Goal: Task Accomplishment & Management: Manage account settings

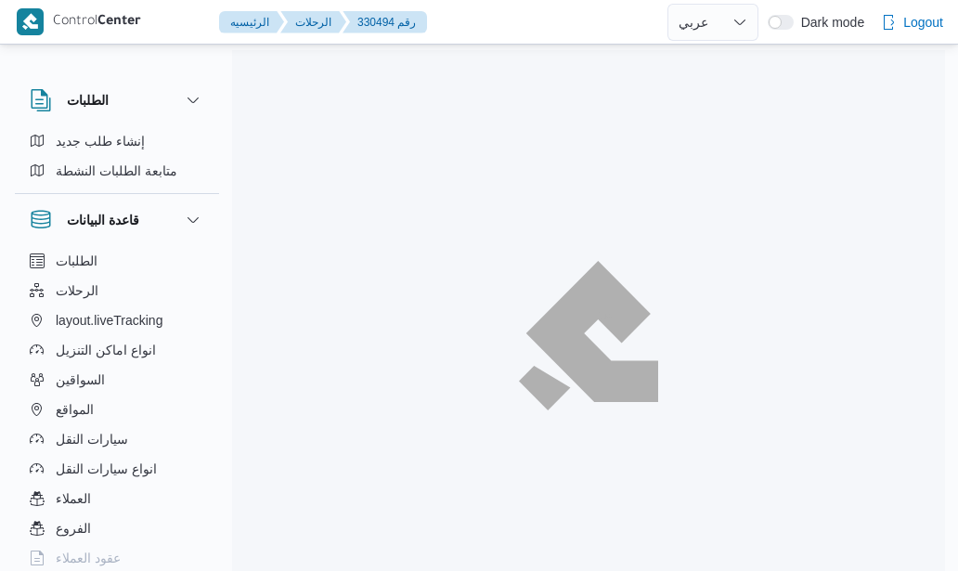
select select "ar"
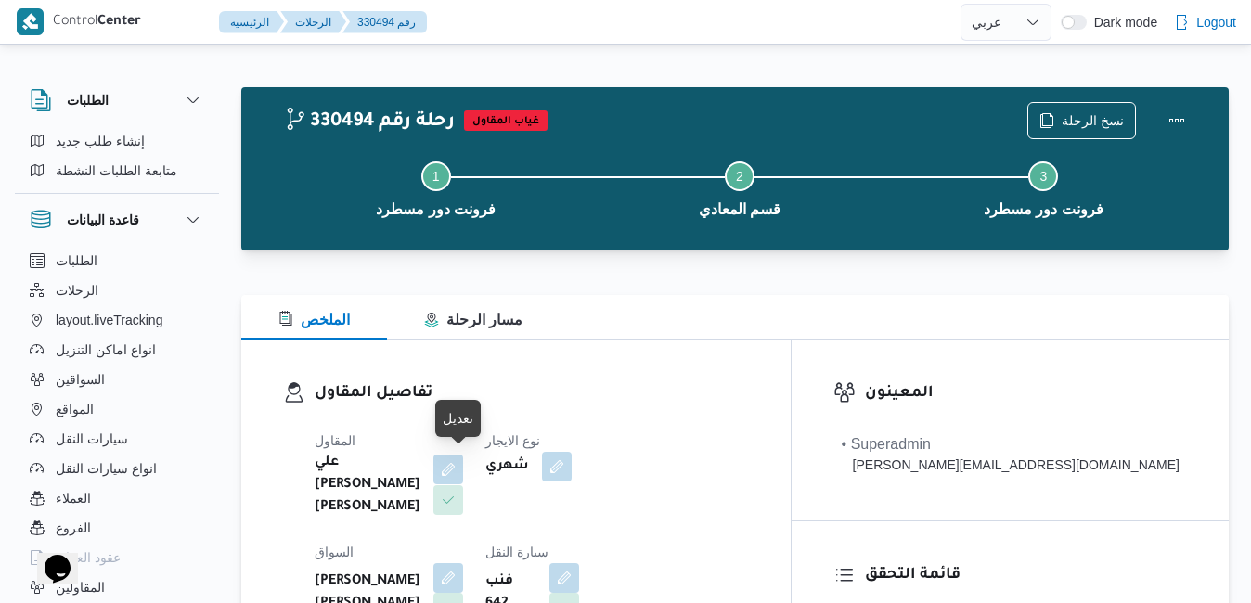
click at [459, 467] on button "button" at bounding box center [448, 470] width 30 height 30
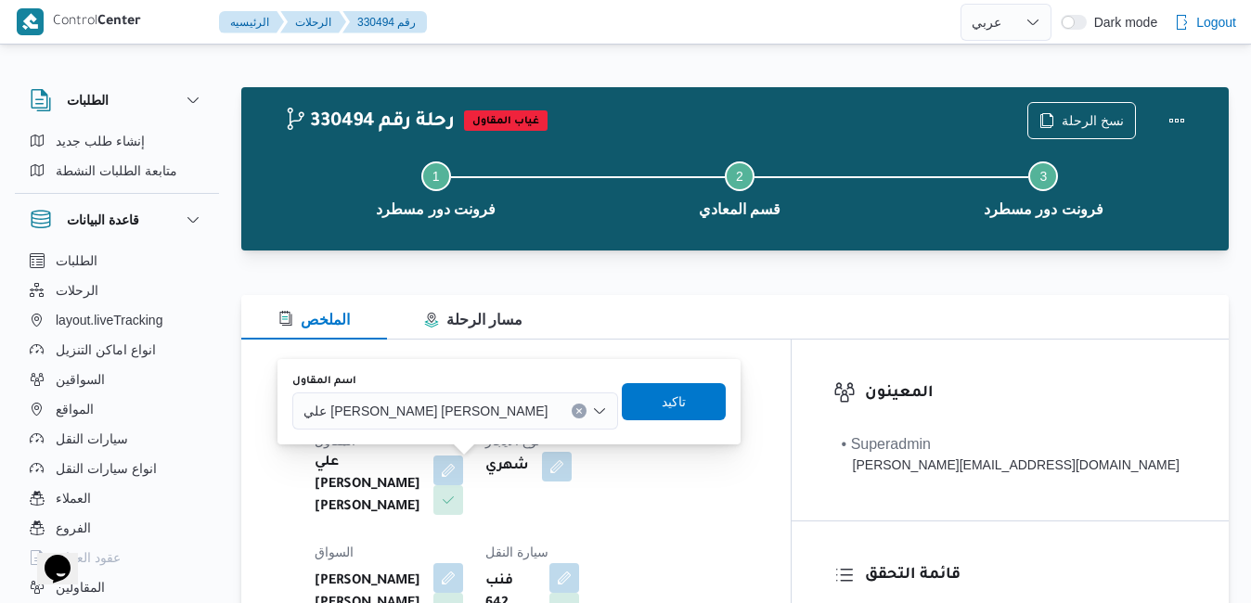
click at [452, 416] on span "علي يحيي علي مهران حسنين" at bounding box center [425, 410] width 244 height 20
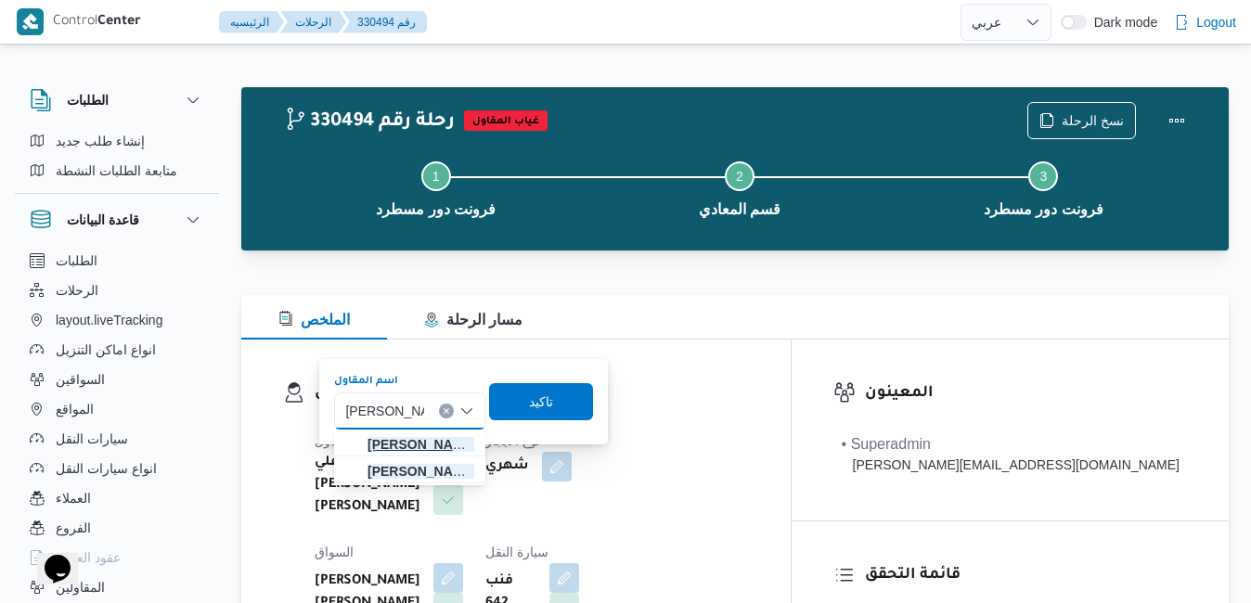
type input "عبدالقادر عادل"
click at [432, 445] on mark "عبدالقادر عادل" at bounding box center [421, 444] width 109 height 15
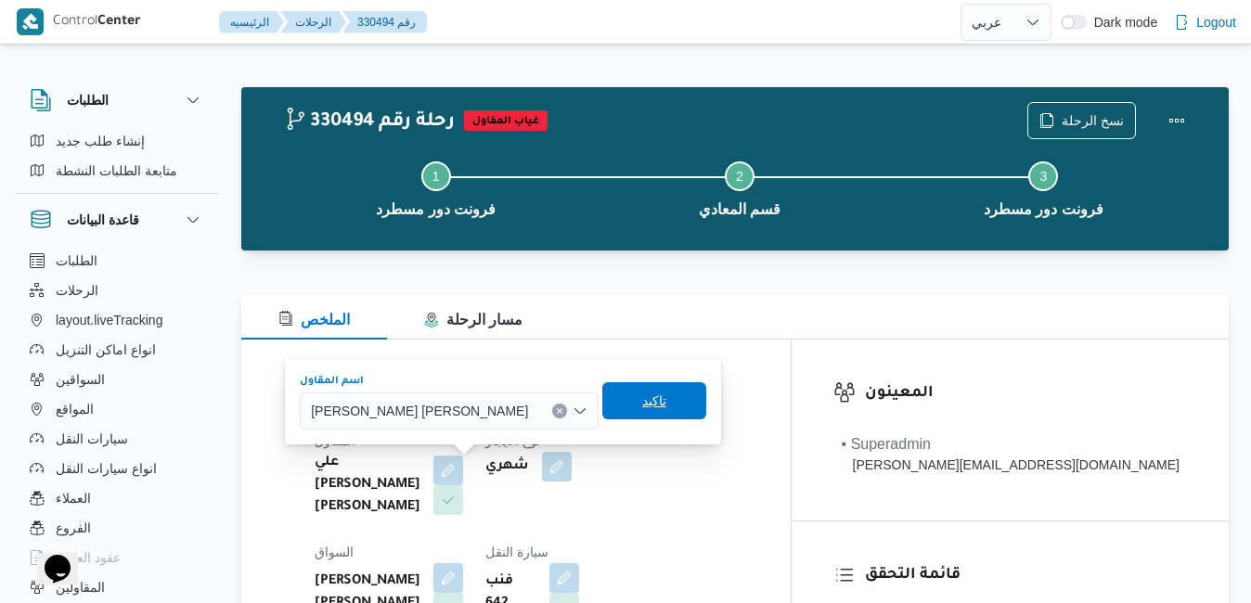
click at [642, 406] on span "تاكيد" at bounding box center [654, 401] width 24 height 22
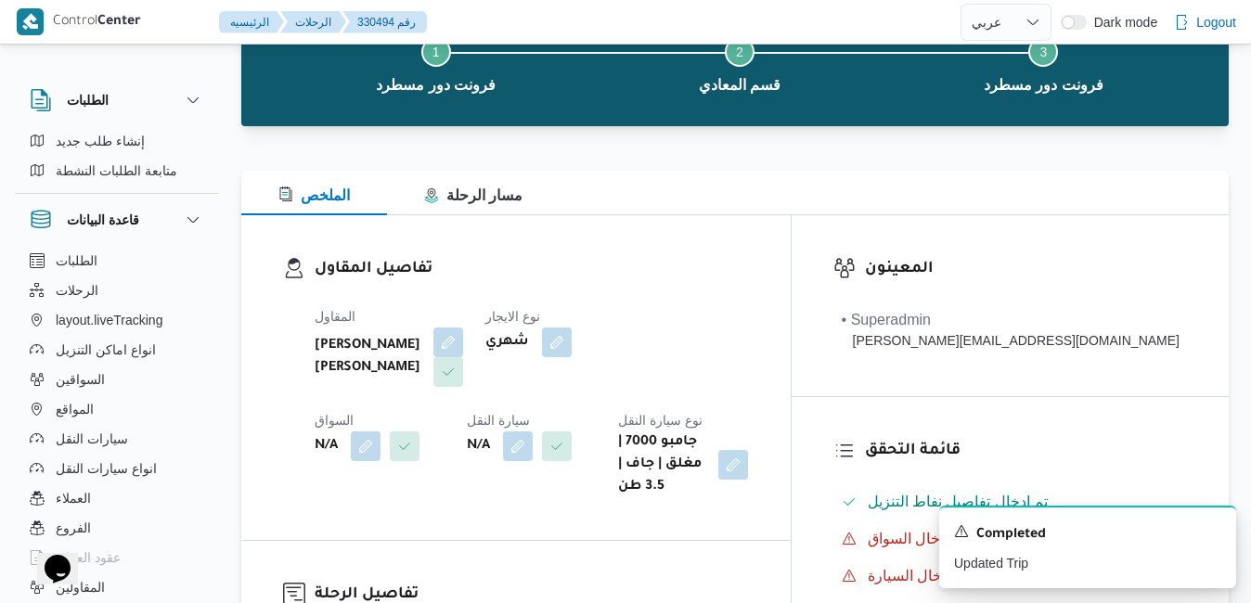
scroll to position [186, 0]
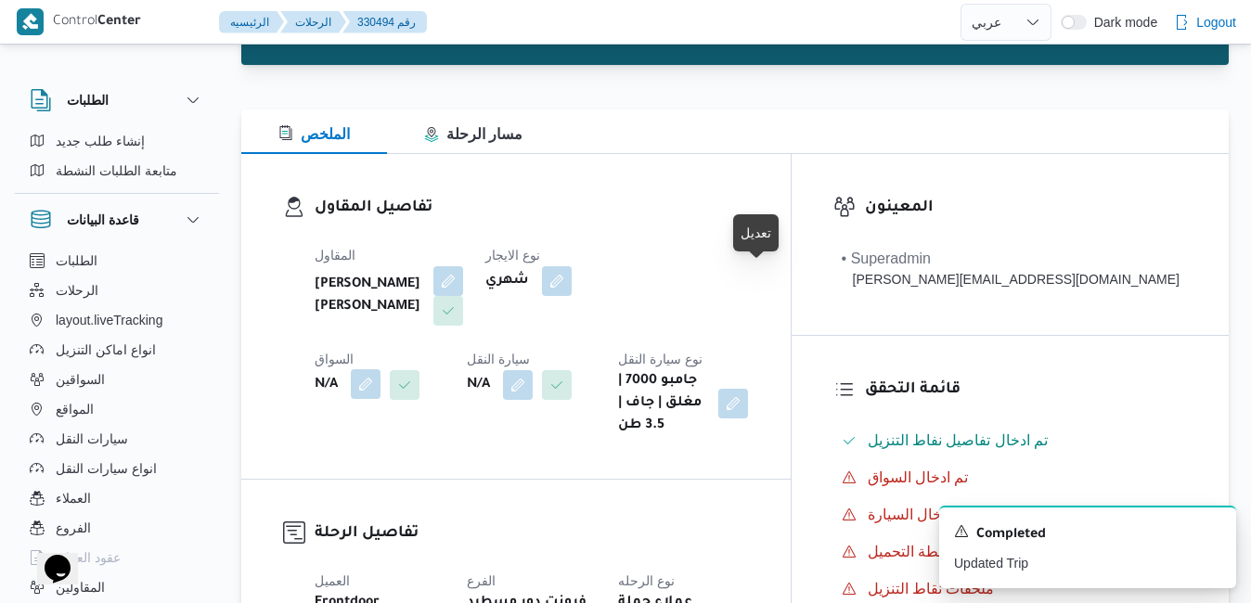
click at [380, 369] on button "button" at bounding box center [366, 384] width 30 height 30
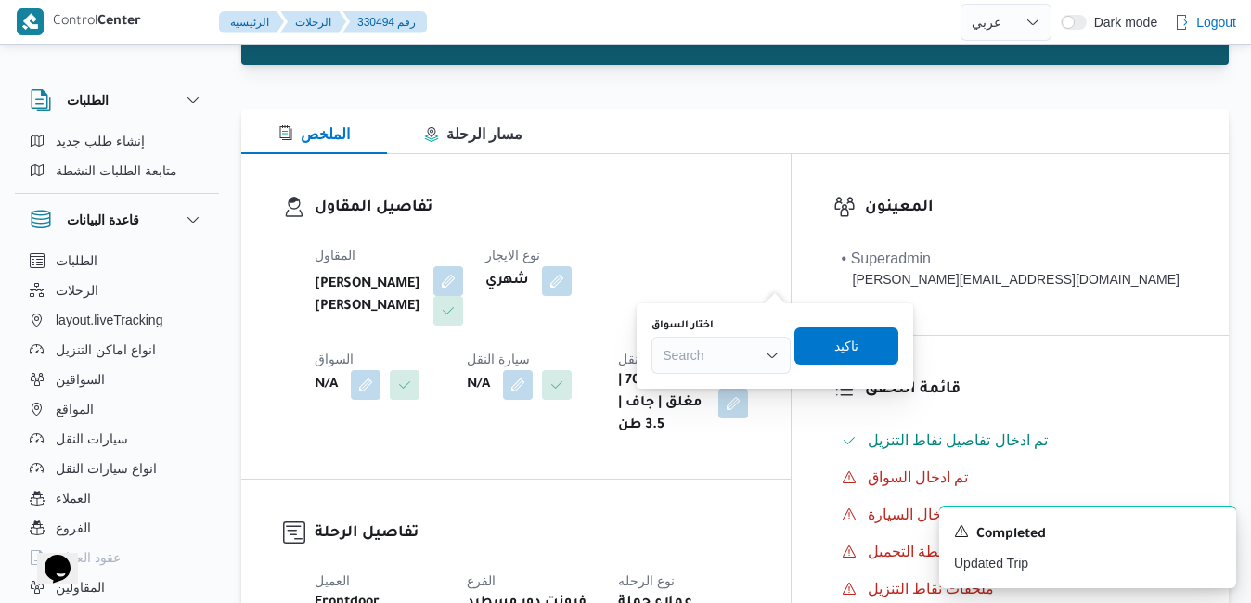
click at [704, 357] on div "Search" at bounding box center [720, 355] width 139 height 37
type input "عيد"
click at [551, 522] on h3 "تفاصيل الرحلة" at bounding box center [532, 534] width 434 height 25
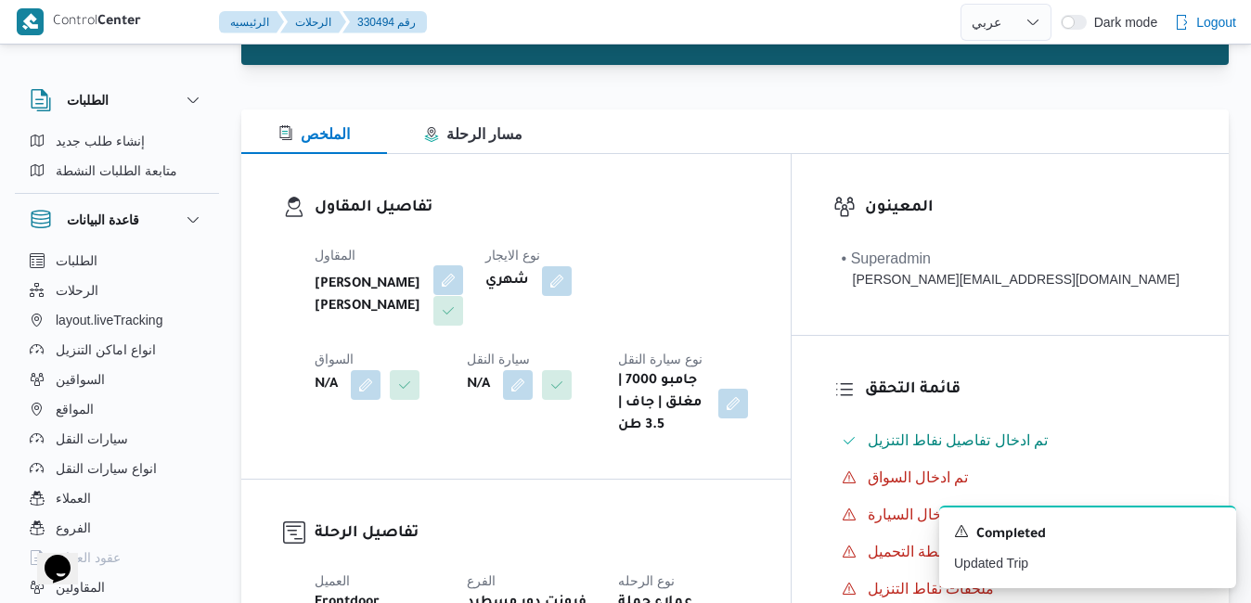
click at [463, 278] on button "button" at bounding box center [448, 280] width 30 height 30
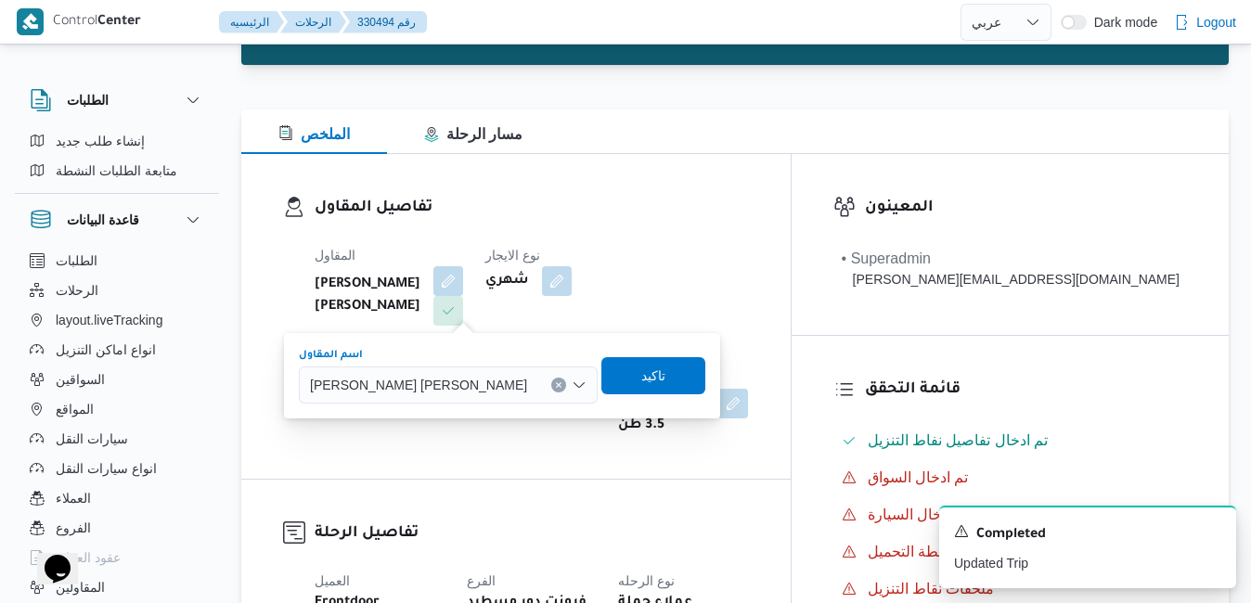
click at [397, 377] on span "عبدالقادر عادل عبده سعيد" at bounding box center [418, 384] width 217 height 20
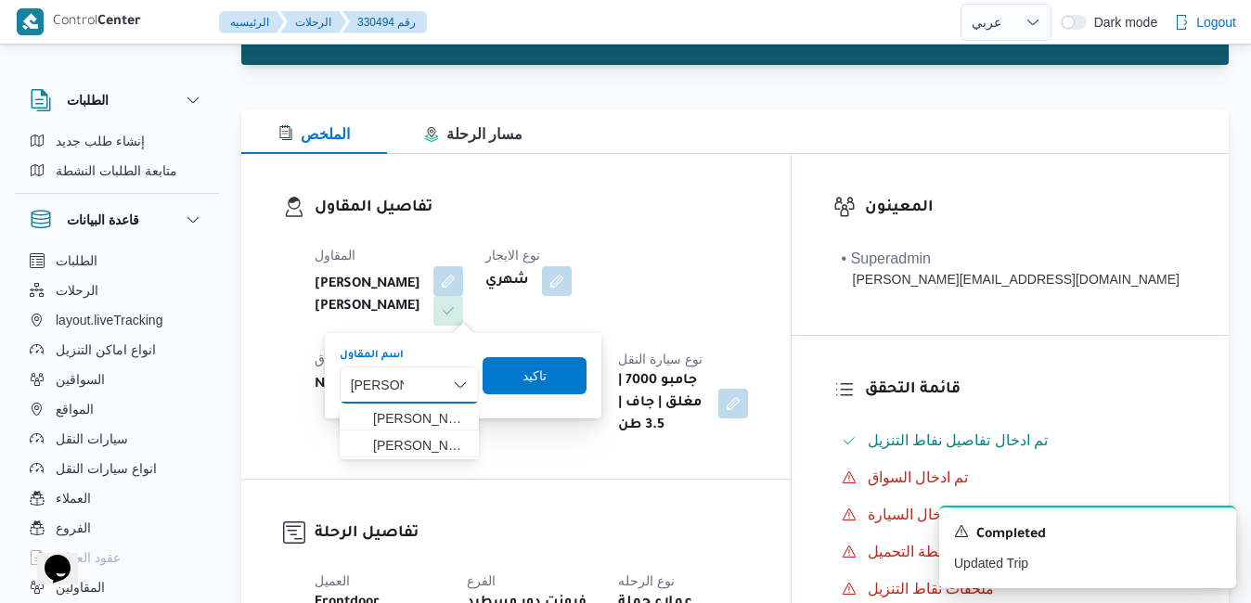
click at [380, 384] on input "عبد القادر" at bounding box center [377, 385] width 53 height 22
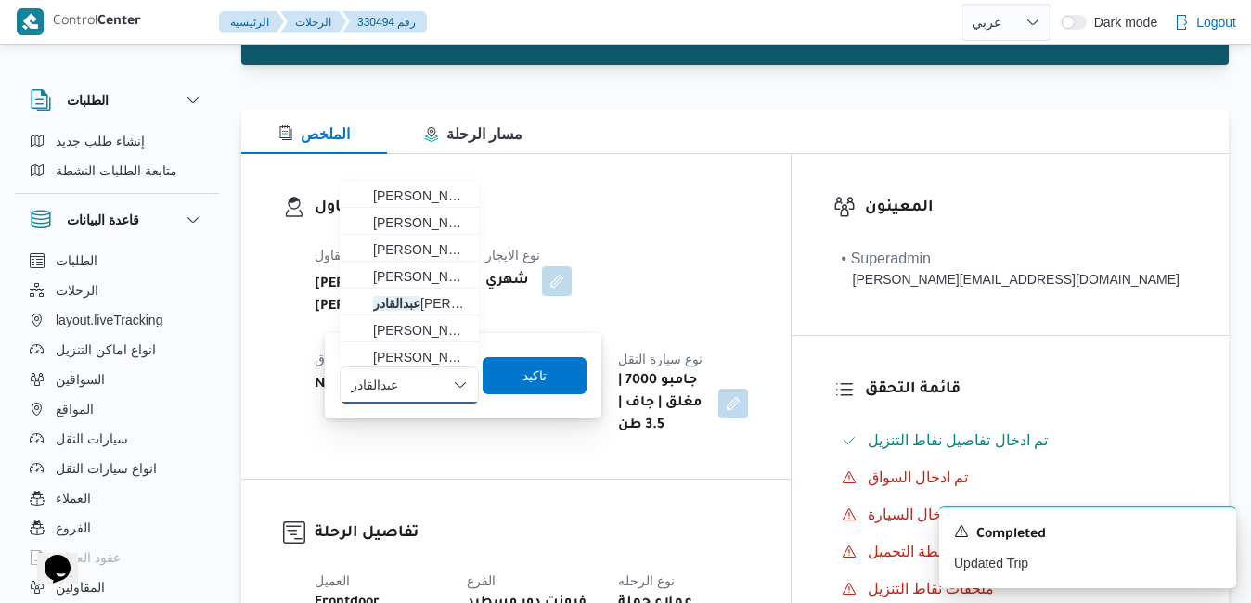
click at [399, 389] on input "عبدالقادر" at bounding box center [375, 385] width 49 height 22
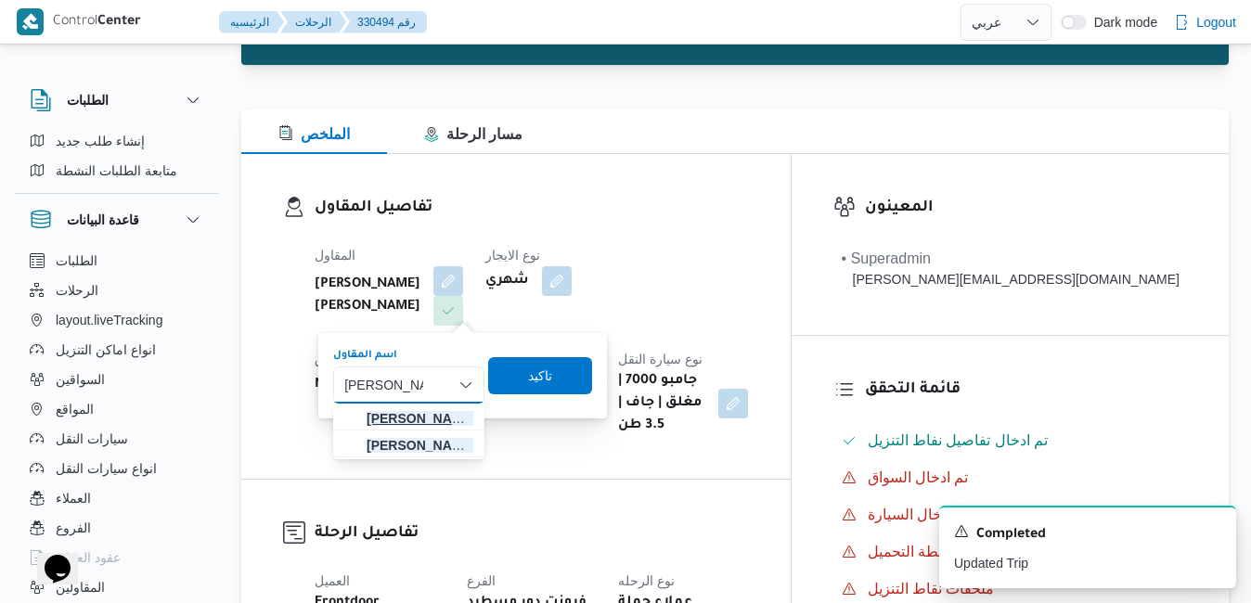
type input "عبدالقادر عادل"
click at [406, 423] on span "عبدالقادر عادل عبده سعيد" at bounding box center [420, 418] width 107 height 22
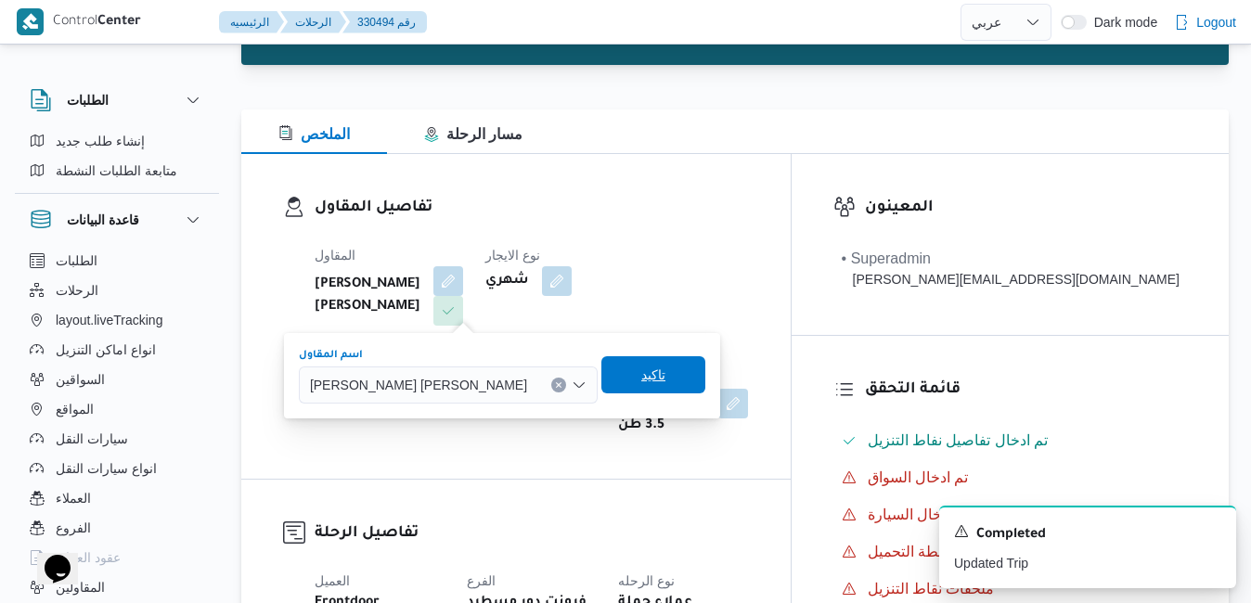
click at [641, 377] on span "تاكيد" at bounding box center [653, 375] width 24 height 22
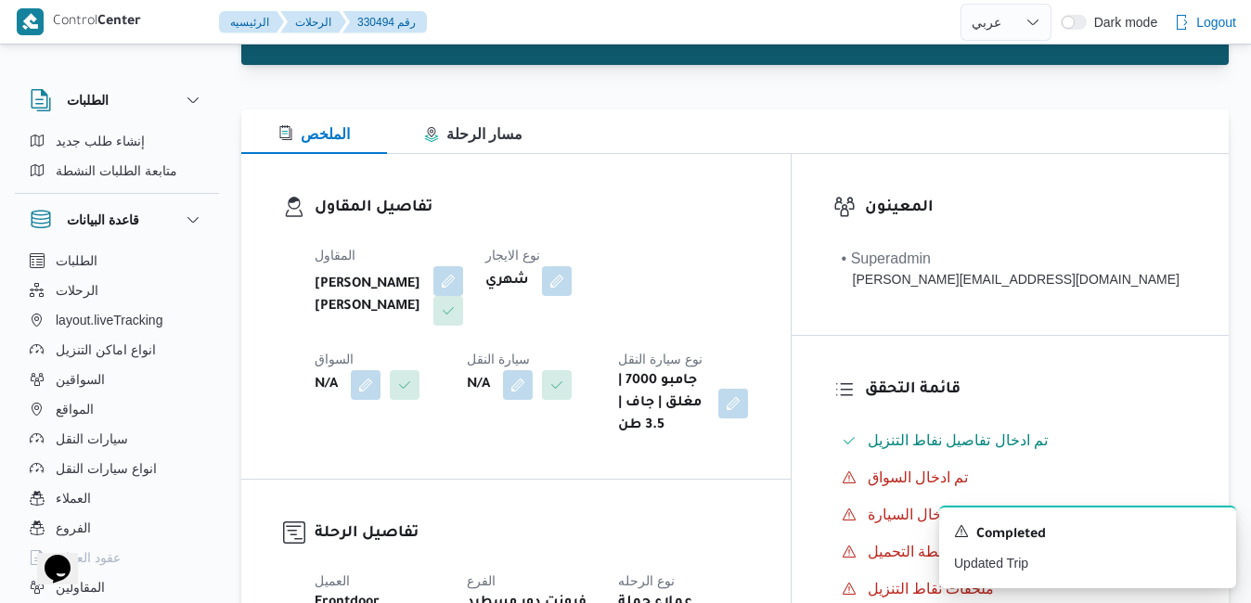
click at [791, 444] on div "تفاصيل المقاول المقاول عبدالقادر عادل عبده سعيد نوع الايجار شهري السواق N/A سيا…" at bounding box center [515, 316] width 549 height 325
click at [503, 379] on button "button" at bounding box center [518, 384] width 30 height 30
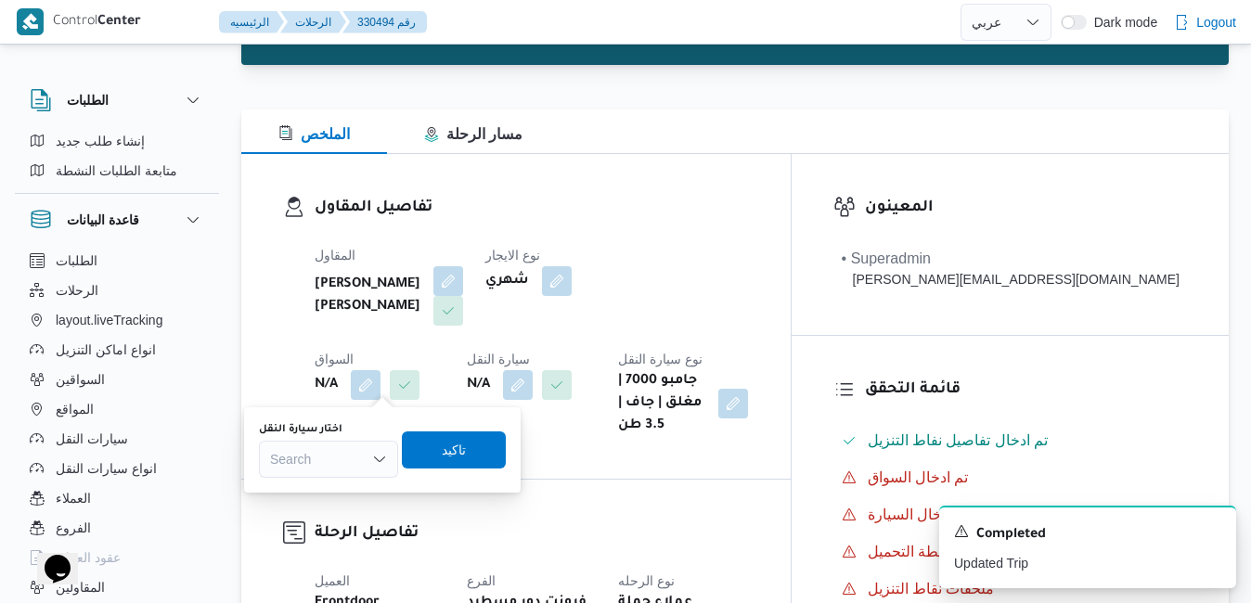
click at [324, 463] on div "Search" at bounding box center [328, 459] width 139 height 37
type input "3598"
click at [463, 283] on button "button" at bounding box center [448, 280] width 30 height 30
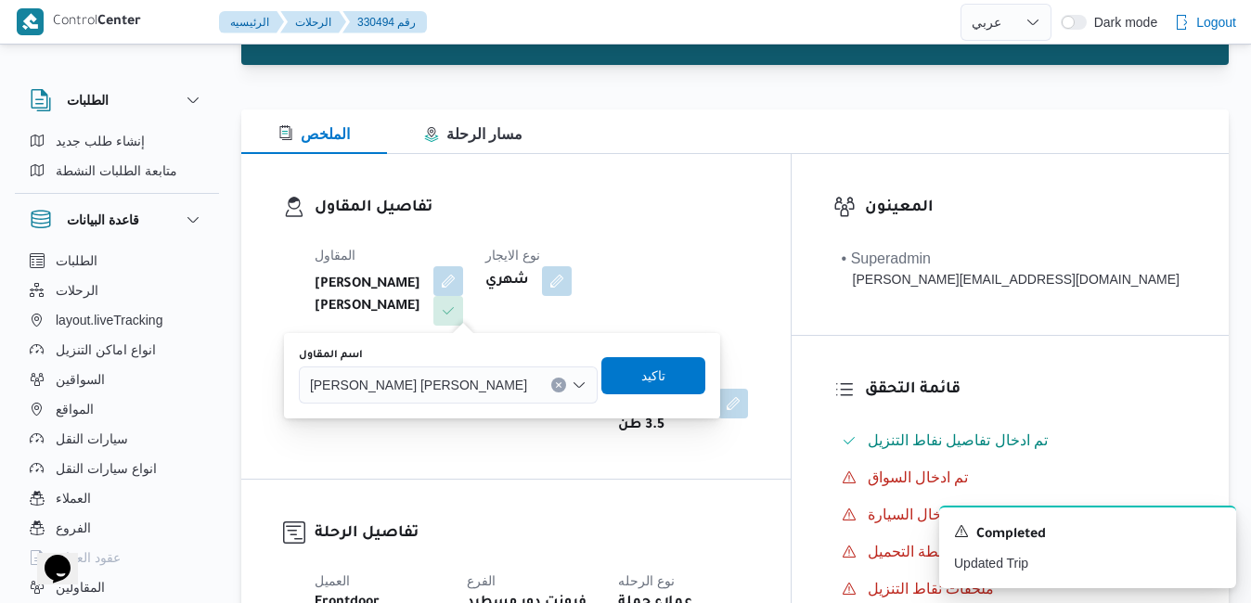
click at [551, 388] on button "Clear input" at bounding box center [558, 385] width 15 height 15
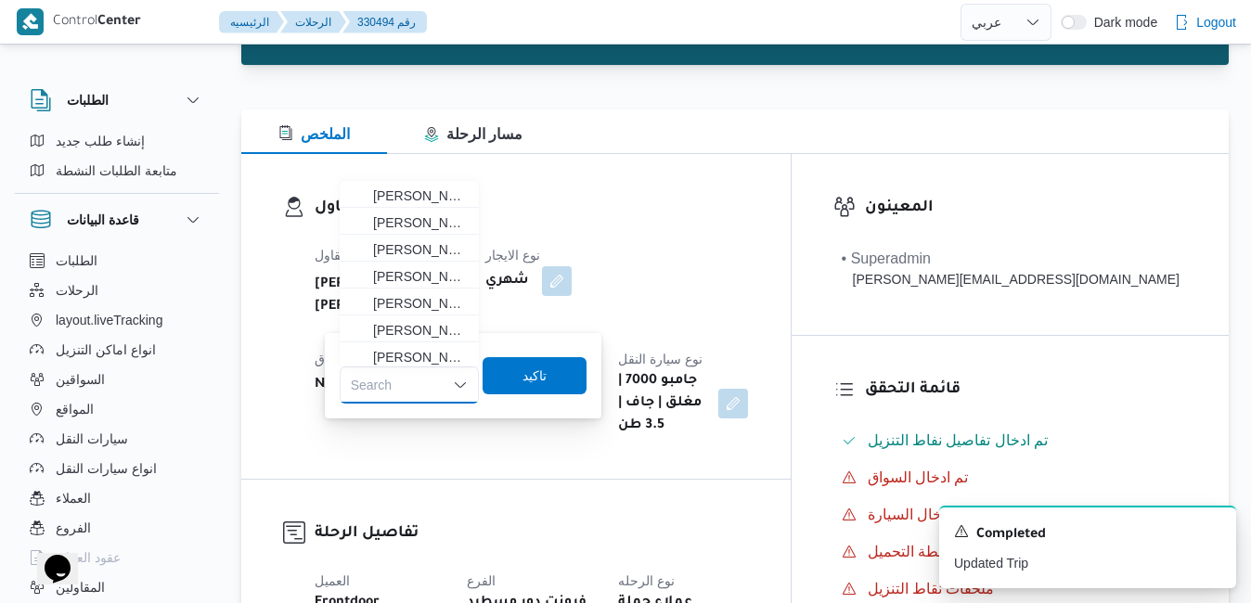
click at [426, 383] on div "Search" at bounding box center [409, 385] width 139 height 37
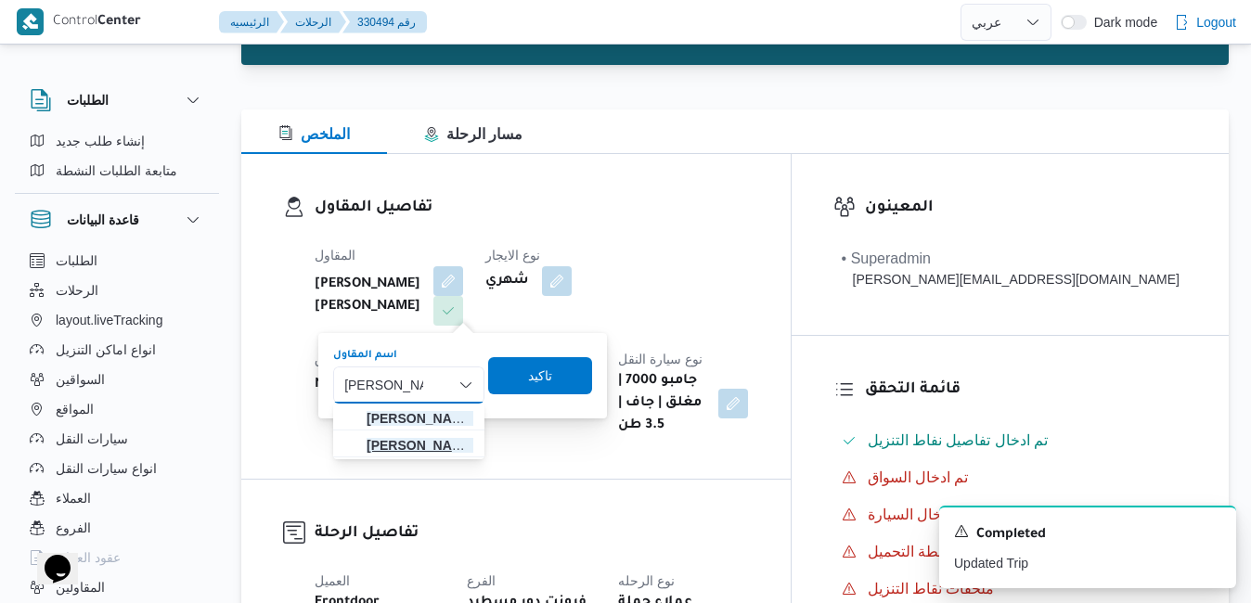
type input "عبدالقادر عادل"
click at [415, 441] on span "عبدالقادر عادل عبدالقادر الحسيني" at bounding box center [420, 445] width 107 height 22
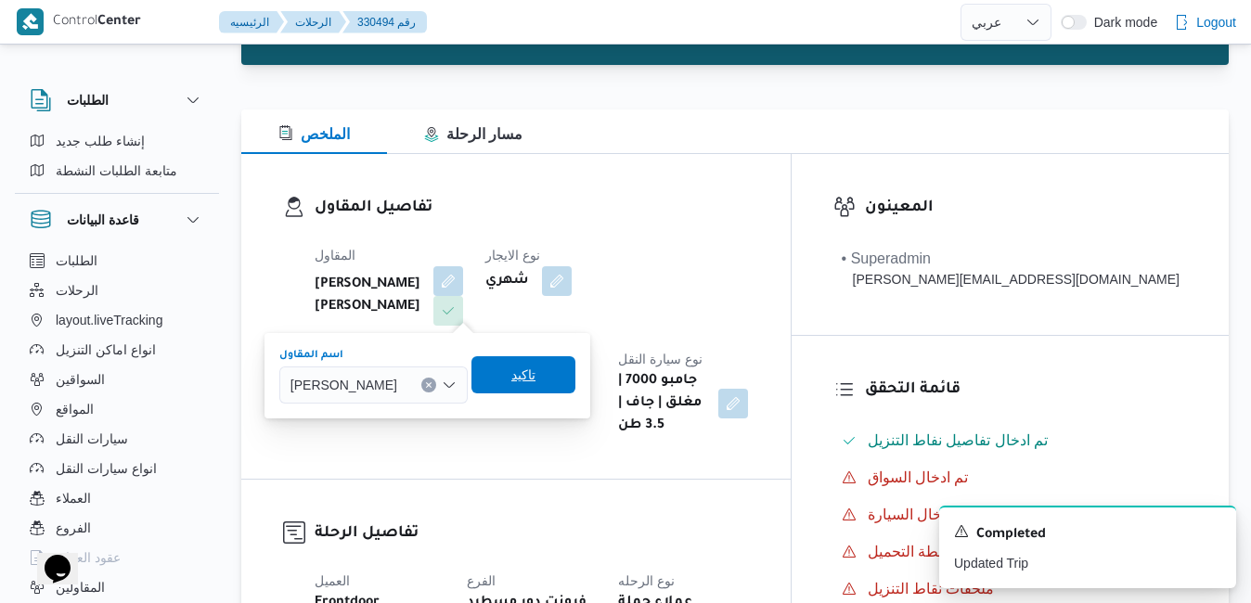
click at [535, 384] on span "تاكيد" at bounding box center [523, 375] width 24 height 22
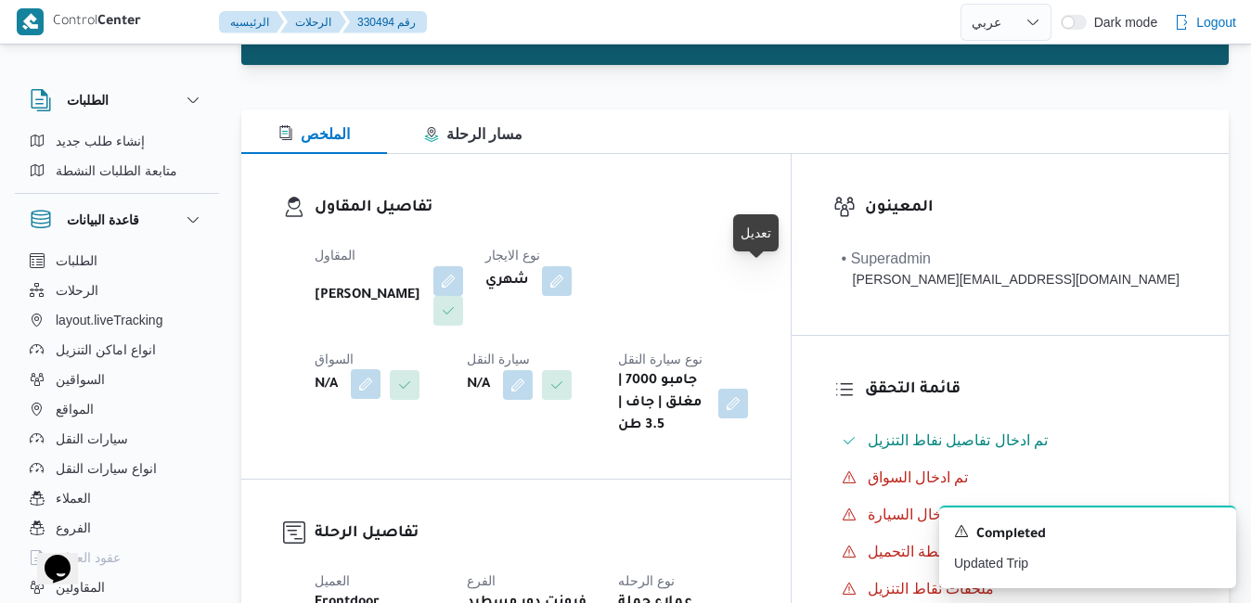
click at [380, 369] on button "button" at bounding box center [366, 384] width 30 height 30
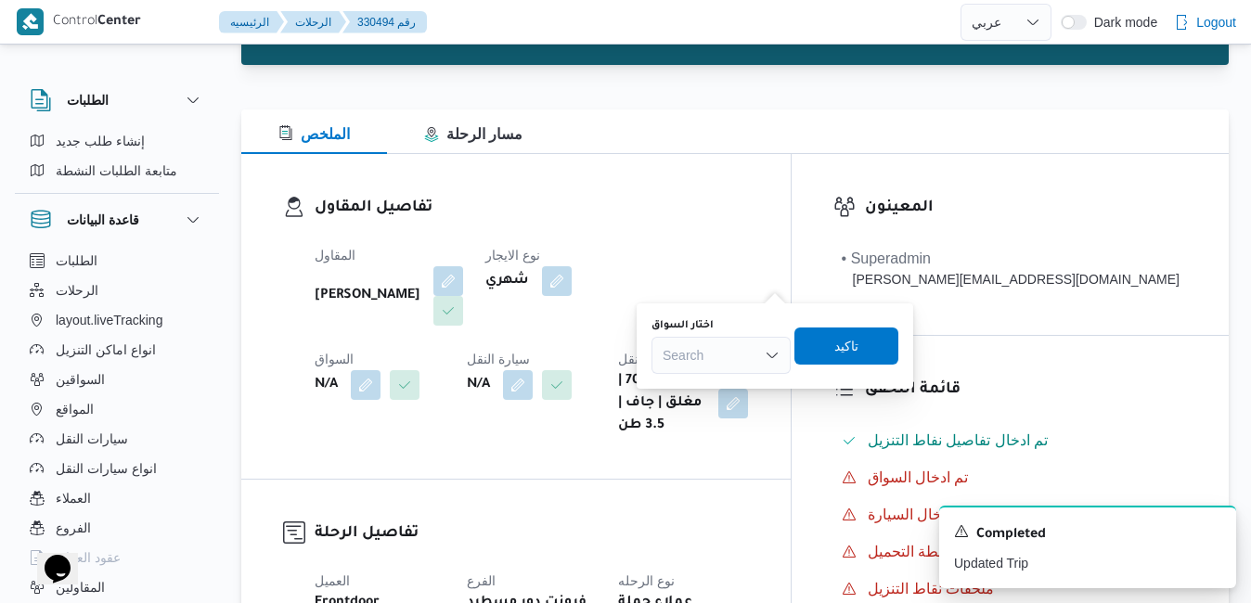
click at [717, 355] on div "Search" at bounding box center [720, 355] width 139 height 37
type input "عيد سيد"
click at [721, 383] on span "عيد سيد عيد سيد بيومي" at bounding box center [732, 389] width 95 height 22
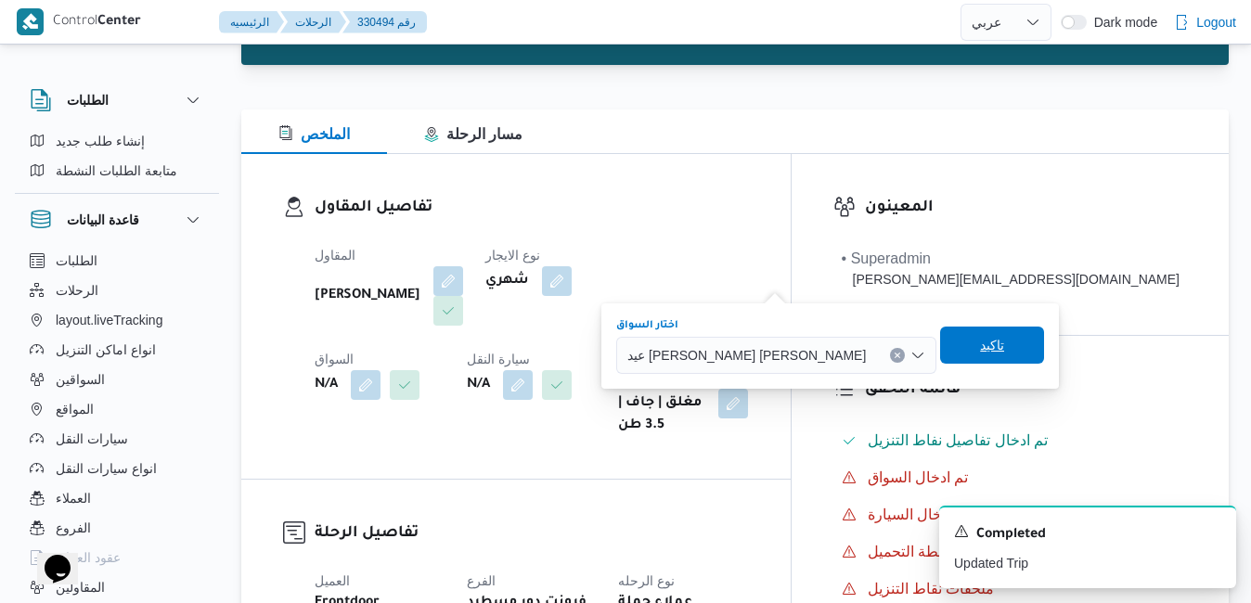
click at [957, 346] on span "تاكيد" at bounding box center [992, 345] width 24 height 22
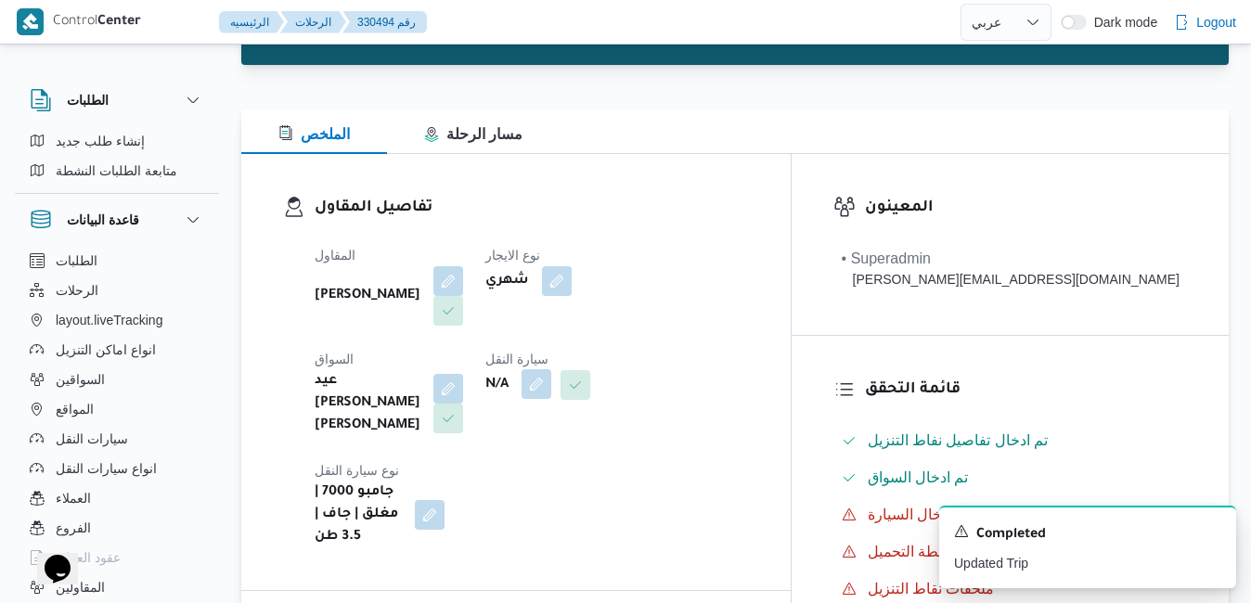
click at [522, 386] on button "button" at bounding box center [537, 384] width 30 height 30
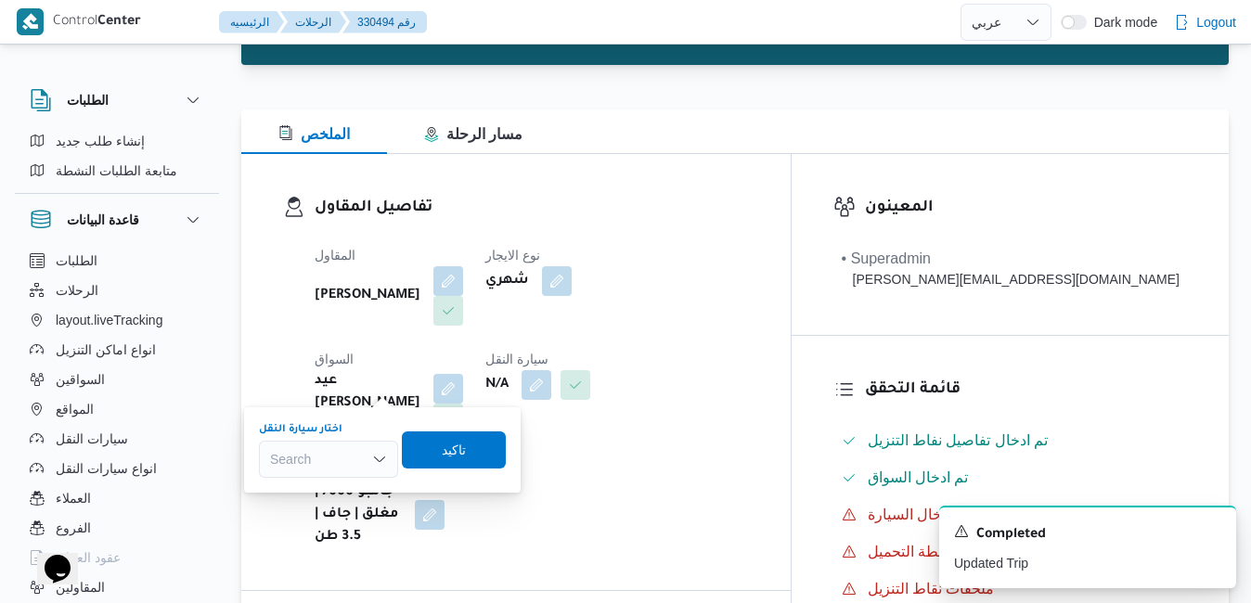
click at [334, 451] on div "Search" at bounding box center [328, 459] width 139 height 37
type input "3598"
click at [337, 497] on span "قلن 3598 | null" at bounding box center [339, 493] width 95 height 22
click at [469, 445] on span "تاكيد" at bounding box center [467, 449] width 24 height 22
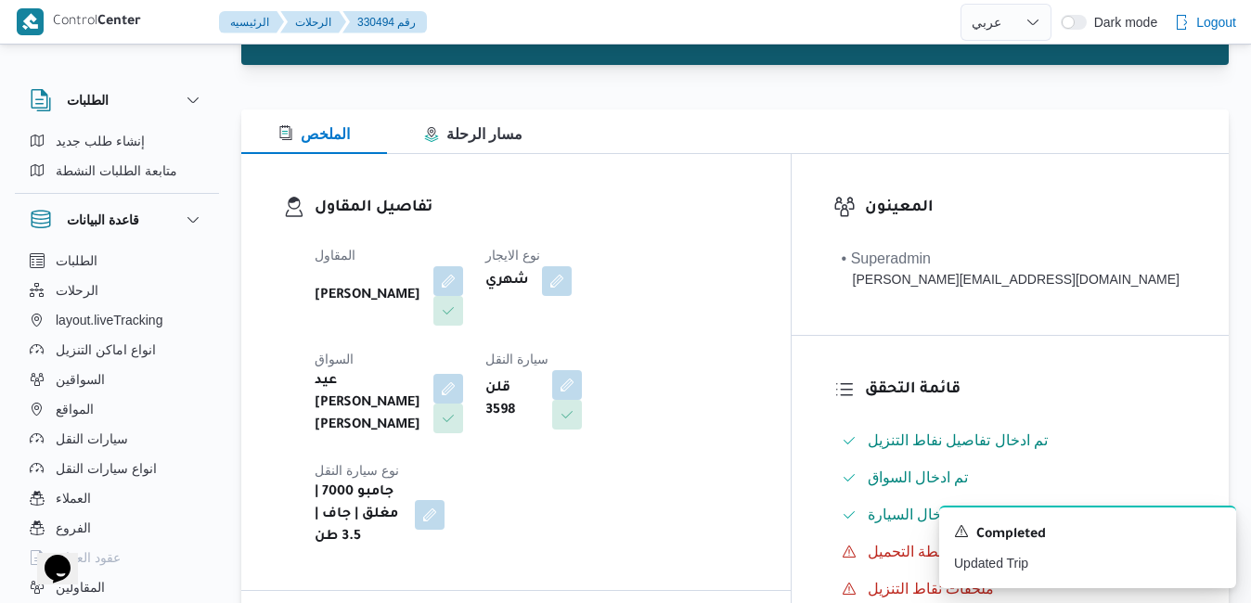
click at [760, 407] on div "المقاول عبدالقادر عادل عبدالقادر الحسيني نوع الايجار شهري السواق عيد سيد عيد سي…" at bounding box center [531, 396] width 457 height 327
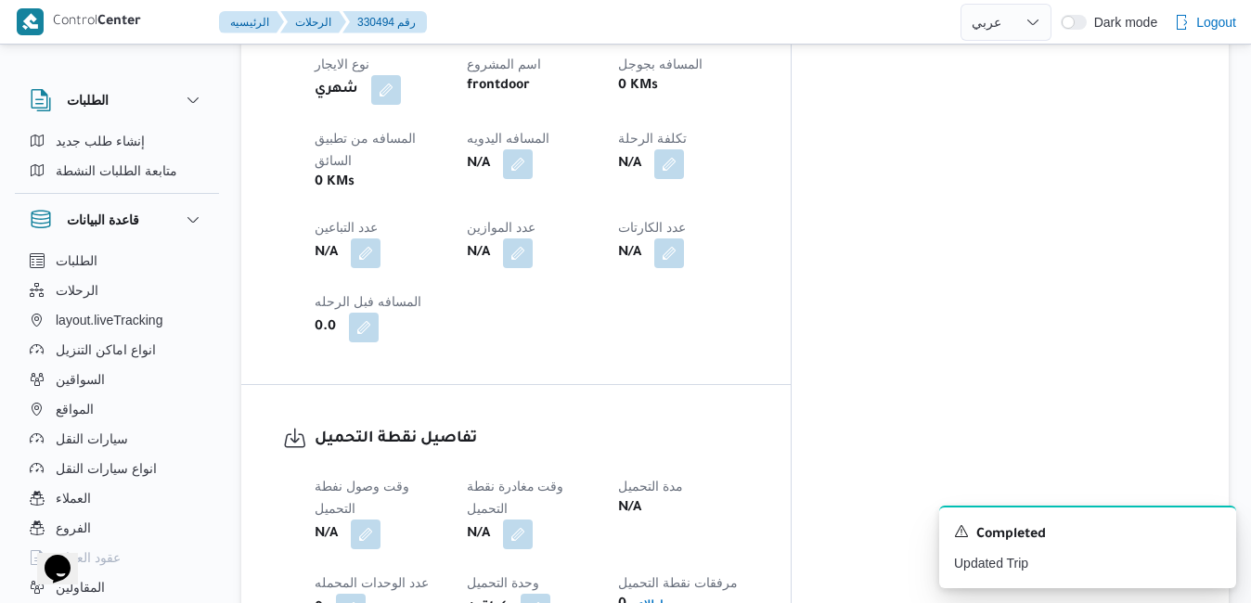
scroll to position [1076, 0]
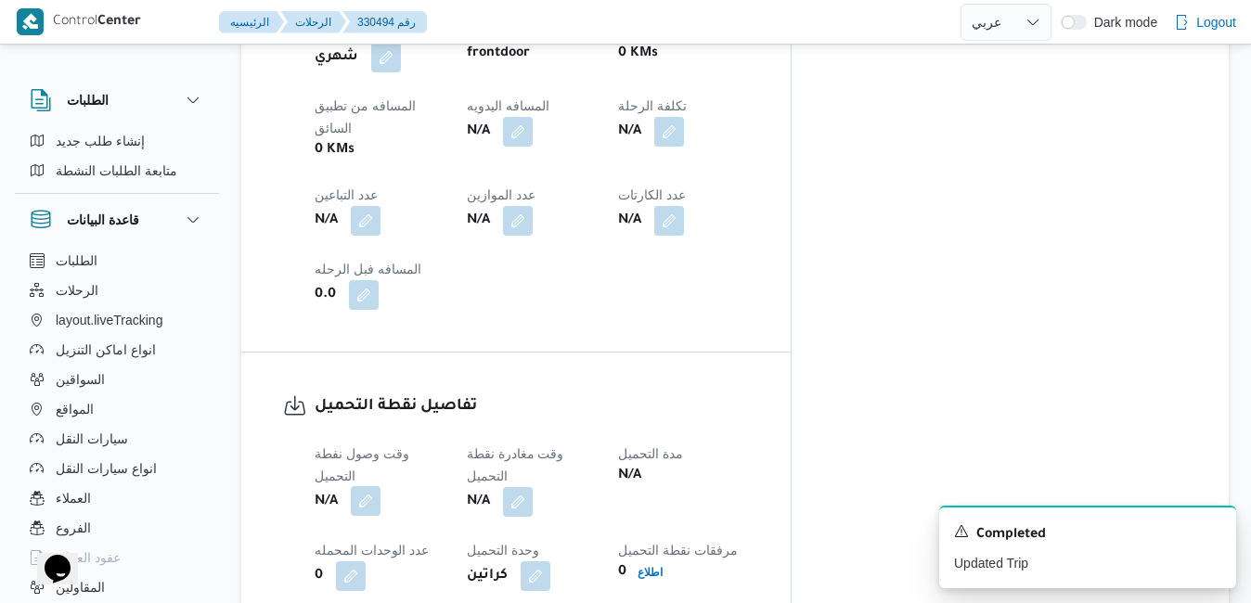
click at [369, 486] on button "button" at bounding box center [366, 501] width 30 height 30
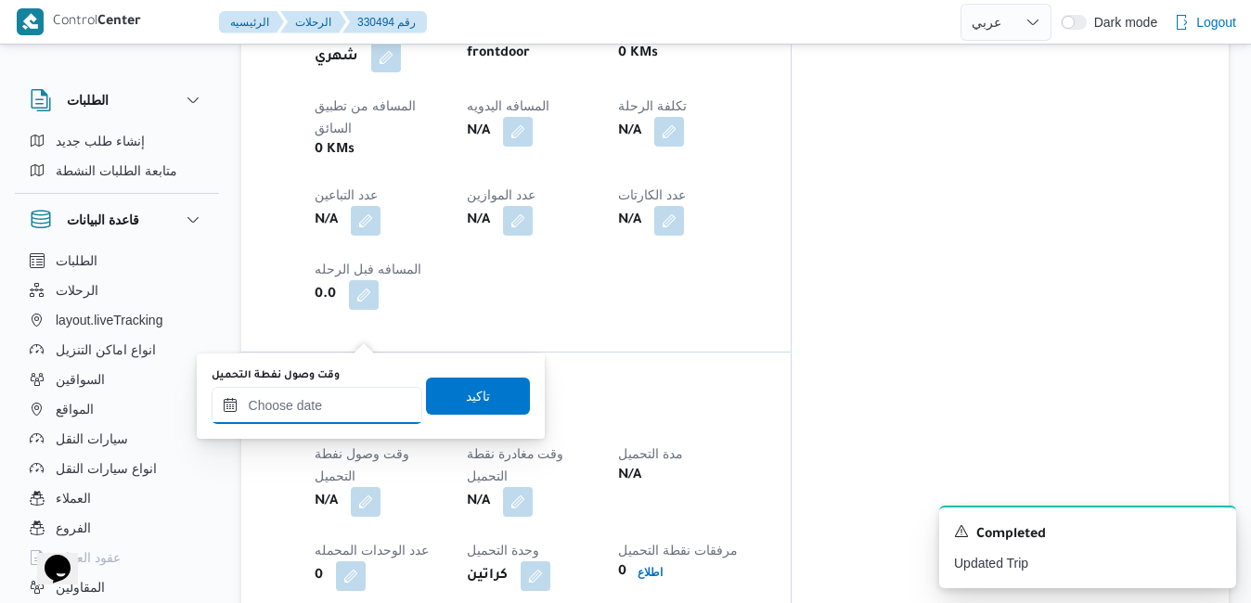
click at [330, 393] on div at bounding box center [317, 405] width 211 height 37
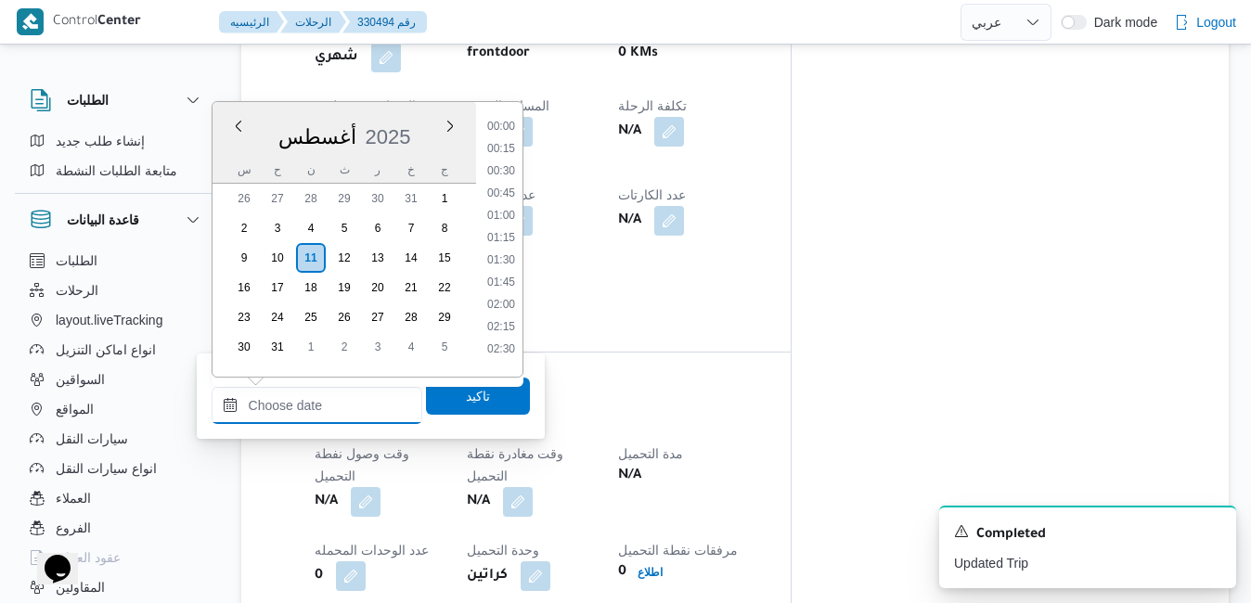
scroll to position [1453, 0]
click at [430, 145] on div "أغسطس 2025" at bounding box center [345, 133] width 264 height 47
click at [506, 333] on li "09:00" at bounding box center [501, 332] width 43 height 19
type input "١١/٠٨/٢٠٢٥ ٠٩:٠٠"
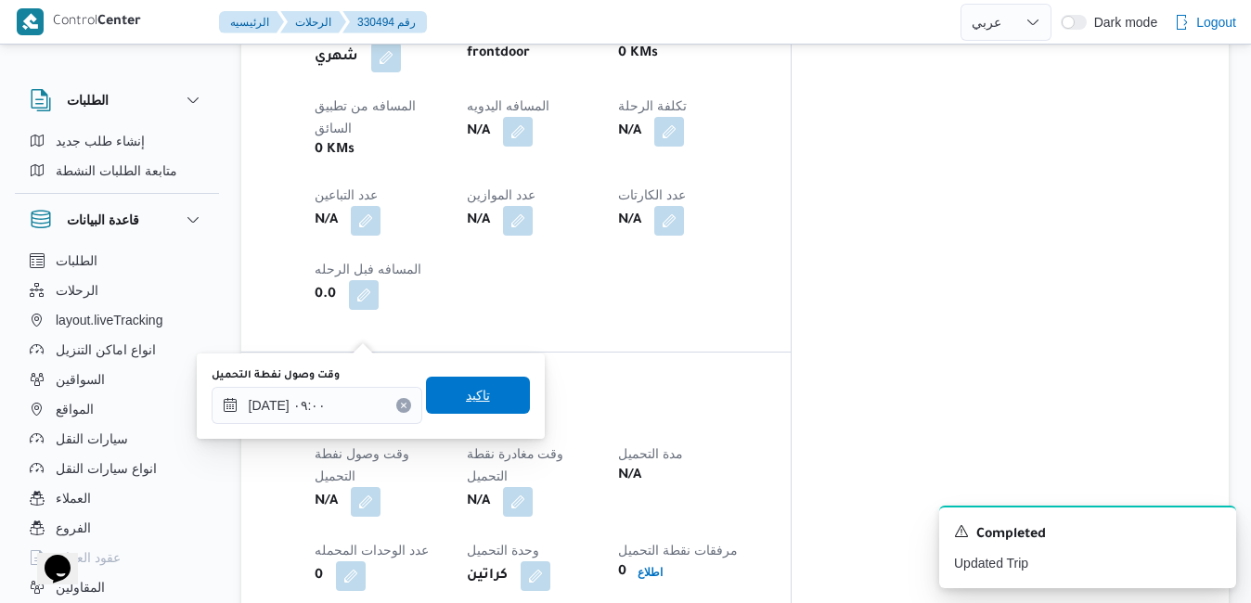
click at [479, 393] on span "تاكيد" at bounding box center [478, 395] width 104 height 37
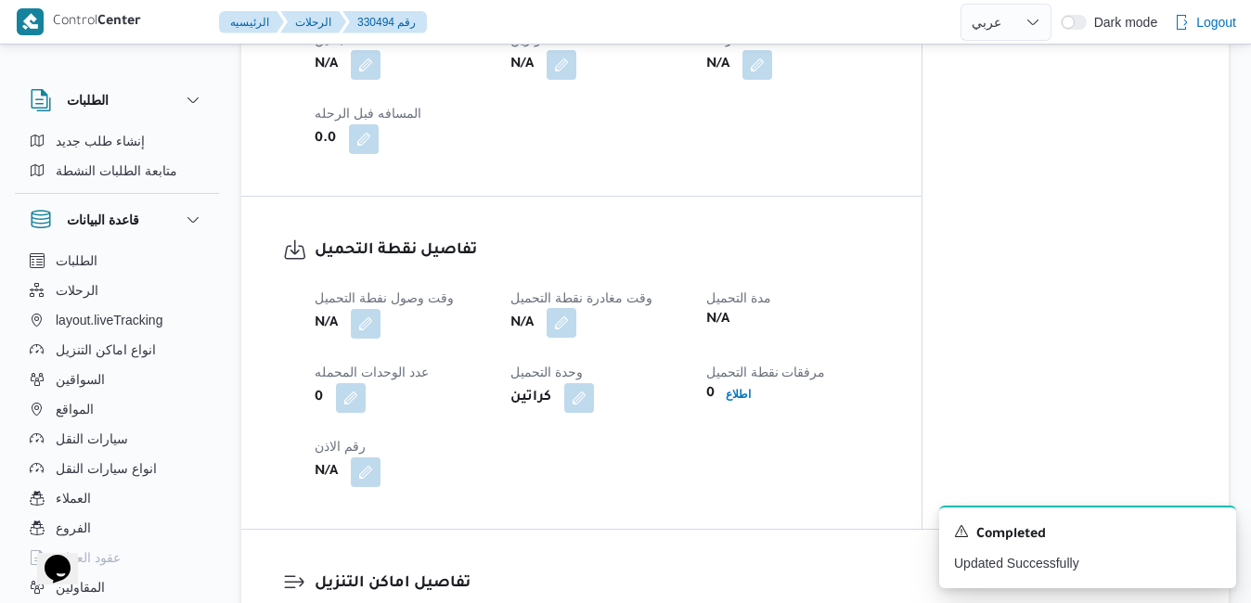
click at [561, 336] on button "button" at bounding box center [562, 323] width 30 height 30
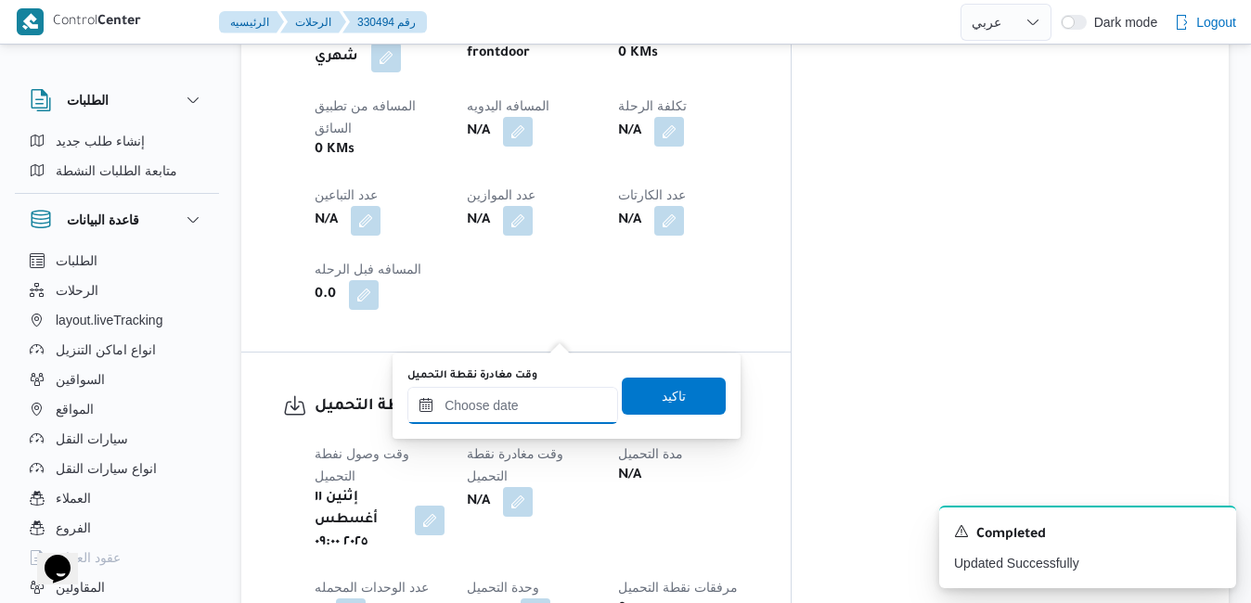
click at [516, 393] on div at bounding box center [512, 405] width 211 height 37
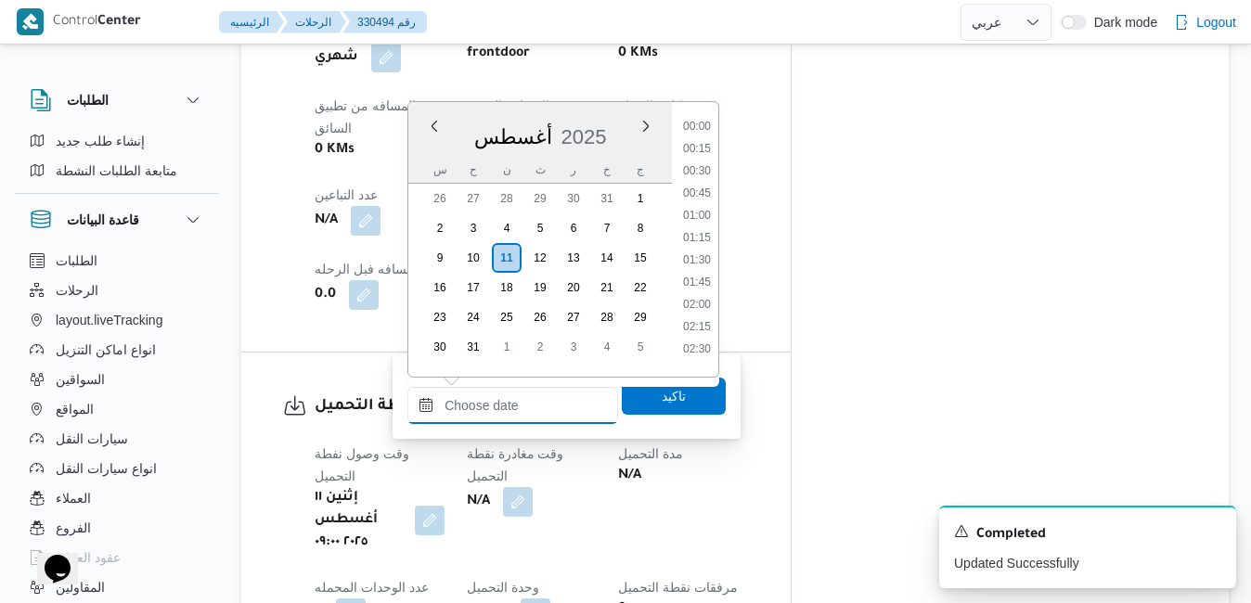
scroll to position [1453, 0]
click at [625, 118] on div "أغسطس 2025" at bounding box center [540, 133] width 264 height 47
click at [690, 295] on li "11:00" at bounding box center [697, 296] width 43 height 19
type input "١١/٠٨/٢٠٢٥ ١١:٠٠"
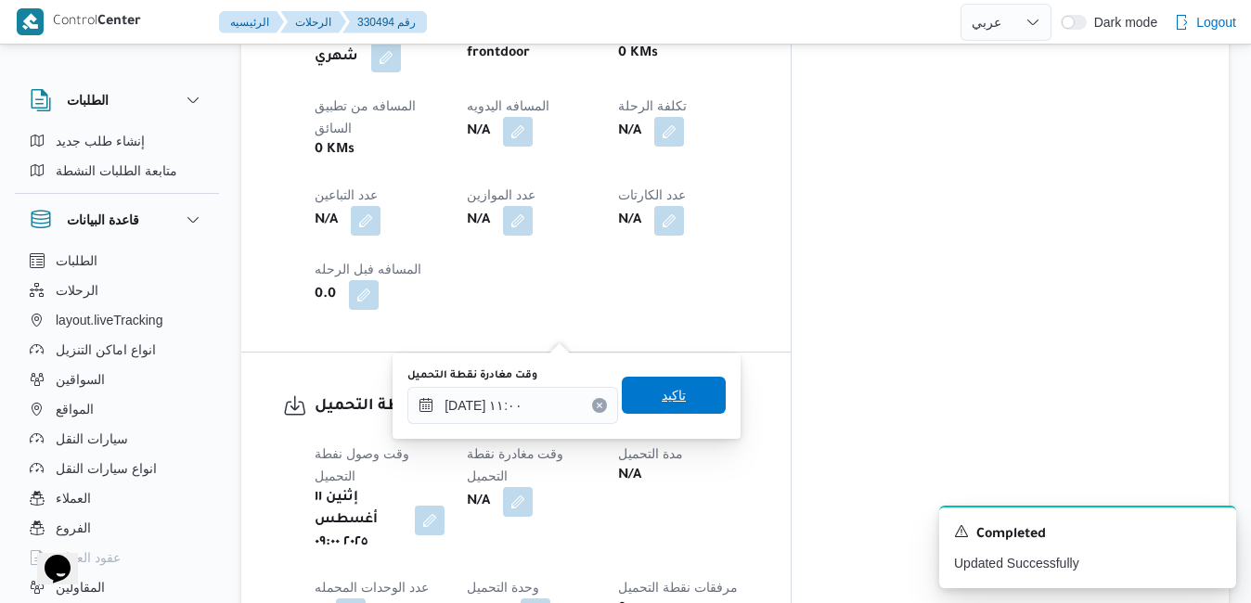
click at [664, 395] on span "تاكيد" at bounding box center [674, 395] width 24 height 22
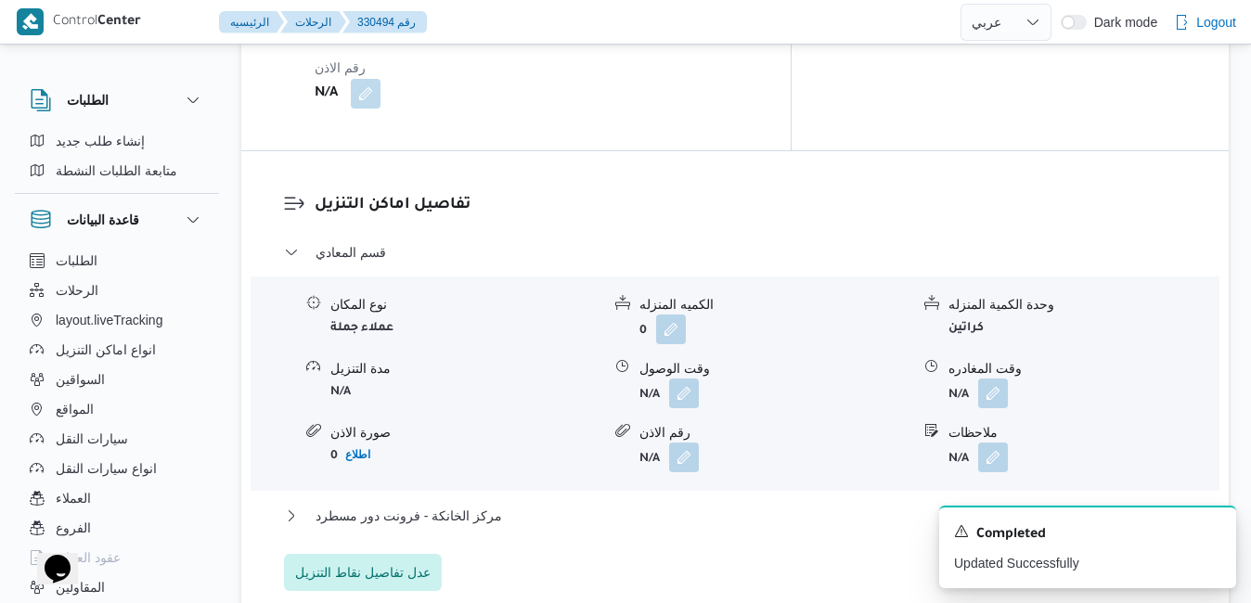
scroll to position [1633, 0]
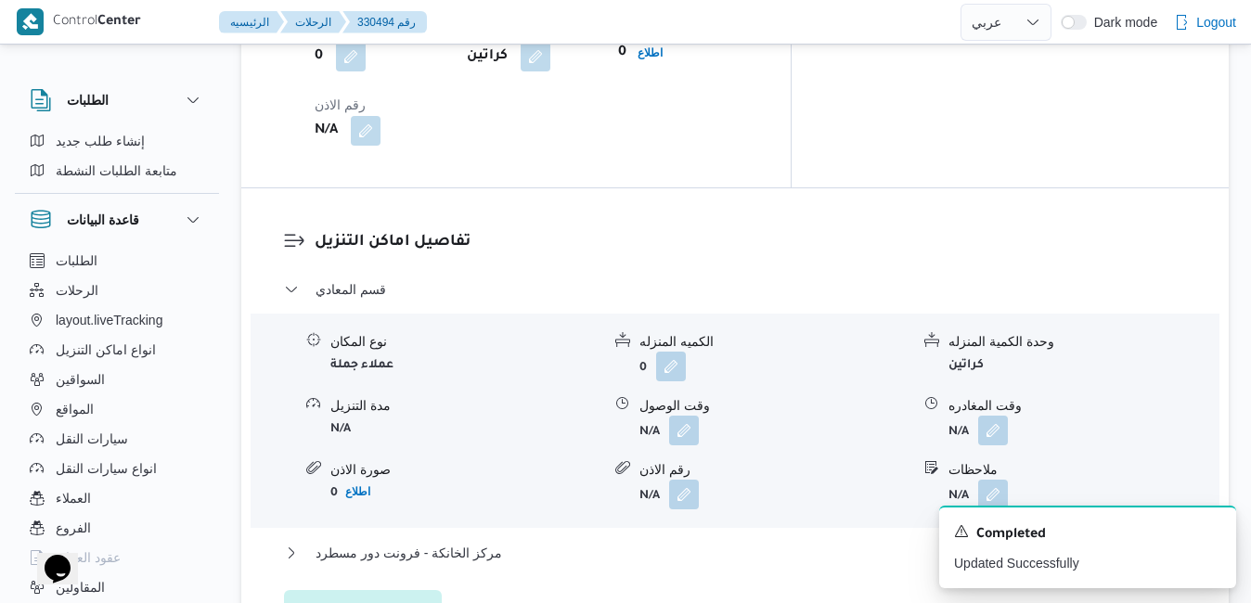
click at [404, 570] on span "عدل تفاصيل نقاط التنزيل" at bounding box center [362, 609] width 135 height 22
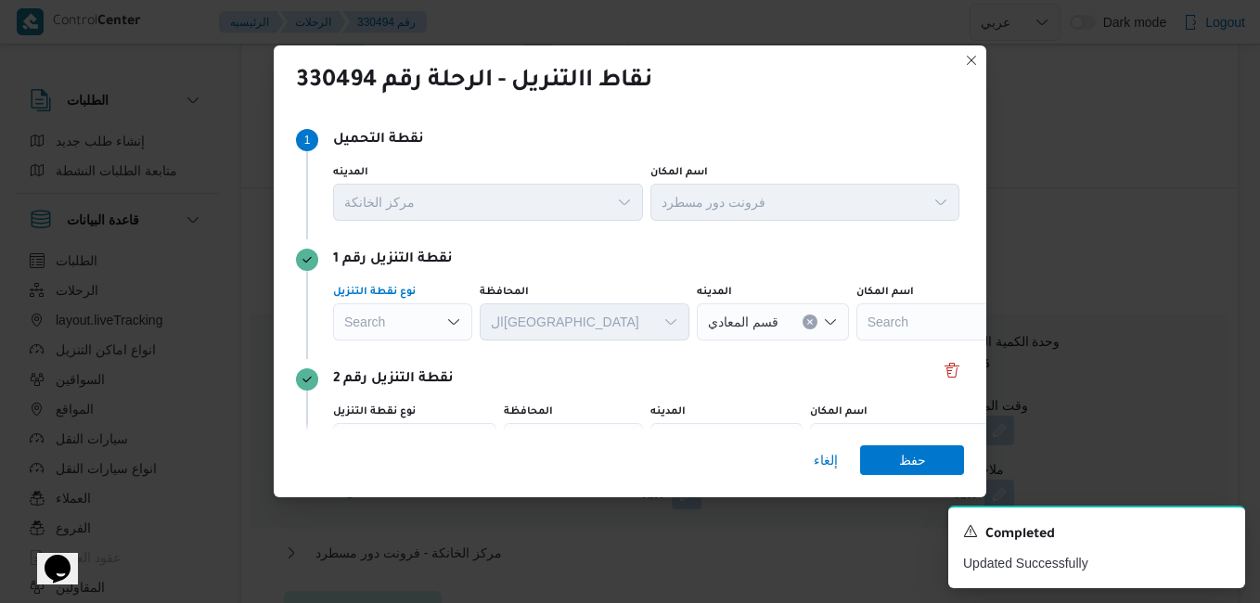
click at [455, 321] on icon "Open list of options" at bounding box center [453, 322] width 15 height 15
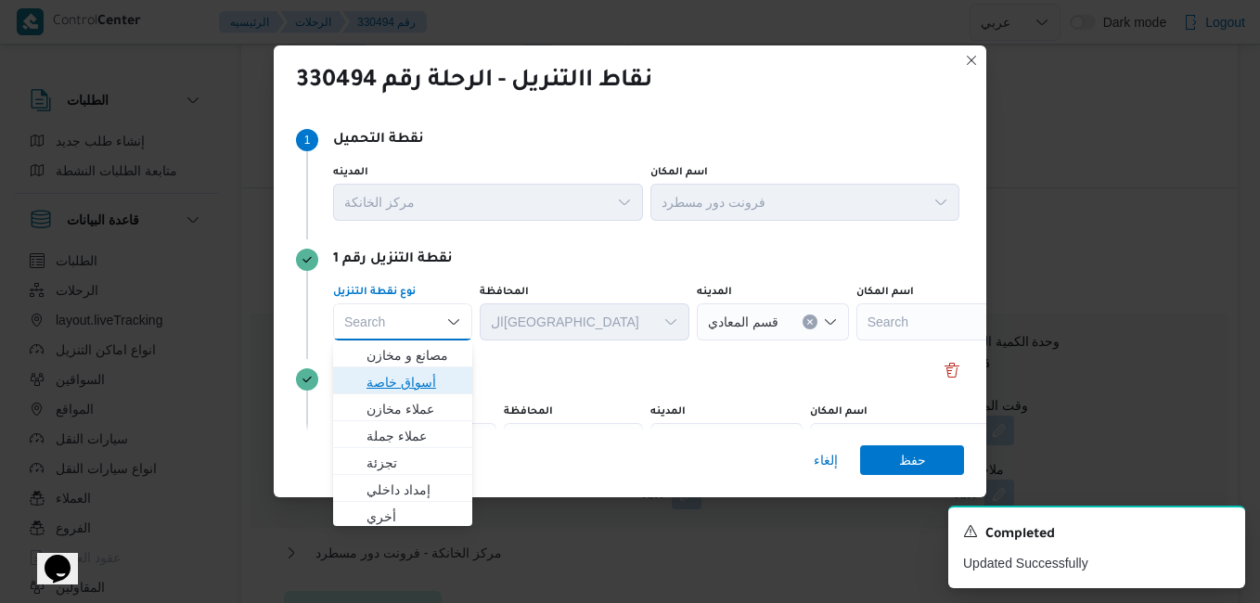
click at [407, 389] on span "أسواق خاصة" at bounding box center [414, 382] width 95 height 22
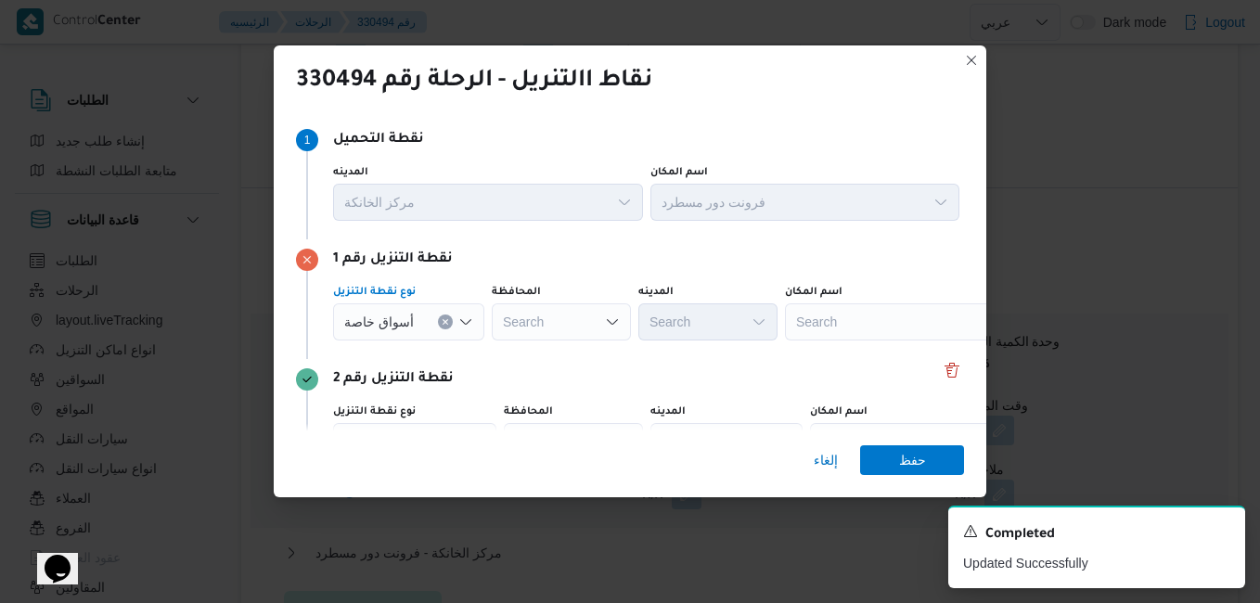
click at [848, 316] on div "Search" at bounding box center [901, 321] width 232 height 37
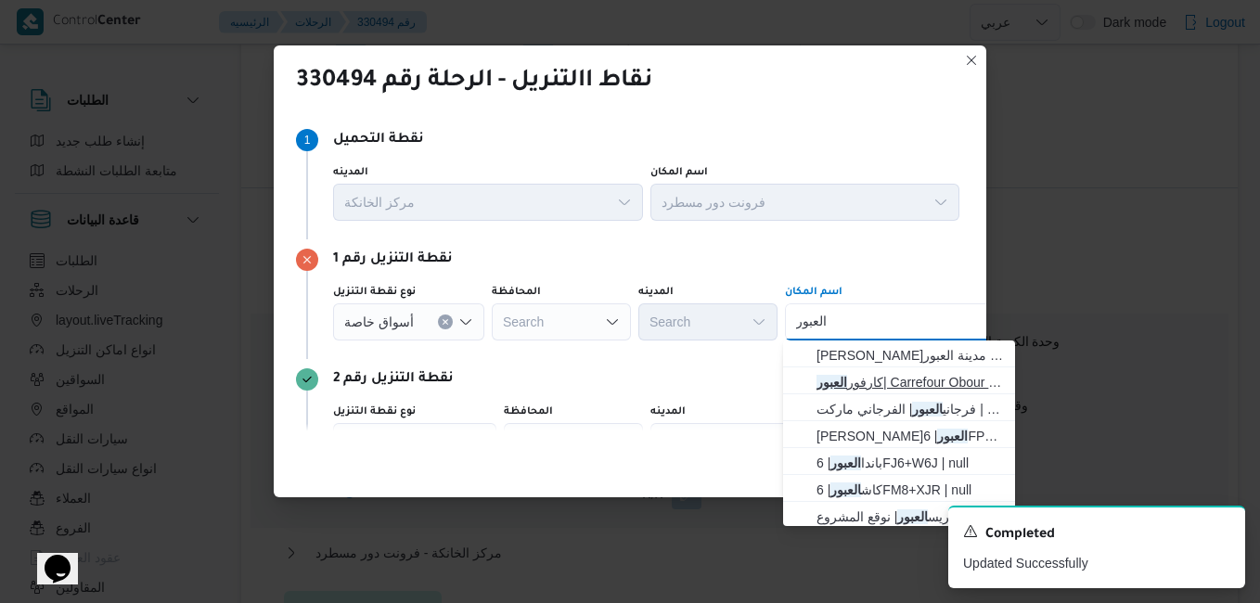
type input "العبور"
click at [890, 380] on span "كارفور العبور | Carrefour Obour | null" at bounding box center [910, 382] width 187 height 22
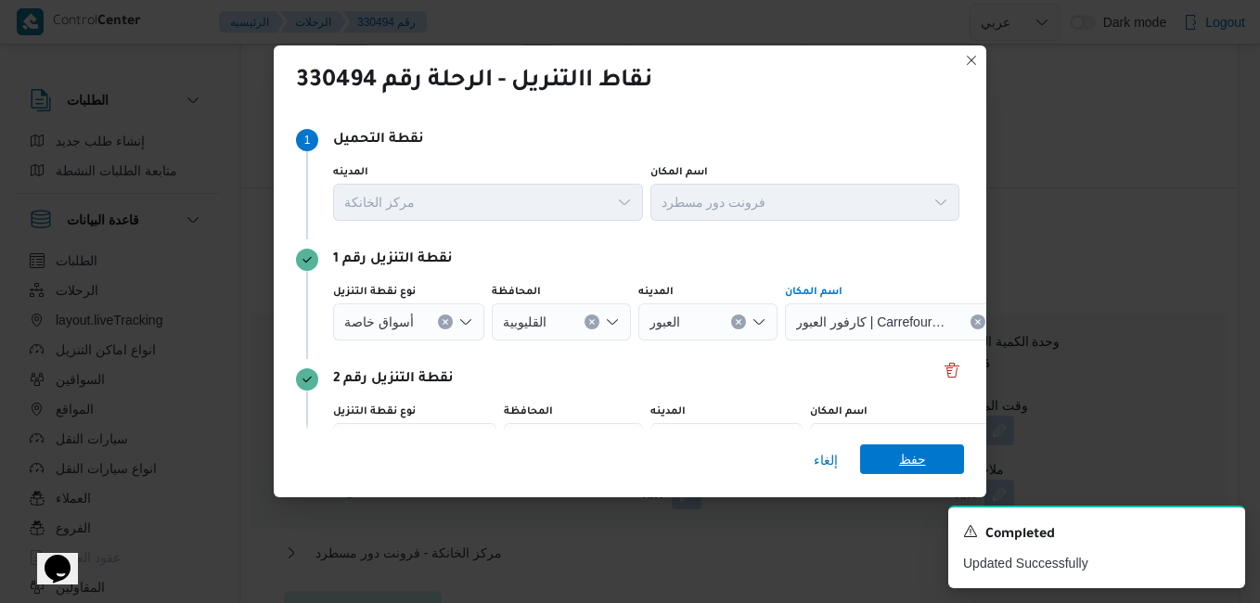
click at [904, 460] on span "حفظ" at bounding box center [912, 460] width 27 height 30
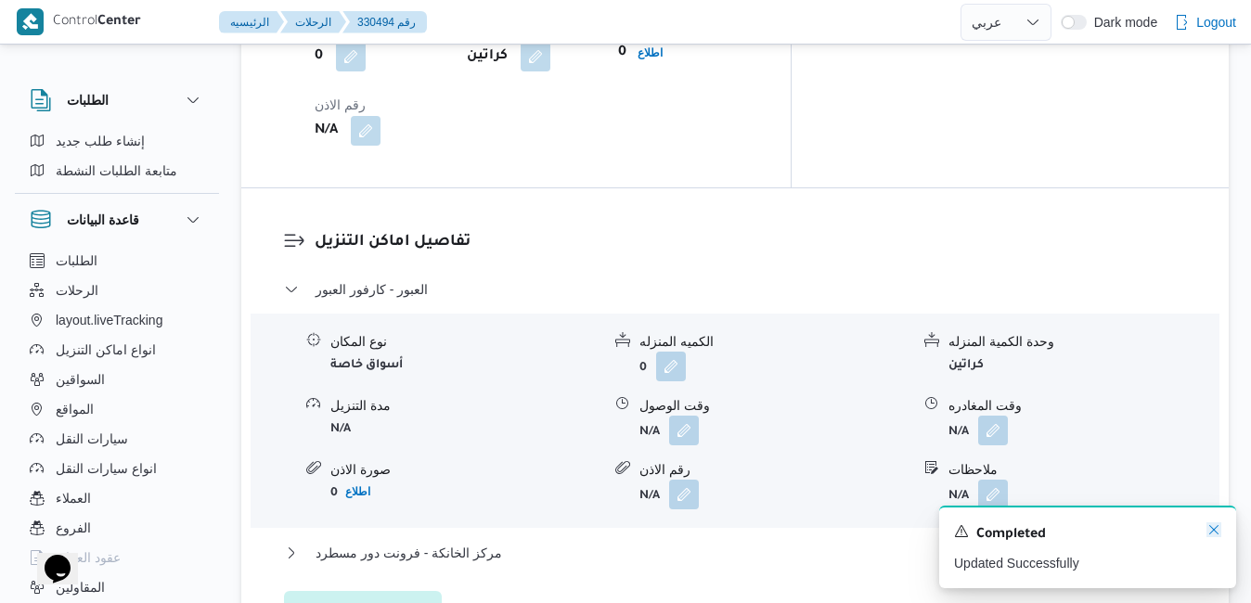
click at [957, 531] on icon "Dismiss toast" at bounding box center [1213, 529] width 9 height 9
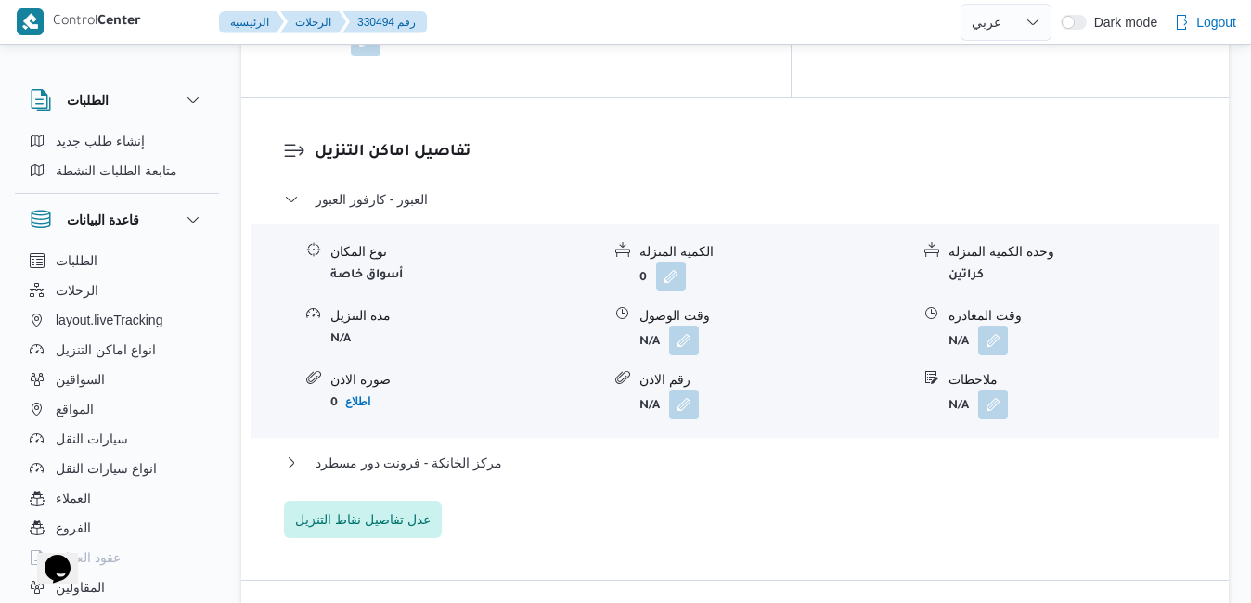
scroll to position [1745, 0]
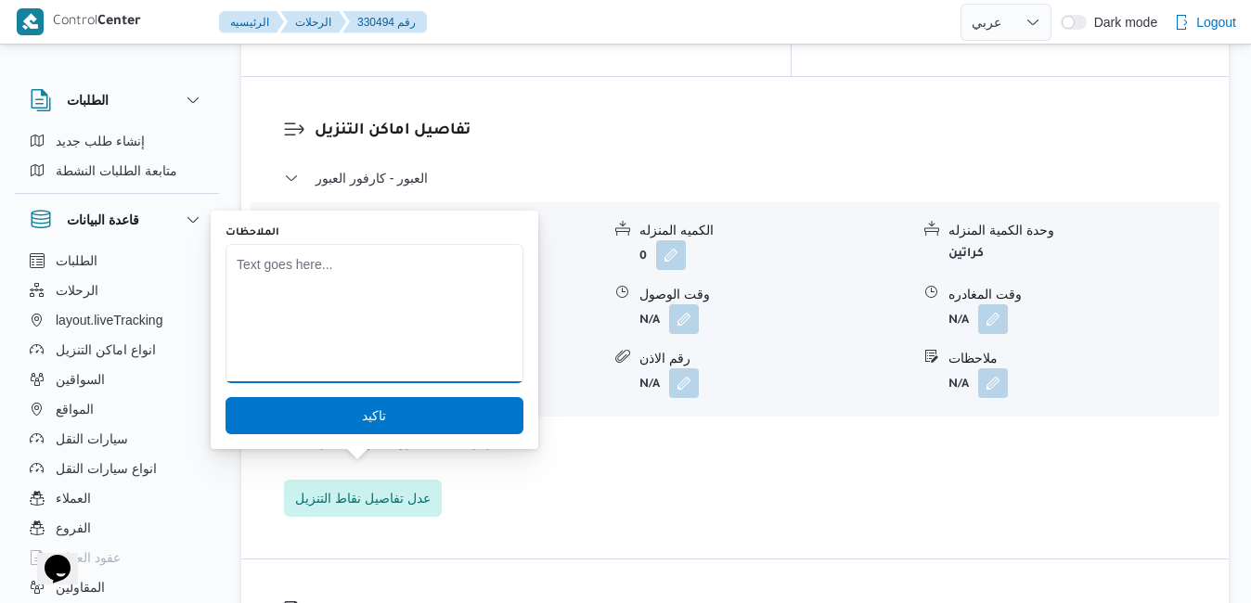
click at [411, 292] on textarea "الملاحظات" at bounding box center [375, 313] width 298 height 139
type textarea "عربيه جامبو مفتوح بديل الغياب"
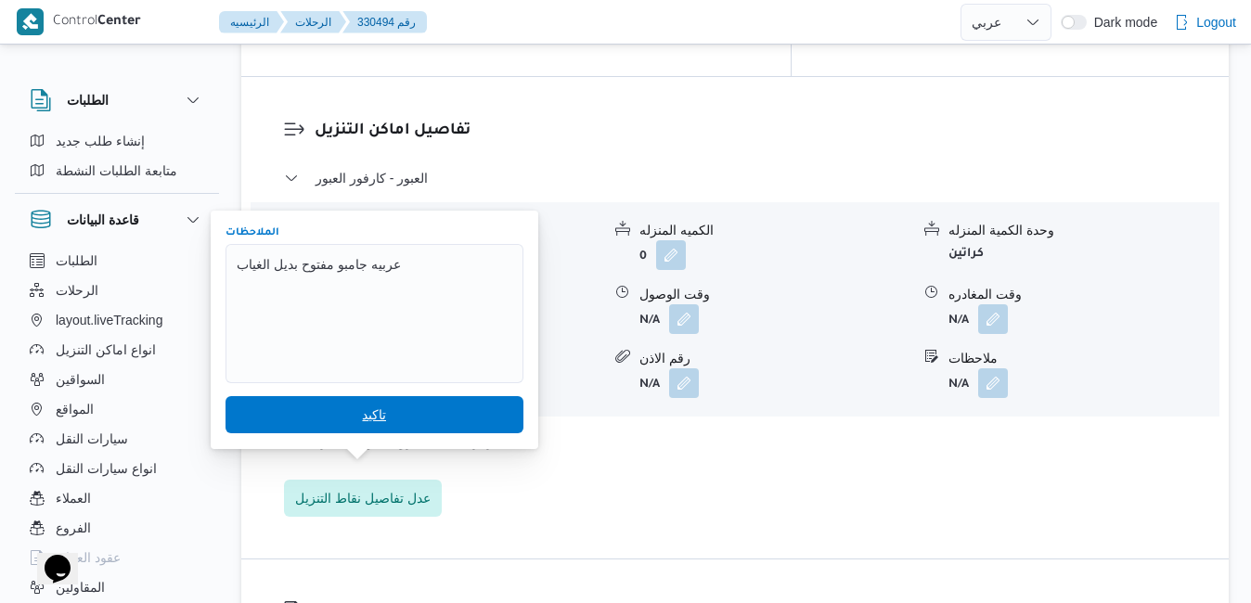
click at [362, 415] on span "تاكيد" at bounding box center [374, 415] width 24 height 22
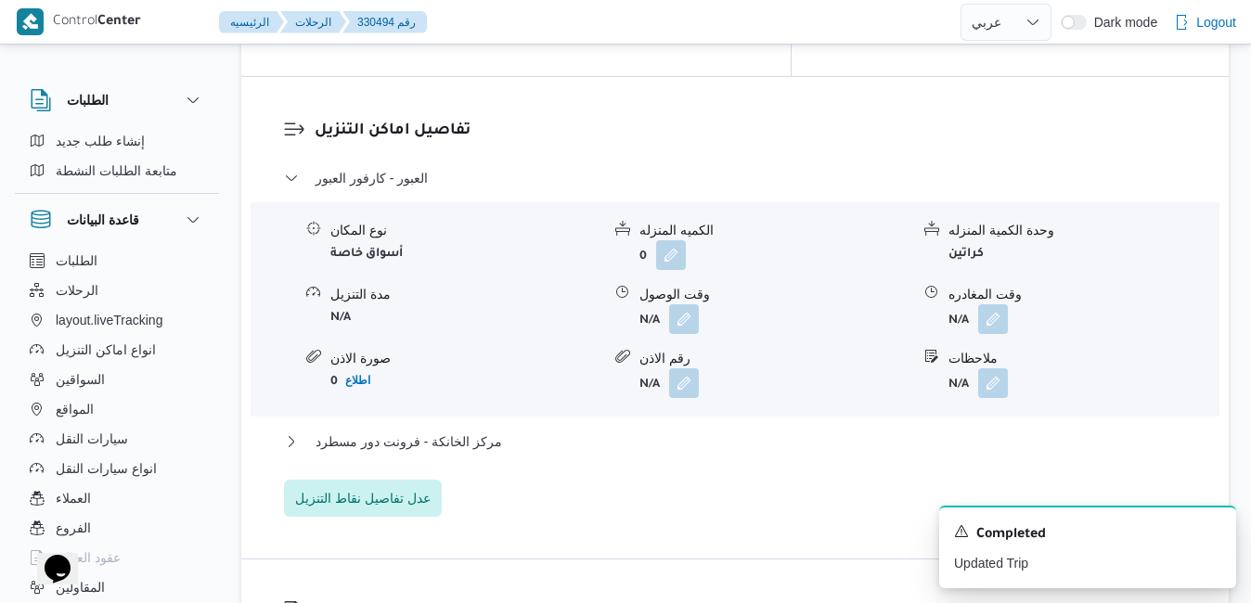
scroll to position [1824, 0]
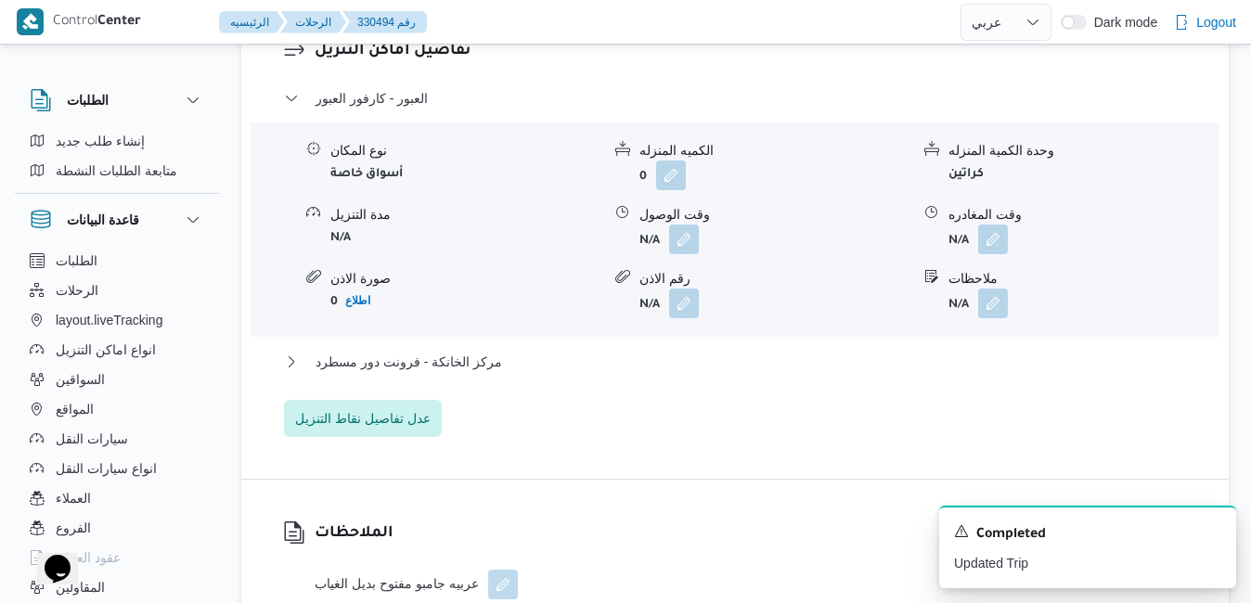
click at [802, 480] on div "الملاحظات عربيه جامبو مفتوح بديل الغياب" at bounding box center [734, 560] width 987 height 161
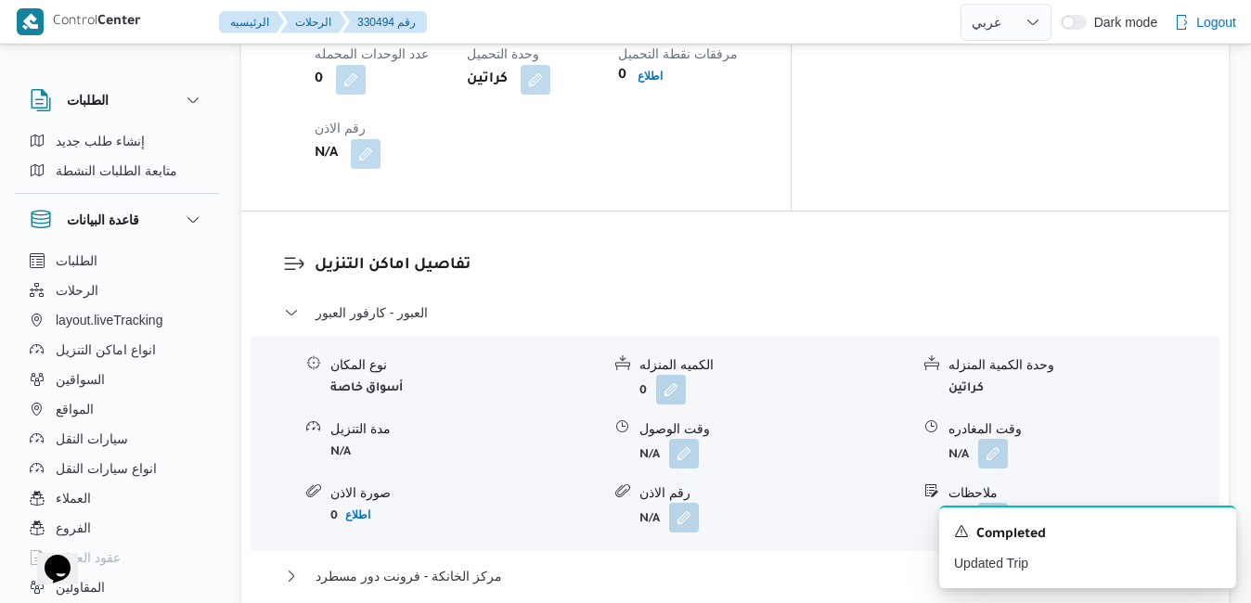
scroll to position [1565, 0]
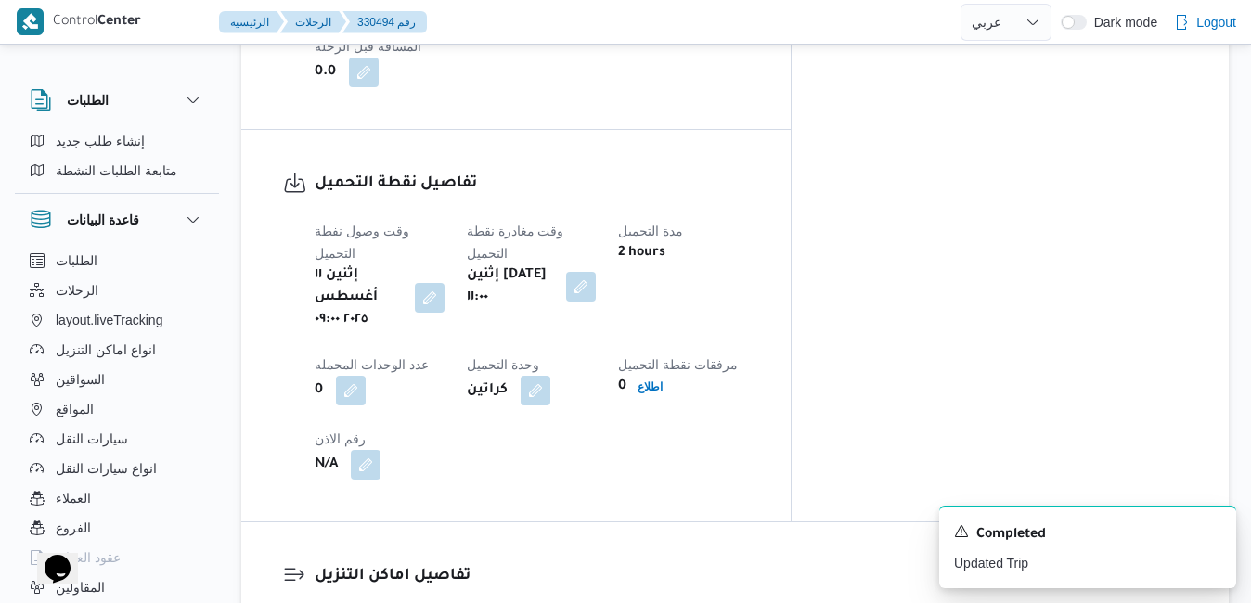
scroll to position [1268, 0]
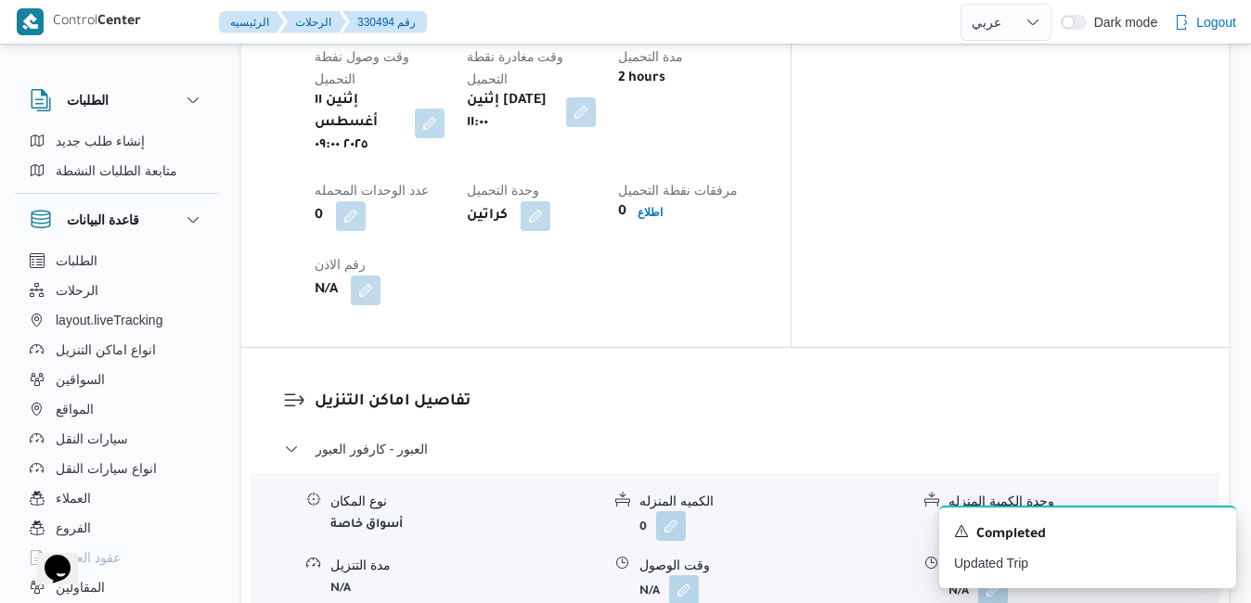
scroll to position [1490, 0]
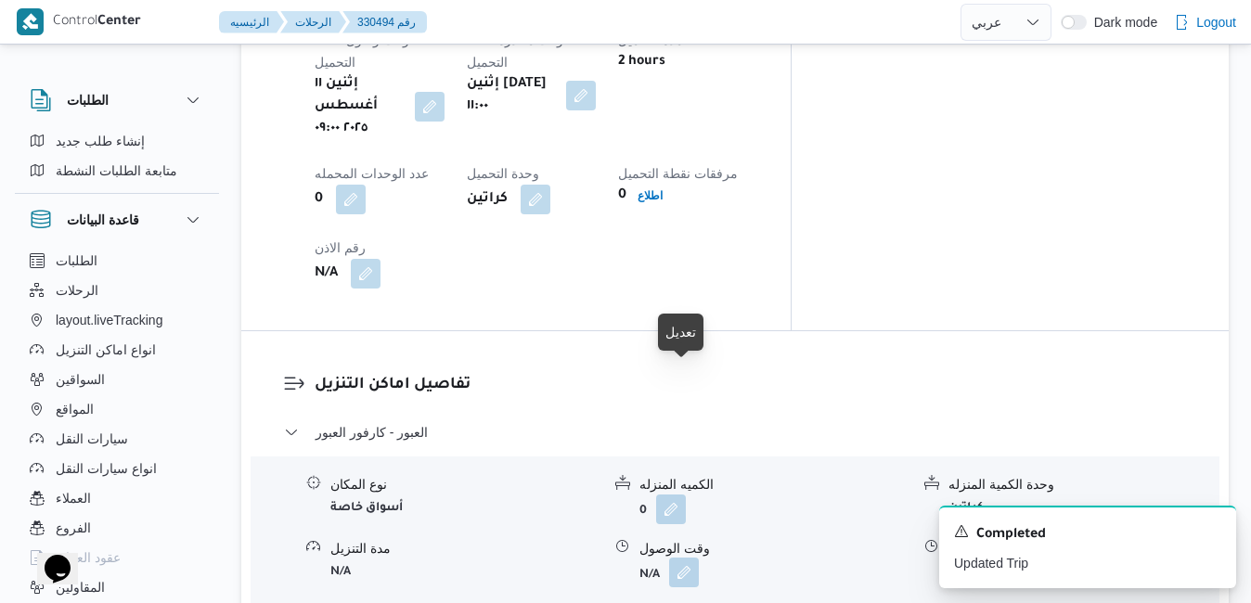
click at [681, 558] on button "button" at bounding box center [684, 573] width 30 height 30
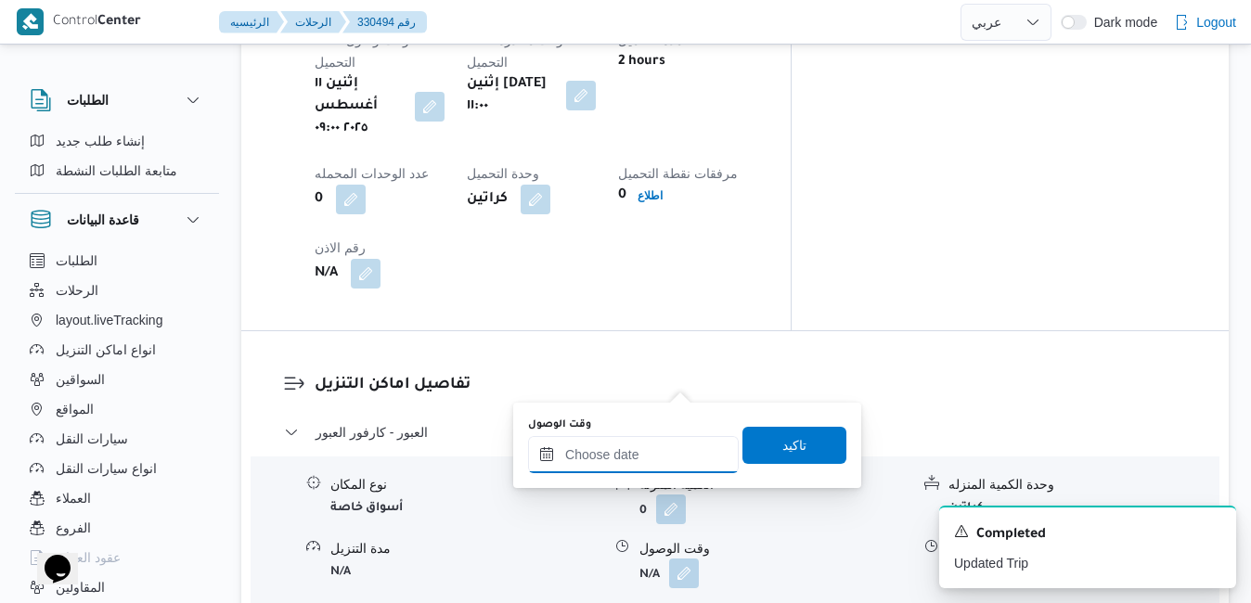
click at [636, 460] on input "وقت الوصول" at bounding box center [633, 454] width 211 height 37
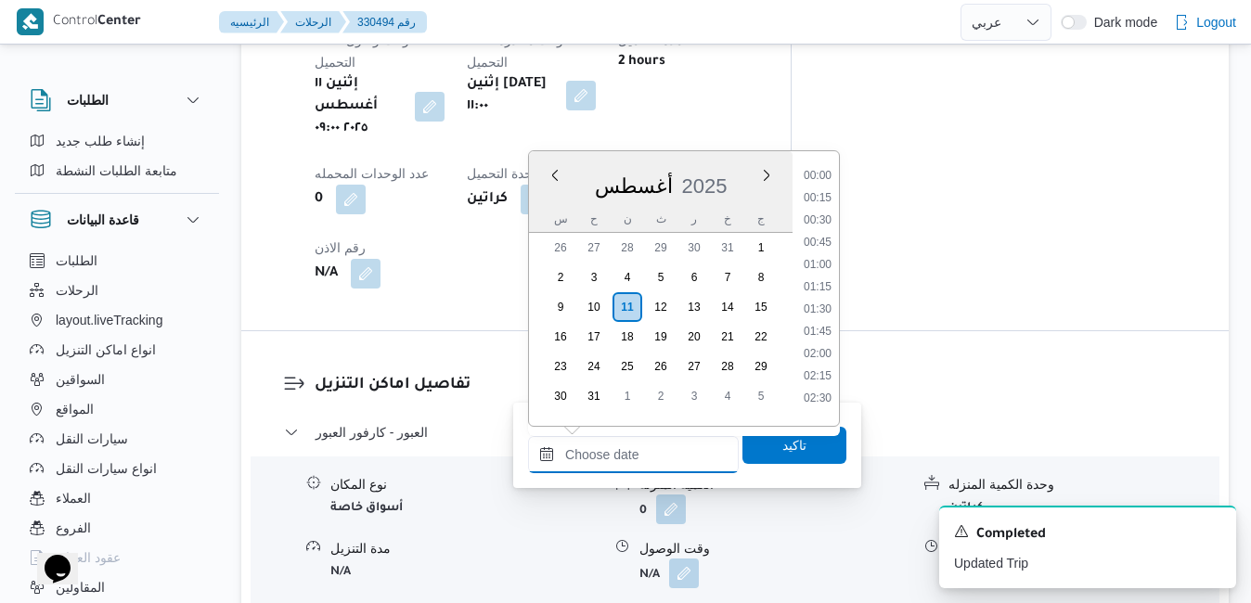
scroll to position [1453, 0]
click at [719, 161] on div "أغسطس 2025" at bounding box center [661, 182] width 264 height 47
click at [826, 387] on li "11:30" at bounding box center [817, 389] width 43 height 19
type input "١١/٠٨/٢٠٢٥ ١١:٣٠"
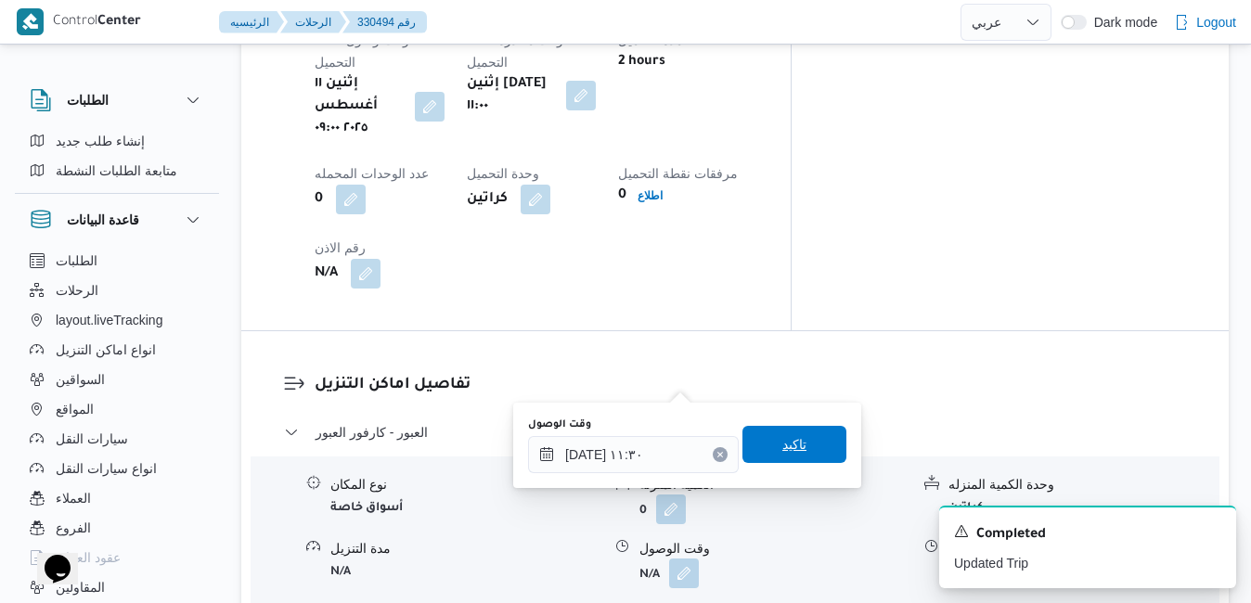
click at [782, 449] on span "تاكيد" at bounding box center [794, 444] width 24 height 22
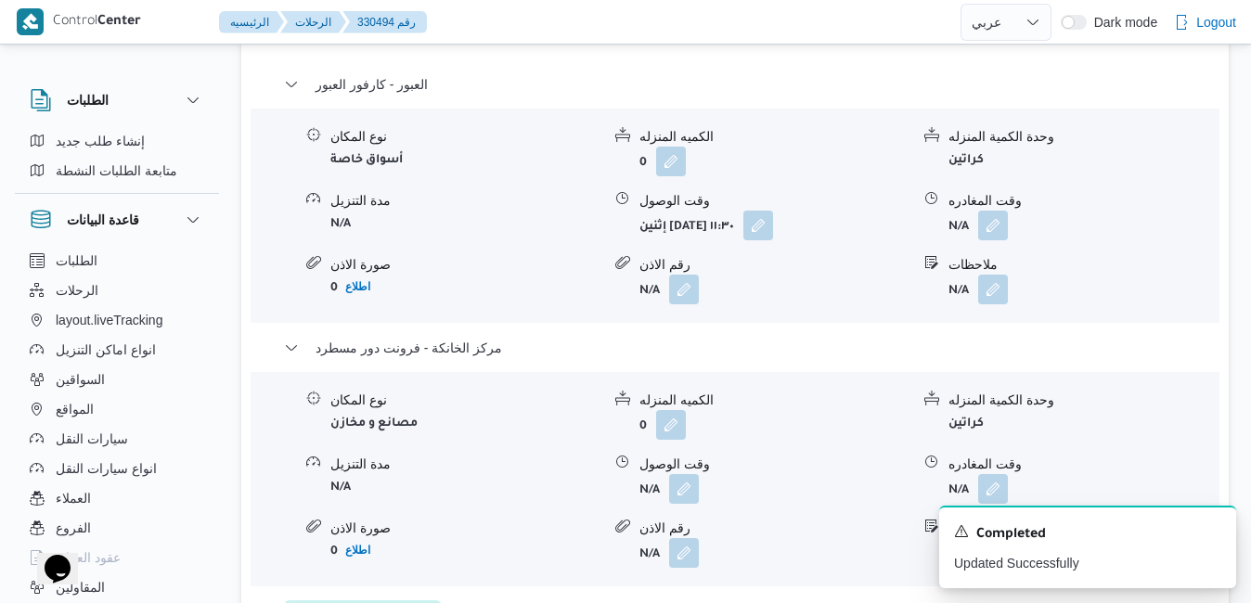
scroll to position [1862, 0]
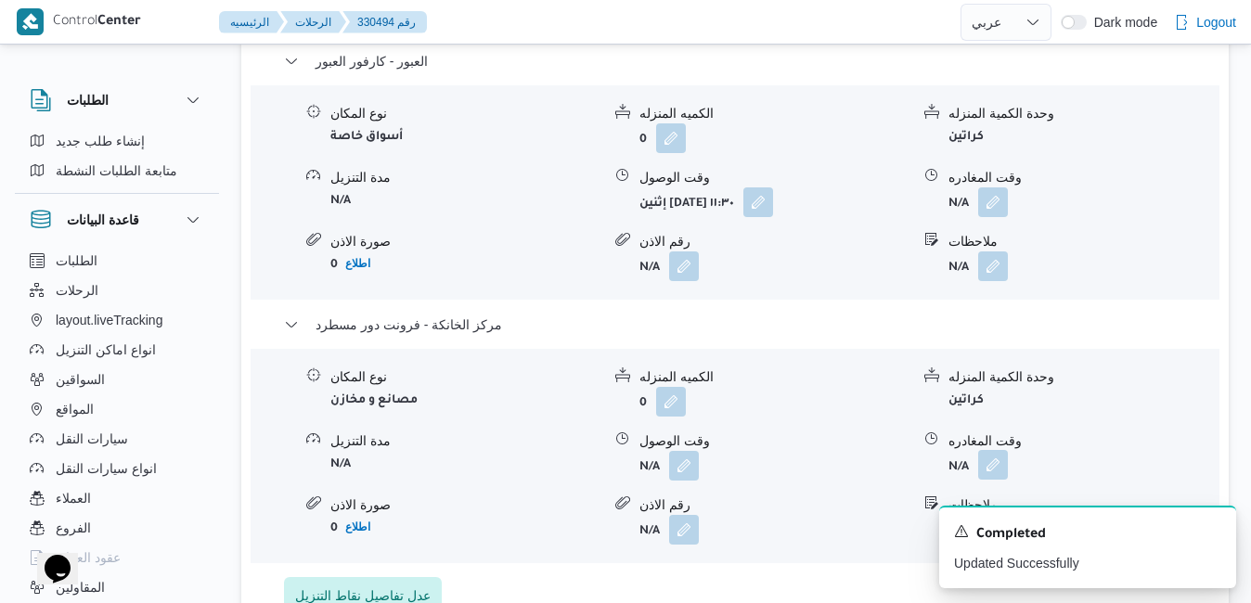
click at [957, 450] on button "button" at bounding box center [993, 465] width 30 height 30
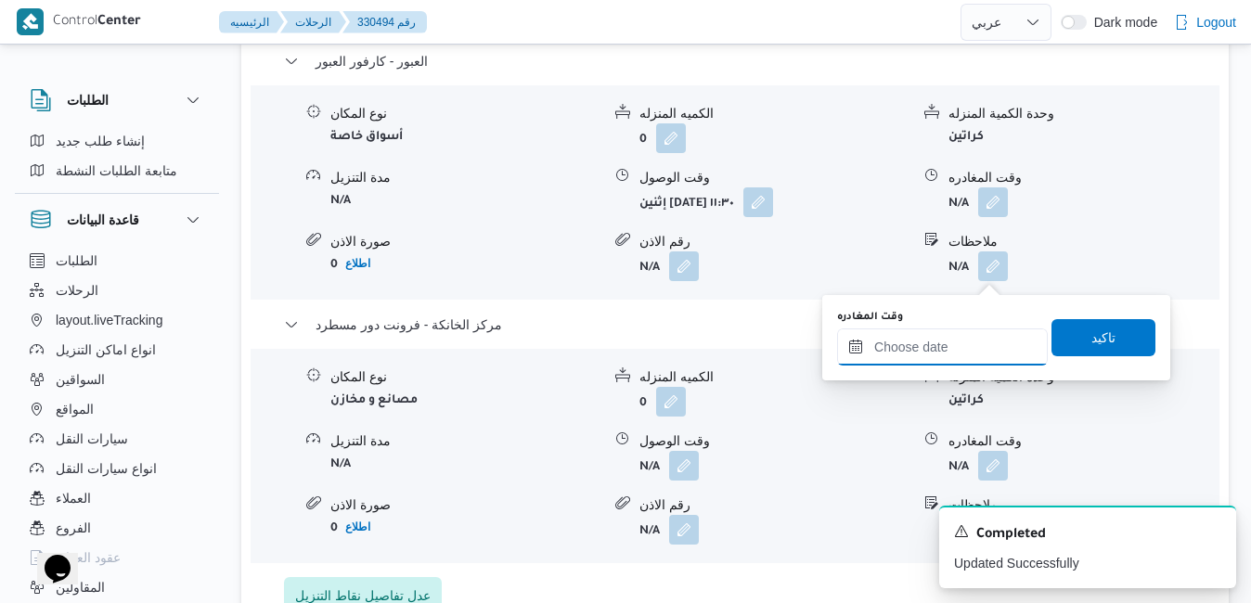
click at [934, 335] on input "وقت المغادره" at bounding box center [942, 347] width 211 height 37
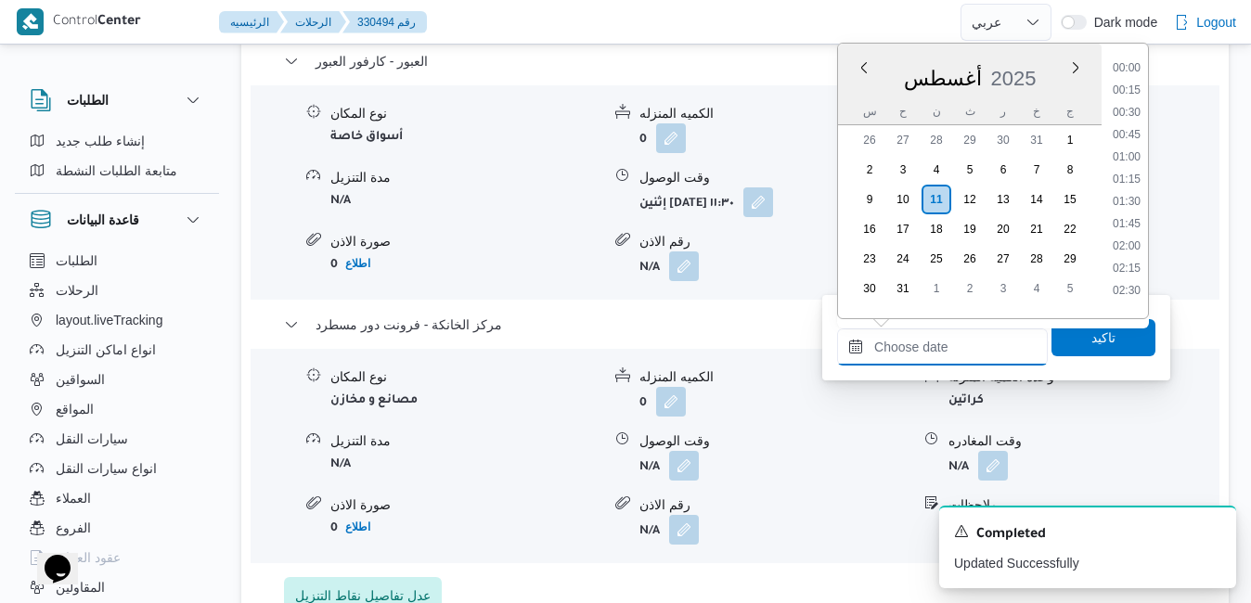
scroll to position [1453, 0]
click at [957, 50] on div "أغسطس ٢٠٢٥ أغسطس 2025 س ح ن ث ر خ ج" at bounding box center [970, 85] width 264 height 82
click at [957, 135] on li "17:00" at bounding box center [1126, 129] width 43 height 19
type input "١١/٠٨/٢٠٢٥ ١٧:٠٠"
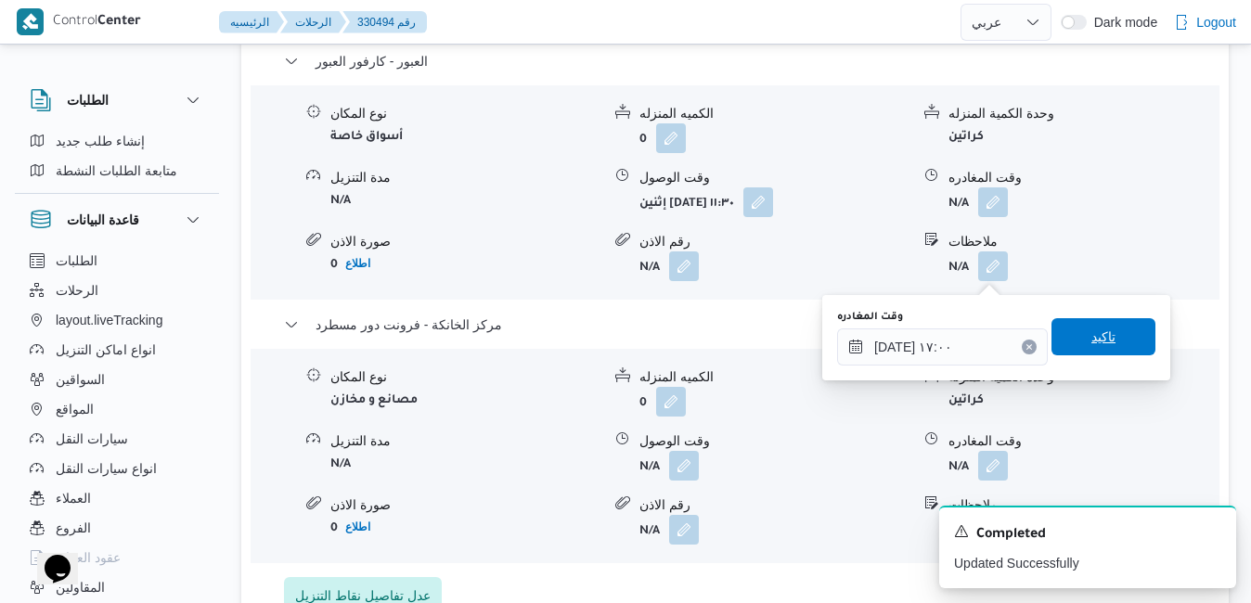
click at [957, 343] on span "تاكيد" at bounding box center [1103, 337] width 24 height 22
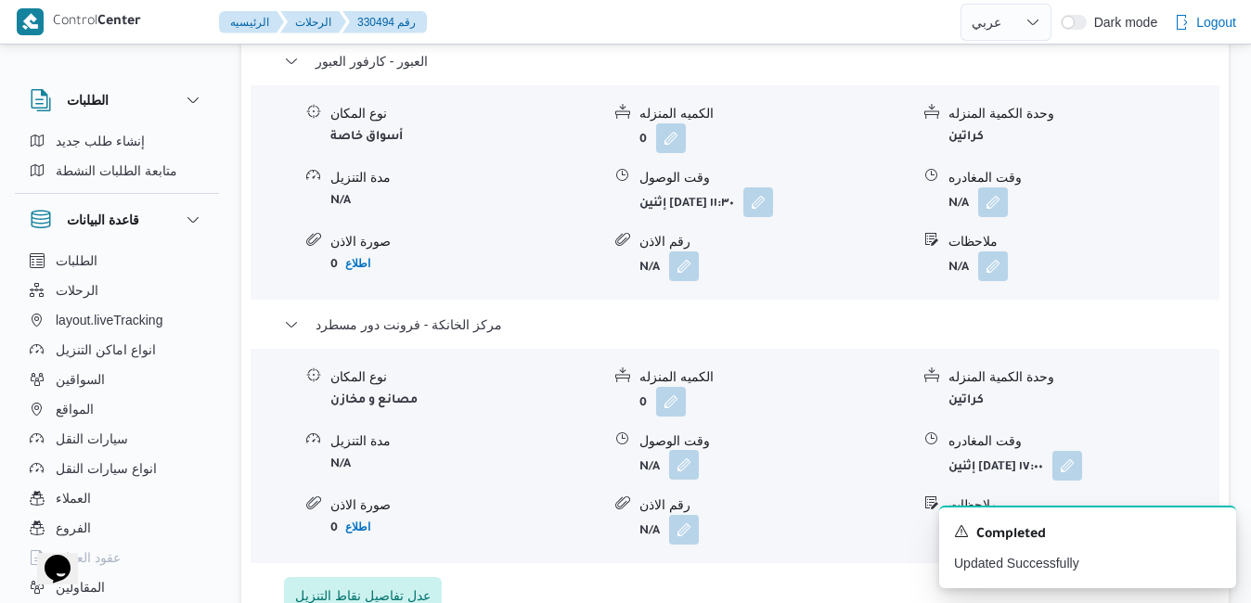
click at [694, 450] on button "button" at bounding box center [684, 465] width 30 height 30
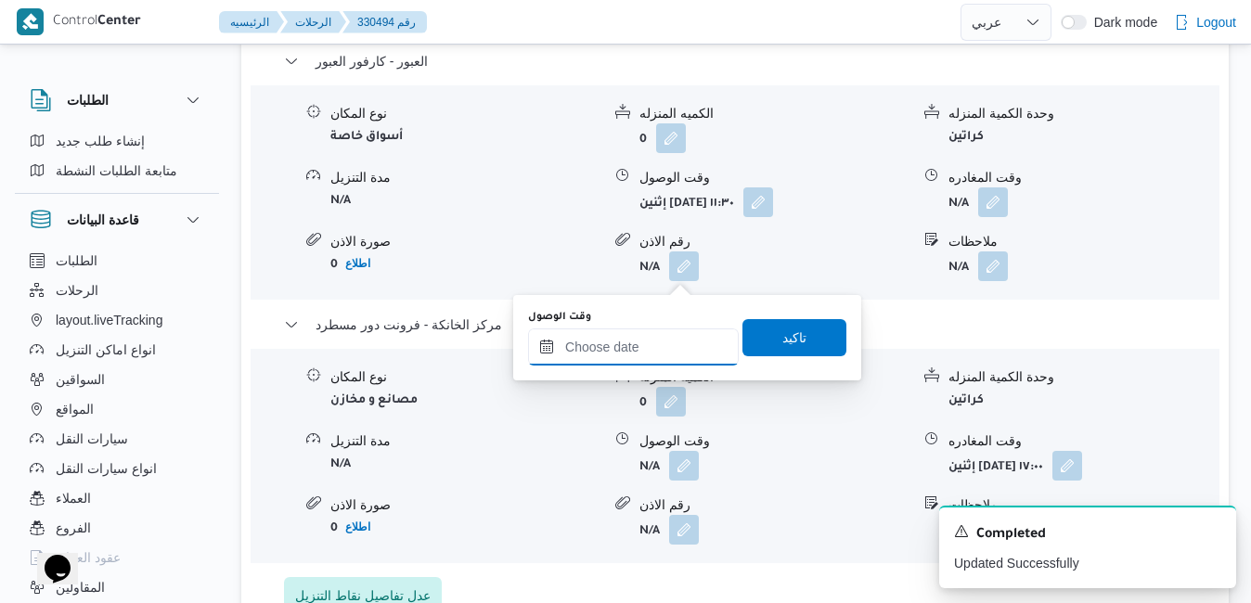
click at [642, 344] on input "وقت الوصول" at bounding box center [633, 347] width 211 height 37
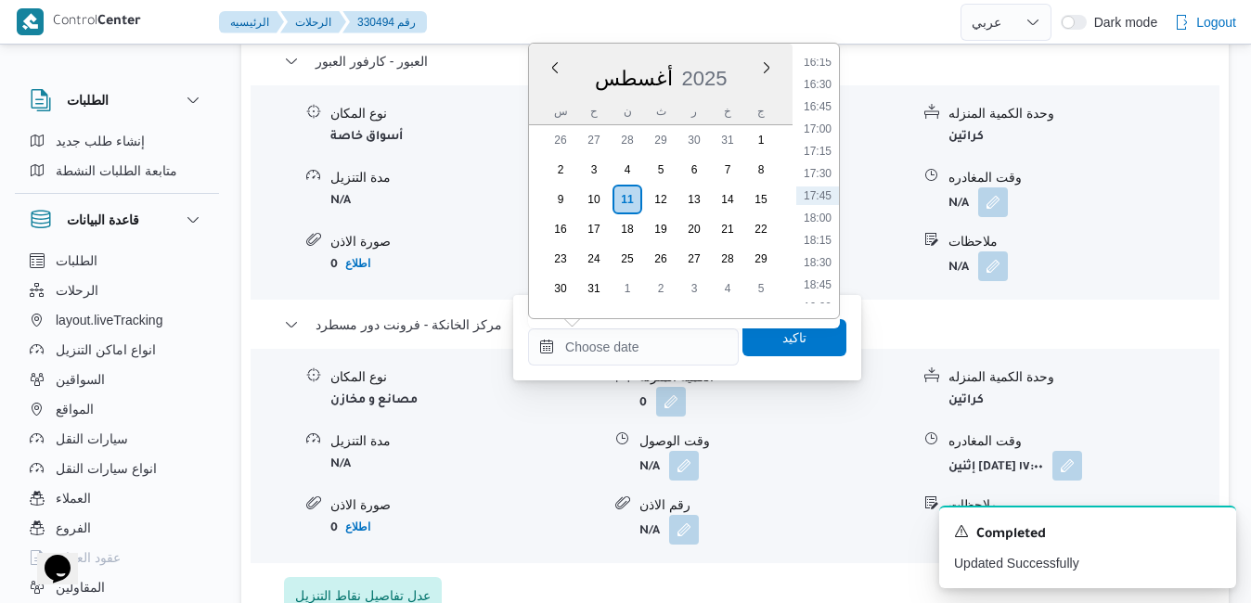
click at [742, 64] on div "أغسطس 2025" at bounding box center [661, 74] width 264 height 47
click at [820, 105] on li "16:45" at bounding box center [817, 106] width 43 height 19
type input "١١/٠٨/٢٠٢٥ ١٦:٤٥"
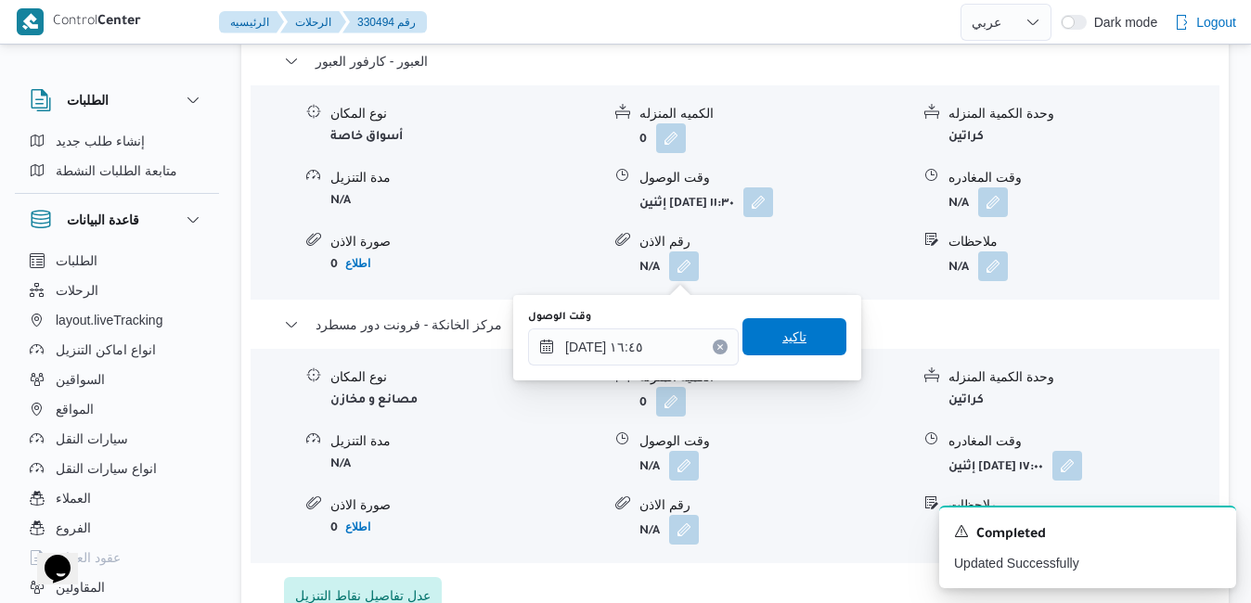
click at [782, 329] on span "تاكيد" at bounding box center [794, 337] width 24 height 22
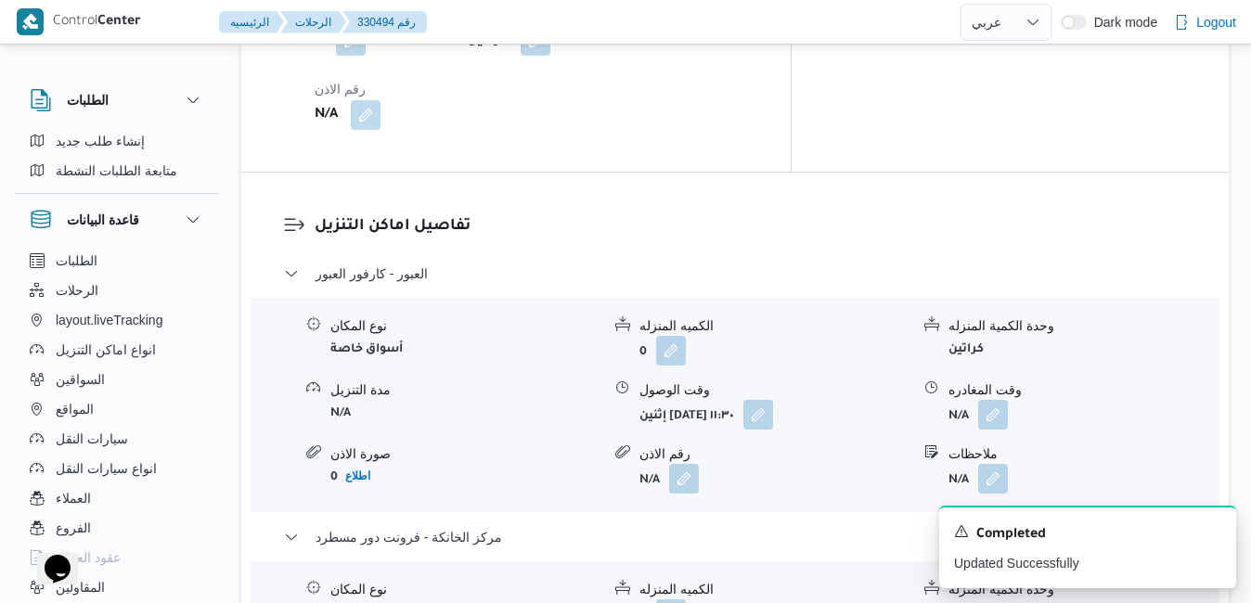
scroll to position [1639, 0]
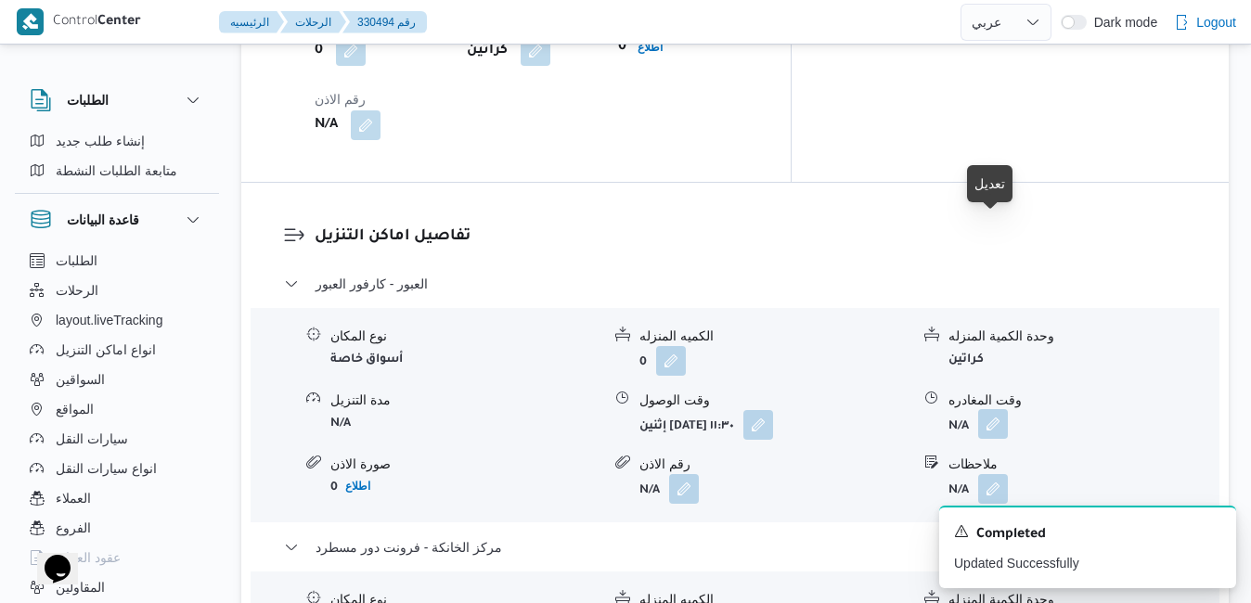
click at [957, 409] on button "button" at bounding box center [993, 424] width 30 height 30
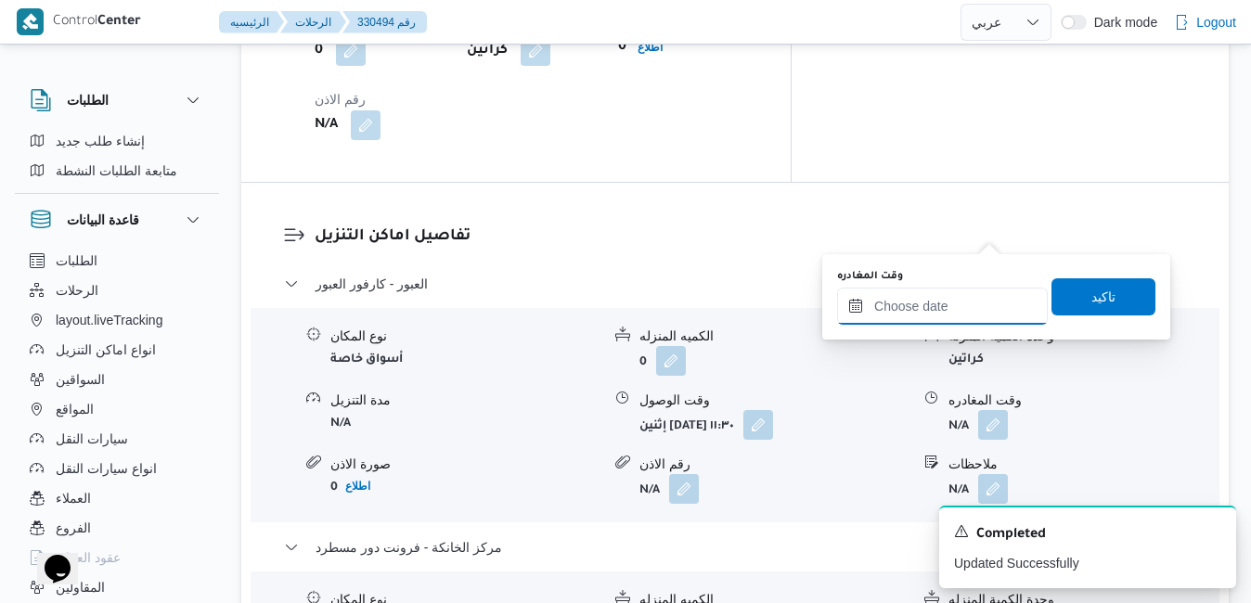
click at [957, 318] on input "وقت المغادره" at bounding box center [942, 306] width 211 height 37
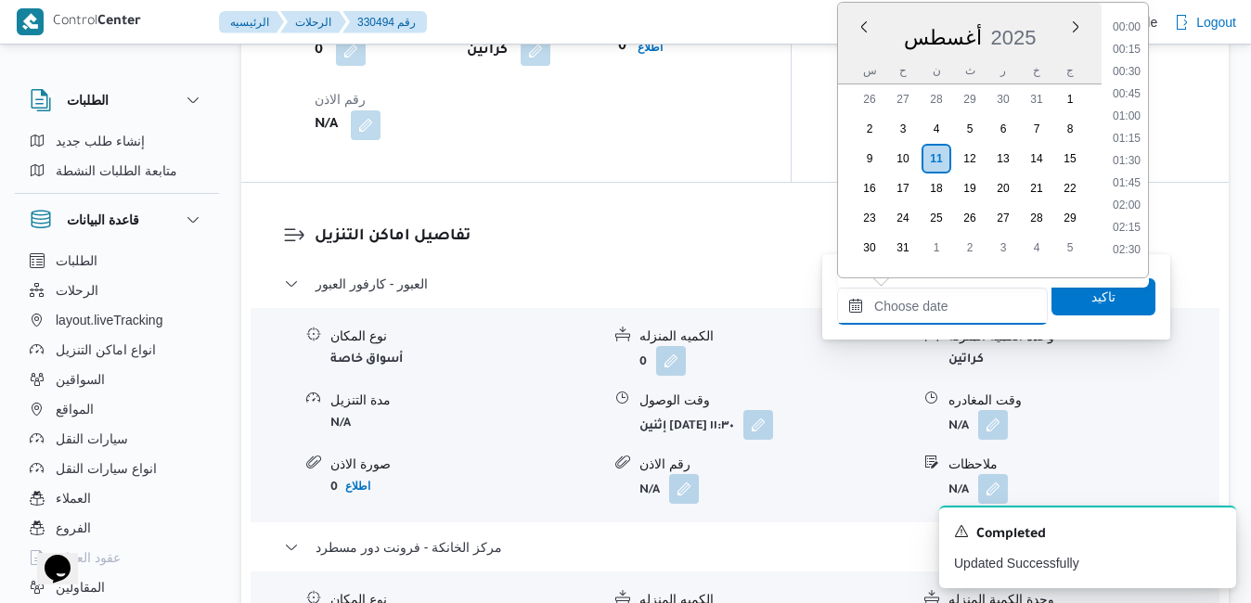
scroll to position [1453, 0]
click at [957, 19] on li "16:15" at bounding box center [1126, 21] width 43 height 19
type input "١١/٠٨/٢٠٢٥ ١٦:١٥"
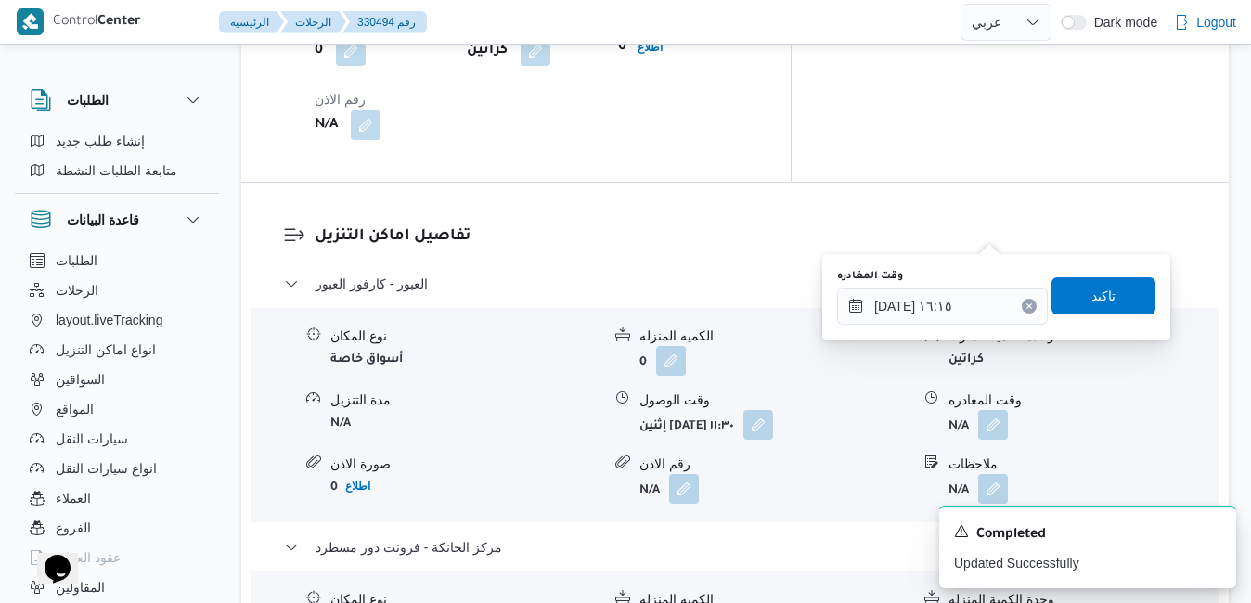
click at [957, 298] on span "تاكيد" at bounding box center [1103, 296] width 24 height 22
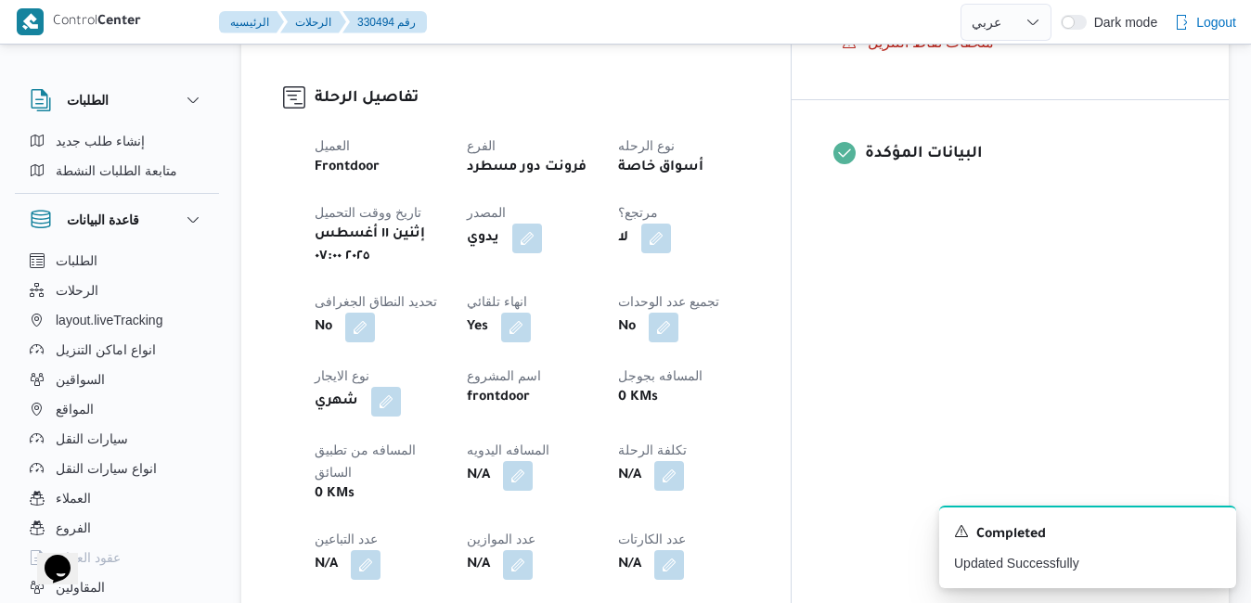
scroll to position [711, 0]
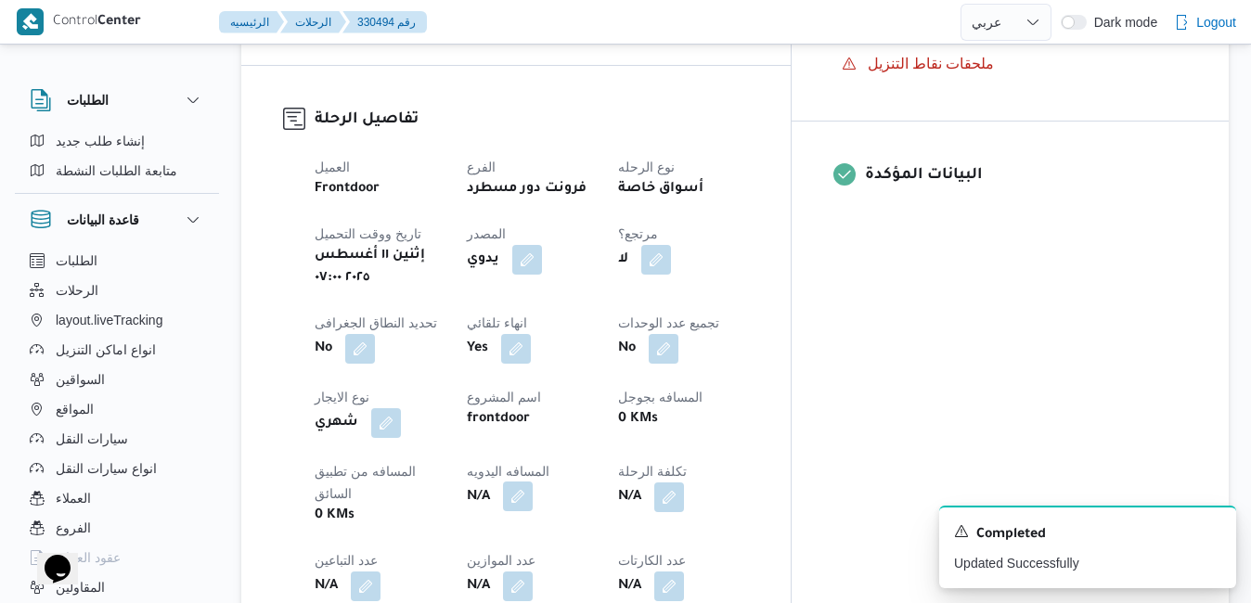
click at [533, 482] on button "button" at bounding box center [518, 497] width 30 height 30
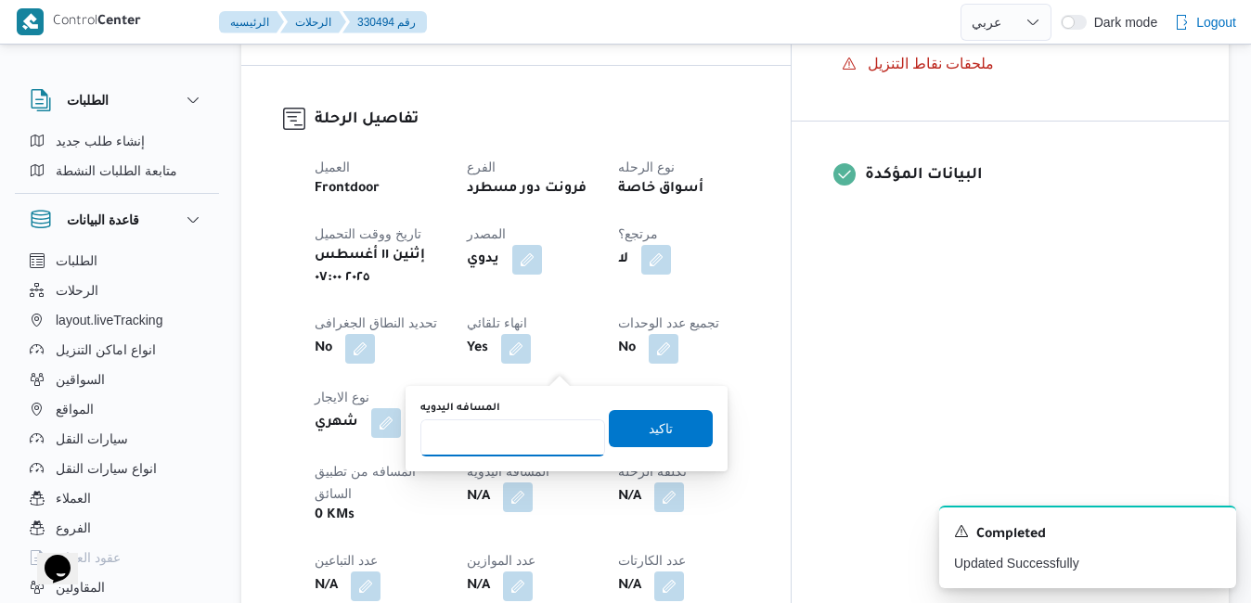
click at [496, 452] on input "المسافه اليدويه" at bounding box center [512, 437] width 185 height 37
type input "70"
click at [649, 429] on span "تاكيد" at bounding box center [661, 428] width 24 height 22
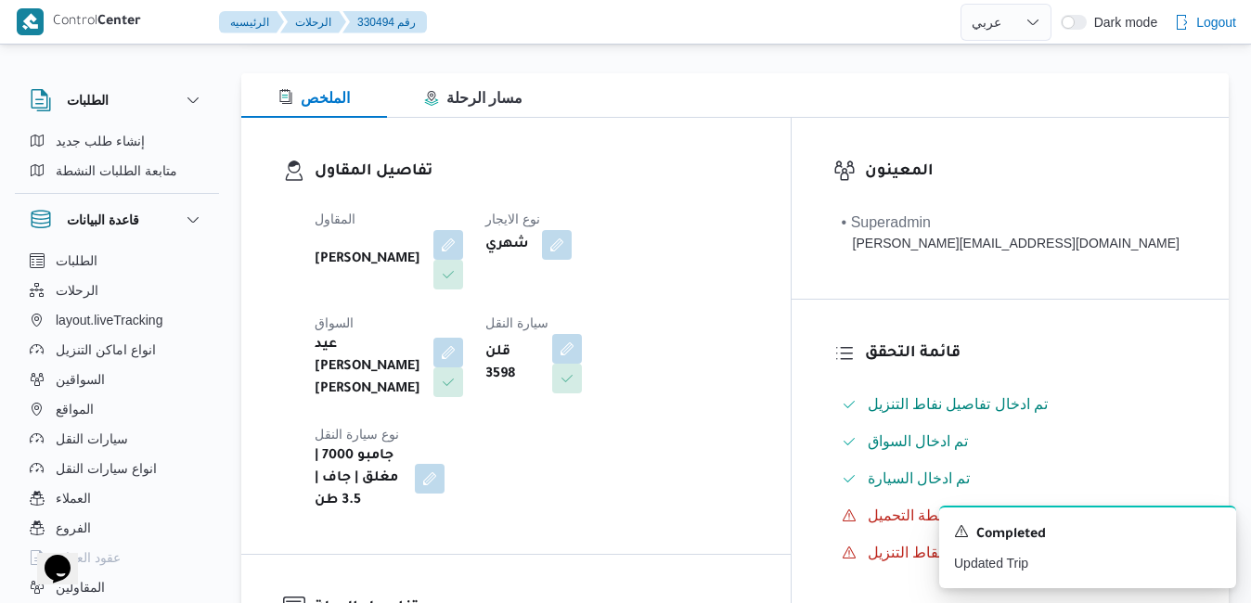
scroll to position [117, 0]
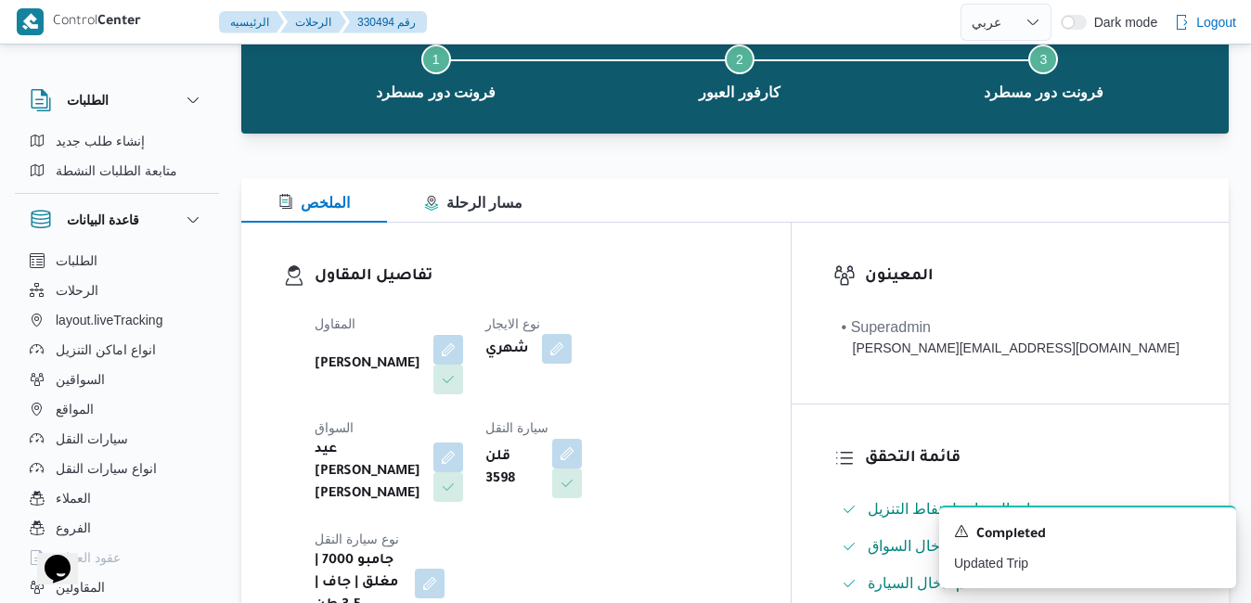
click at [572, 342] on button "button" at bounding box center [557, 349] width 30 height 30
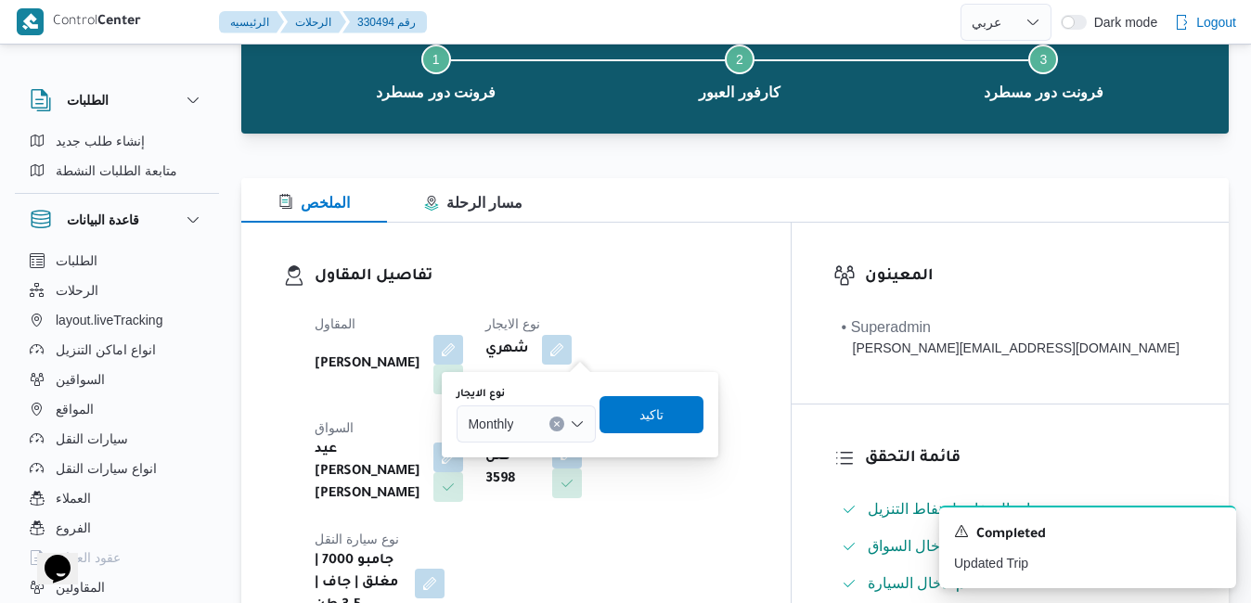
click at [577, 423] on icon "Open list of options" at bounding box center [577, 424] width 15 height 15
click at [532, 482] on span "On Demand" at bounding box center [537, 484] width 95 height 22
click at [651, 419] on span "تاكيد" at bounding box center [659, 414] width 24 height 22
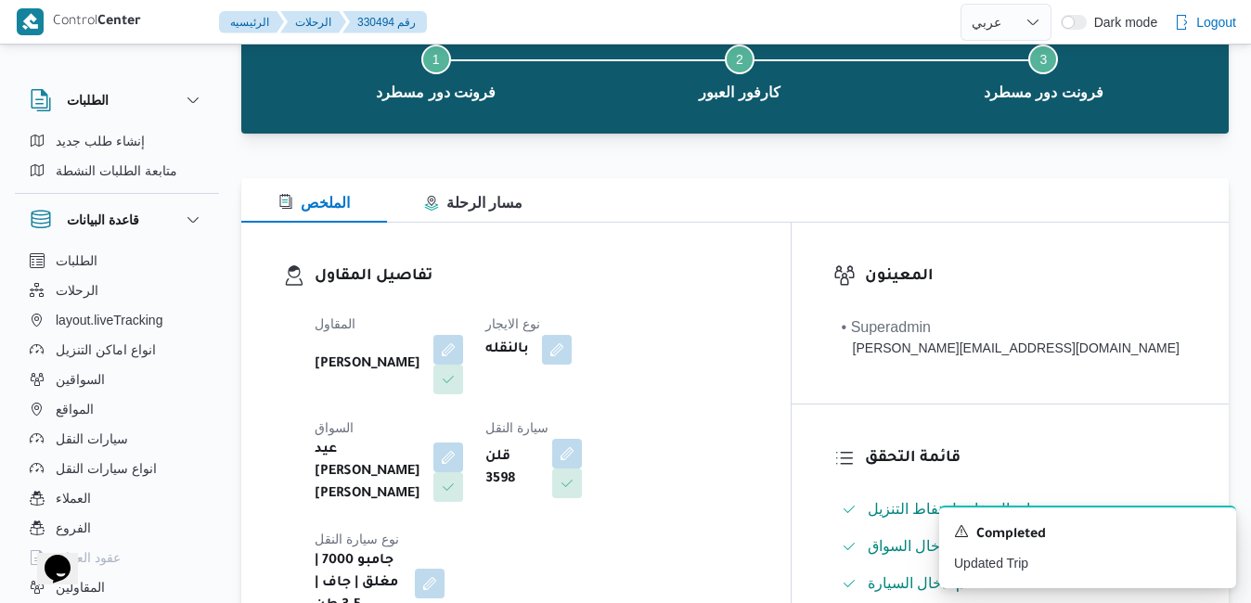
click at [896, 200] on div "الملخص مسار الرحلة" at bounding box center [734, 200] width 987 height 45
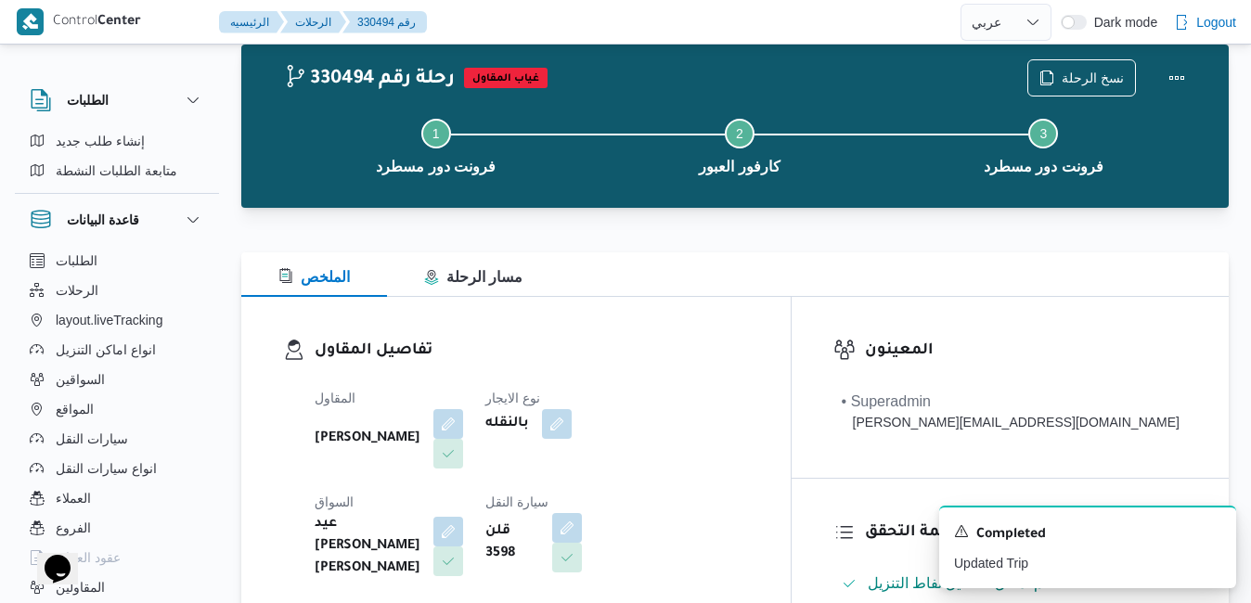
scroll to position [0, 0]
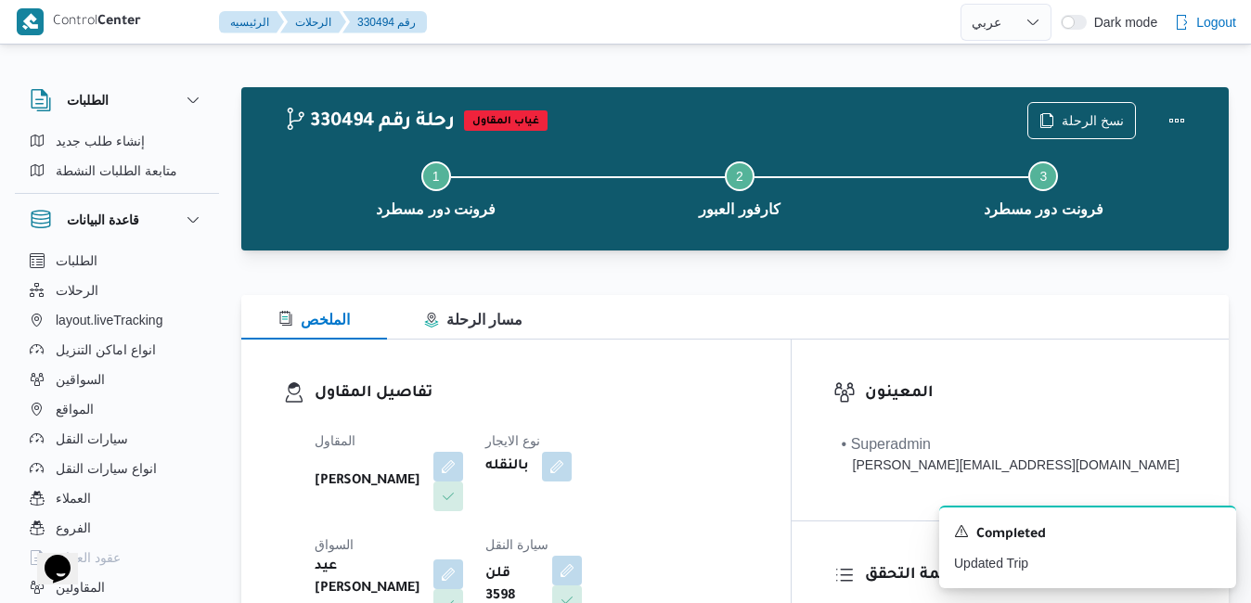
click at [891, 268] on div at bounding box center [734, 262] width 987 height 22
click at [957, 114] on button "Actions" at bounding box center [1176, 119] width 37 height 37
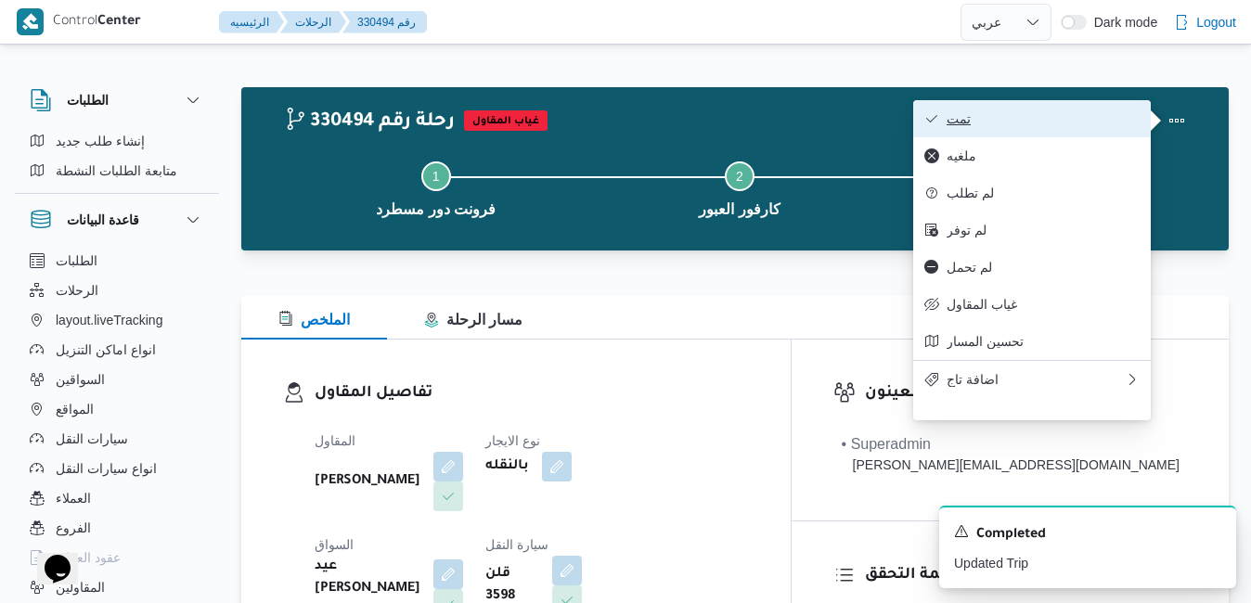
click at [957, 119] on span "تمت" at bounding box center [1043, 118] width 193 height 15
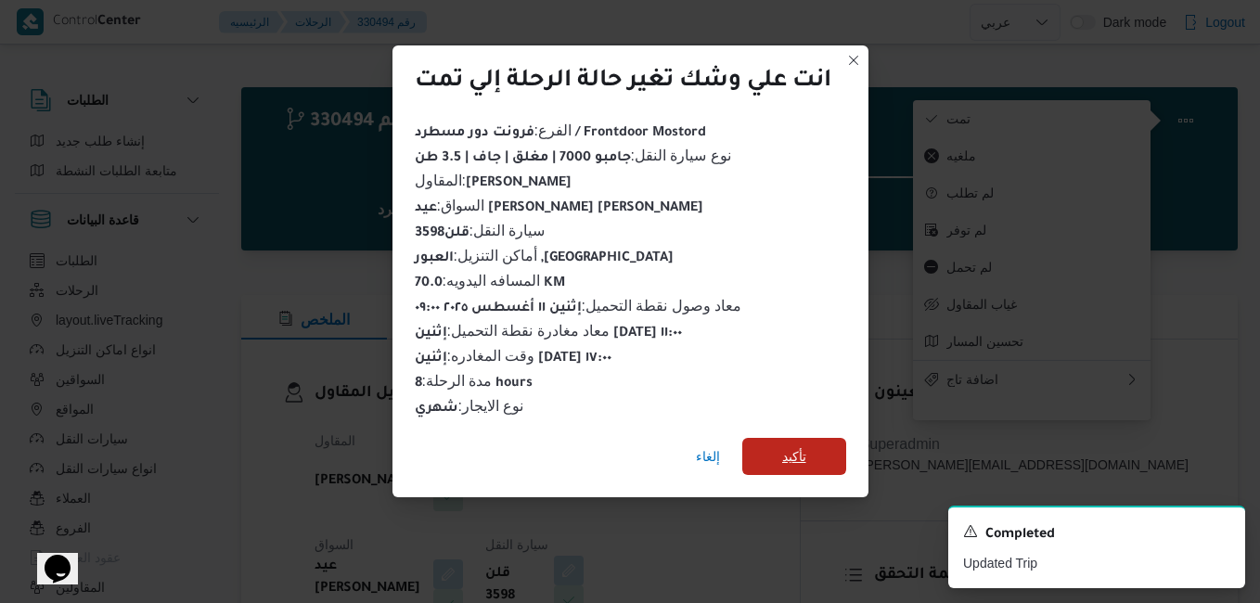
click at [806, 447] on span "تأكيد" at bounding box center [794, 456] width 24 height 22
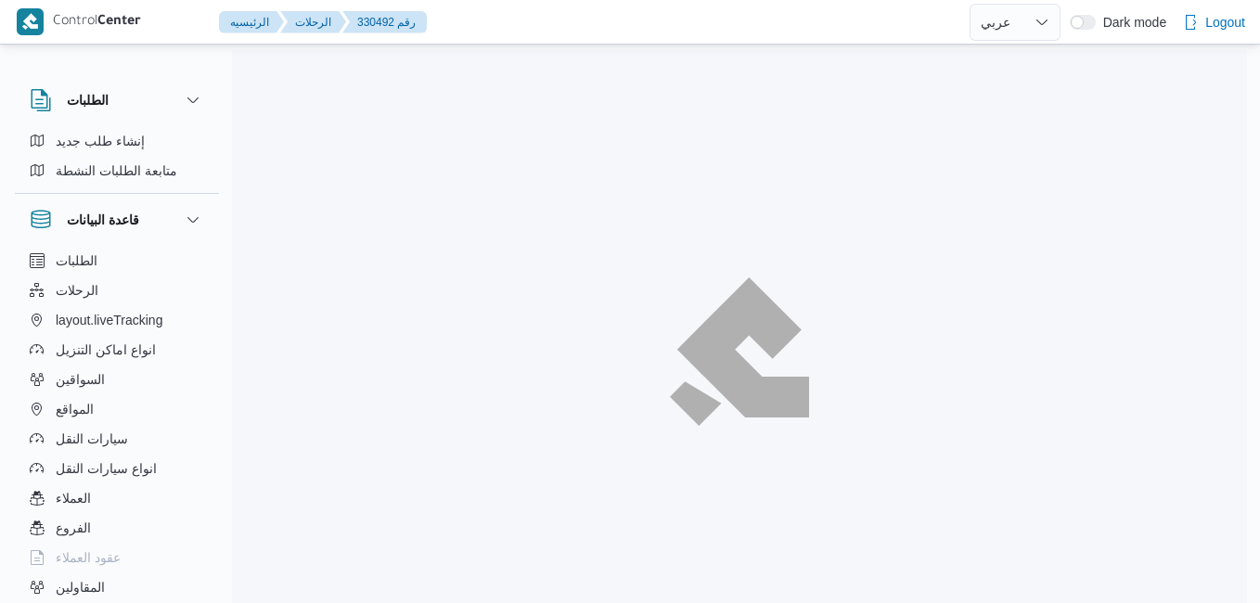
select select "ar"
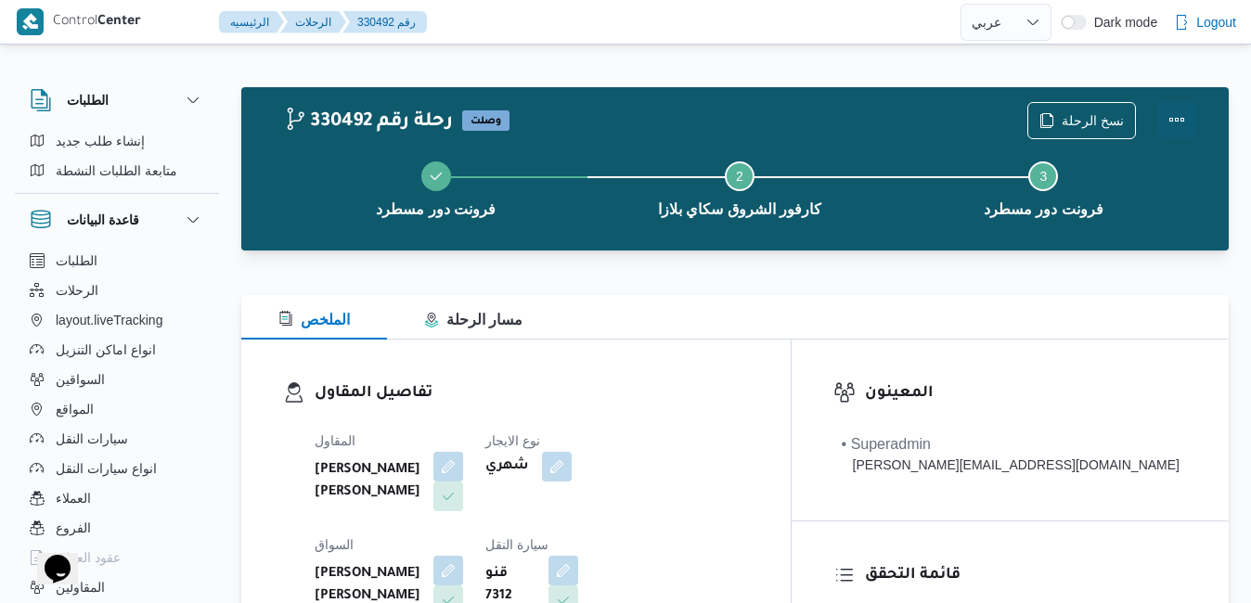
click at [1172, 125] on button "Actions" at bounding box center [1176, 119] width 37 height 37
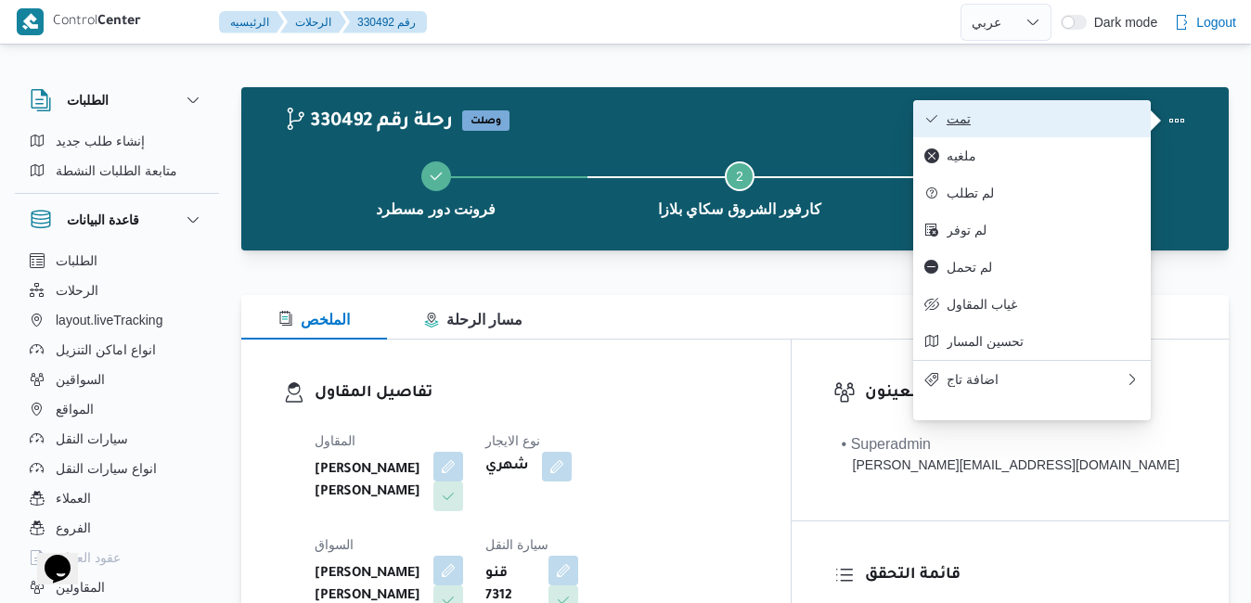
click at [1087, 129] on button "تمت" at bounding box center [1032, 118] width 238 height 37
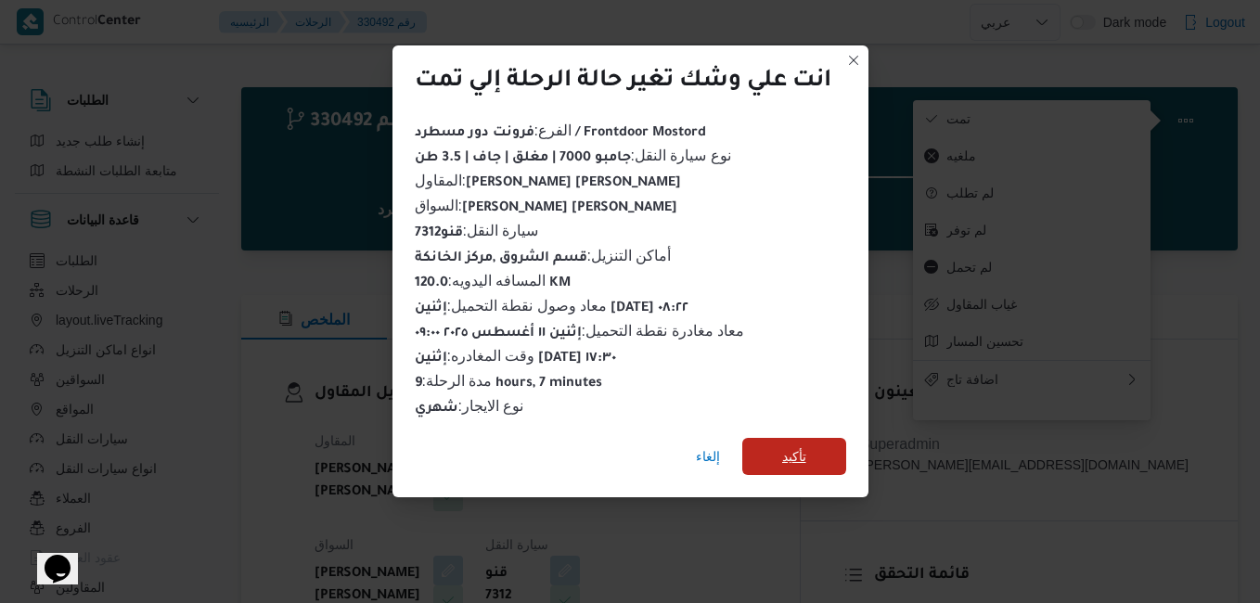
click at [787, 445] on span "تأكيد" at bounding box center [794, 456] width 24 height 22
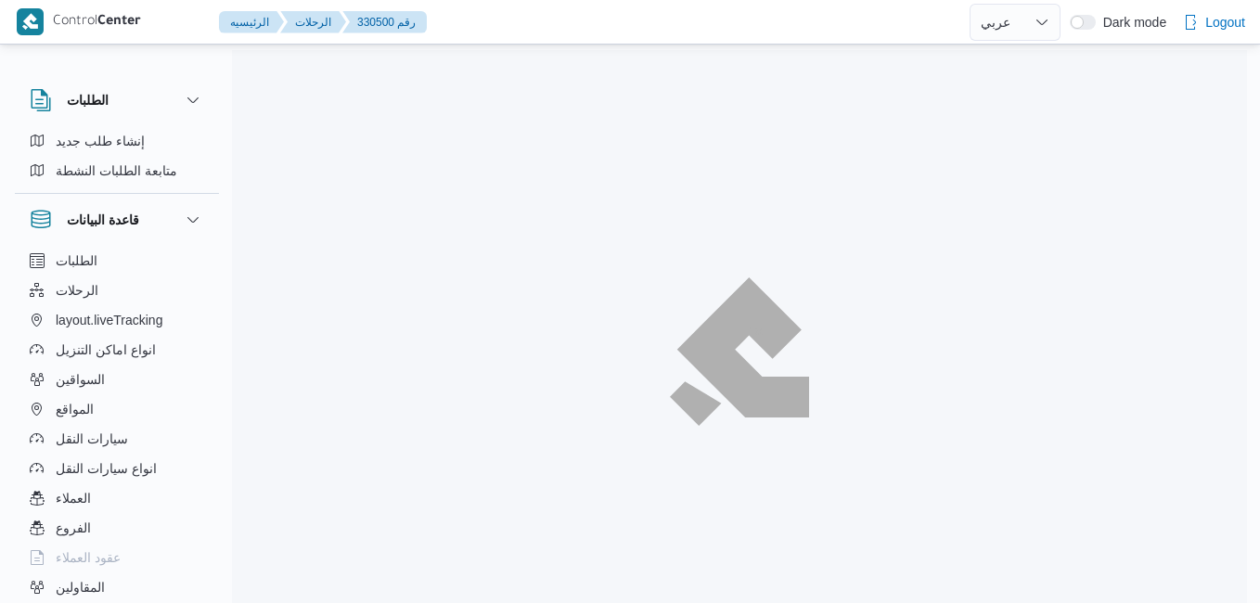
select select "ar"
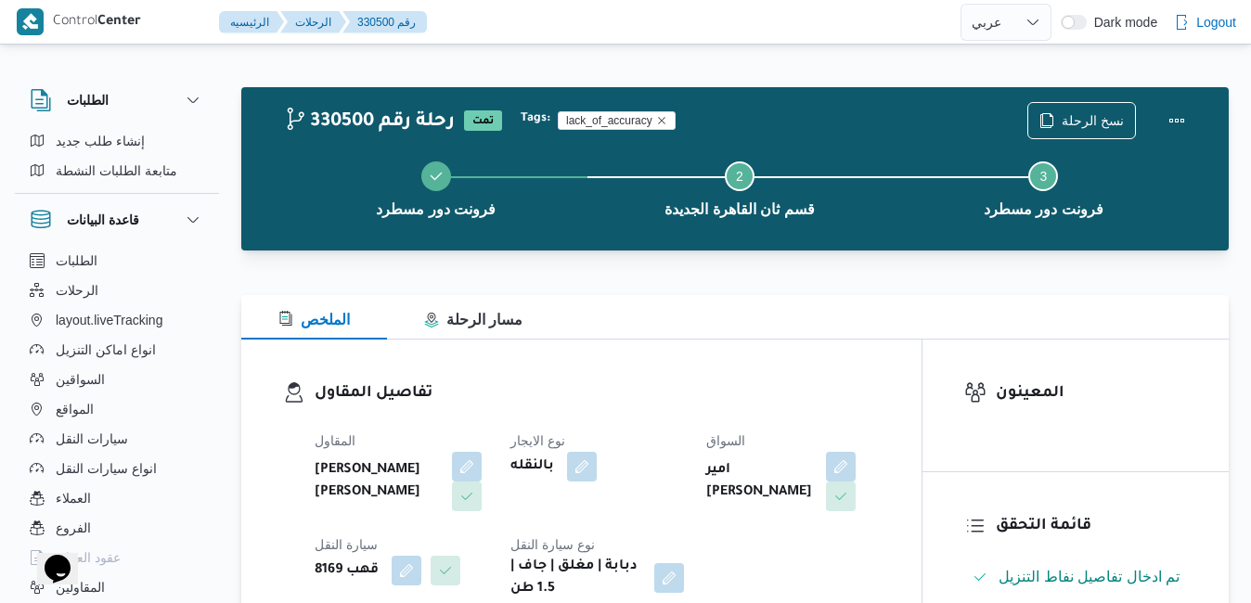
click at [638, 335] on div "الملخص مسار الرحلة" at bounding box center [734, 317] width 987 height 45
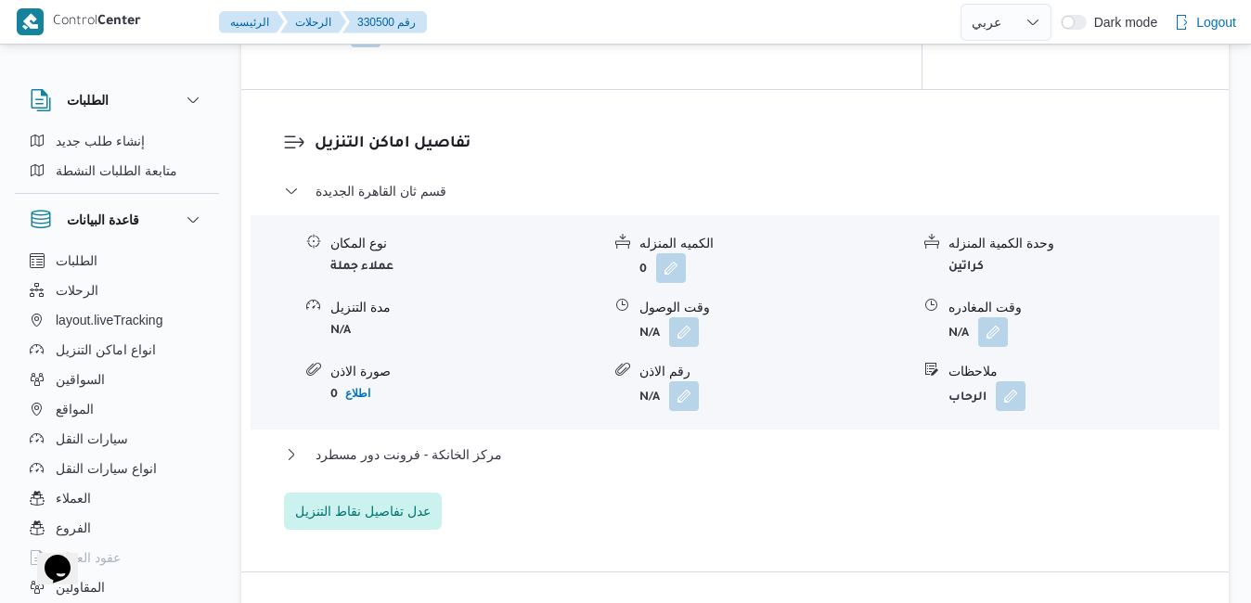
scroll to position [1559, 0]
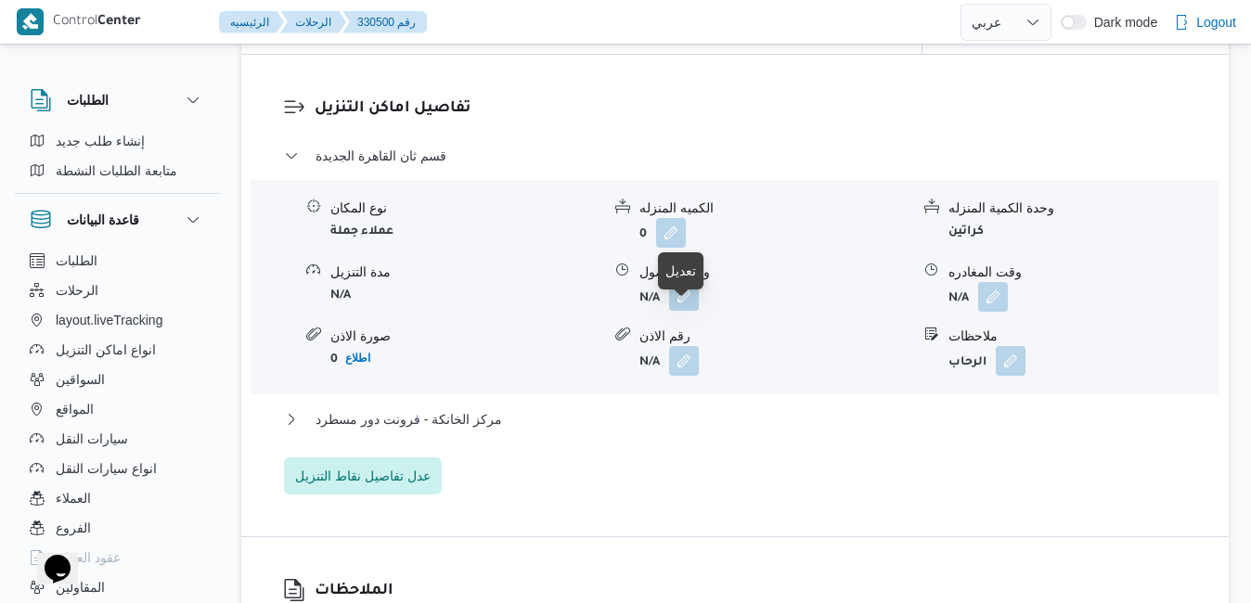
click at [693, 311] on button "button" at bounding box center [684, 296] width 30 height 30
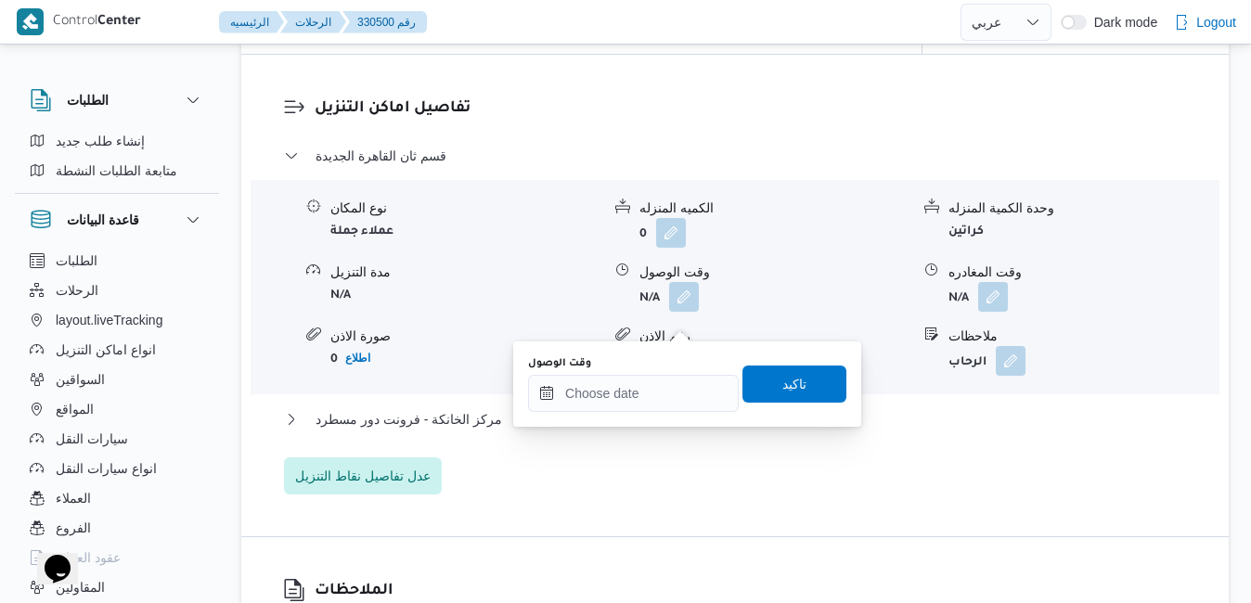
click at [800, 101] on div "تفاصيل اماكن التنزيل قسم ثان القاهرة الجديدة نوع المكان عملاء جملة الكميه المنز…" at bounding box center [734, 296] width 987 height 482
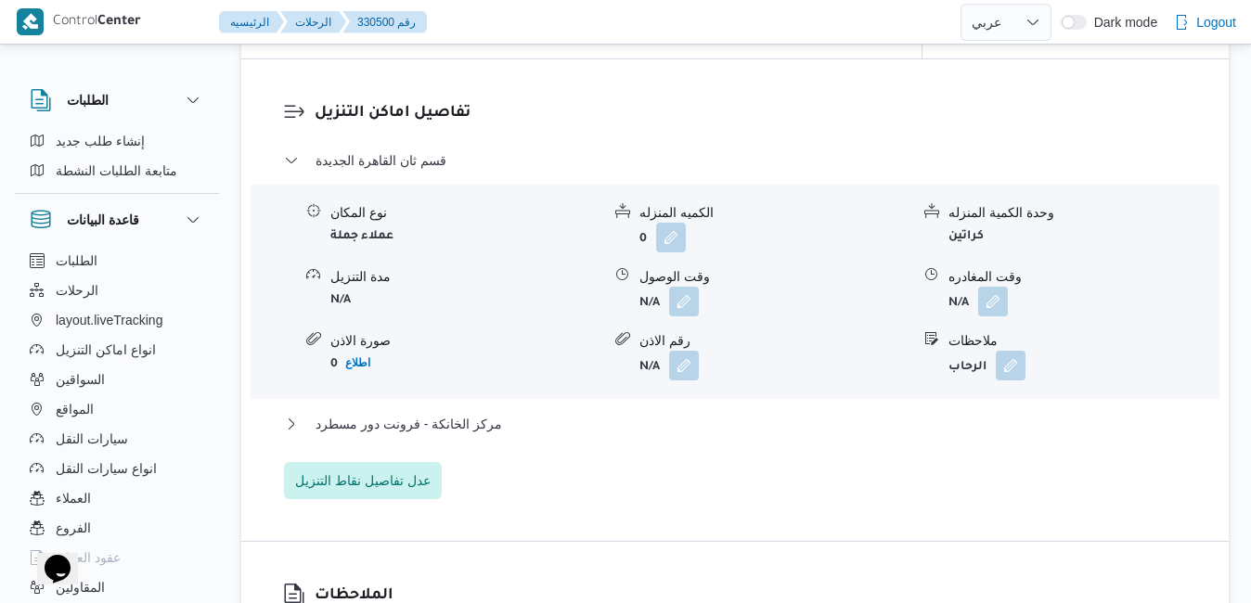
scroll to position [1596, 0]
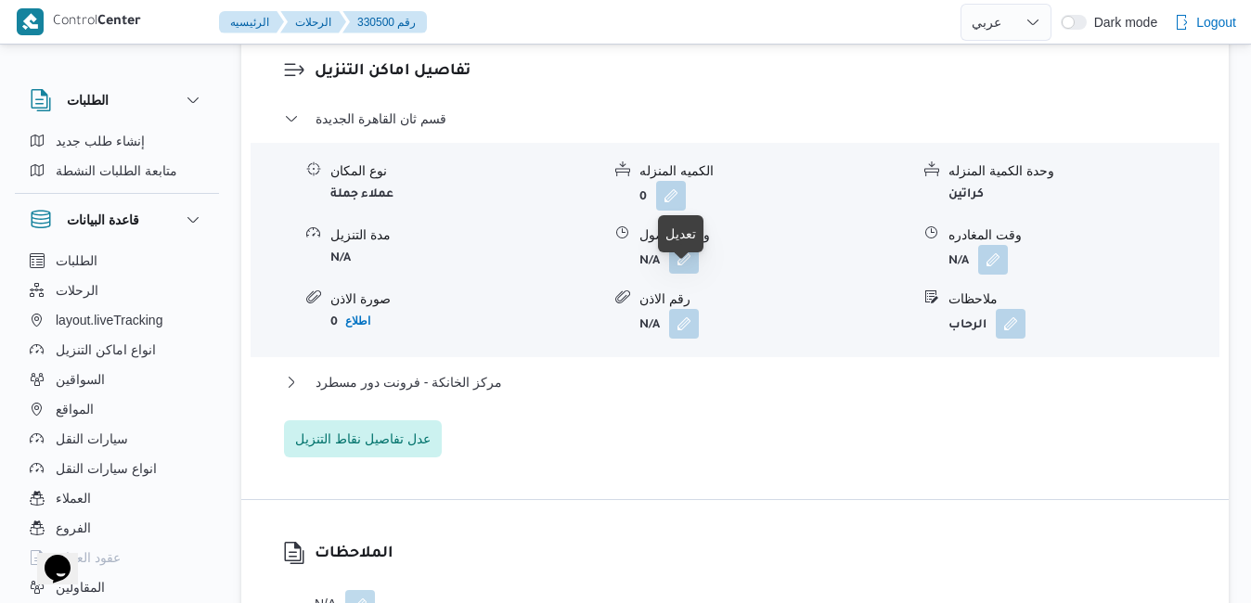
click at [689, 274] on button "button" at bounding box center [684, 259] width 30 height 30
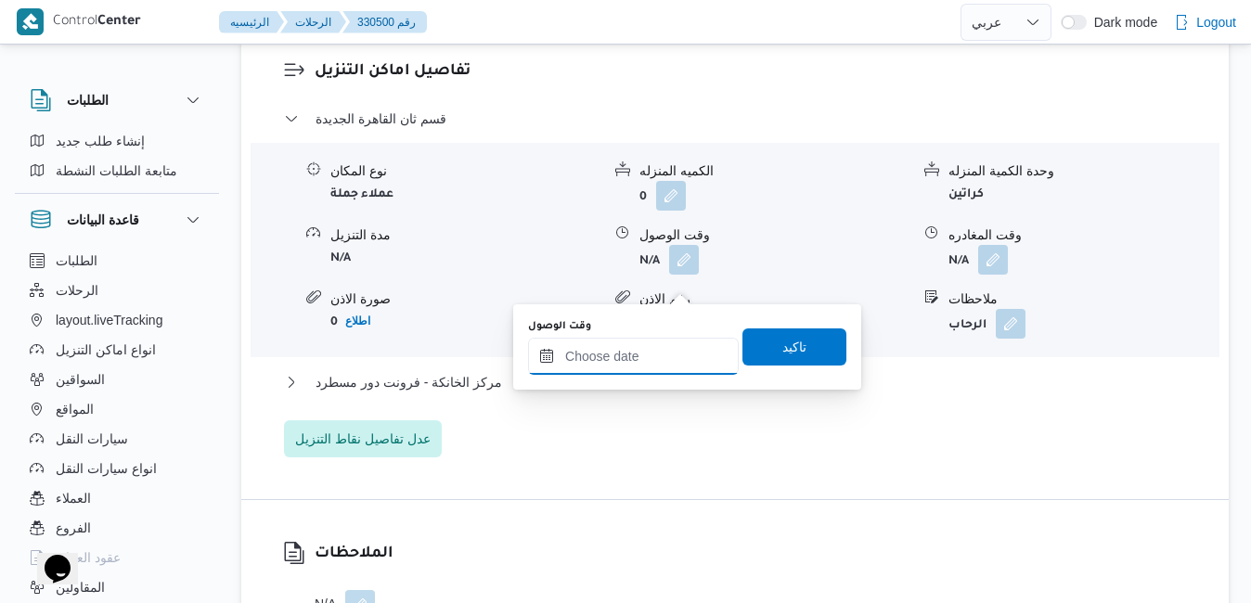
click at [638, 355] on input "وقت الوصول" at bounding box center [633, 356] width 211 height 37
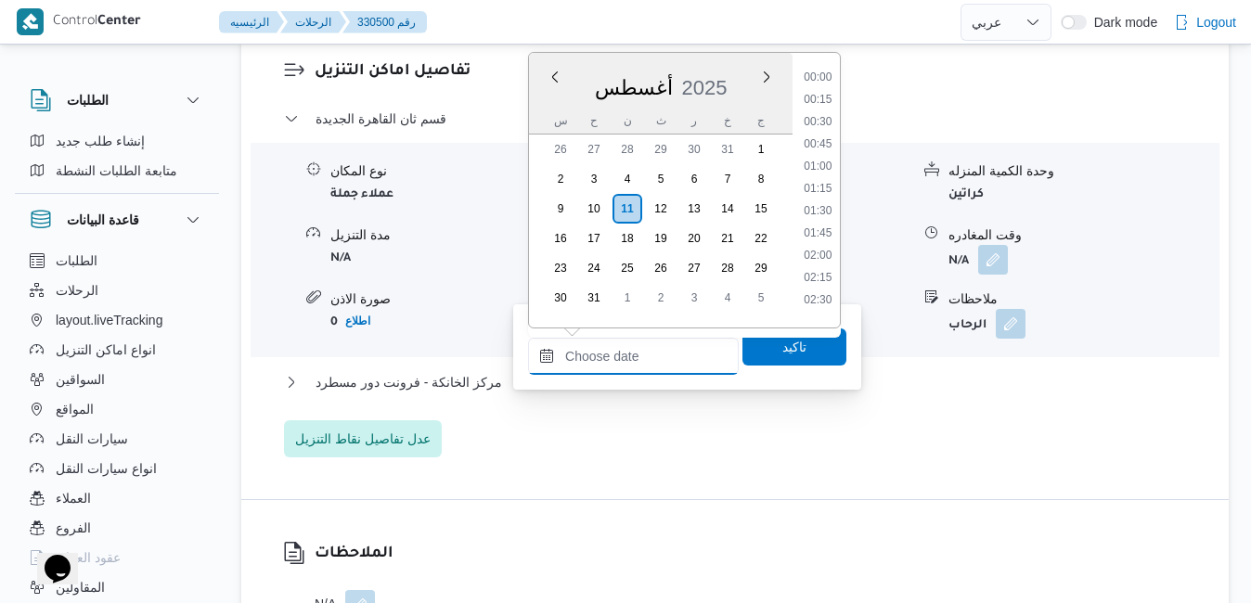
scroll to position [1520, 0]
click at [740, 71] on div "أغسطس 2025" at bounding box center [661, 83] width 264 height 47
click at [824, 237] on li "14:00" at bounding box center [817, 233] width 43 height 19
type input "١١/٠٨/٢٠٢٥ ١٤:٠٠"
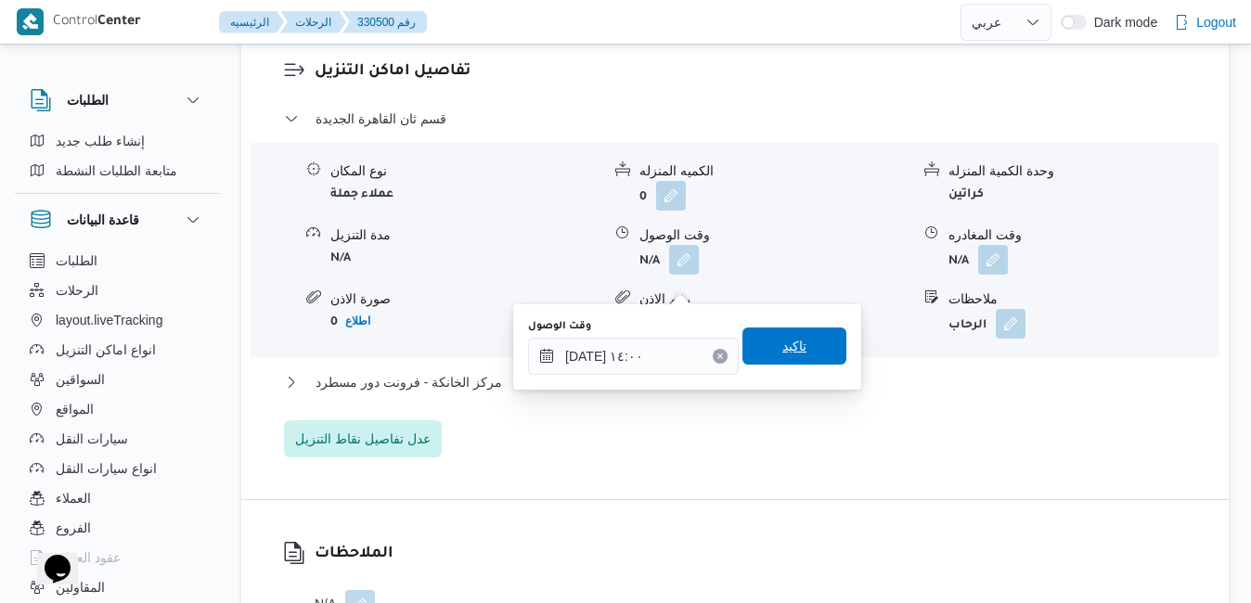
click at [782, 351] on span "تاكيد" at bounding box center [794, 346] width 24 height 22
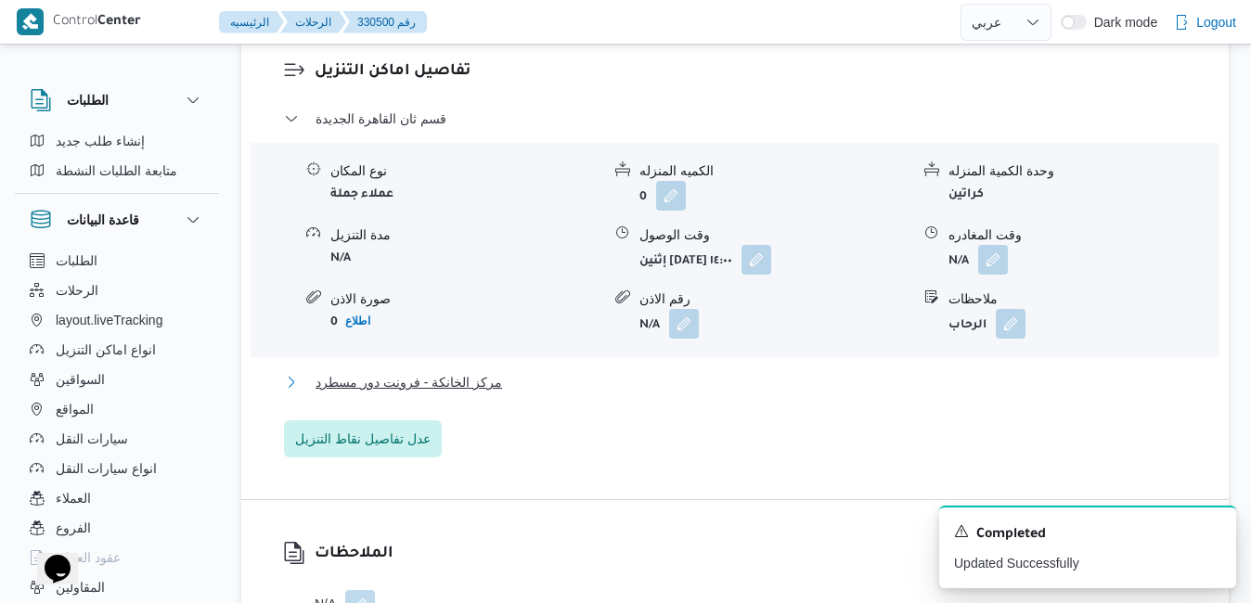
click at [663, 393] on button "مركز الخانكة - فرونت دور مسطرد" at bounding box center [735, 382] width 903 height 22
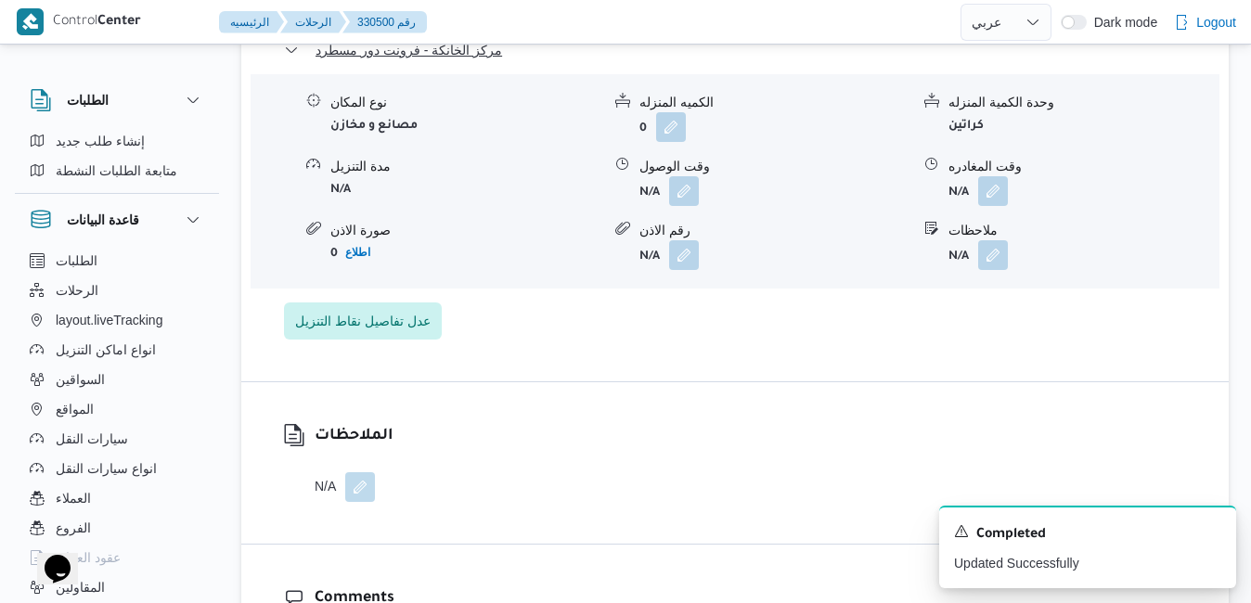
scroll to position [1930, 0]
click at [1215, 524] on icon "Dismiss toast" at bounding box center [1213, 529] width 15 height 15
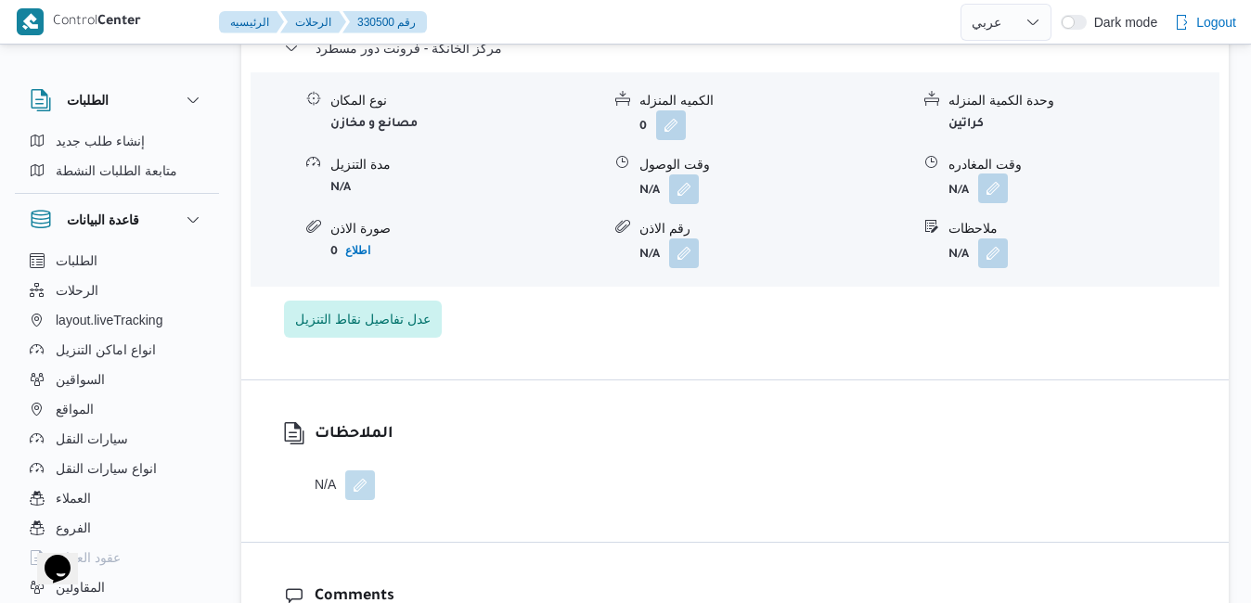
click at [999, 203] on button "button" at bounding box center [993, 189] width 30 height 30
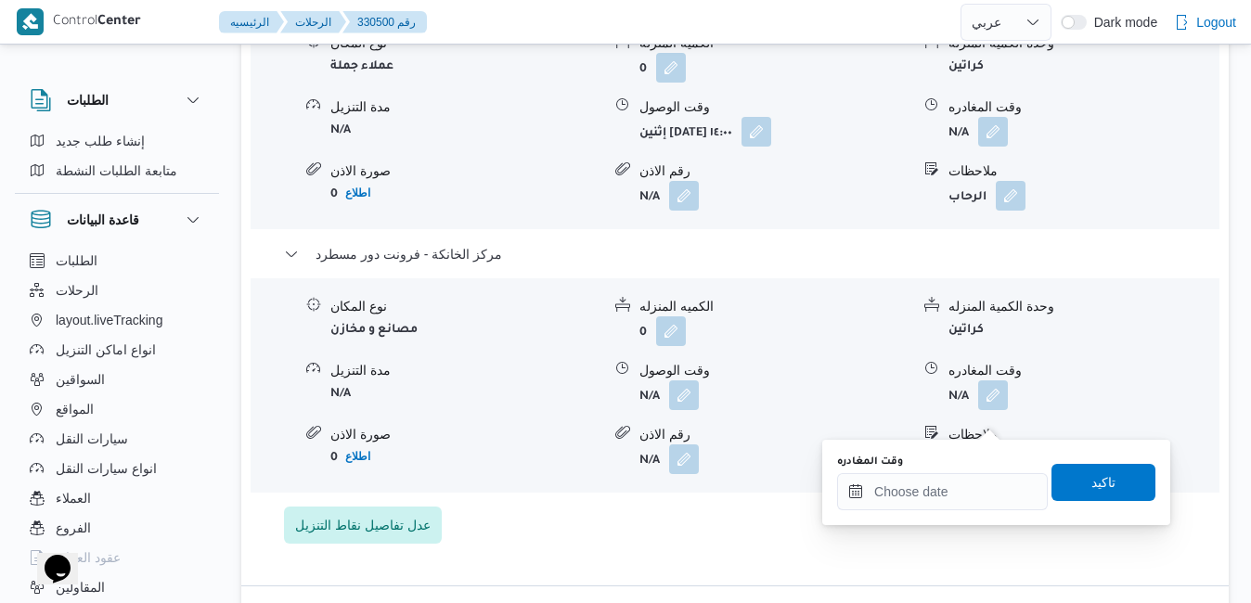
scroll to position [1782, 0]
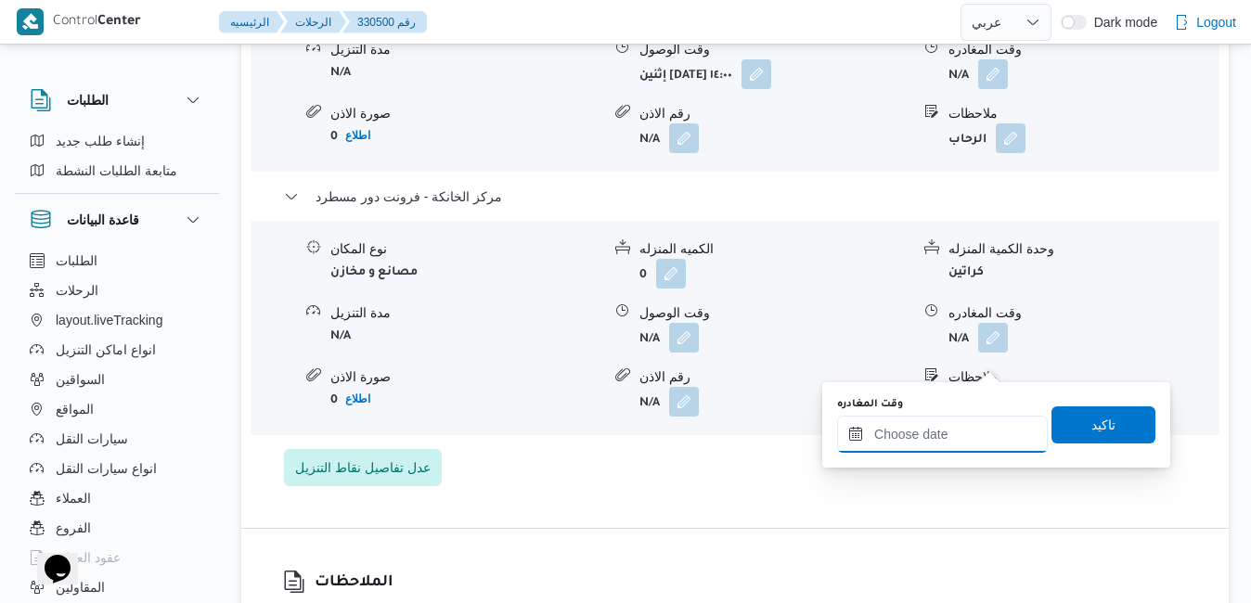
click at [912, 432] on input "وقت المغادره" at bounding box center [942, 434] width 211 height 37
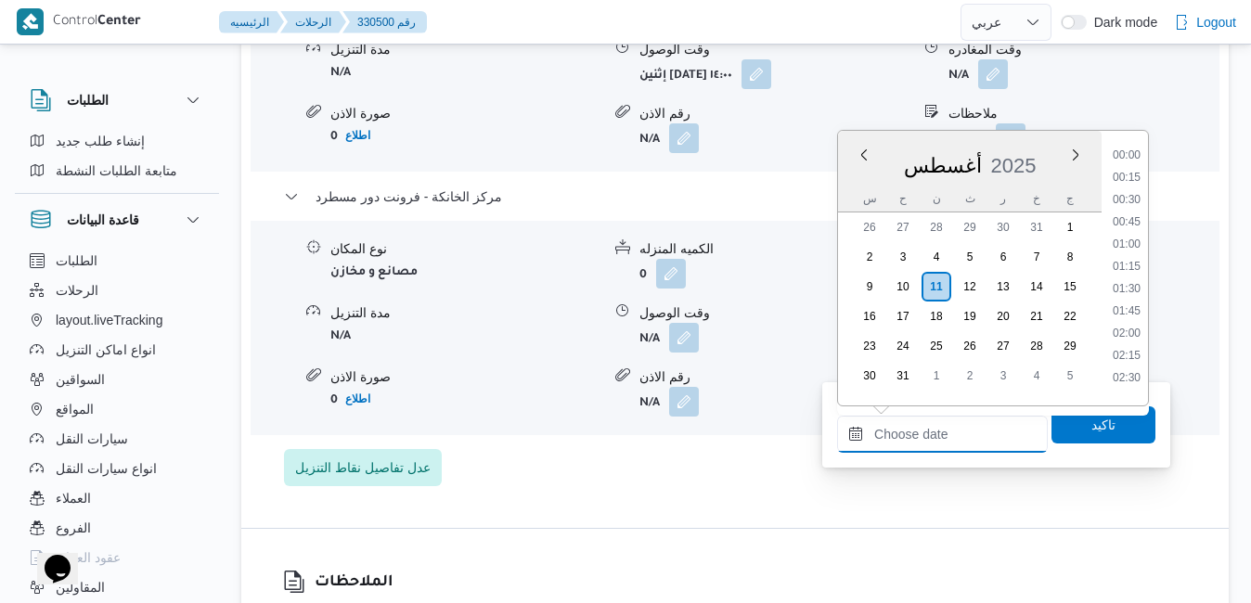
scroll to position [1520, 0]
click at [1030, 141] on div "أغسطس 2025" at bounding box center [970, 161] width 264 height 47
click at [1129, 262] on li "18:15" at bounding box center [1126, 260] width 43 height 19
type input "١١/٠٨/٢٠٢٥ ١٨:١٥"
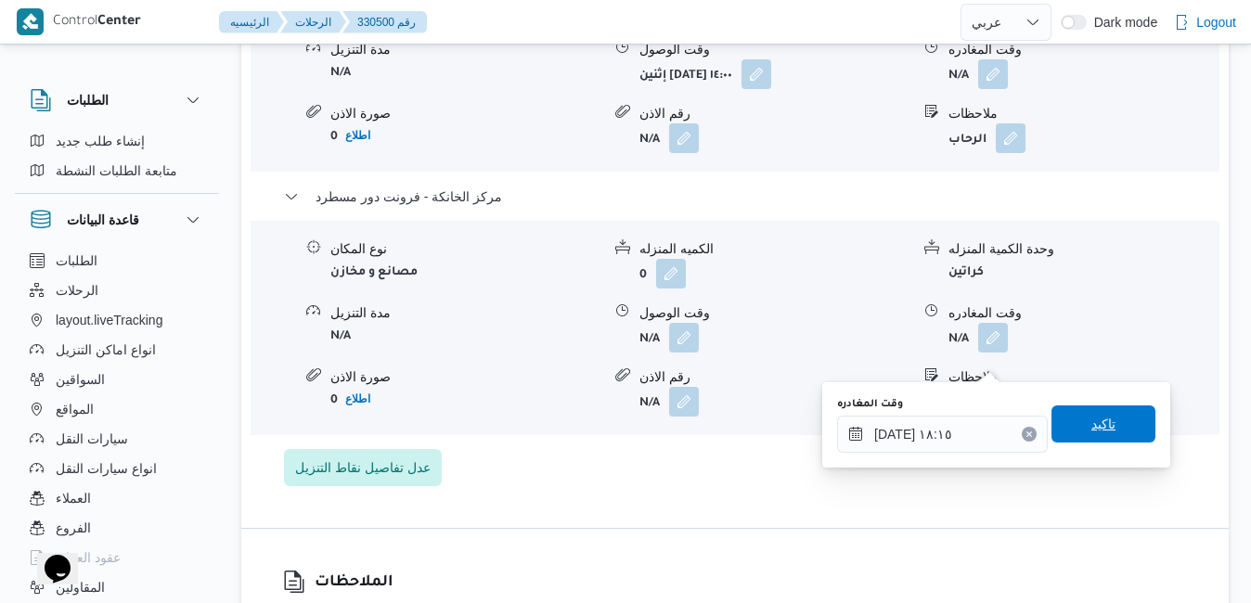
click at [1069, 420] on span "تاكيد" at bounding box center [1103, 424] width 104 height 37
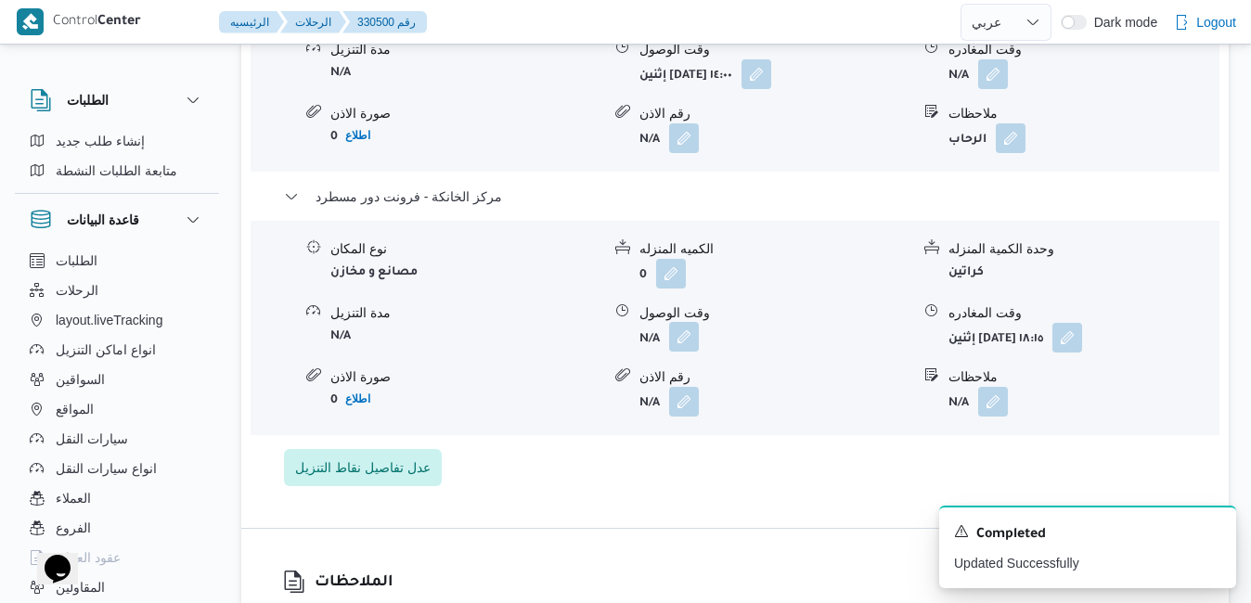
click at [691, 352] on button "button" at bounding box center [684, 337] width 30 height 30
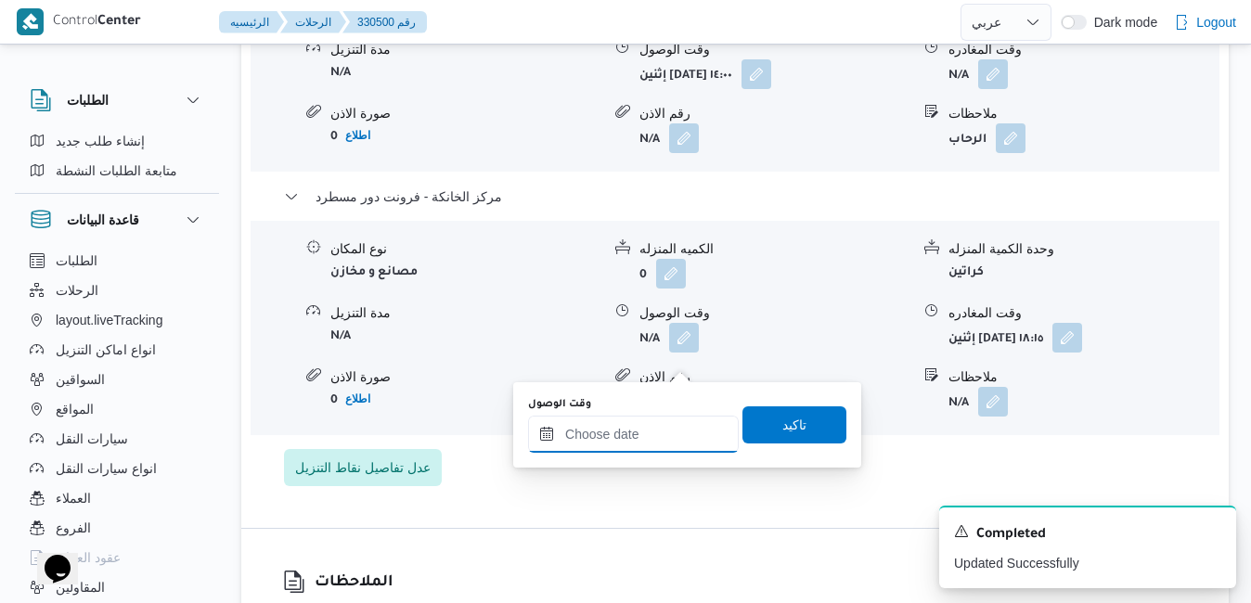
click at [653, 432] on input "وقت الوصول" at bounding box center [633, 434] width 211 height 37
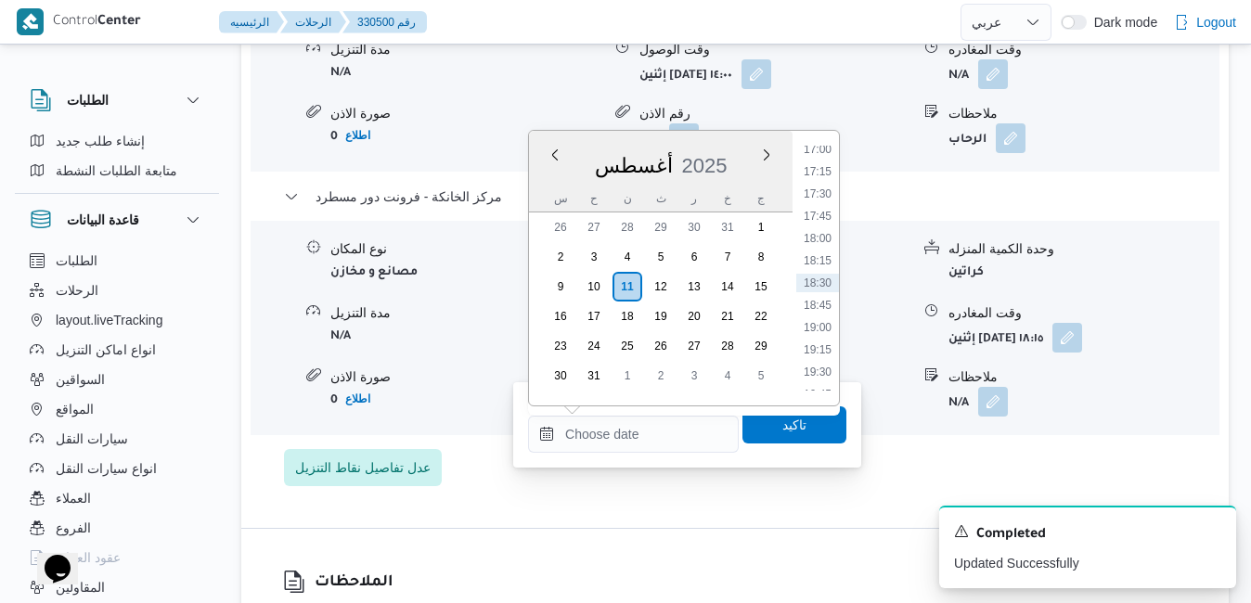
click at [741, 153] on div "أغسطس 2025" at bounding box center [661, 161] width 264 height 47
click at [819, 240] on li "18:00" at bounding box center [817, 238] width 43 height 19
type input "[DATE] ١٨:٠٠"
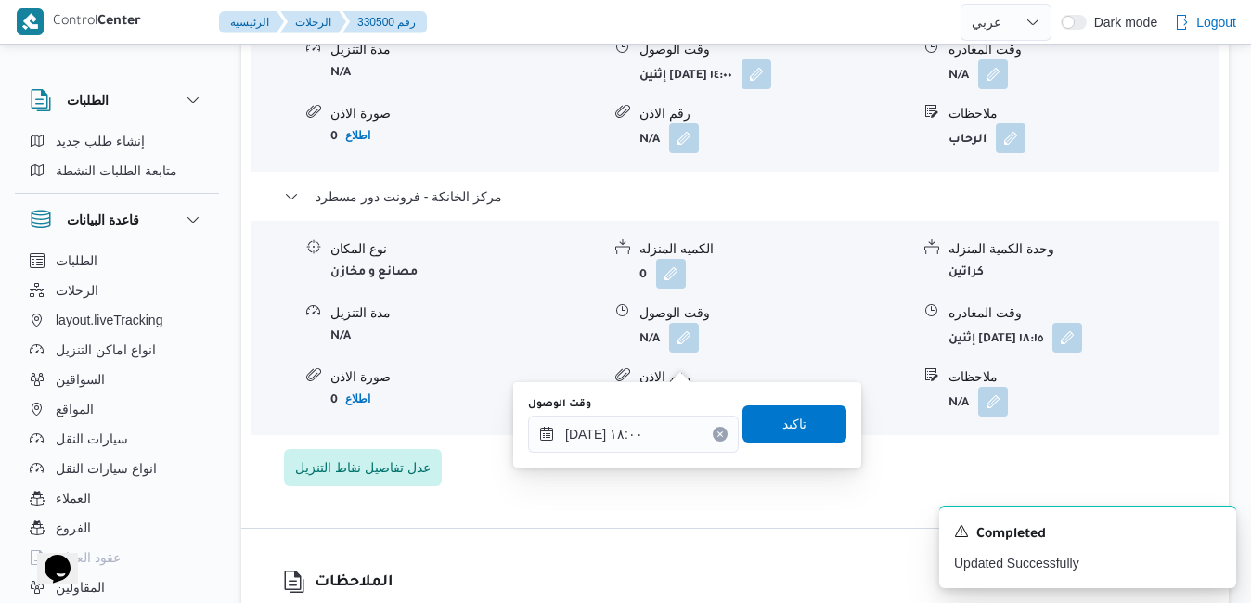
click at [782, 419] on span "تاكيد" at bounding box center [794, 424] width 24 height 22
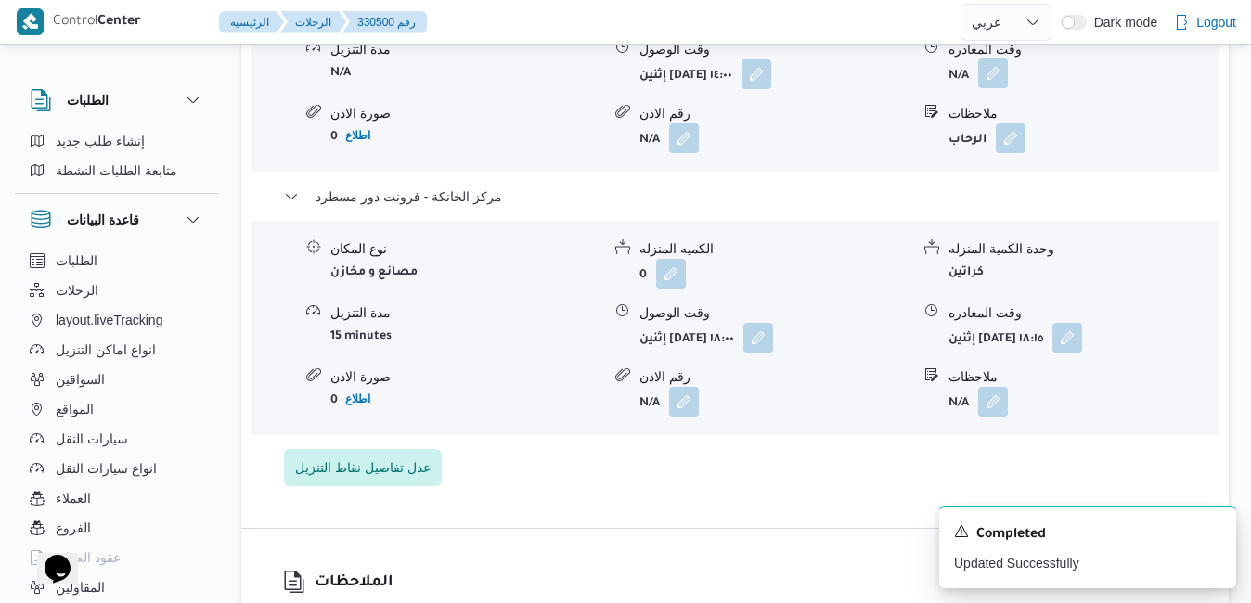
click at [997, 88] on button "button" at bounding box center [993, 73] width 30 height 30
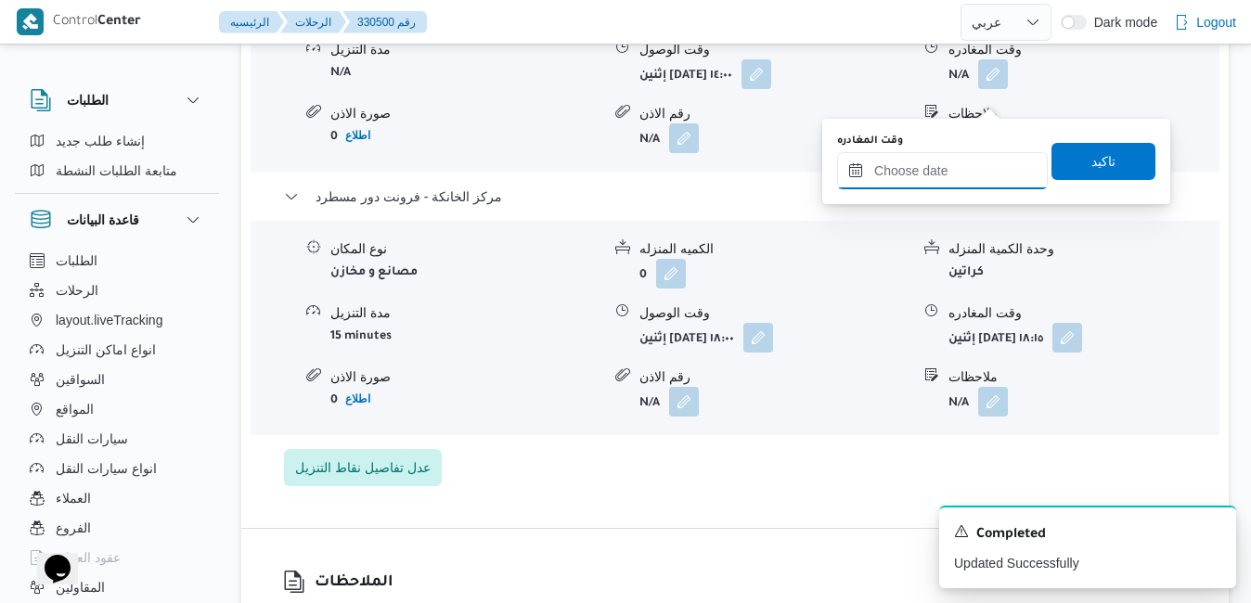
click at [940, 174] on input "وقت المغادره" at bounding box center [942, 170] width 211 height 37
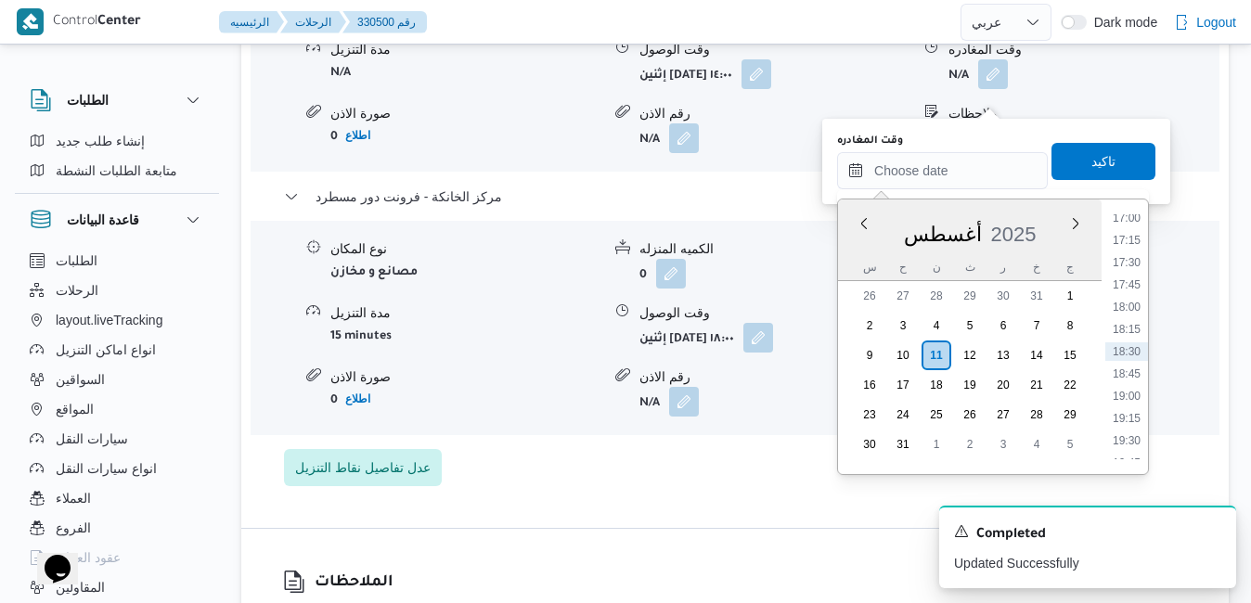
click at [861, 246] on div "أغسطس 2025" at bounding box center [970, 230] width 264 height 47
click at [1127, 238] on li "17:15" at bounding box center [1126, 240] width 43 height 19
type input "[DATE] ١٧:١٥"
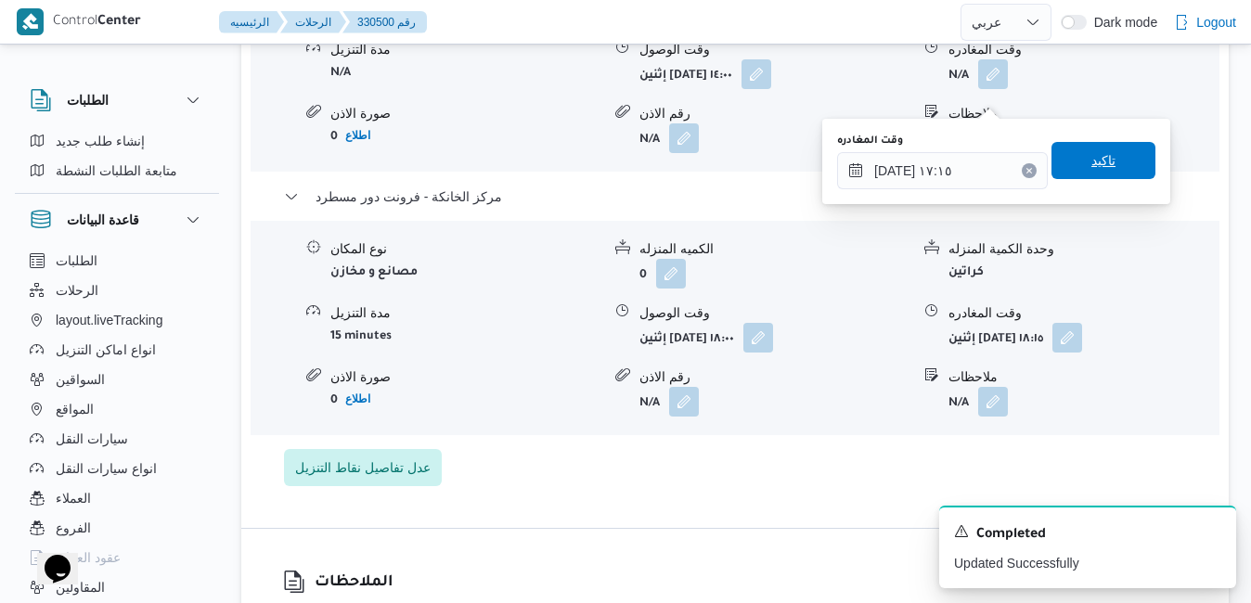
click at [1109, 149] on span "تاكيد" at bounding box center [1103, 160] width 104 height 37
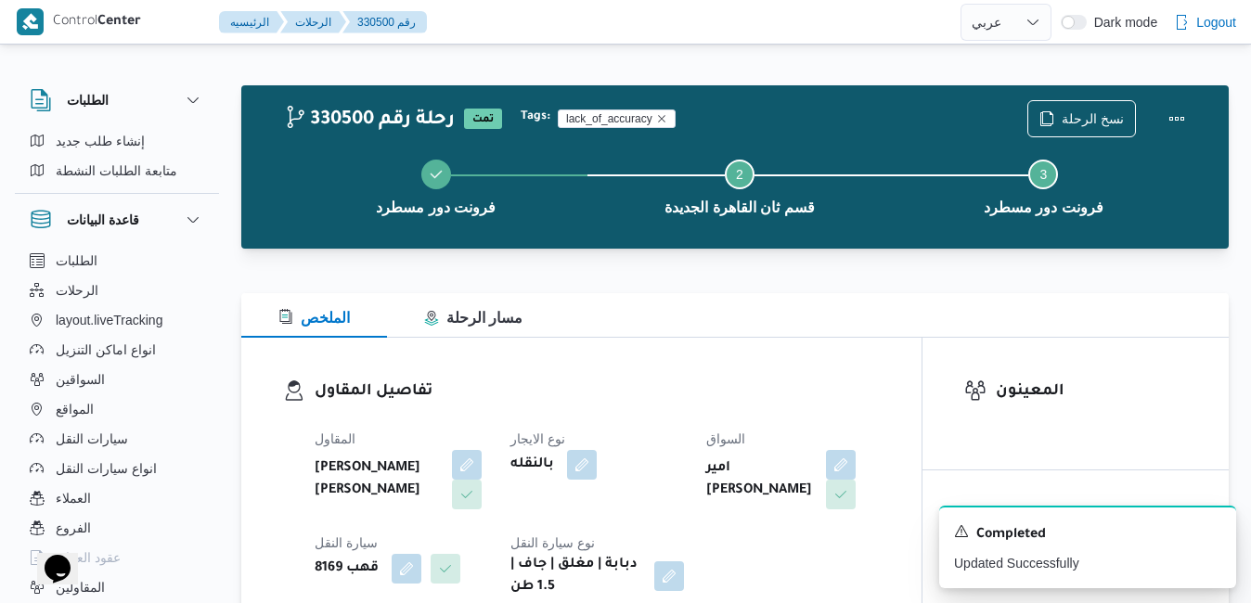
scroll to position [0, 0]
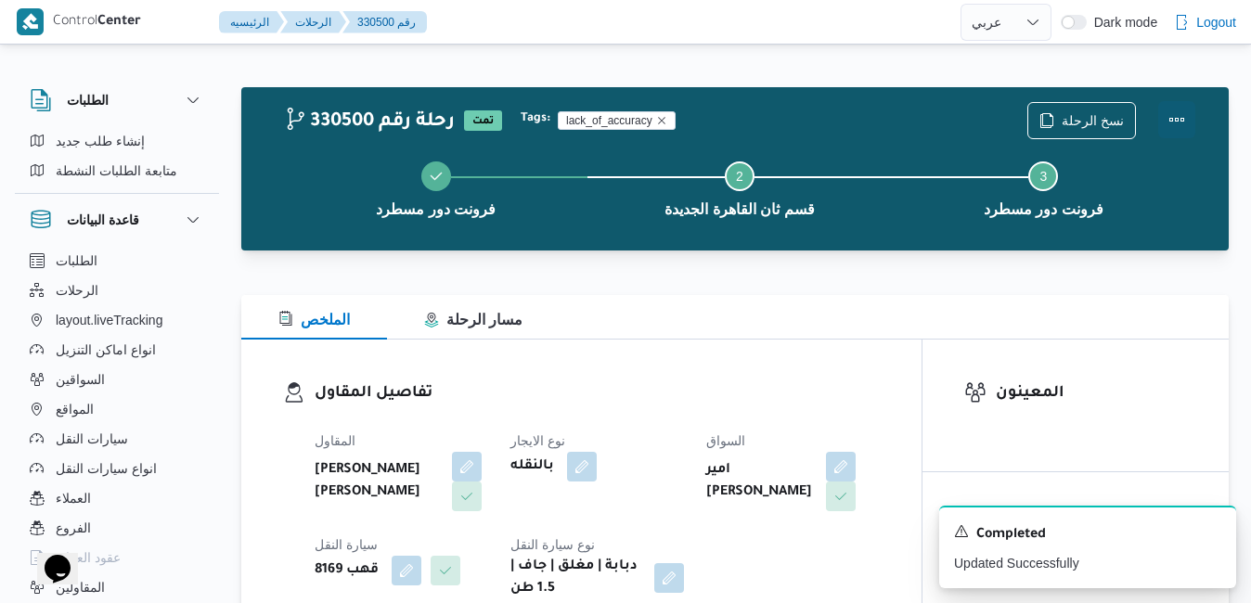
click at [1181, 120] on button "Actions" at bounding box center [1176, 119] width 37 height 37
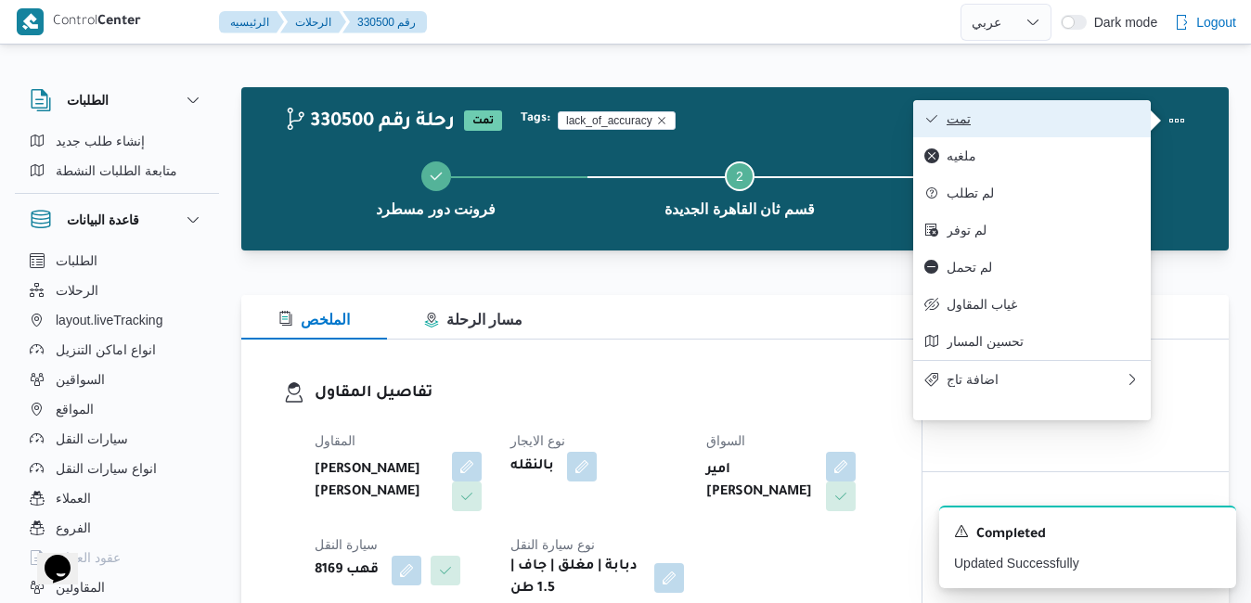
click at [1072, 126] on span "تمت" at bounding box center [1043, 118] width 193 height 15
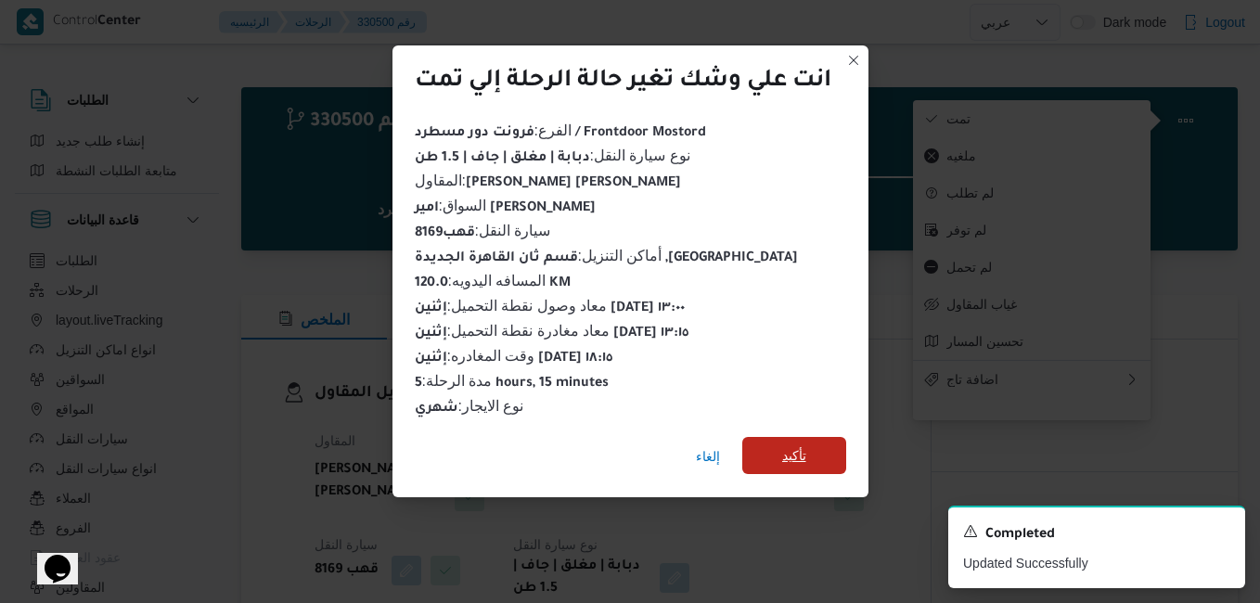
click at [819, 437] on span "تأكيد" at bounding box center [794, 455] width 104 height 37
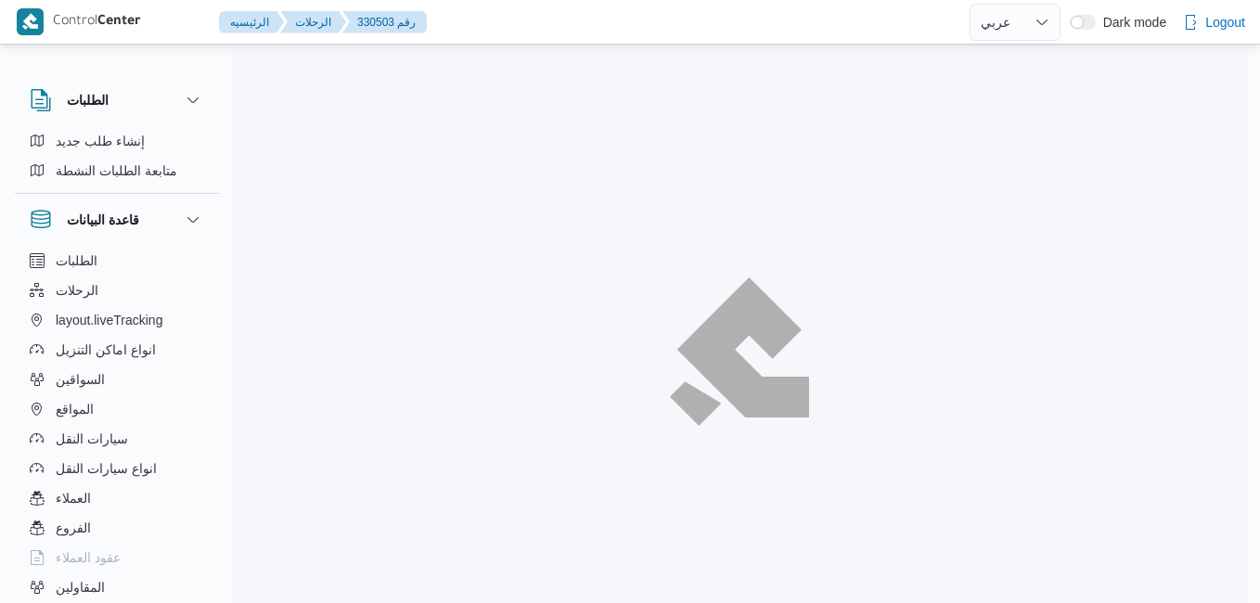
select select "ar"
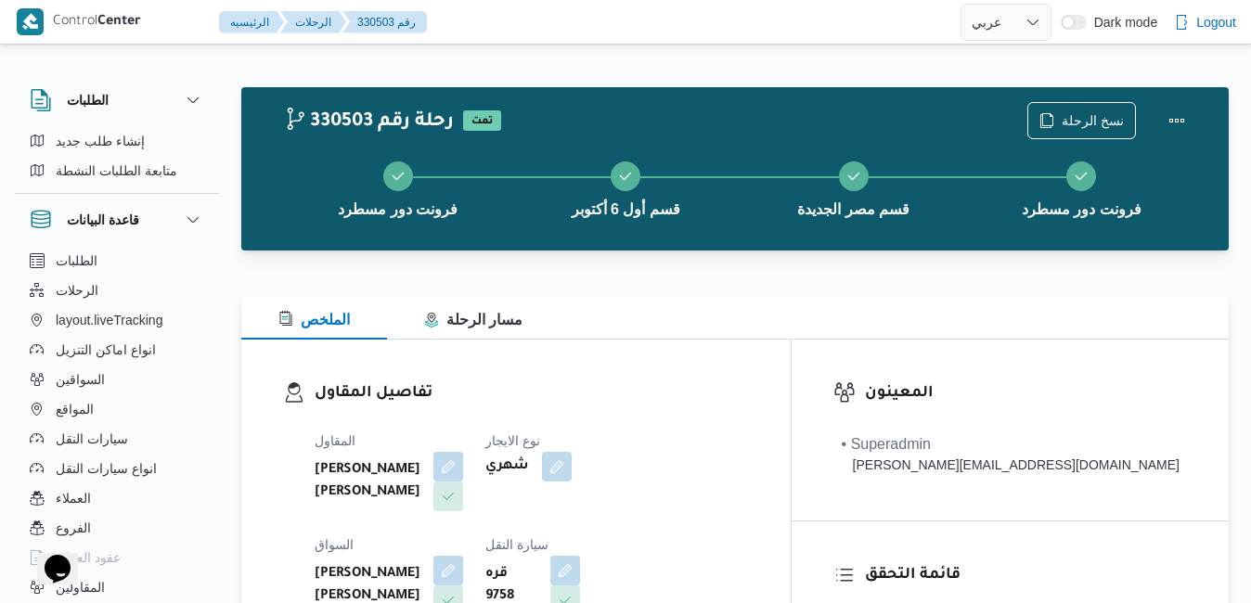
click at [759, 346] on div "تفاصيل المقاول [PERSON_NAME] [PERSON_NAME] نوع الايجار شهري السواق [PERSON_NAME…" at bounding box center [515, 554] width 549 height 429
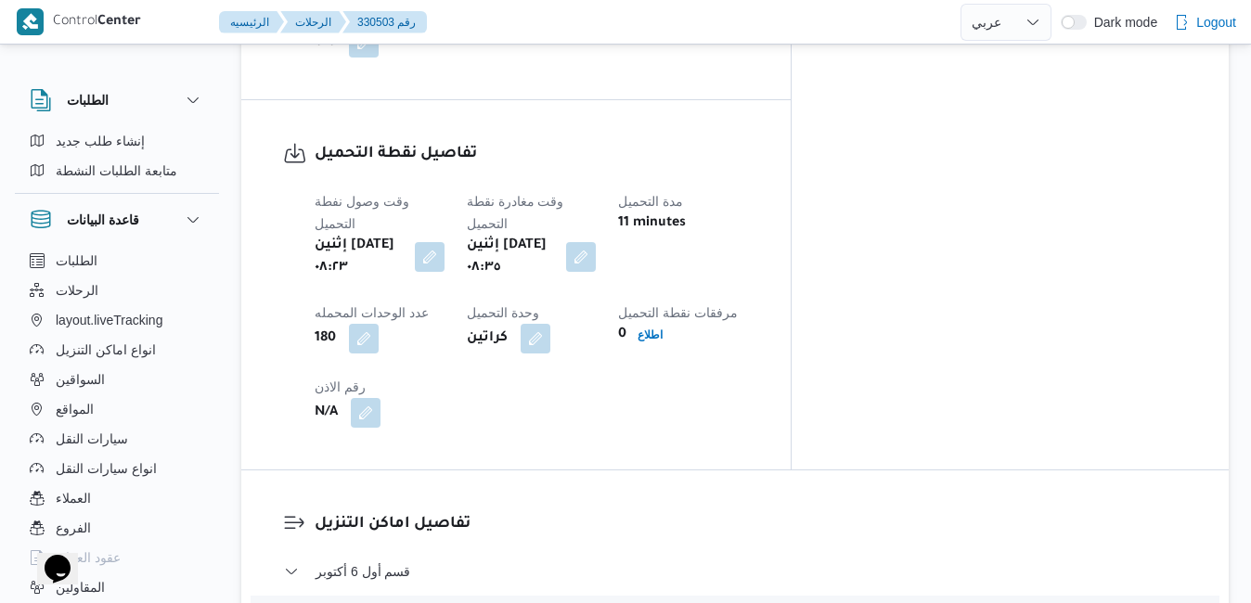
scroll to position [1448, 0]
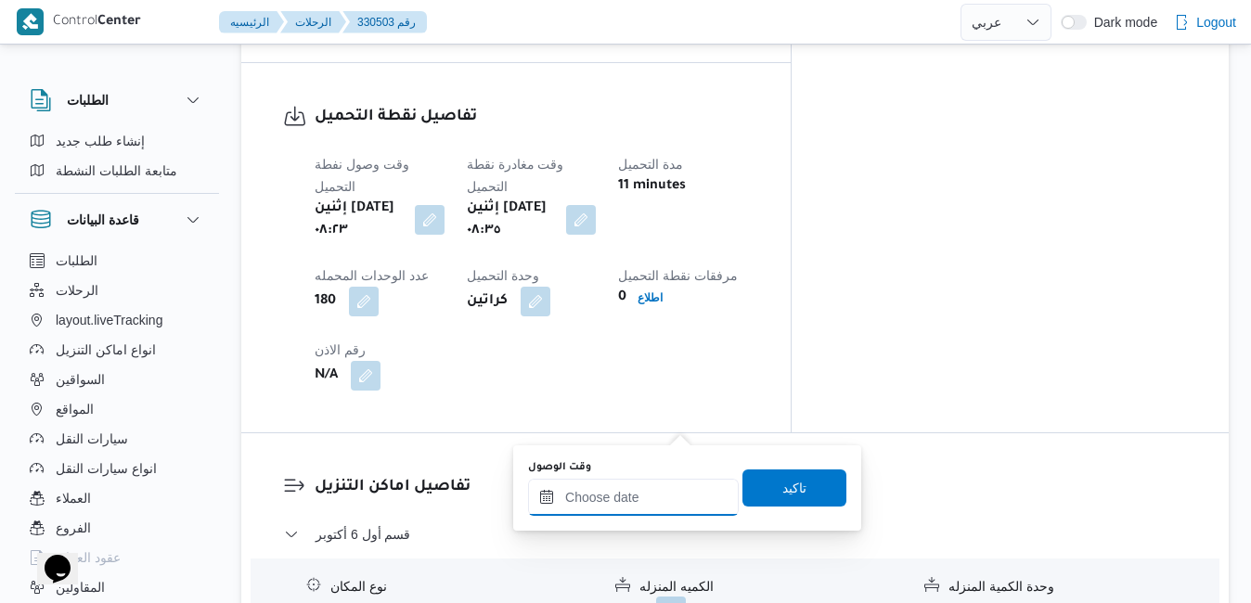
click at [621, 494] on input "وقت الوصول" at bounding box center [633, 497] width 211 height 37
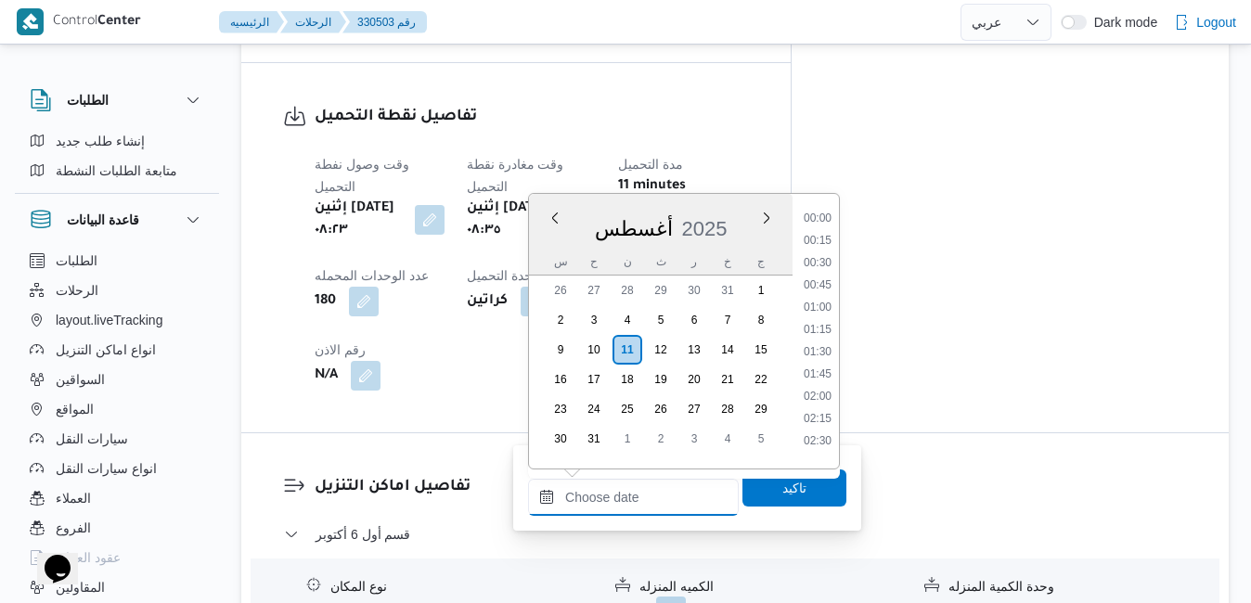
scroll to position [1520, 0]
click at [744, 202] on div "أغسطس 2025" at bounding box center [661, 224] width 264 height 47
click at [820, 215] on li "09:45" at bounding box center [817, 209] width 43 height 19
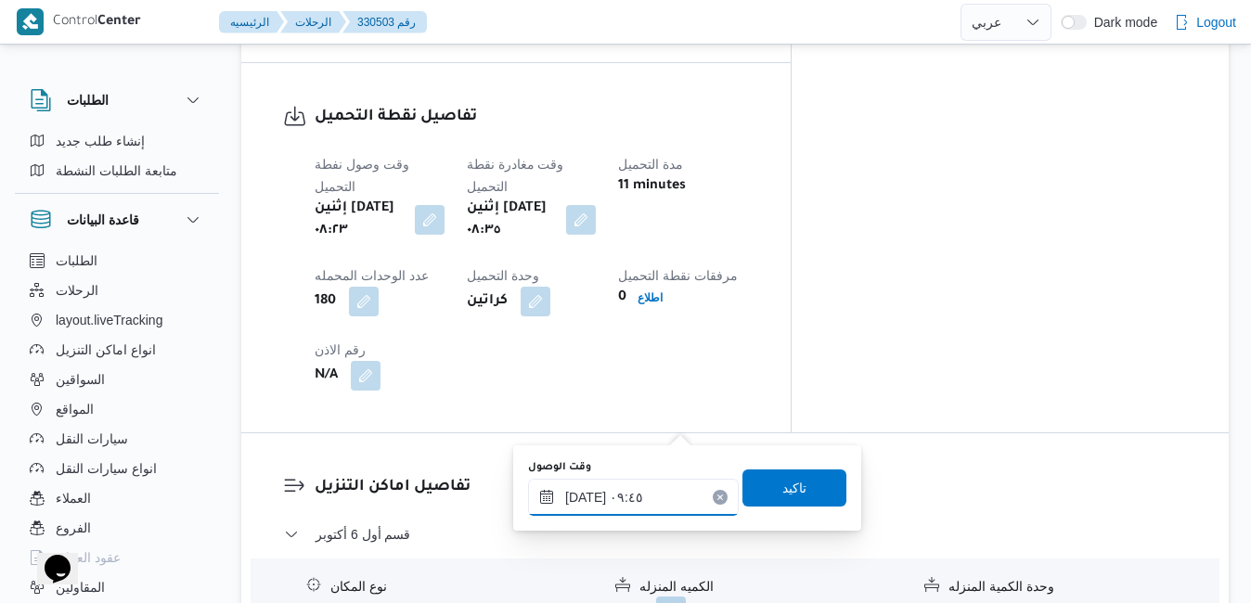
click at [587, 496] on input "١١/٠٨/٢٠٢٥ ٠٩:٤٥" at bounding box center [633, 497] width 211 height 37
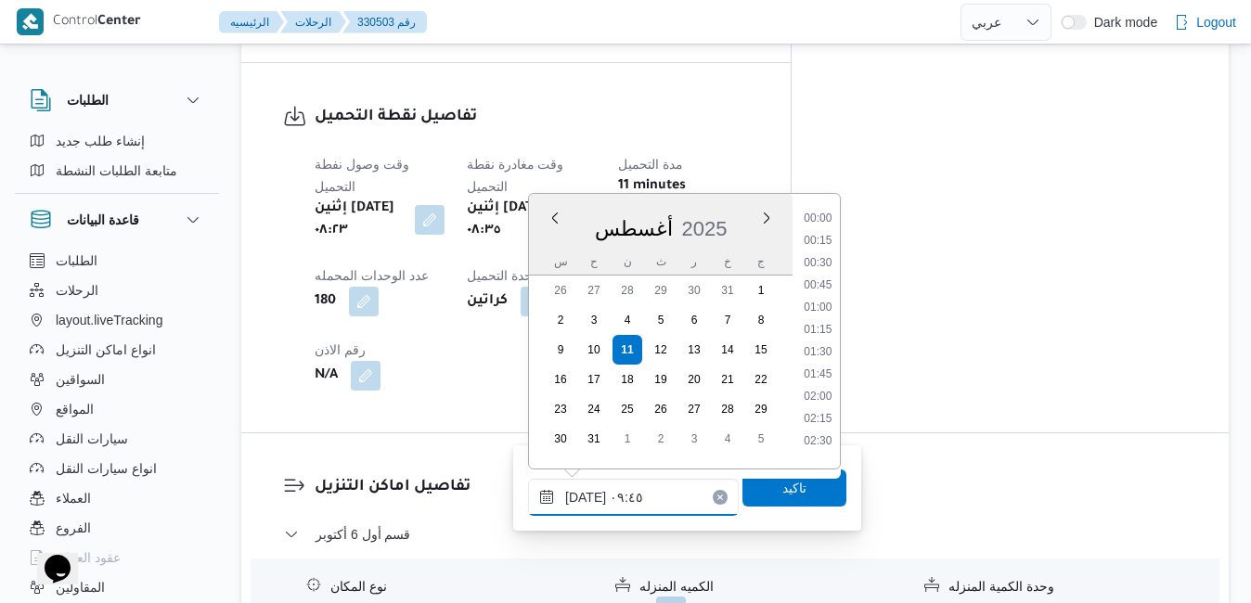
click at [587, 496] on input "١١/٠٨/٢٠٢٥ ٠٩:٤٥" at bounding box center [633, 497] width 211 height 37
type input "١١/٠٨/٢٠٢٥ ٠٩:35"
click at [764, 486] on span "تاكيد" at bounding box center [794, 487] width 104 height 37
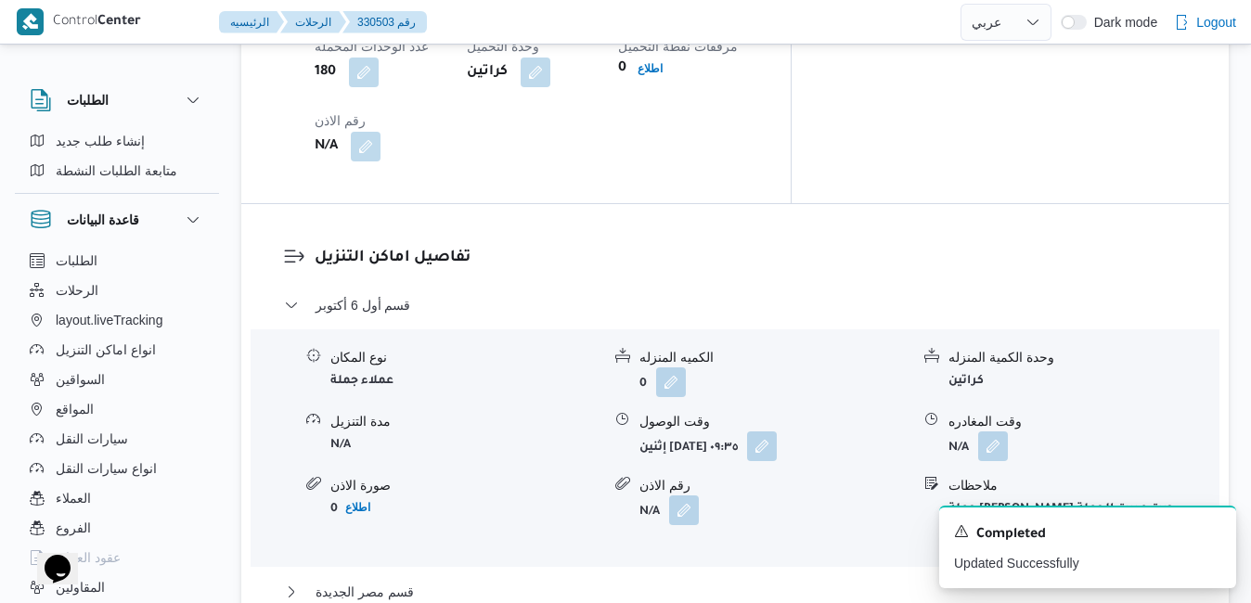
scroll to position [1745, 0]
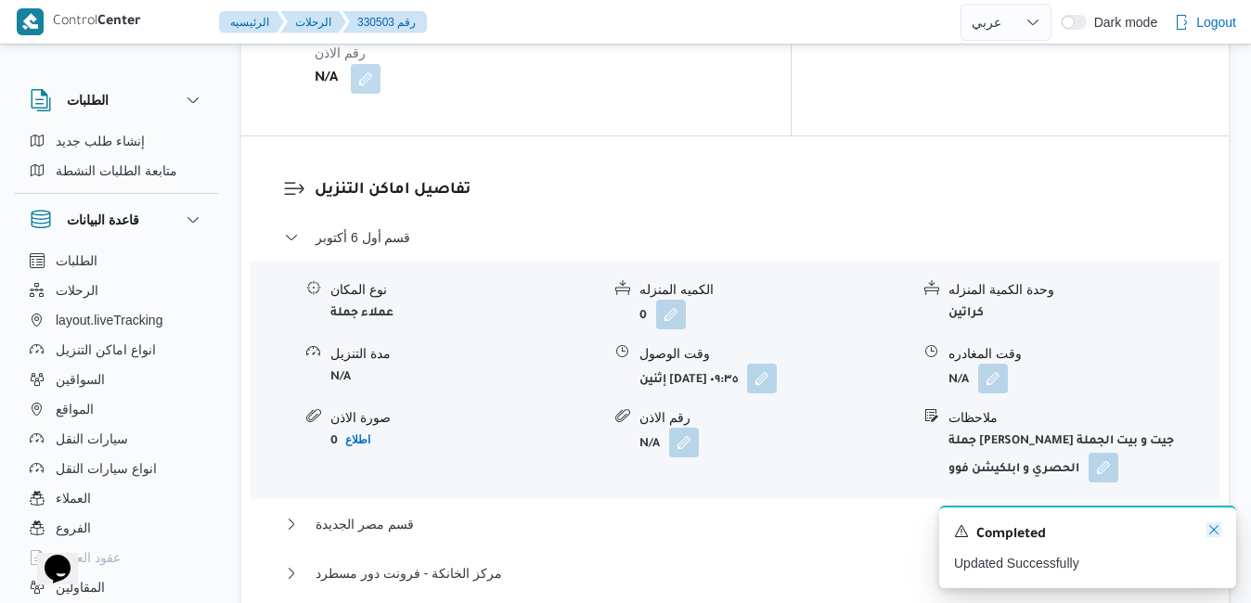
click at [1218, 537] on icon "Dismiss toast" at bounding box center [1213, 529] width 15 height 15
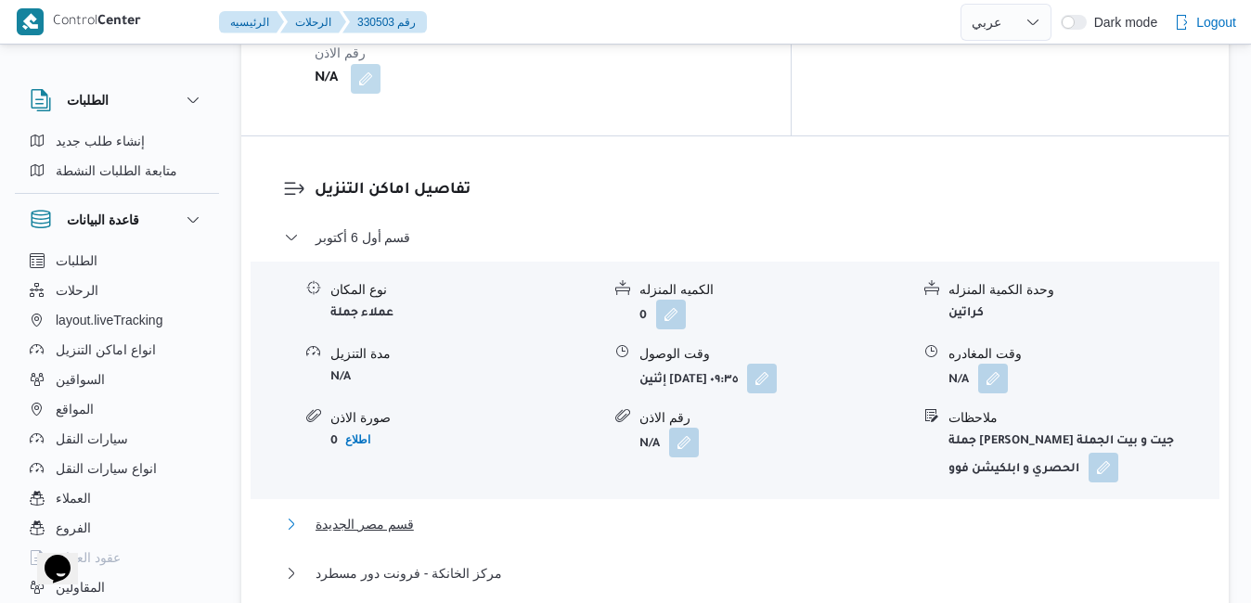
click at [864, 513] on button "قسم مصر الجديدة" at bounding box center [735, 524] width 903 height 22
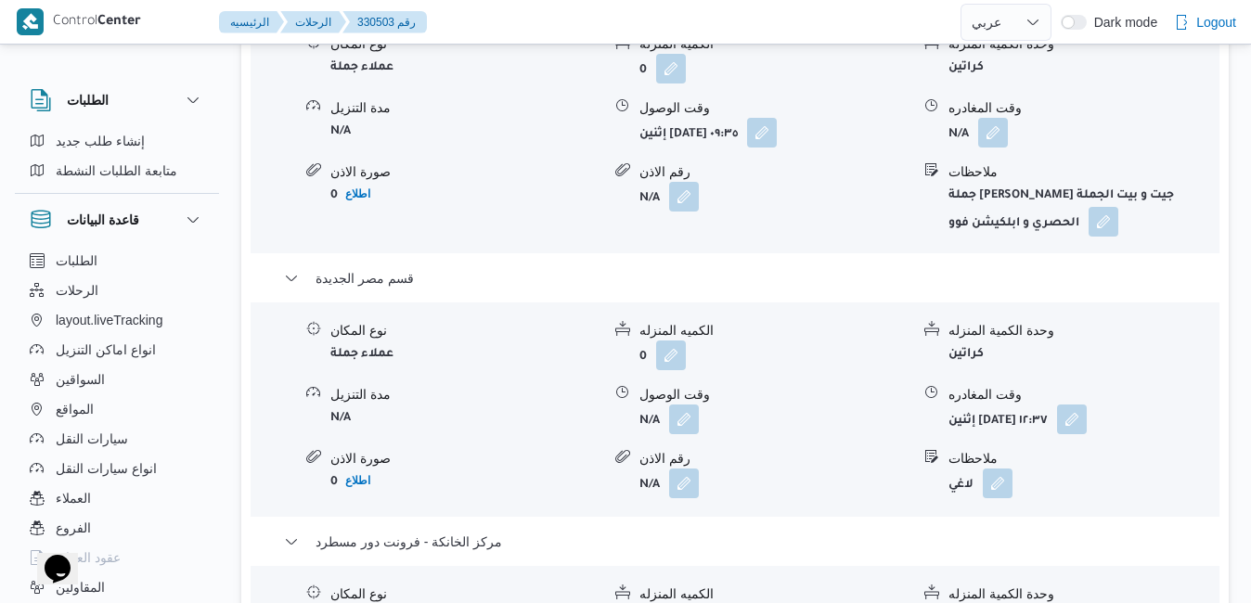
scroll to position [2005, 0]
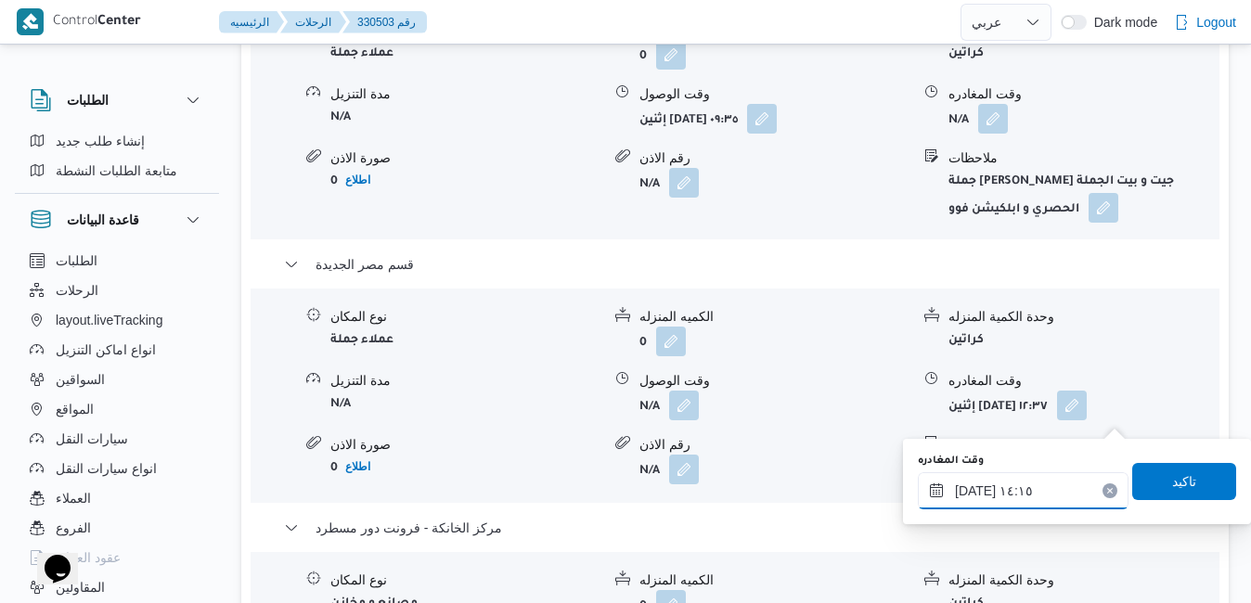
click at [1038, 485] on input "١١/٠٨/٢٠٢٥ ١٤:١٥" at bounding box center [1023, 490] width 211 height 37
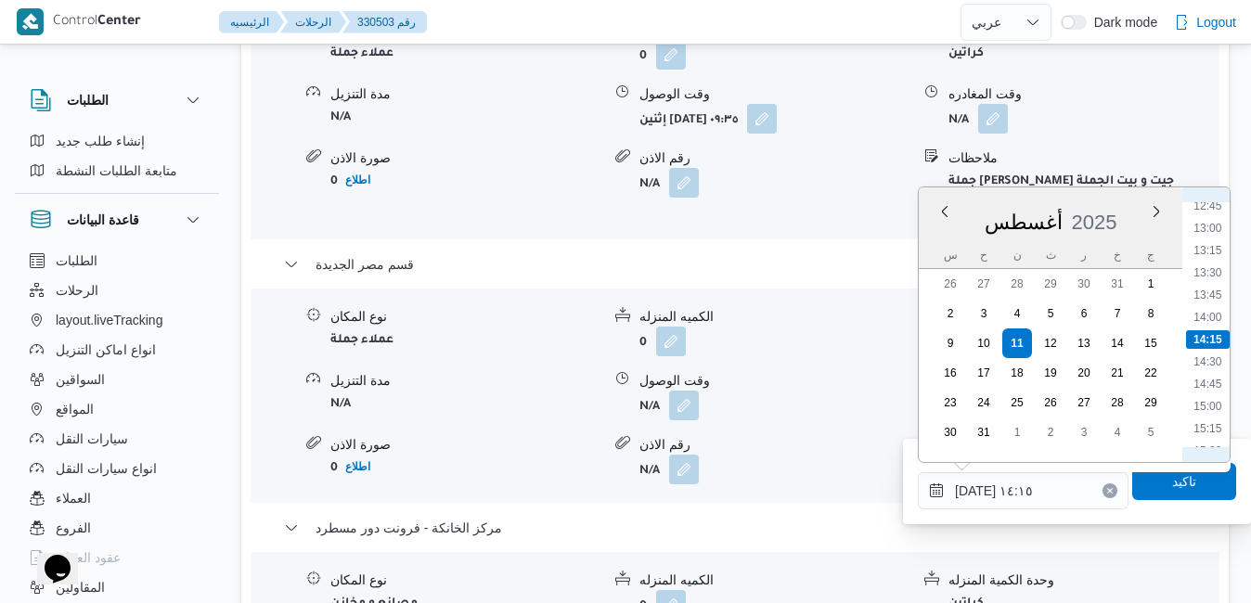
scroll to position [1356, 0]
click at [1210, 409] on li "17:30" at bounding box center [1207, 415] width 43 height 19
type input "١١/٠٨/٢٠٢٥ ١٧:٣٠"
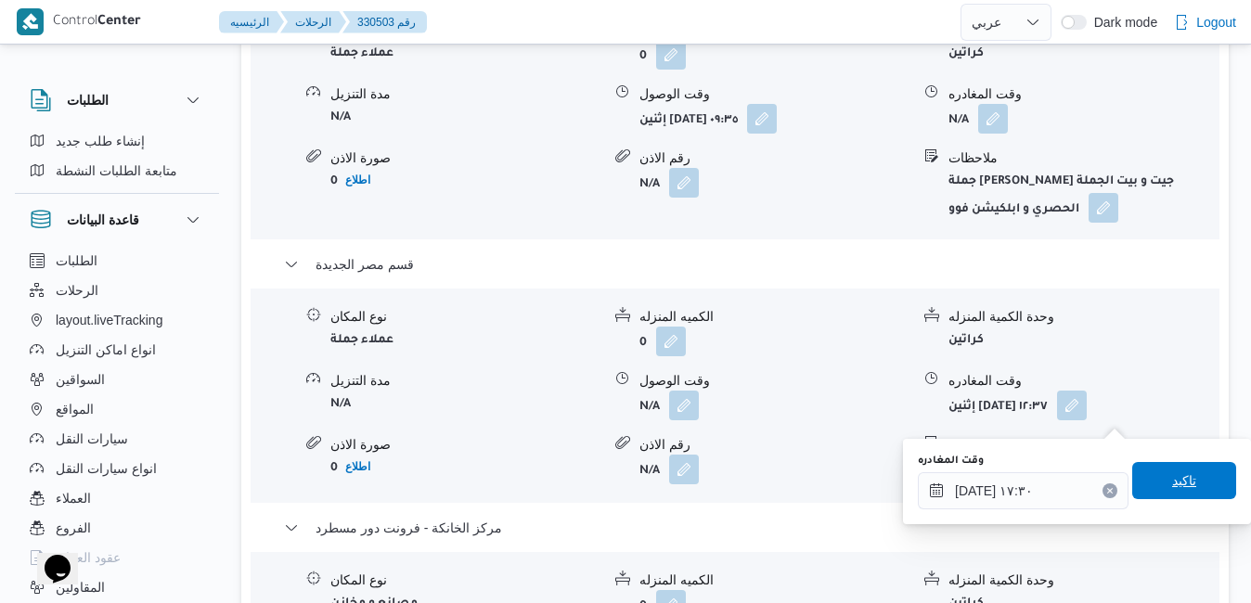
click at [1155, 496] on span "تاكيد" at bounding box center [1184, 480] width 104 height 37
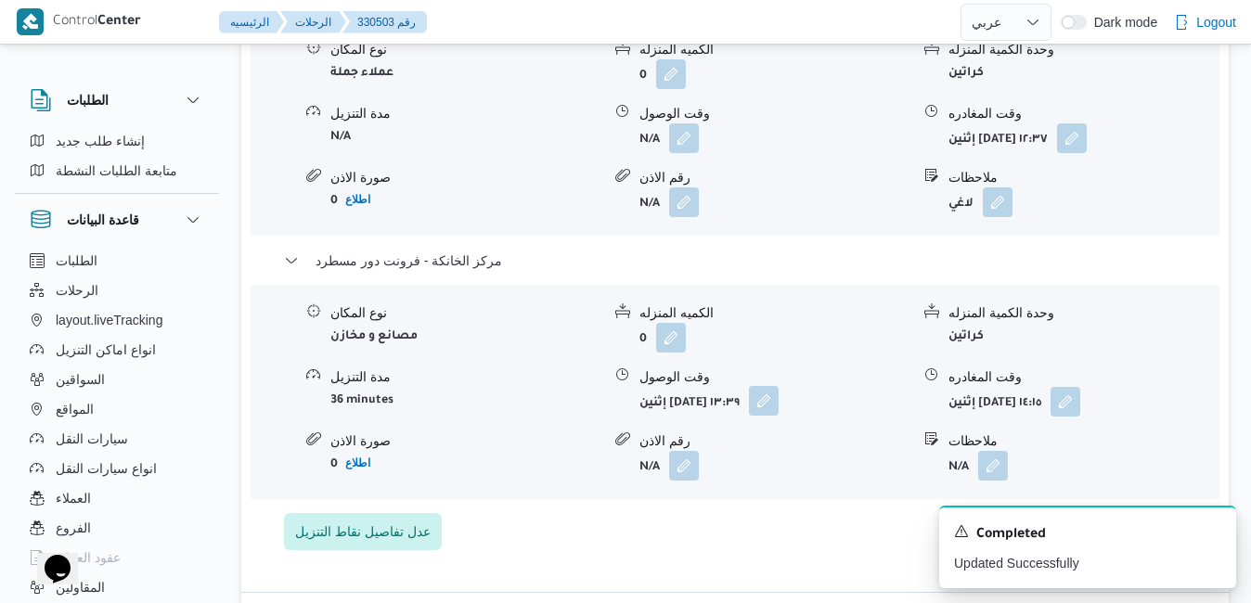
click at [779, 415] on button "button" at bounding box center [764, 401] width 30 height 30
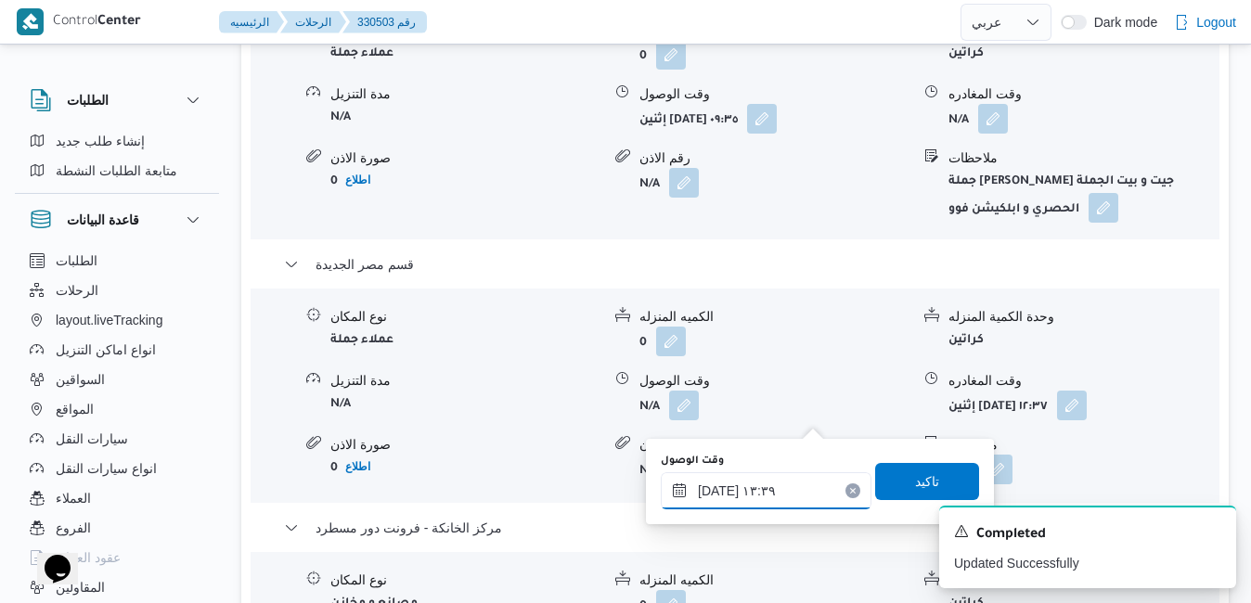
click at [753, 494] on input "١١/٠٨/٢٠٢٥ ١٣:٣٩" at bounding box center [766, 490] width 211 height 37
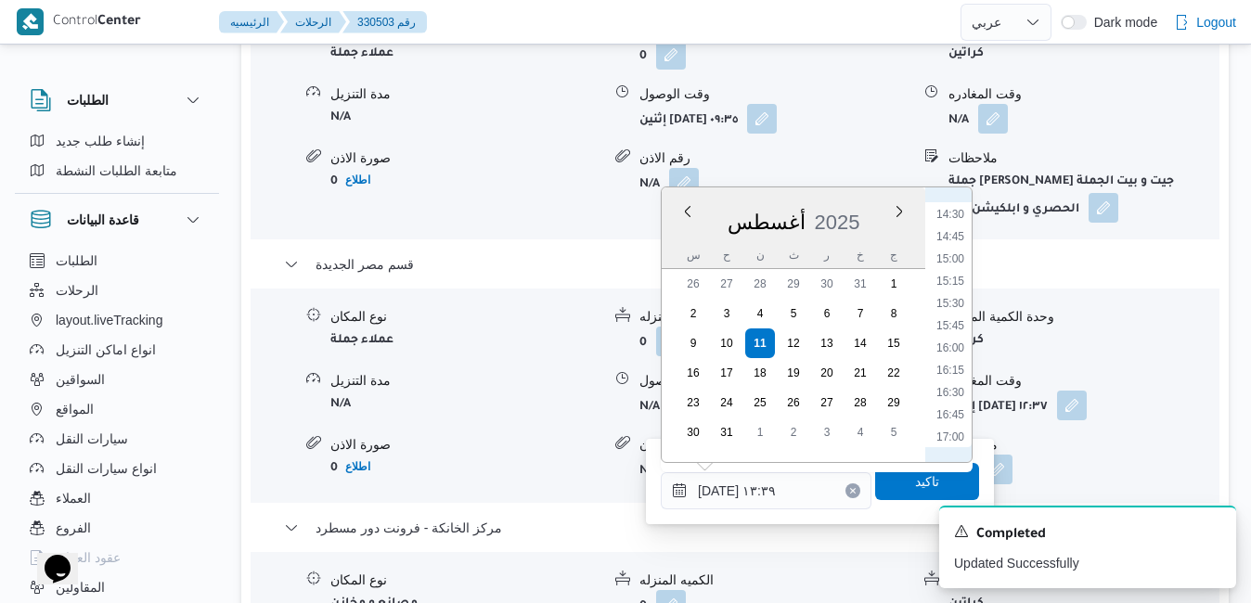
scroll to position [1503, 0]
click at [953, 247] on li "17:15" at bounding box center [950, 245] width 43 height 19
type input "١١/٠٨/٢٠٢٥ ١٧:١٥"
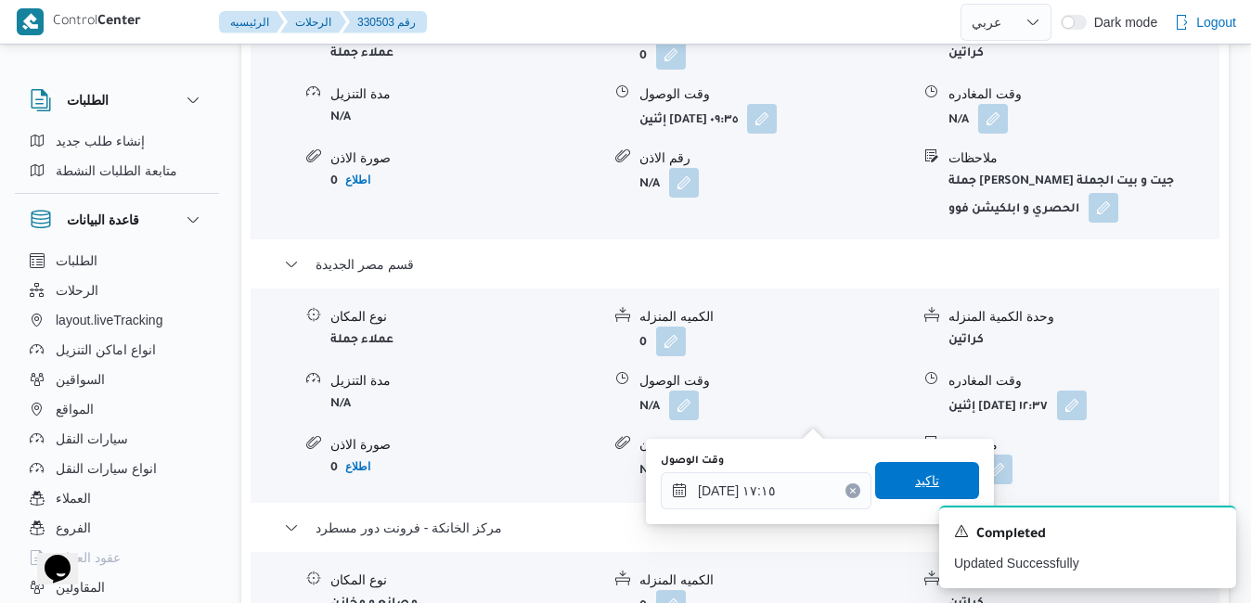
click at [915, 487] on span "تاكيد" at bounding box center [927, 481] width 24 height 22
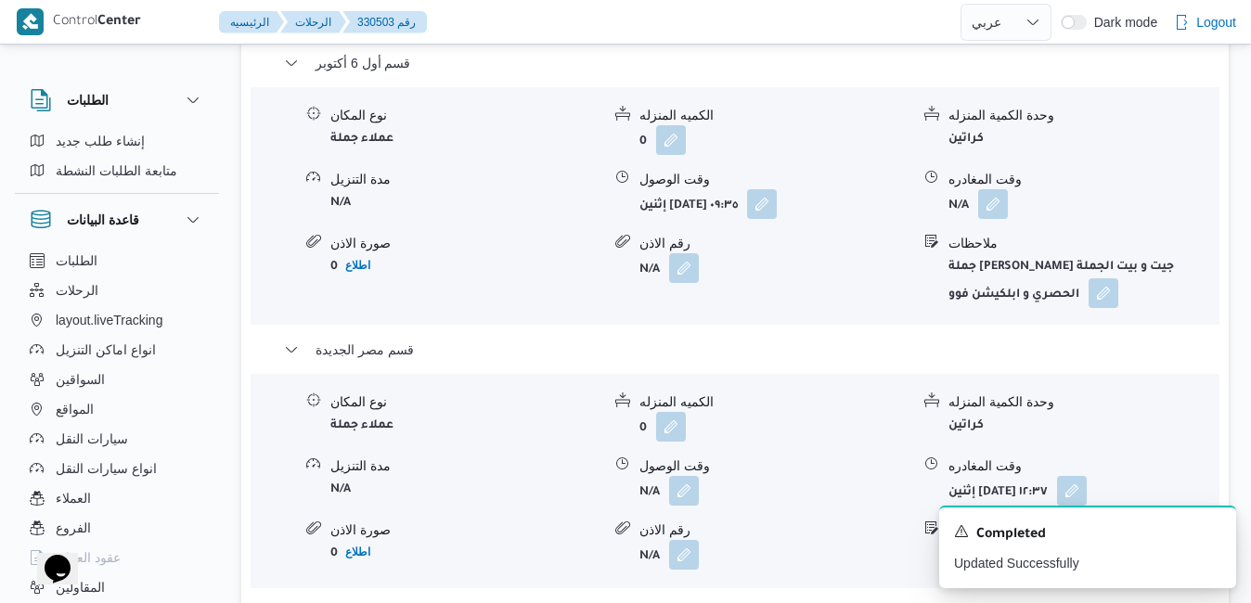
scroll to position [1893, 0]
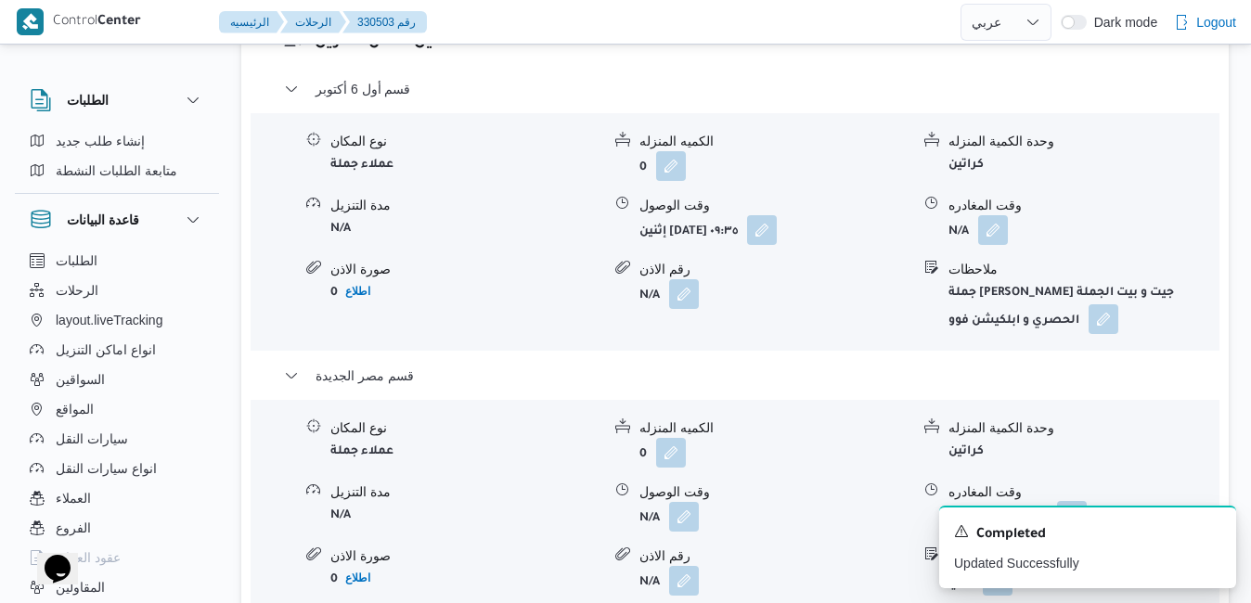
click at [1087, 501] on button "button" at bounding box center [1072, 516] width 30 height 30
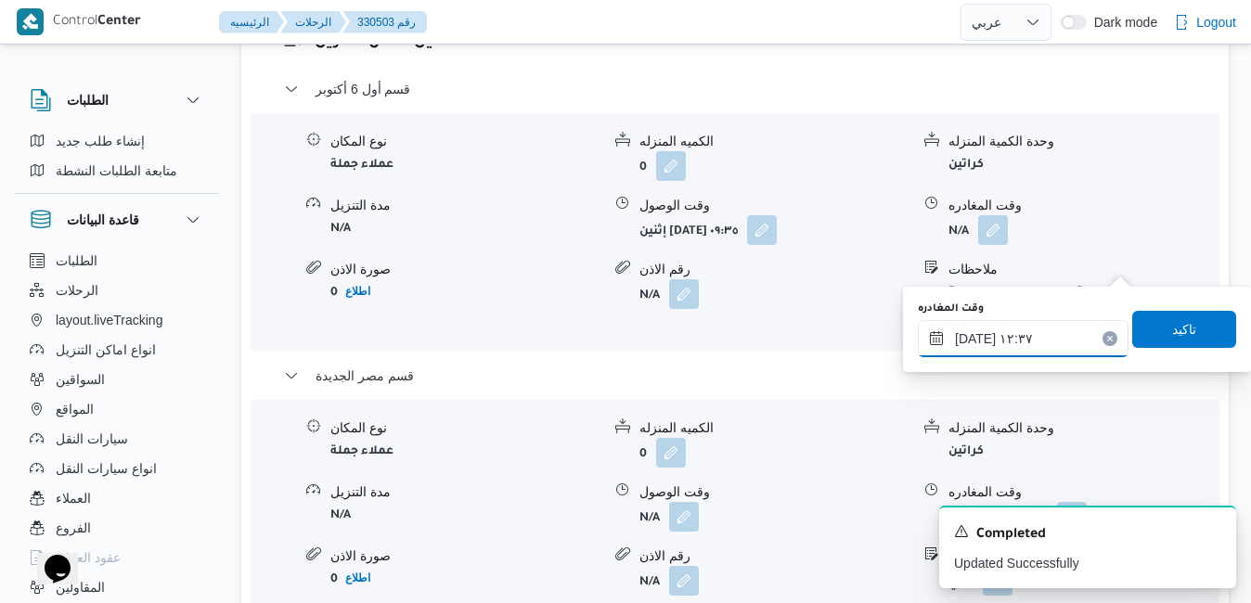
click at [1040, 338] on input "١١/٠٨/٢٠٢٥ ١٢:٣٧" at bounding box center [1023, 338] width 211 height 37
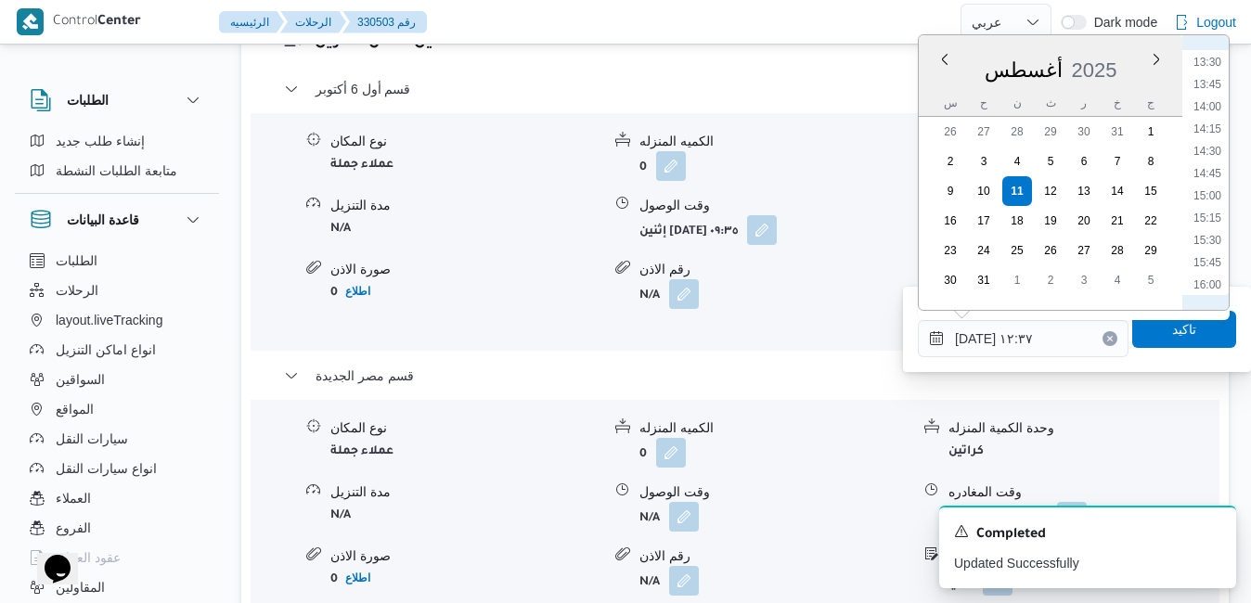
scroll to position [1414, 0]
click at [1213, 139] on li "16:45" at bounding box center [1207, 137] width 43 height 19
type input "١١/٠٨/٢٠٢٥ ١٦:٤٥"
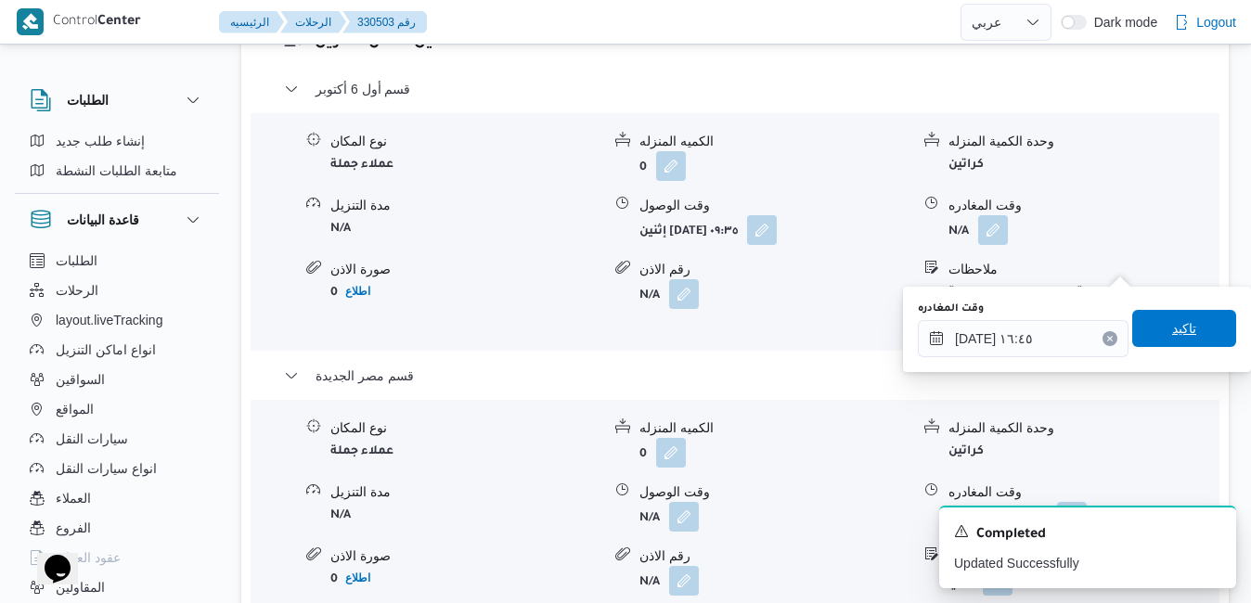
click at [1172, 324] on span "تاكيد" at bounding box center [1184, 328] width 24 height 22
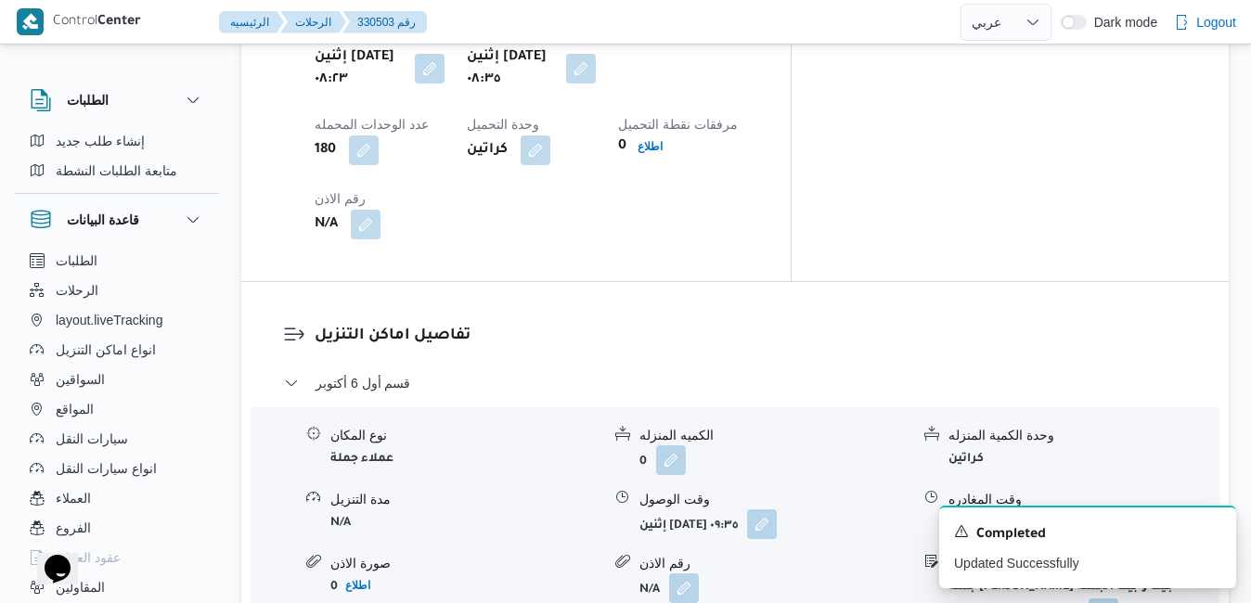
scroll to position [1596, 0]
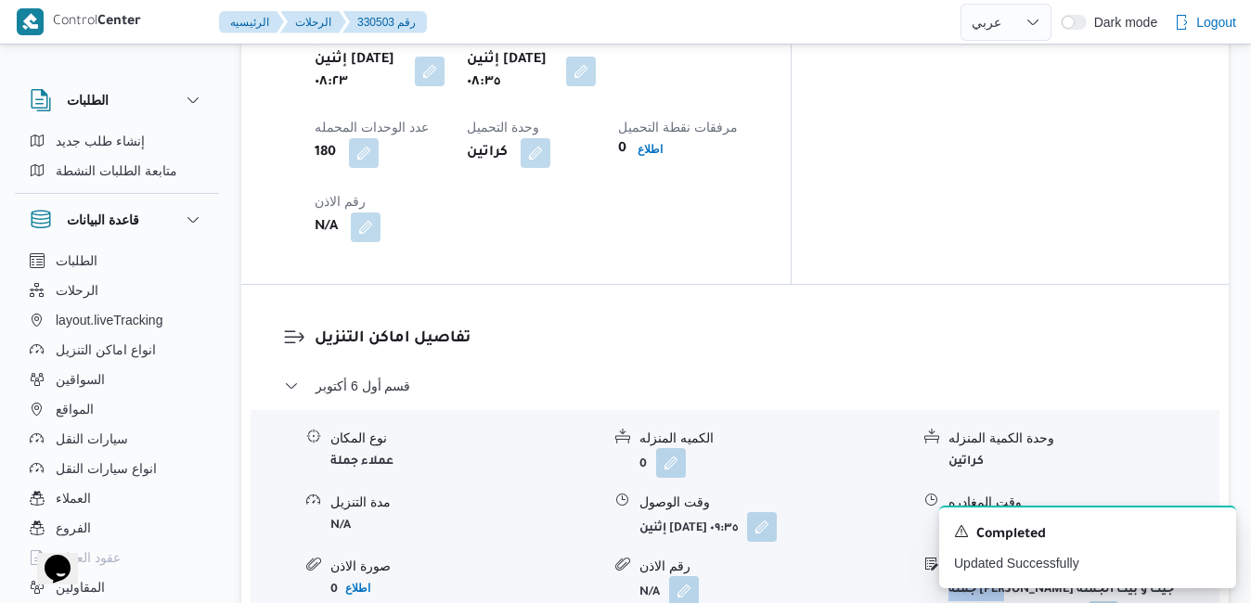
drag, startPoint x: 1158, startPoint y: 324, endPoint x: 1259, endPoint y: 336, distance: 101.9
click at [1217, 529] on icon "Dismiss toast" at bounding box center [1213, 529] width 9 height 9
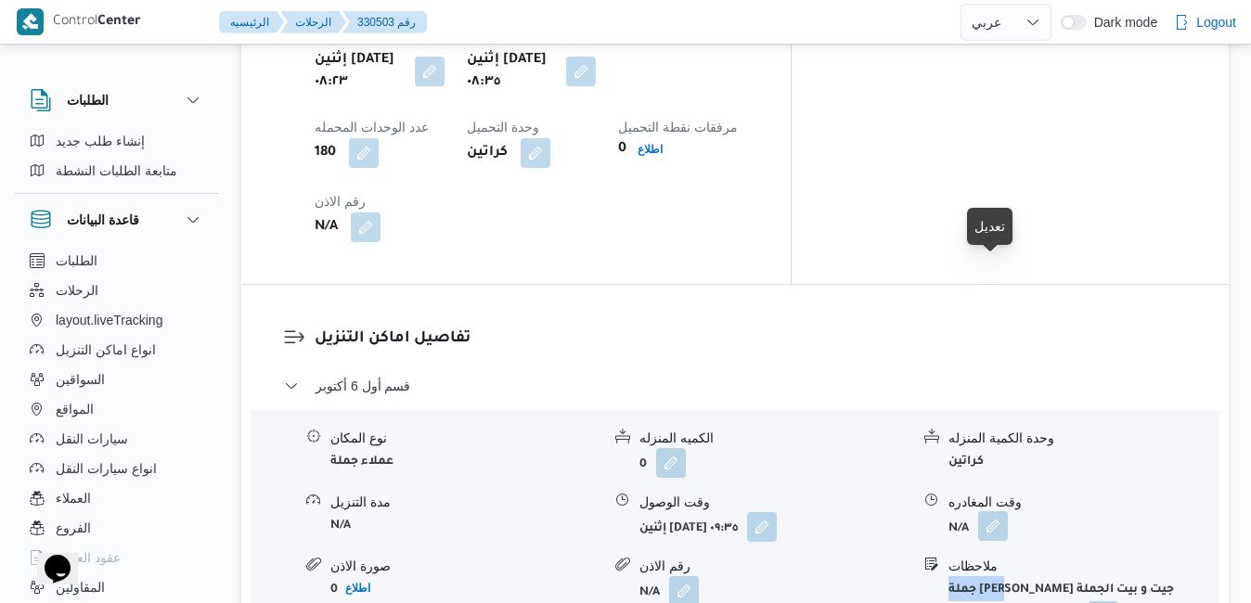
click at [994, 511] on button "button" at bounding box center [993, 526] width 30 height 30
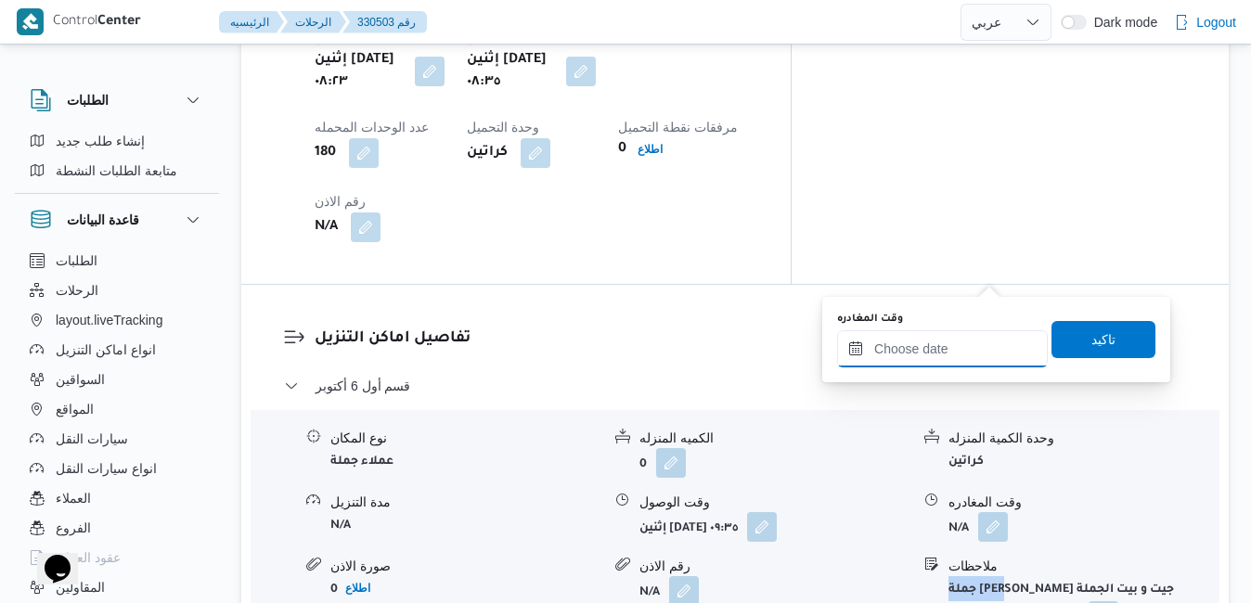
click at [935, 356] on input "وقت المغادره" at bounding box center [942, 348] width 211 height 37
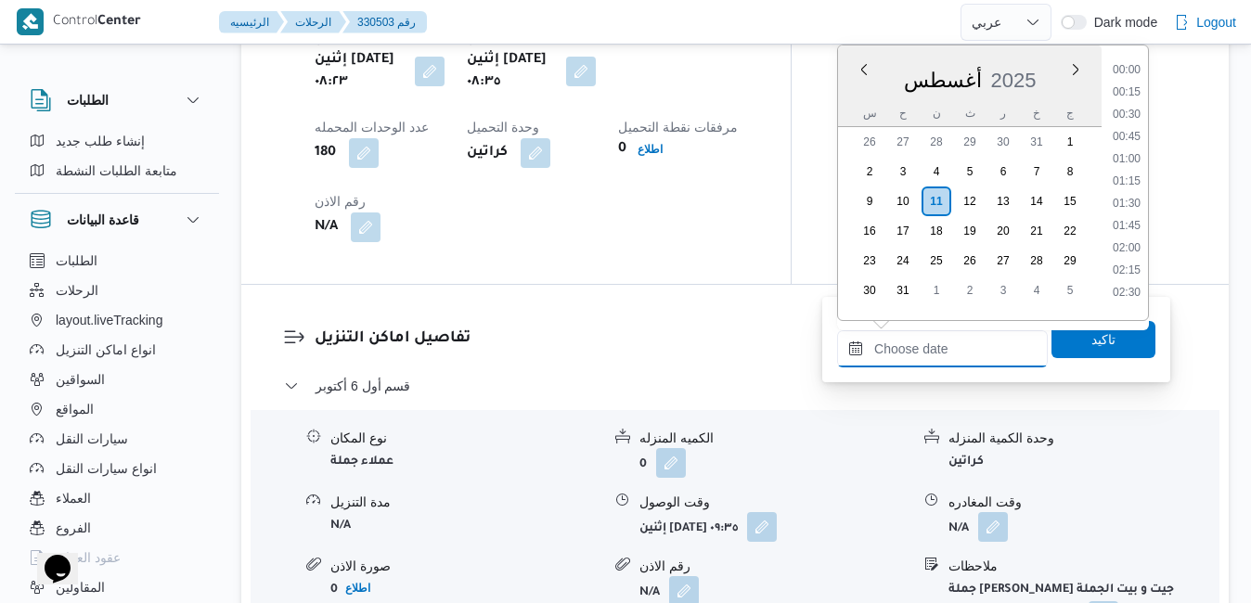
scroll to position [1520, 0]
click at [916, 65] on div "أغسطس 2025" at bounding box center [970, 76] width 264 height 47
click at [1130, 173] on li "13:30" at bounding box center [1126, 181] width 43 height 19
type input "١١/٠٨/٢٠٢٥ ١٣:٣٠"
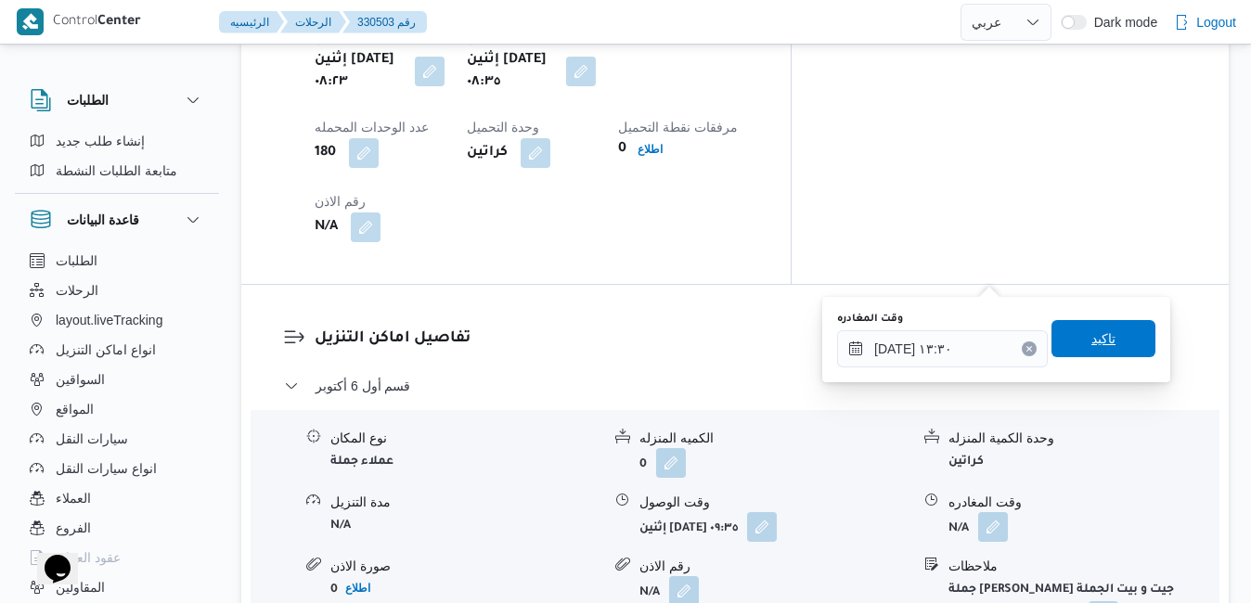
click at [1091, 343] on span "تاكيد" at bounding box center [1103, 339] width 24 height 22
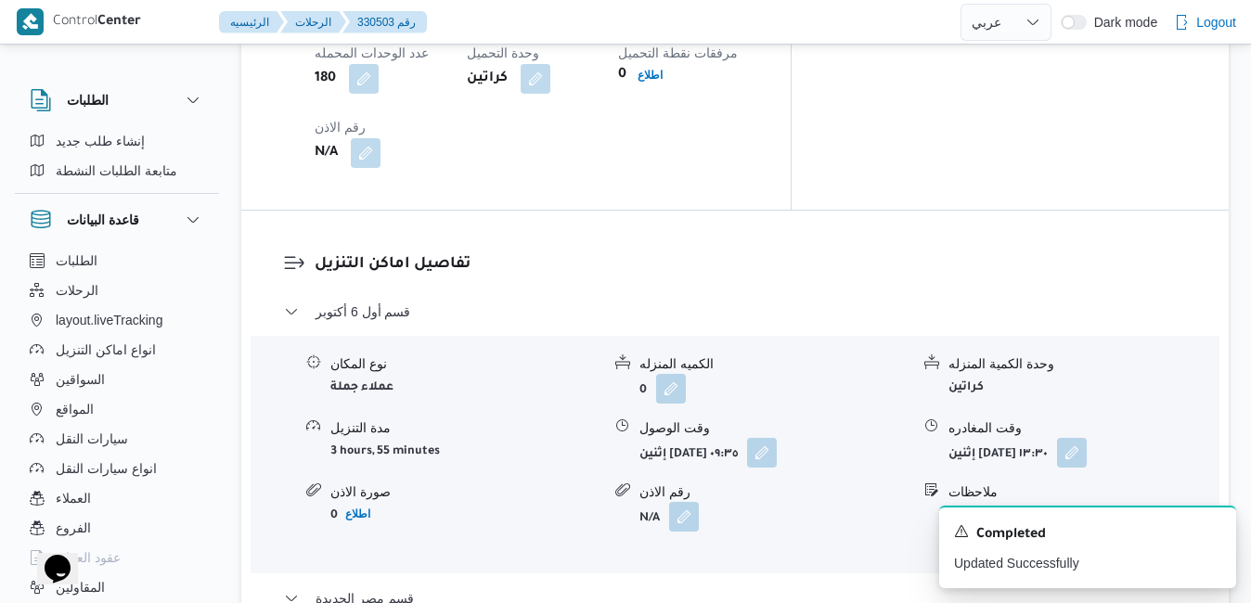
scroll to position [1708, 0]
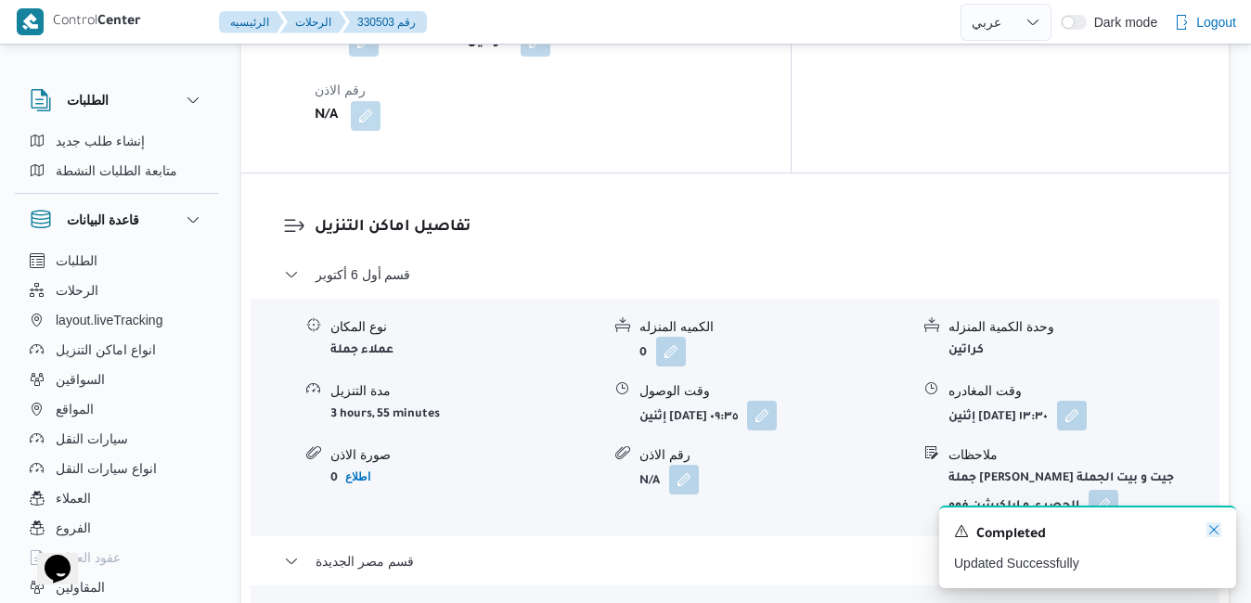
click at [1213, 531] on icon "Dismiss toast" at bounding box center [1213, 529] width 9 height 9
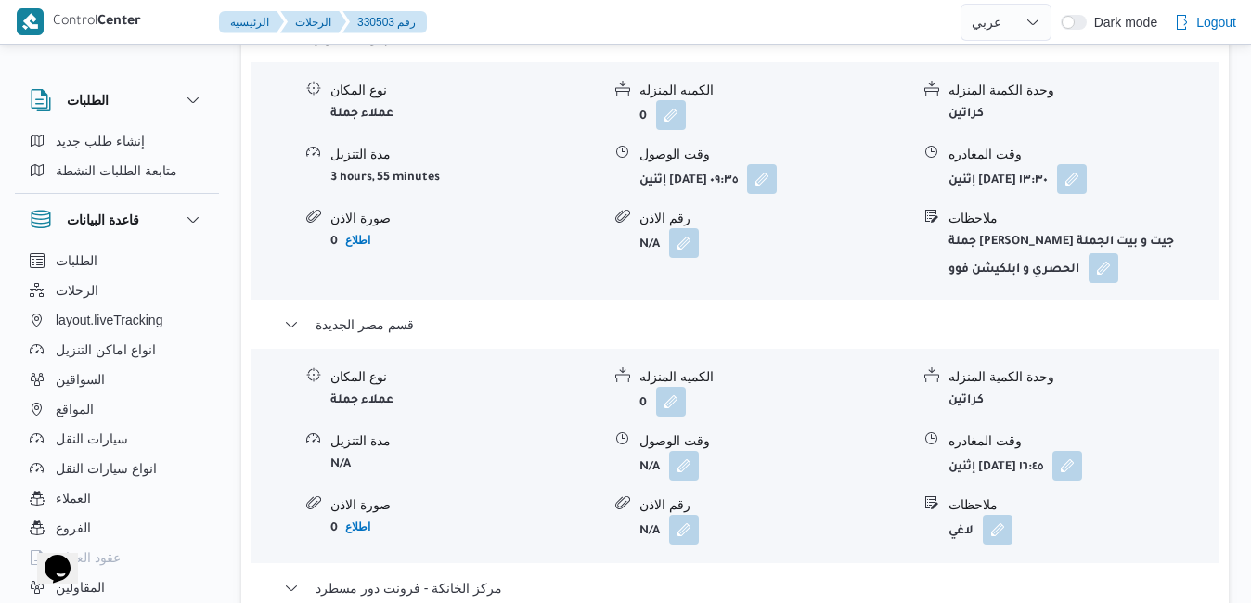
scroll to position [2079, 0]
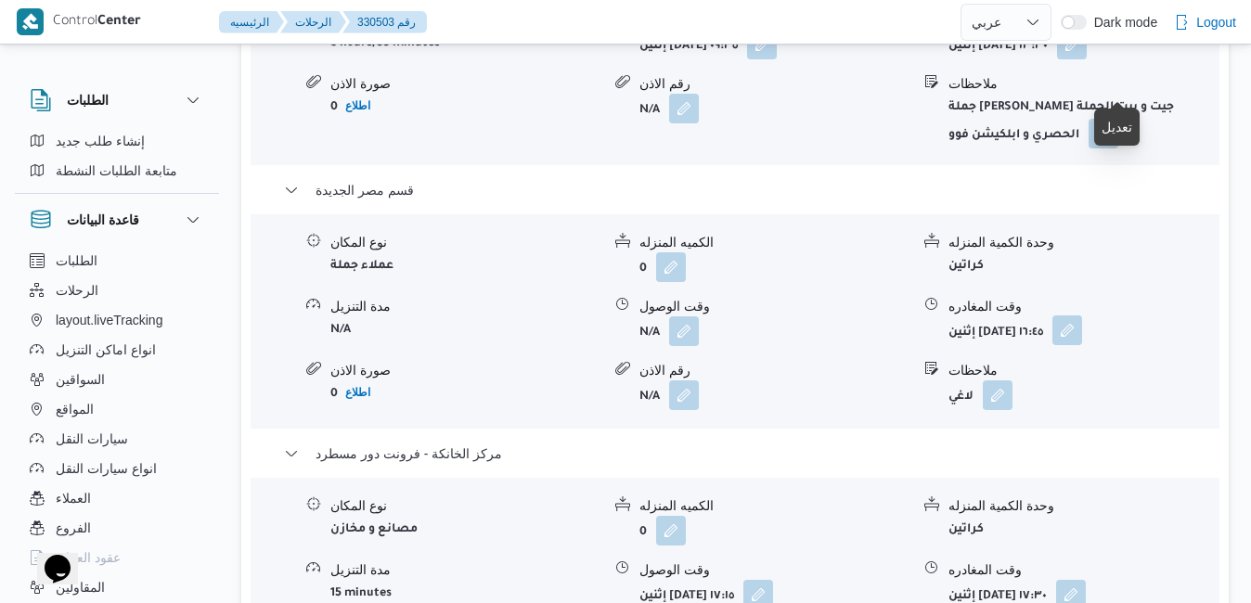
click at [1082, 316] on button "button" at bounding box center [1067, 331] width 30 height 30
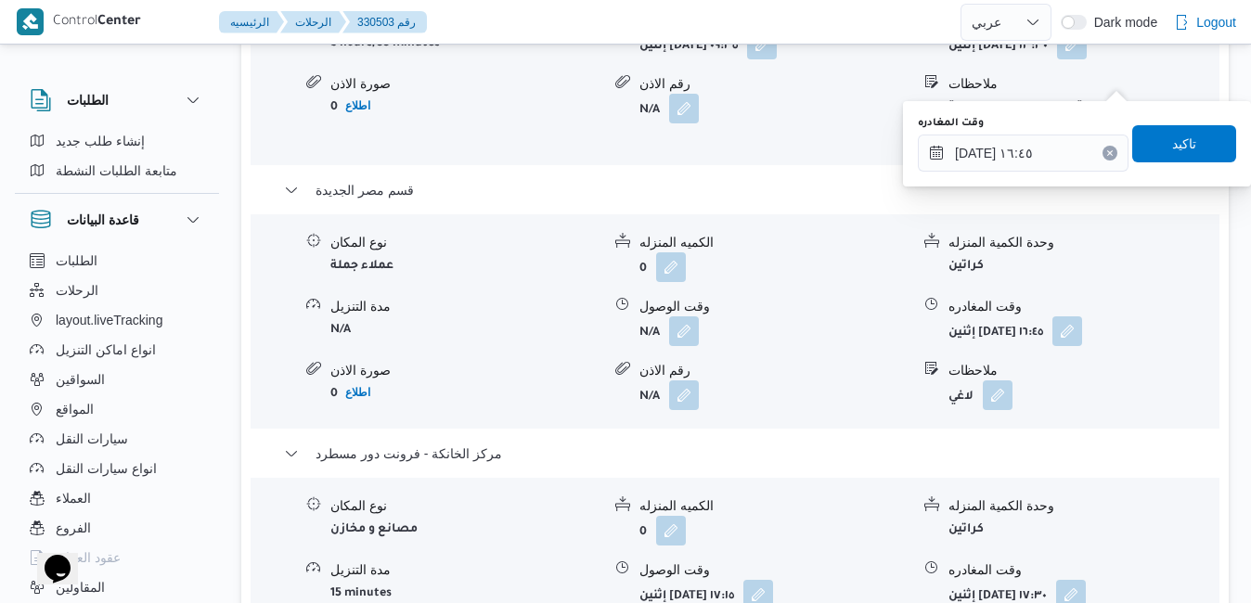
click at [1107, 152] on icon "Clear input" at bounding box center [1109, 152] width 5 height 5
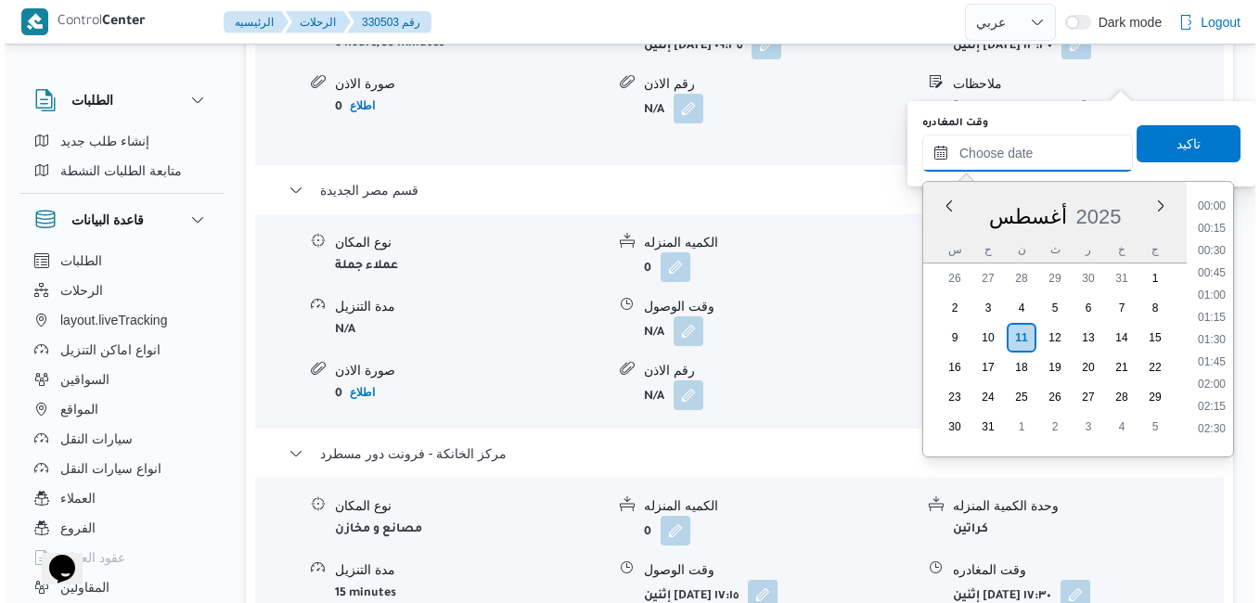
scroll to position [1520, 0]
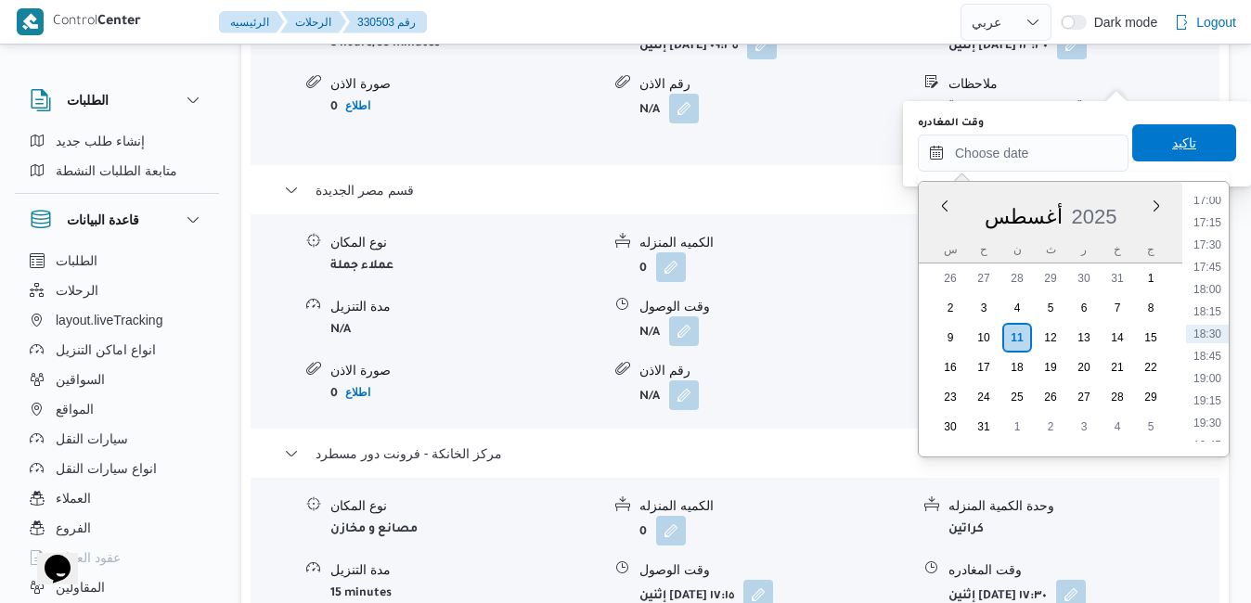
click at [1184, 136] on span "تاكيد" at bounding box center [1184, 142] width 104 height 37
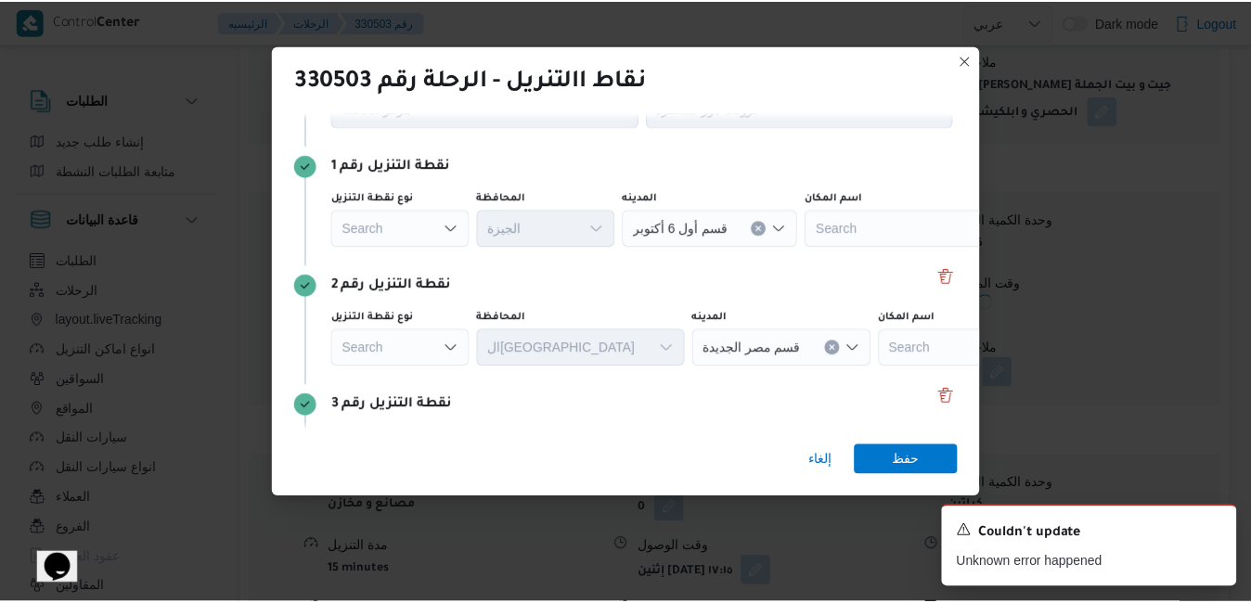
scroll to position [114, 0]
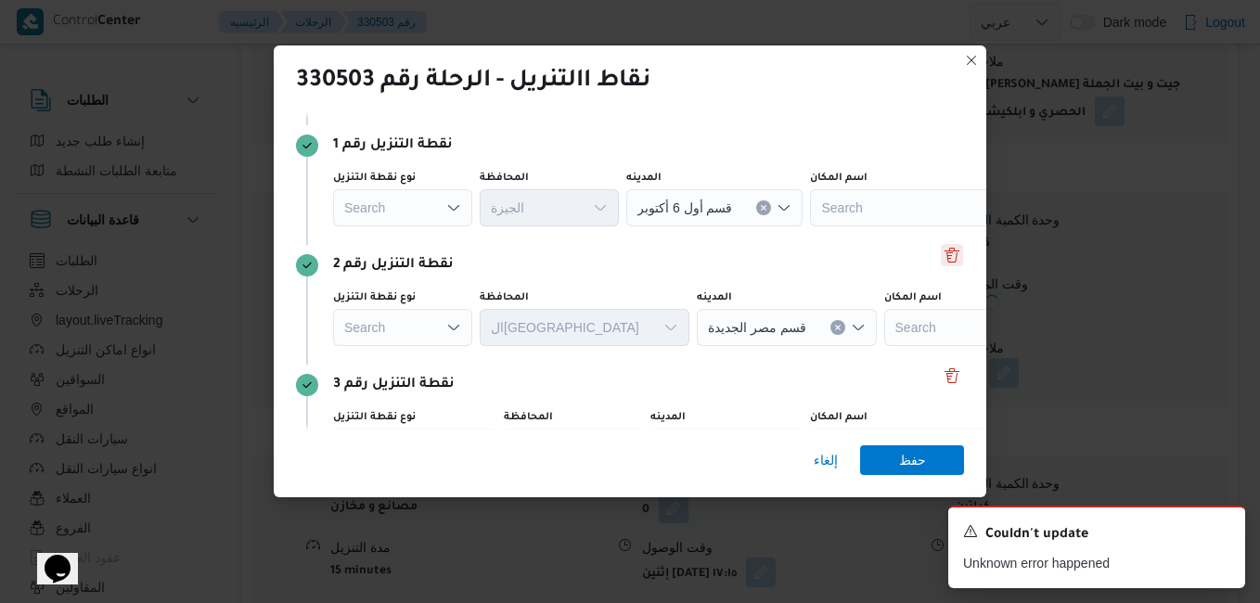
click at [941, 262] on button "Delete" at bounding box center [952, 255] width 22 height 22
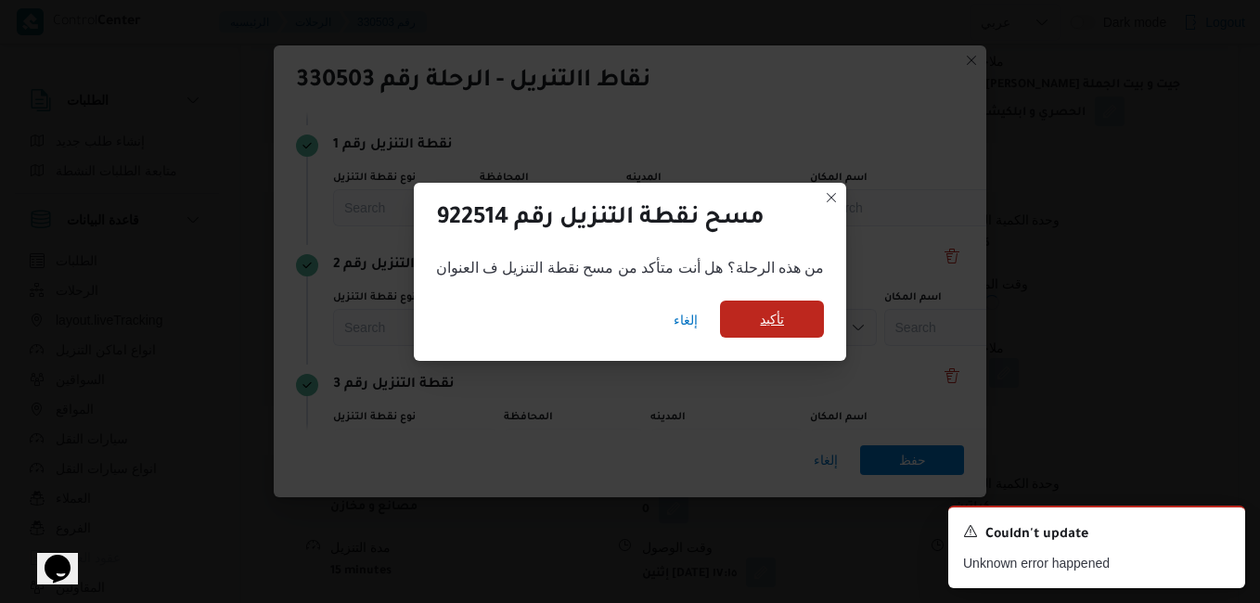
click at [771, 332] on span "تأكيد" at bounding box center [772, 319] width 104 height 37
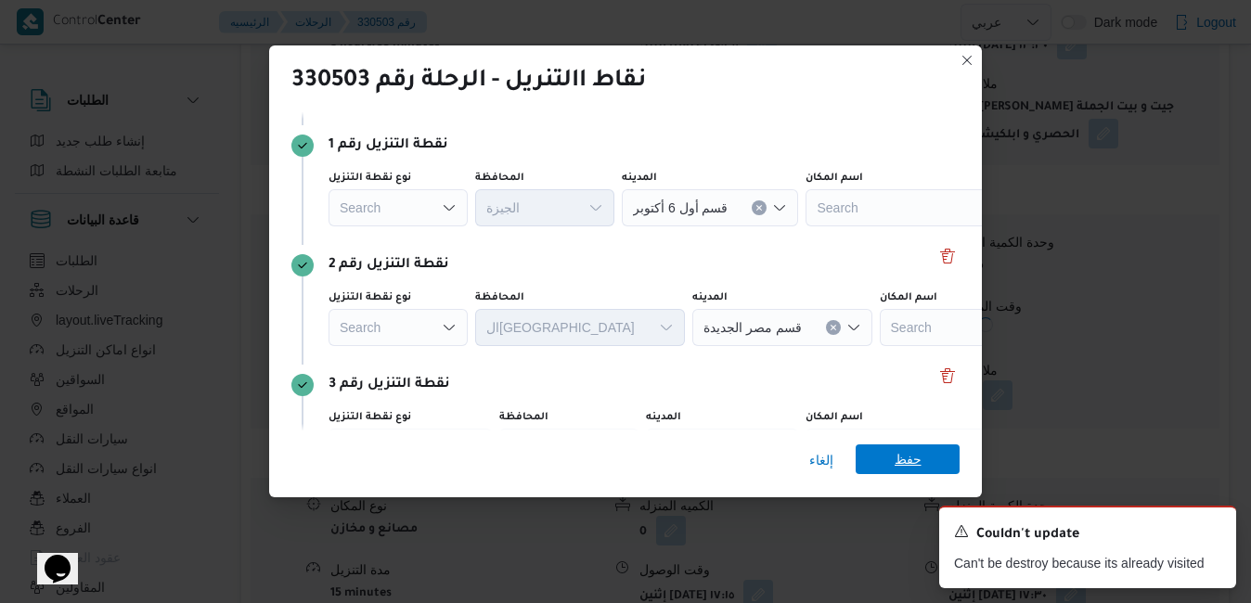
click at [924, 457] on span "حفظ" at bounding box center [908, 460] width 104 height 30
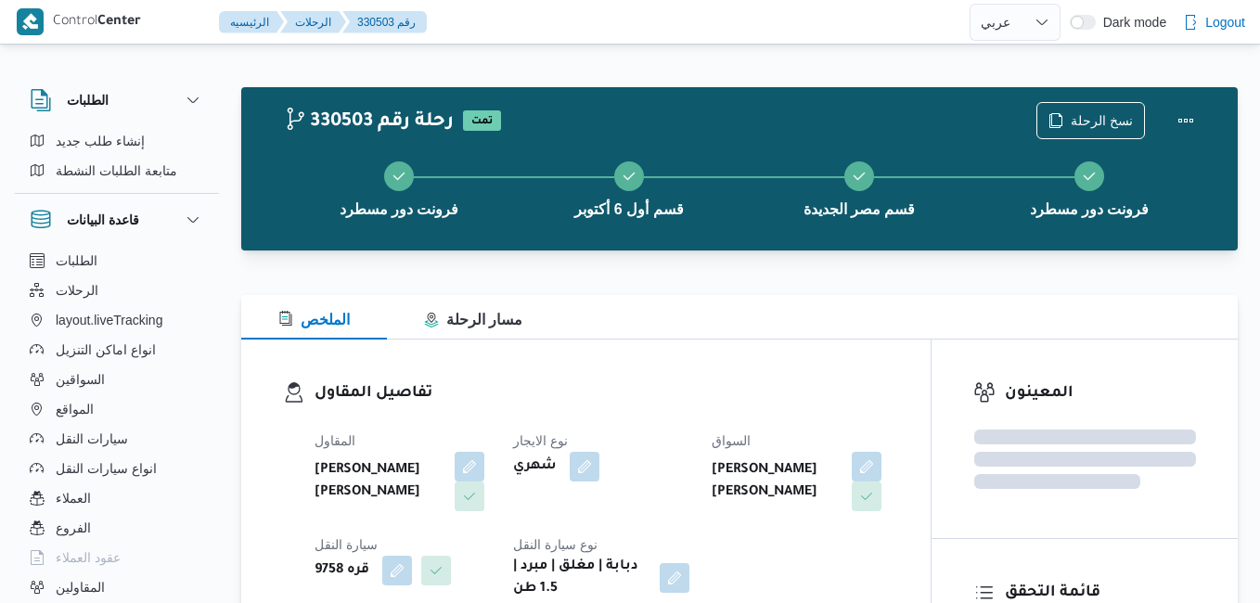
select select "ar"
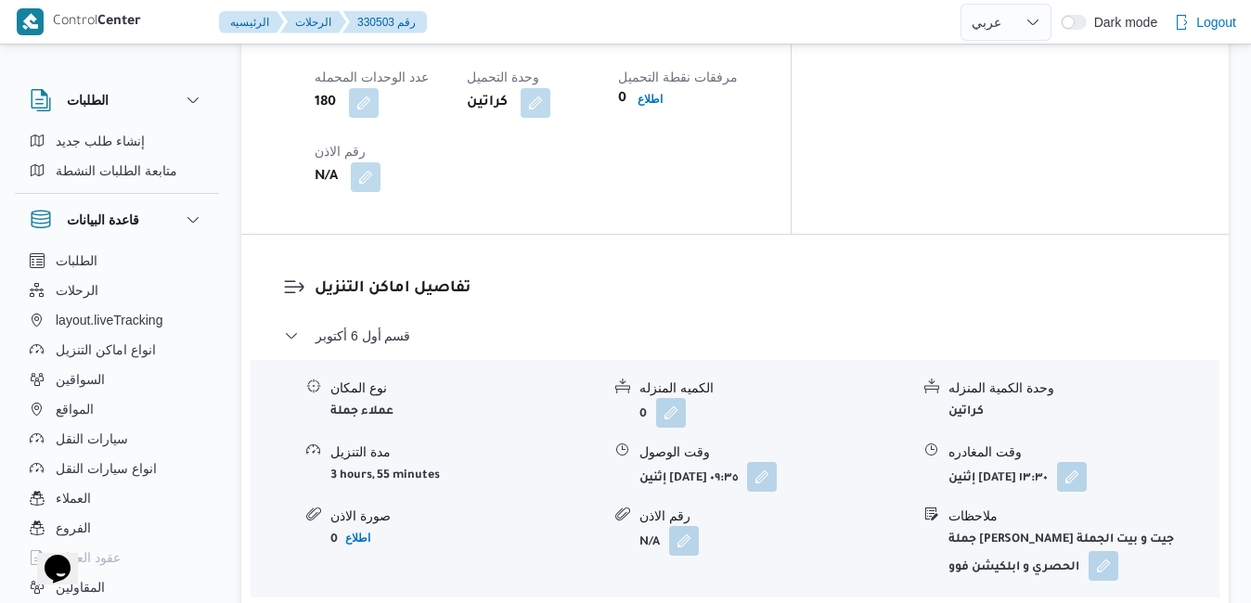
scroll to position [1683, 0]
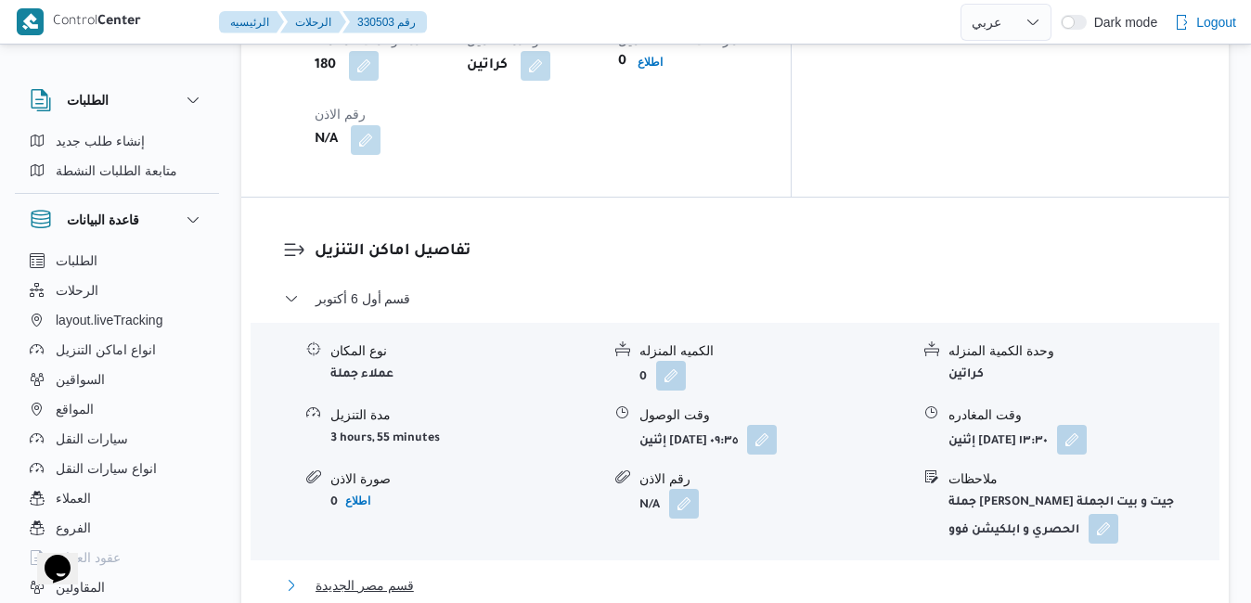
click at [718, 574] on button "قسم مصر الجديدة" at bounding box center [735, 585] width 903 height 22
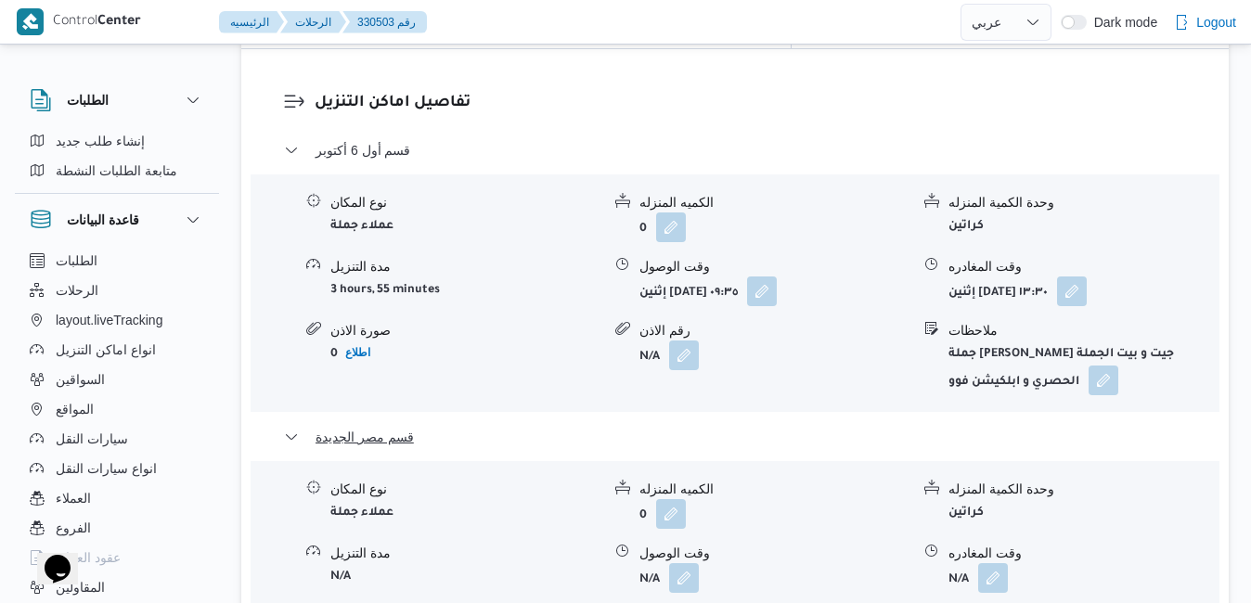
scroll to position [1869, 0]
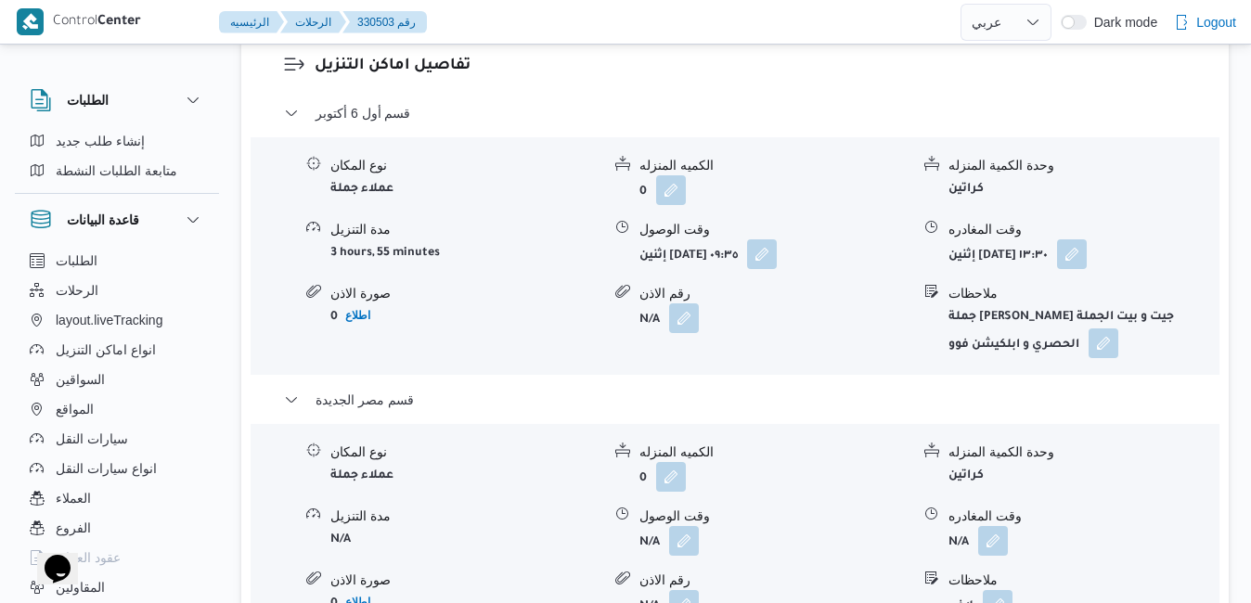
click at [678, 398] on div "قسم أول [DATE] نوع المكان عملاء جملة الكميه المنزله 0 وحدة الكمية المنزله كراتي…" at bounding box center [735, 420] width 903 height 637
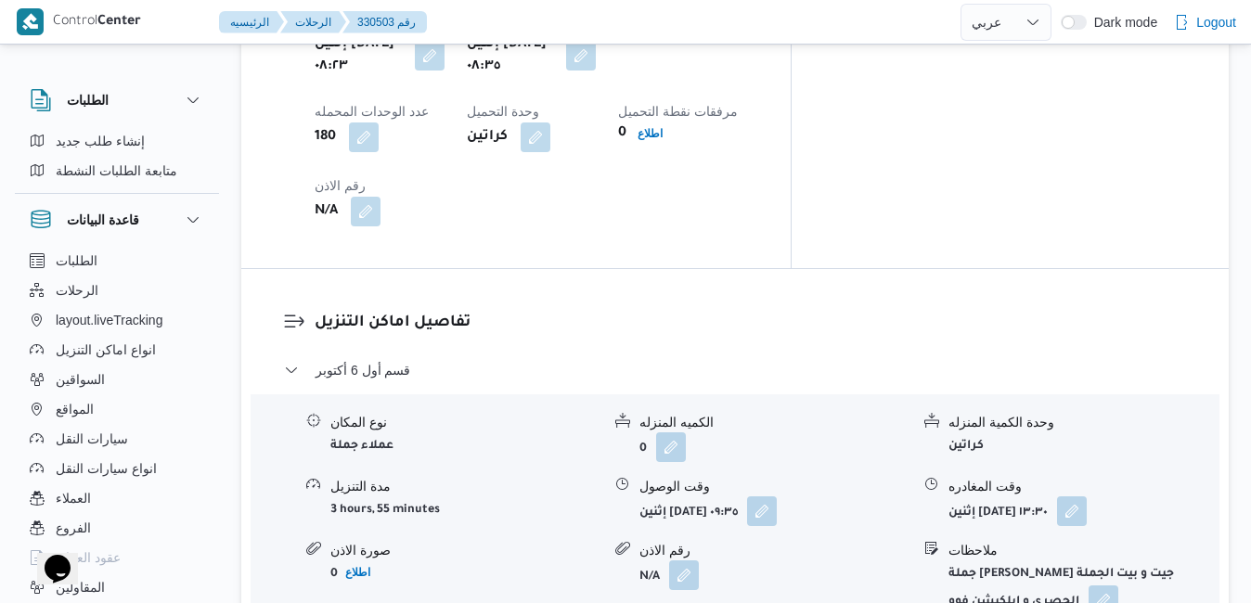
scroll to position [1609, 0]
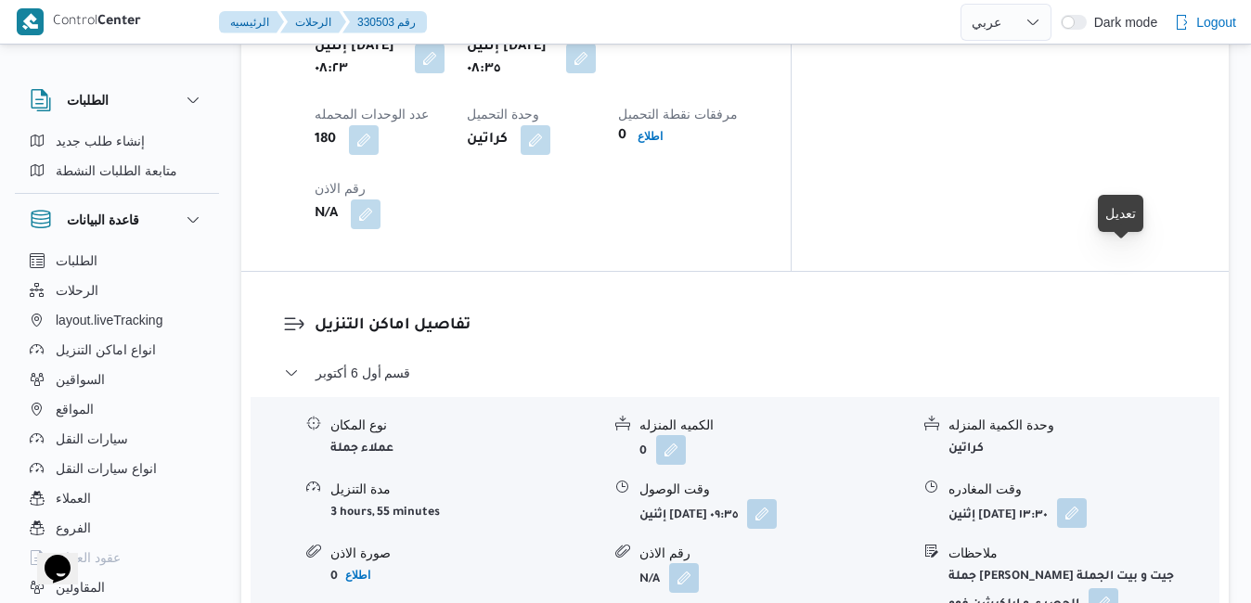
click at [1087, 498] on button "button" at bounding box center [1072, 513] width 30 height 30
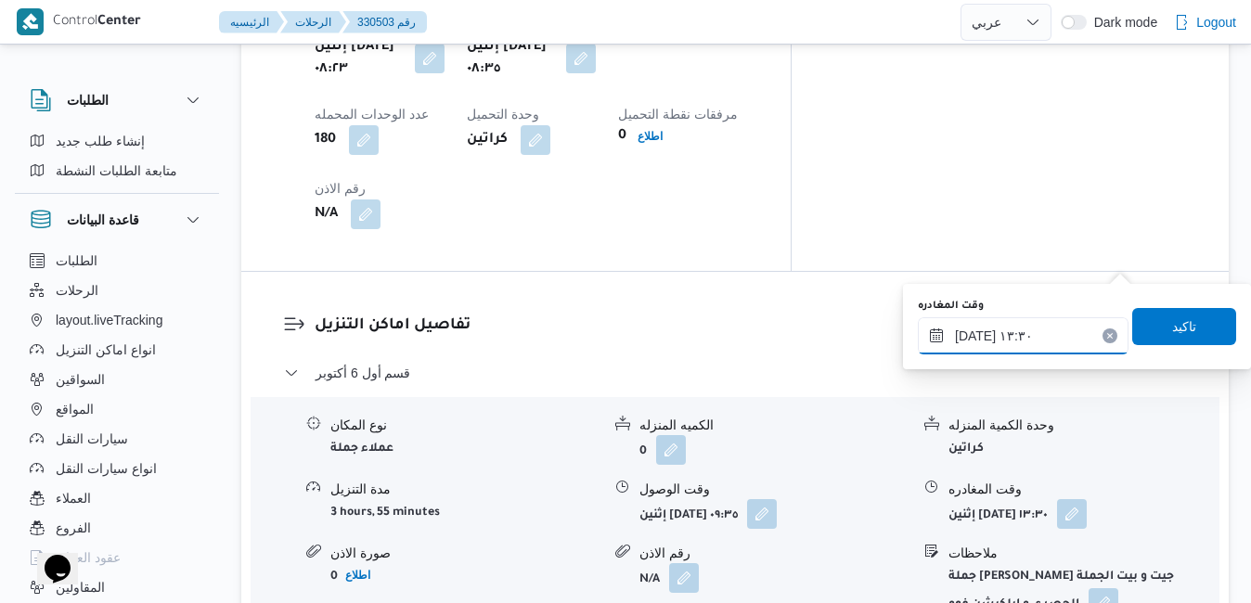
click at [1029, 329] on input "[DATE] ١٣:٣٠" at bounding box center [1023, 335] width 211 height 37
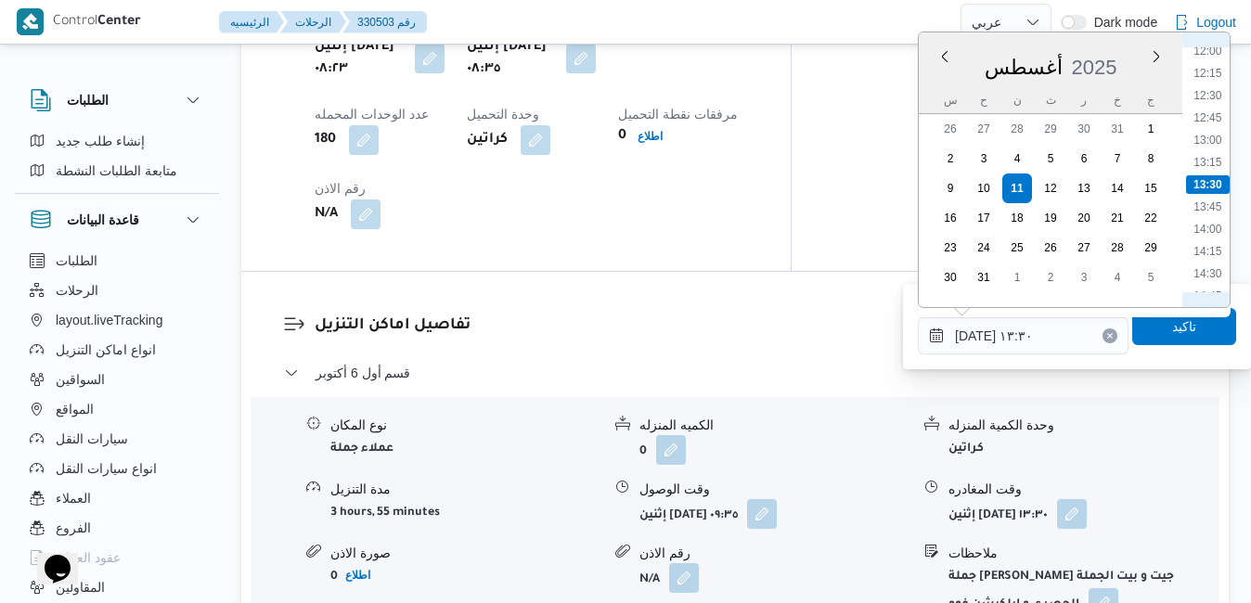
scroll to position [1289, 0]
click at [1214, 219] on li "16:15" at bounding box center [1207, 215] width 43 height 19
type input "[DATE] ١٦:١٥"
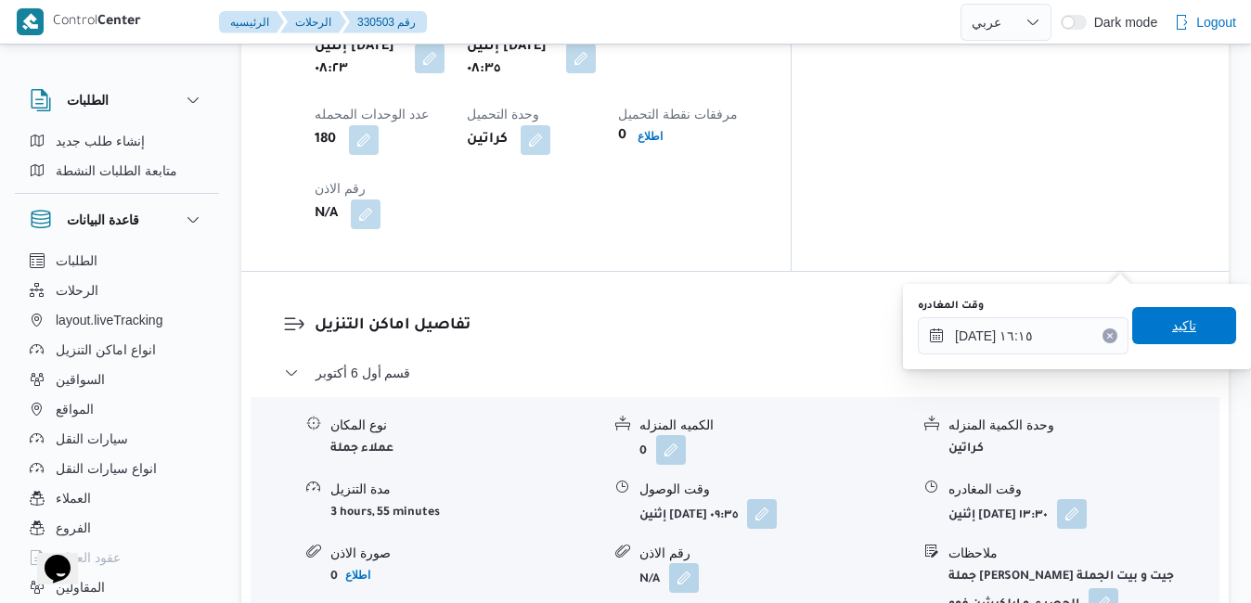
click at [1172, 323] on span "تاكيد" at bounding box center [1184, 326] width 24 height 22
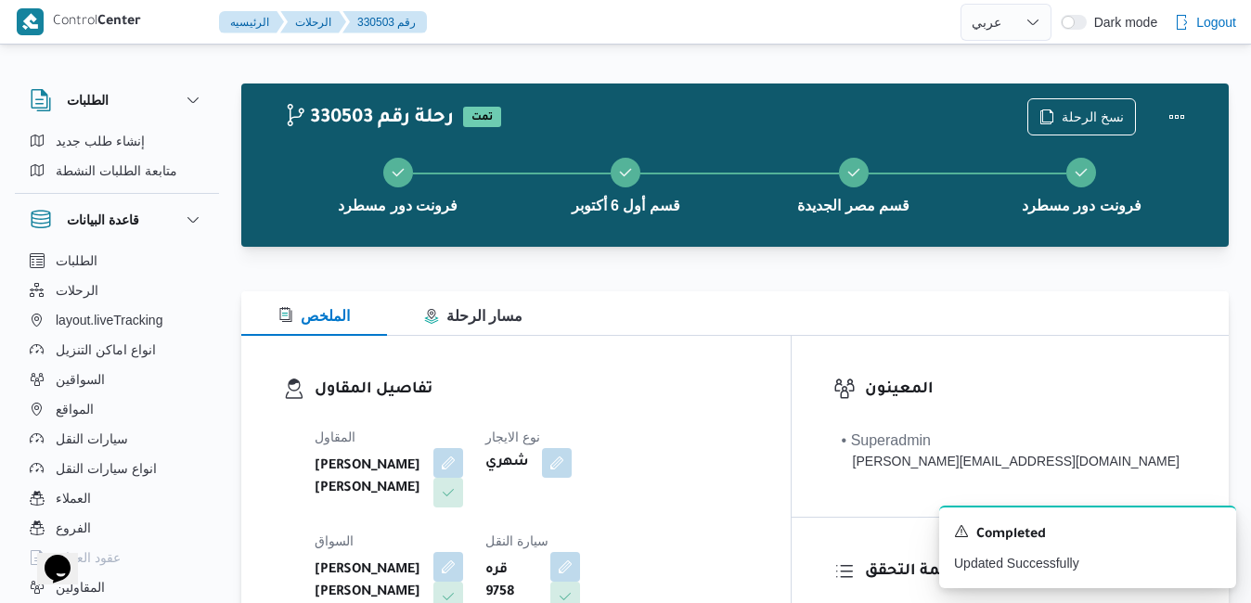
scroll to position [0, 0]
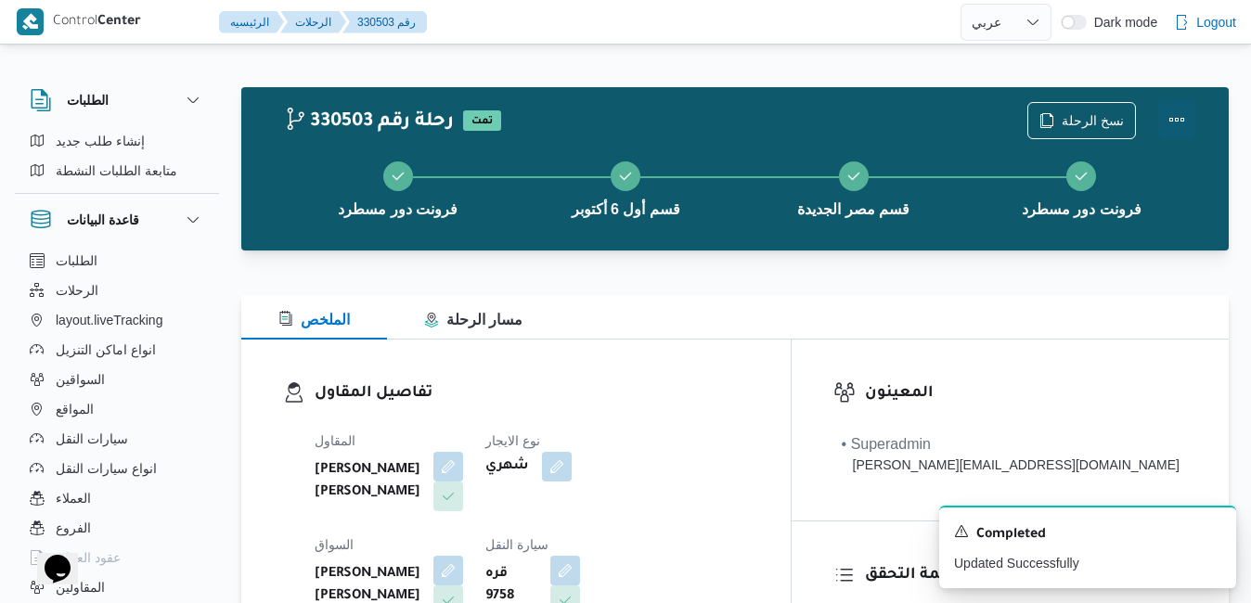
click at [1169, 117] on button "Actions" at bounding box center [1176, 119] width 37 height 37
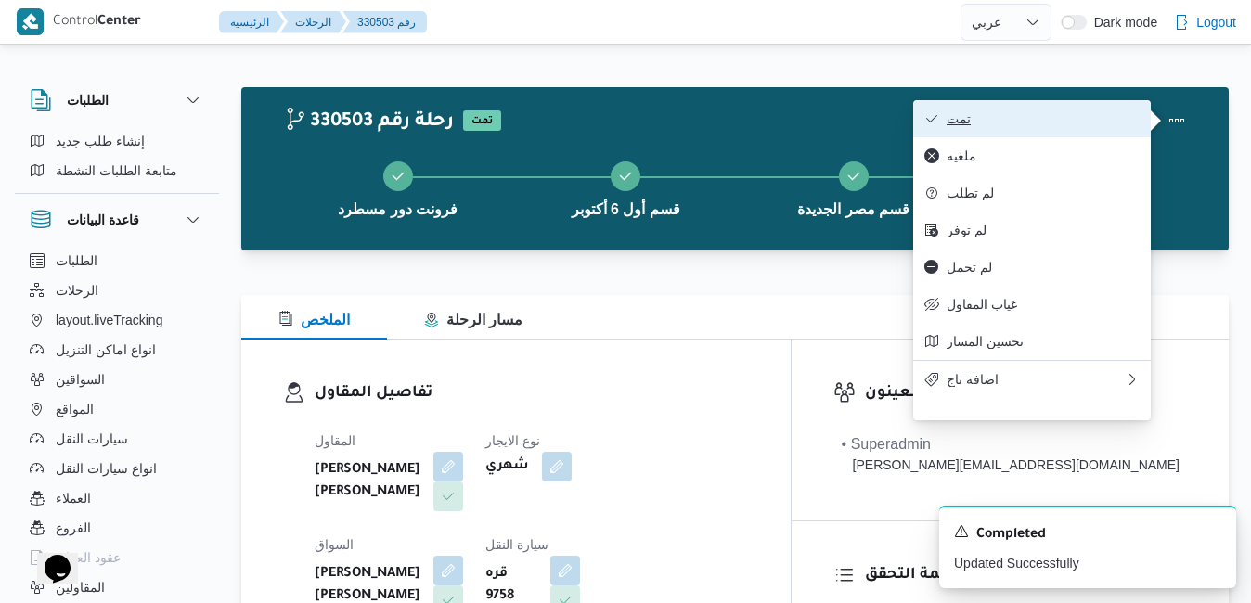
click at [1045, 123] on span "تمت" at bounding box center [1043, 118] width 193 height 15
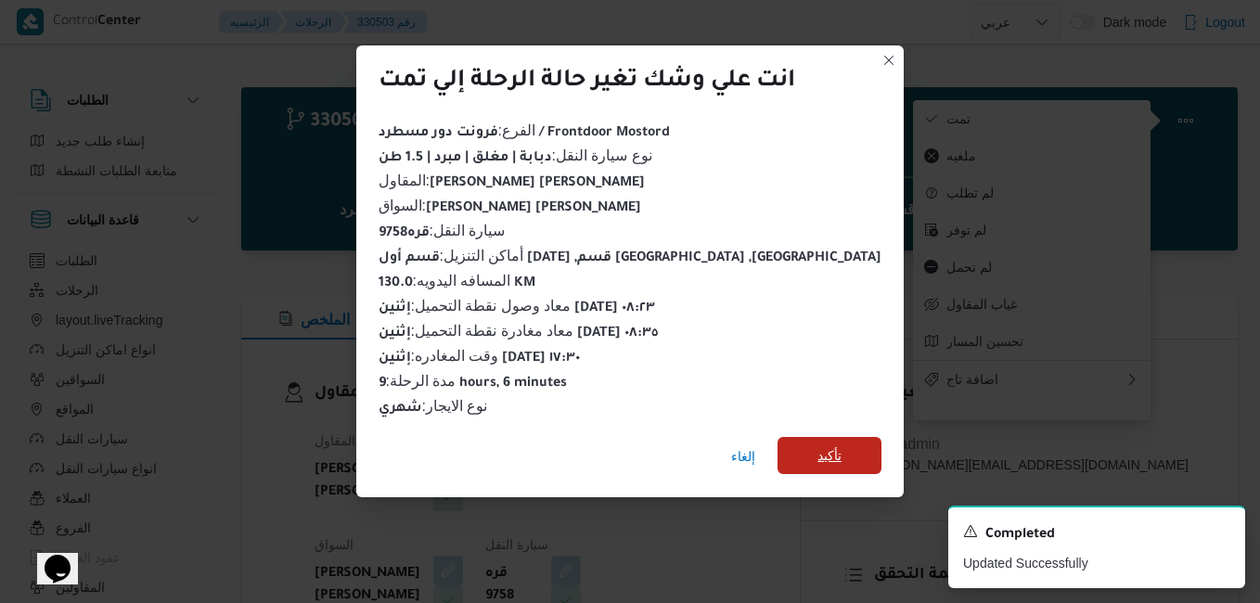
click at [818, 455] on span "تأكيد" at bounding box center [830, 456] width 24 height 22
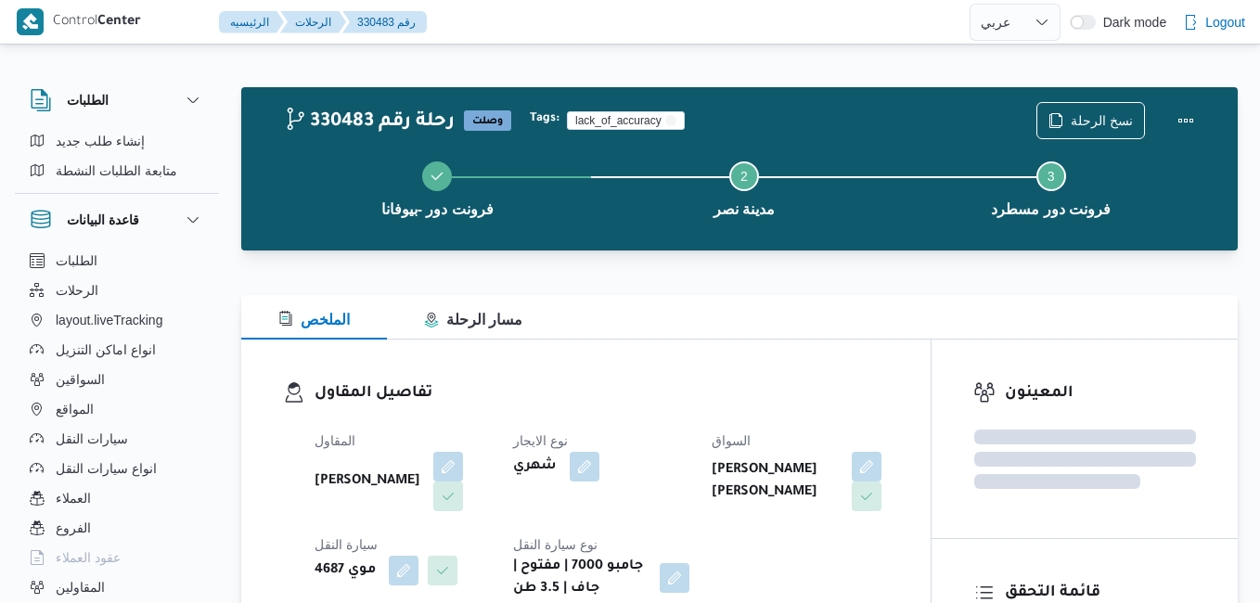
select select "ar"
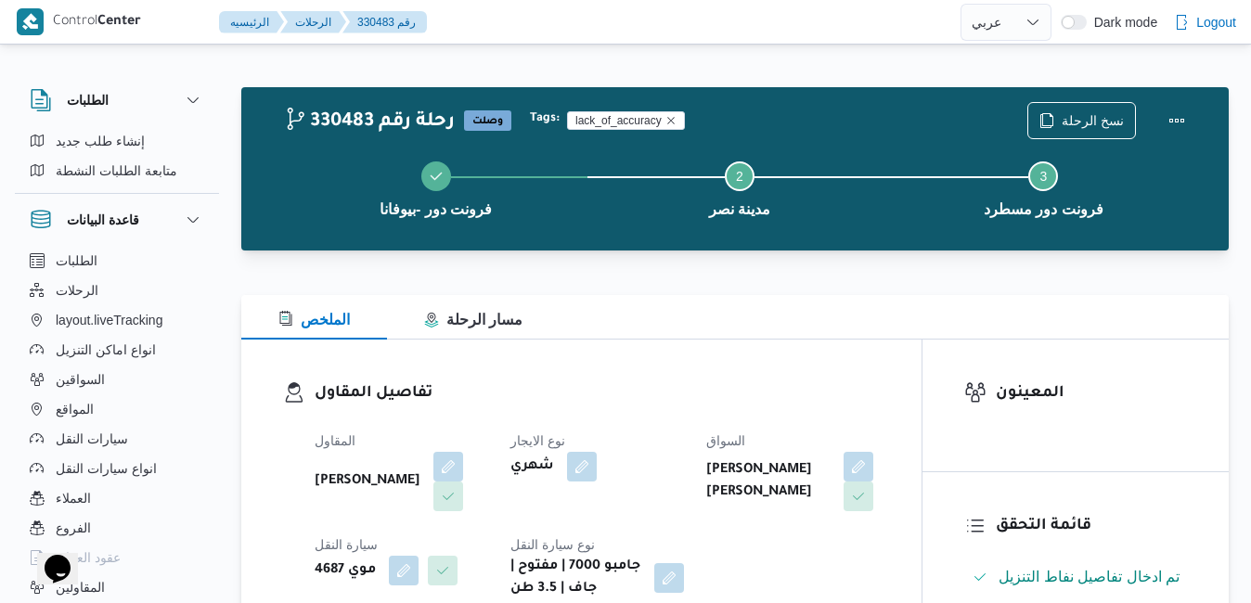
click at [740, 356] on div "تفاصيل المقاول المقاول [PERSON_NAME] نوع الايجار شهري السواق [PERSON_NAME] [PER…" at bounding box center [581, 491] width 680 height 303
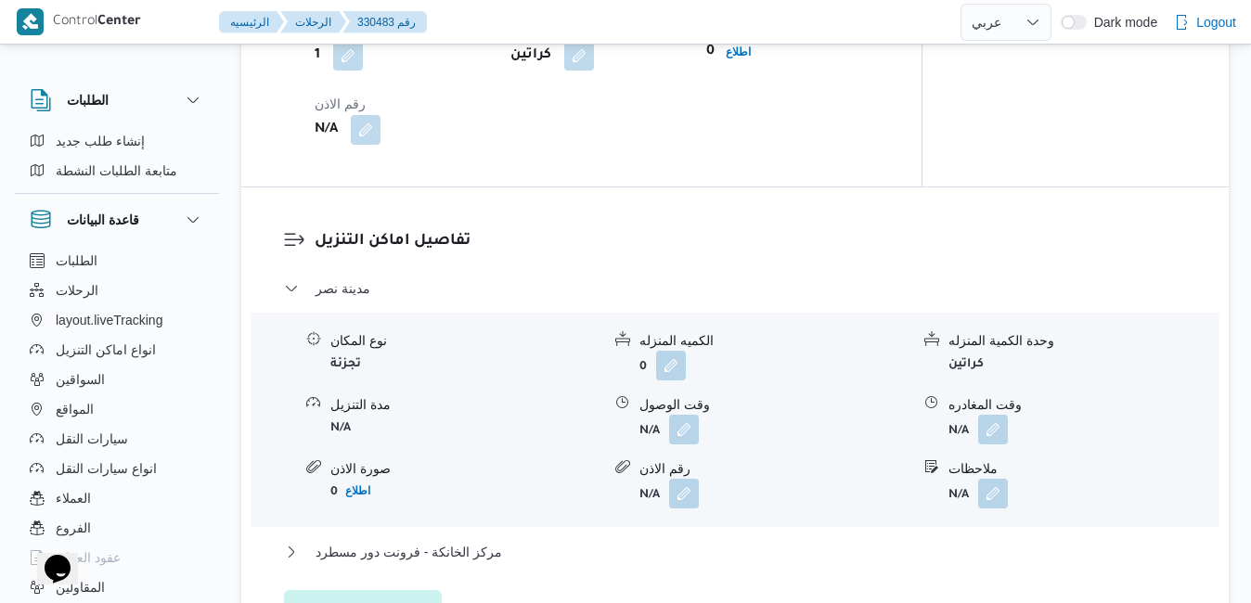
scroll to position [1485, 0]
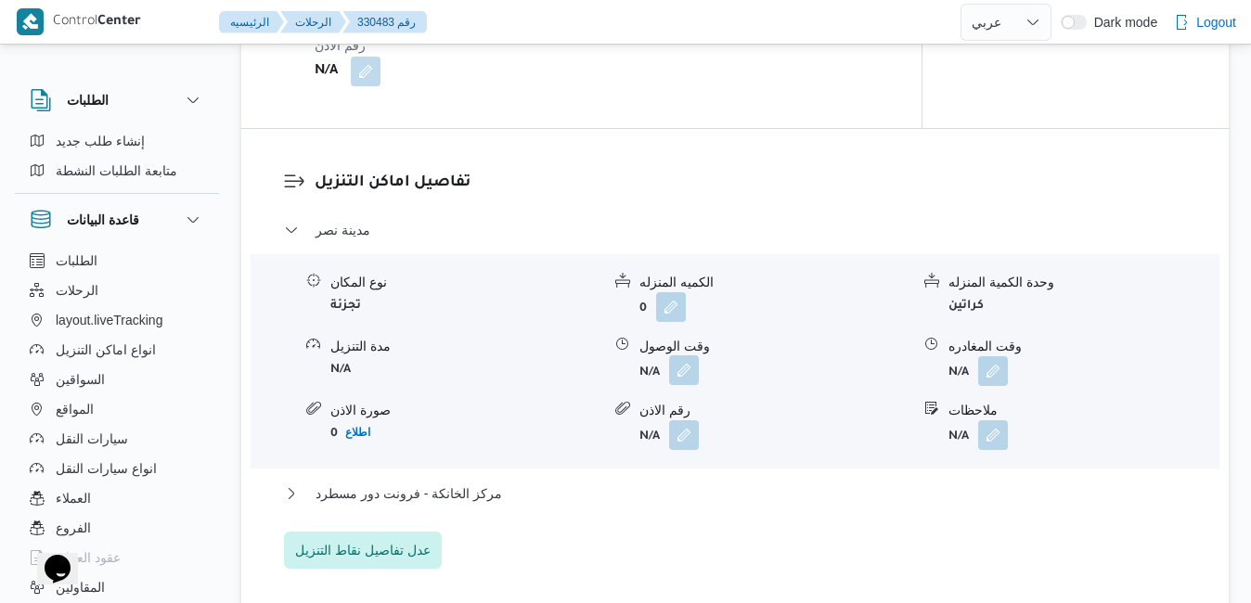
click at [684, 385] on button "button" at bounding box center [684, 370] width 30 height 30
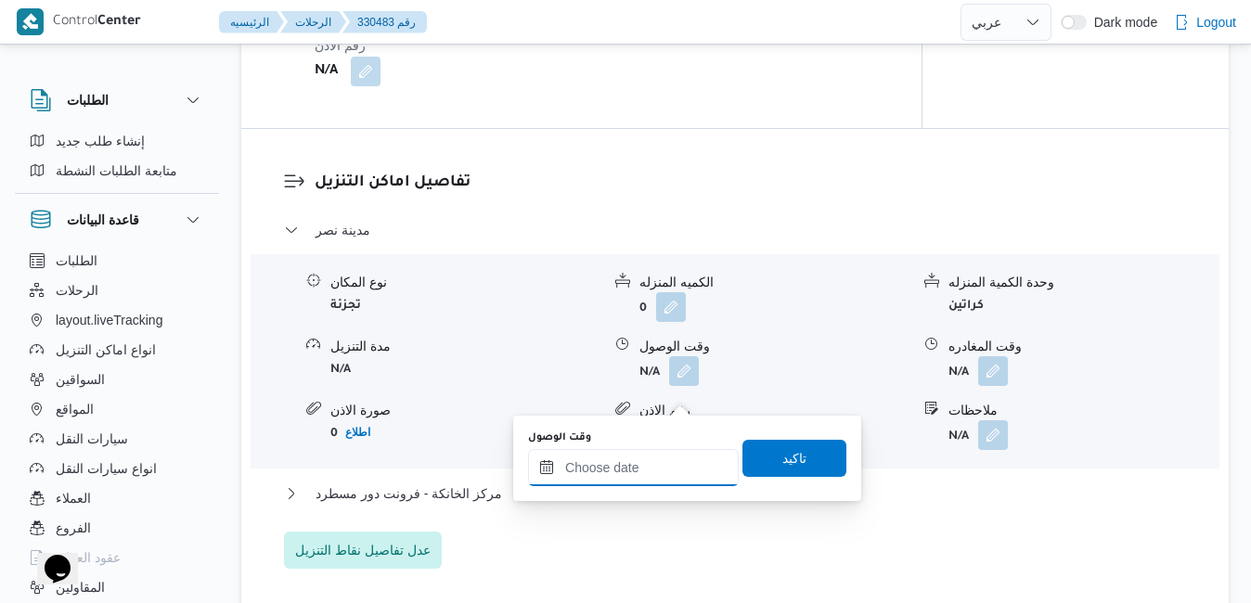
click at [624, 471] on input "وقت الوصول" at bounding box center [633, 467] width 211 height 37
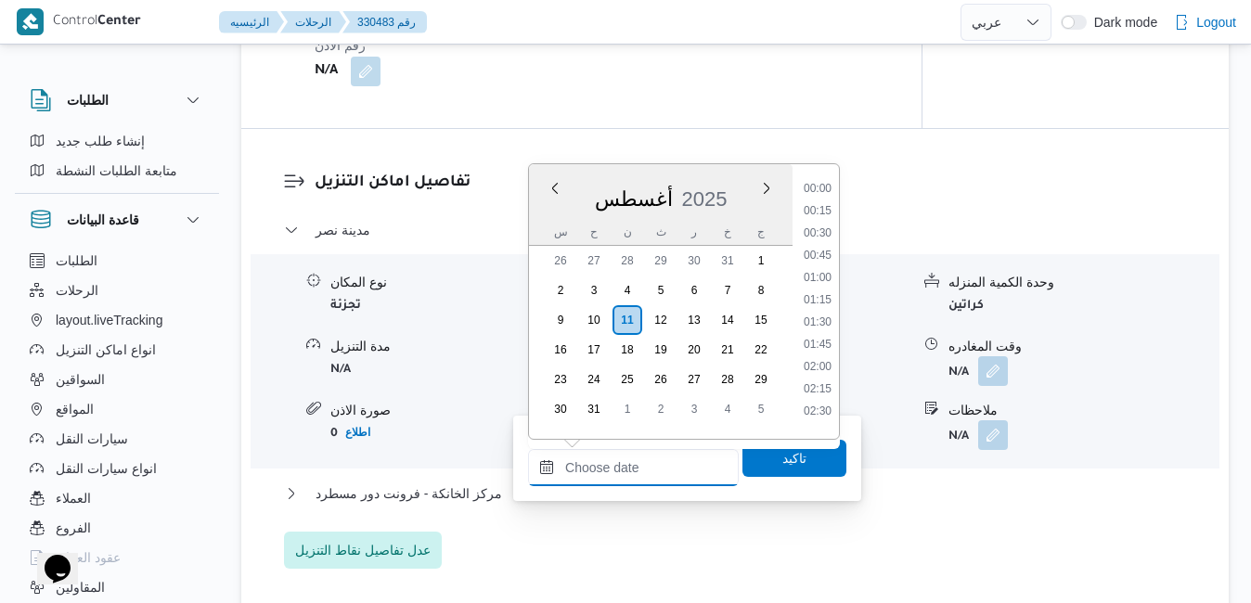
scroll to position [1520, 0]
click at [734, 182] on div "أغسطس 2025" at bounding box center [661, 195] width 264 height 47
click at [823, 296] on li "11:00" at bounding box center [817, 291] width 43 height 19
type input "١١/٠٨/٢٠٢٥ ١١:٠٠"
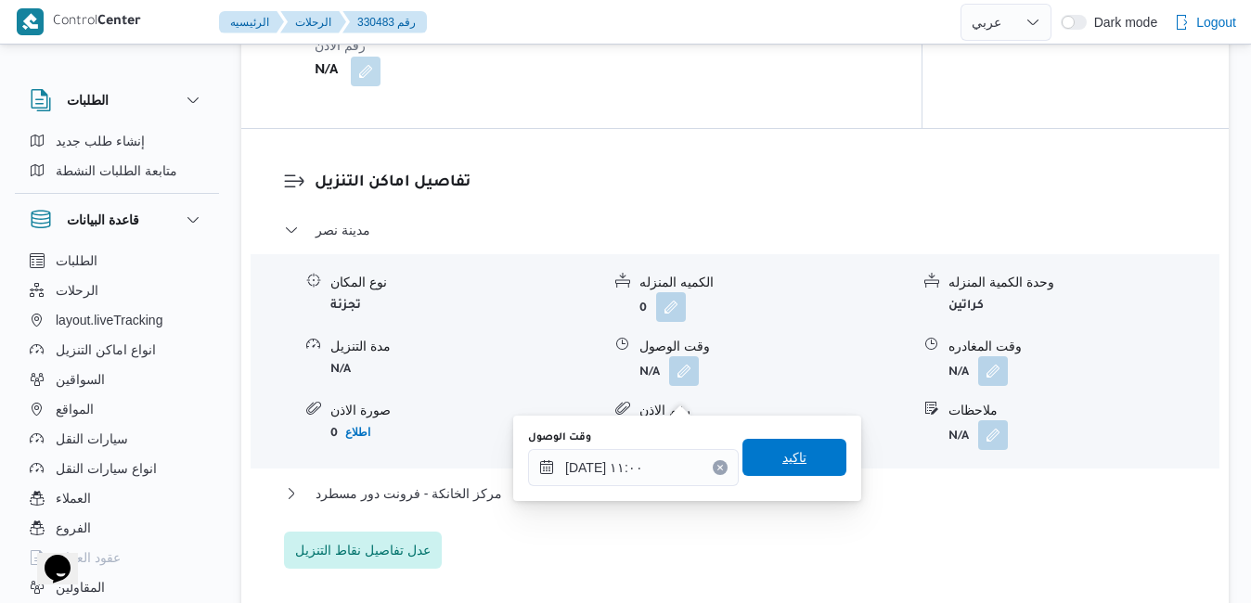
click at [786, 449] on span "تاكيد" at bounding box center [794, 457] width 24 height 22
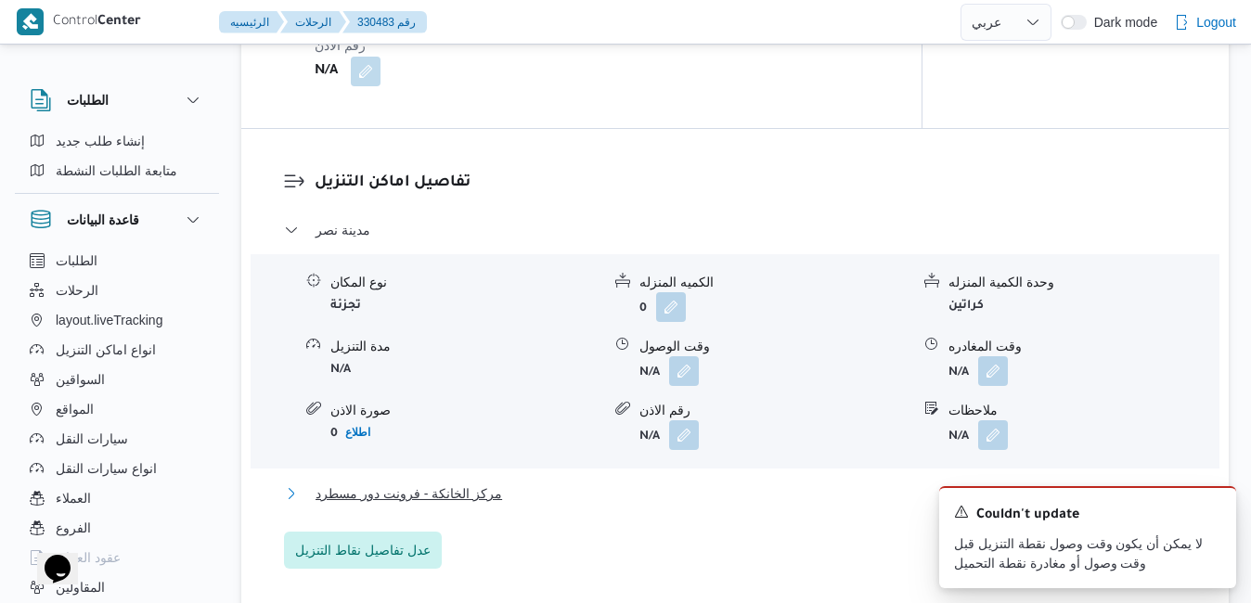
click at [703, 505] on button "مركز الخانكة - فرونت دور مسطرد" at bounding box center [735, 494] width 903 height 22
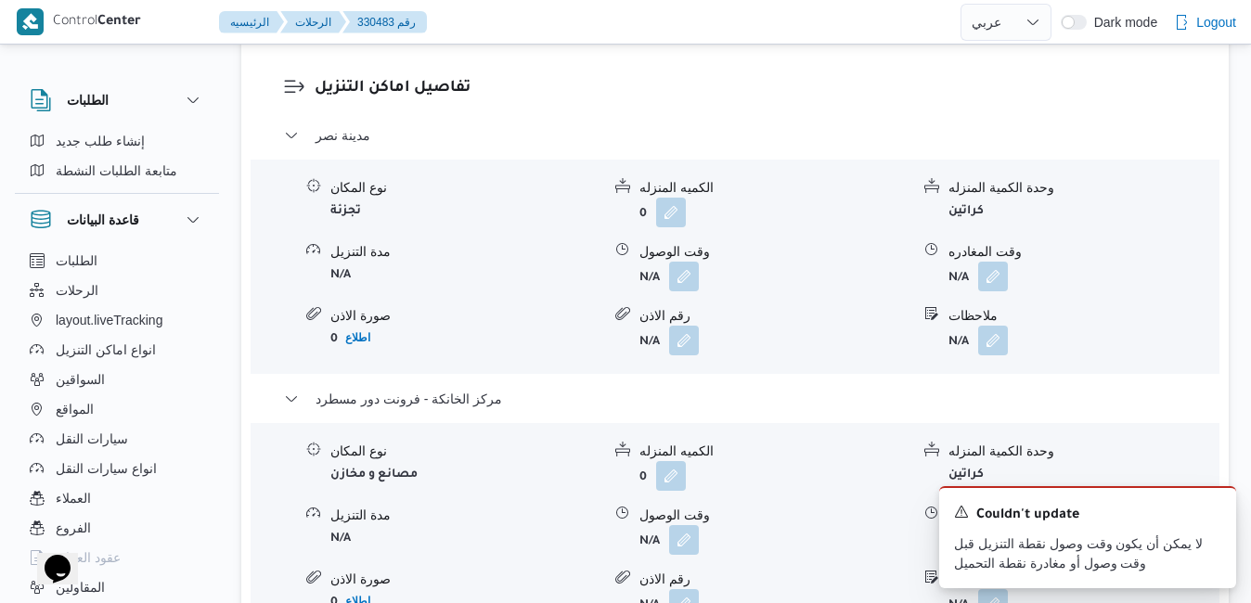
scroll to position [1633, 0]
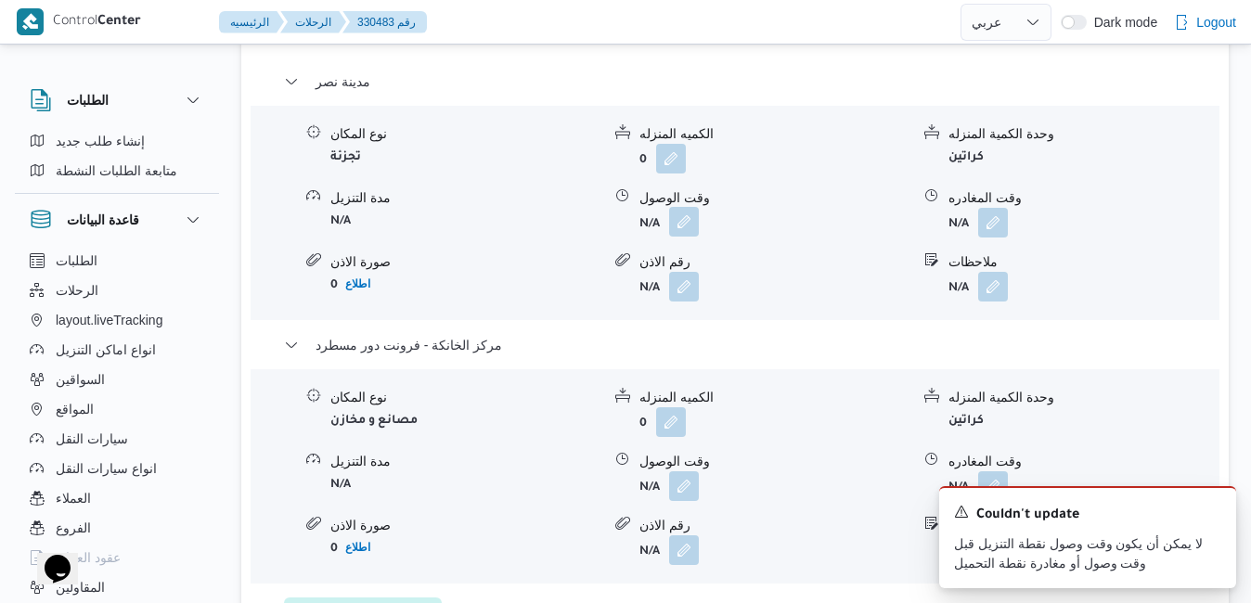
click at [684, 237] on button "button" at bounding box center [684, 222] width 30 height 30
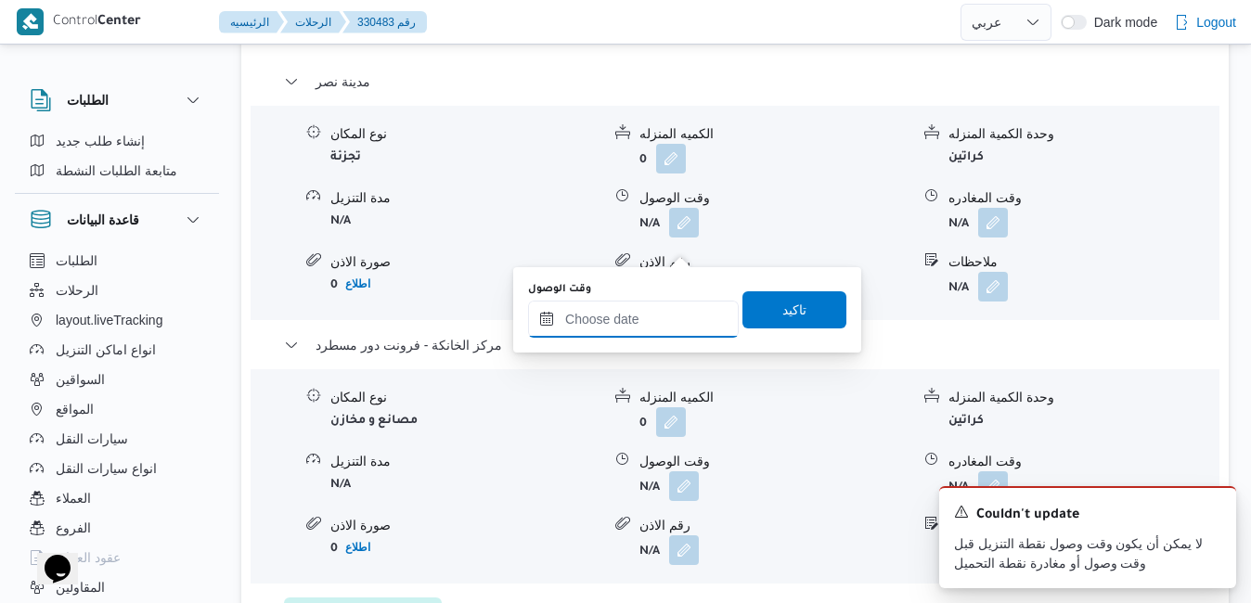
click at [624, 321] on input "وقت الوصول" at bounding box center [633, 319] width 211 height 37
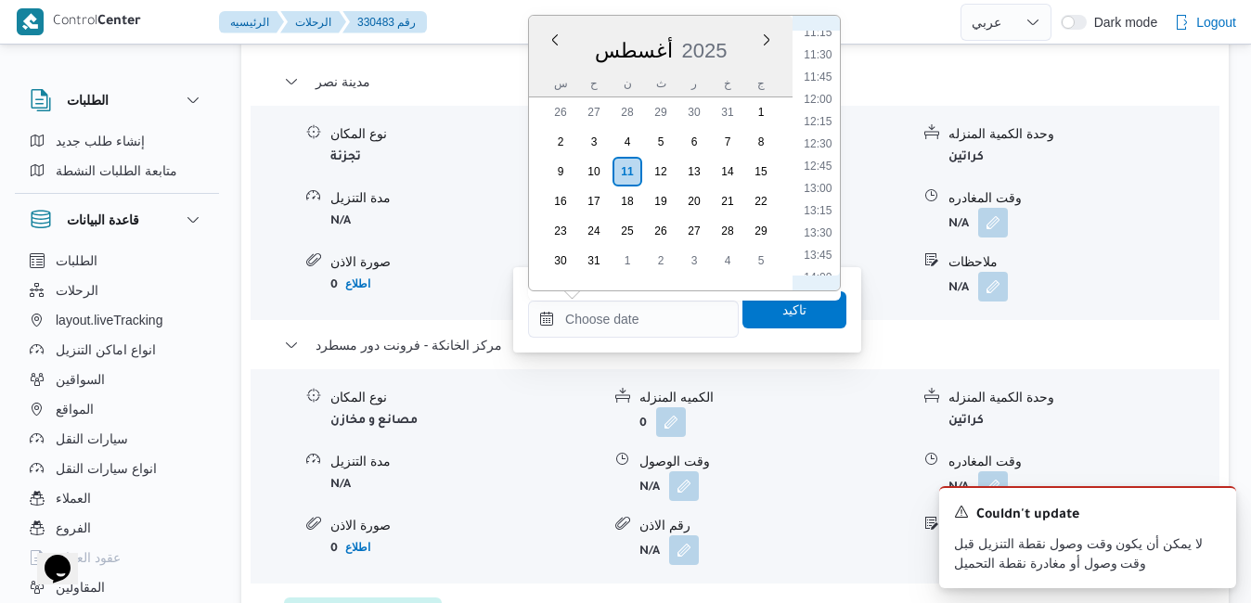
scroll to position [877, 0]
click at [820, 233] on li "12:00" at bounding box center [817, 232] width 43 height 19
type input "١١/٠٨/٢٠٢٥ ١٢:٠٠"
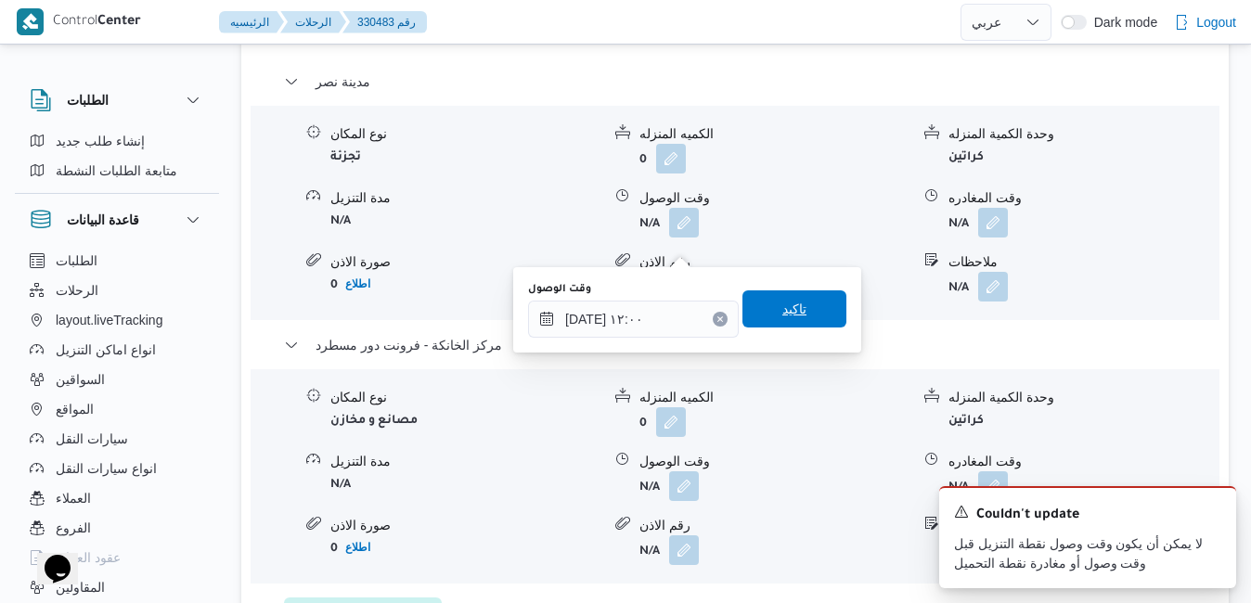
click at [785, 308] on span "تاكيد" at bounding box center [794, 309] width 24 height 22
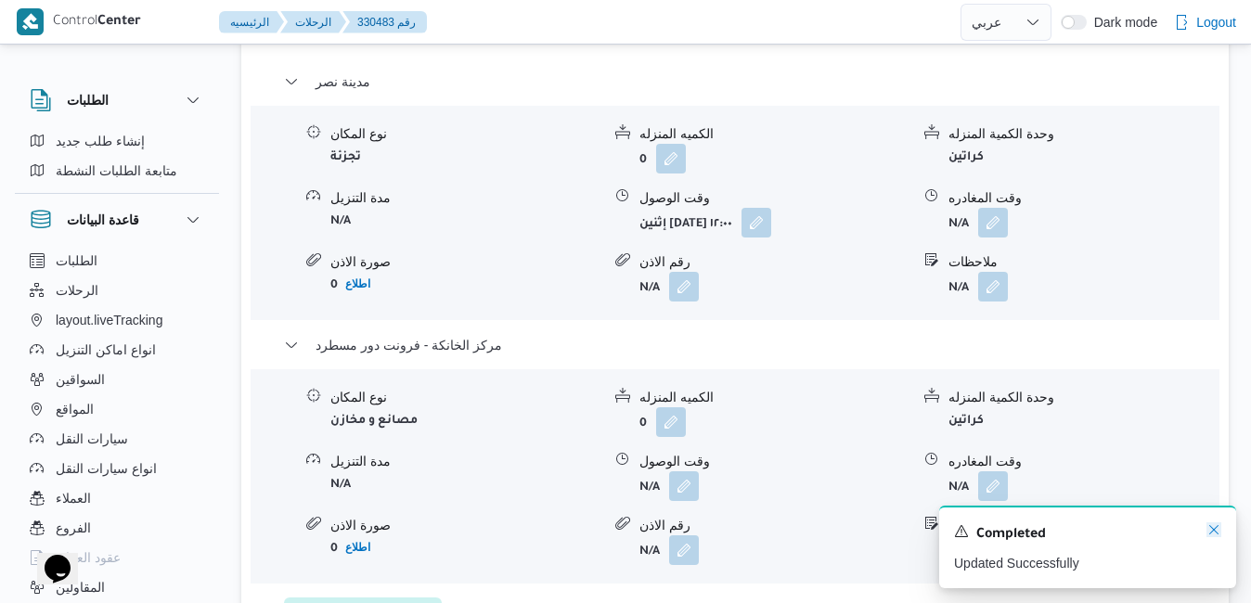
click at [1212, 531] on icon "Dismiss toast" at bounding box center [1213, 529] width 15 height 15
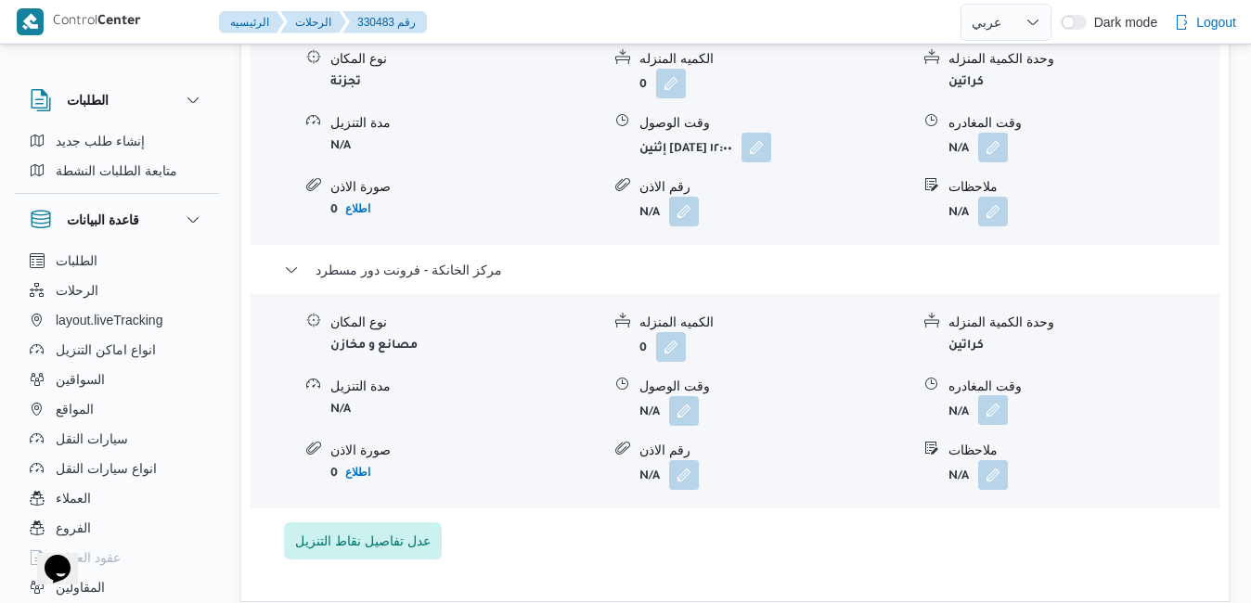
scroll to position [1745, 0]
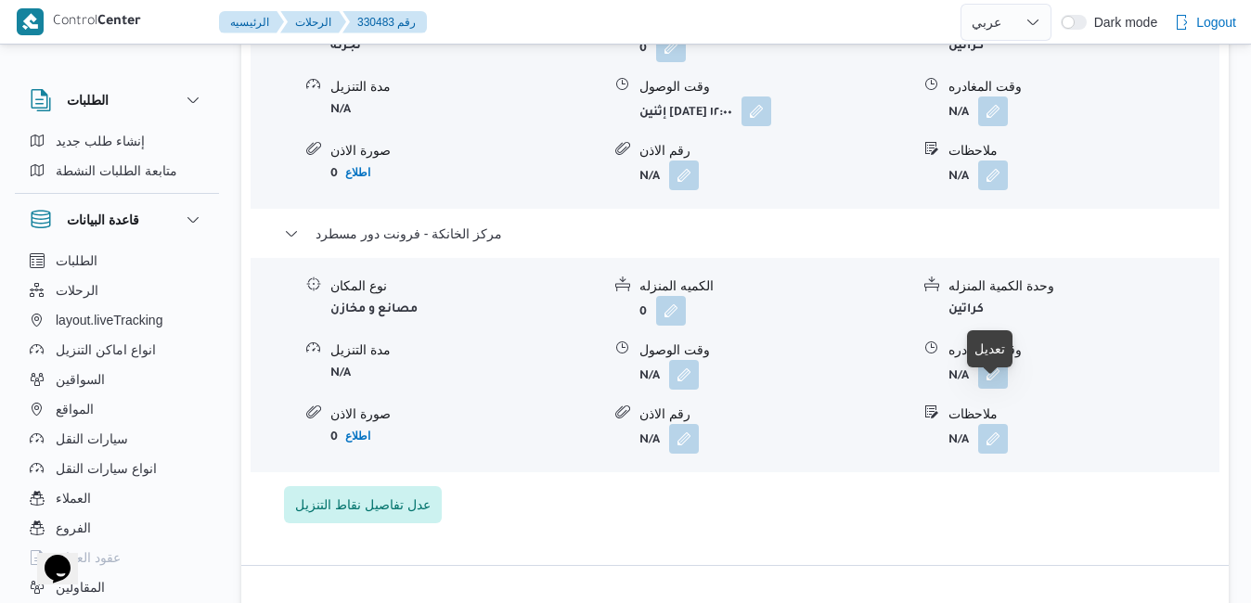
click at [998, 389] on button "button" at bounding box center [993, 374] width 30 height 30
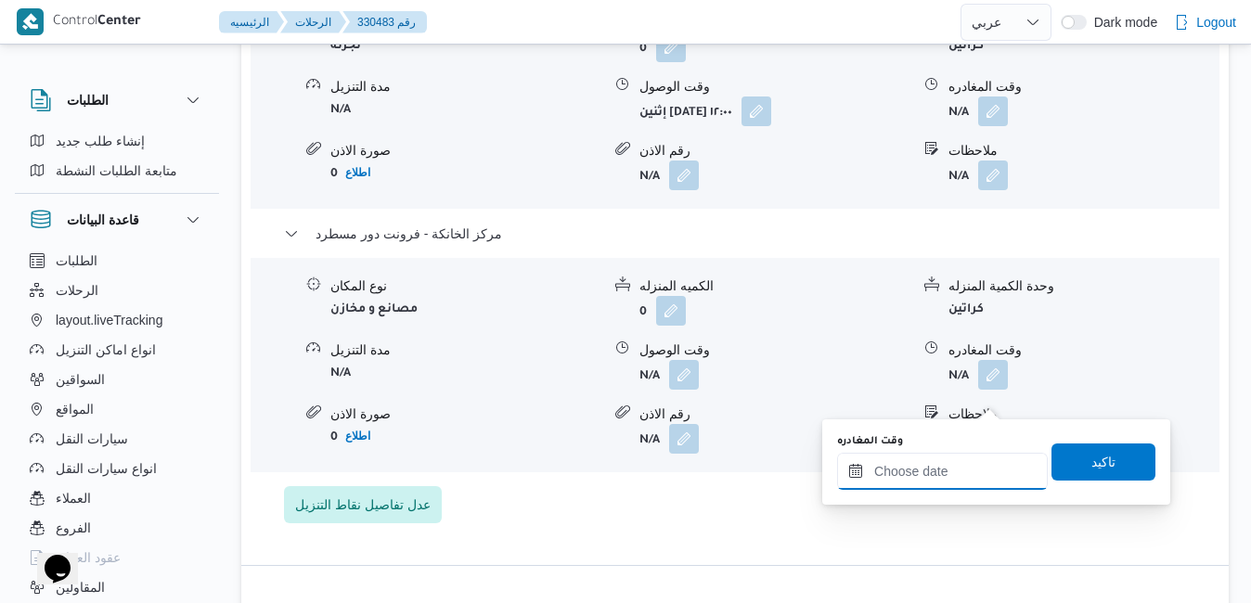
click at [915, 479] on input "وقت المغادره" at bounding box center [942, 471] width 211 height 37
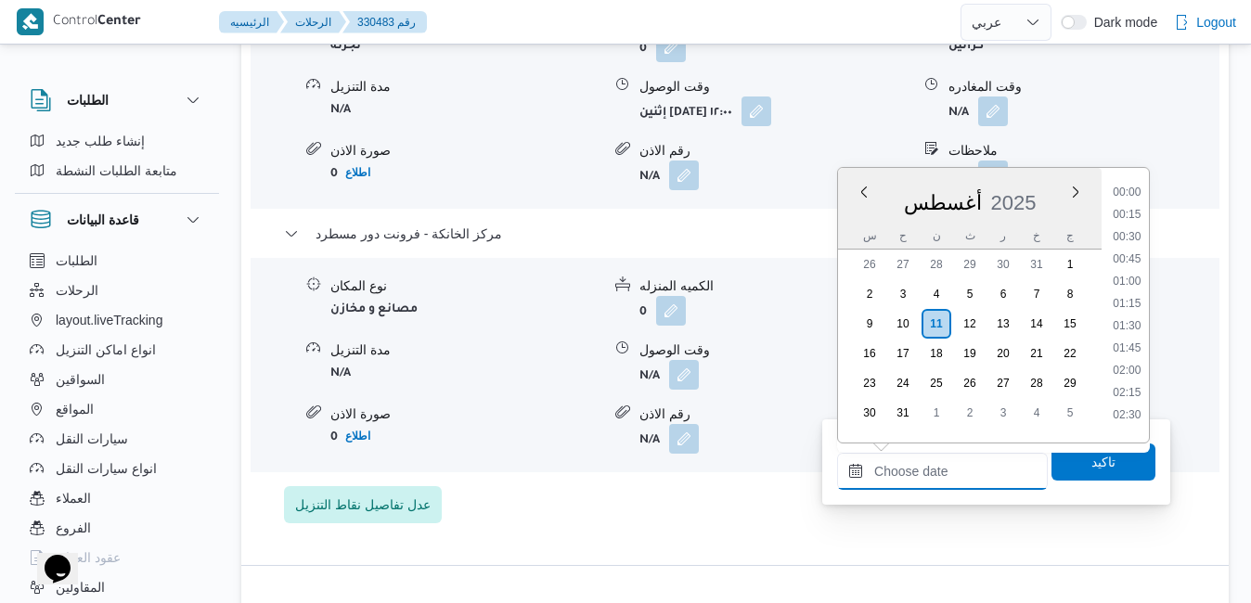
scroll to position [1542, 0]
click at [1044, 188] on div "أغسطس 2025" at bounding box center [970, 198] width 264 height 47
click at [1135, 250] on li "18:00" at bounding box center [1126, 253] width 43 height 19
type input "١١/٠٨/٢٠٢٥ ١٨:٠٠"
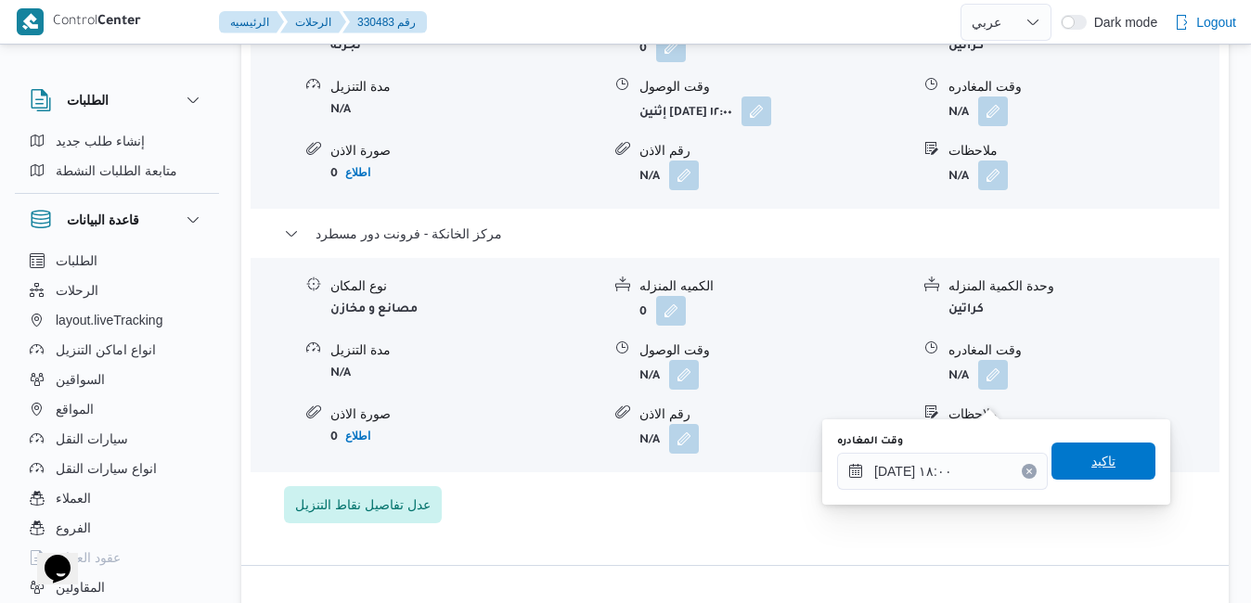
click at [1091, 470] on span "تاكيد" at bounding box center [1103, 461] width 24 height 22
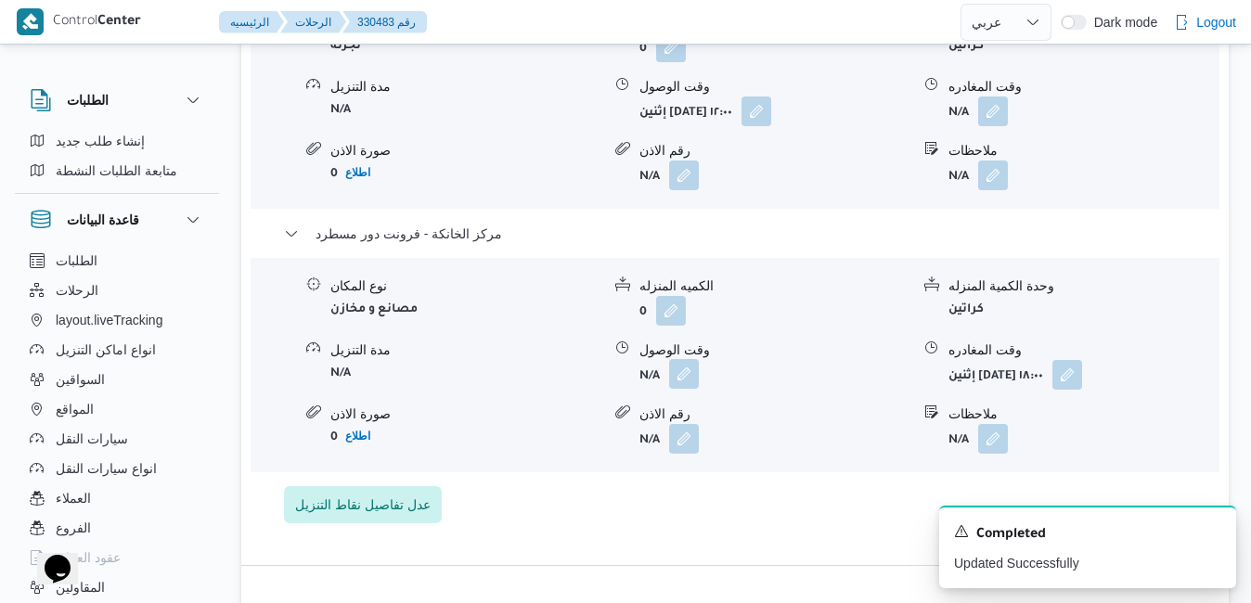
click at [689, 388] on button "button" at bounding box center [684, 374] width 30 height 30
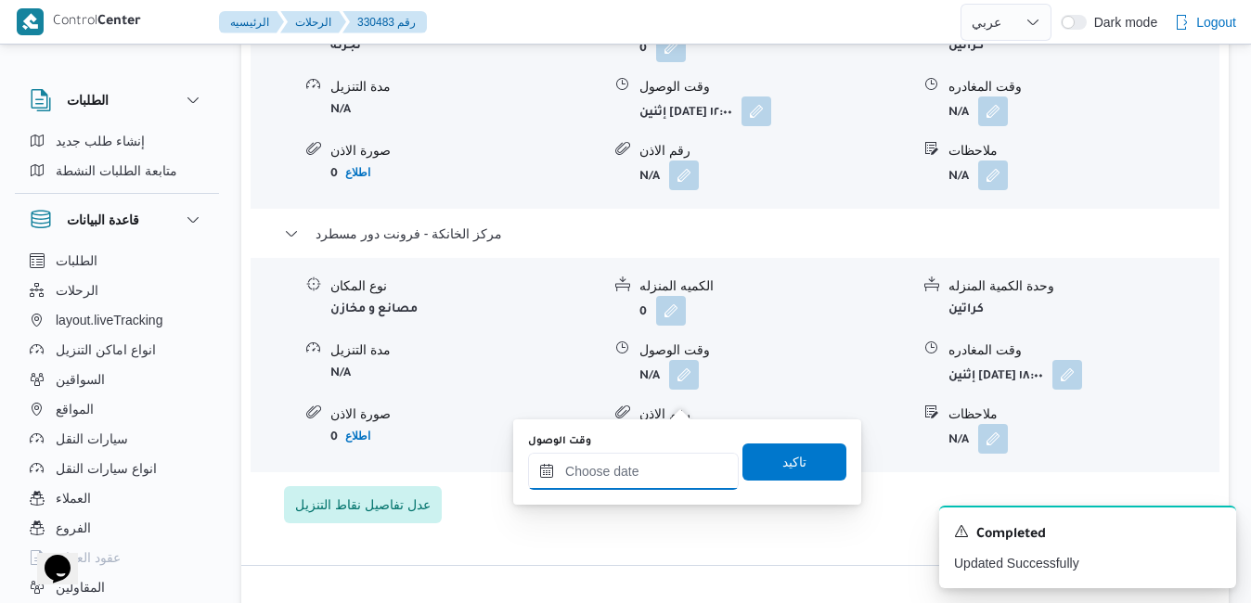
click at [640, 470] on input "وقت الوصول" at bounding box center [633, 471] width 211 height 37
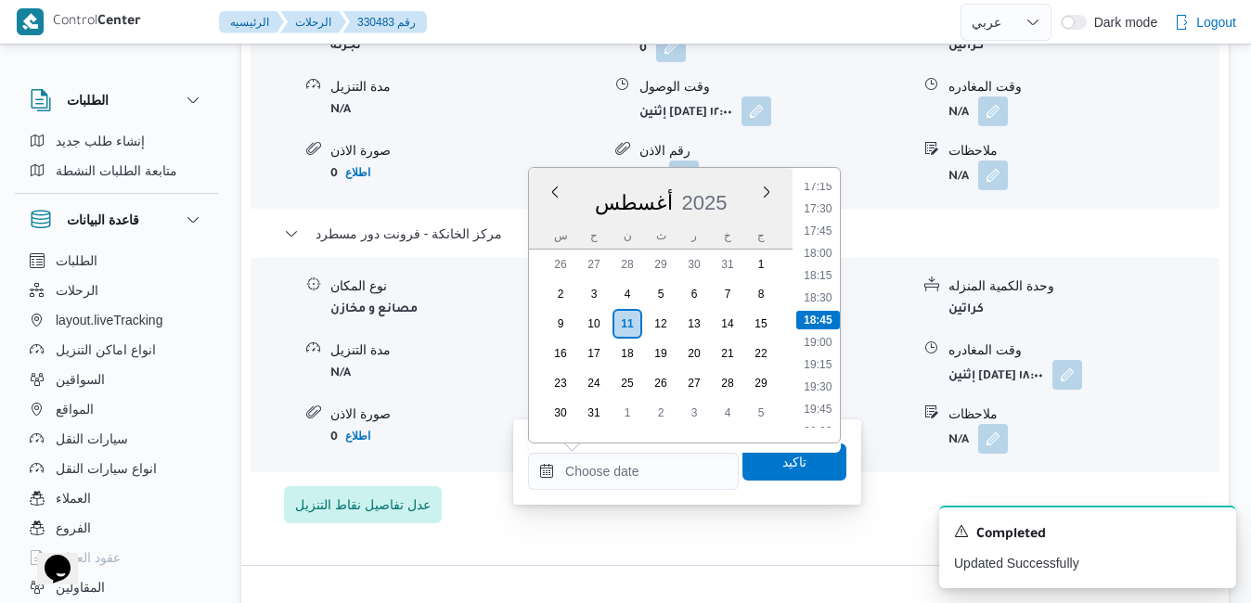
click at [731, 184] on div "أغسطس 2025" at bounding box center [661, 198] width 264 height 47
click at [822, 229] on li "17:45" at bounding box center [817, 231] width 43 height 19
type input "١١/٠٨/٢٠٢٥ ١٧:٤٥"
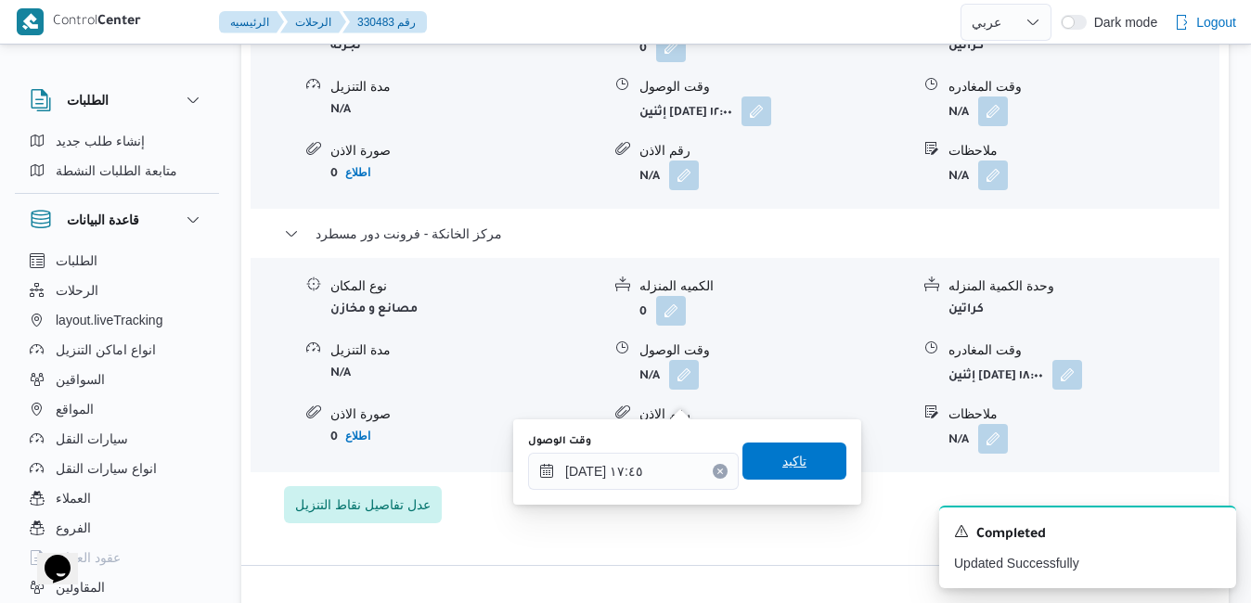
click at [789, 469] on span "تاكيد" at bounding box center [794, 461] width 24 height 22
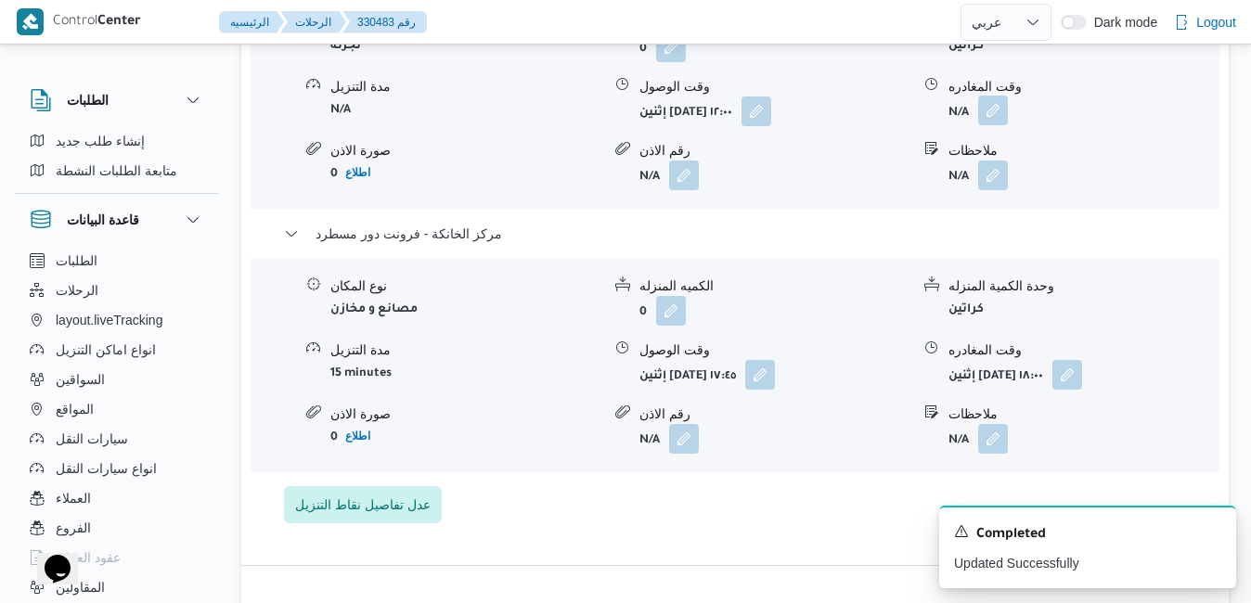
click at [989, 125] on button "button" at bounding box center [993, 111] width 30 height 30
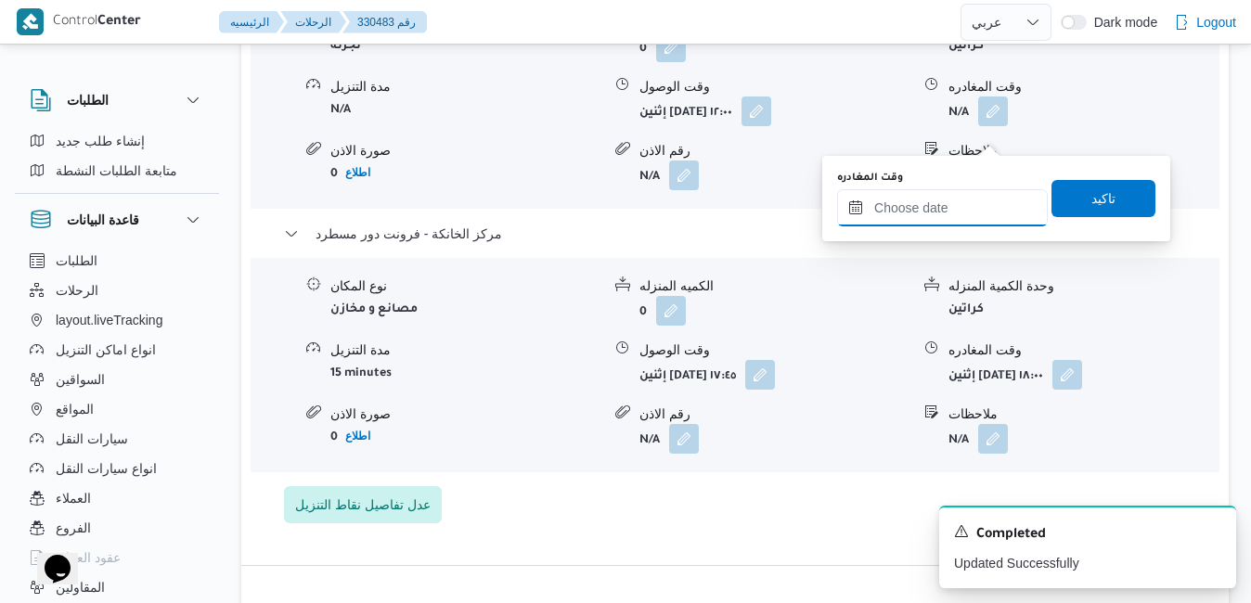
click at [921, 223] on input "وقت المغادره" at bounding box center [942, 207] width 211 height 37
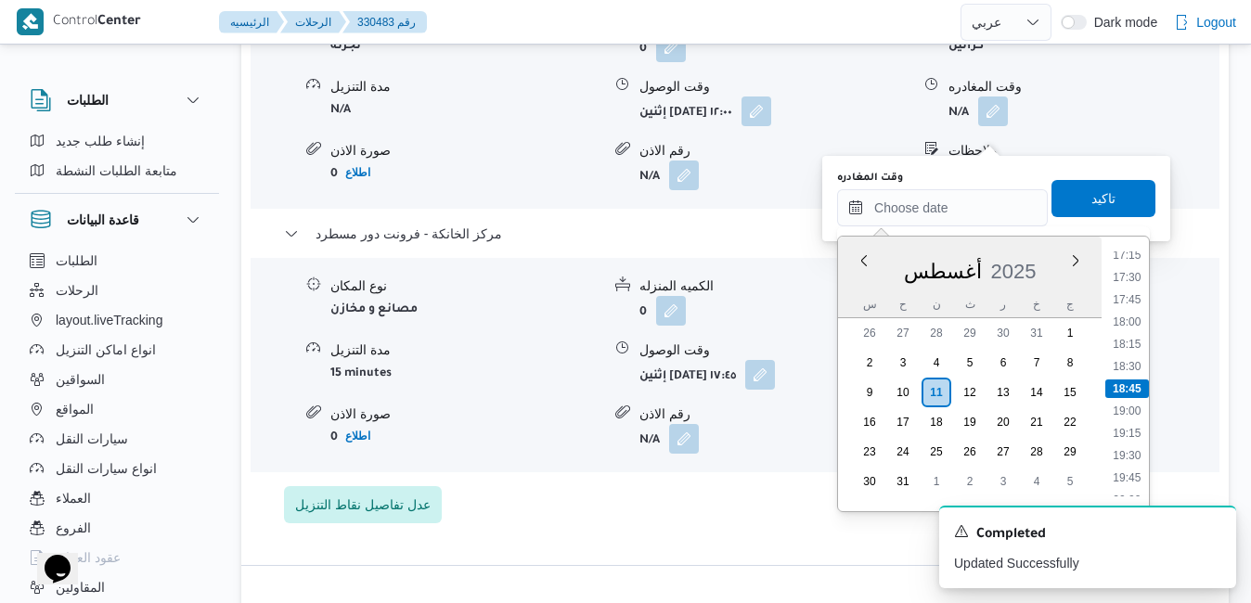
click at [996, 175] on div "وقت المغادره" at bounding box center [942, 178] width 211 height 15
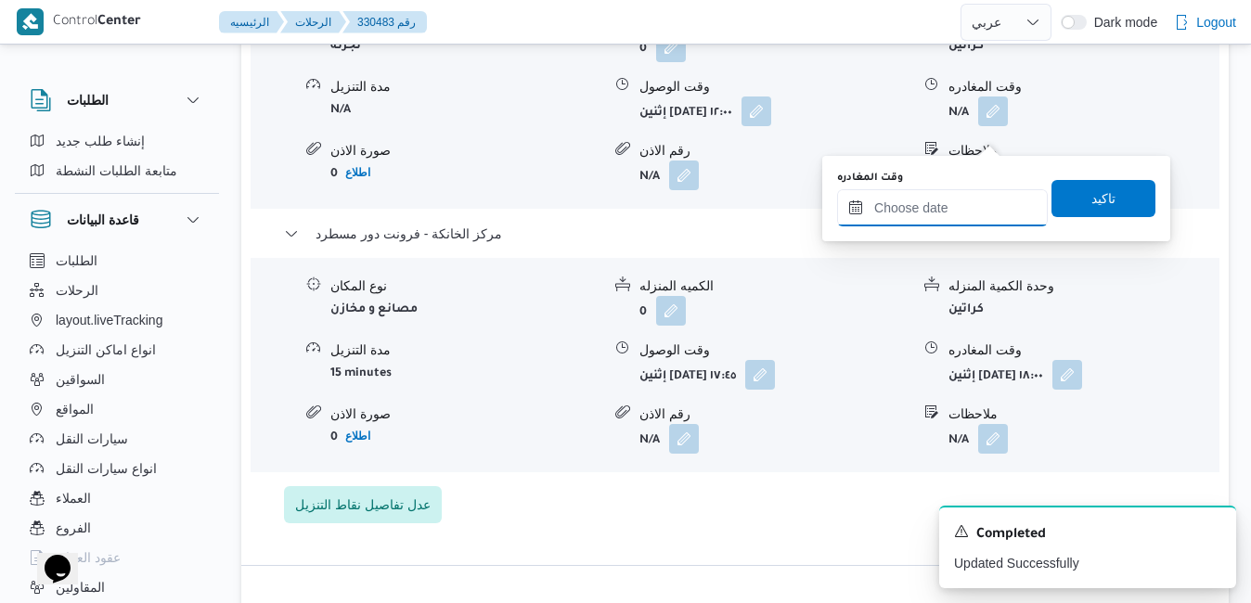
click at [995, 200] on input "وقت المغادره" at bounding box center [942, 207] width 211 height 37
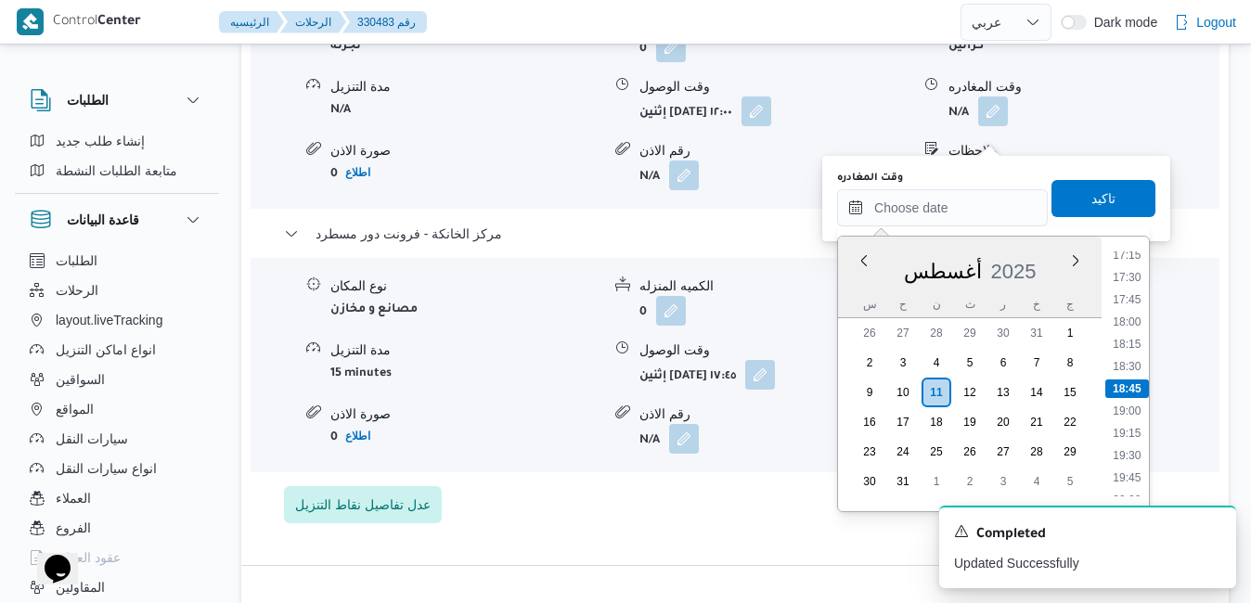
click at [849, 285] on div "أغسطس 2025" at bounding box center [970, 267] width 264 height 47
click at [1125, 253] on li "17:15" at bounding box center [1126, 255] width 43 height 19
type input "١١/٠٨/٢٠٢٥ ١٧:١٥"
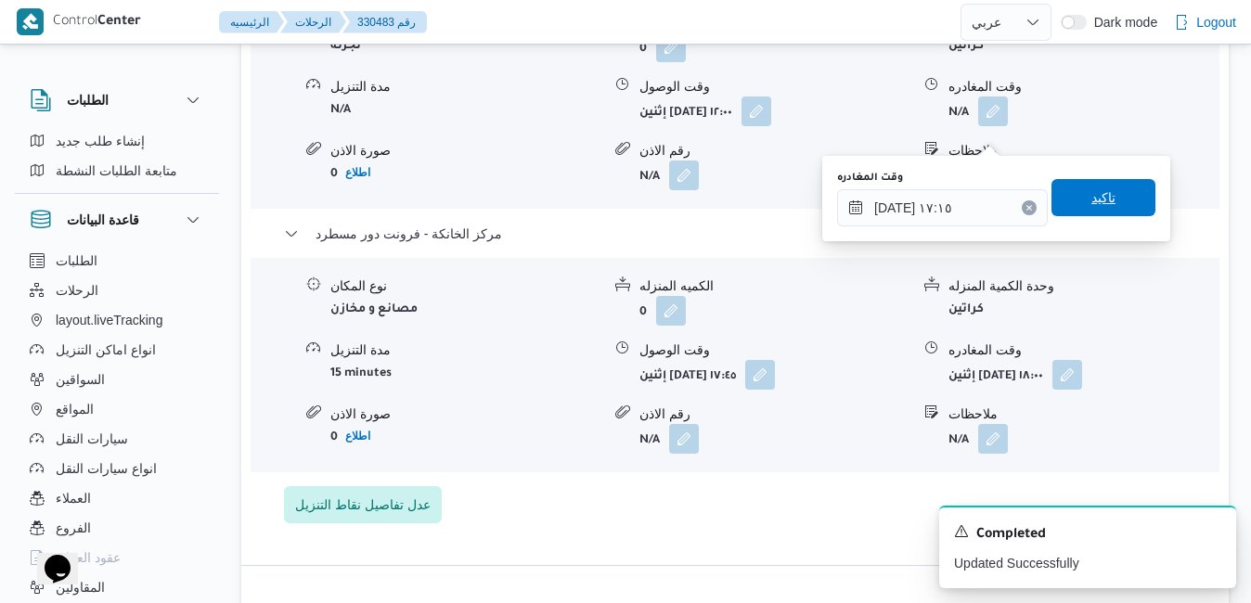
click at [1103, 211] on span "تاكيد" at bounding box center [1103, 197] width 104 height 37
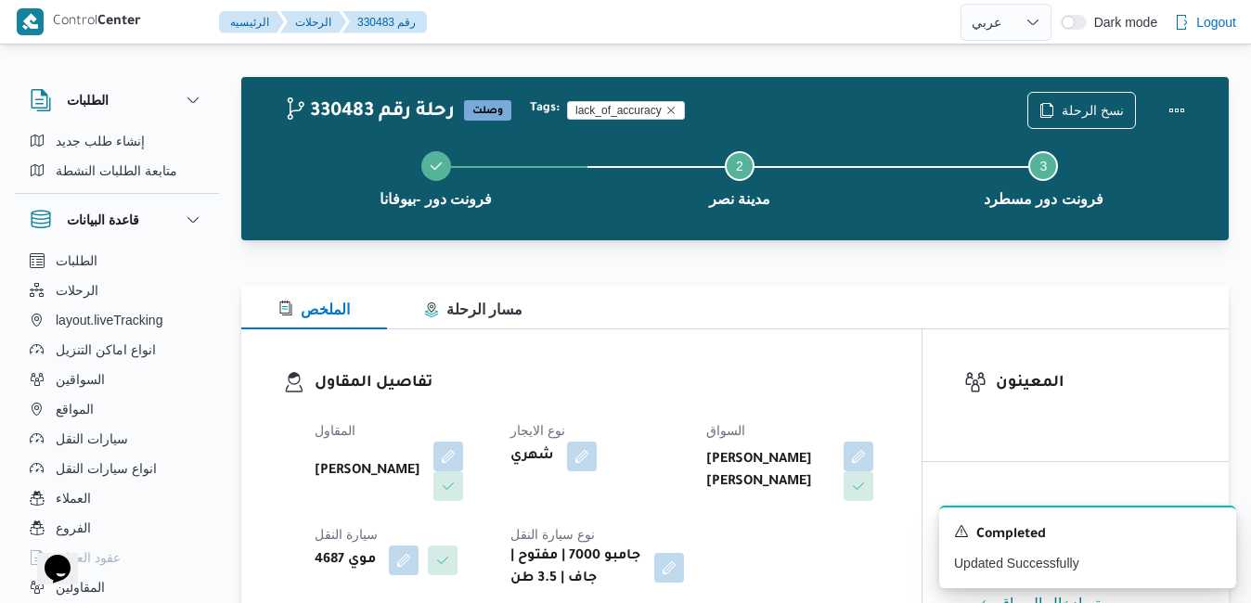
scroll to position [0, 0]
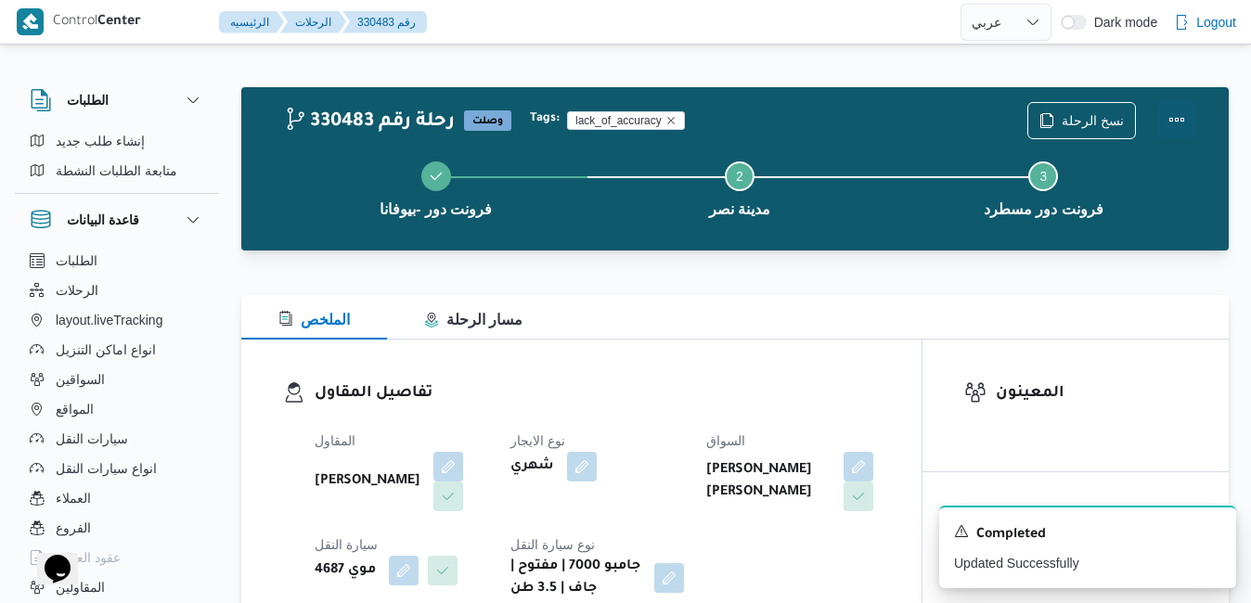
click at [1175, 112] on button "Actions" at bounding box center [1176, 119] width 37 height 37
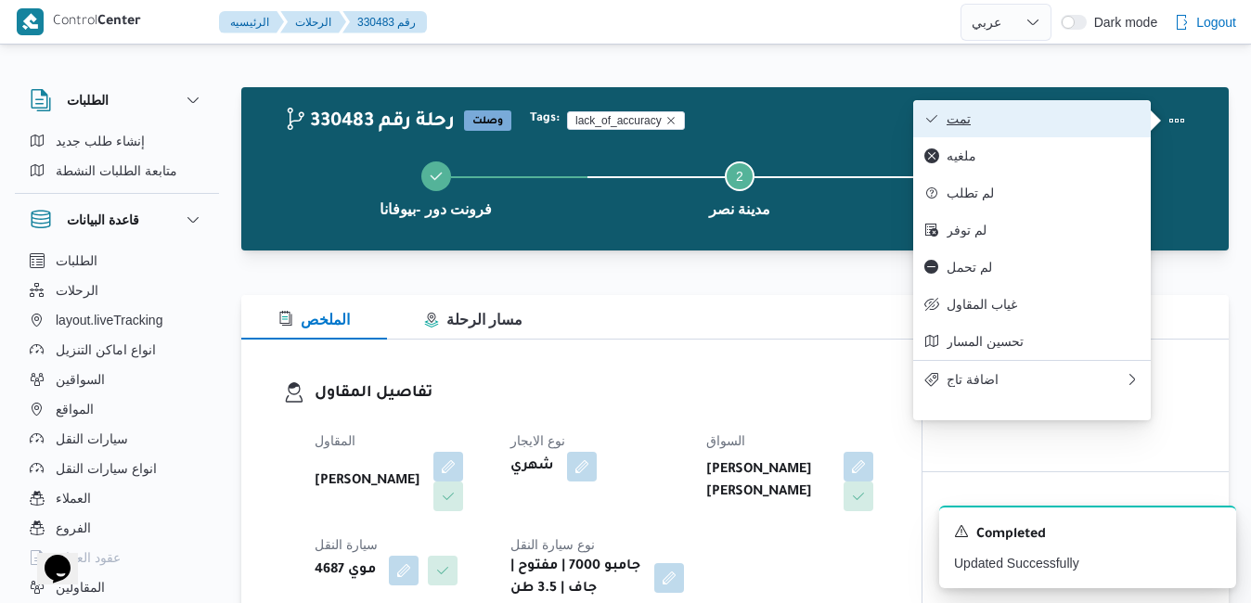
click at [1029, 126] on span "تمت" at bounding box center [1043, 118] width 193 height 15
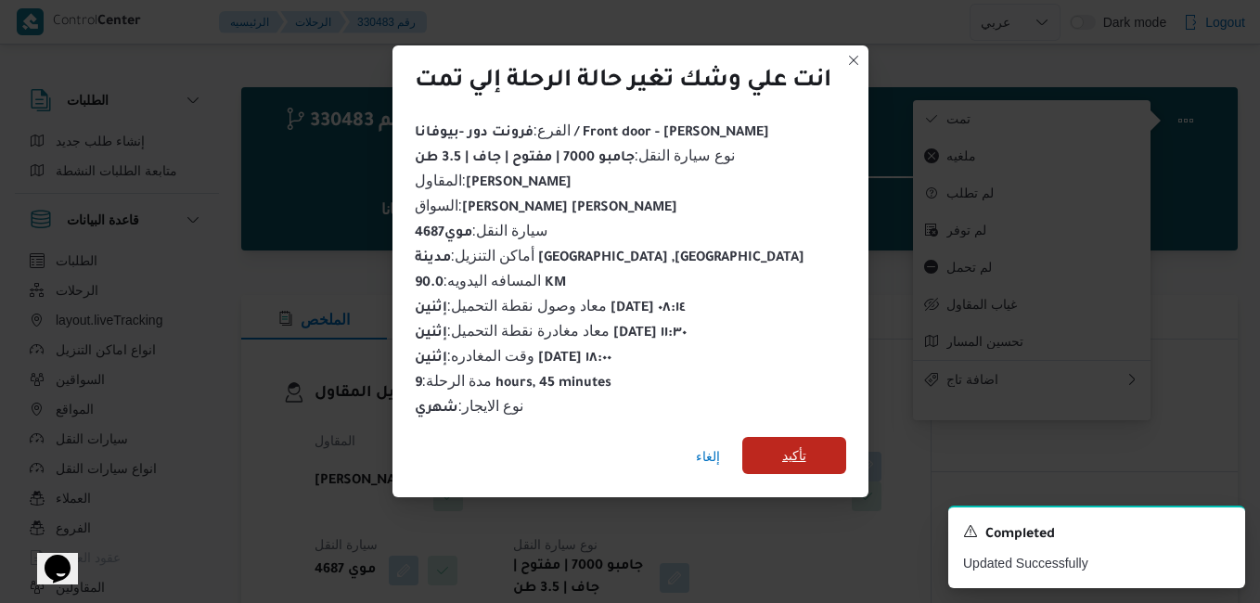
click at [819, 447] on span "تأكيد" at bounding box center [794, 455] width 104 height 37
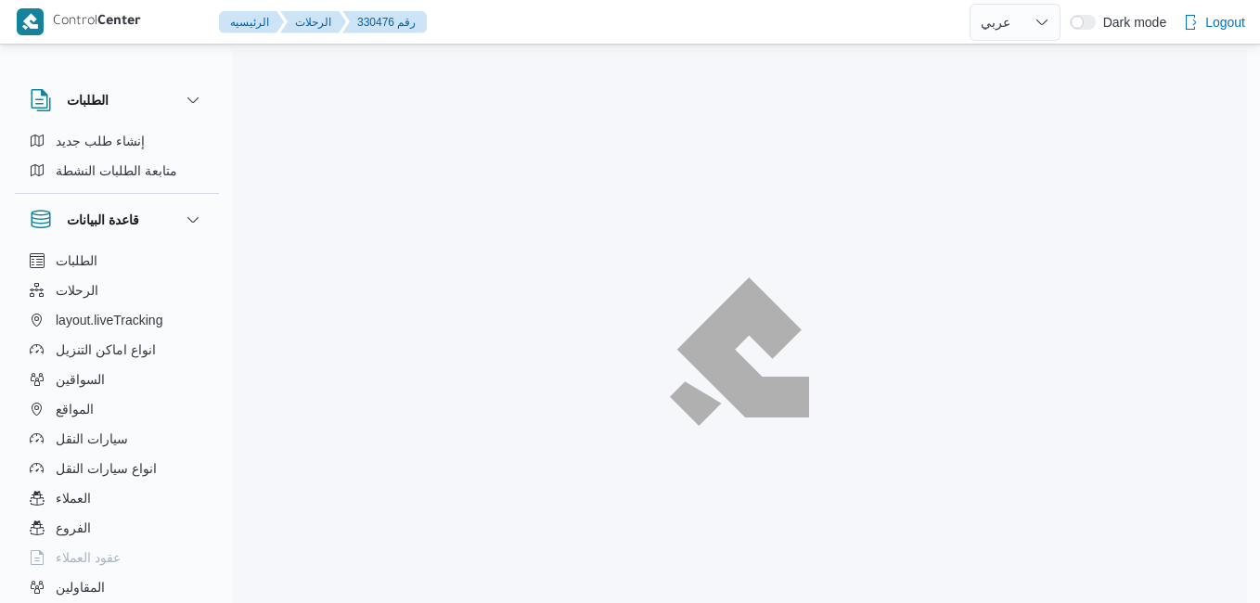
select select "ar"
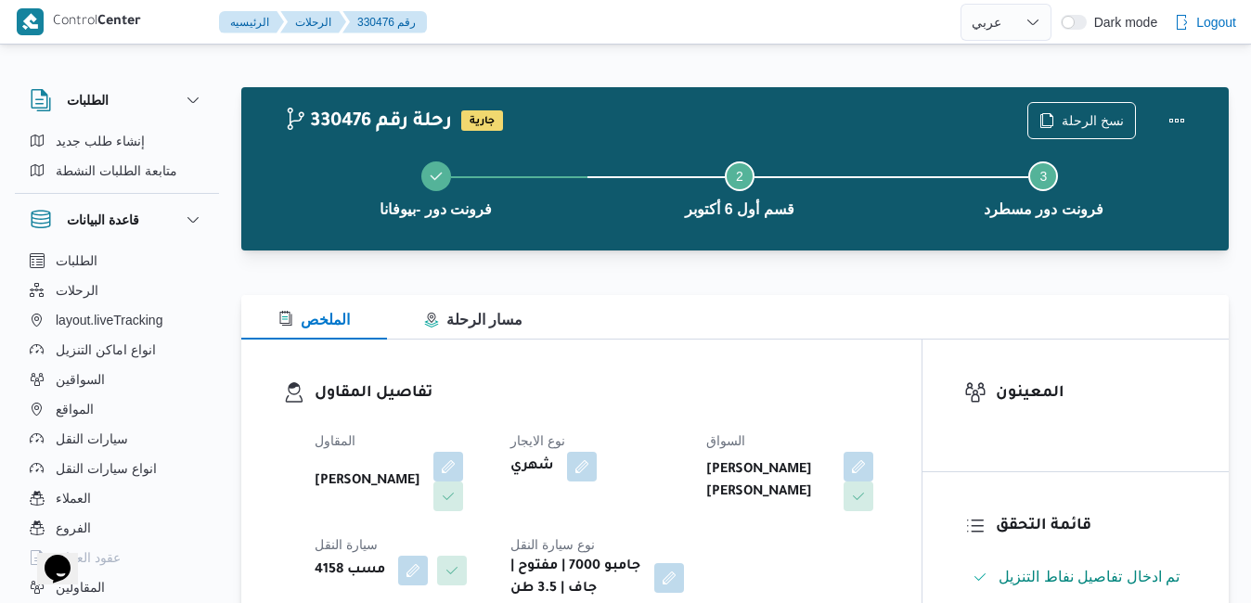
click at [1194, 100] on div "نسخ الرحلة" at bounding box center [1111, 120] width 190 height 59
click at [1180, 113] on button "Actions" at bounding box center [1176, 119] width 37 height 37
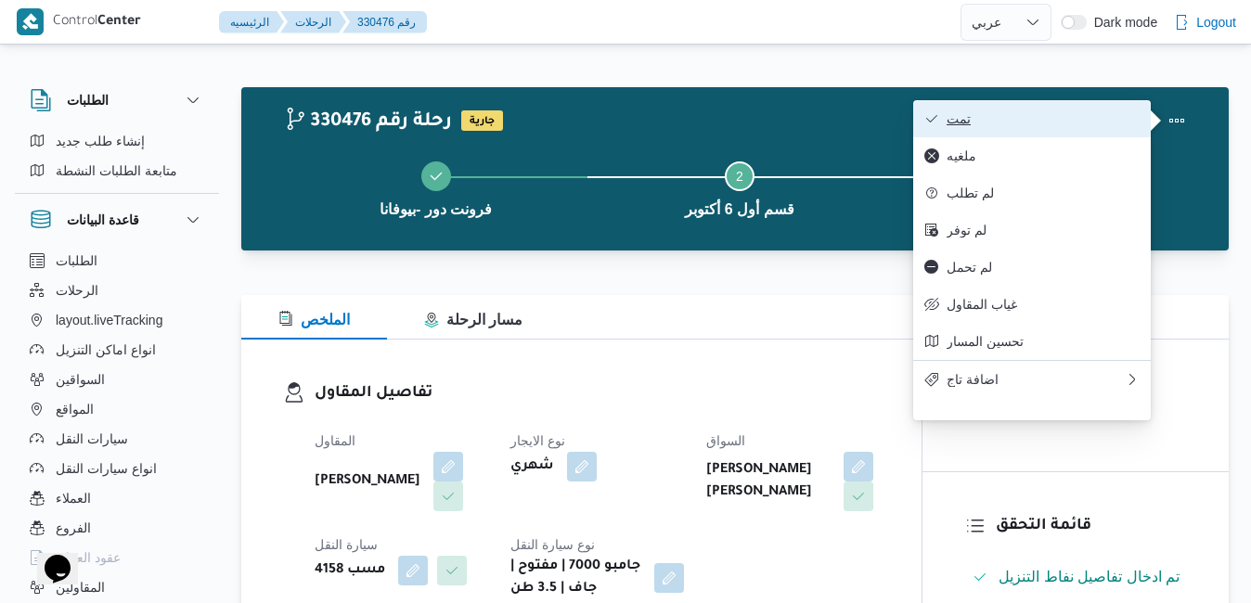
click at [1037, 122] on span "تمت" at bounding box center [1043, 118] width 193 height 15
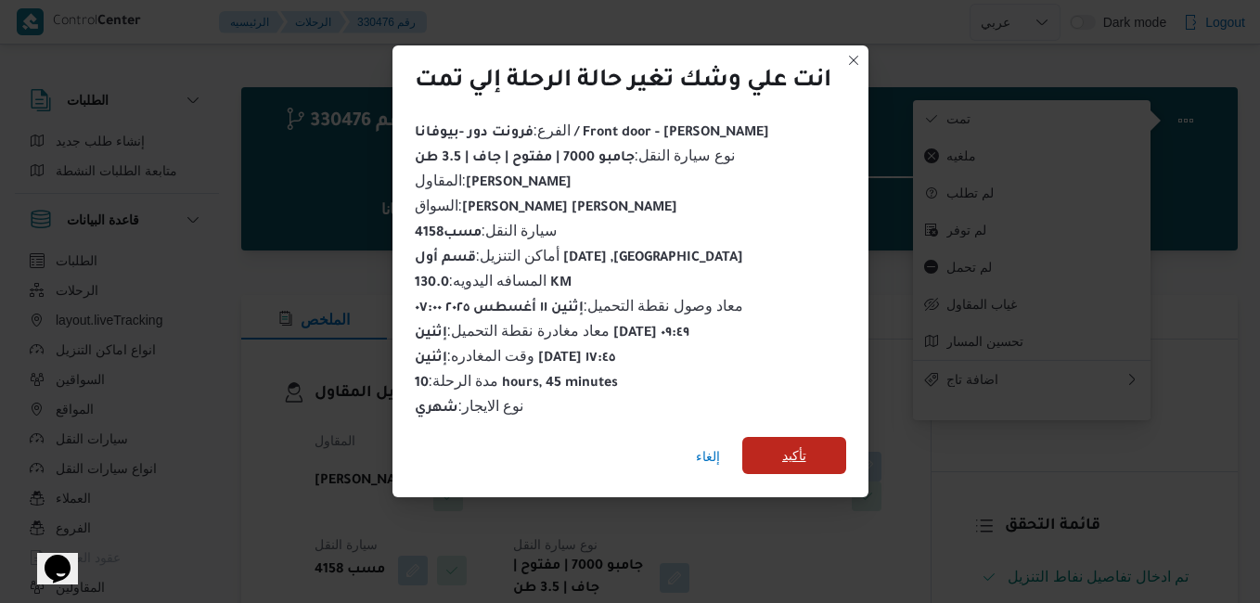
click at [809, 446] on span "تأكيد" at bounding box center [794, 455] width 104 height 37
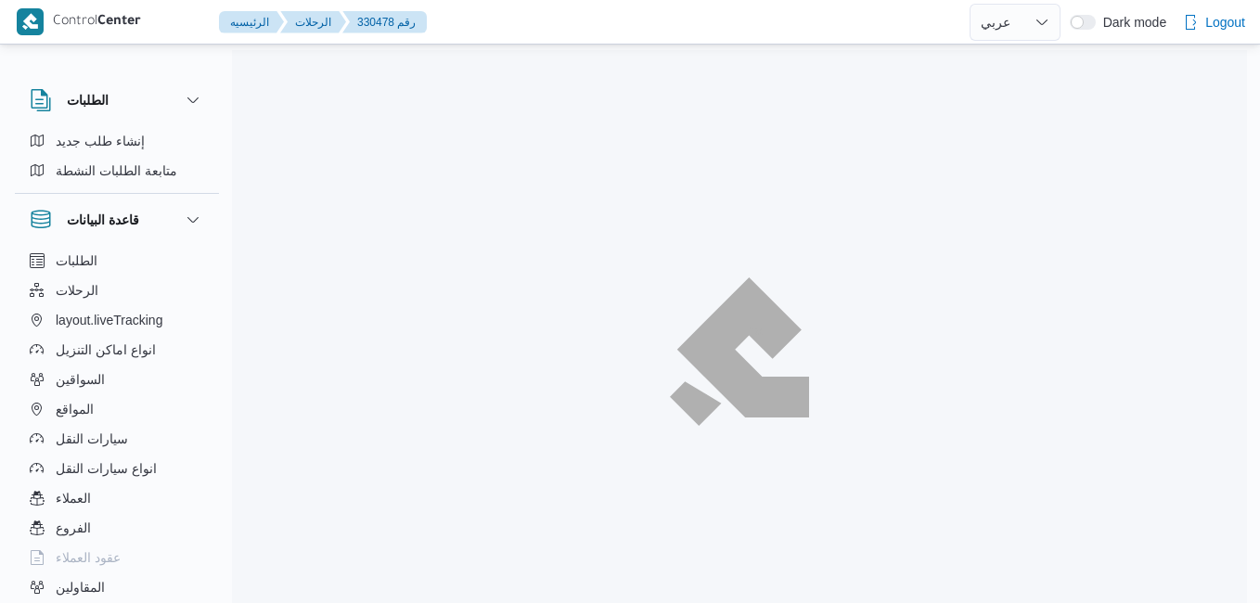
select select "ar"
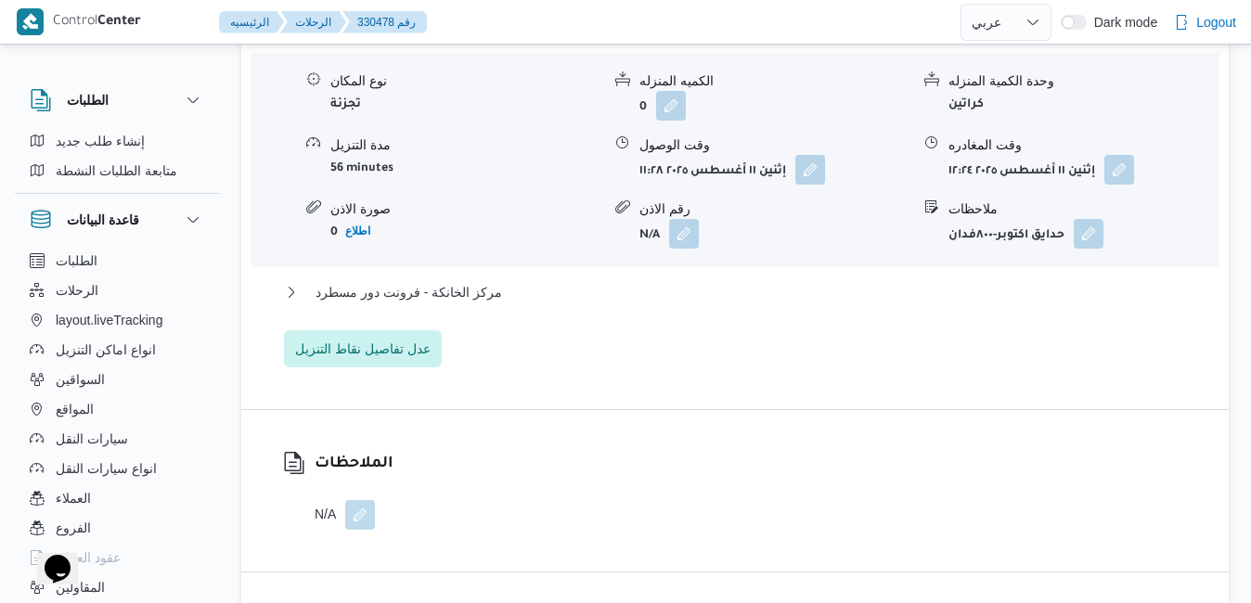
scroll to position [1745, 0]
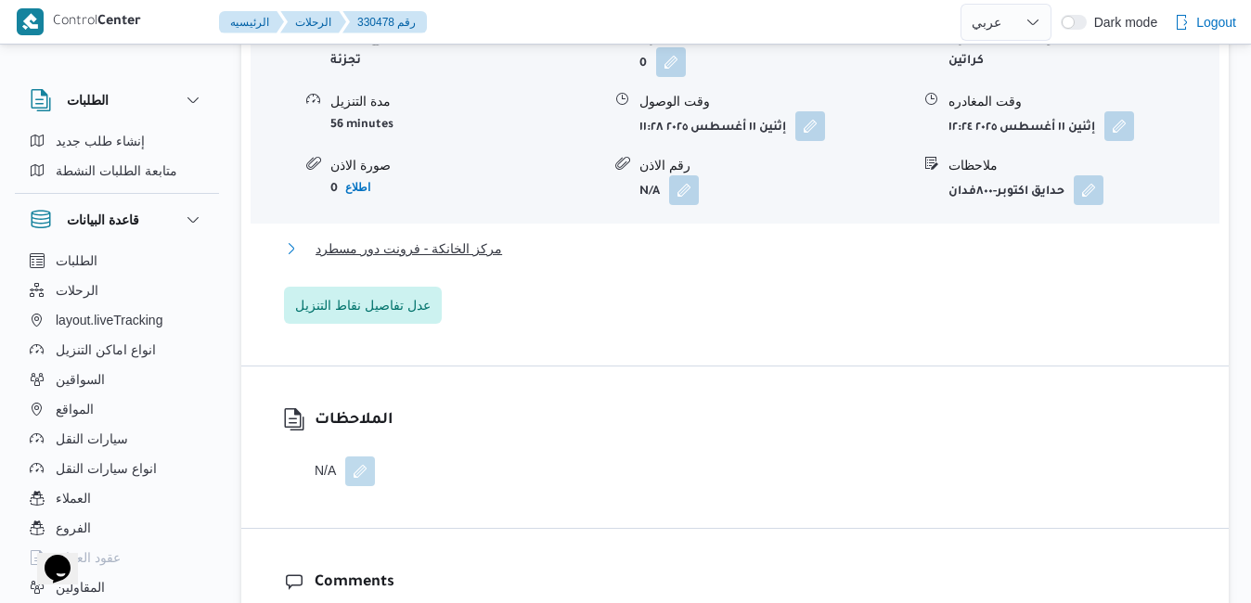
click at [797, 253] on button "مركز الخانكة - فرونت دور مسطرد" at bounding box center [735, 249] width 903 height 22
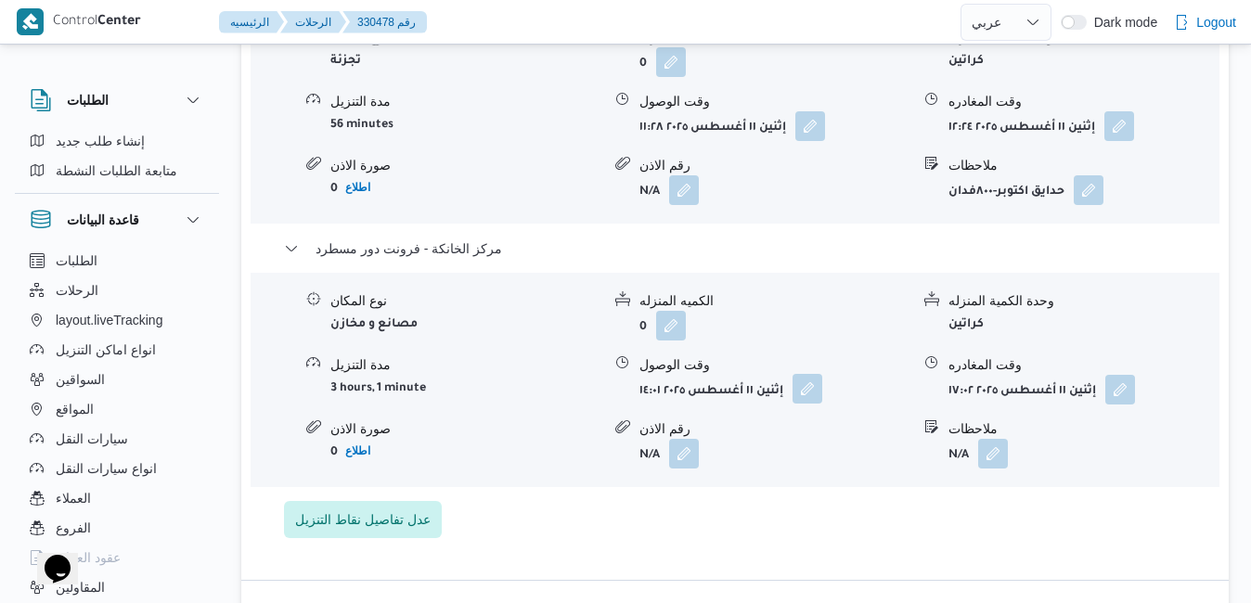
click at [813, 396] on button "button" at bounding box center [808, 389] width 30 height 30
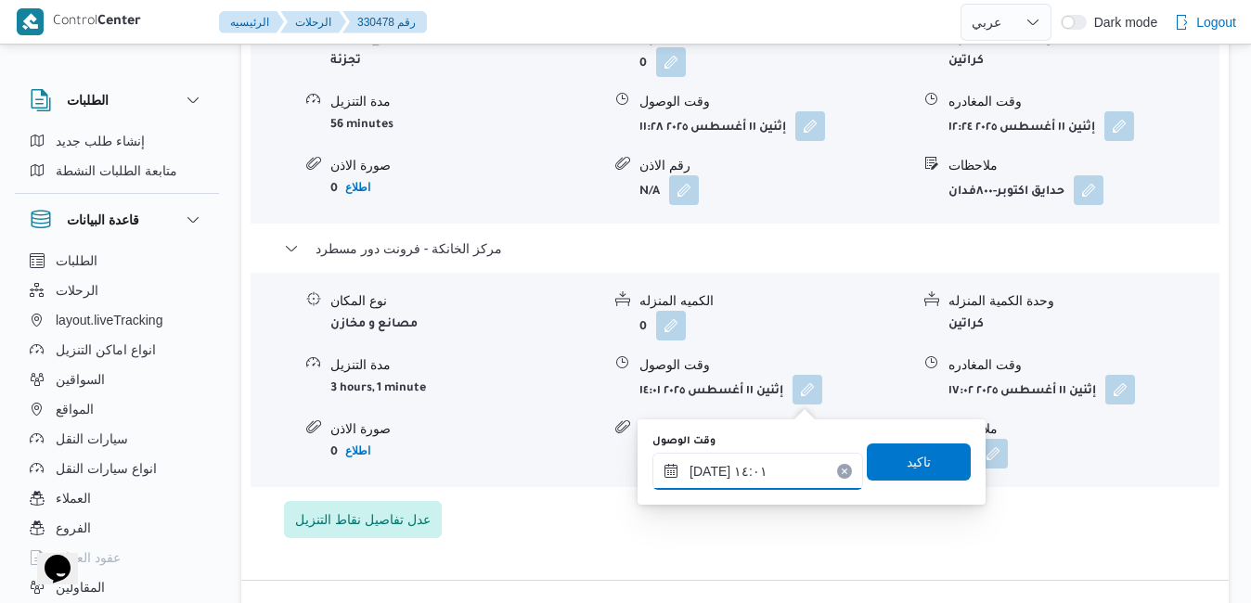
click at [756, 470] on input "[DATE] ١٤:٠١" at bounding box center [757, 471] width 211 height 37
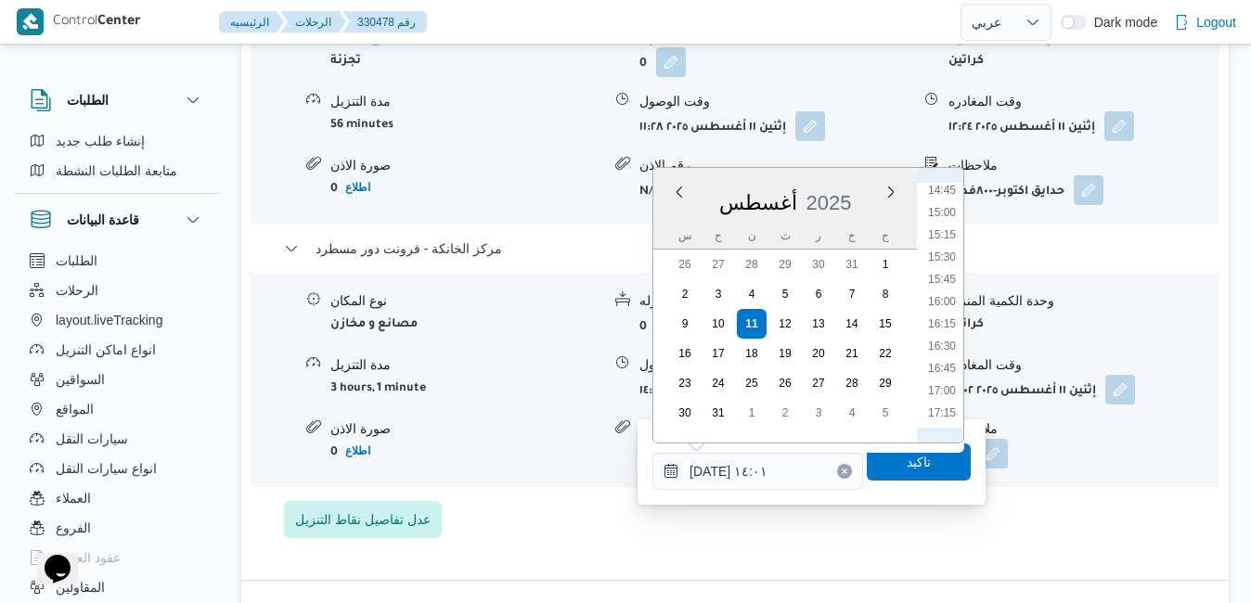
scroll to position [1334, 0]
click at [947, 303] on li "16:15" at bounding box center [942, 306] width 43 height 19
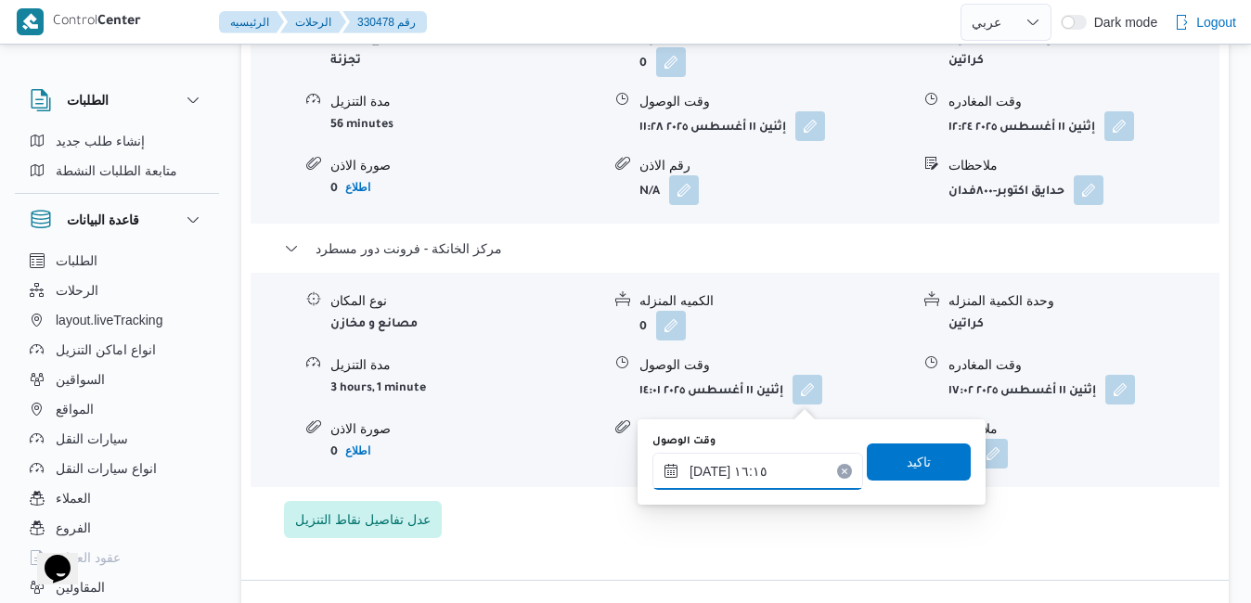
click at [709, 471] on input "[DATE] ١٦:١٥" at bounding box center [757, 471] width 211 height 37
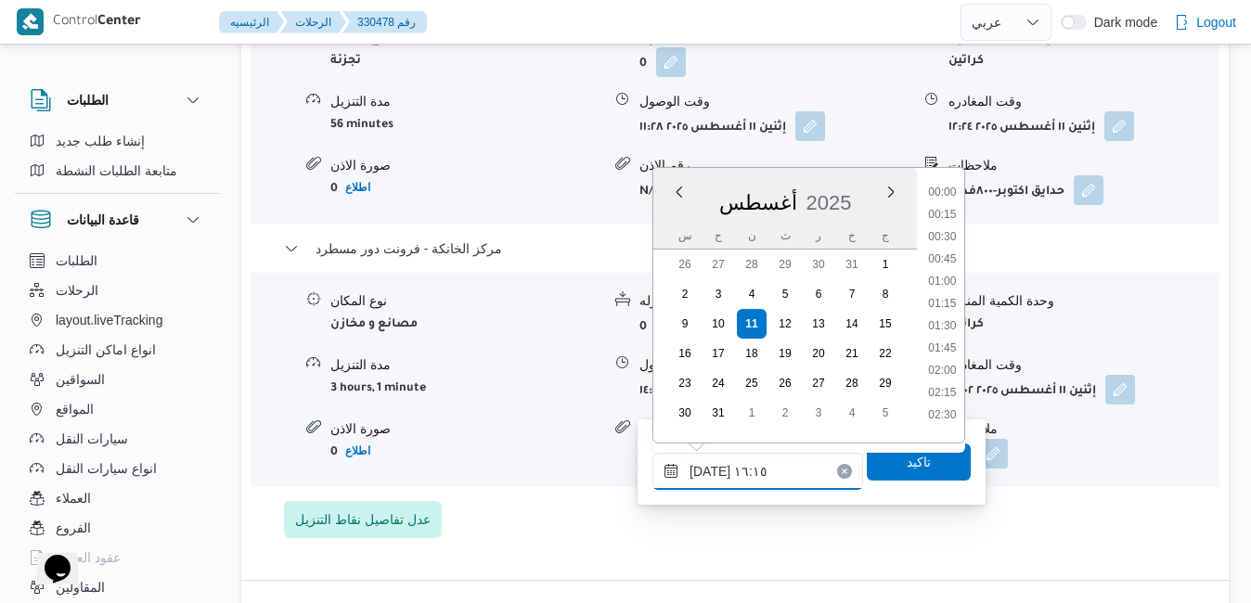
click at [709, 471] on input "[DATE] ١٦:١٥" at bounding box center [757, 471] width 211 height 37
type input "[DATE] ١٦:50"
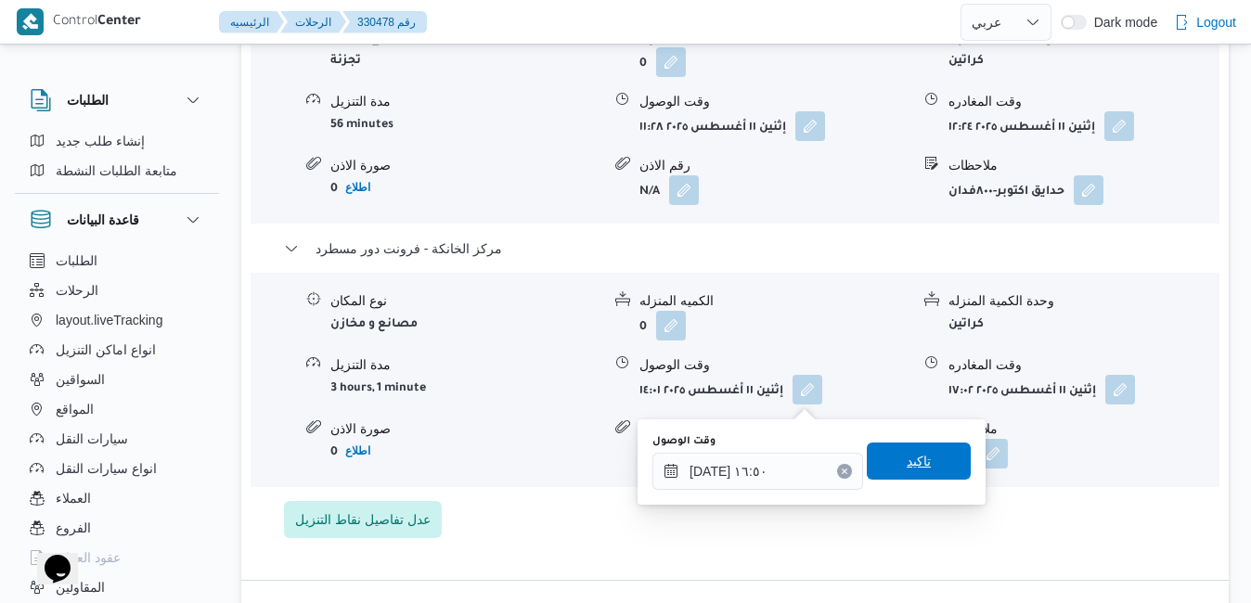
click at [907, 461] on span "تاكيد" at bounding box center [919, 461] width 24 height 22
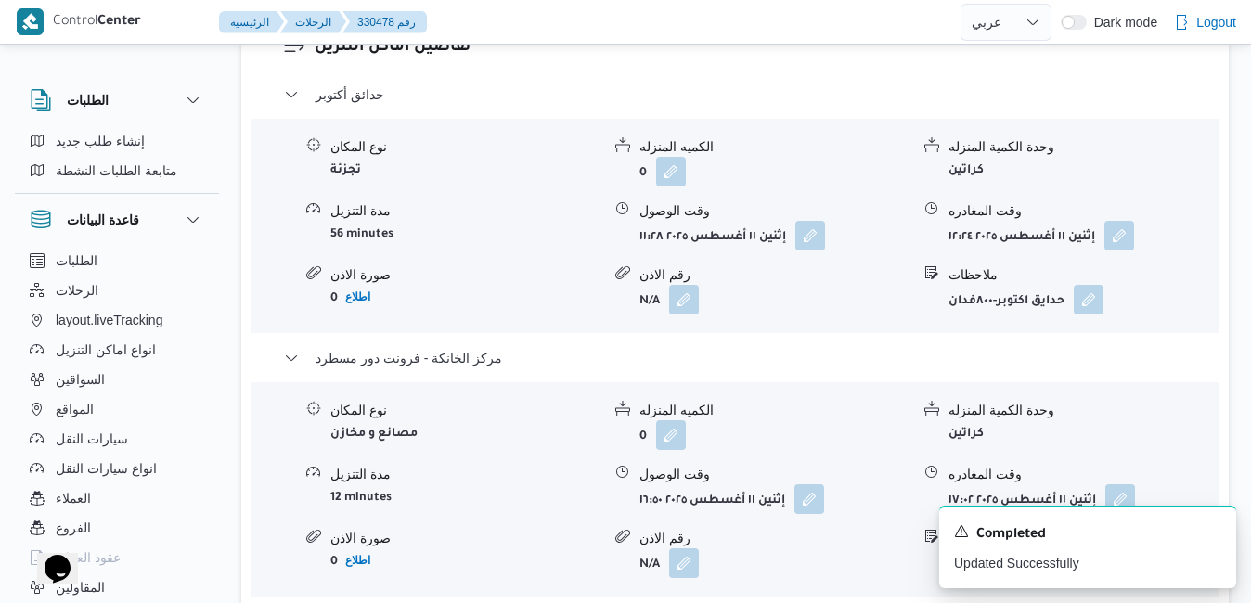
scroll to position [1633, 0]
click at [1213, 532] on icon "Dismiss toast" at bounding box center [1213, 529] width 15 height 15
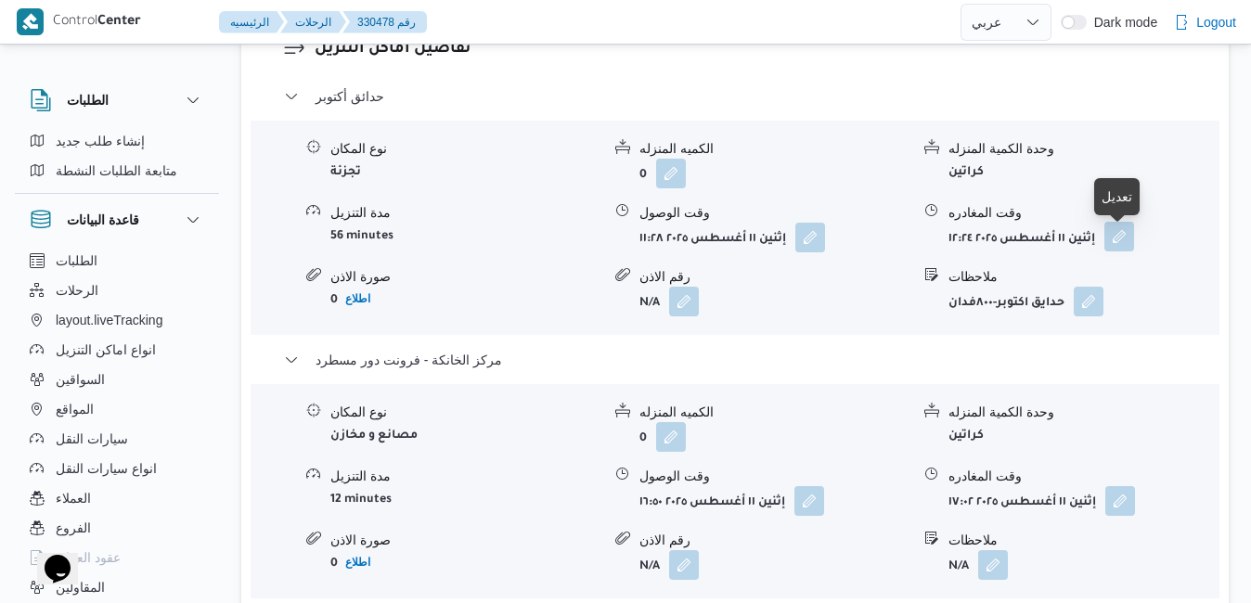
click at [1117, 246] on button "button" at bounding box center [1119, 237] width 30 height 30
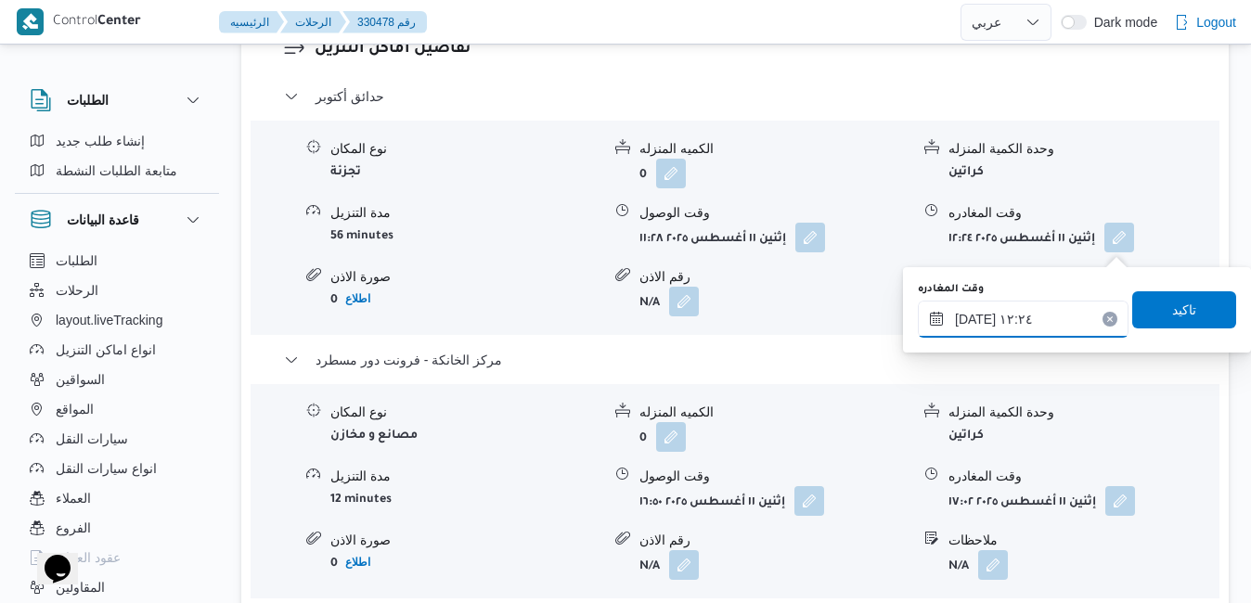
click at [1024, 321] on input "[DATE] ١٢:٢٤" at bounding box center [1023, 319] width 211 height 37
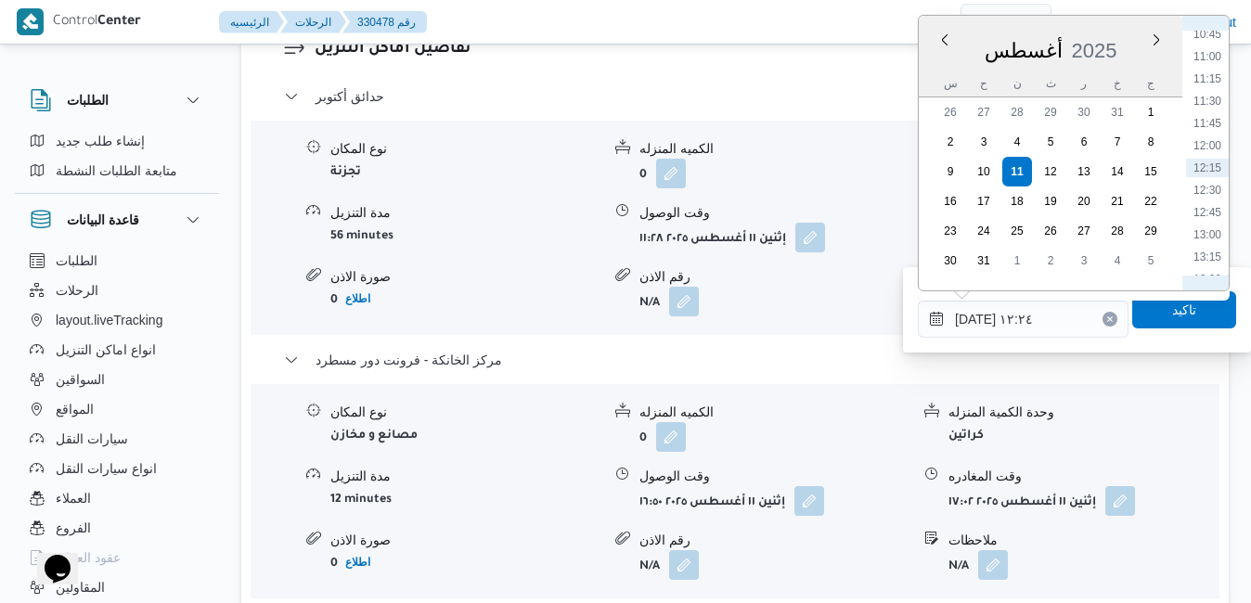
scroll to position [1178, 0]
click at [1206, 264] on li "15:45" at bounding box center [1207, 265] width 43 height 19
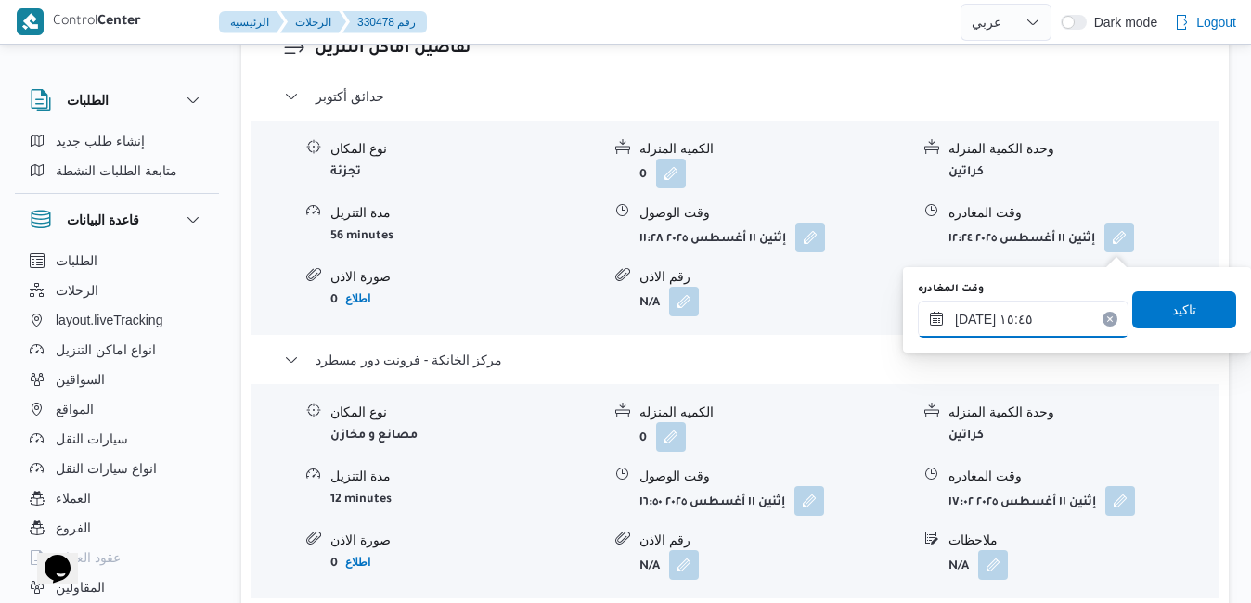
click at [978, 316] on input "[DATE] ١٥:٤٥" at bounding box center [1023, 319] width 211 height 37
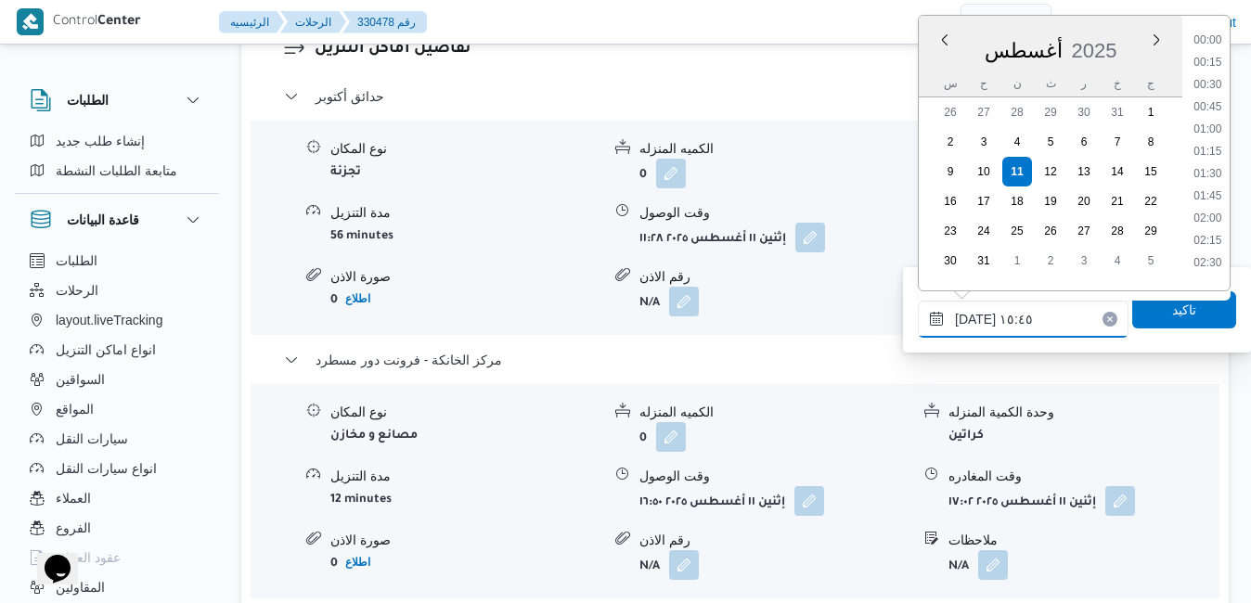
scroll to position [1275, 0]
click at [978, 316] on input "١١/٠٨/٢٠٢٥ ١٥:٤٥" at bounding box center [1023, 319] width 211 height 37
type input "١١/٠٨/٢٠٢٥ ١٥:55"
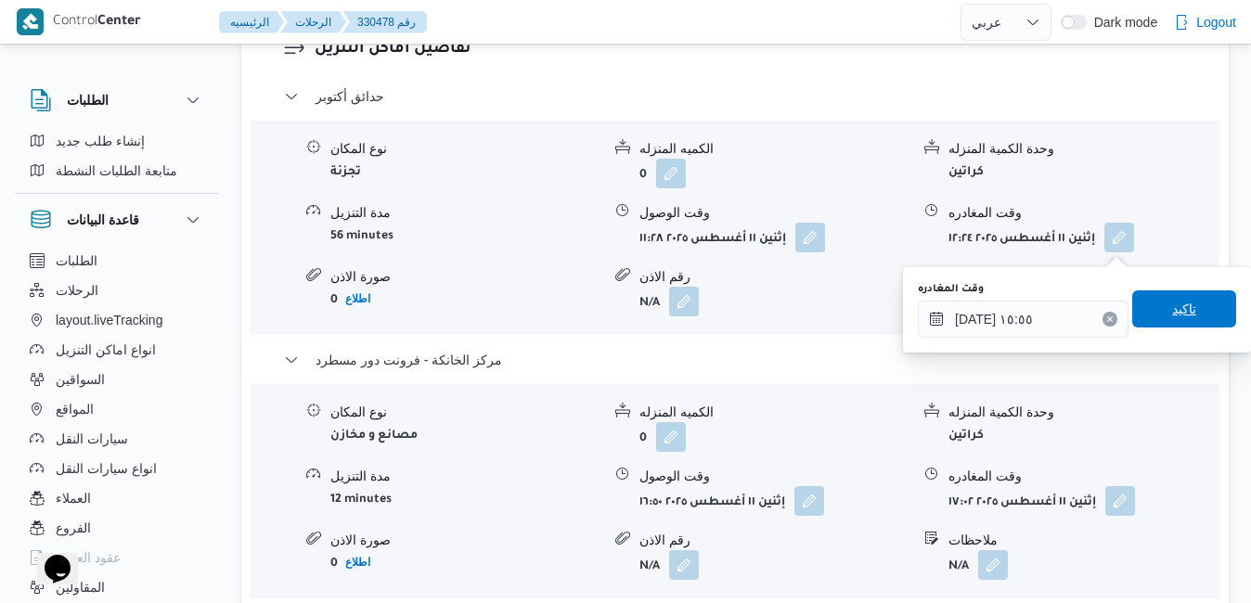
click at [1143, 318] on span "تاكيد" at bounding box center [1184, 308] width 104 height 37
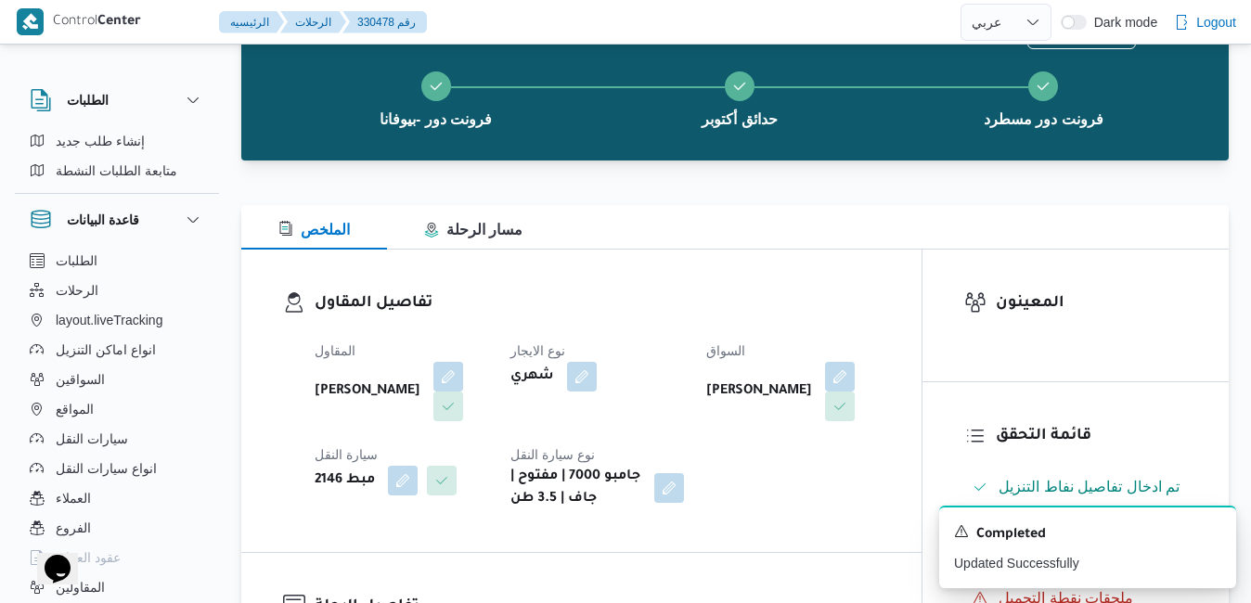
scroll to position [0, 0]
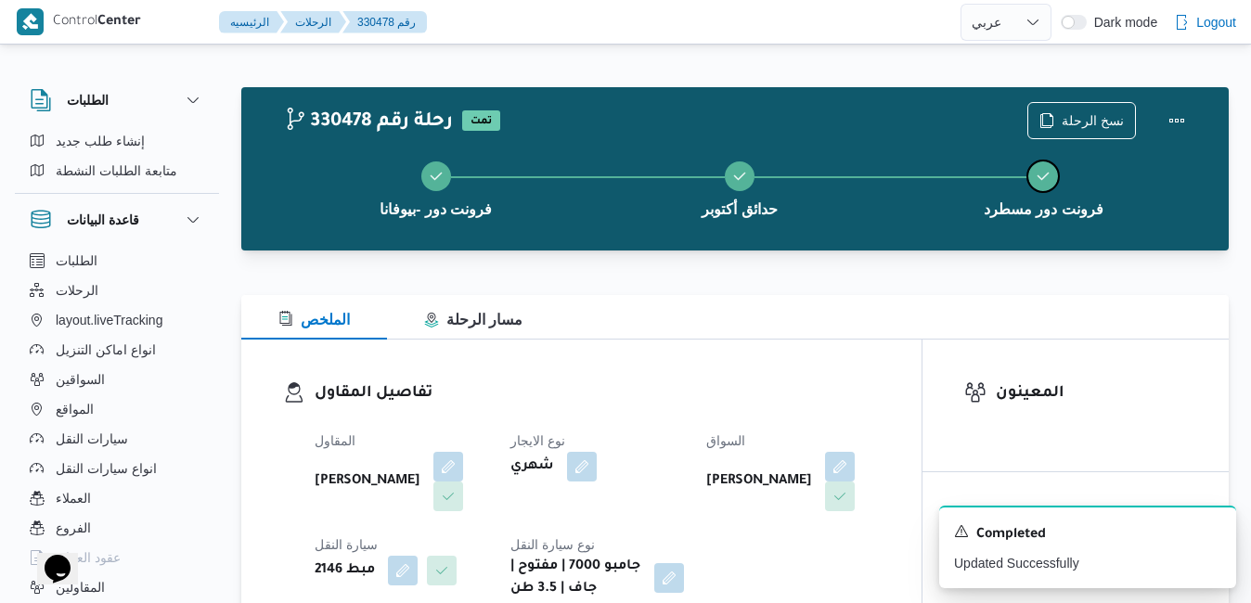
click at [1178, 139] on button "فرونت دور مسطرد" at bounding box center [1043, 187] width 303 height 97
click at [1173, 125] on button "Actions" at bounding box center [1176, 119] width 37 height 37
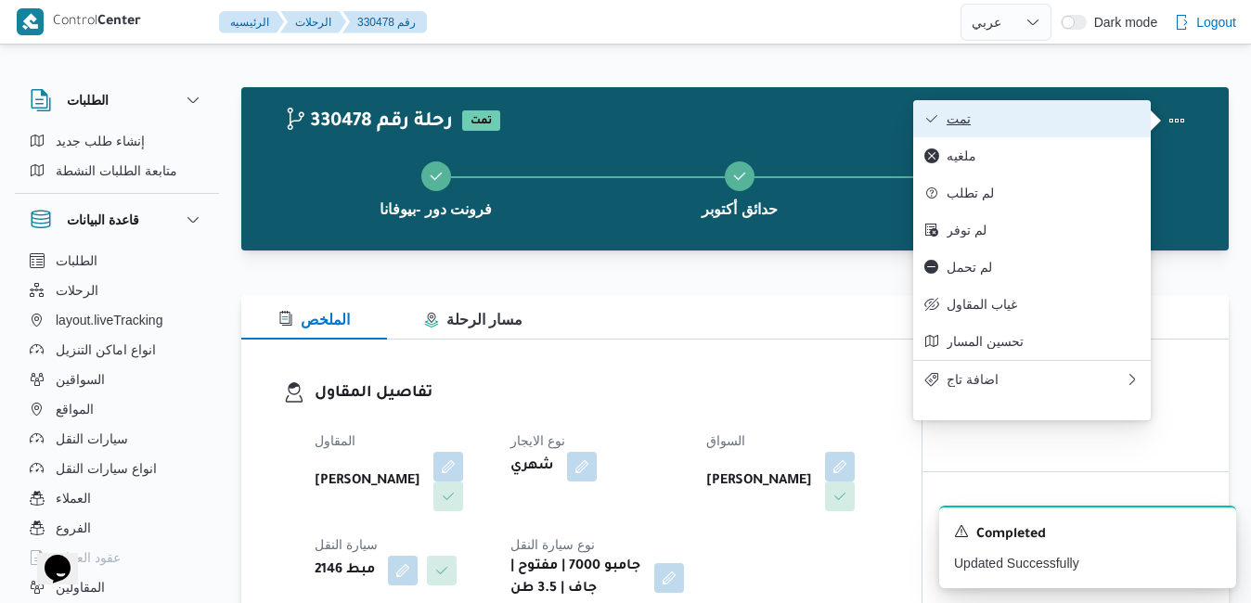
click at [999, 131] on button "تمت" at bounding box center [1032, 118] width 238 height 37
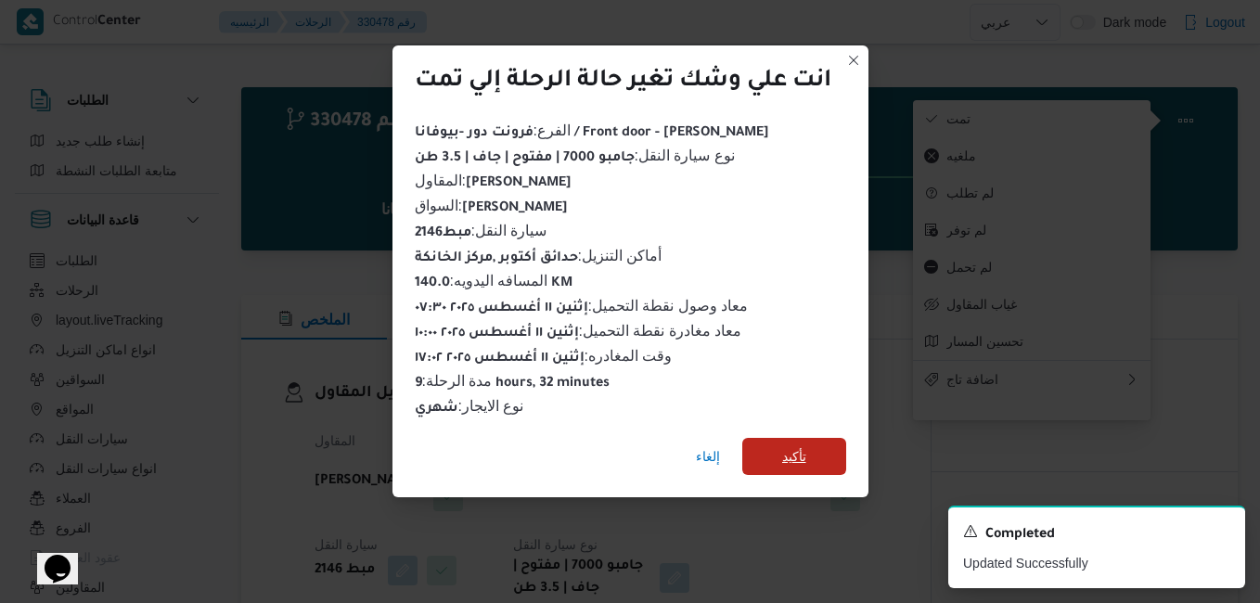
click at [828, 456] on span "تأكيد" at bounding box center [794, 456] width 104 height 37
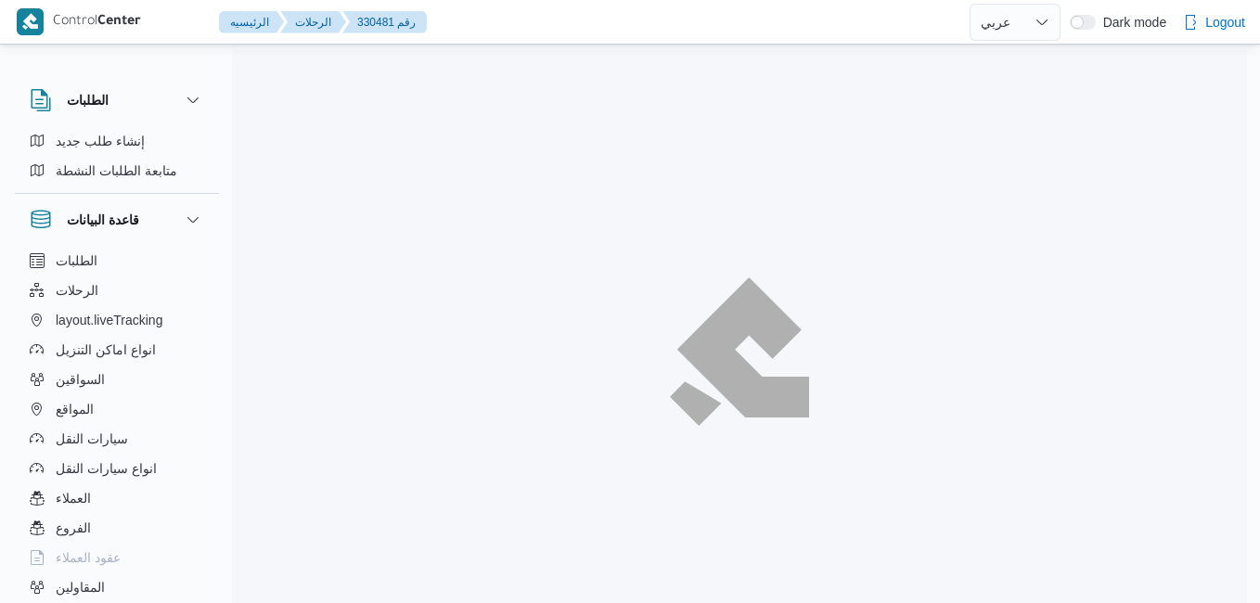
select select "ar"
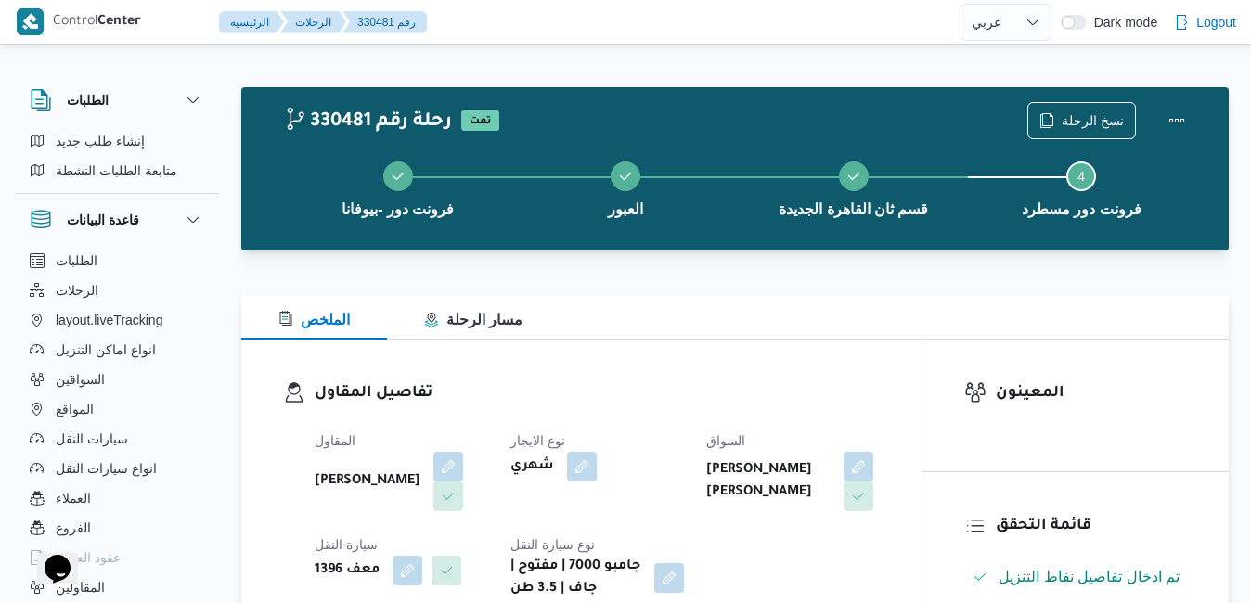
click at [819, 348] on div "تفاصيل المقاول المقاول [PERSON_NAME] نوع الايجار شهري السواق [PERSON_NAME] [PER…" at bounding box center [581, 491] width 680 height 303
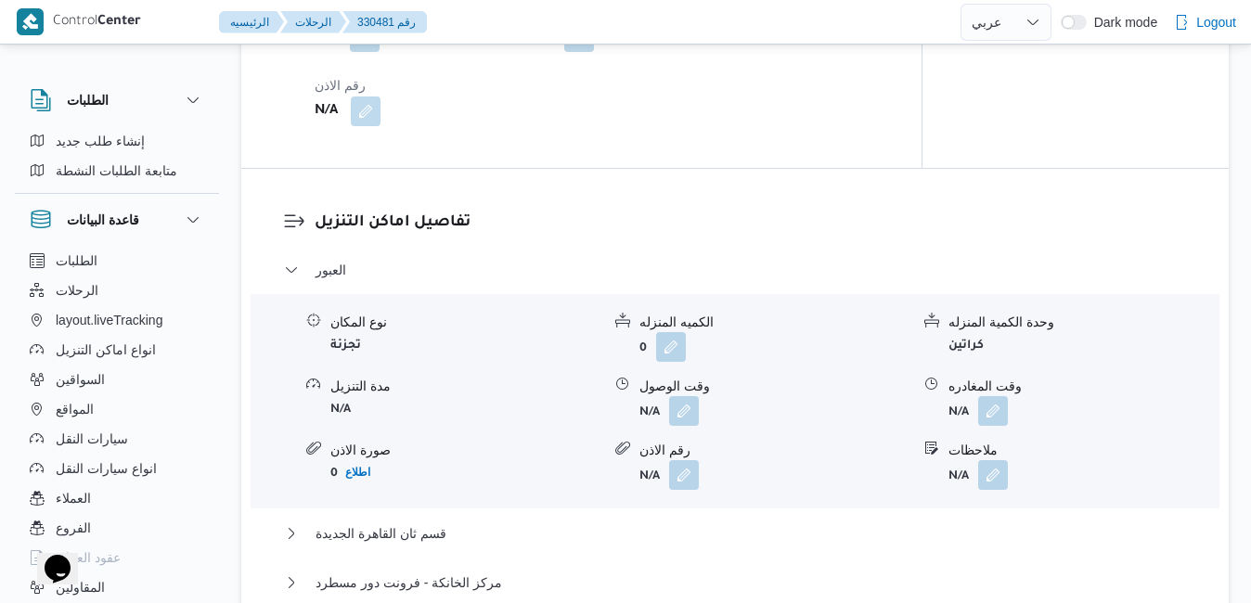
scroll to position [1448, 0]
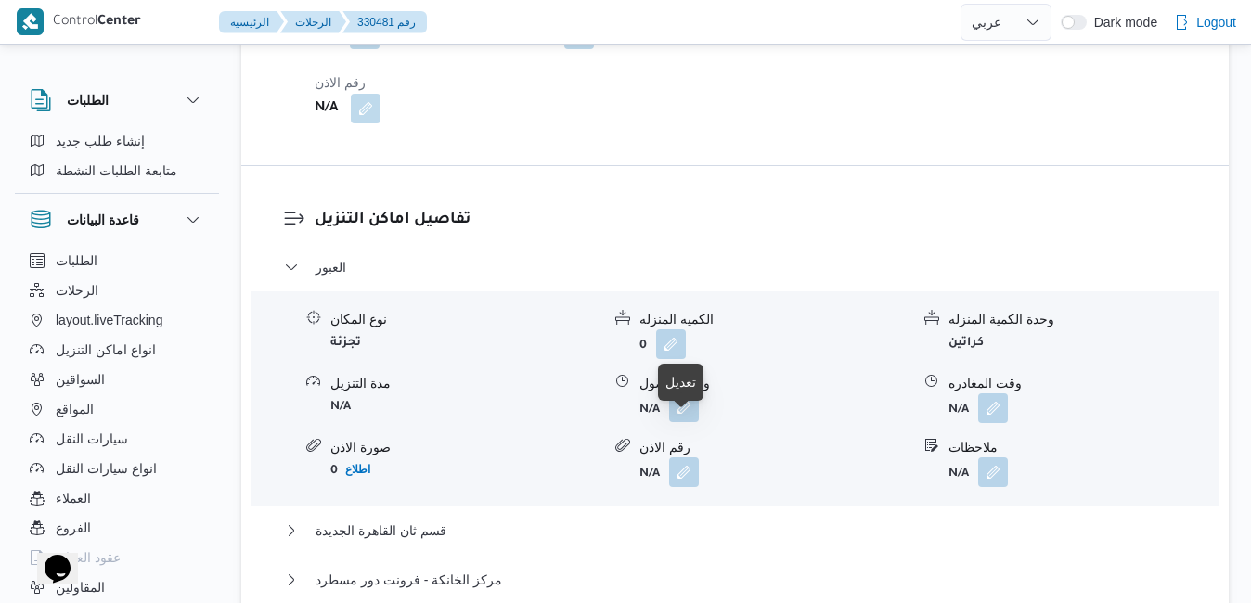
click at [689, 422] on button "button" at bounding box center [684, 408] width 30 height 30
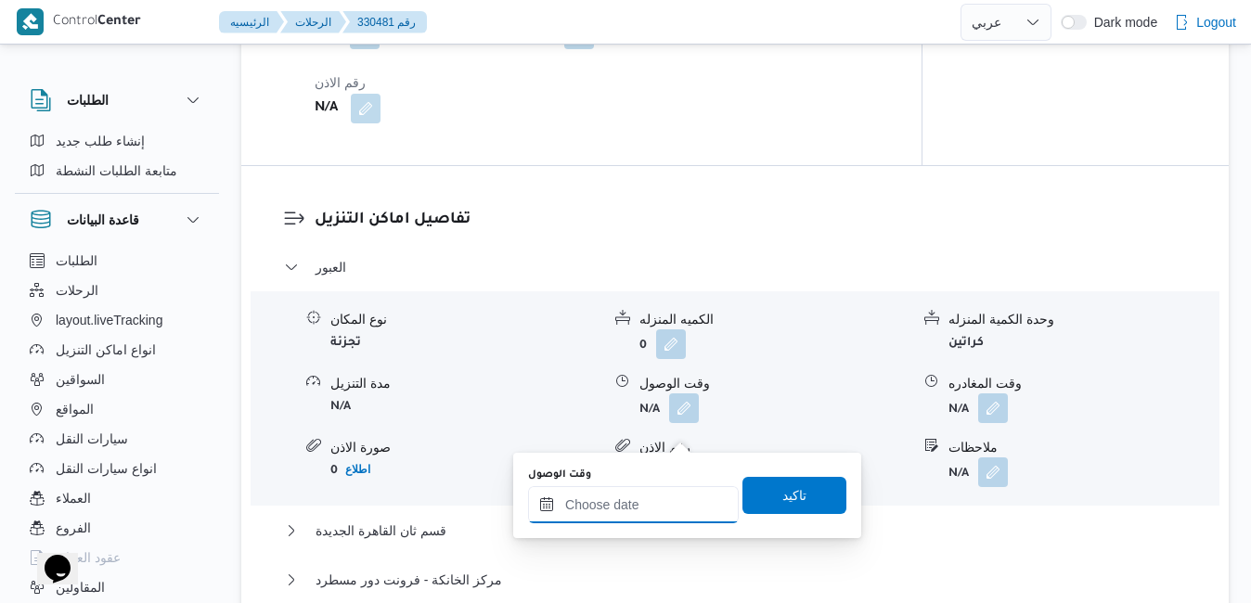
click at [638, 510] on input "وقت الوصول" at bounding box center [633, 504] width 211 height 37
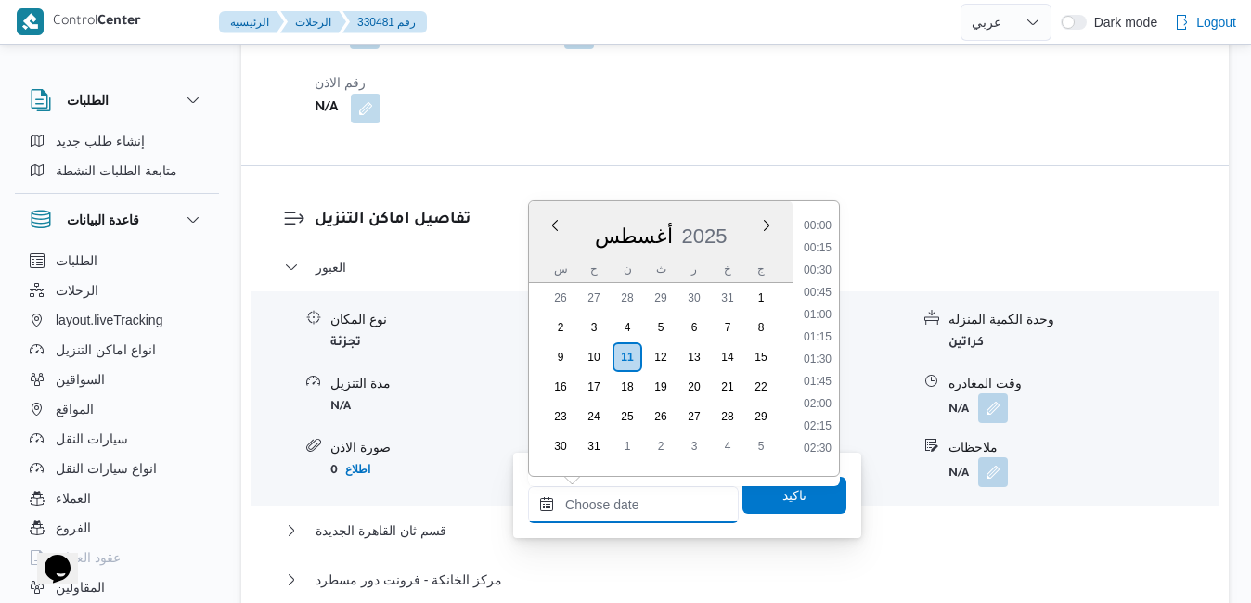
scroll to position [1542, 0]
click at [734, 217] on div "أغسطس 2025" at bounding box center [661, 232] width 264 height 47
click at [819, 281] on li "10:45" at bounding box center [817, 284] width 43 height 19
type input "١١/٠٨/٢٠٢٥ ١٠:٤٥"
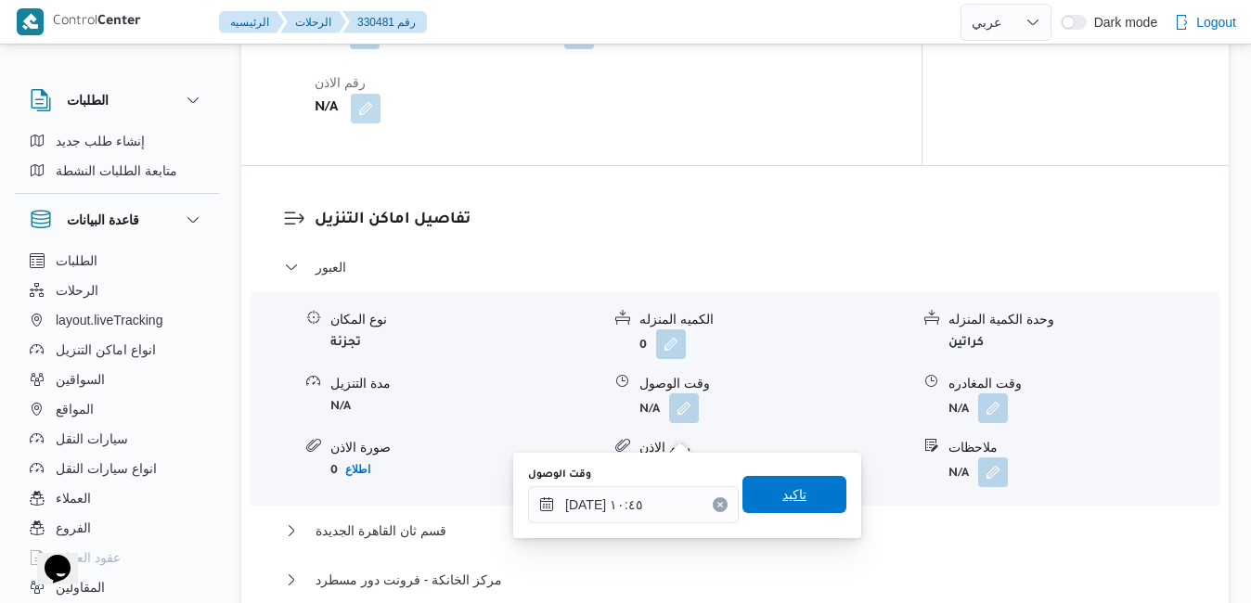
click at [782, 495] on span "تاكيد" at bounding box center [794, 494] width 24 height 22
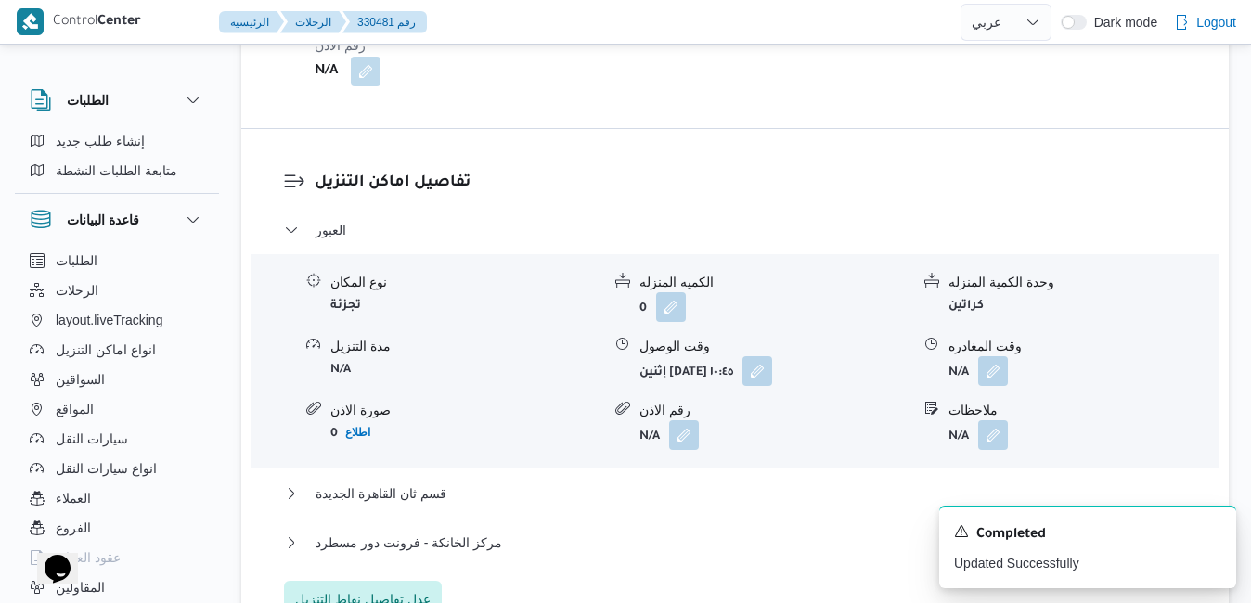
scroll to position [1633, 0]
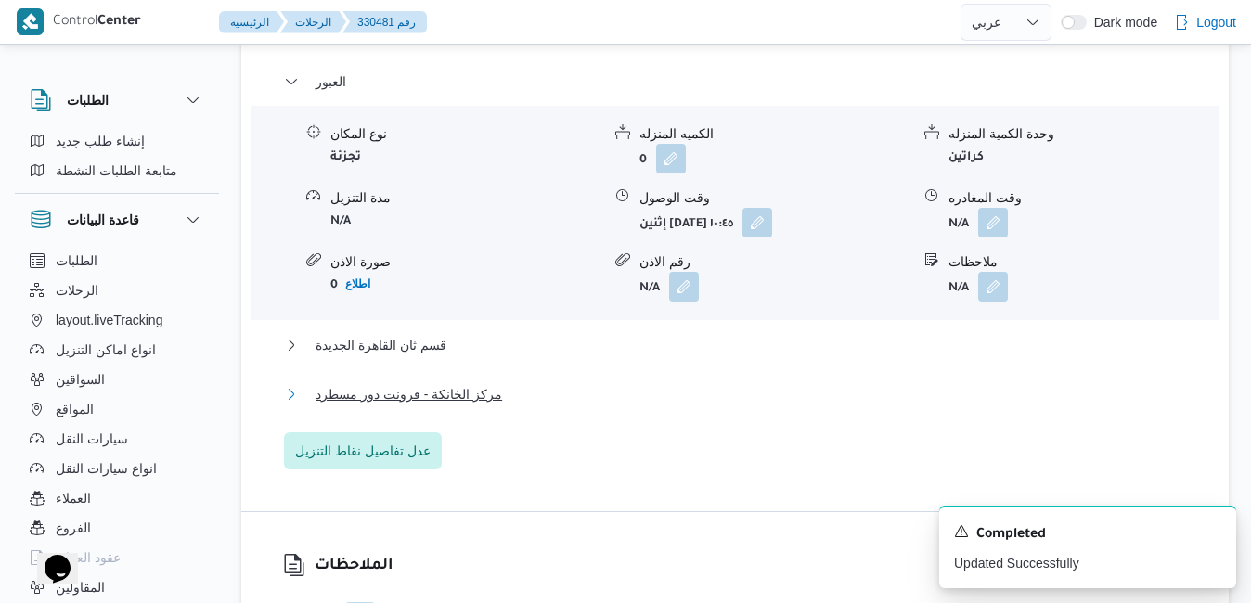
click at [742, 406] on button "مركز الخانكة - فرونت دور مسطرد" at bounding box center [735, 394] width 903 height 22
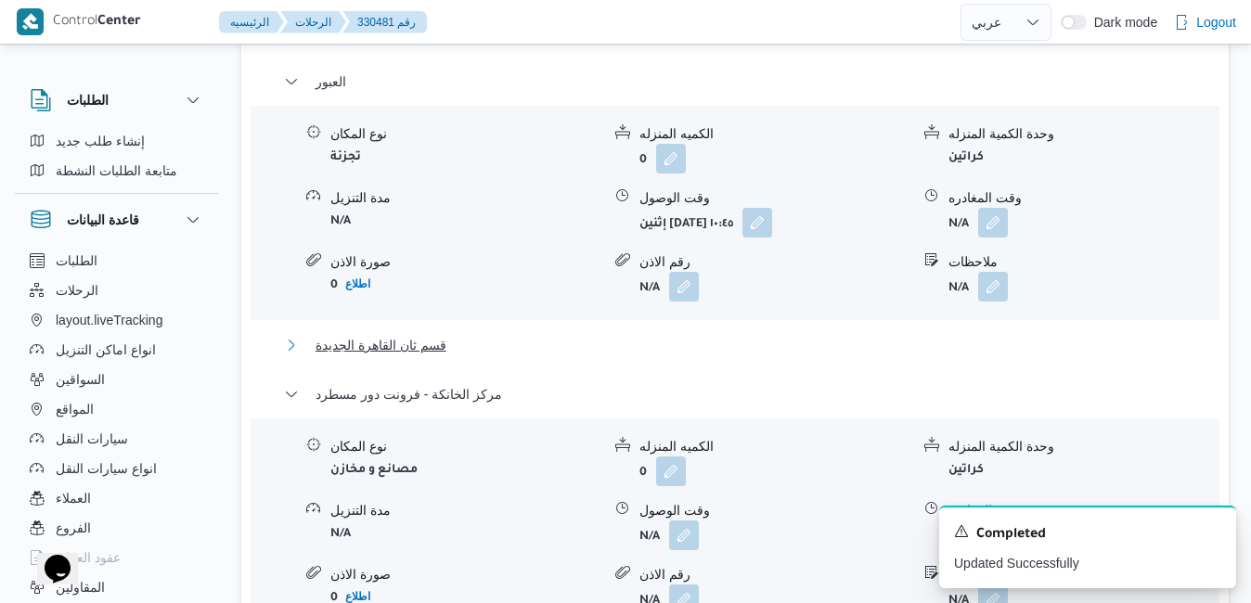
click at [793, 356] on button "قسم ثان القاهرة الجديدة" at bounding box center [735, 345] width 903 height 22
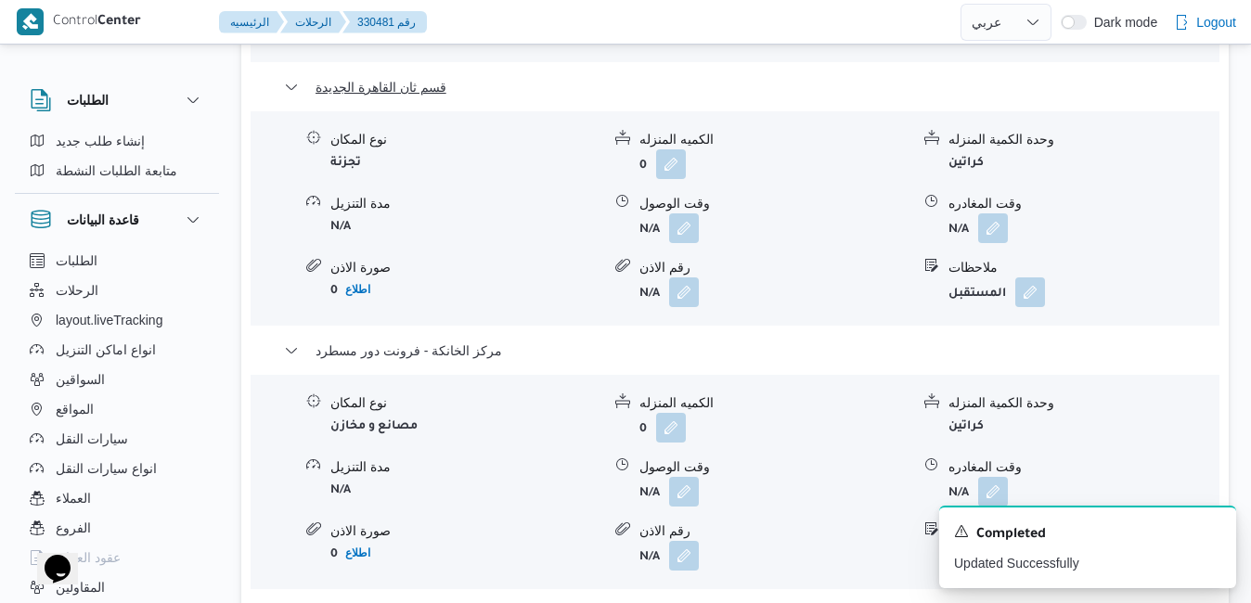
scroll to position [1893, 0]
click at [1212, 535] on icon "Dismiss toast" at bounding box center [1213, 529] width 15 height 15
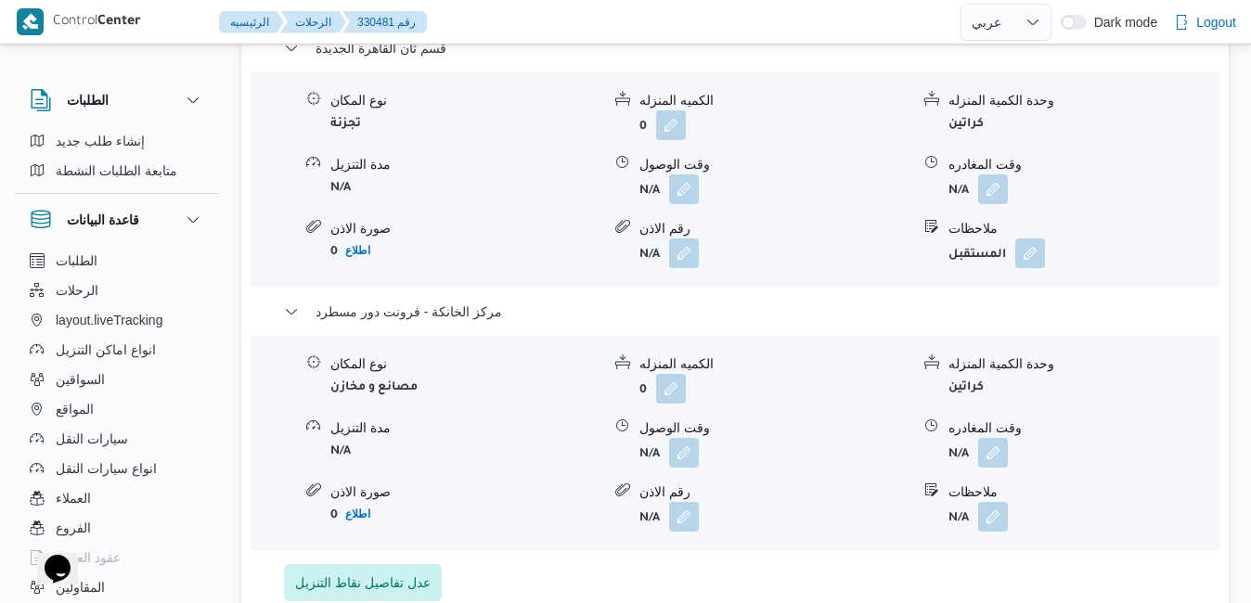
scroll to position [1967, 0]
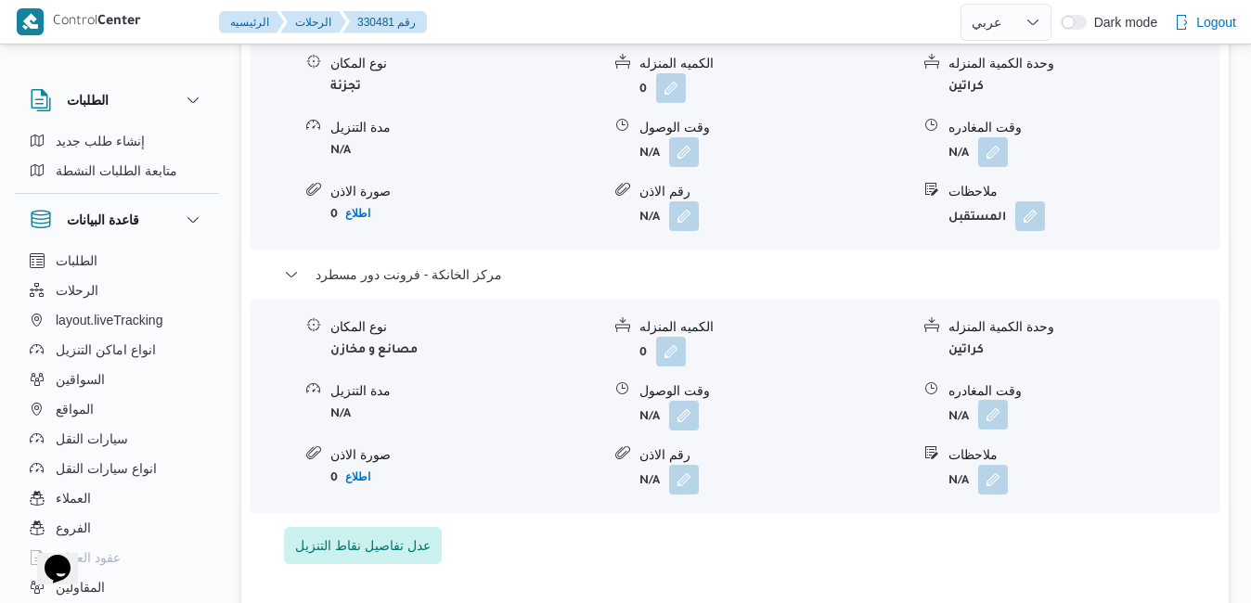
click at [998, 430] on button "button" at bounding box center [993, 415] width 30 height 30
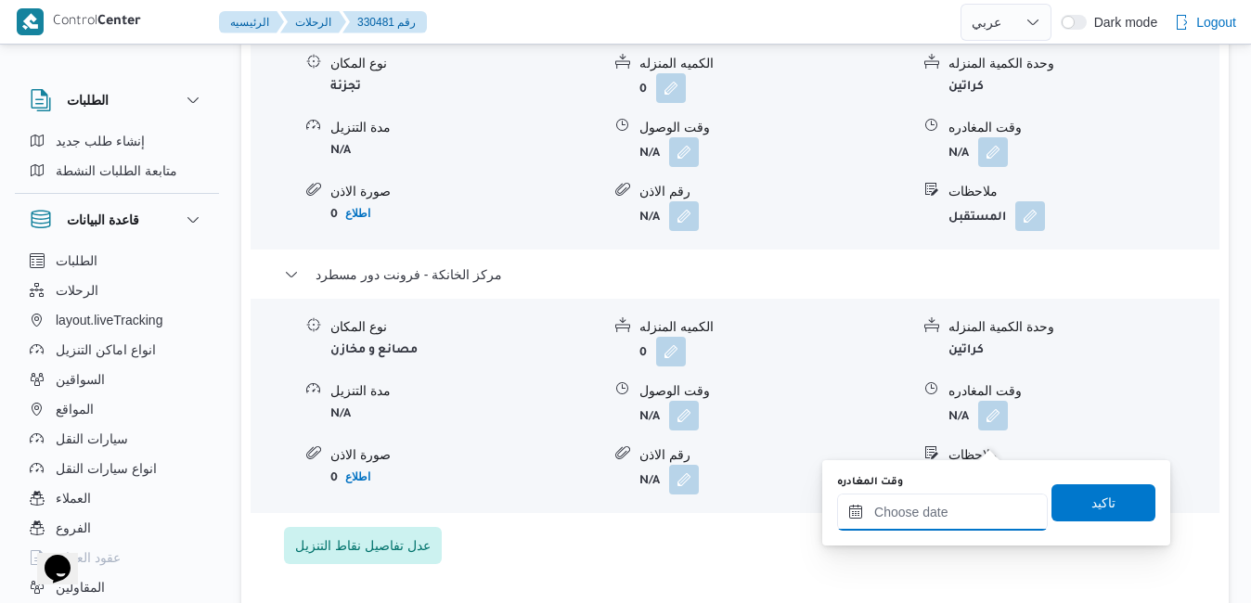
click at [936, 508] on input "وقت المغادره" at bounding box center [942, 512] width 211 height 37
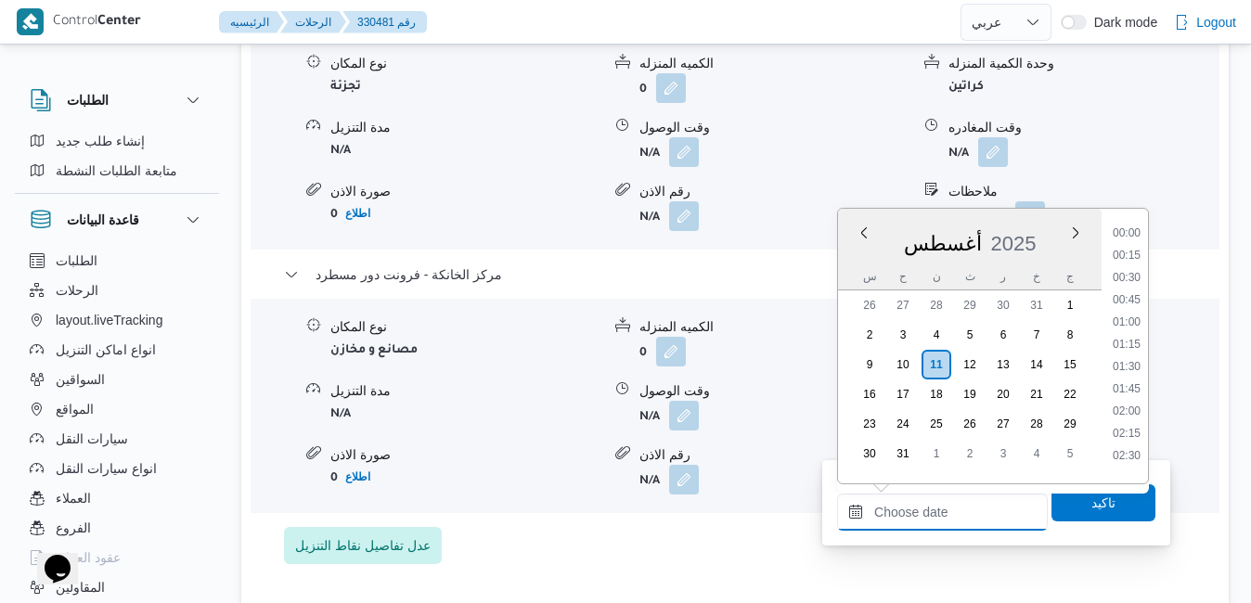
scroll to position [1542, 0]
click at [1017, 215] on div "أغسطس ٢٠٢٥ أغسطس 2025 س ح ن ث ر خ ج" at bounding box center [970, 250] width 264 height 82
click at [1130, 297] on li "18:00" at bounding box center [1126, 294] width 43 height 19
type input "١١/٠٨/٢٠٢٥ ١٨:٠٠"
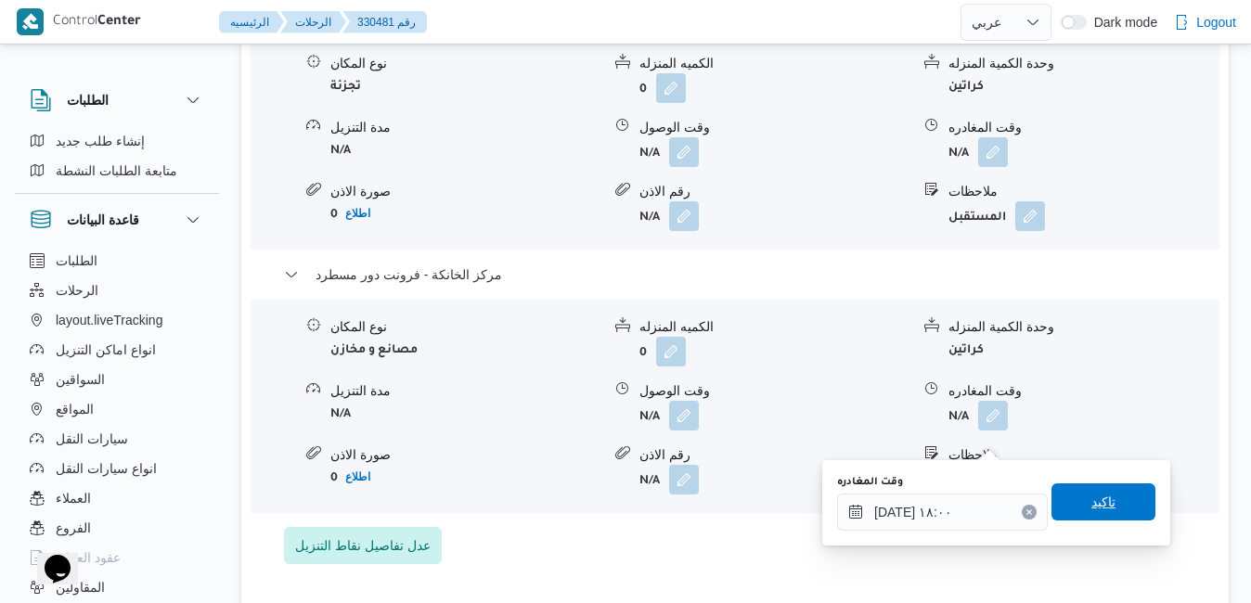
click at [1073, 500] on span "تاكيد" at bounding box center [1103, 501] width 104 height 37
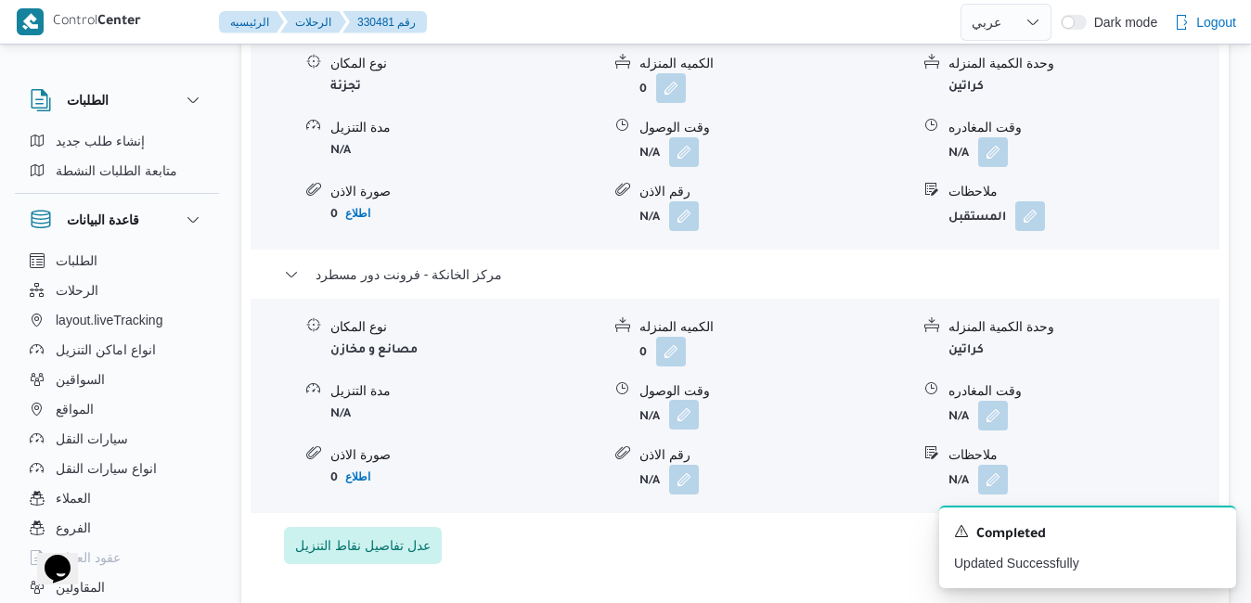
click at [684, 430] on button "button" at bounding box center [684, 415] width 30 height 30
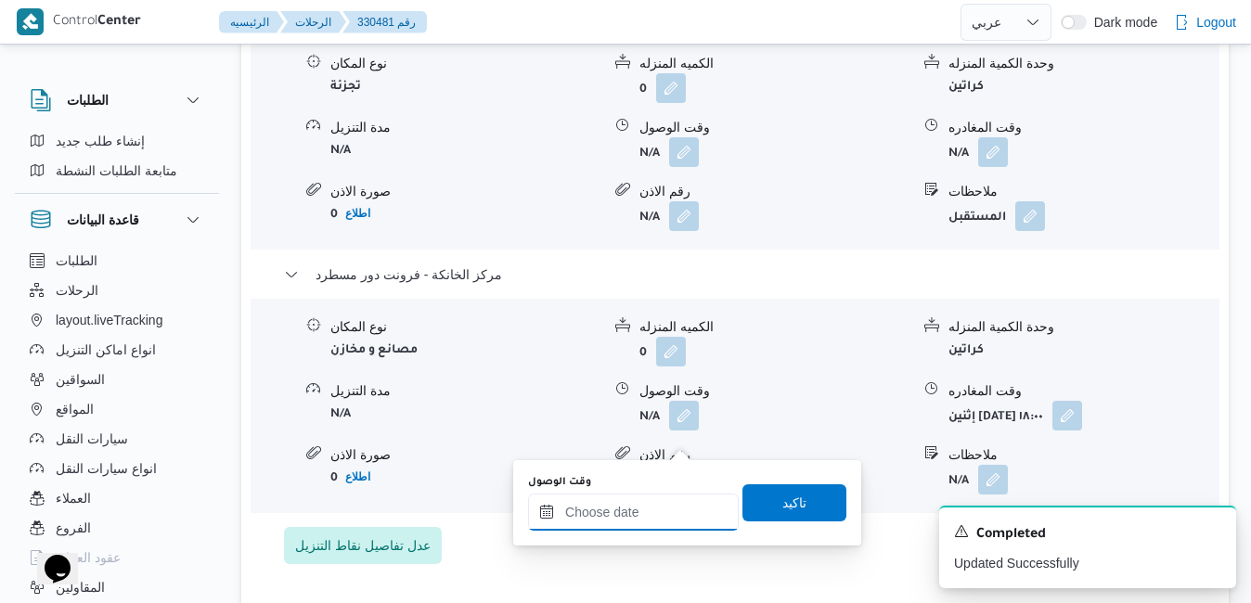
click at [638, 514] on input "وقت الوصول" at bounding box center [633, 512] width 211 height 37
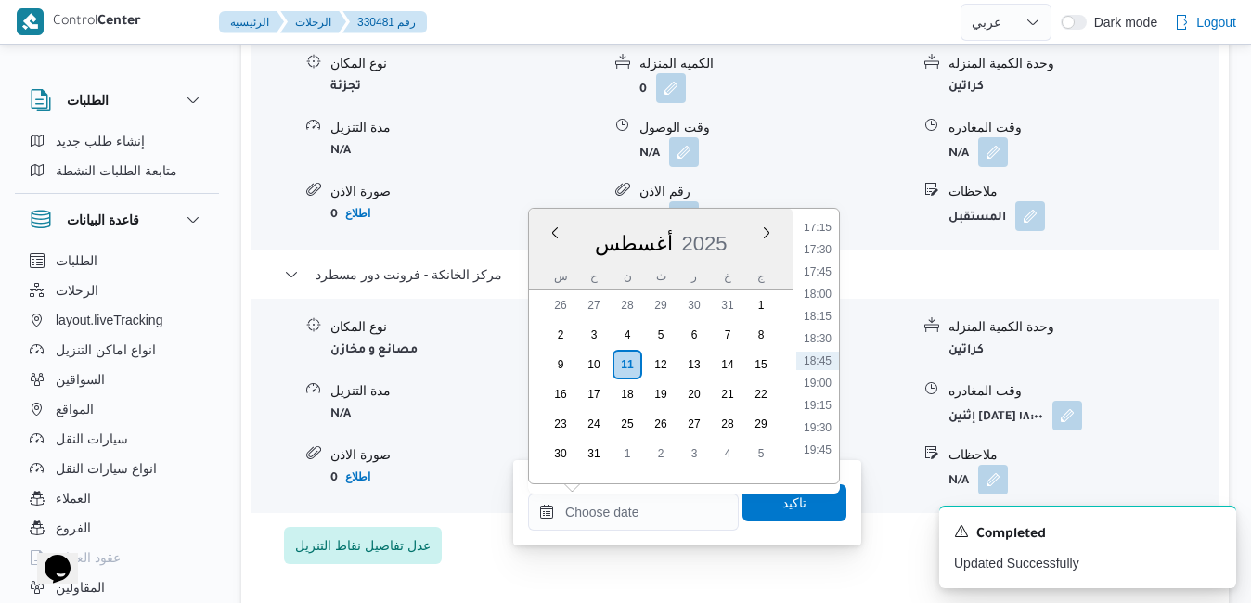
click at [720, 217] on div "أغسطس 2025" at bounding box center [661, 239] width 264 height 47
click at [825, 270] on li "17:45" at bounding box center [817, 272] width 43 height 19
type input "١١/٠٨/٢٠٢٥ ١٧:٤٥"
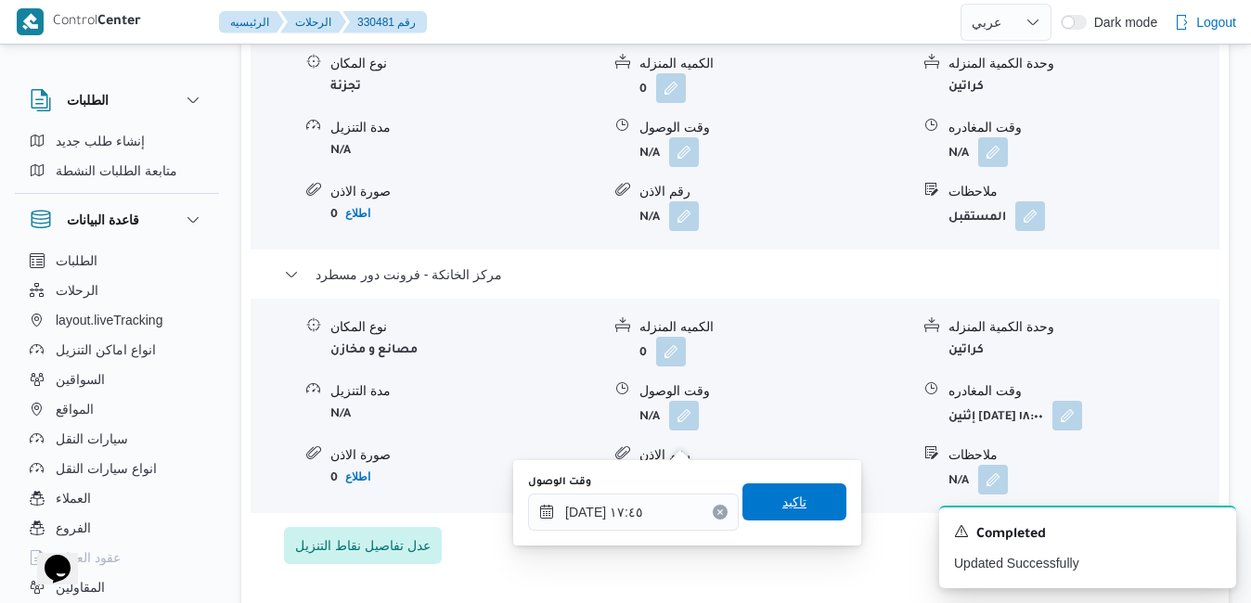
click at [788, 498] on span "تاكيد" at bounding box center [794, 502] width 24 height 22
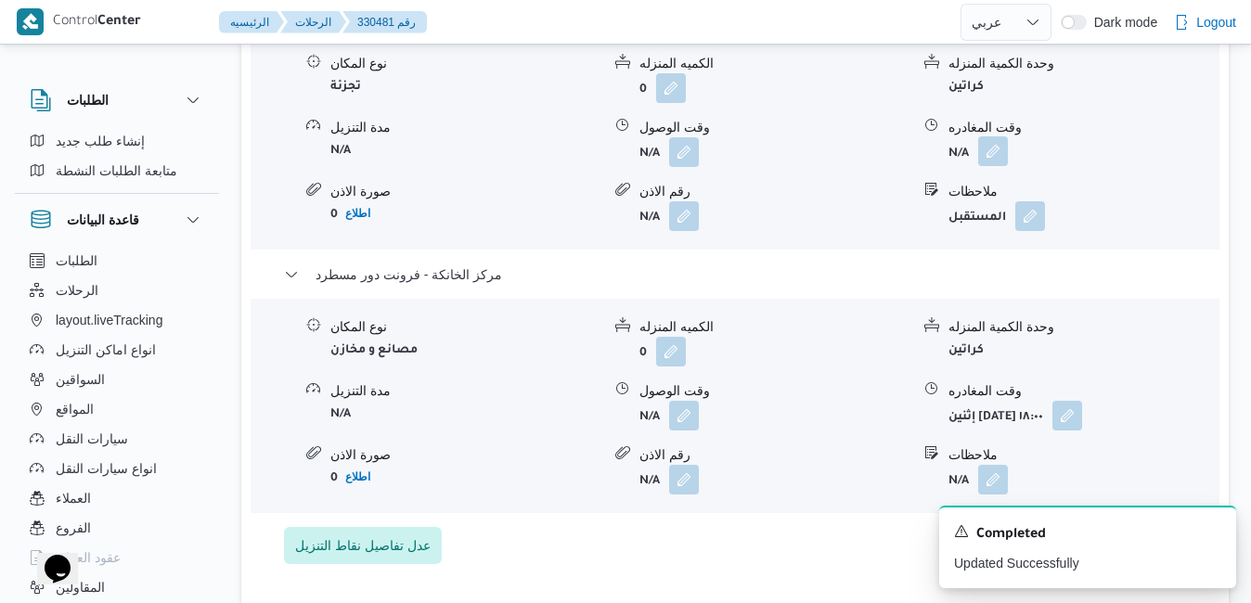
click at [992, 166] on button "button" at bounding box center [993, 151] width 30 height 30
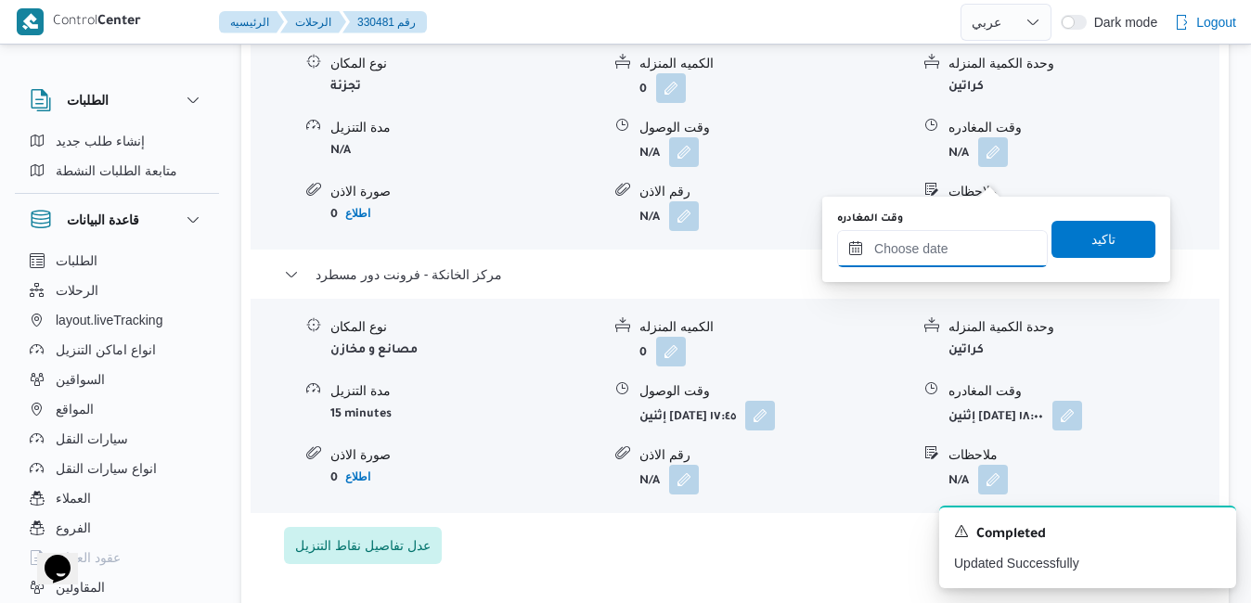
click at [919, 250] on input "وقت المغادره" at bounding box center [942, 248] width 211 height 37
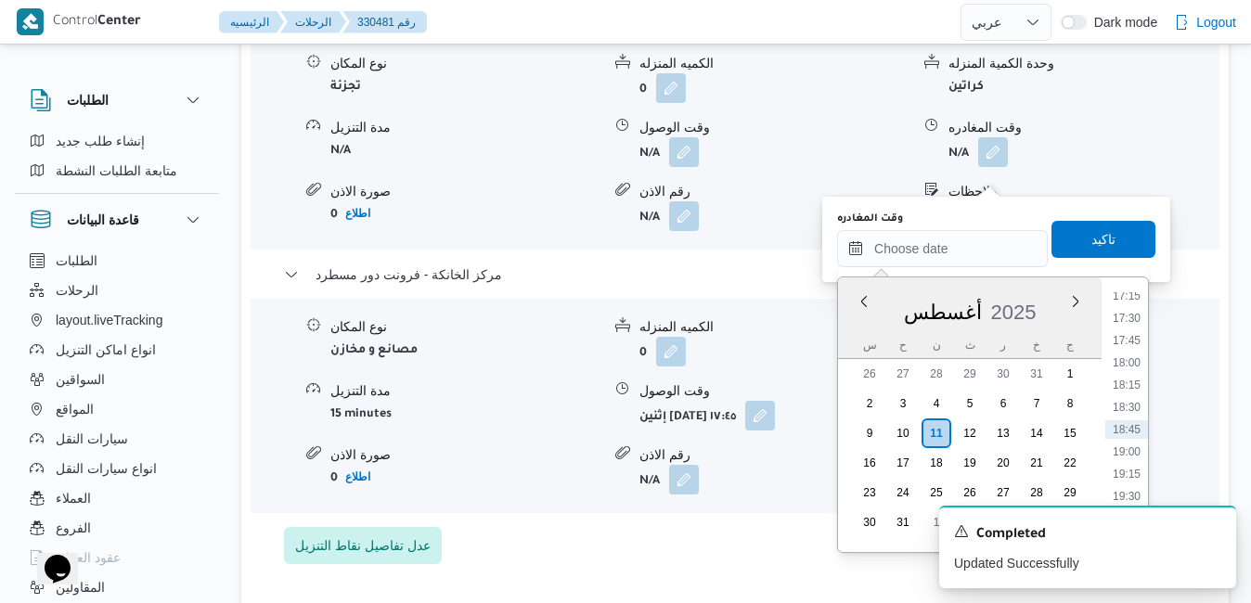
click at [857, 318] on div "أغسطس 2025" at bounding box center [970, 308] width 264 height 47
click at [1127, 483] on li "17:00" at bounding box center [1126, 488] width 43 height 19
type input "١١/٠٨/٢٠٢٥ ١٧:٠٠"
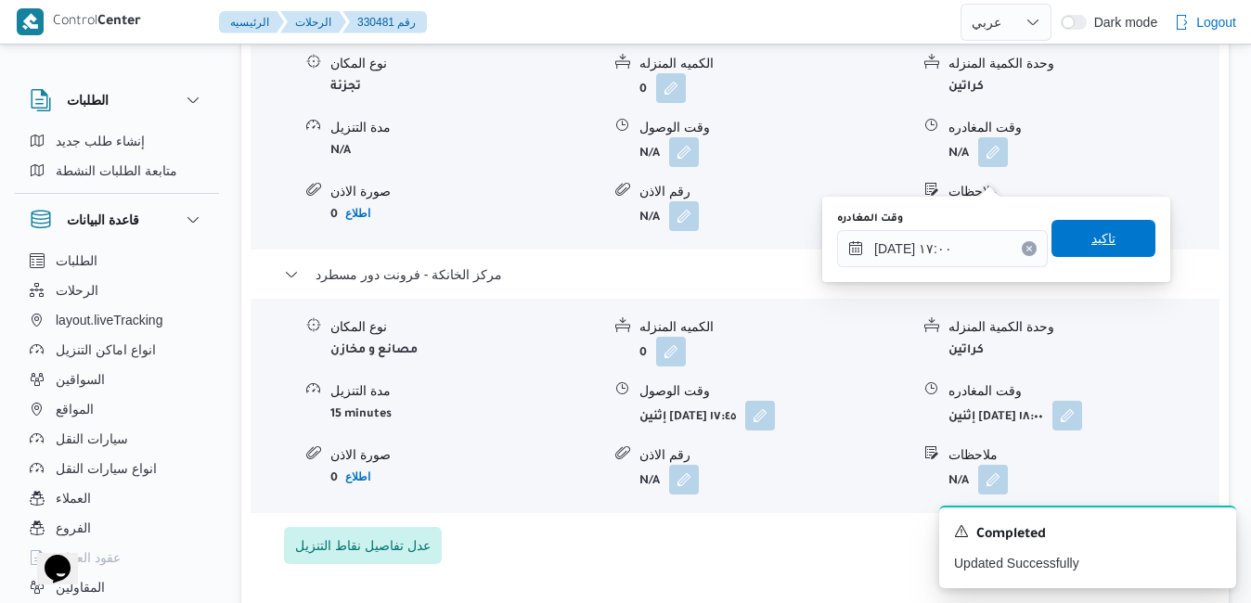
click at [1102, 240] on span "تاكيد" at bounding box center [1103, 238] width 104 height 37
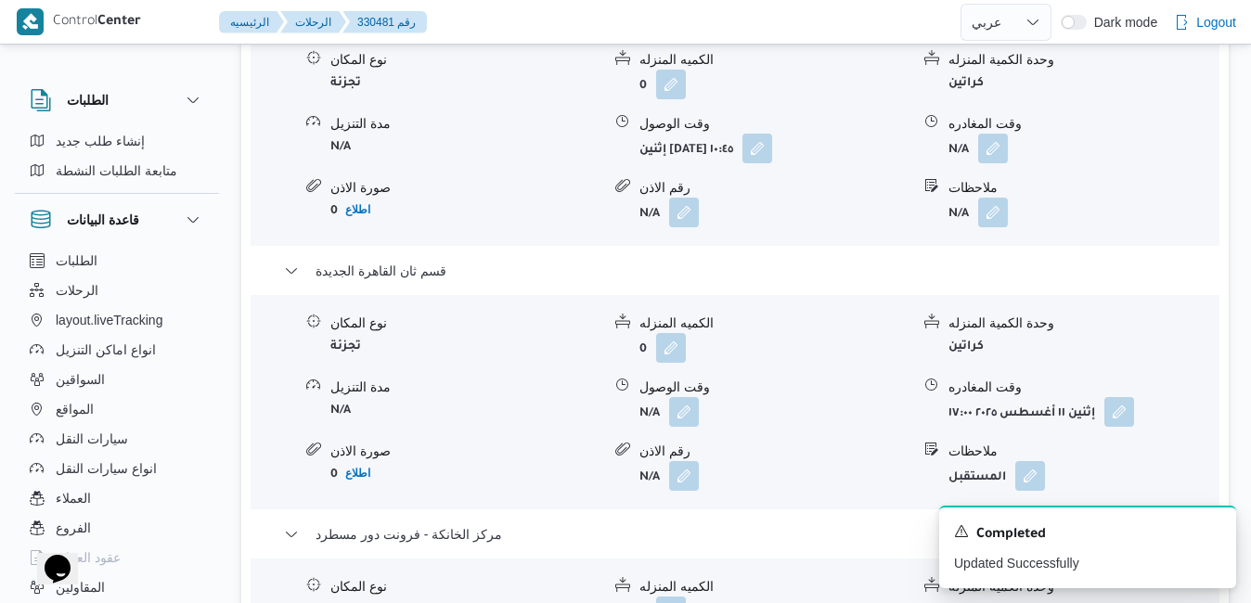
scroll to position [1745, 0]
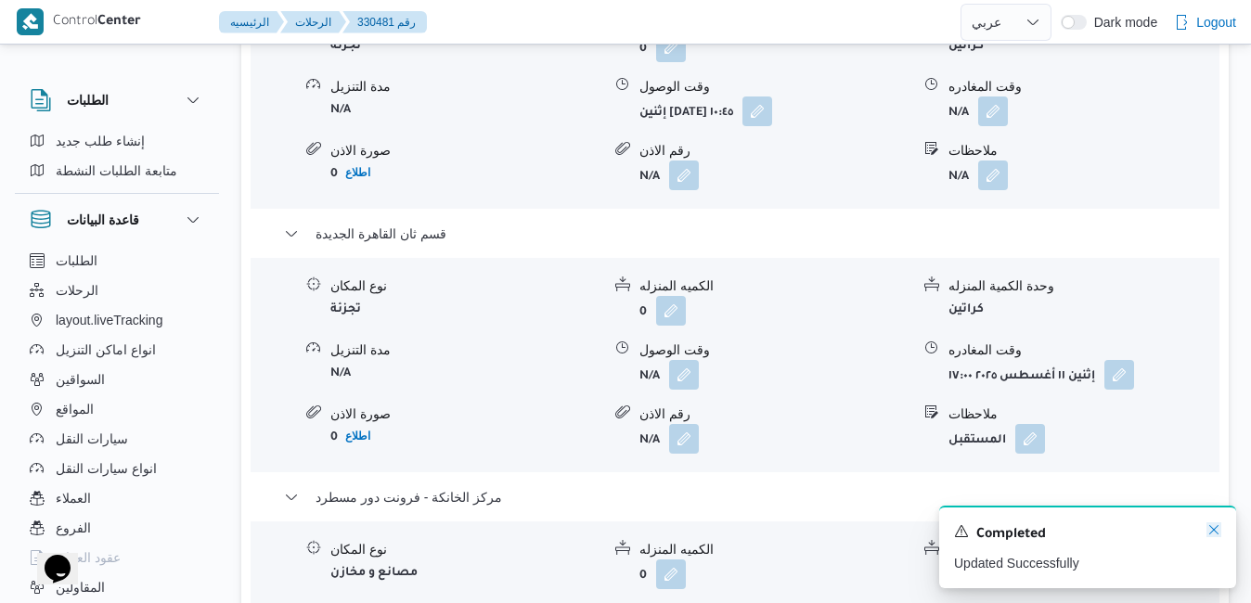
click at [1210, 534] on icon "Dismiss toast" at bounding box center [1213, 529] width 15 height 15
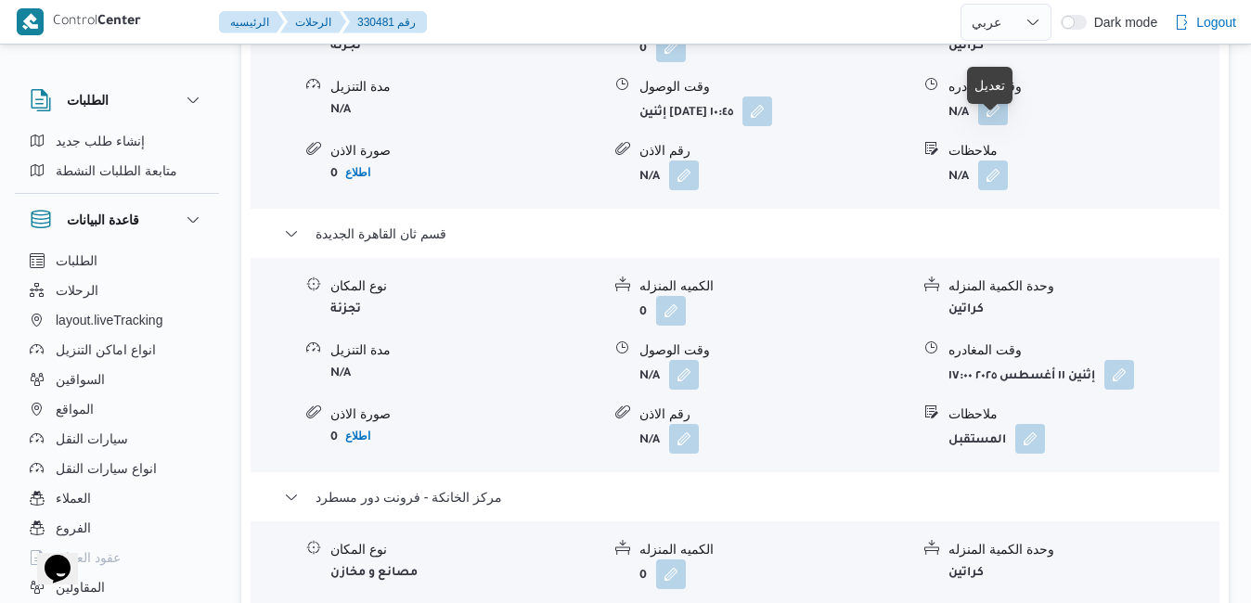
click at [999, 125] on button "button" at bounding box center [993, 111] width 30 height 30
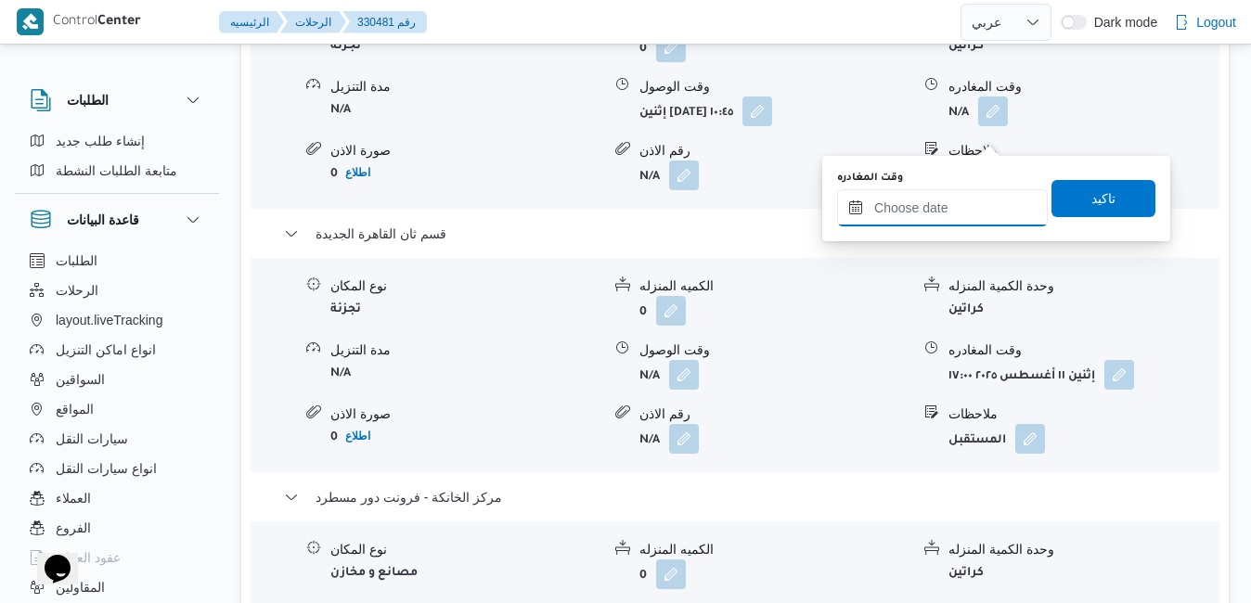
click at [936, 208] on input "وقت المغادره" at bounding box center [942, 207] width 211 height 37
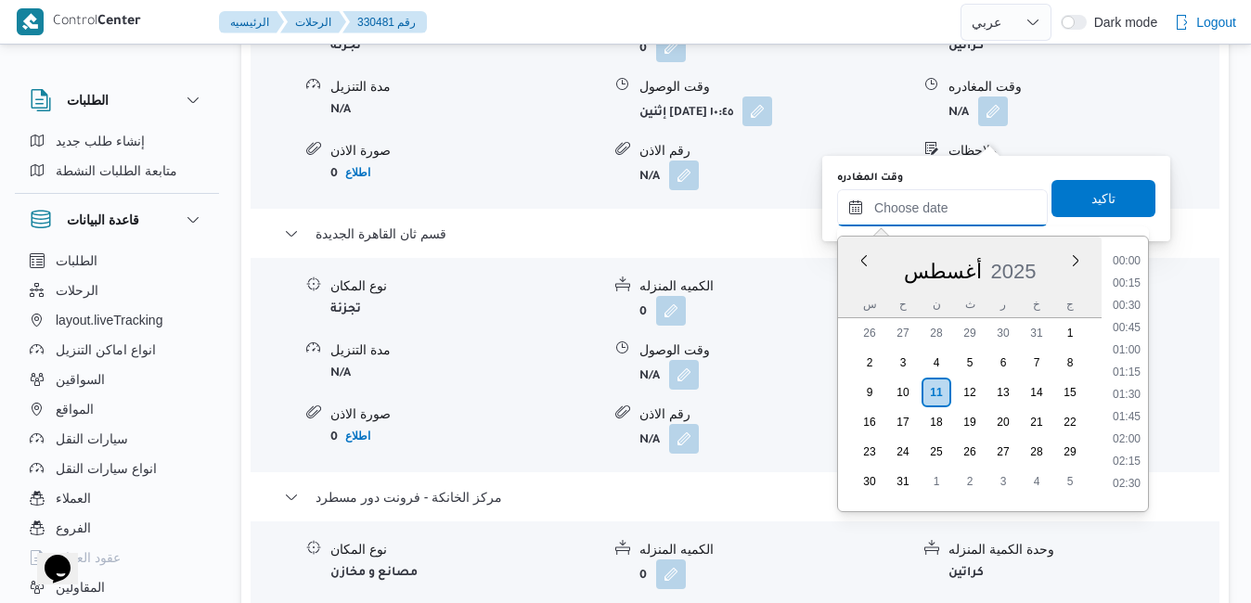
scroll to position [1542, 0]
click at [852, 290] on div "أغسطس 2025" at bounding box center [970, 267] width 264 height 47
click at [1137, 351] on li "13:30" at bounding box center [1126, 350] width 43 height 19
type input "١١/٠٨/٢٠٢٥ ١٣:٣٠"
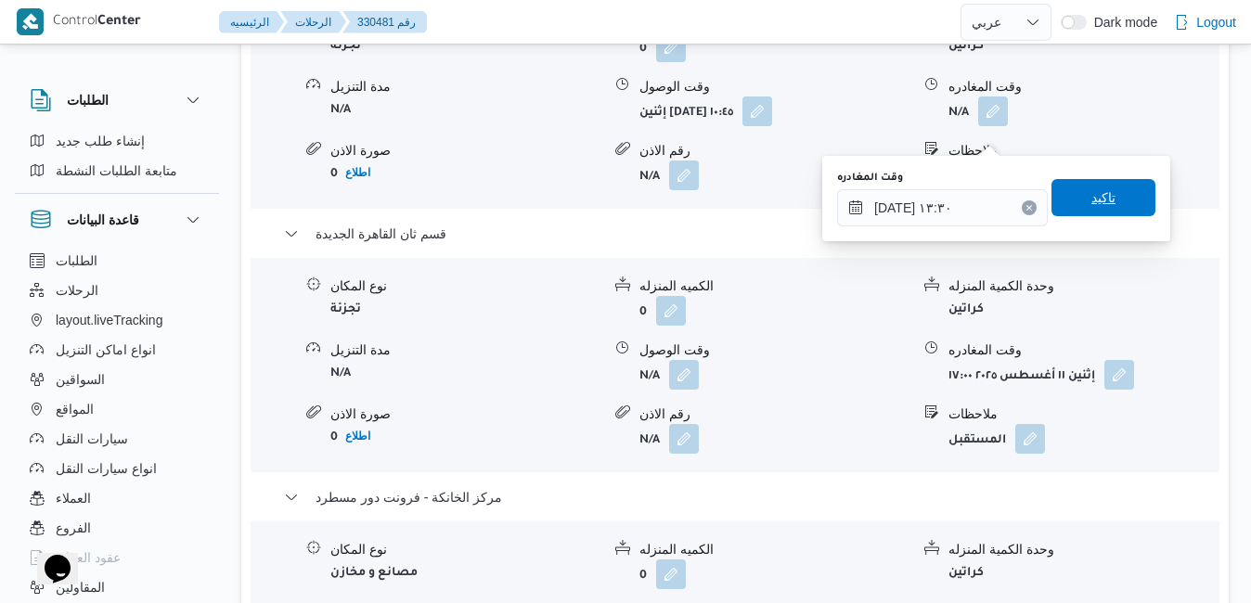
click at [1118, 202] on span "تاكيد" at bounding box center [1103, 197] width 104 height 37
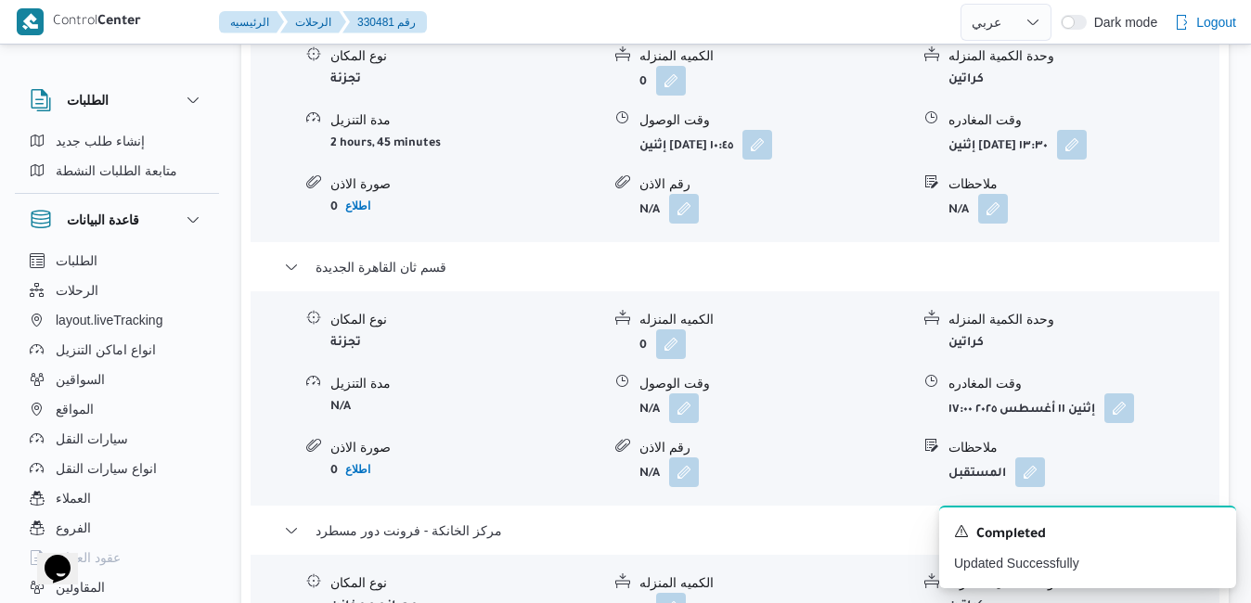
scroll to position [1745, 0]
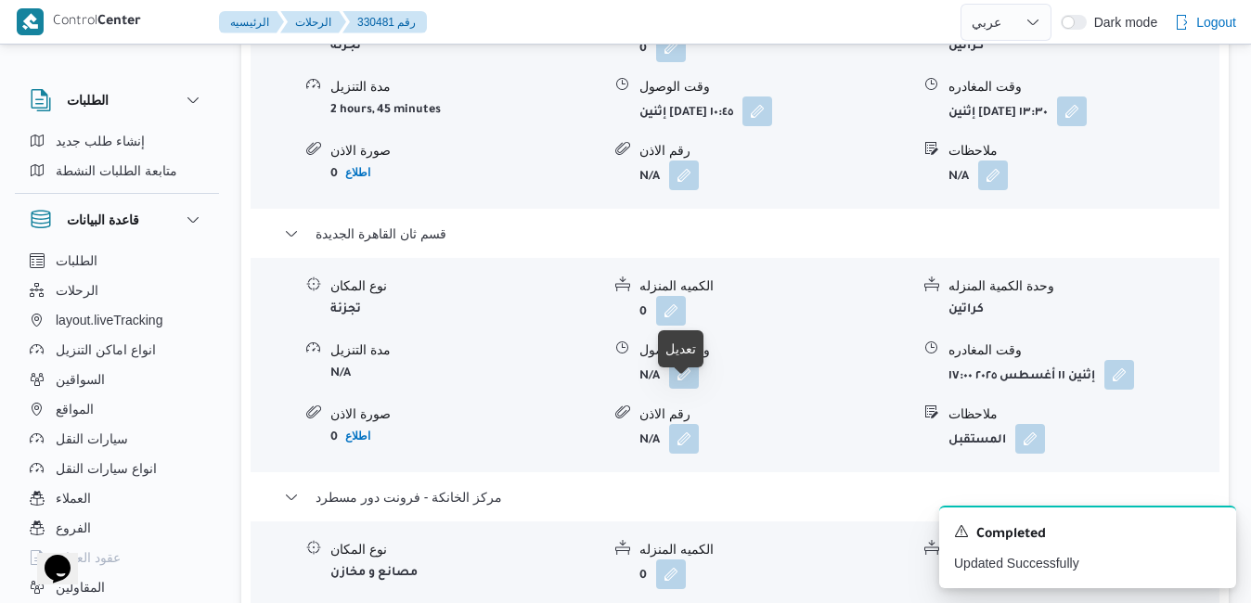
click at [692, 389] on button "button" at bounding box center [684, 374] width 30 height 30
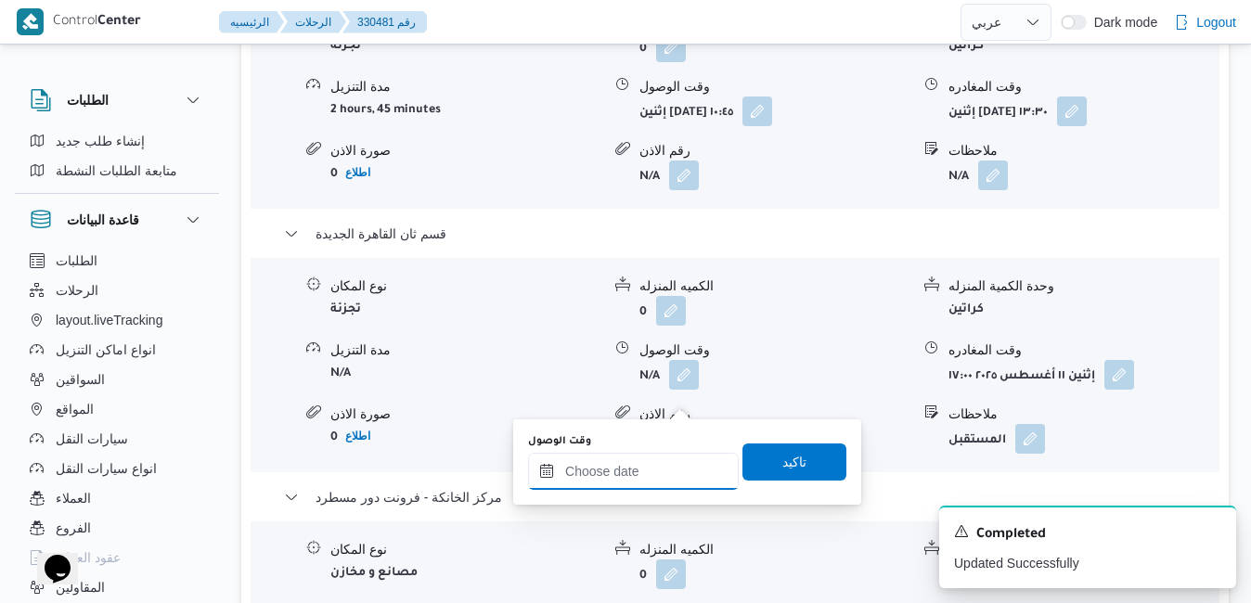
click at [636, 480] on input "وقت الوصول" at bounding box center [633, 471] width 211 height 37
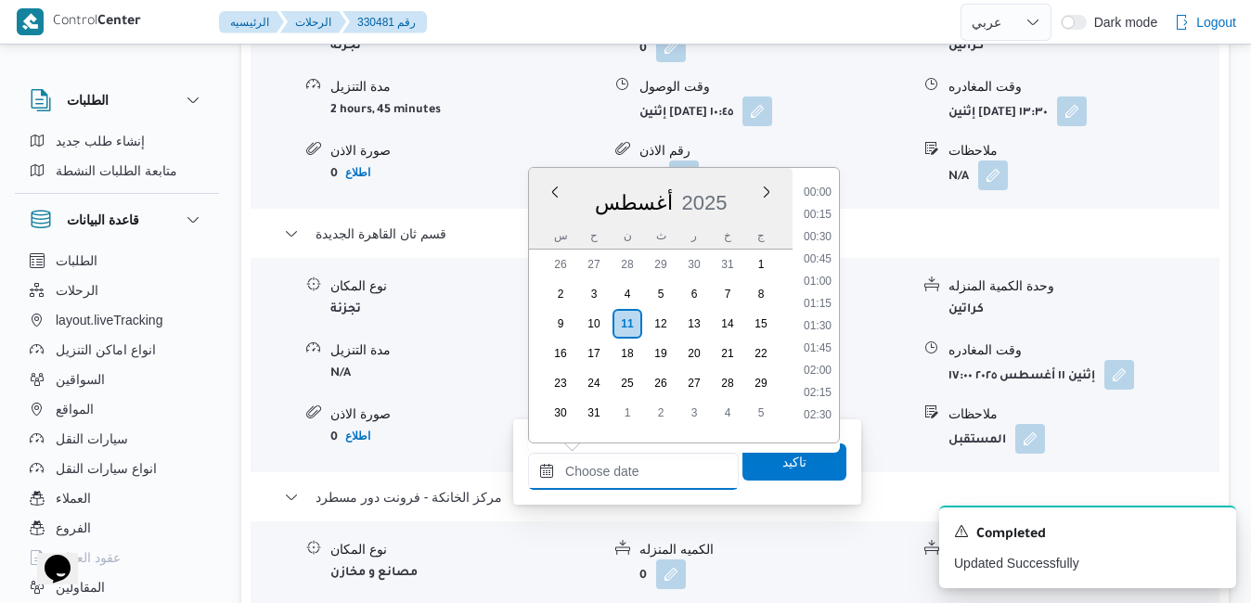
scroll to position [1542, 0]
click at [725, 180] on div "أغسطس 2025" at bounding box center [661, 198] width 264 height 47
click at [818, 323] on li "14:00" at bounding box center [817, 325] width 43 height 19
type input "١١/٠٨/٢٠٢٥ ١٤:٠٠"
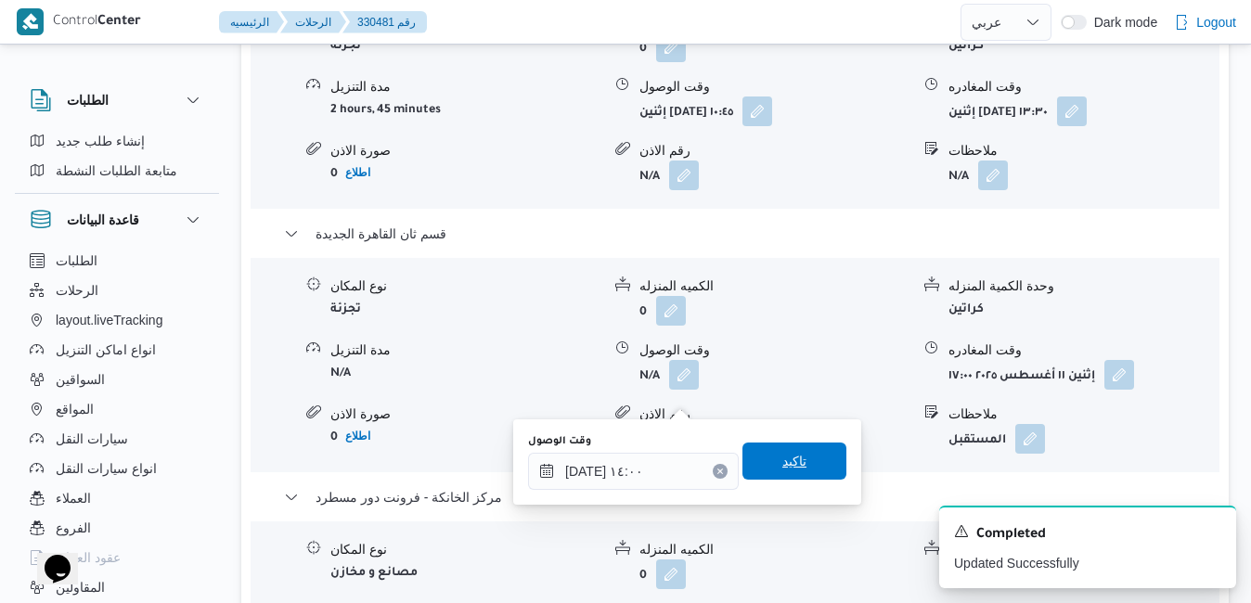
click at [782, 466] on span "تاكيد" at bounding box center [794, 461] width 24 height 22
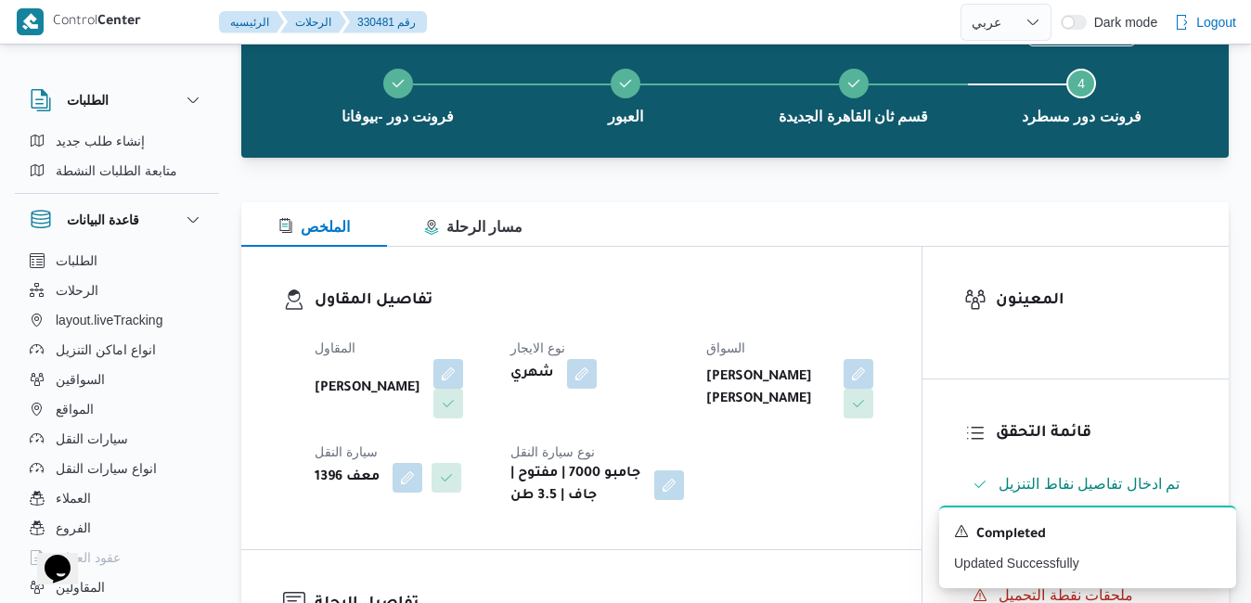
scroll to position [0, 0]
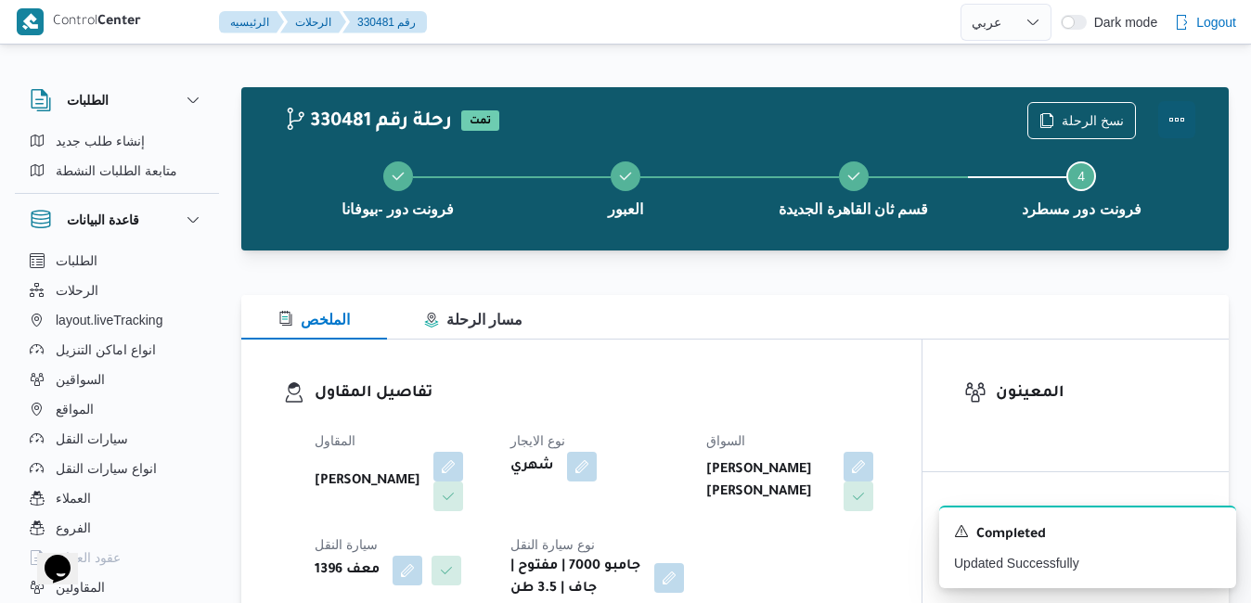
click at [1181, 127] on button "Actions" at bounding box center [1176, 119] width 37 height 37
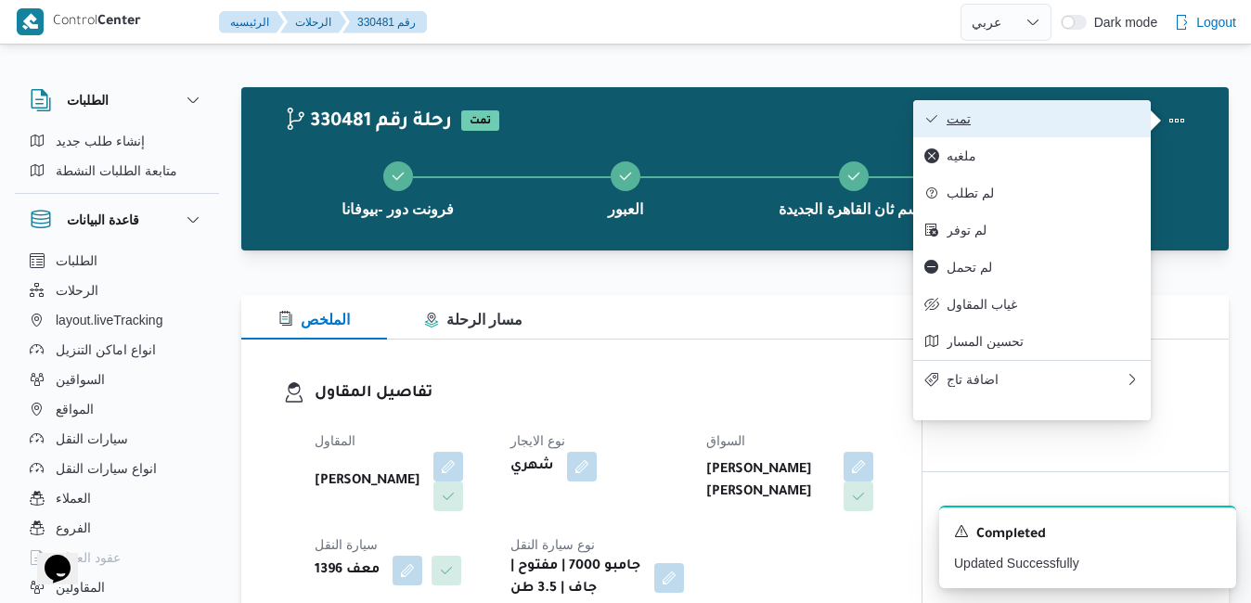
click at [1059, 124] on span "تمت" at bounding box center [1043, 118] width 193 height 15
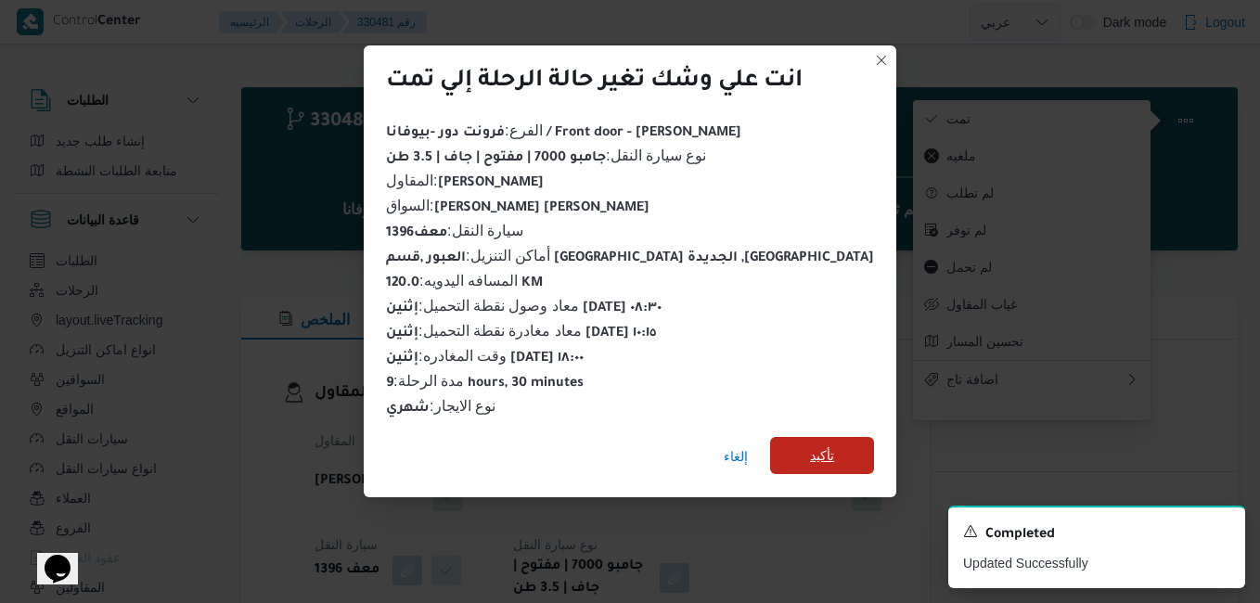
click at [820, 451] on span "تأكيد" at bounding box center [822, 455] width 104 height 37
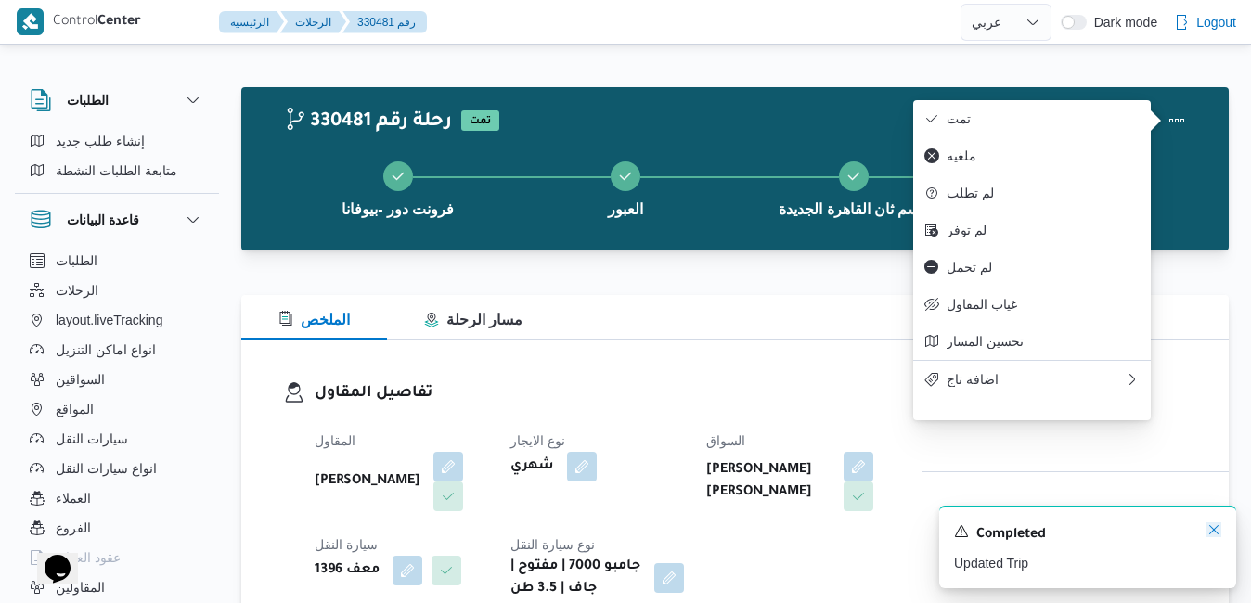
click at [1215, 530] on icon "Dismiss toast" at bounding box center [1213, 529] width 15 height 15
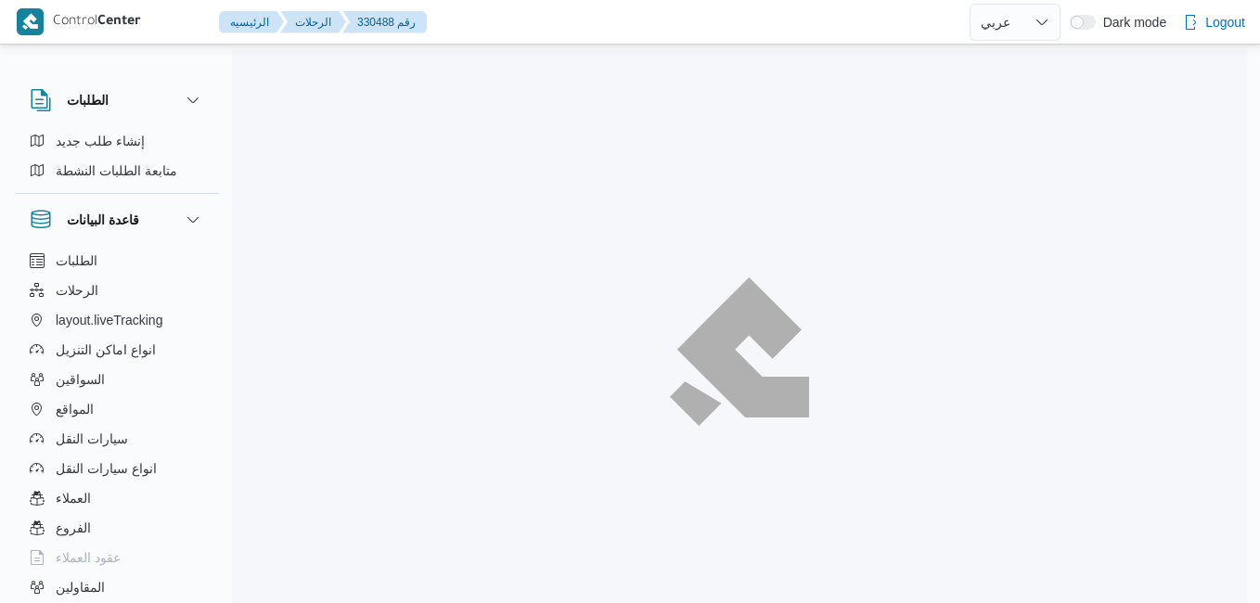
select select "ar"
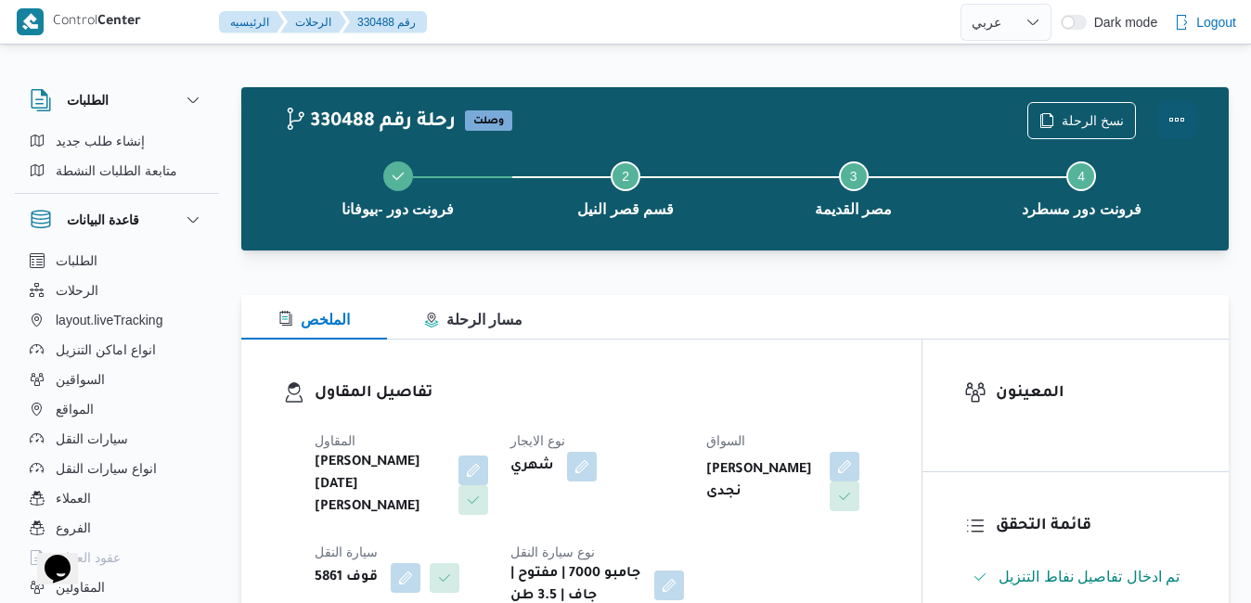
click at [1177, 124] on button "Actions" at bounding box center [1176, 119] width 37 height 37
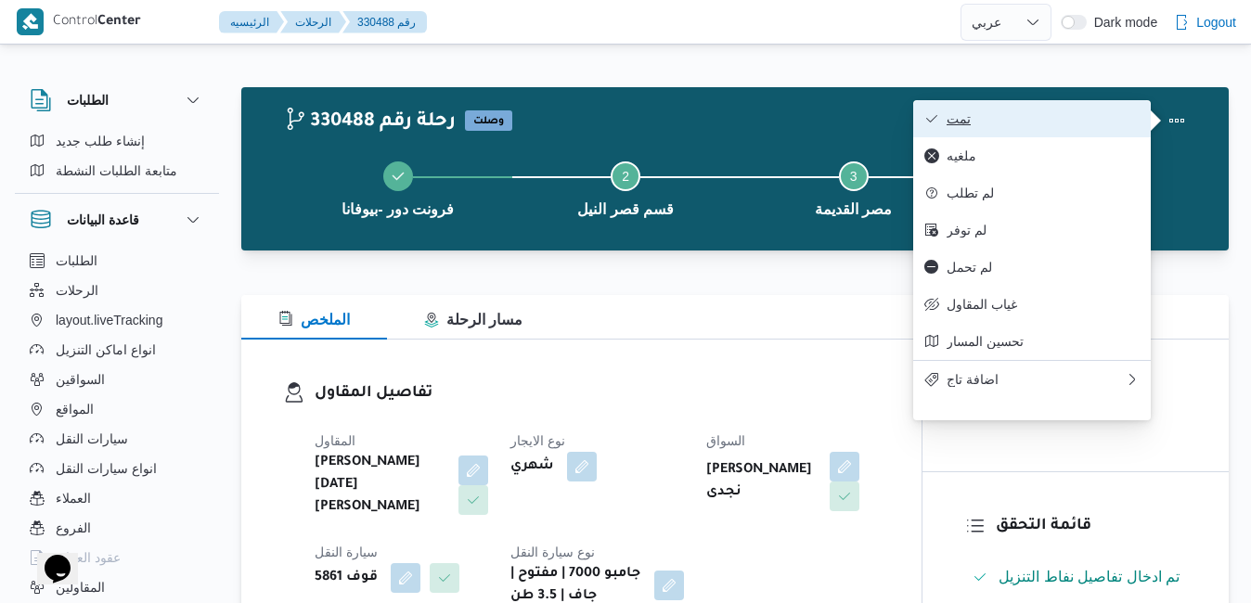
click at [1050, 126] on span "تمت" at bounding box center [1043, 118] width 193 height 15
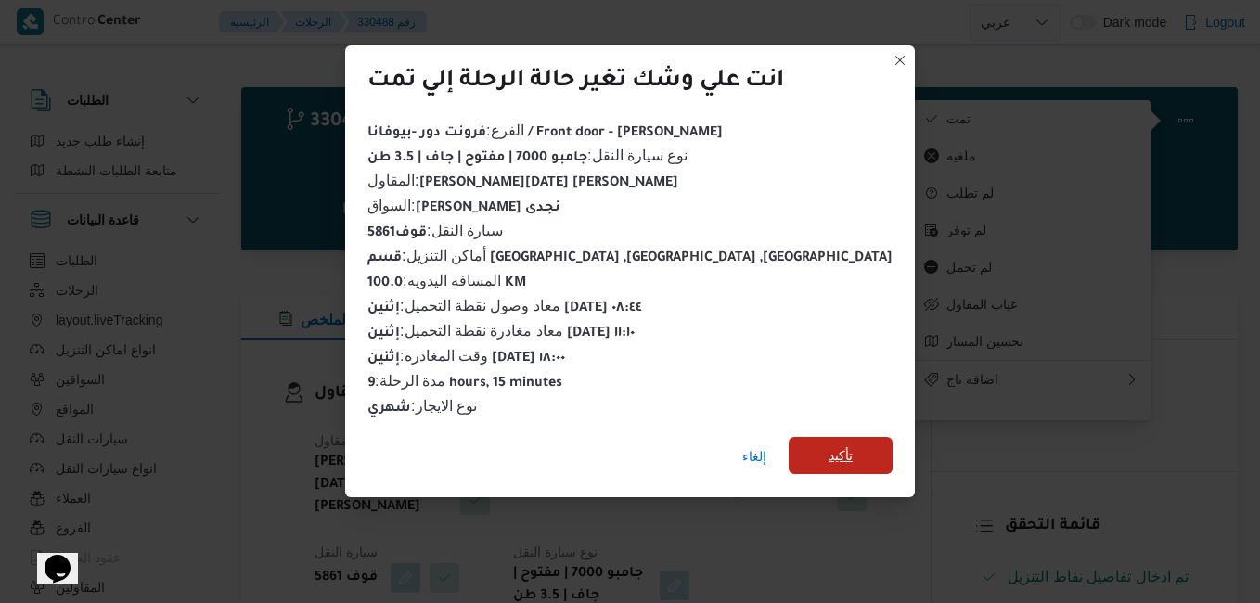
click at [789, 451] on span "تأكيد" at bounding box center [841, 455] width 104 height 37
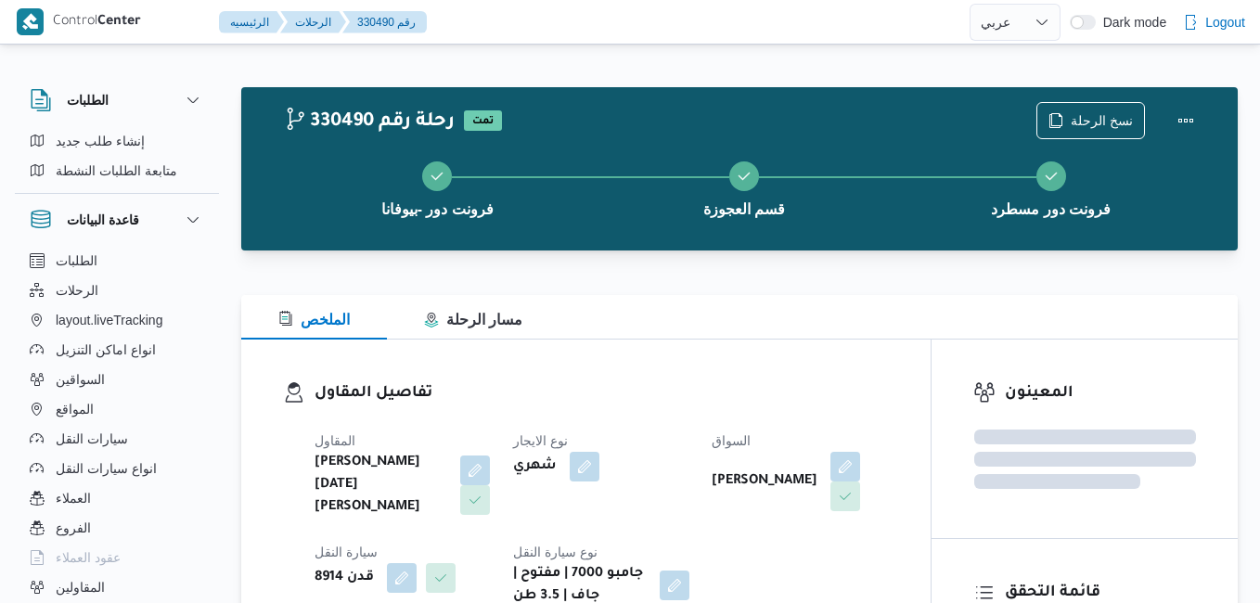
select select "ar"
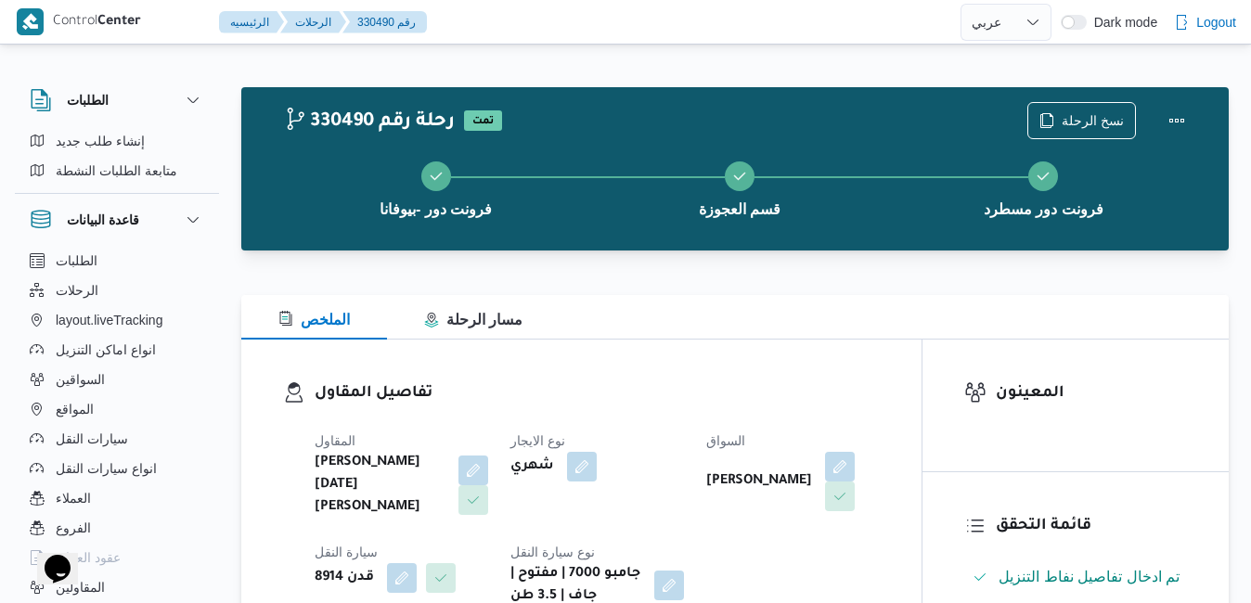
click at [772, 356] on div "تفاصيل المقاول المقاول ابراهيم رمضان ابراهيم عثمان ابوباشا نوع الايجار شهري الس…" at bounding box center [581, 495] width 680 height 310
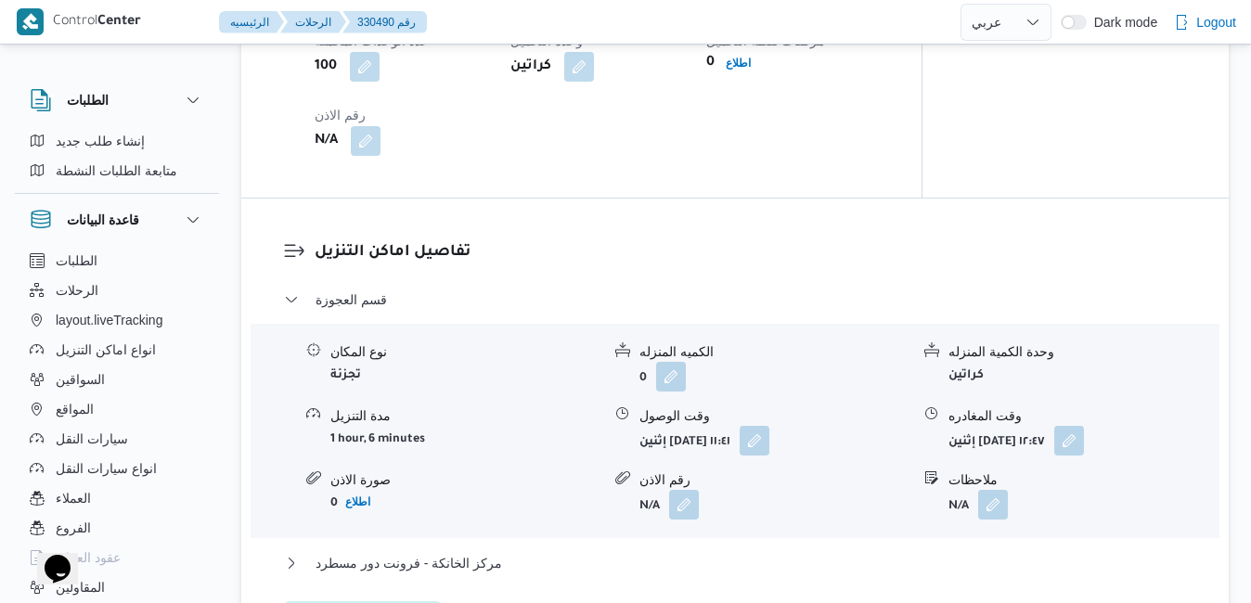
scroll to position [1522, 0]
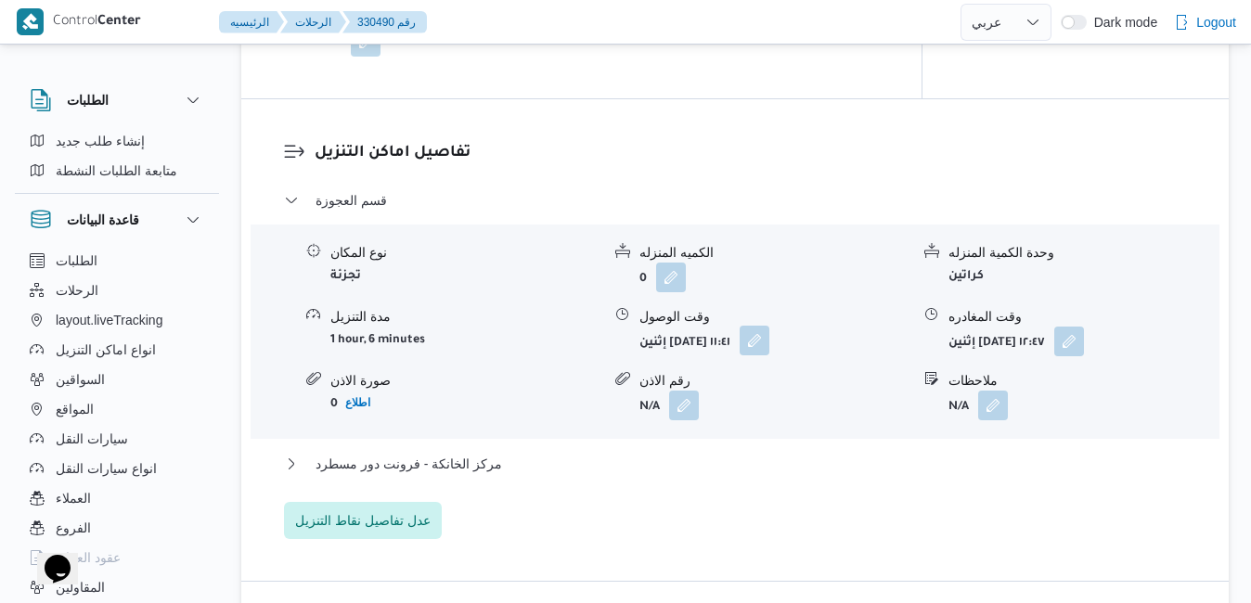
click at [769, 355] on button "button" at bounding box center [755, 341] width 30 height 30
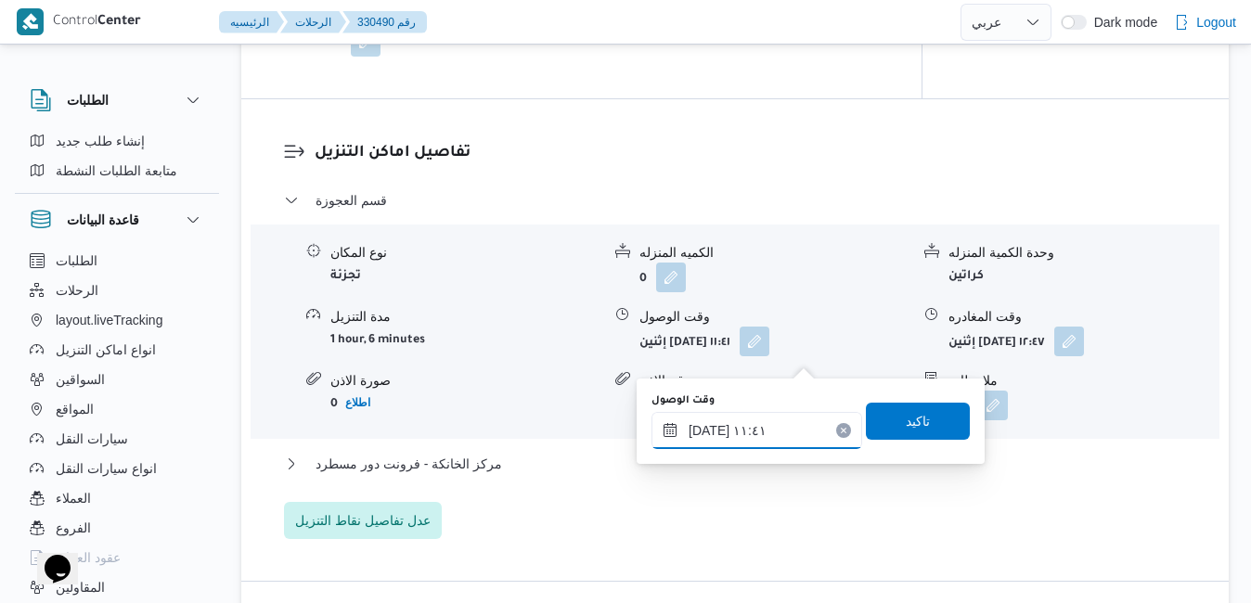
click at [704, 432] on input "١١/٠٨/٢٠٢٥ ١١:٤١" at bounding box center [756, 430] width 211 height 37
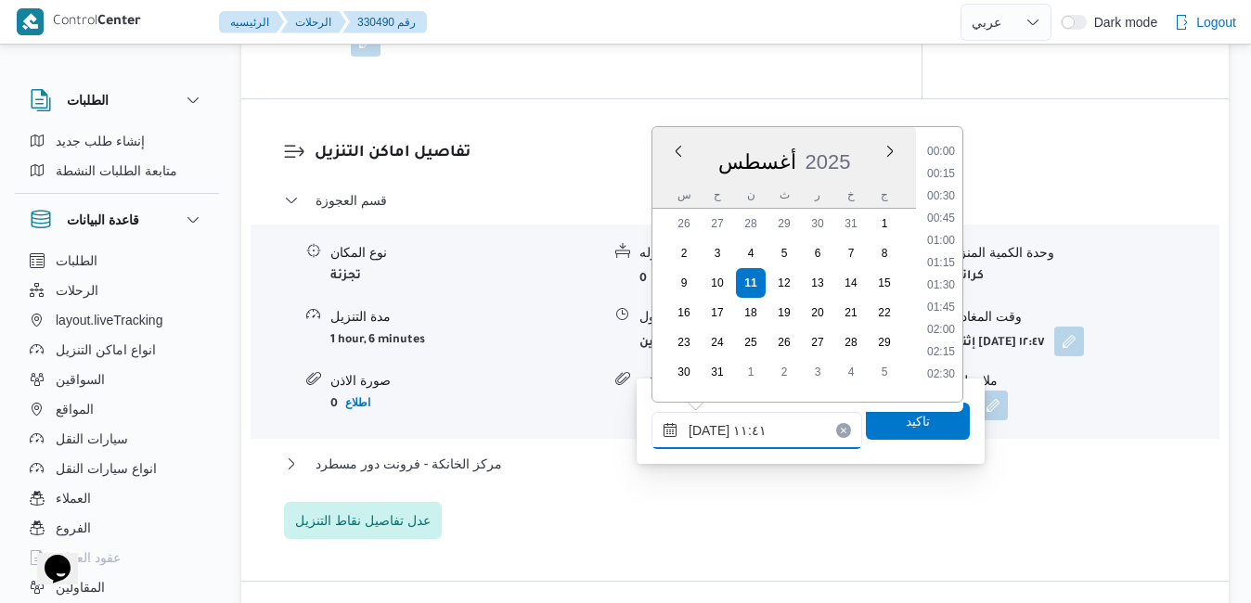
click at [704, 432] on input "١١/٠٨/٢٠٢٥ ١١:٤١" at bounding box center [756, 430] width 211 height 37
type input "١١/٠٨/٢٠٢٥ ١١:05"
click at [870, 419] on span "تاكيد" at bounding box center [918, 420] width 104 height 37
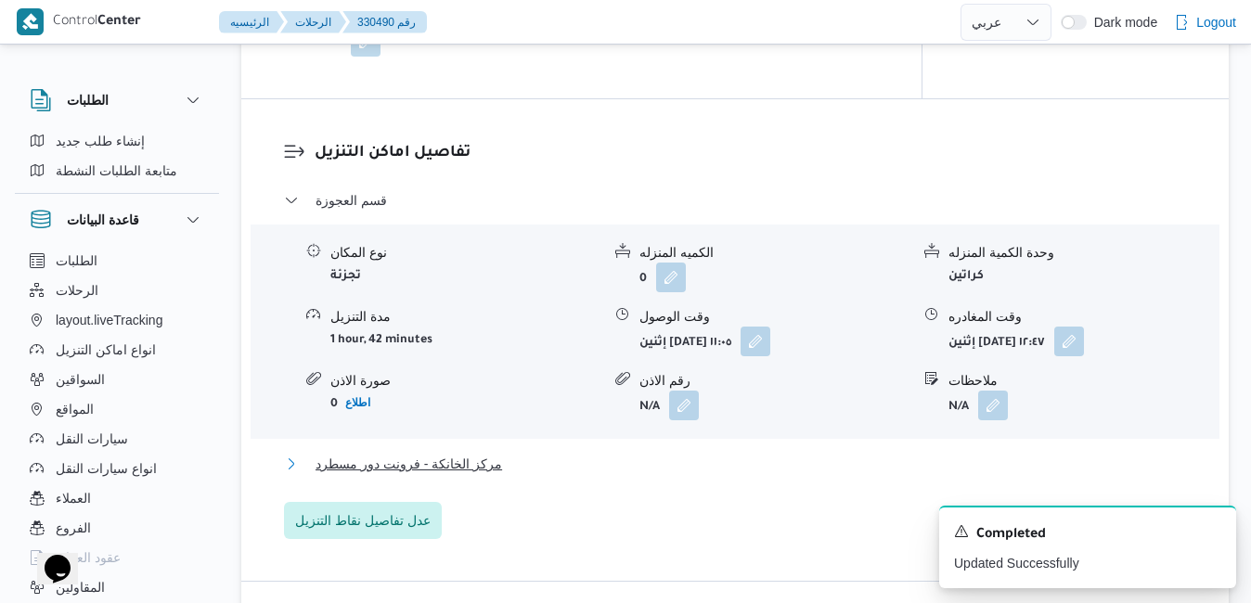
click at [740, 475] on button "مركز الخانكة - فرونت دور مسطرد" at bounding box center [735, 464] width 903 height 22
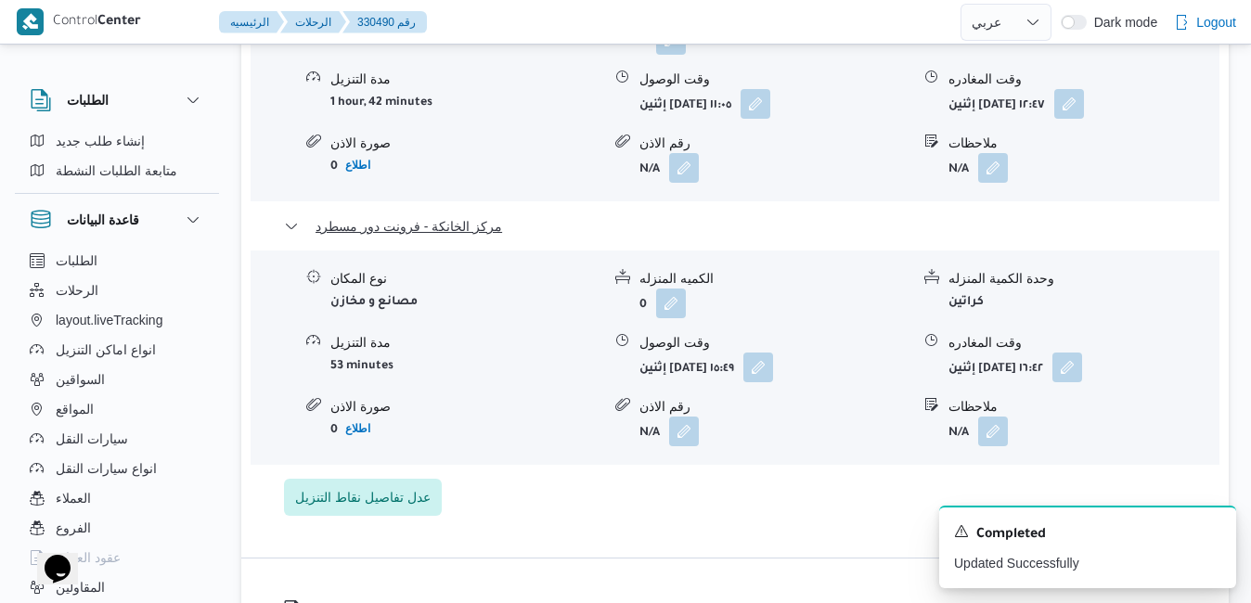
scroll to position [1819, 0]
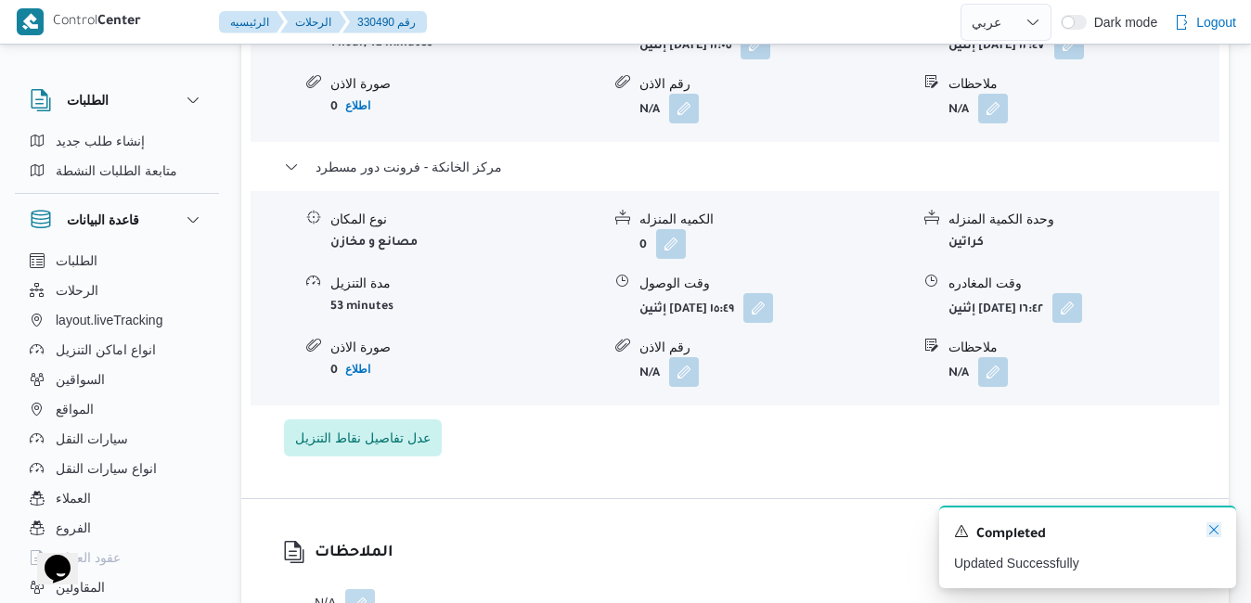
click at [1213, 527] on icon "Dismiss toast" at bounding box center [1213, 529] width 15 height 15
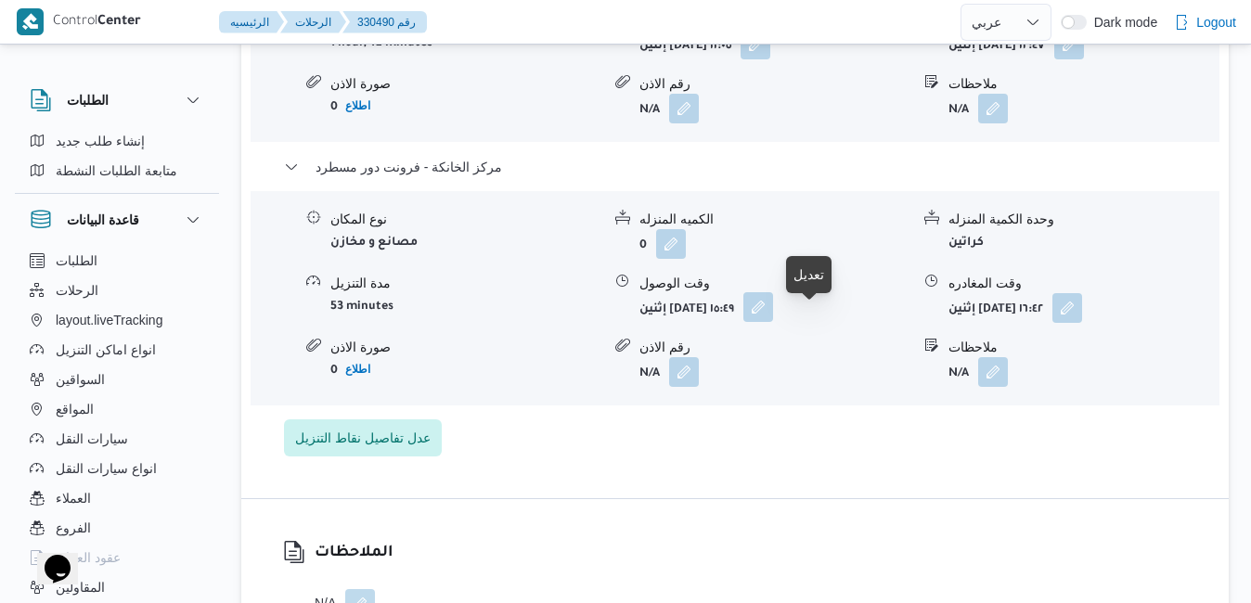
click at [773, 321] on button "button" at bounding box center [758, 307] width 30 height 30
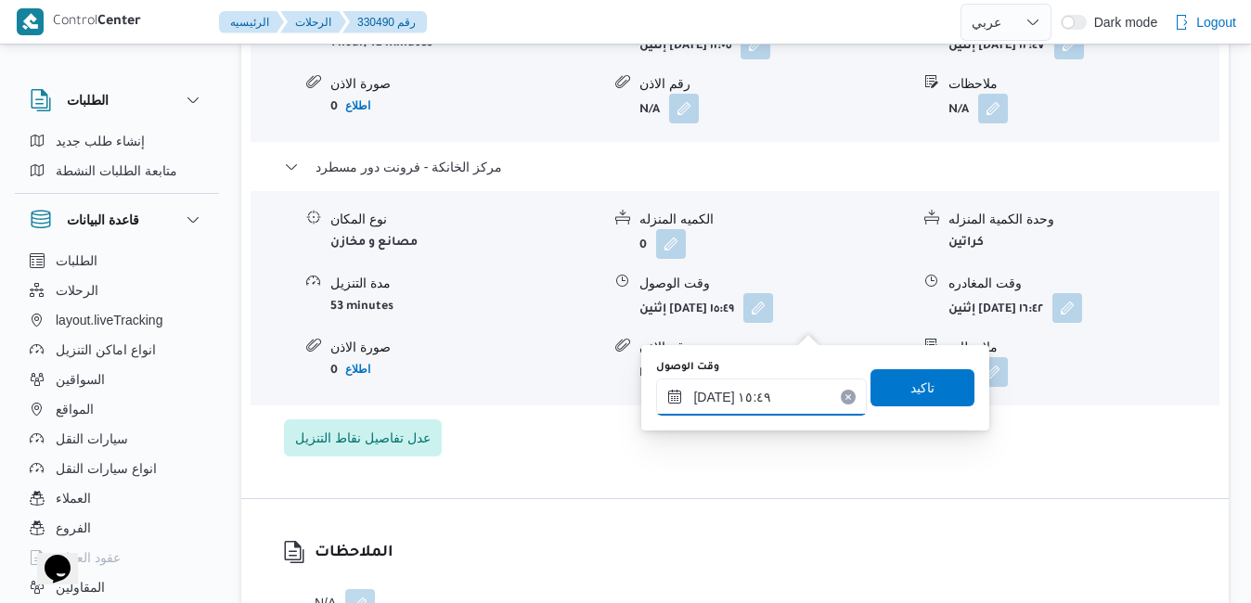
click at [792, 401] on input "١١/٠٨/٢٠٢٥ ١٥:٤٩" at bounding box center [761, 397] width 211 height 37
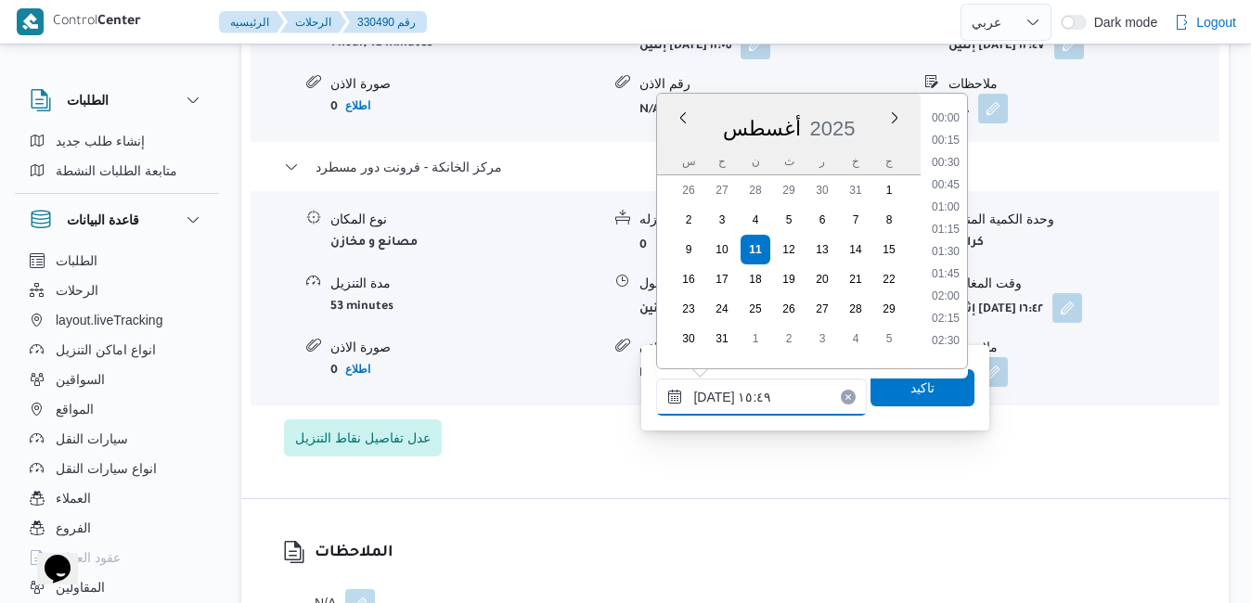
scroll to position [1275, 0]
click at [955, 310] on li "16:30" at bounding box center [945, 312] width 43 height 19
type input "[DATE] ١٦:٣٠"
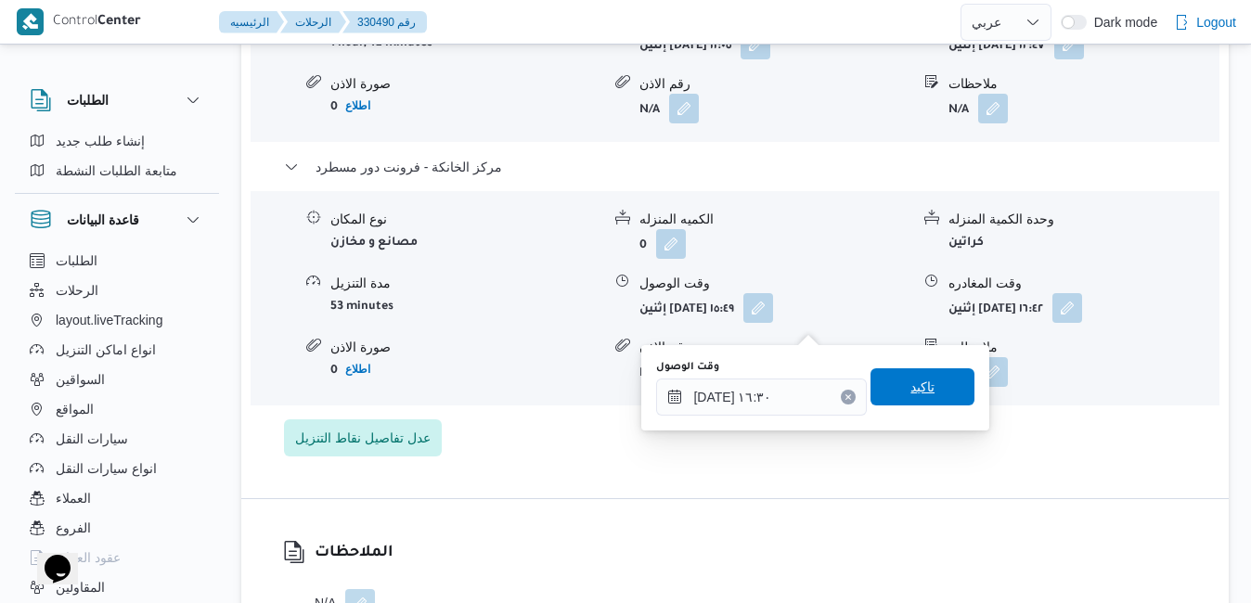
click at [926, 388] on span "تاكيد" at bounding box center [922, 386] width 104 height 37
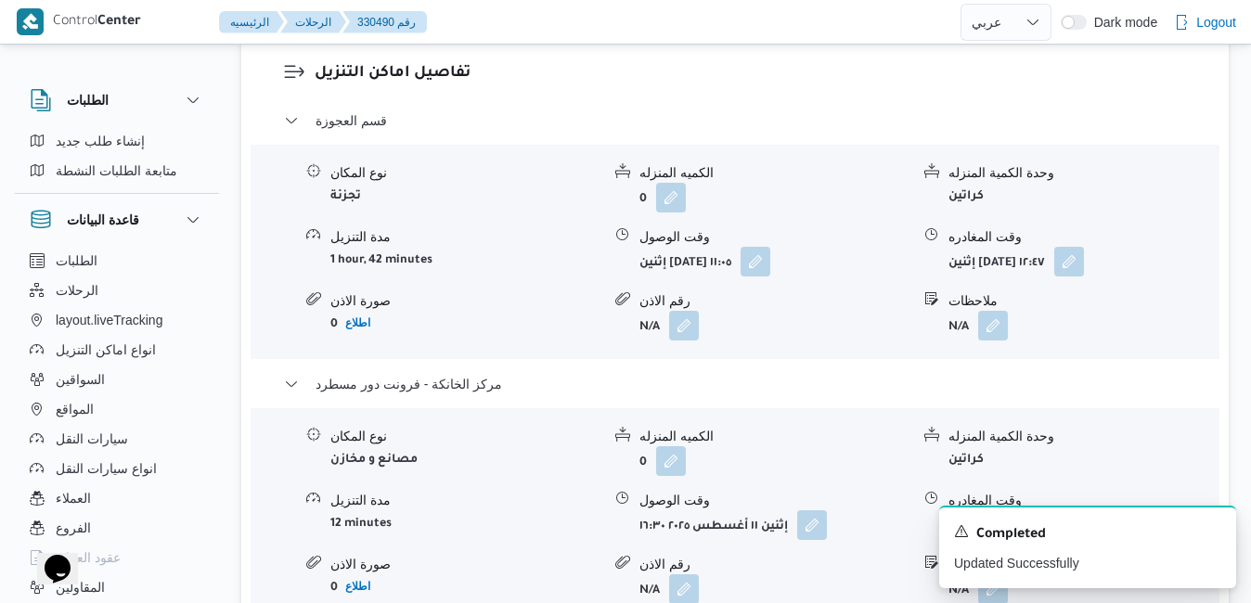
scroll to position [1633, 0]
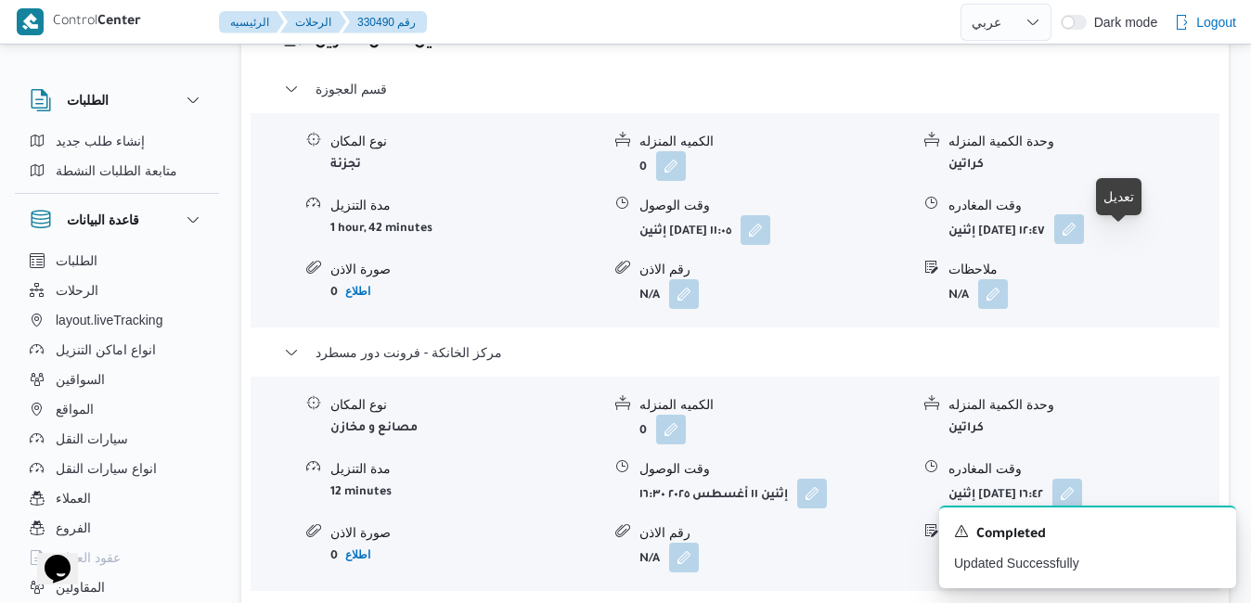
click at [1084, 241] on button "button" at bounding box center [1069, 229] width 30 height 30
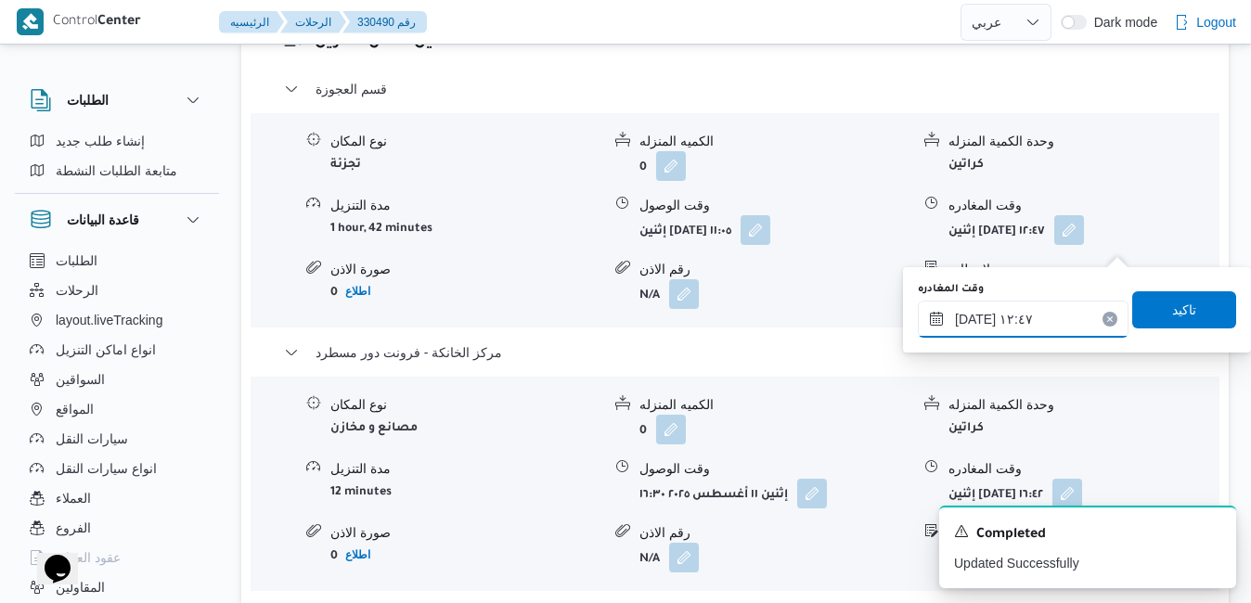
click at [1032, 315] on input "١١/٠٨/٢٠٢٥ ١٢:٤٧" at bounding box center [1023, 319] width 211 height 37
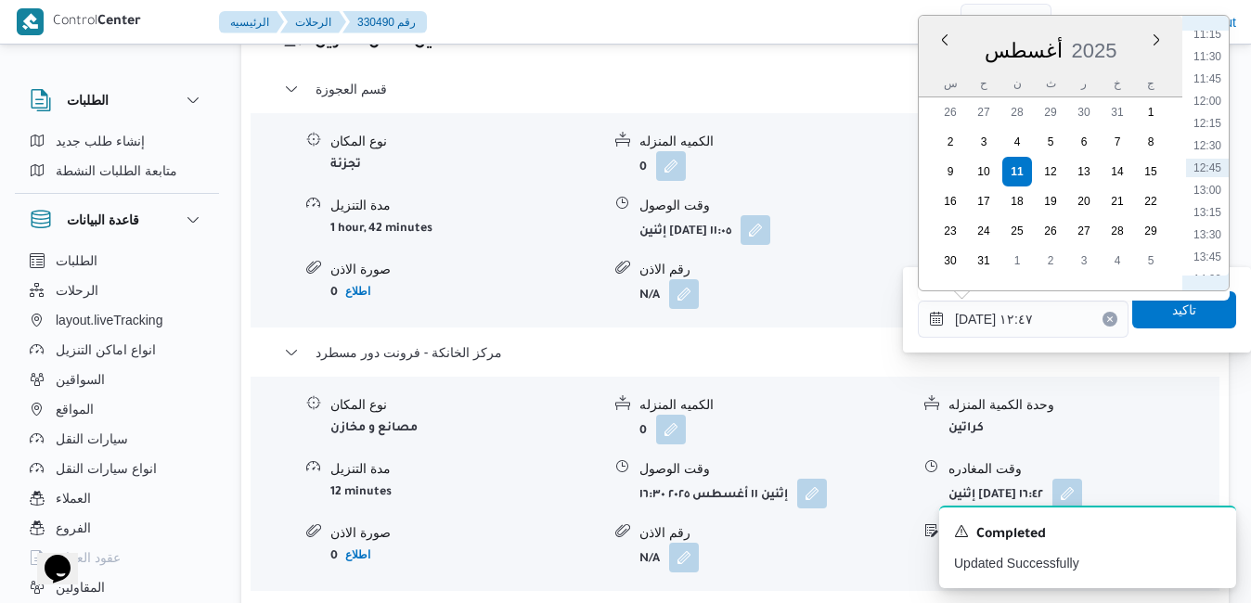
scroll to position [1222, 0]
click at [1209, 248] on li "16:00" at bounding box center [1207, 243] width 43 height 19
type input "١١/٠٨/٢٠٢٥ ١٦:٠٠"
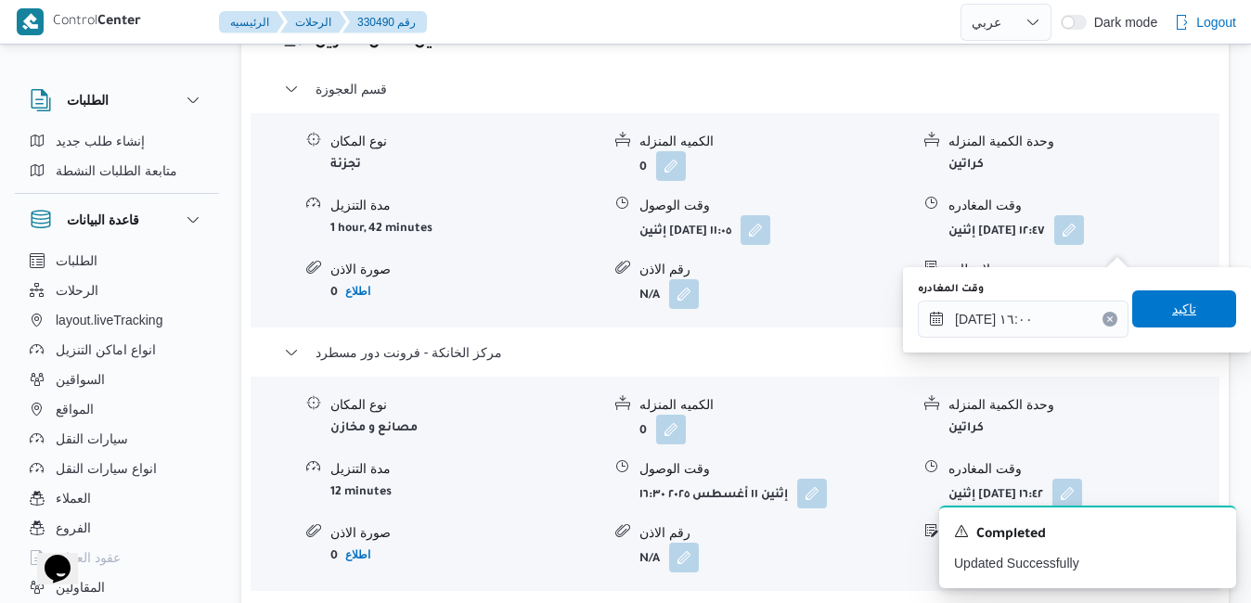
click at [1176, 311] on span "تاكيد" at bounding box center [1184, 309] width 24 height 22
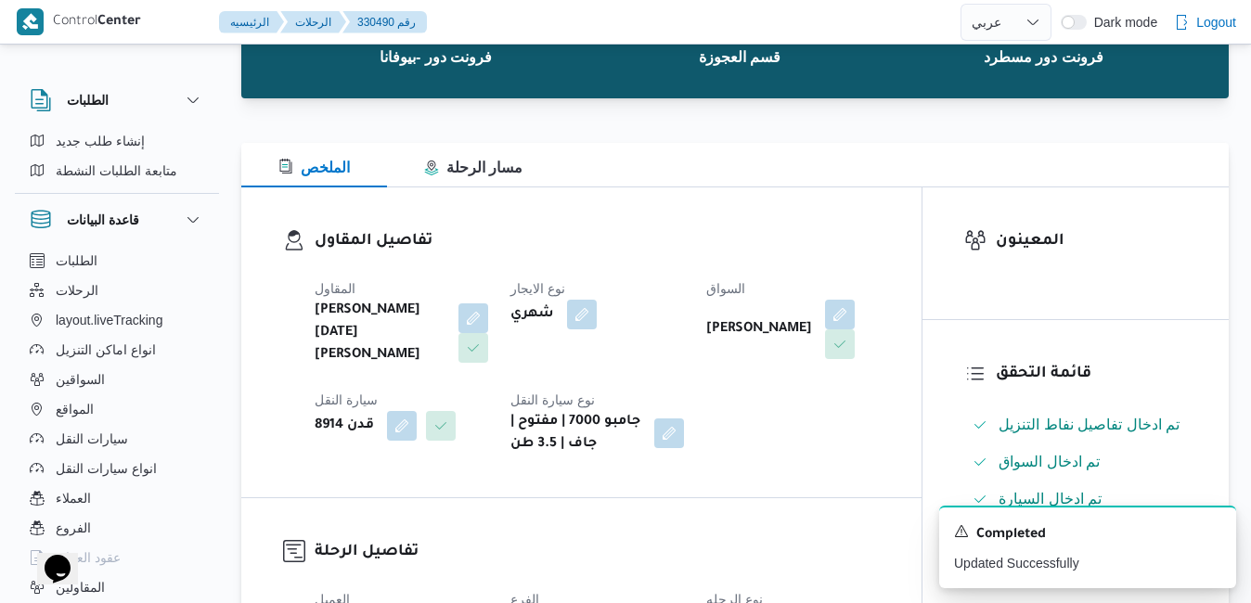
scroll to position [0, 0]
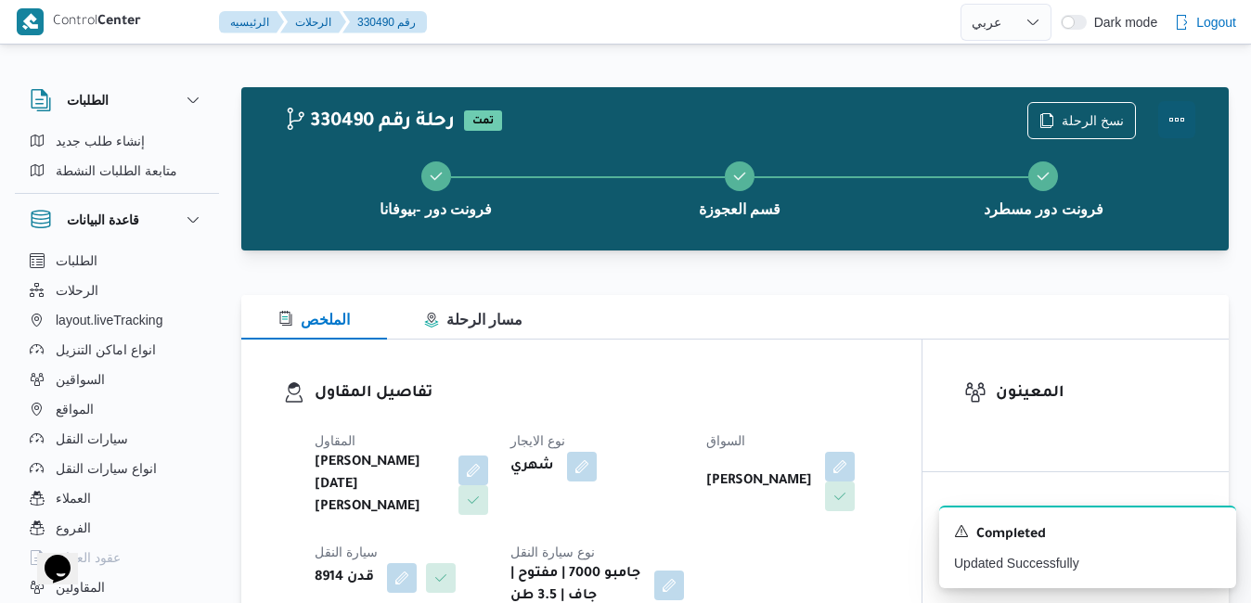
click at [1180, 122] on button "Actions" at bounding box center [1176, 119] width 37 height 37
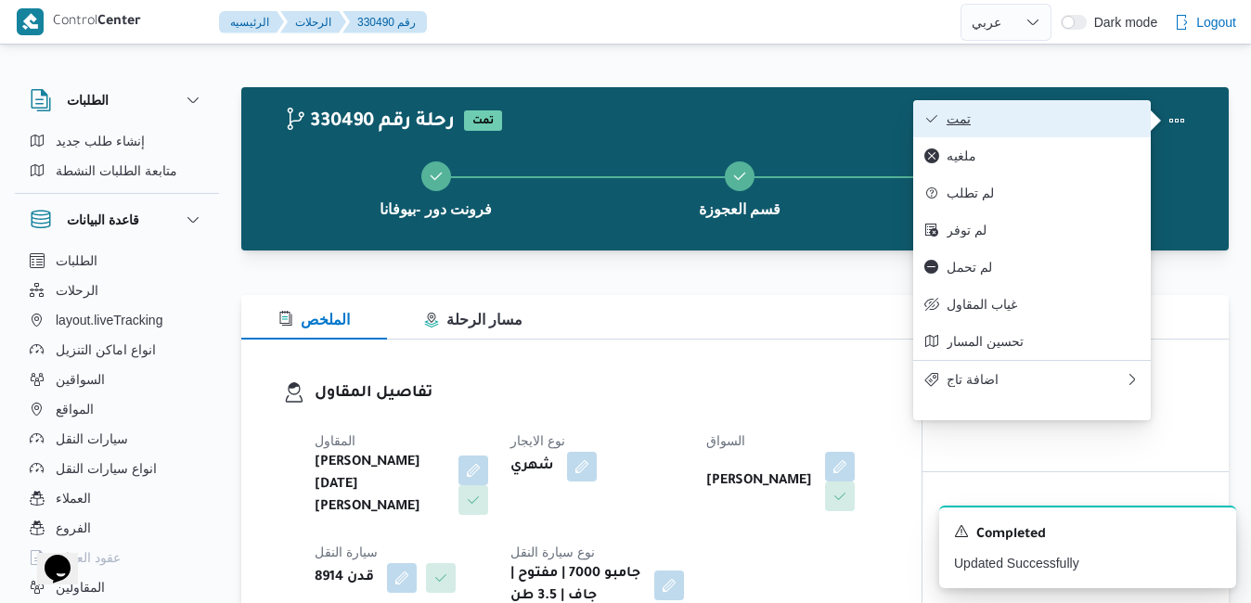
click at [1066, 116] on span "تمت" at bounding box center [1043, 118] width 193 height 15
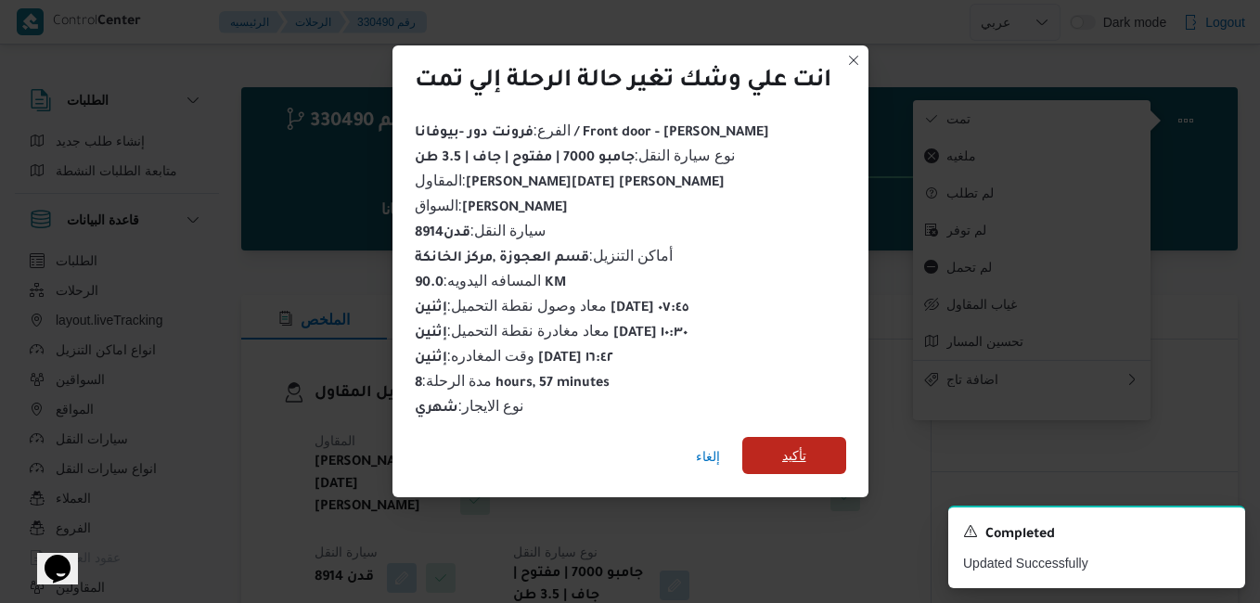
click at [790, 452] on span "تأكيد" at bounding box center [794, 456] width 24 height 22
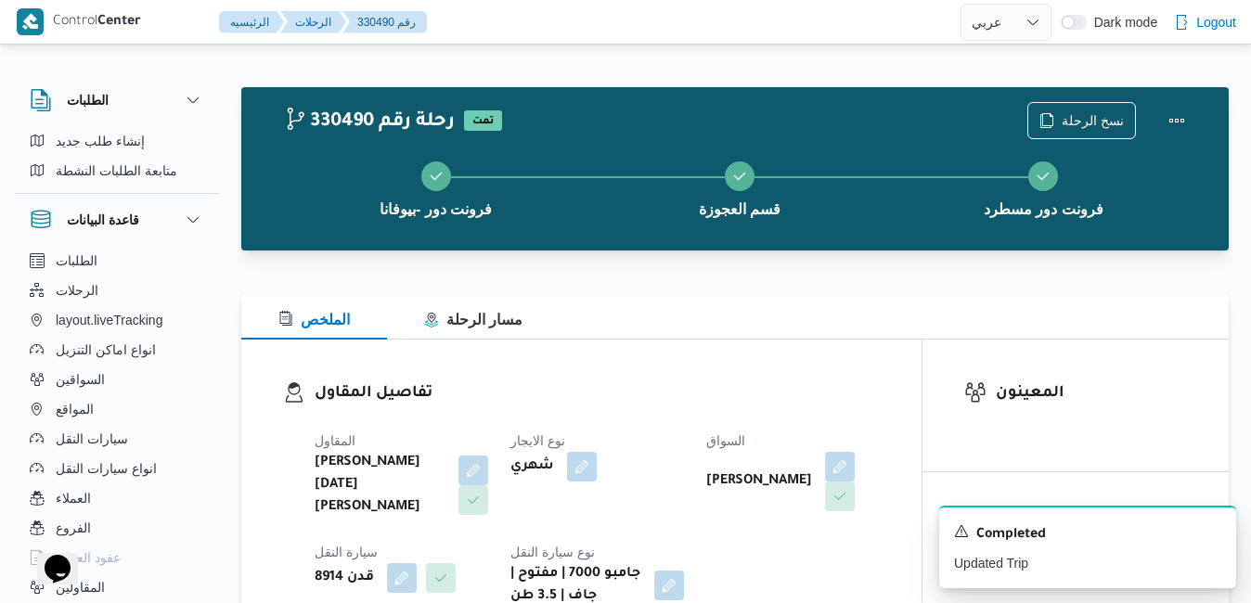
click at [864, 379] on div "تفاصيل المقاول المقاول ابراهيم رمضان ابراهيم عثمان ابوباشا نوع الايجار شهري الس…" at bounding box center [581, 495] width 680 height 310
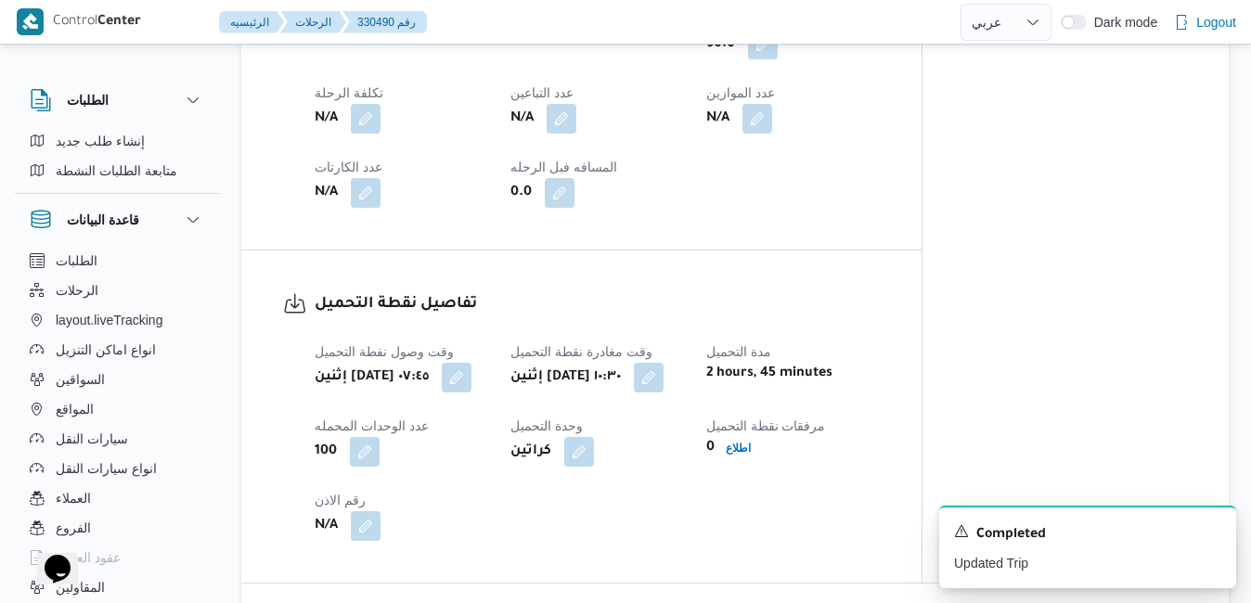
scroll to position [1076, 0]
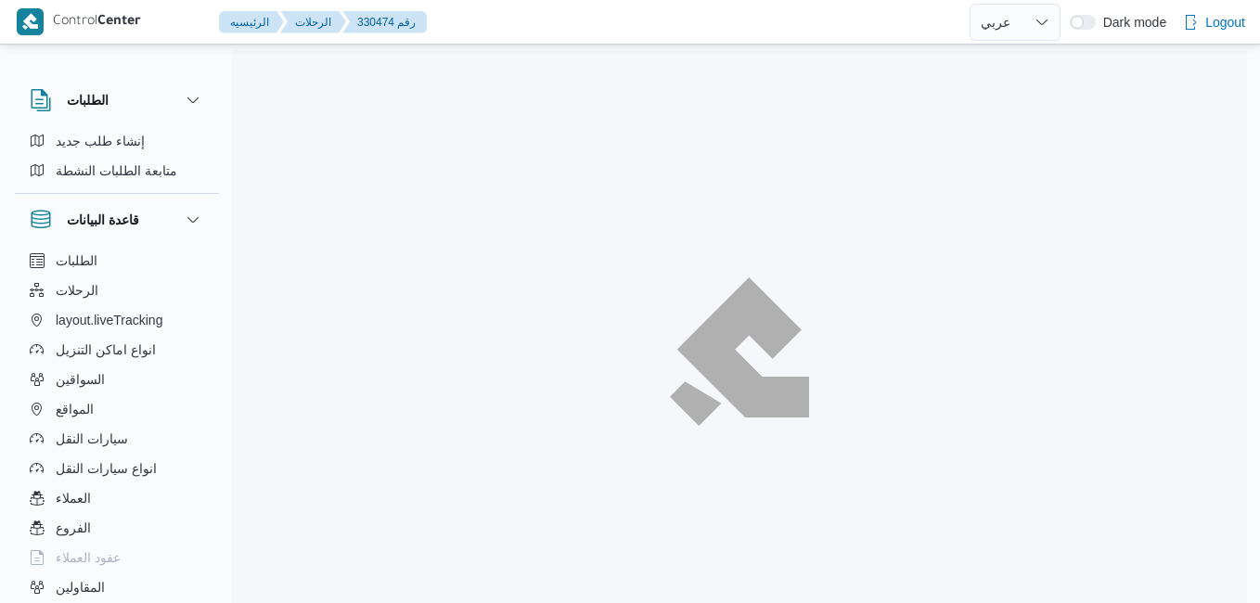
select select "ar"
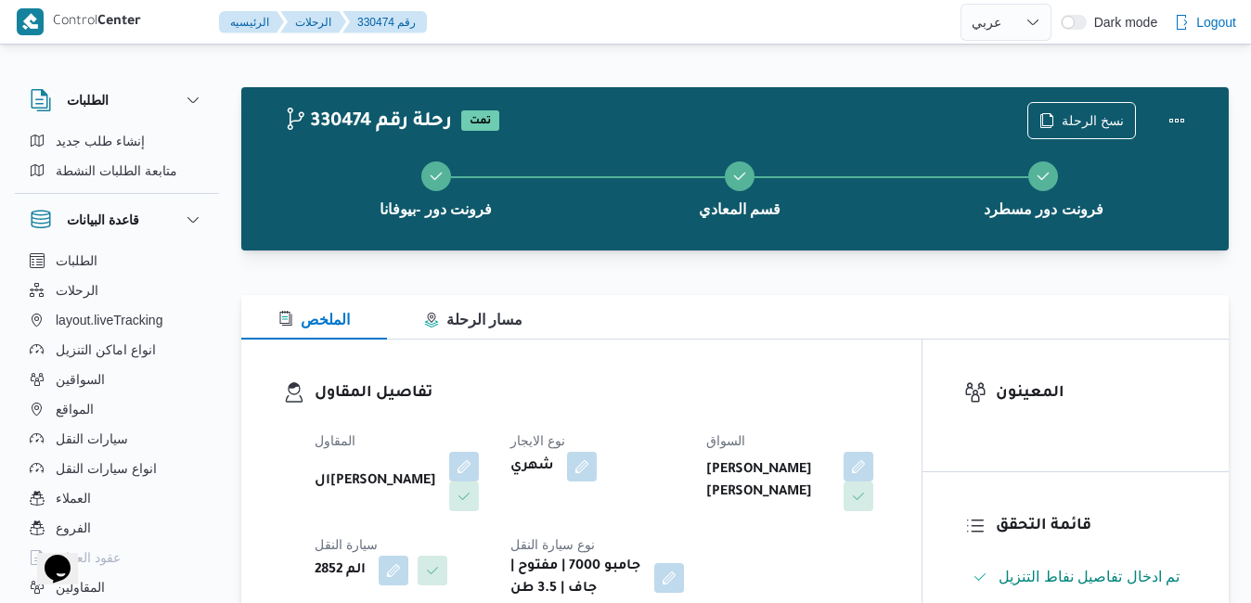
click at [707, 368] on div "تفاصيل المقاول المقاول السيد [PERSON_NAME] [PERSON_NAME] الايجار شهري السواق [P…" at bounding box center [581, 491] width 680 height 303
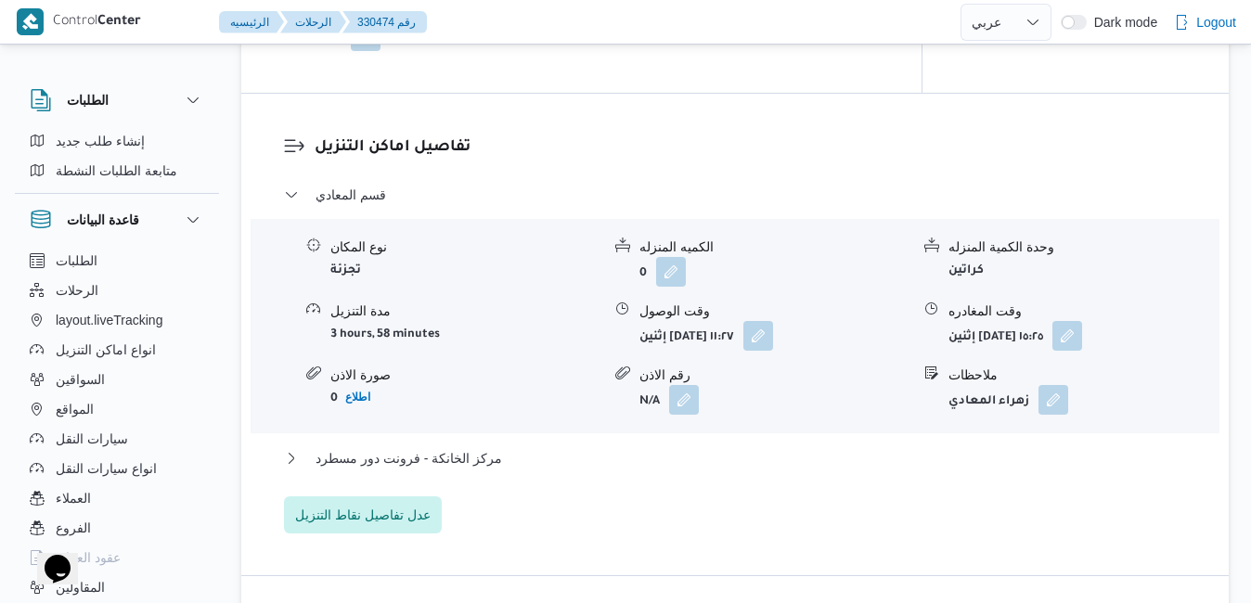
scroll to position [1522, 0]
click at [773, 348] on button "button" at bounding box center [758, 333] width 30 height 30
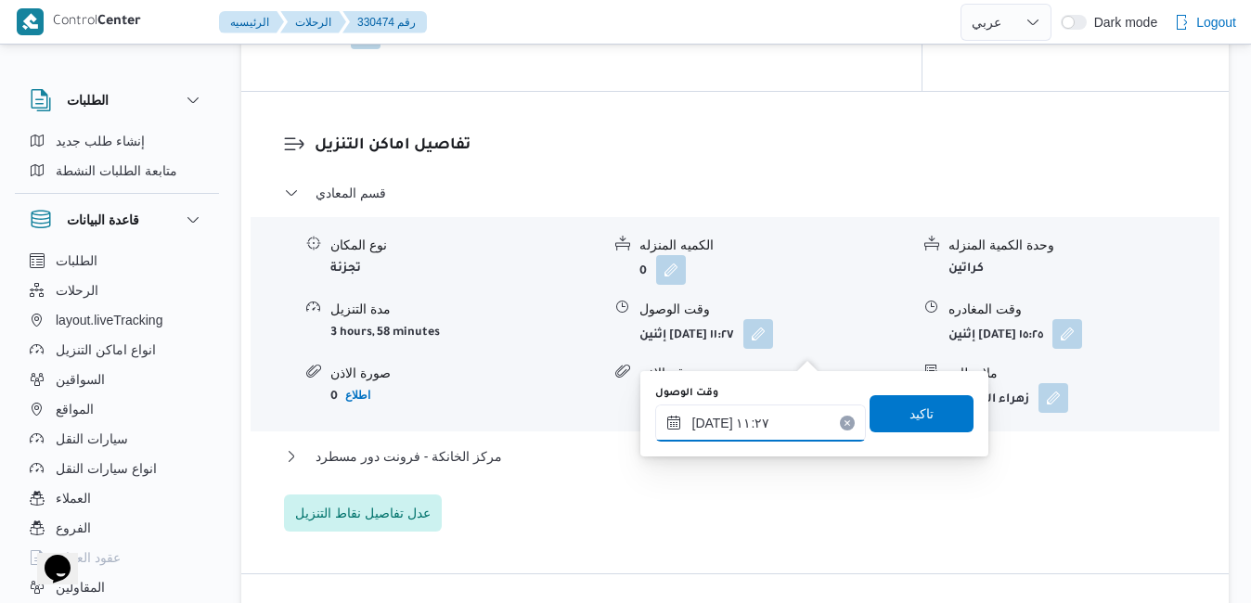
click at [741, 432] on input "[DATE] ١١:٢٧" at bounding box center [760, 423] width 211 height 37
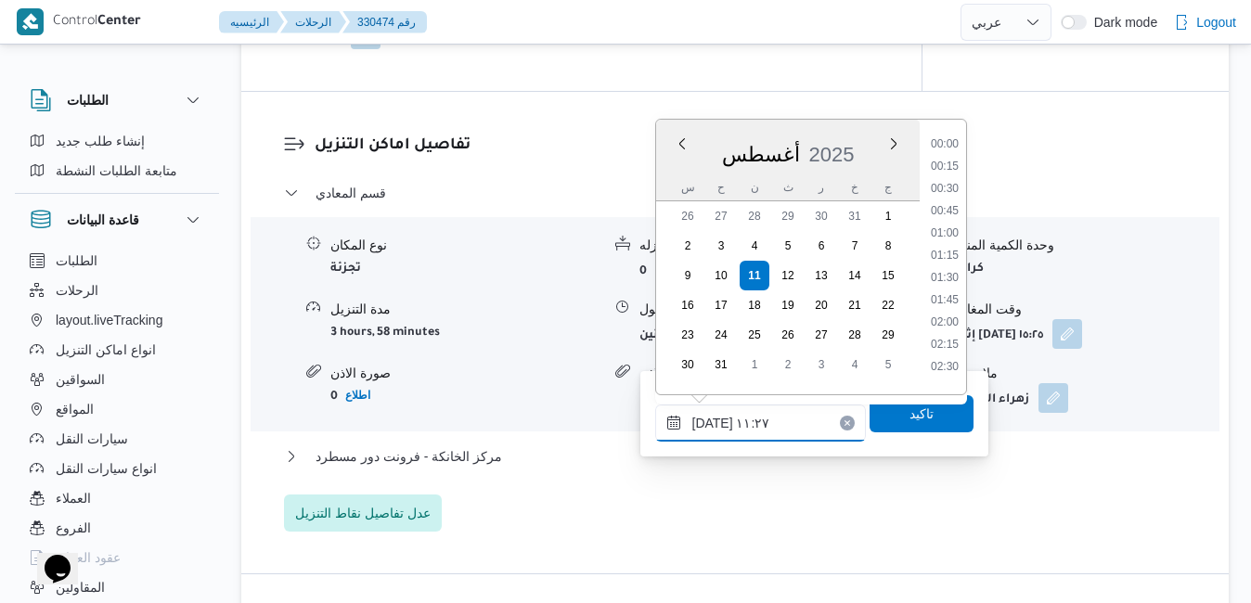
scroll to position [874, 0]
click at [951, 184] on li "10:15" at bounding box center [944, 183] width 43 height 19
type input "[DATE] ١٠:١٥"
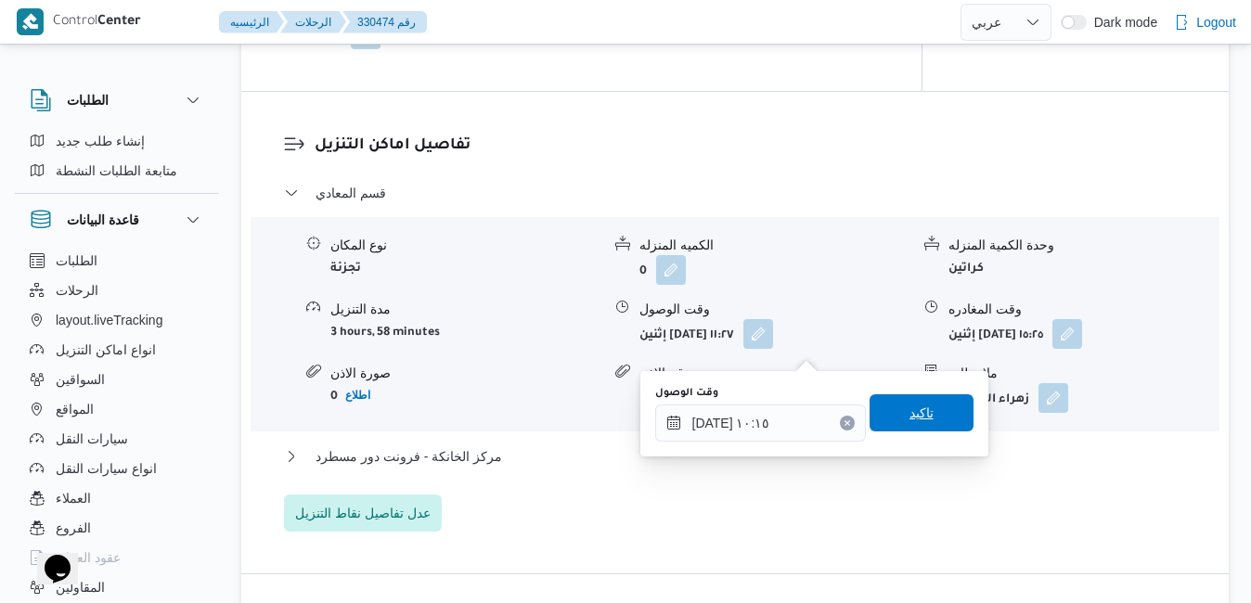
click at [927, 423] on span "تاكيد" at bounding box center [922, 412] width 104 height 37
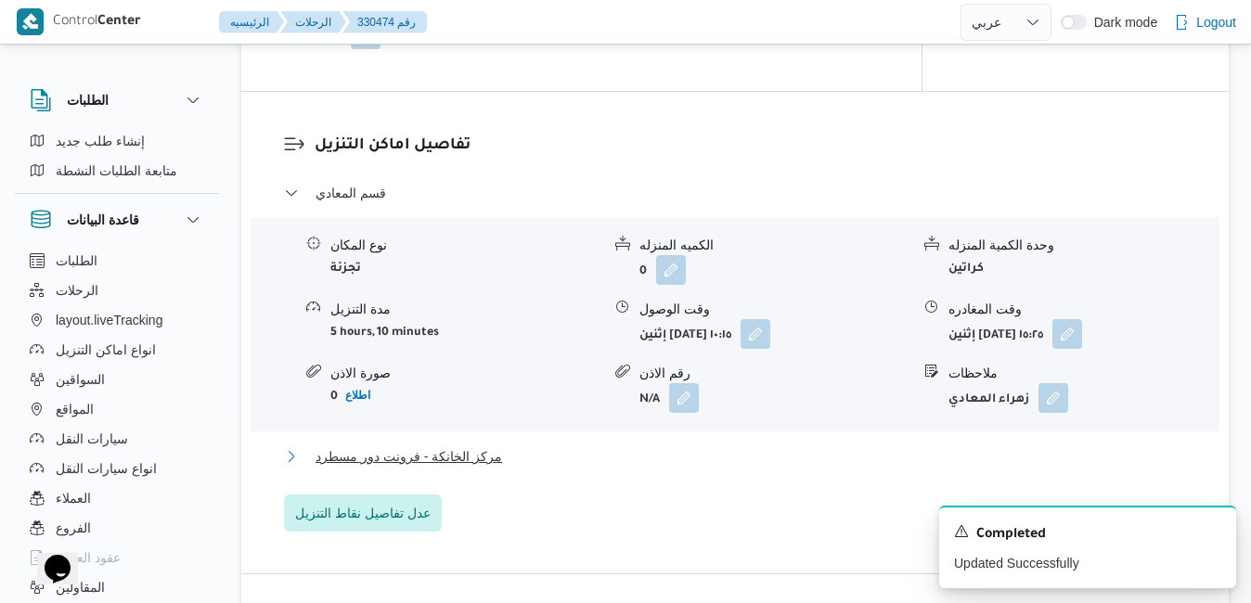
click at [830, 468] on button "مركز الخانكة - فرونت دور مسطرد" at bounding box center [735, 456] width 903 height 22
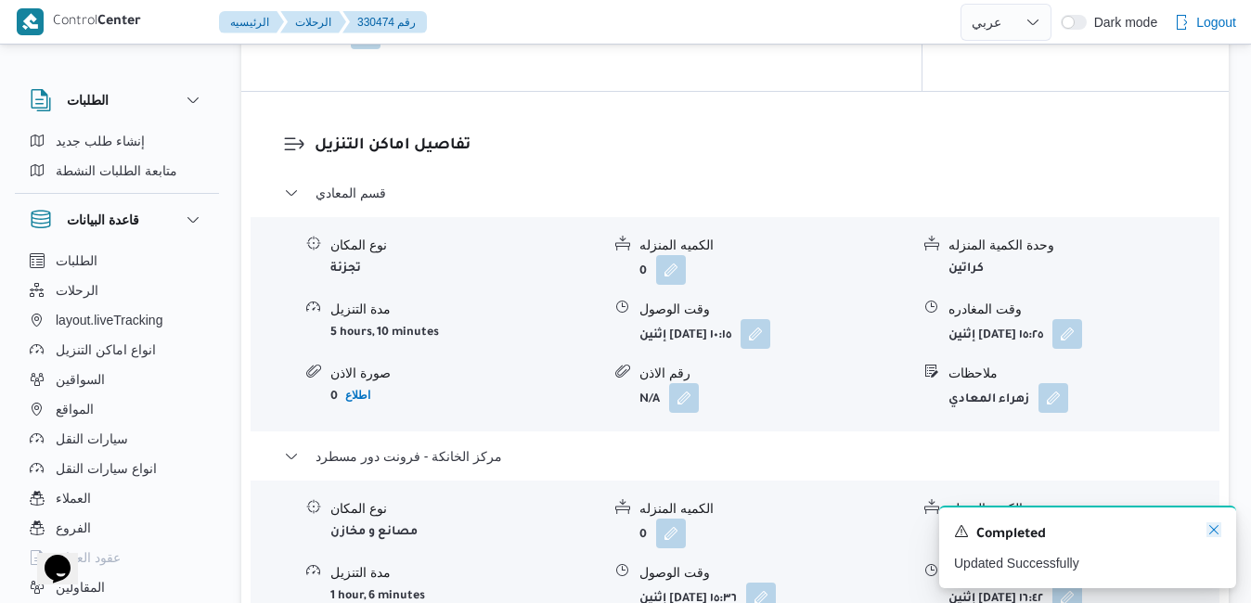
click at [1212, 533] on icon "Dismiss toast" at bounding box center [1213, 529] width 15 height 15
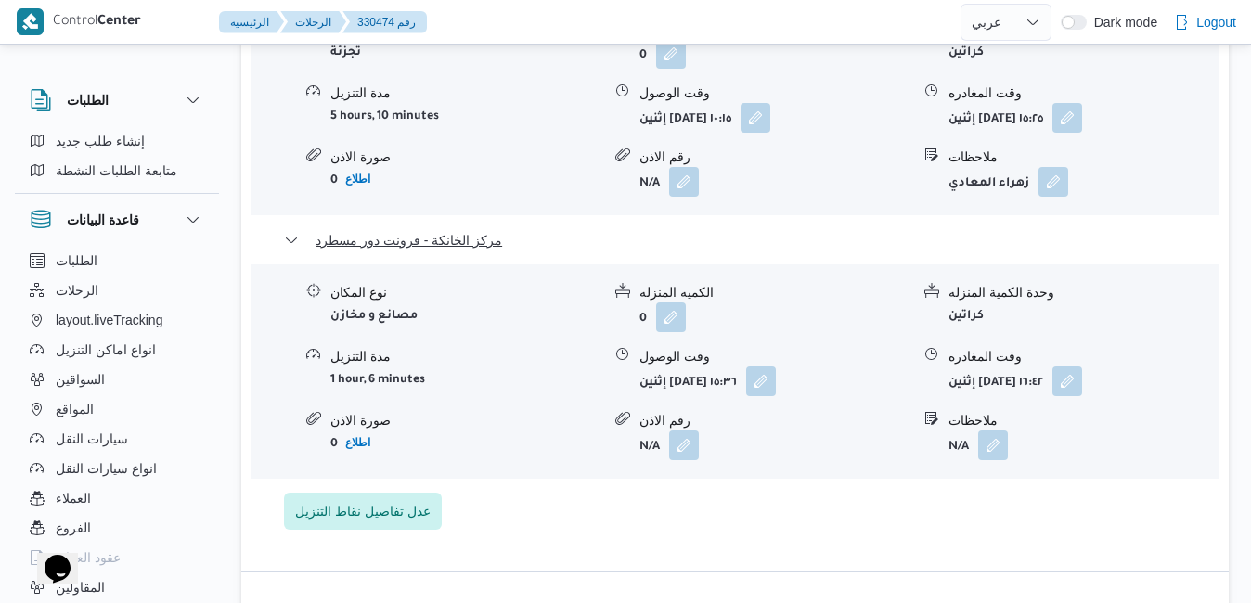
scroll to position [1782, 0]
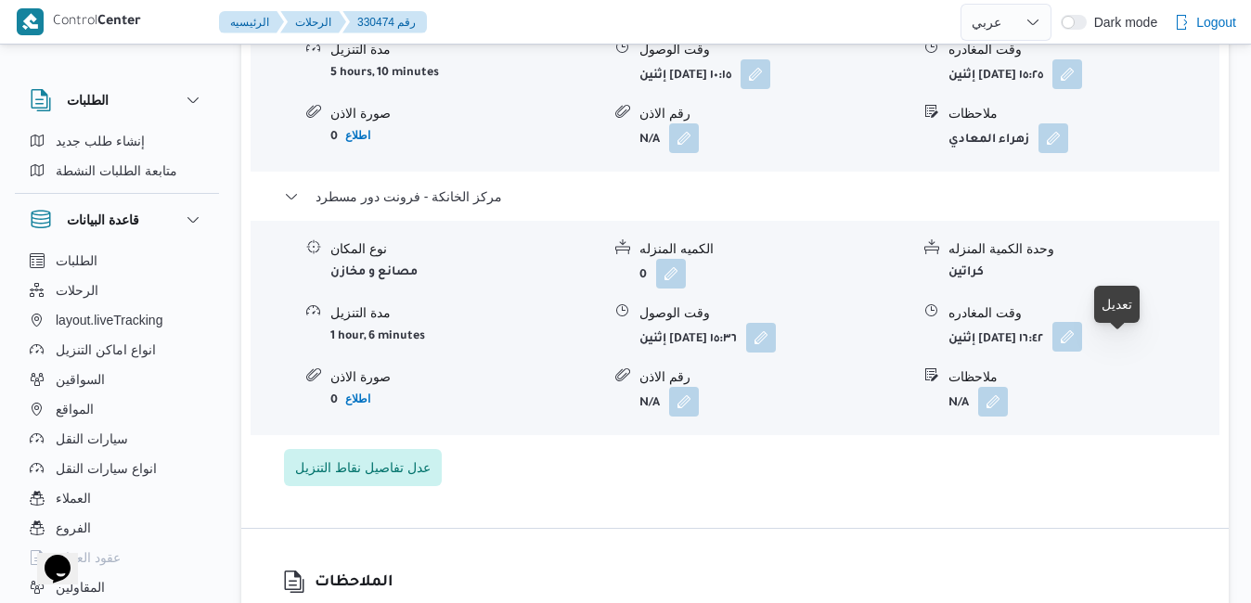
click at [1082, 352] on button "button" at bounding box center [1067, 337] width 30 height 30
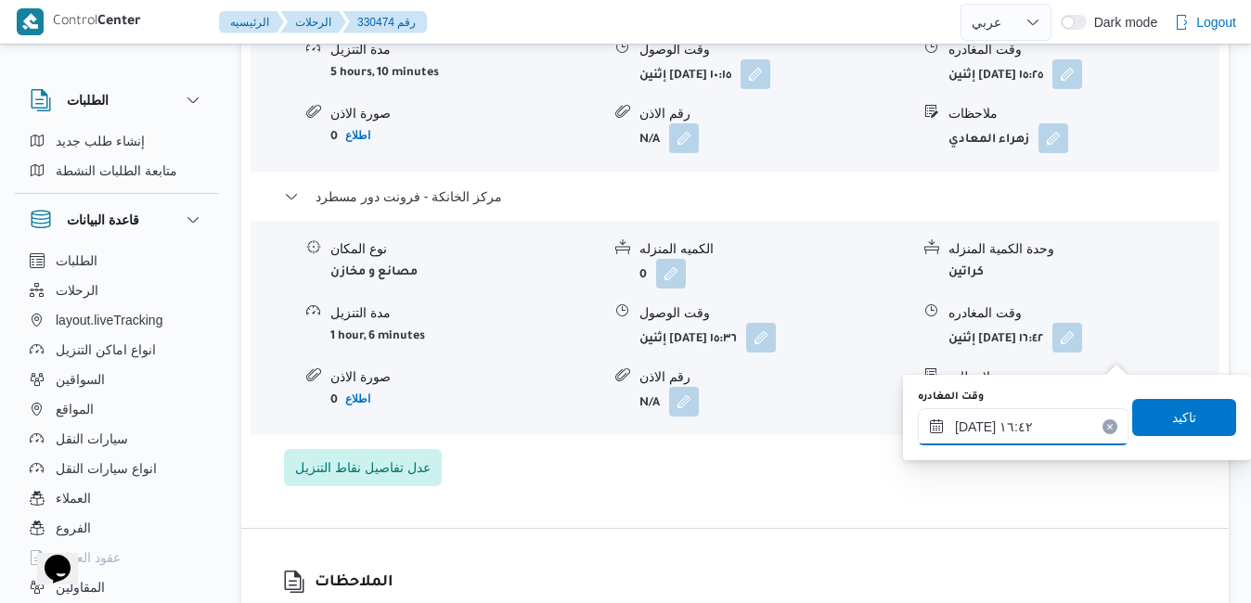
click at [1014, 423] on input "[DATE] ١٦:٤٢" at bounding box center [1023, 426] width 211 height 37
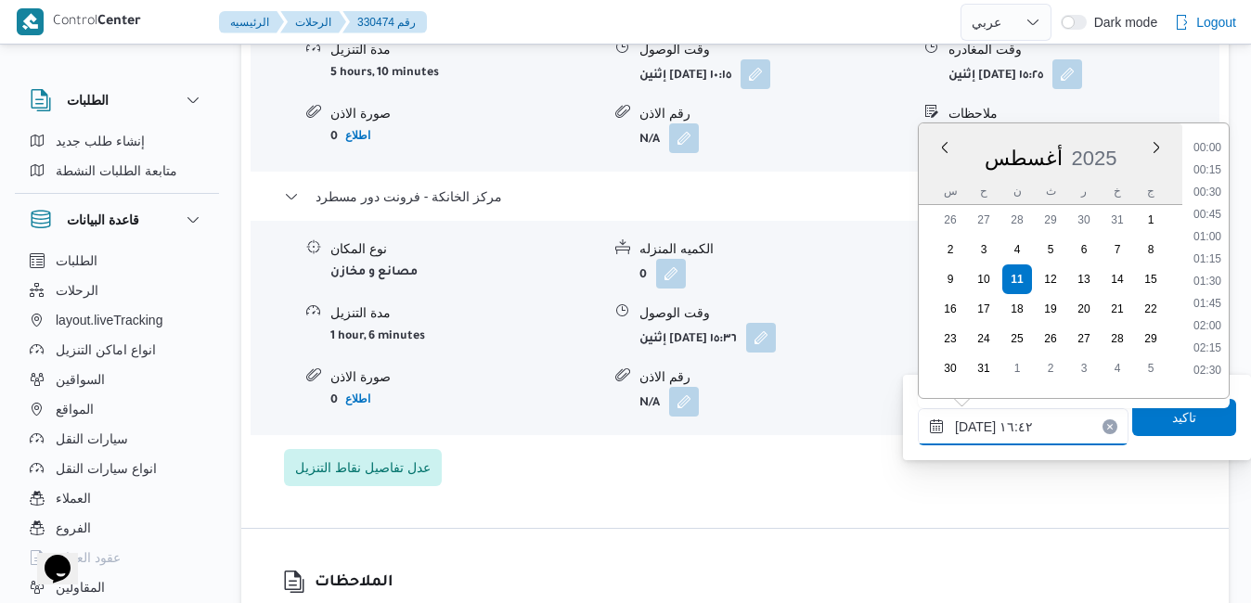
scroll to position [1342, 0]
click at [988, 528] on div "تفاصيل اماكن التنزيل قسم المعادي نوع المكان تجزئة الكميه المنزله 0 وحدة الكمية …" at bounding box center [734, 180] width 987 height 696
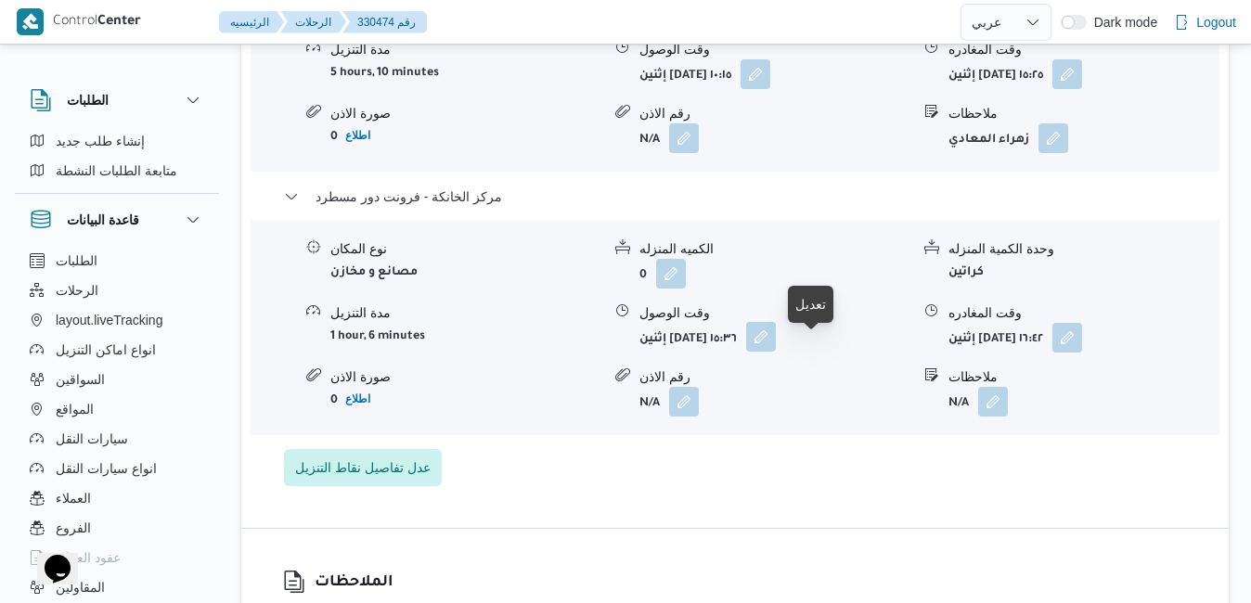
click at [776, 351] on button "button" at bounding box center [761, 337] width 30 height 30
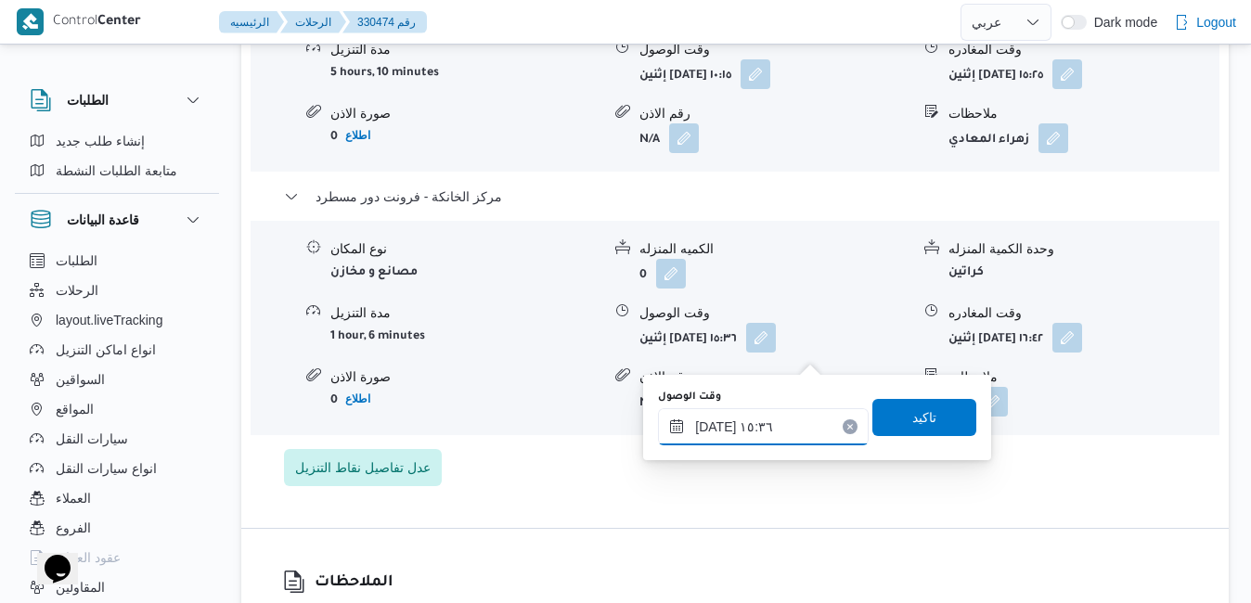
click at [746, 430] on input "[DATE] ١٥:٣٦" at bounding box center [763, 426] width 211 height 37
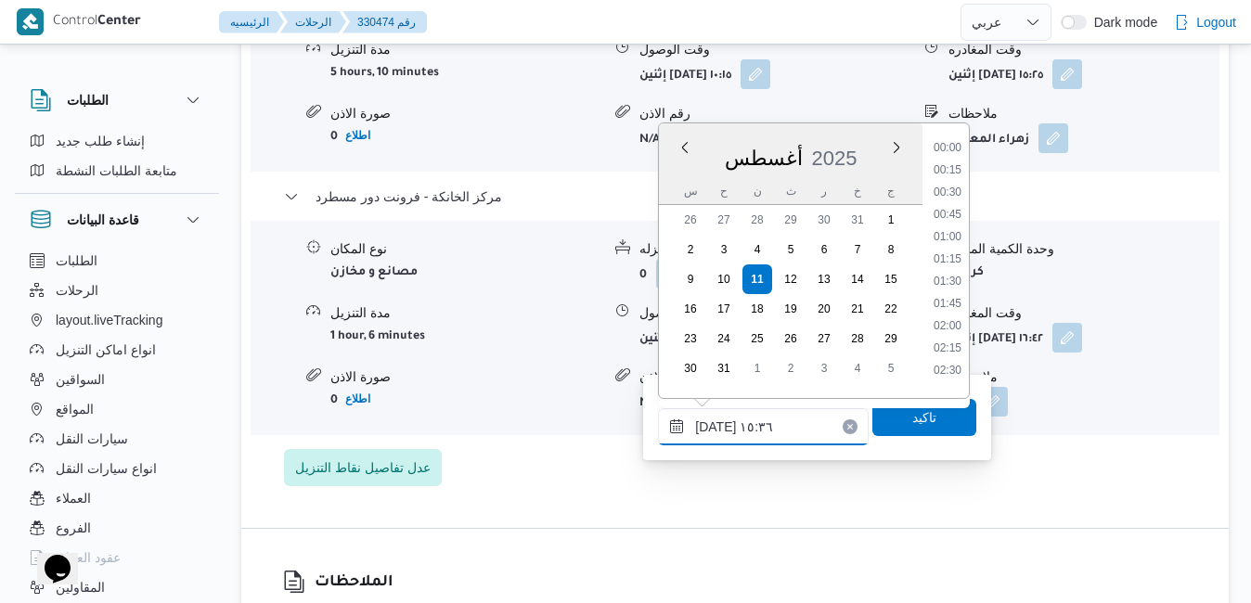
scroll to position [1253, 0]
click at [945, 367] on li "16:30" at bounding box center [947, 364] width 43 height 19
type input "[DATE] ١٦:٣٠"
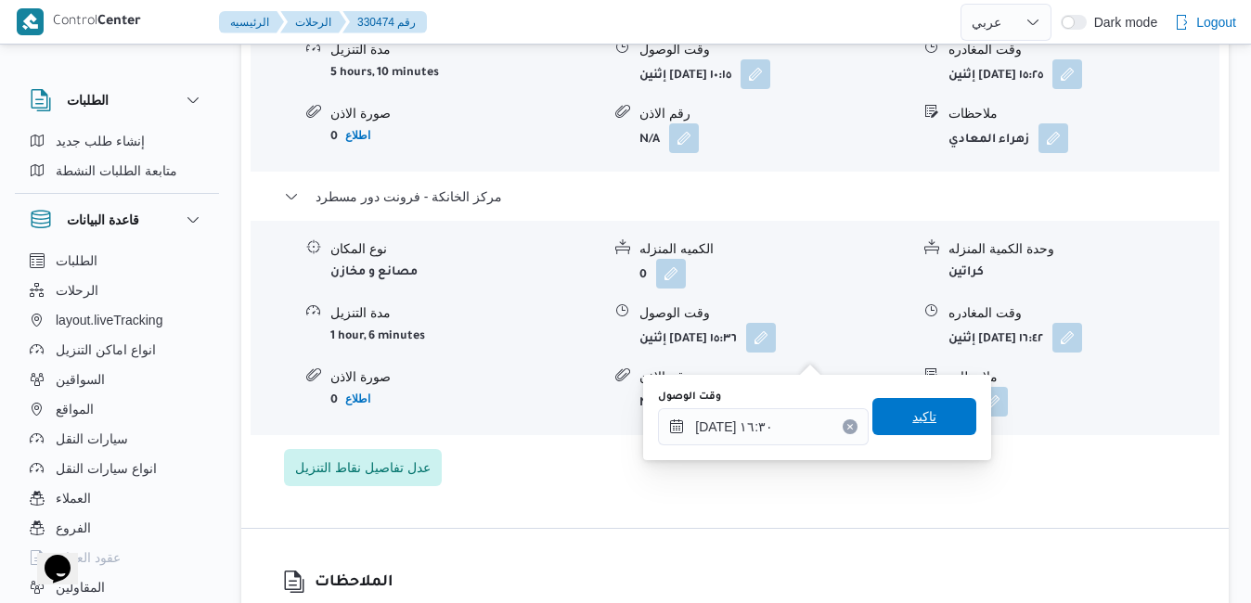
click at [922, 413] on span "تاكيد" at bounding box center [924, 416] width 104 height 37
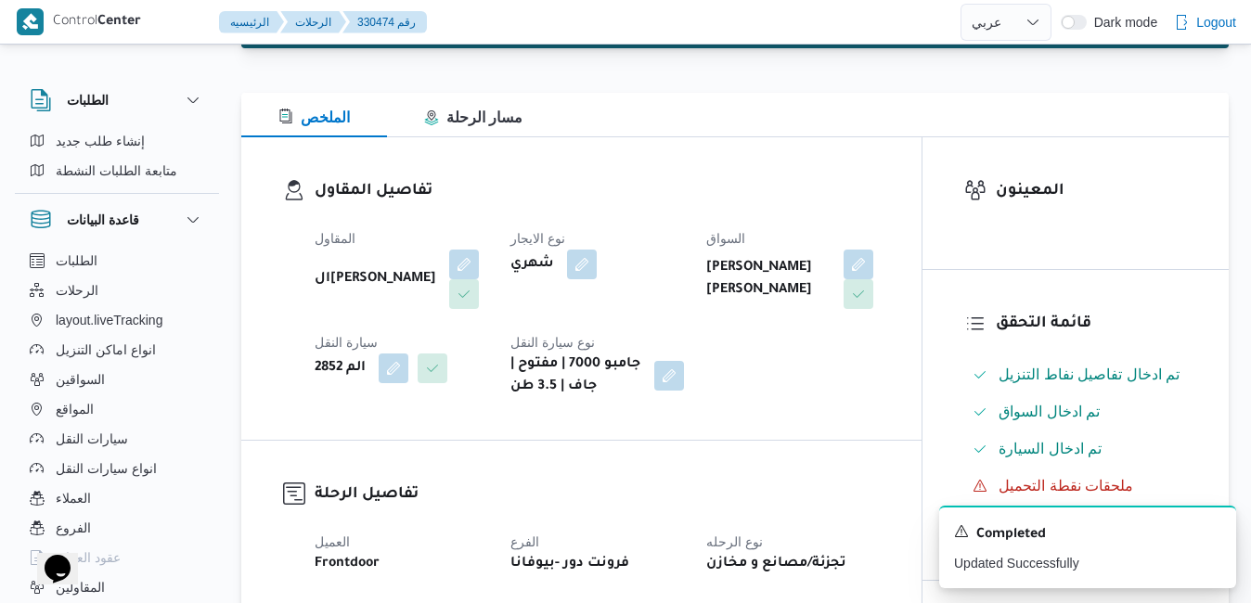
scroll to position [0, 0]
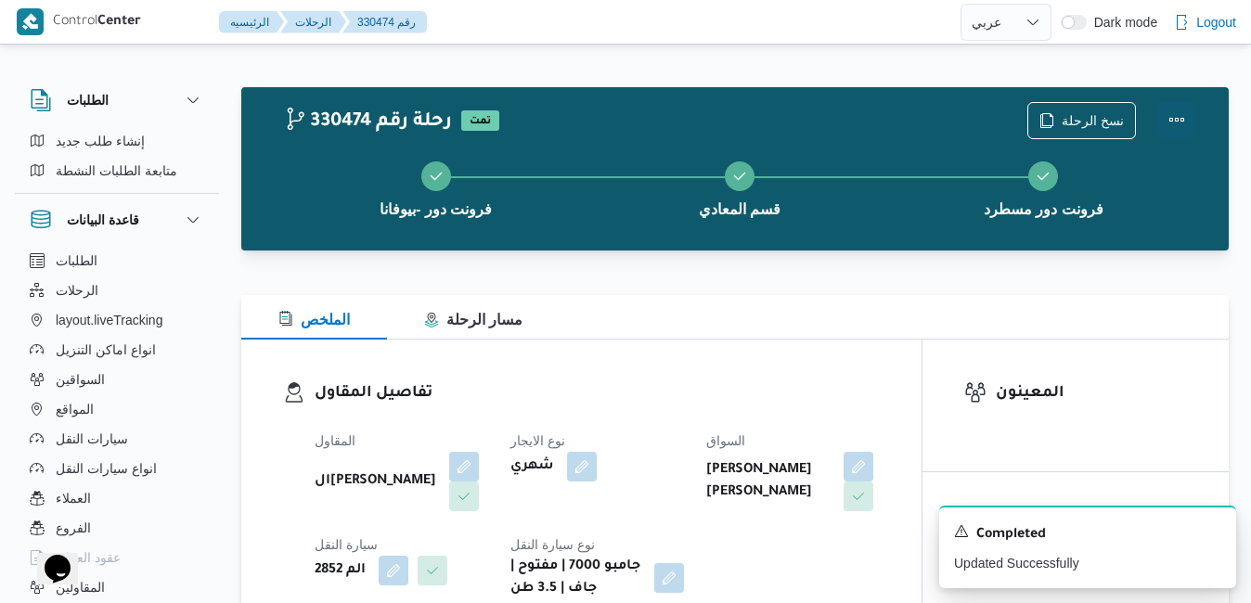
click at [1175, 115] on button "Actions" at bounding box center [1176, 119] width 37 height 37
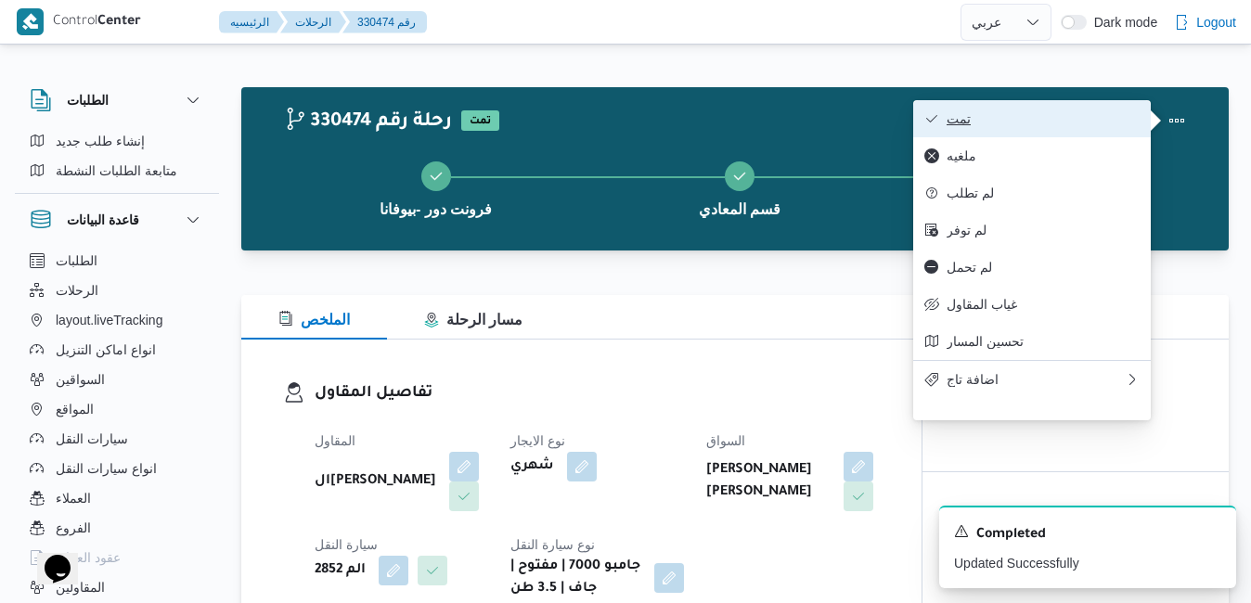
click at [1020, 126] on span "تمت" at bounding box center [1043, 118] width 193 height 15
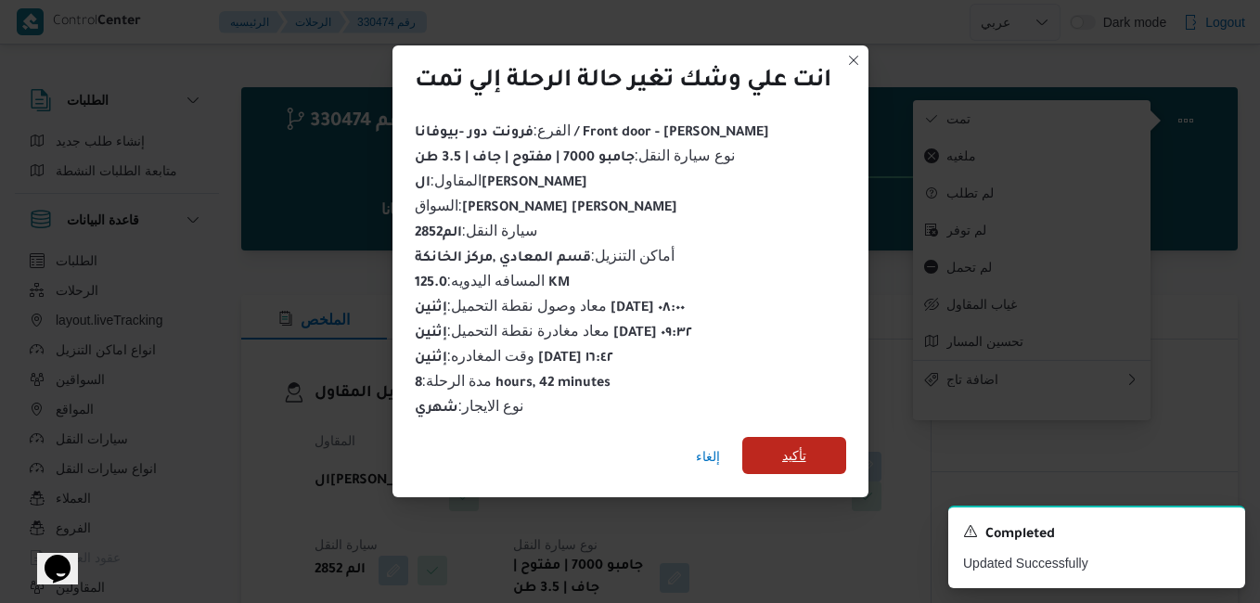
click at [800, 457] on span "تأكيد" at bounding box center [794, 456] width 24 height 22
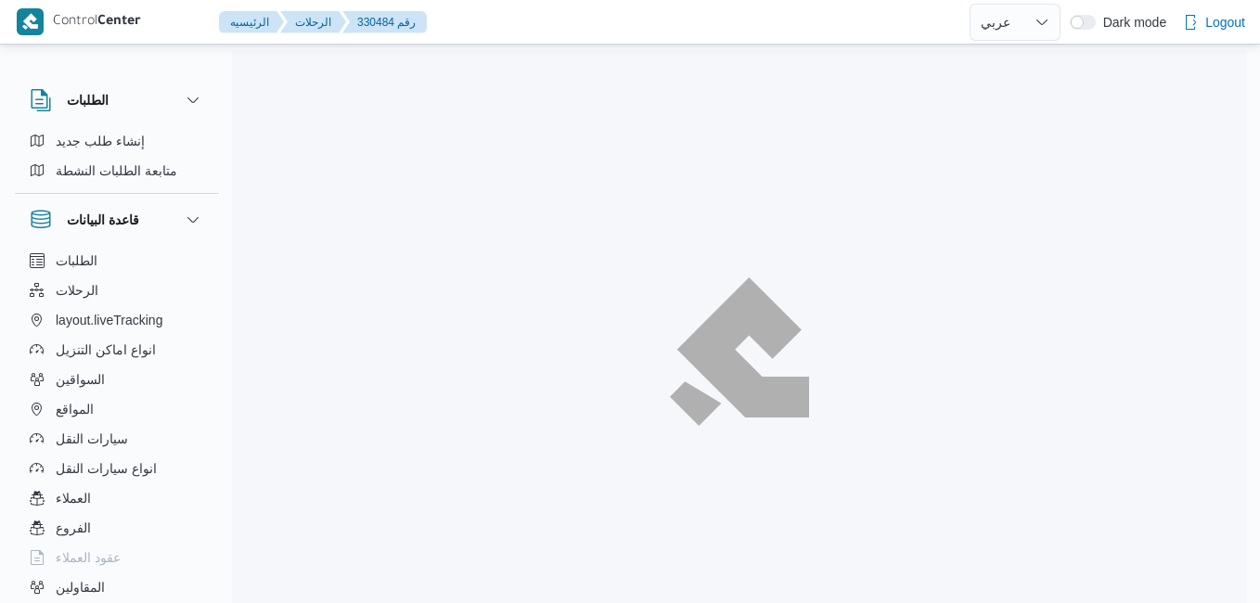
select select "ar"
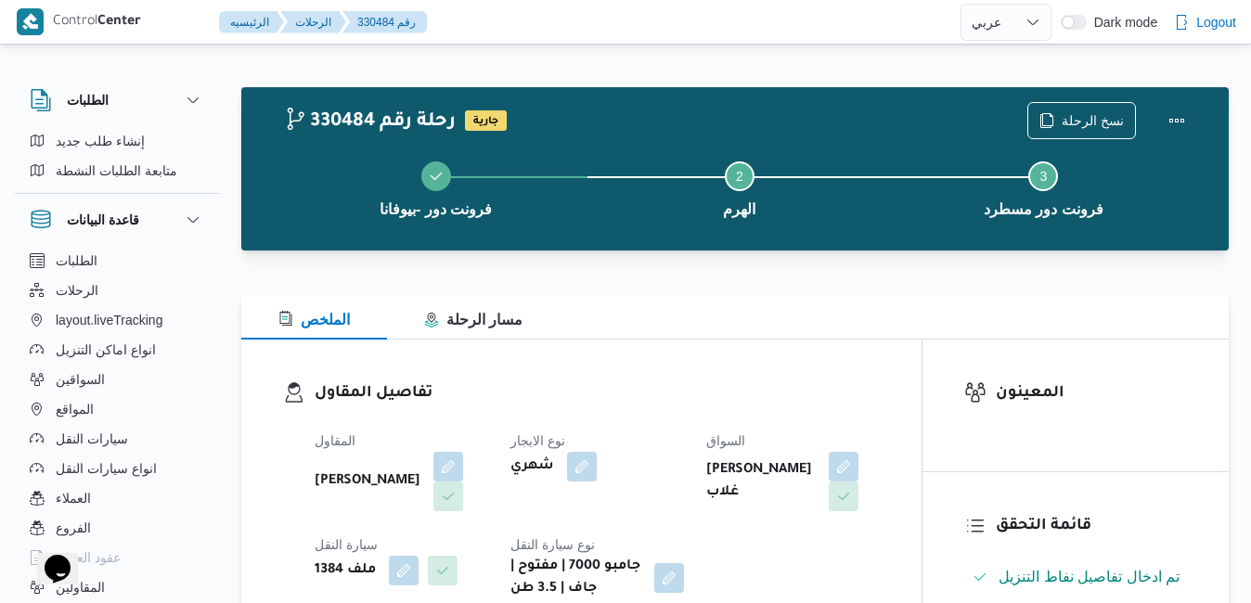
click at [764, 300] on div "الملخص مسار الرحلة" at bounding box center [734, 317] width 987 height 45
click at [1170, 110] on button "Actions" at bounding box center [1176, 119] width 37 height 37
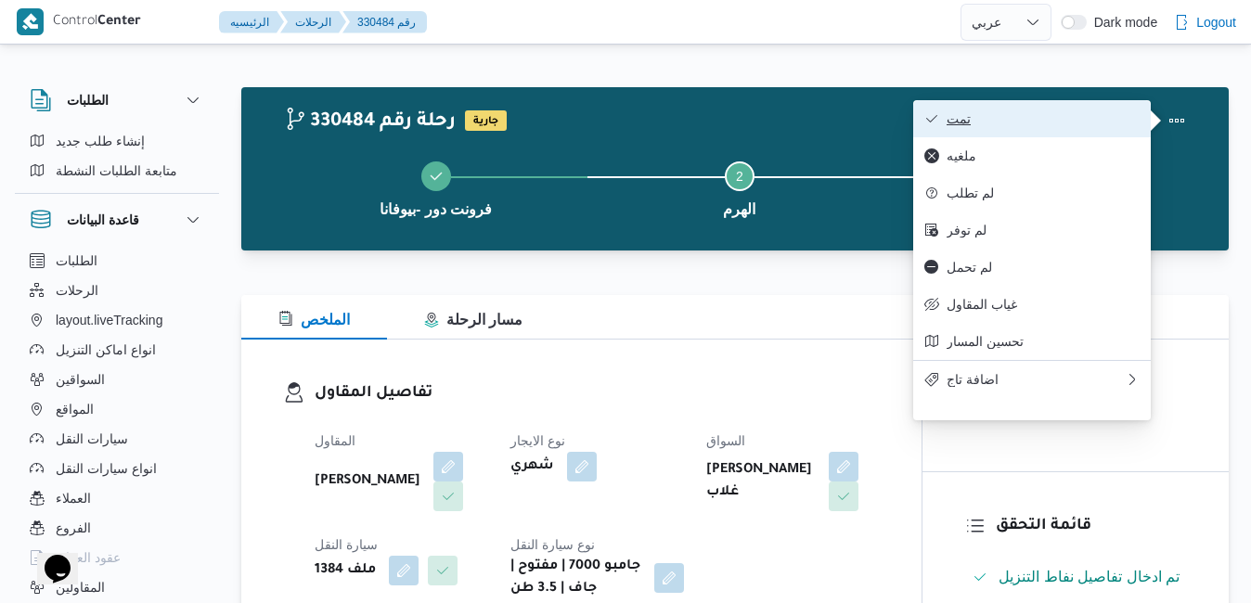
click at [1058, 113] on span "تمت" at bounding box center [1043, 118] width 193 height 15
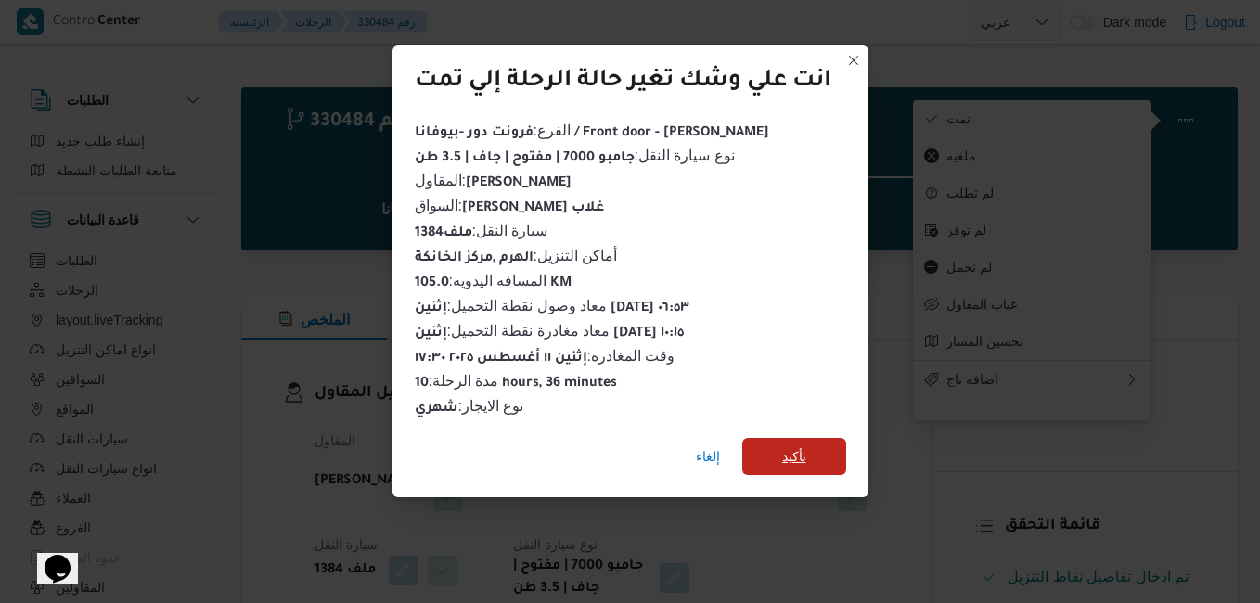
click at [805, 445] on span "تأكيد" at bounding box center [794, 456] width 24 height 22
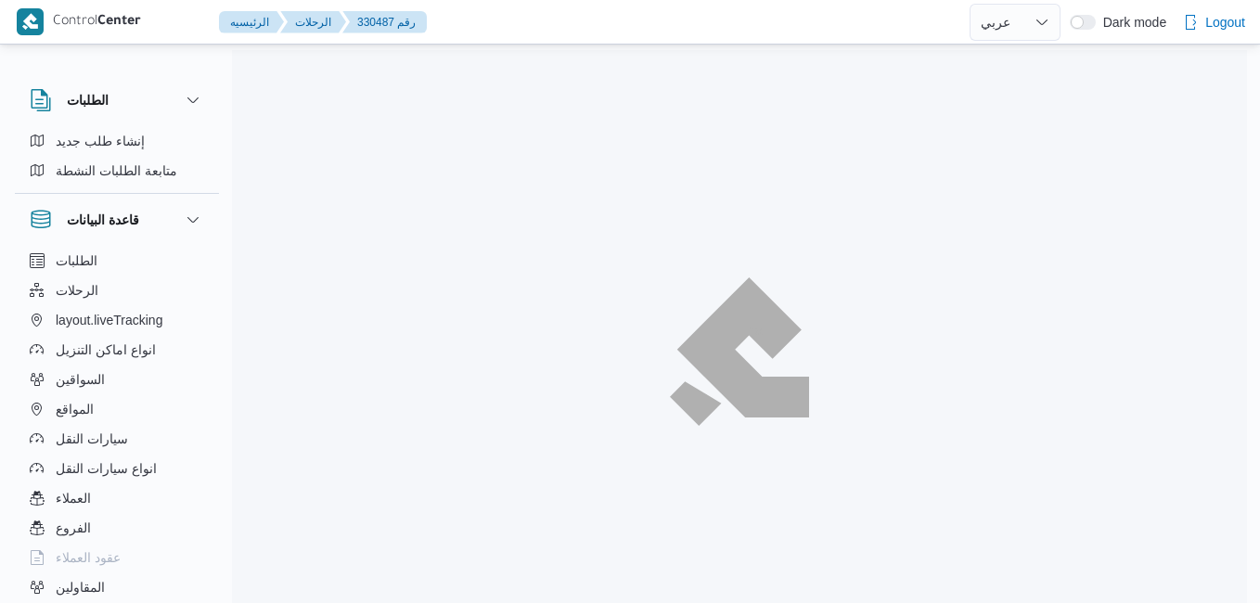
select select "ar"
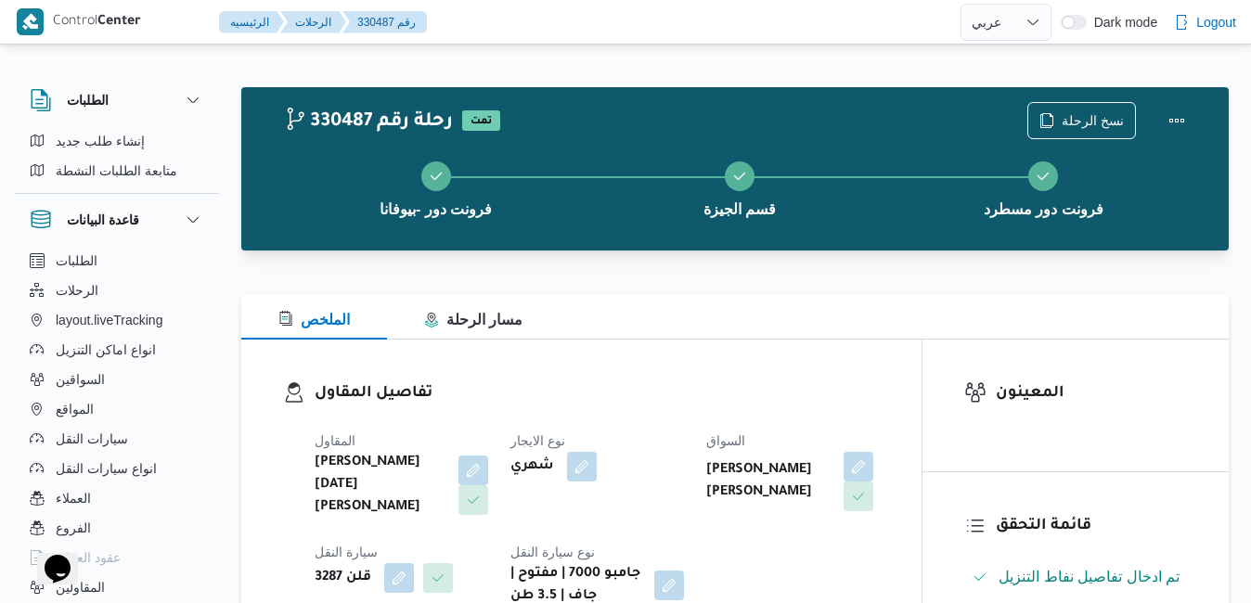
click at [716, 385] on h3 "تفاصيل المقاول" at bounding box center [597, 393] width 565 height 25
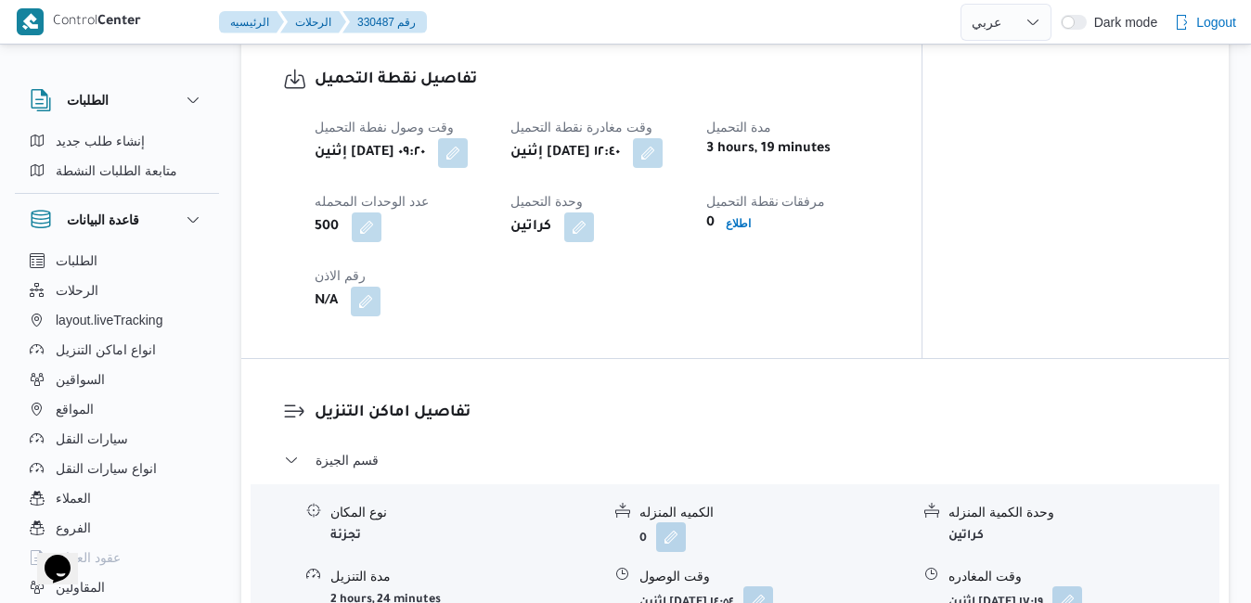
scroll to position [1373, 0]
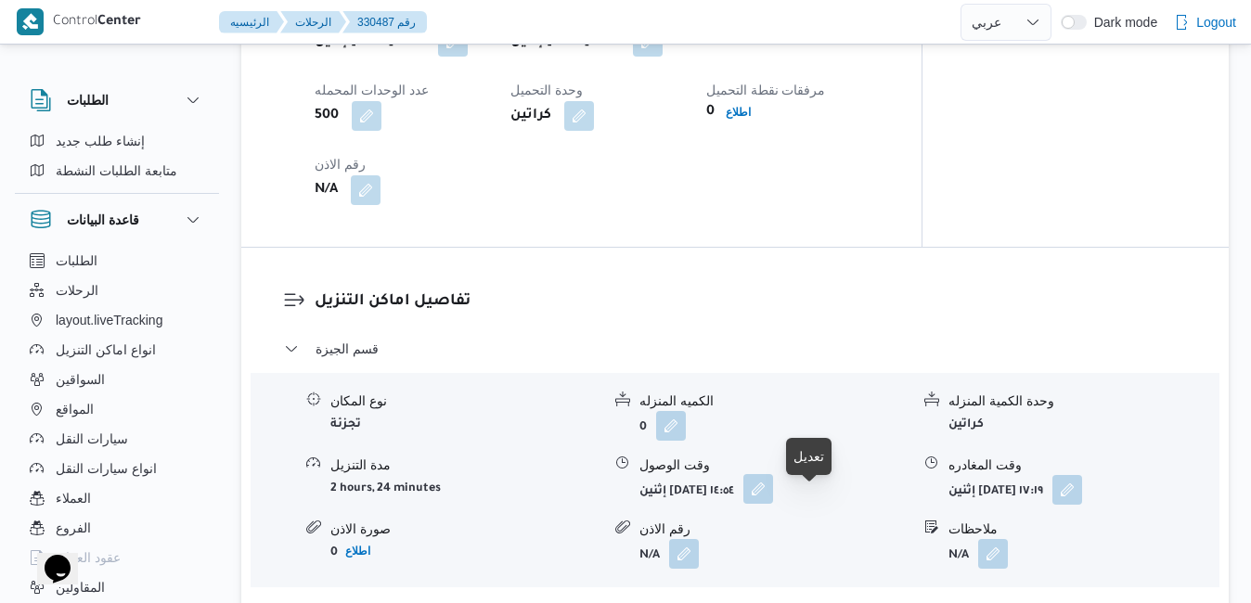
click at [773, 497] on button "button" at bounding box center [758, 489] width 30 height 30
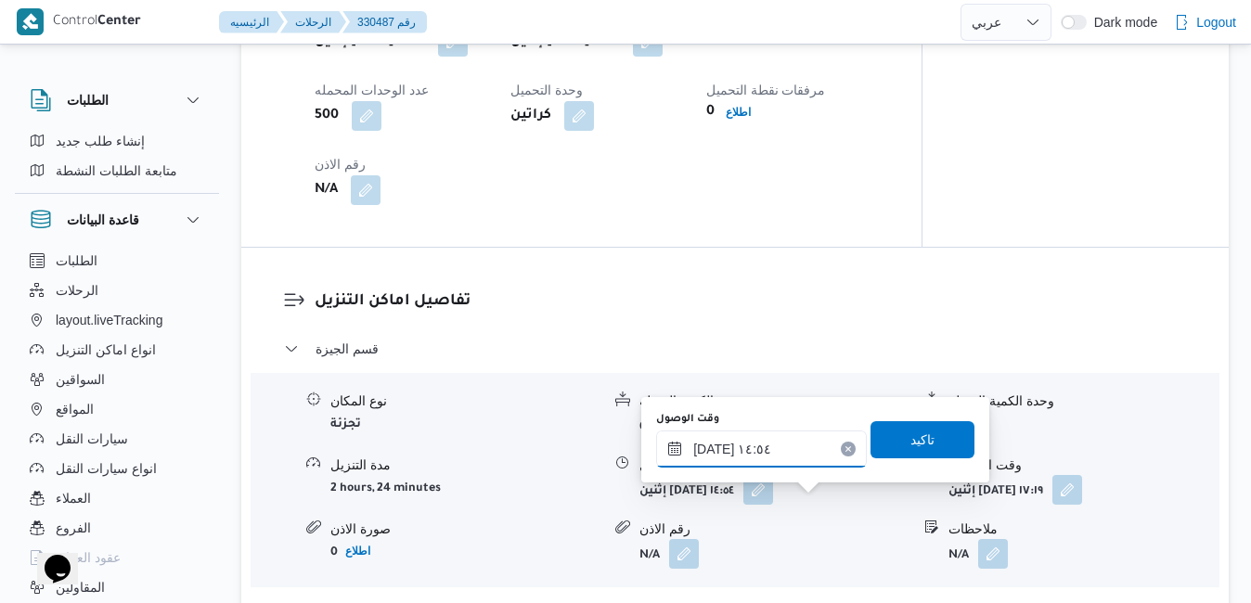
click at [713, 448] on input "[DATE] ١٤:٥٤" at bounding box center [761, 449] width 211 height 37
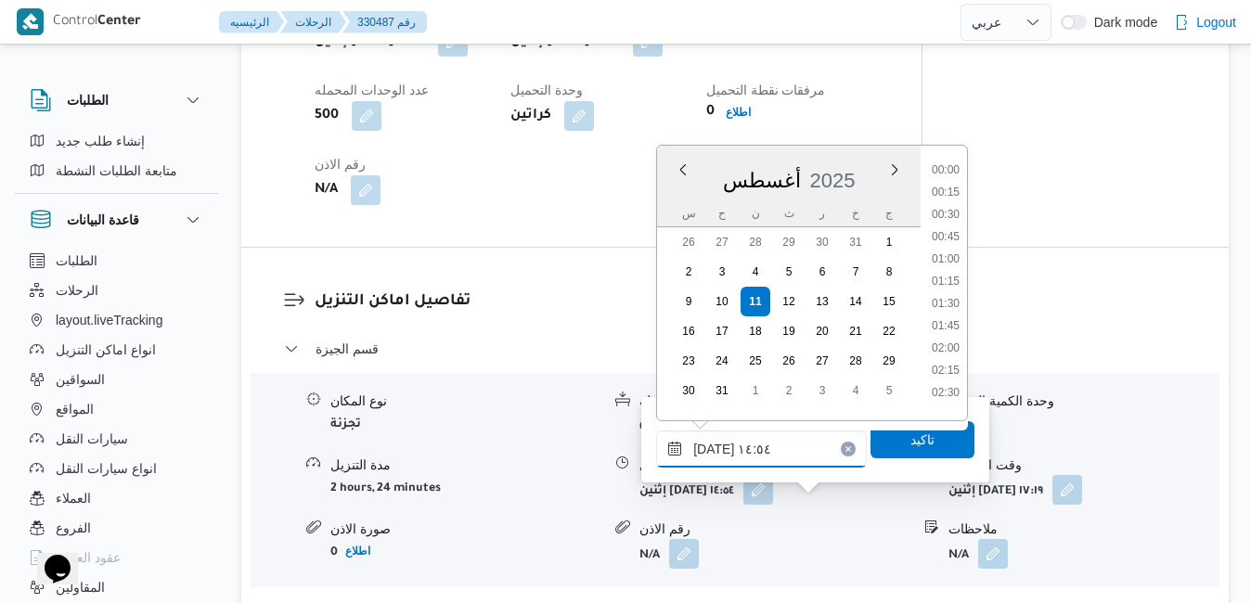
scroll to position [1186, 0]
click at [958, 181] on li "13:30" at bounding box center [945, 186] width 43 height 19
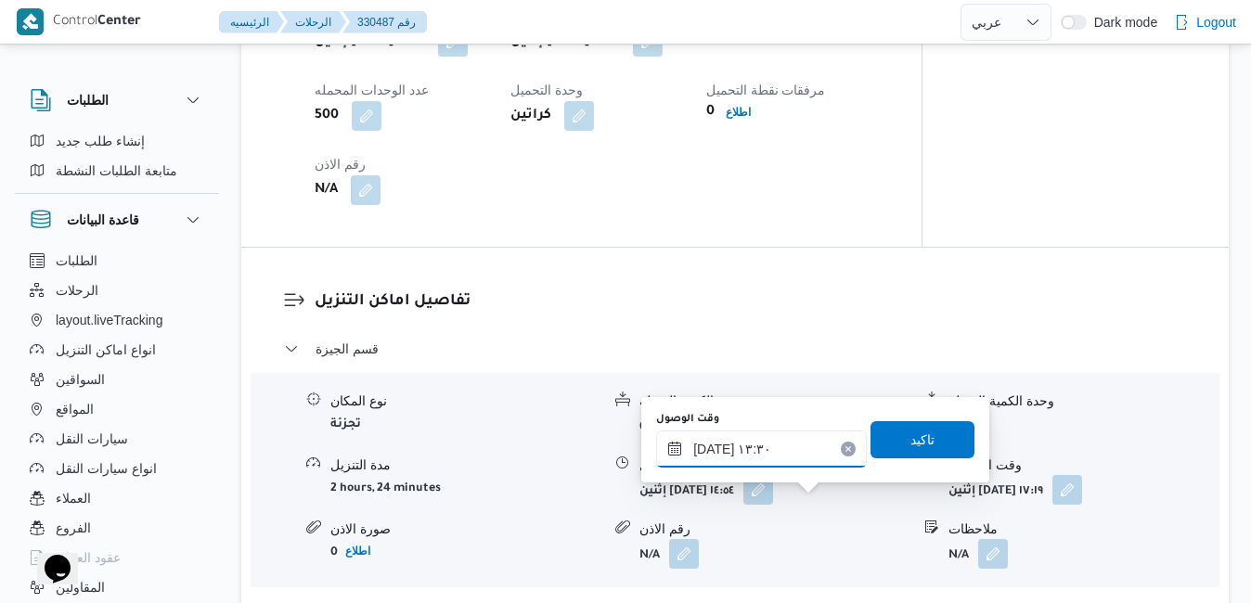
click at [713, 446] on input "١١/٠٨/٢٠٢٥ ١٣:٣٠" at bounding box center [761, 449] width 211 height 37
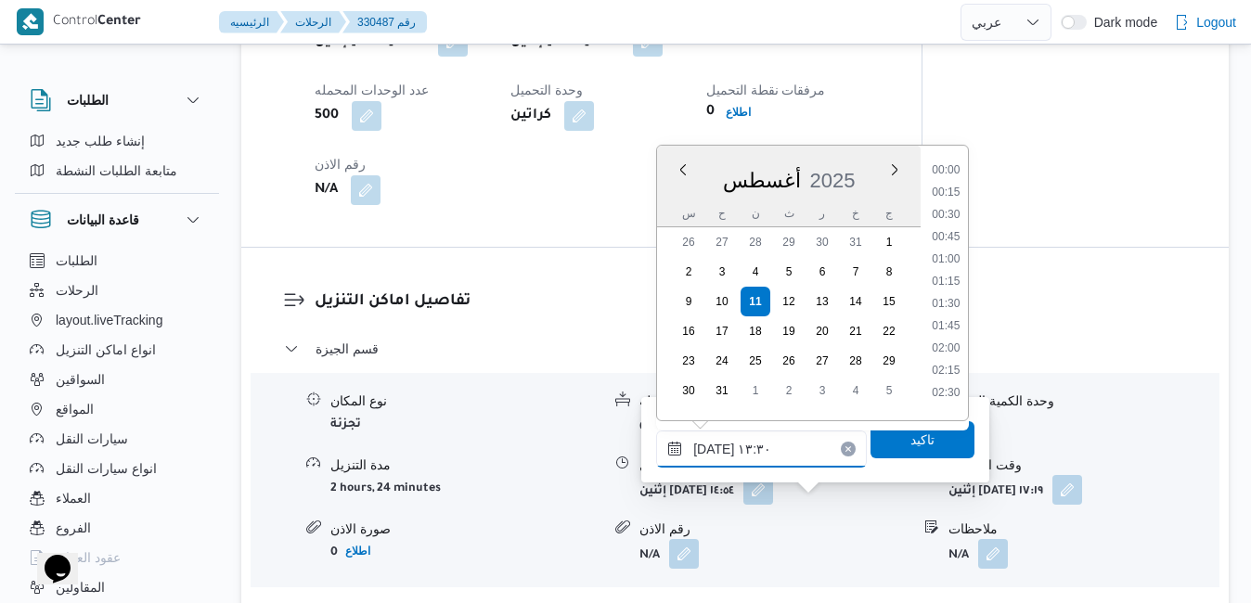
scroll to position [1075, 0]
click at [713, 446] on input "١١/٠٨/٢٠٢٥ ١٣:٣٠" at bounding box center [761, 449] width 211 height 37
type input "١١/٠٨/٢٠٢٥ ١٣:20"
click at [910, 439] on span "تاكيد" at bounding box center [922, 439] width 24 height 22
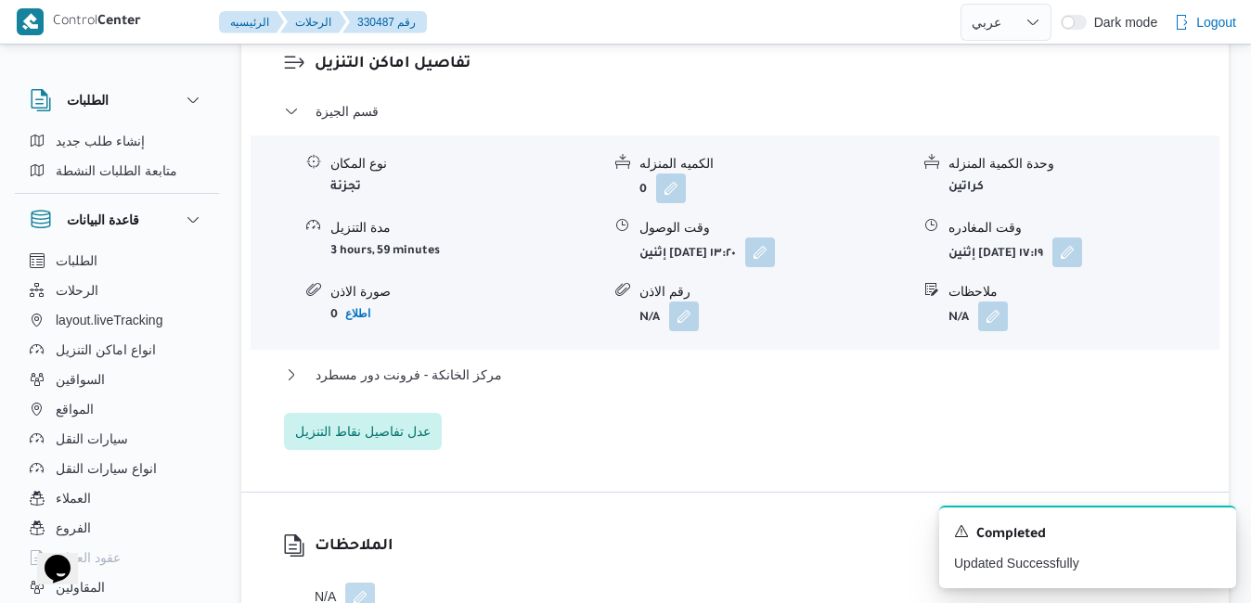
scroll to position [1670, 0]
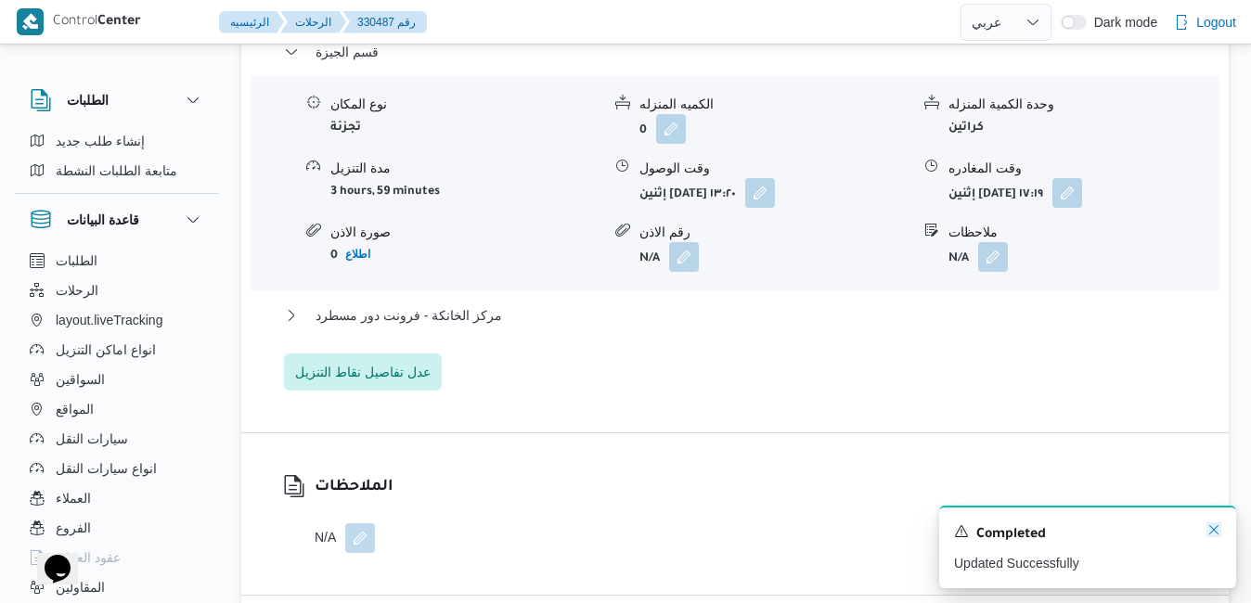
click at [1211, 535] on icon "Dismiss toast" at bounding box center [1213, 529] width 15 height 15
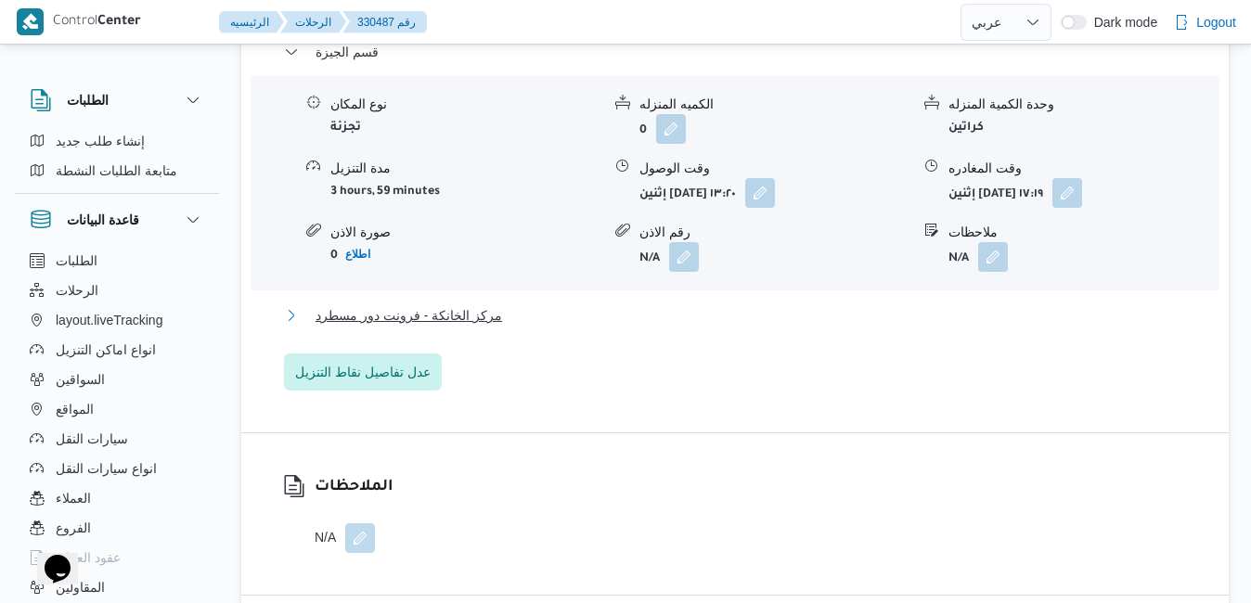
click at [909, 327] on button "مركز الخانكة - فرونت دور مسطرد" at bounding box center [735, 315] width 903 height 22
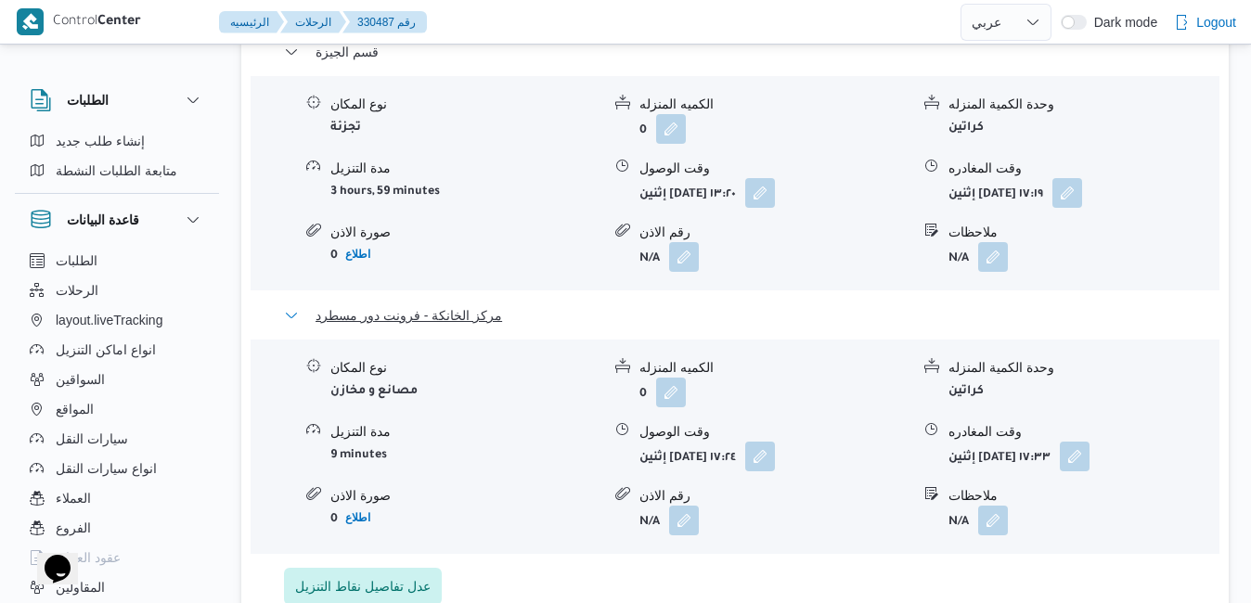
click at [909, 327] on button "مركز الخانكة - فرونت دور مسطرد" at bounding box center [735, 315] width 903 height 22
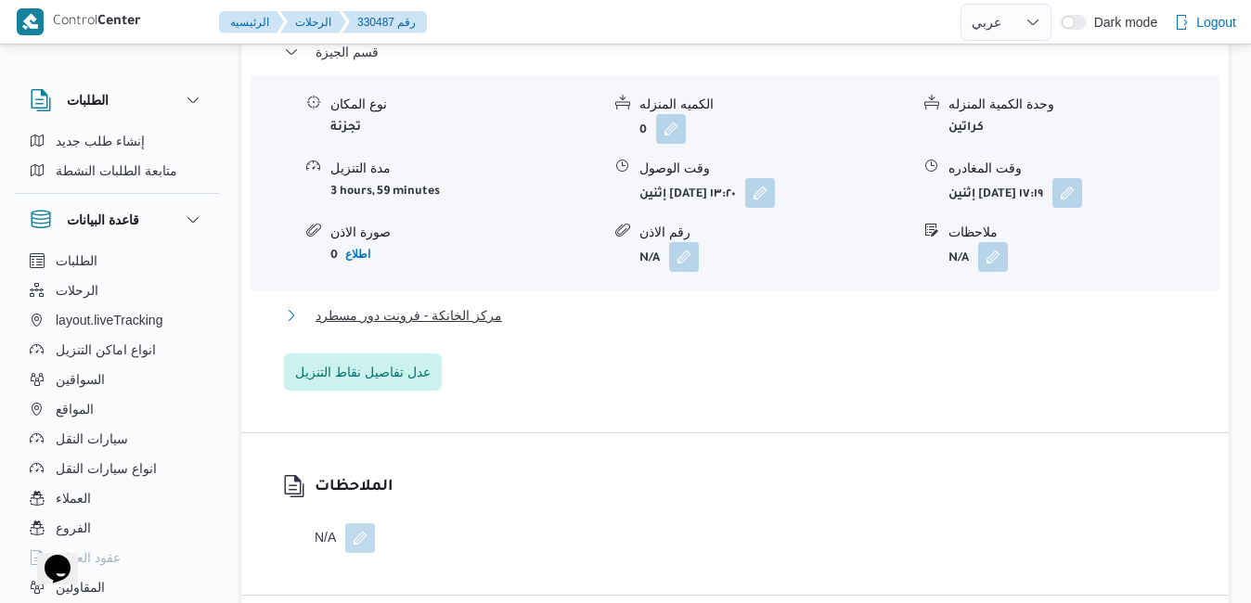
drag, startPoint x: 909, startPoint y: 329, endPoint x: 931, endPoint y: 327, distance: 21.5
click at [931, 327] on button "مركز الخانكة - فرونت دور مسطرد" at bounding box center [735, 315] width 903 height 22
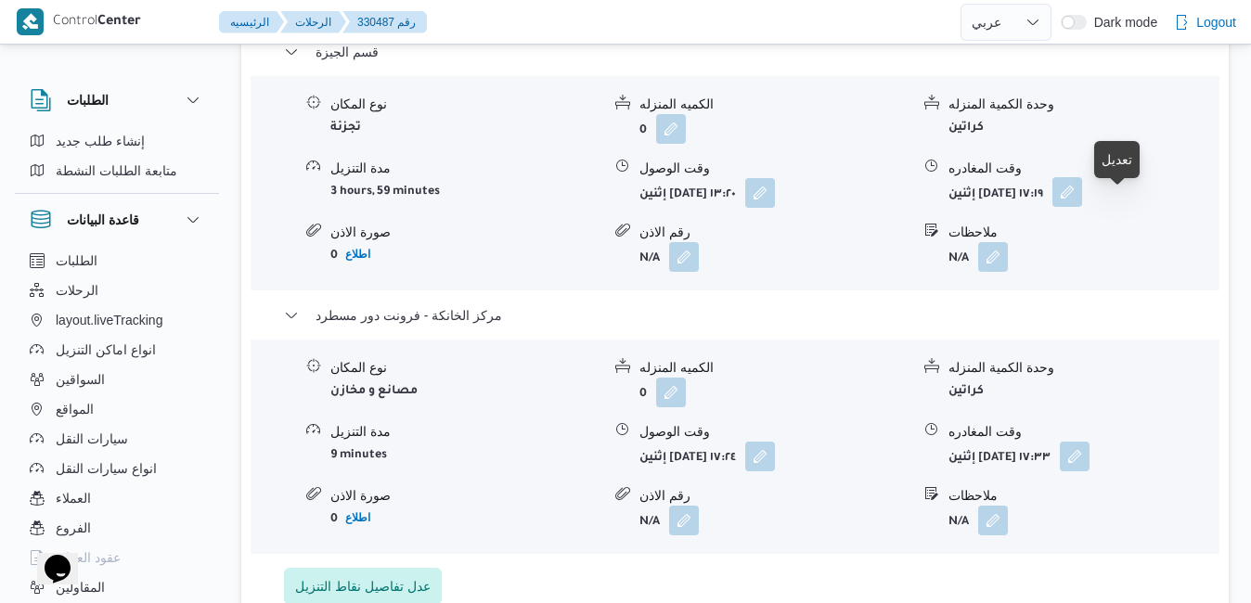
click at [1082, 206] on button "button" at bounding box center [1067, 192] width 30 height 30
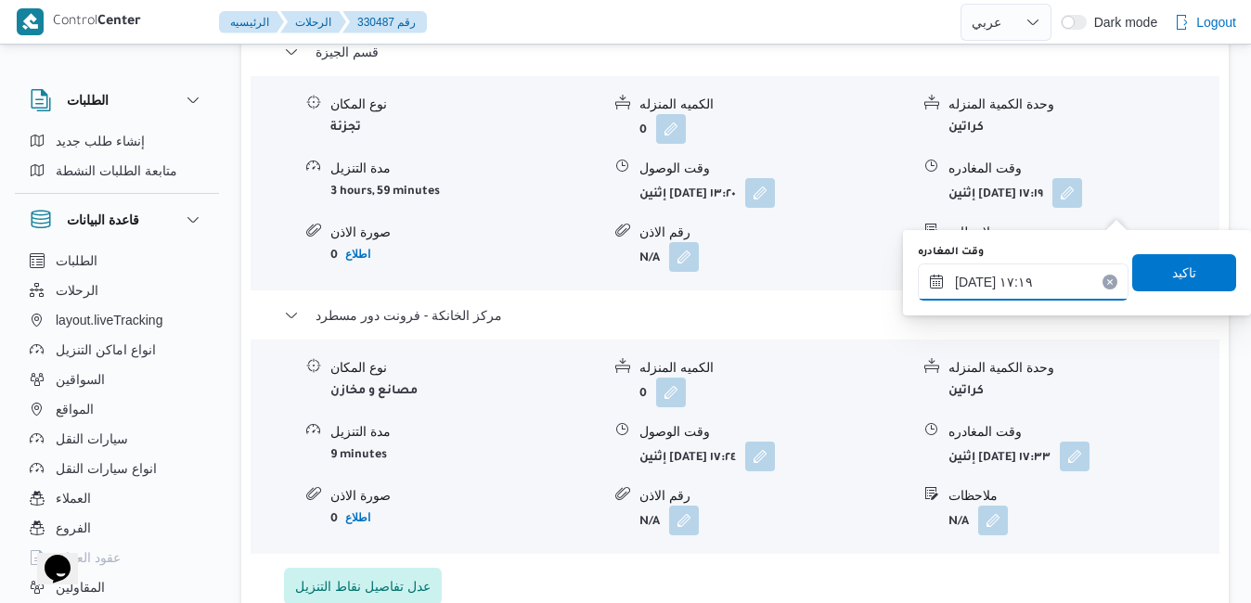
click at [1013, 280] on input "١١/٠٨/٢٠٢٥ ١٧:١٩" at bounding box center [1023, 282] width 211 height 37
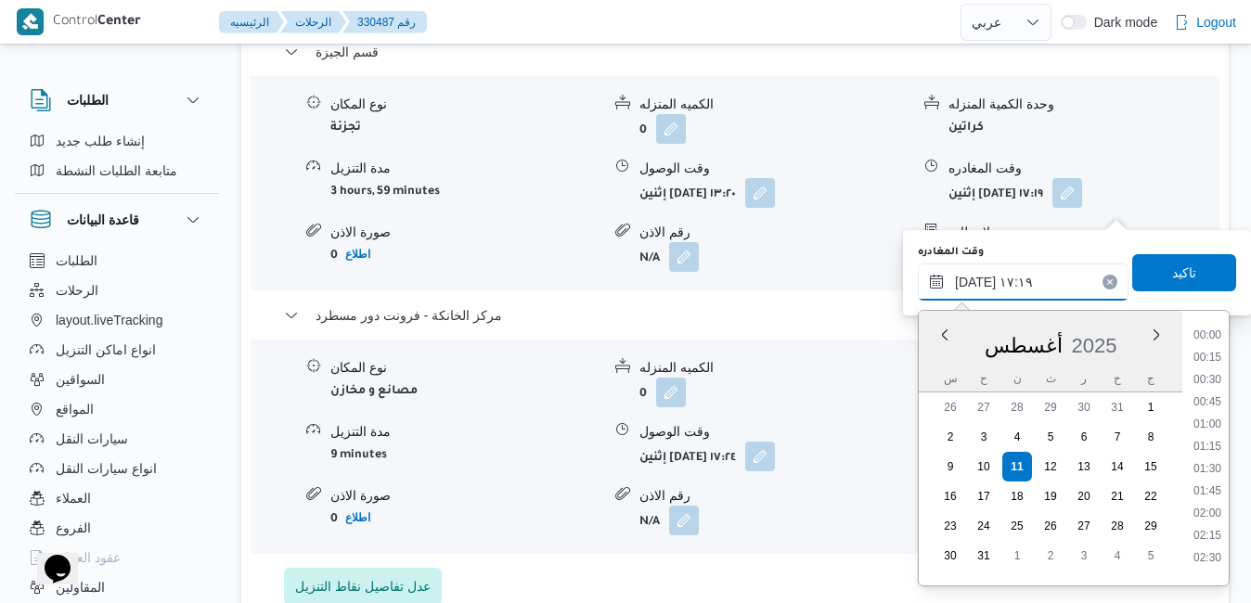
scroll to position [1409, 0]
click at [1211, 417] on li "16:45" at bounding box center [1207, 418] width 43 height 19
type input "١١/٠٨/٢٠٢٥ ١٦:٤٥"
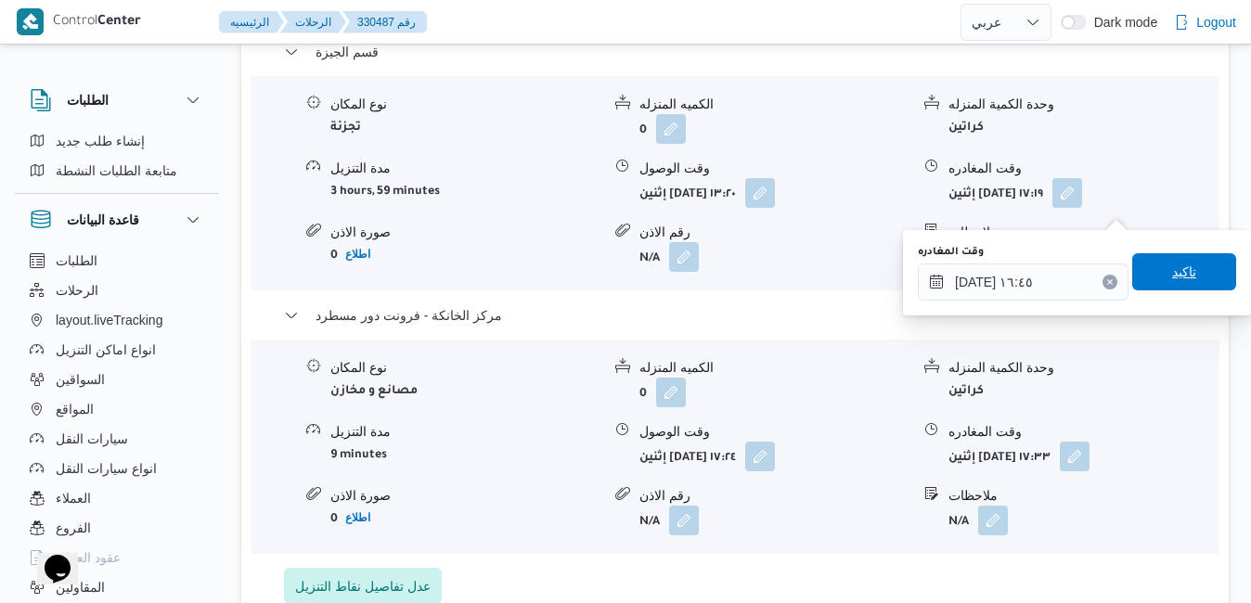
click at [1189, 282] on span "تاكيد" at bounding box center [1184, 271] width 104 height 37
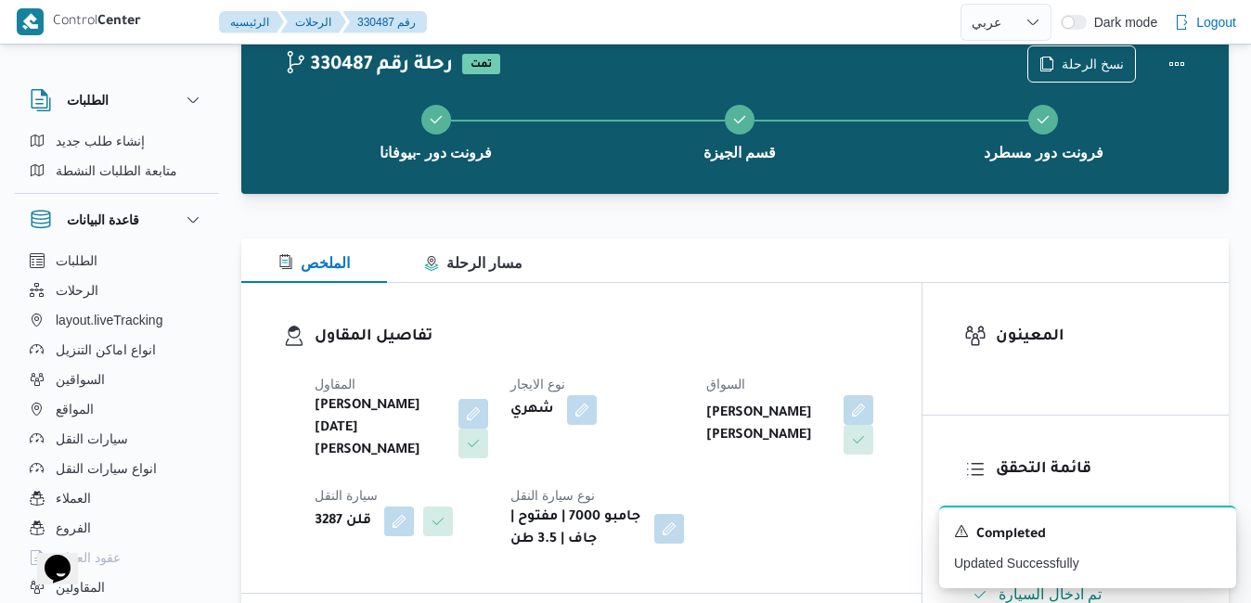
scroll to position [0, 0]
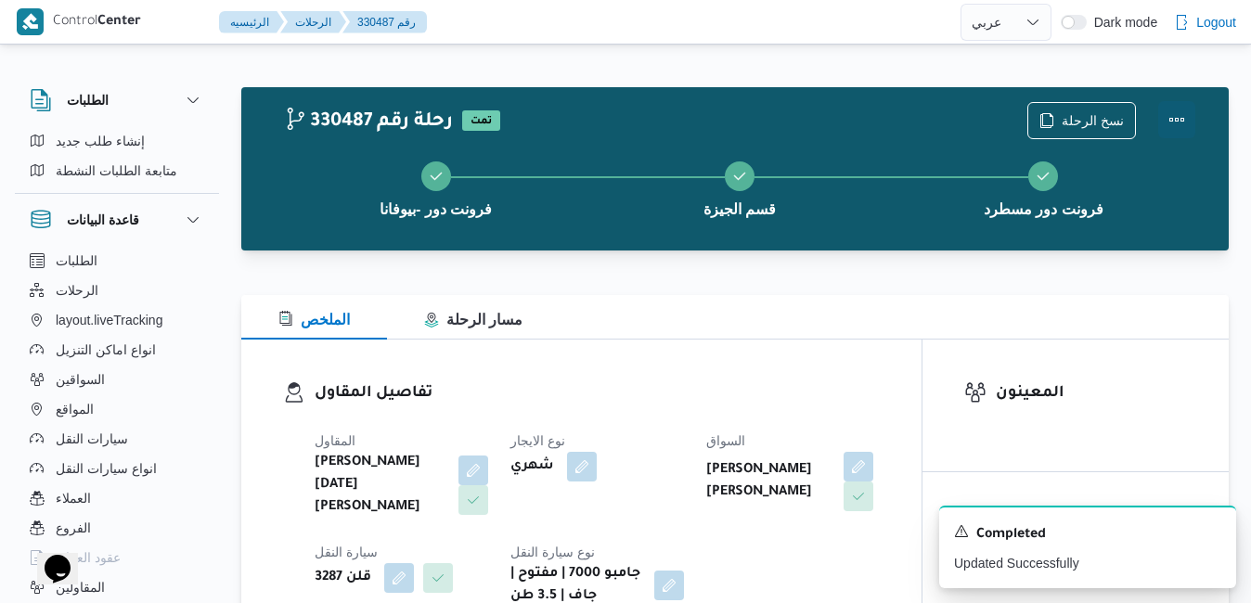
click at [1180, 112] on button "Actions" at bounding box center [1176, 119] width 37 height 37
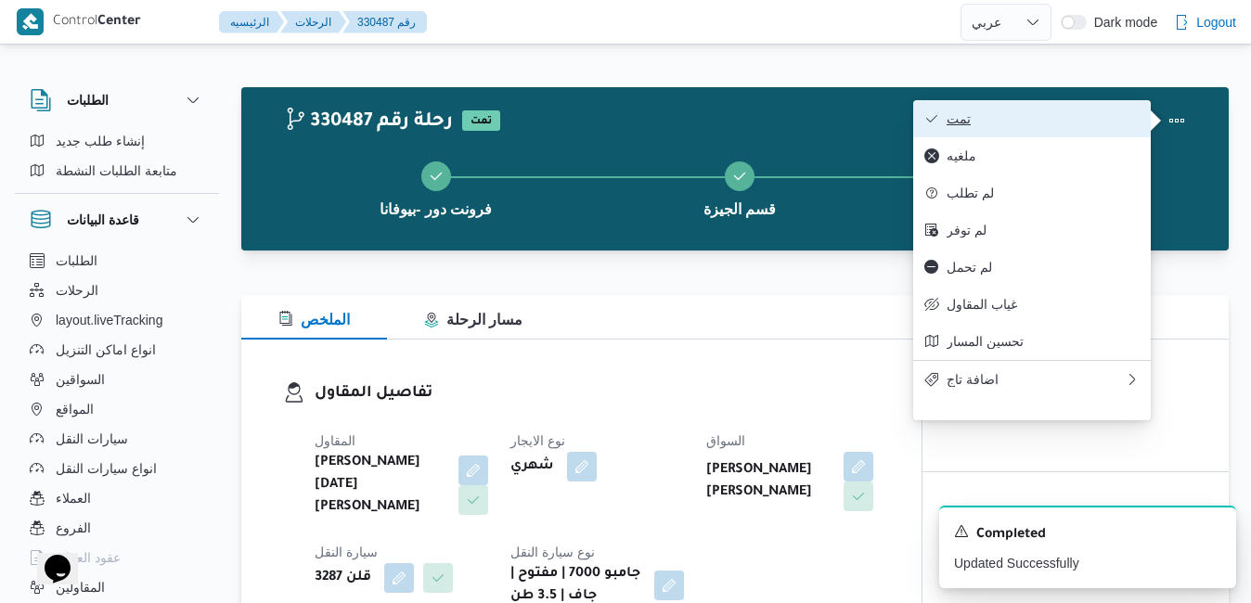
click at [1070, 116] on span "تمت" at bounding box center [1043, 118] width 193 height 15
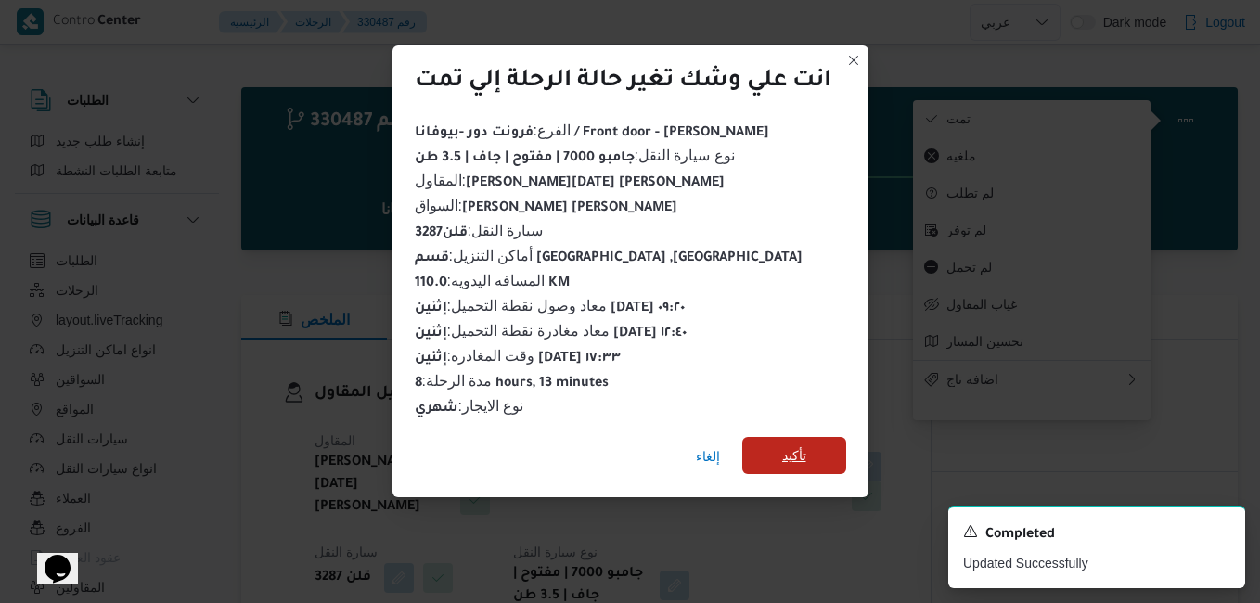
click at [803, 451] on span "تأكيد" at bounding box center [794, 456] width 24 height 22
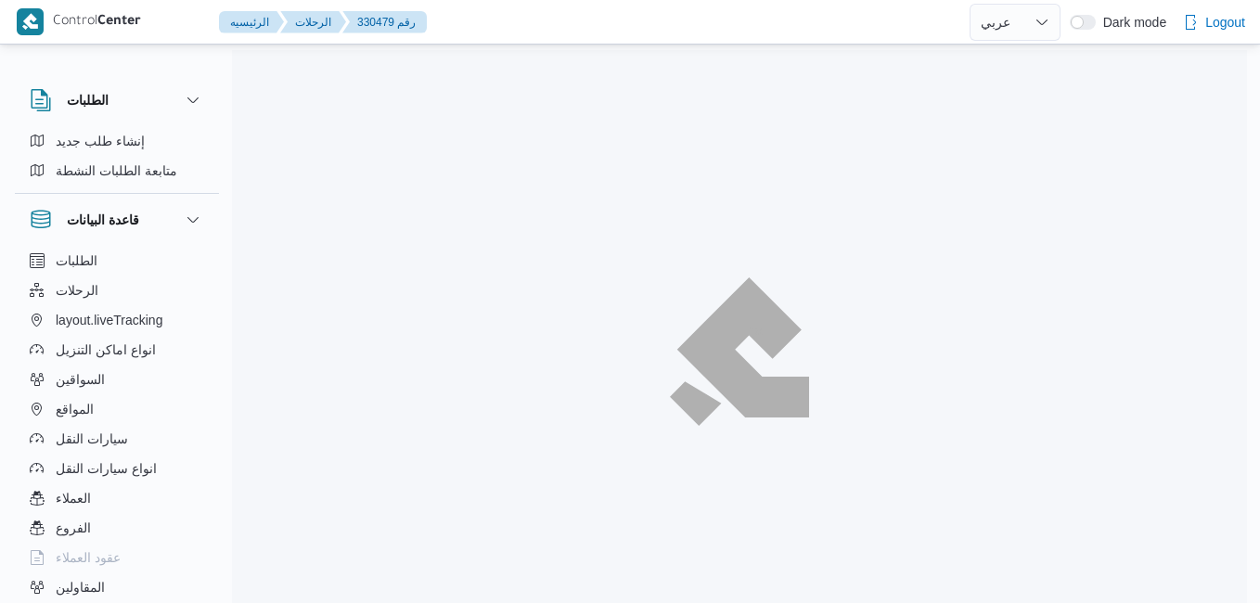
select select "ar"
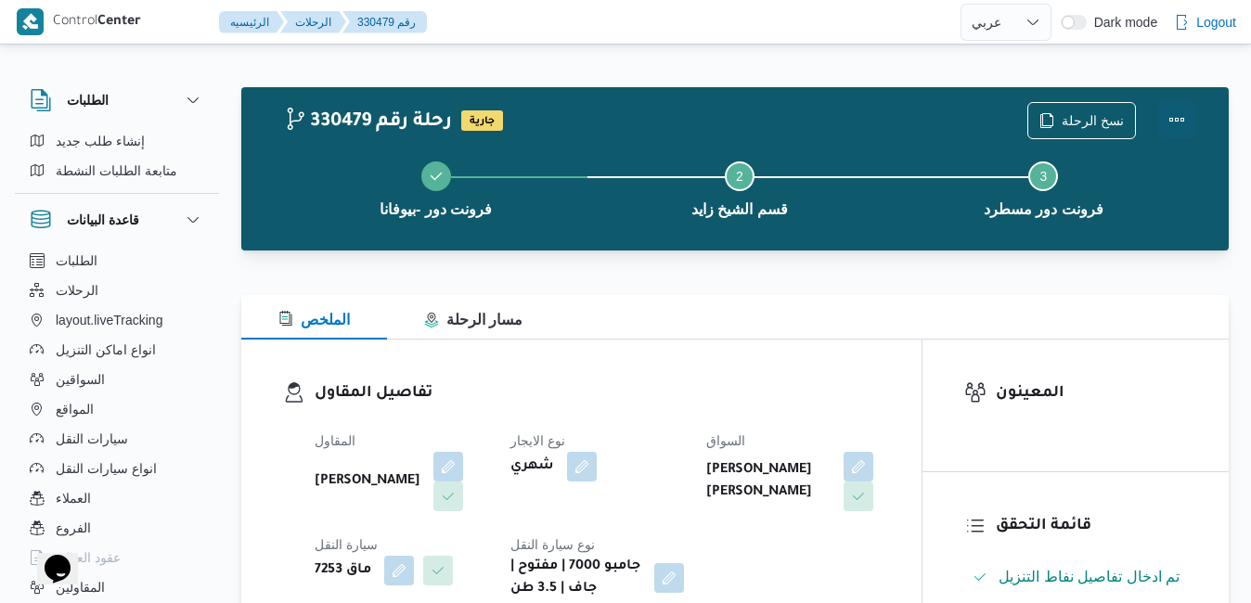
click at [1173, 120] on button "Actions" at bounding box center [1176, 119] width 37 height 37
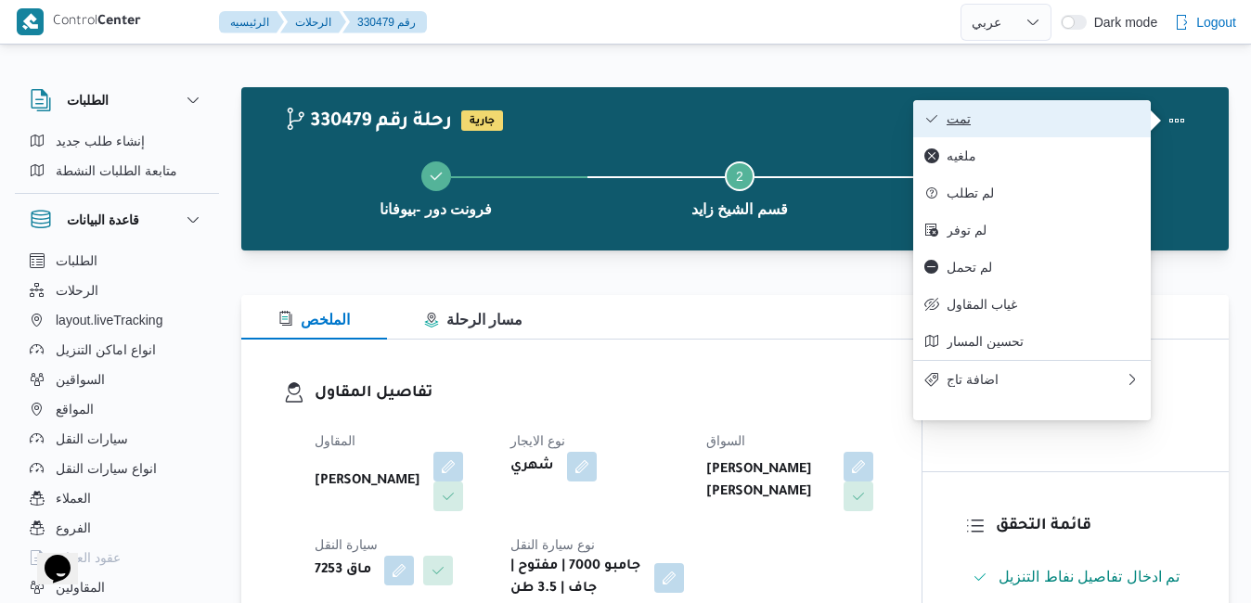
click at [1027, 123] on span "تمت" at bounding box center [1043, 118] width 193 height 15
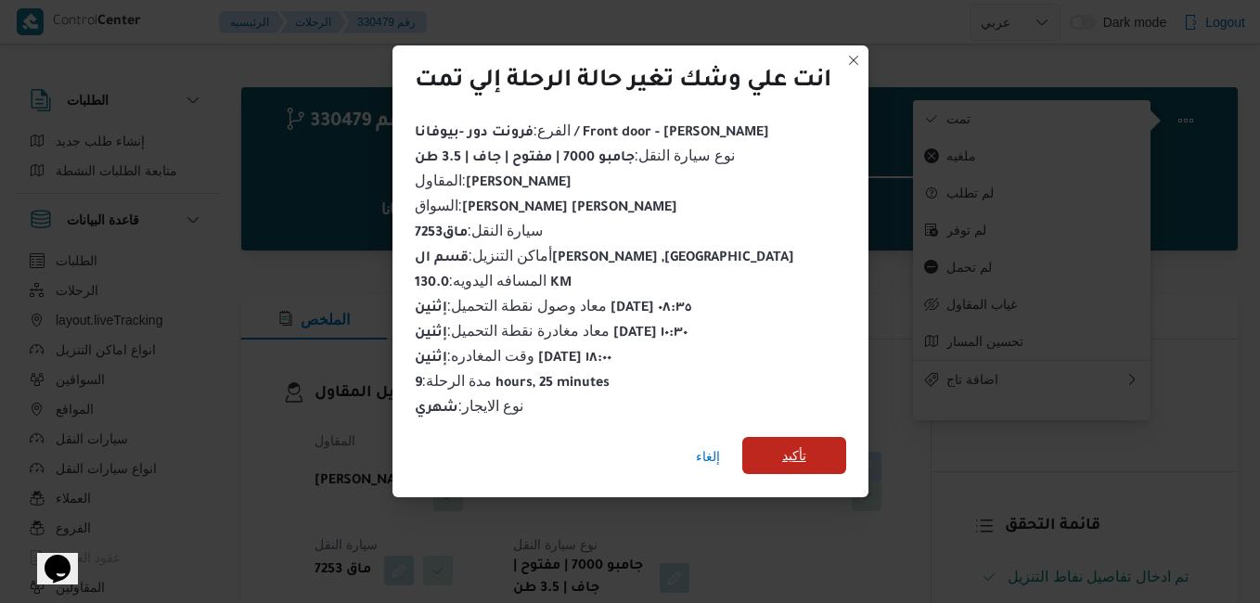
click at [811, 451] on span "تأكيد" at bounding box center [794, 455] width 104 height 37
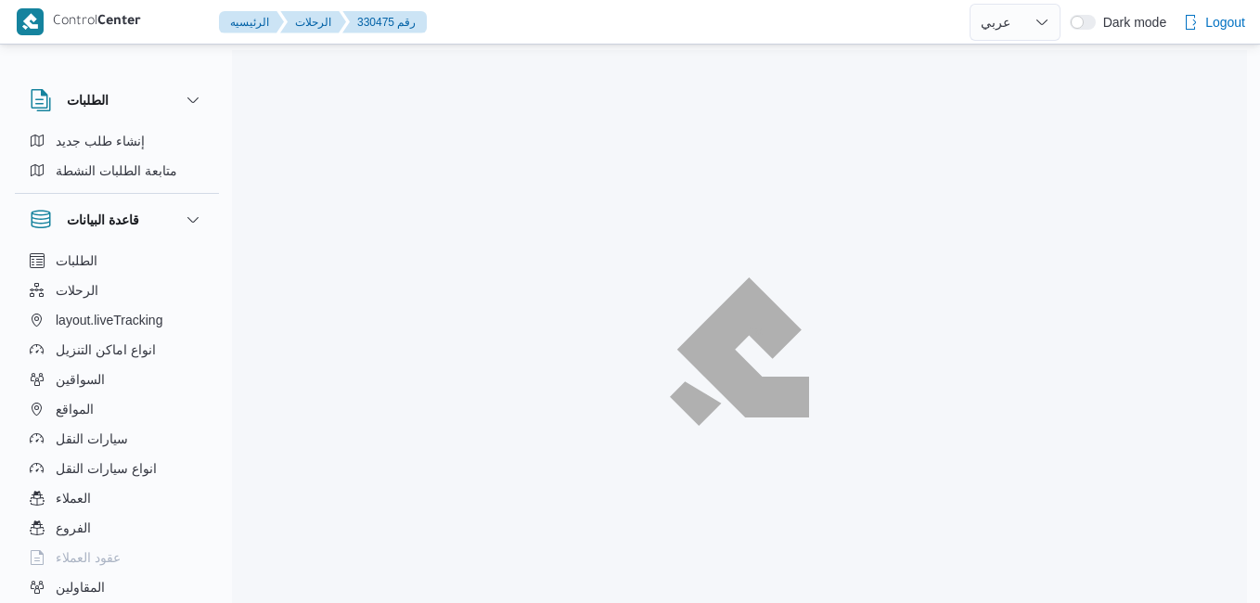
select select "ar"
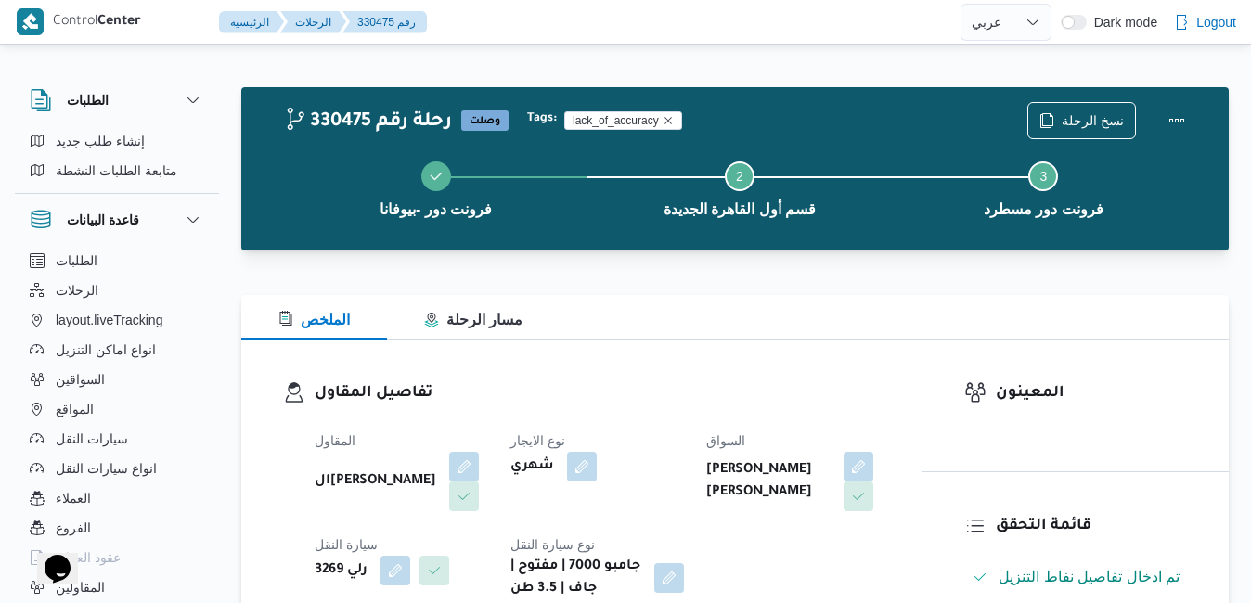
click at [687, 370] on div "تفاصيل المقاول المقاول السيد [PERSON_NAME] [PERSON_NAME] الايجار شهري السواق [P…" at bounding box center [581, 491] width 680 height 303
click at [1174, 116] on button "Actions" at bounding box center [1176, 119] width 37 height 37
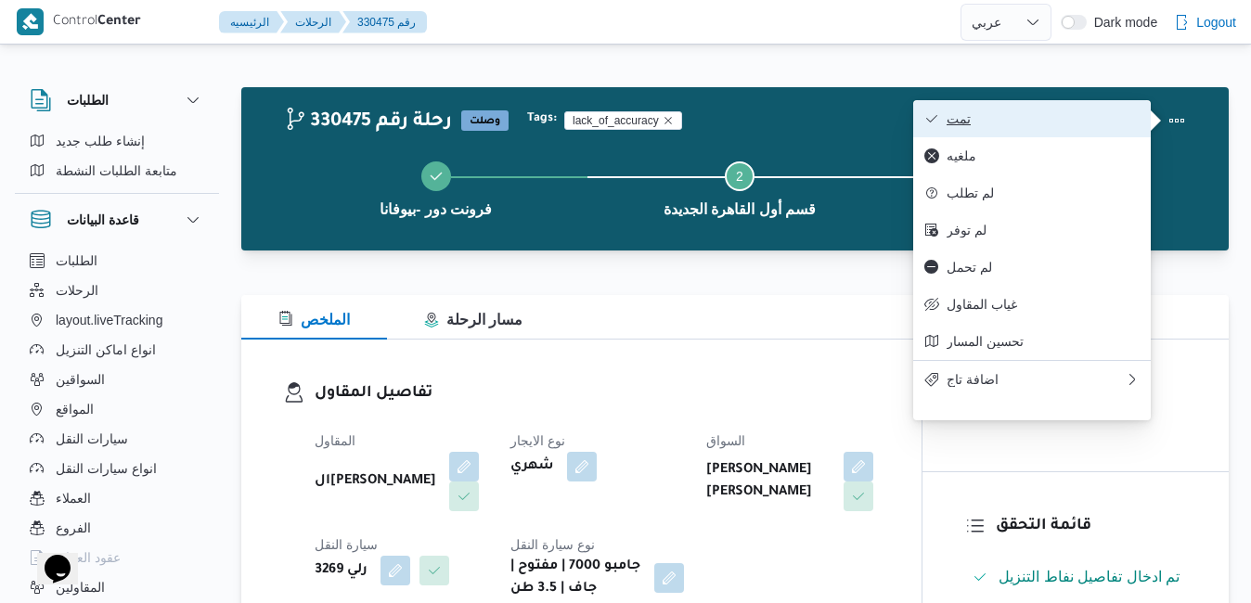
click at [1025, 126] on span "تمت" at bounding box center [1043, 118] width 193 height 15
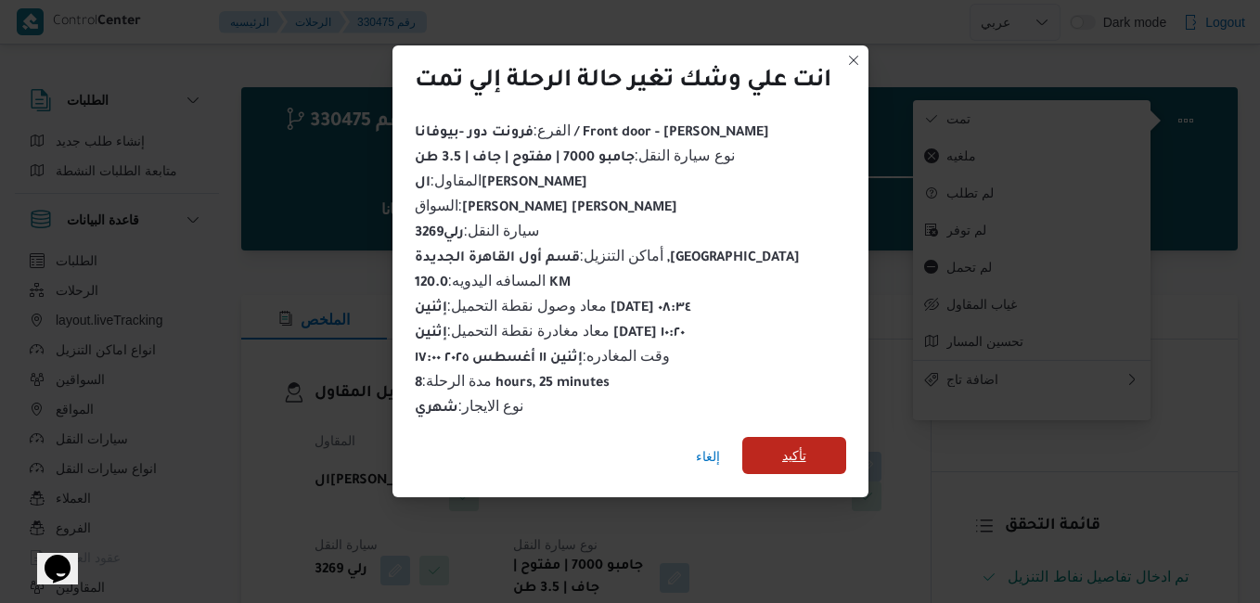
click at [794, 445] on span "تأكيد" at bounding box center [794, 456] width 24 height 22
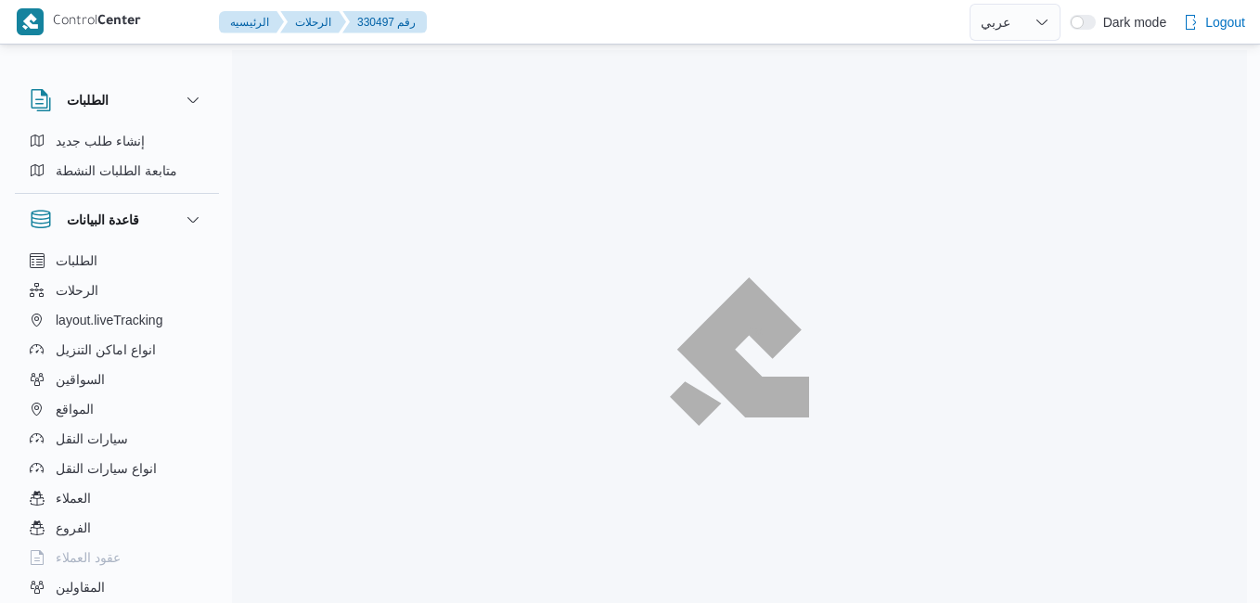
select select "ar"
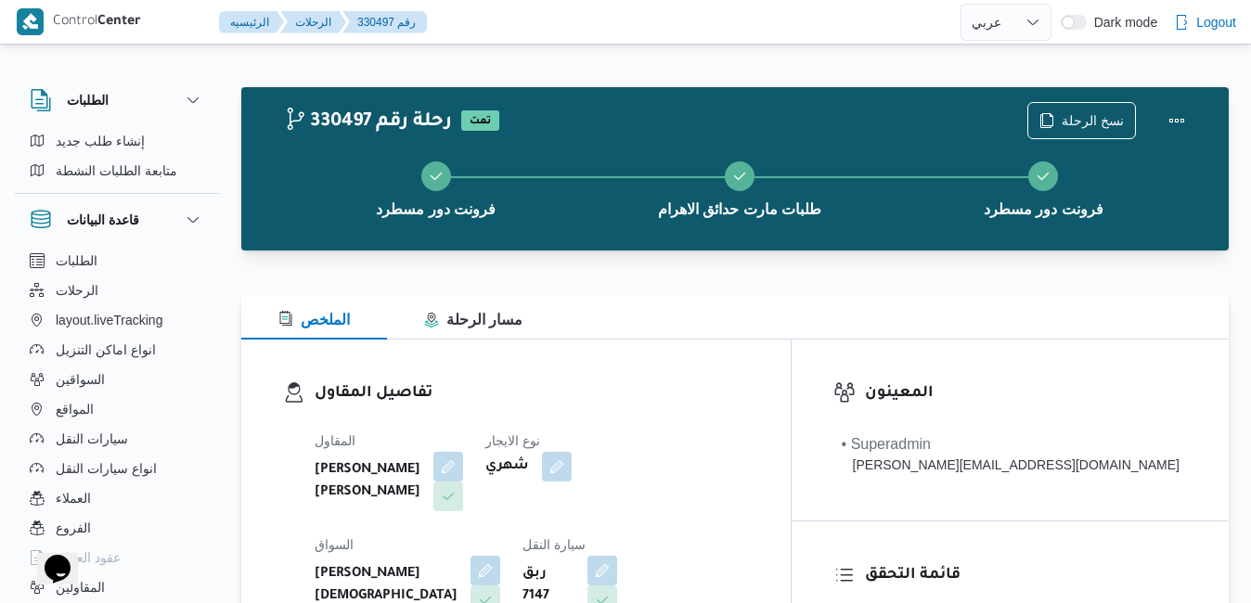
click at [791, 365] on div "تفاصيل المقاول المقاول [PERSON_NAME] [PERSON_NAME] نوع الايجار شهري السواق [PER…" at bounding box center [515, 554] width 549 height 429
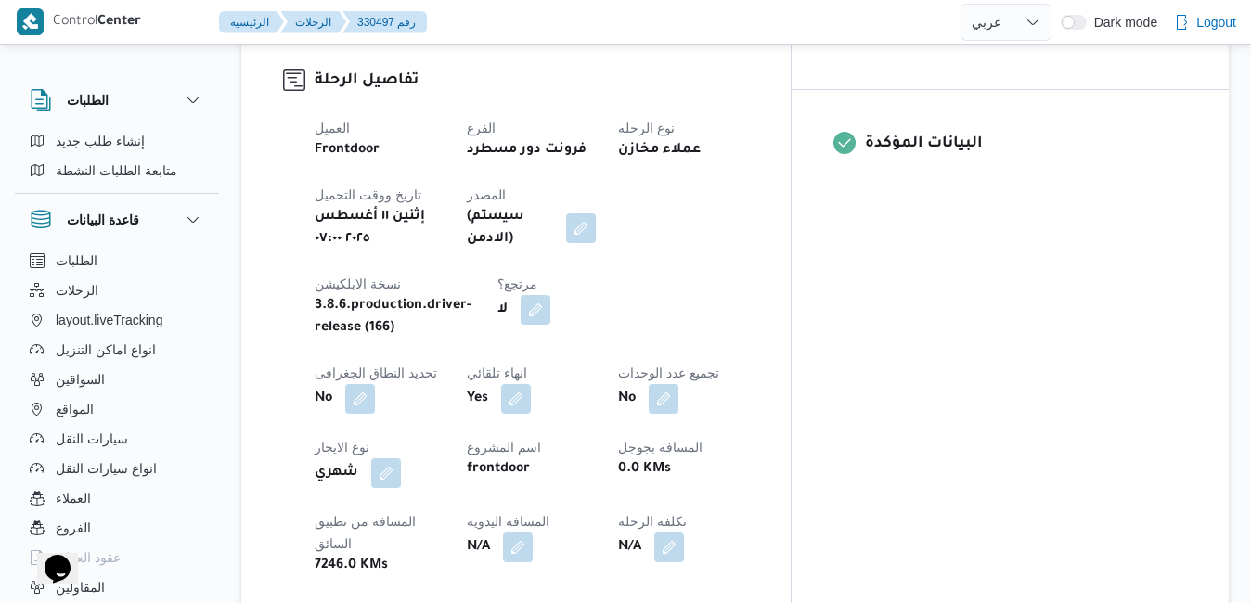
scroll to position [780, 0]
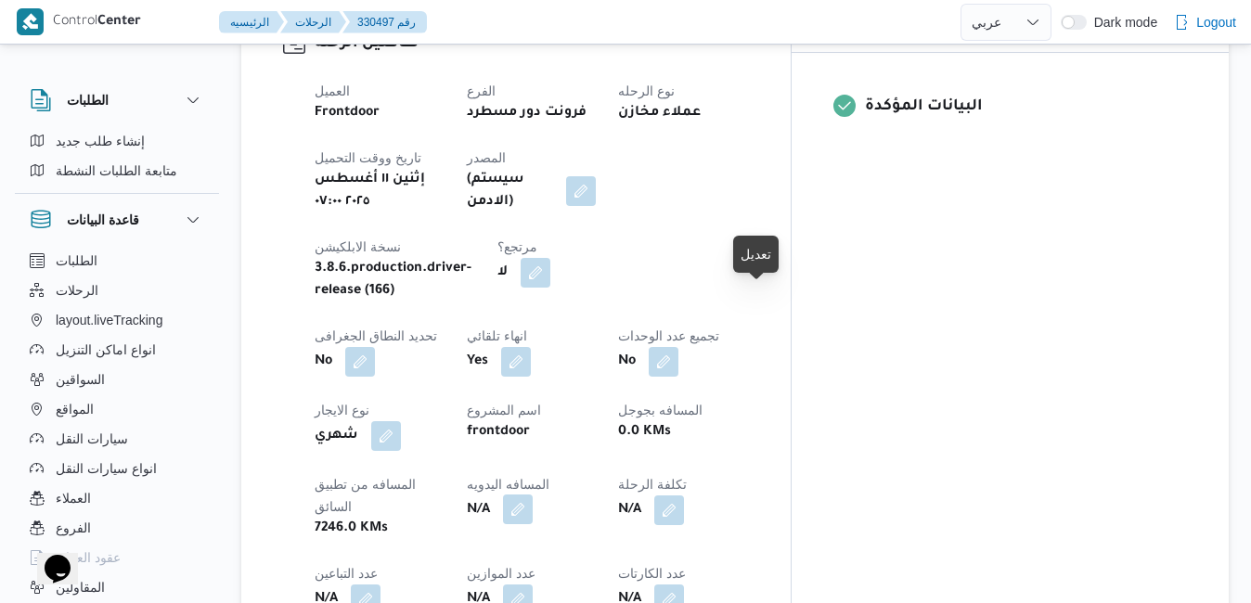
click at [533, 495] on button "button" at bounding box center [518, 510] width 30 height 30
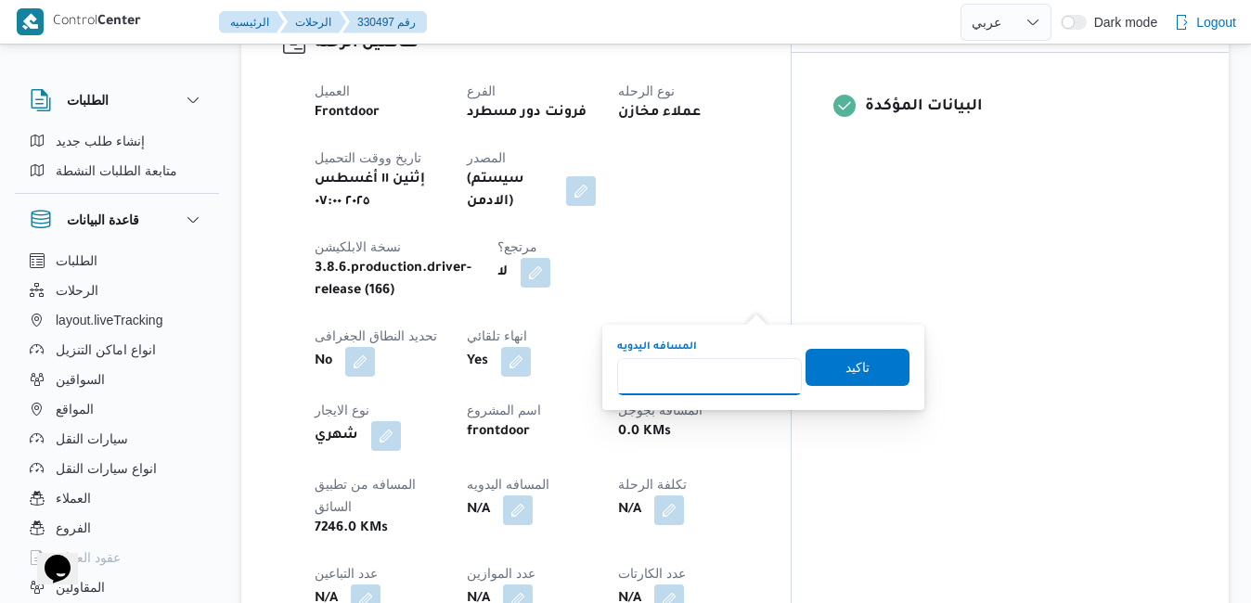
click at [705, 380] on input "المسافه اليدويه" at bounding box center [709, 376] width 185 height 37
type input "110"
click at [845, 368] on span "تاكيد" at bounding box center [857, 366] width 24 height 22
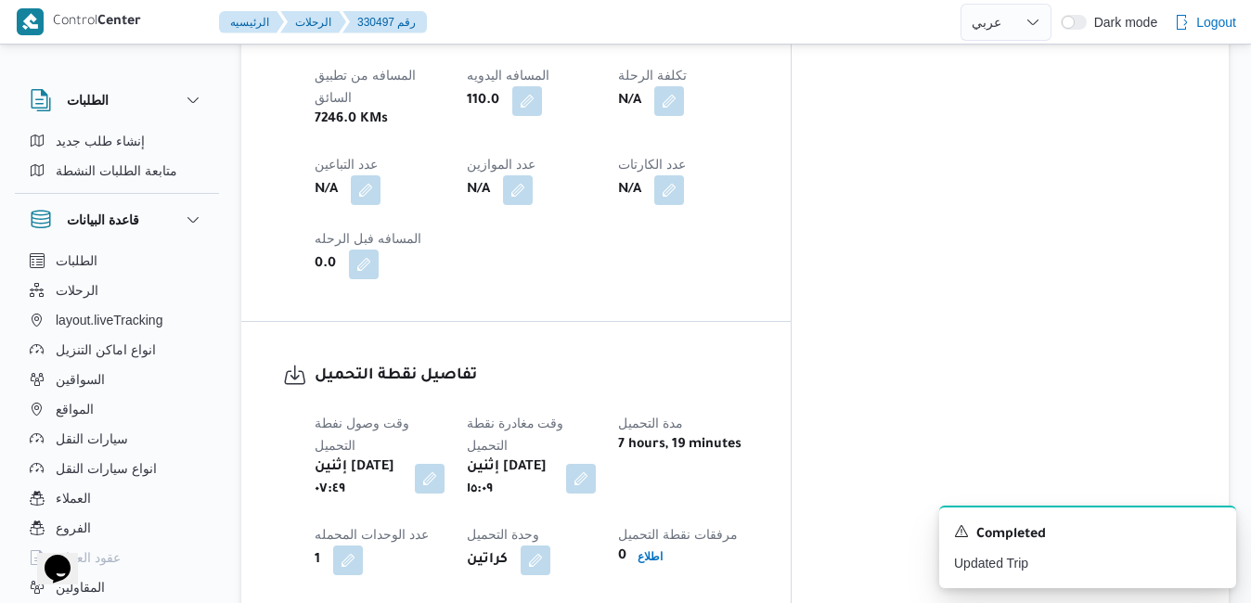
scroll to position [1225, 0]
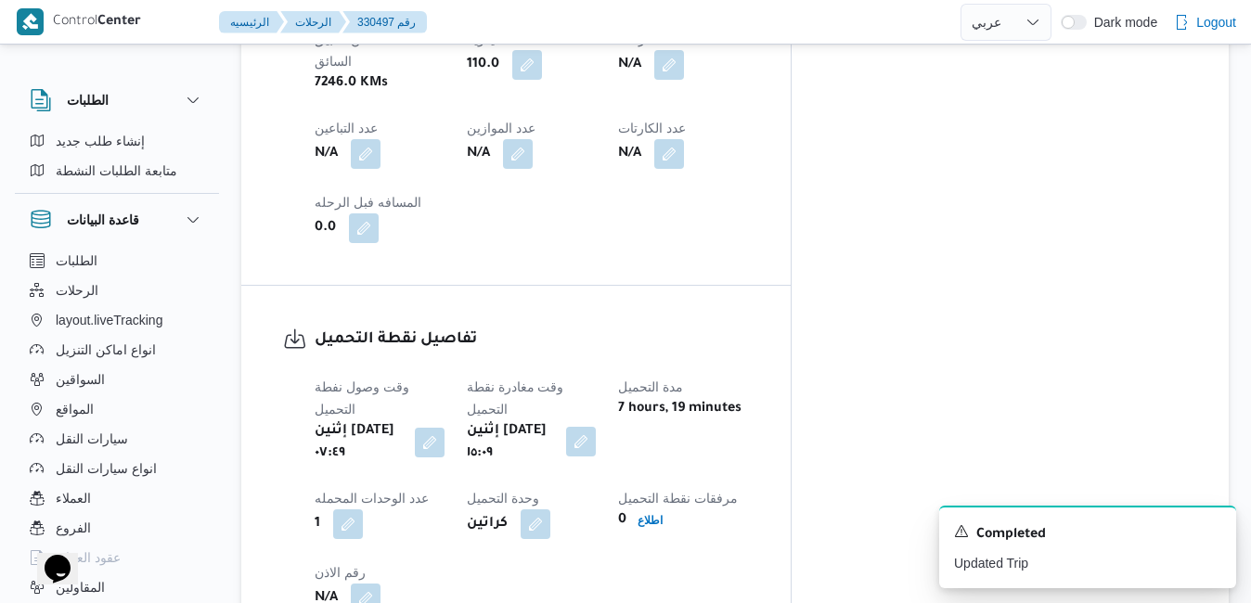
click at [596, 427] on button "button" at bounding box center [581, 442] width 30 height 30
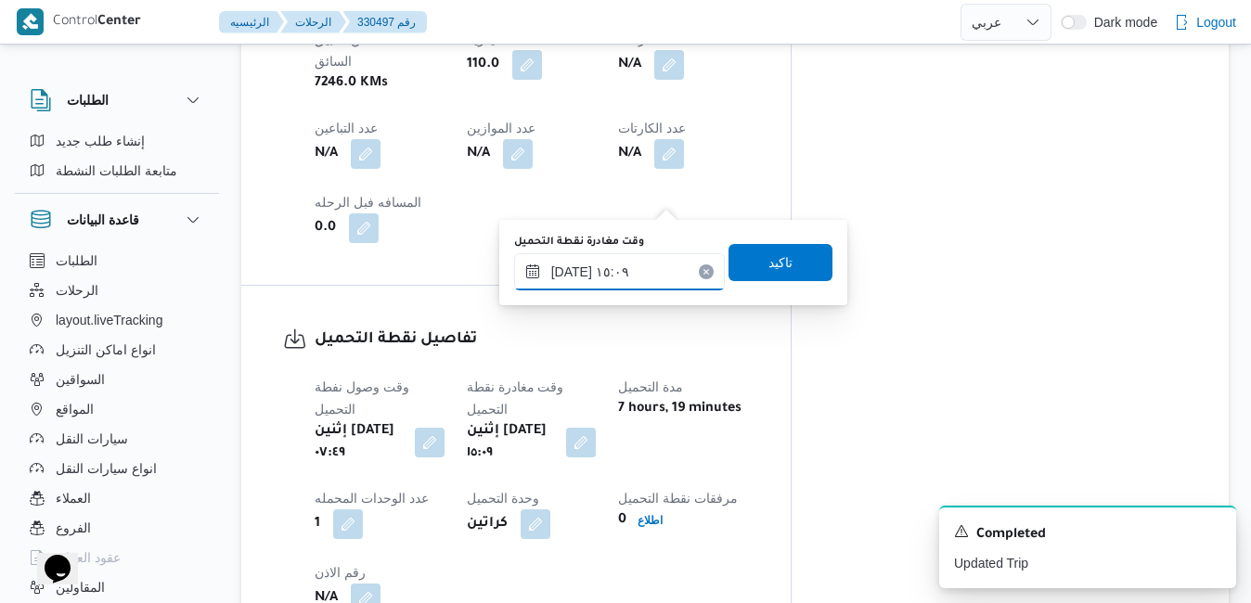
click at [645, 271] on input "١١/٠٨/٢٠٢٥ ١٥:٠٩" at bounding box center [619, 271] width 211 height 37
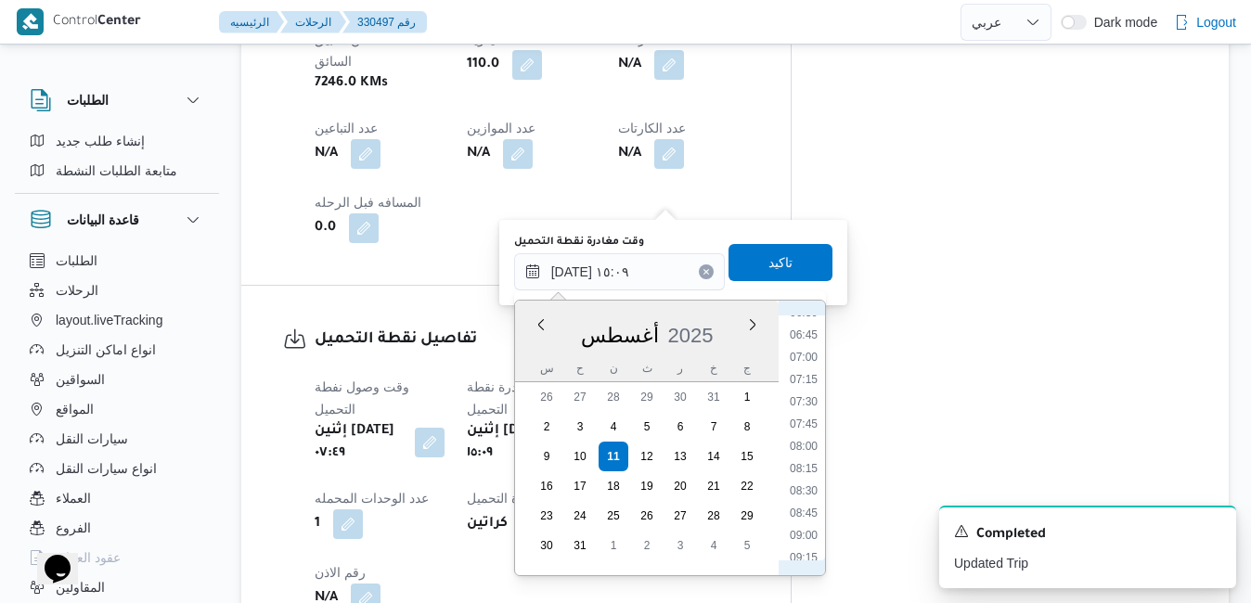
scroll to position [565, 0]
click at [814, 513] on li "08:30" at bounding box center [803, 517] width 43 height 19
type input "١١/٠٨/٢٠٢٥ ٠٨:٣٠"
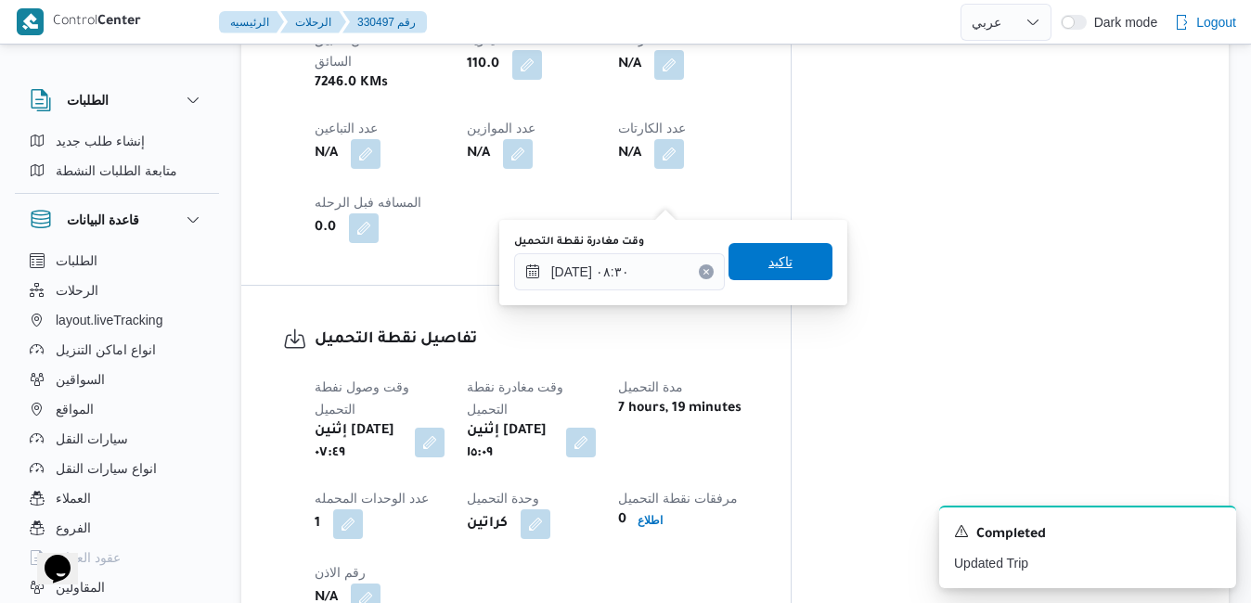
click at [768, 261] on span "تاكيد" at bounding box center [780, 262] width 24 height 22
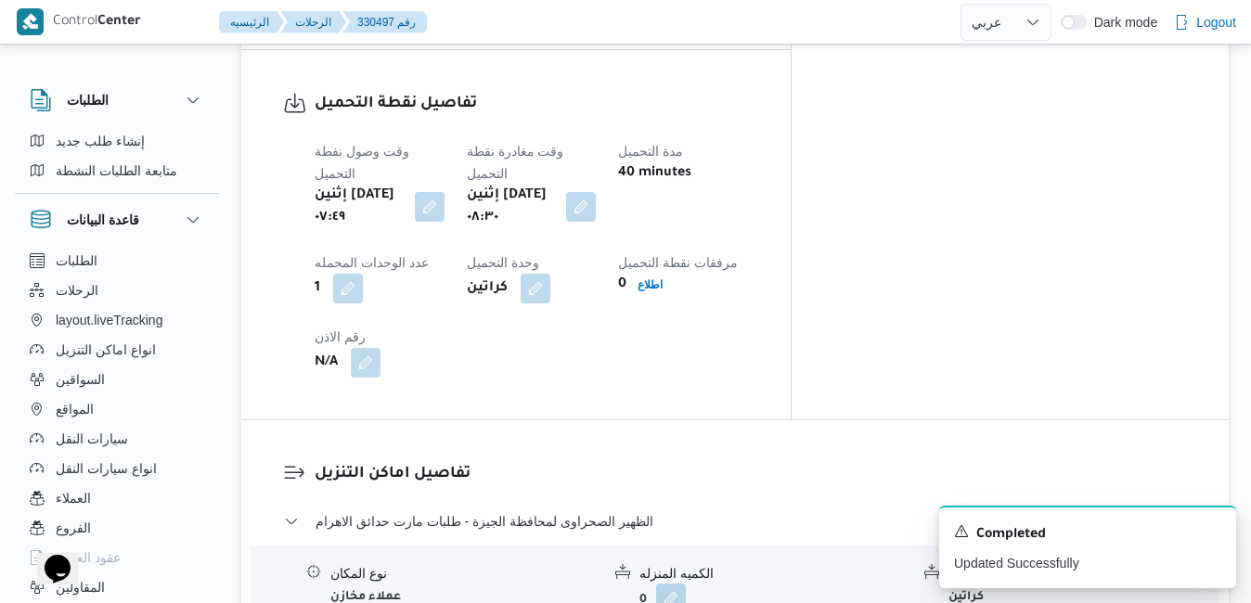
scroll to position [1485, 0]
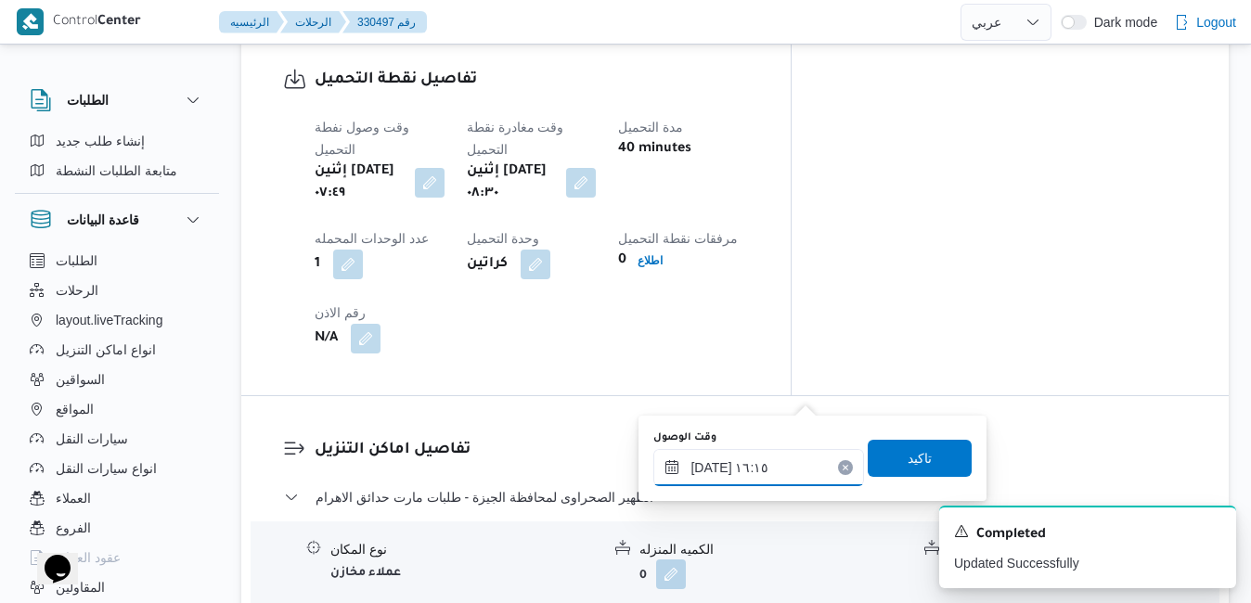
click at [715, 464] on input "١١/٠٨/٢٠٢٥ ١٦:١٥" at bounding box center [758, 467] width 211 height 37
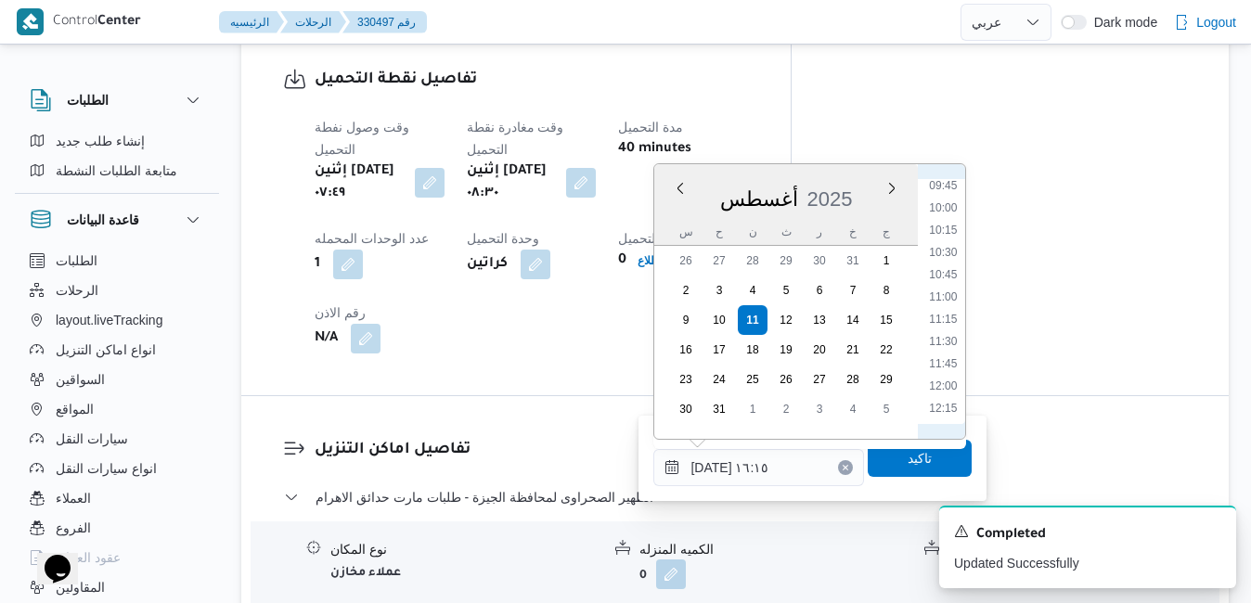
scroll to position [837, 0]
click at [948, 200] on li "09:30" at bounding box center [943, 197] width 43 height 19
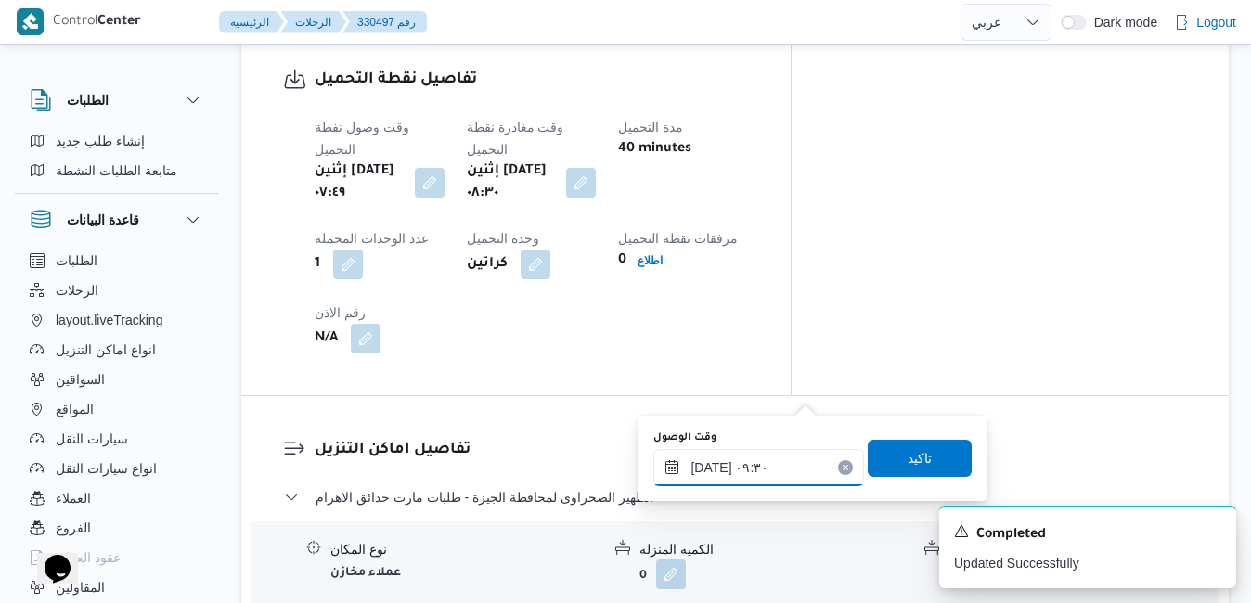
click at [712, 469] on input "١١/٠٨/٢٠٢٥ ٠٩:٣٠" at bounding box center [758, 467] width 211 height 37
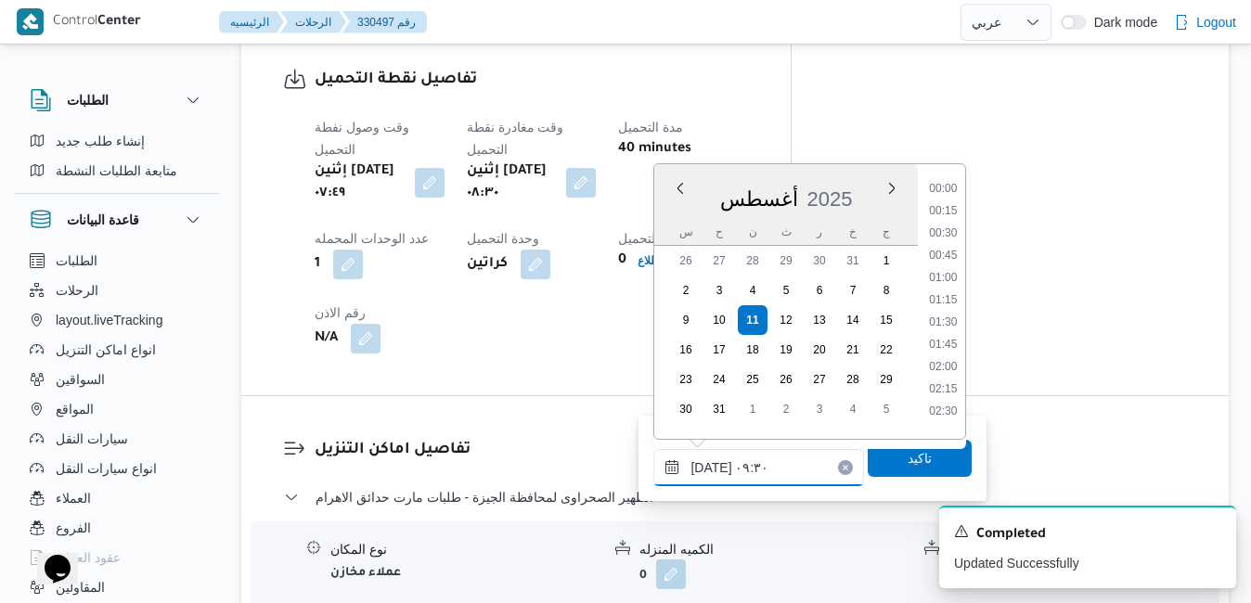
click at [712, 469] on input "١١/٠٨/٢٠٢٥ ٠٩:٣٠" at bounding box center [758, 467] width 211 height 37
type input "١١/٠٨/٢٠٢٥ ٠٩:20"
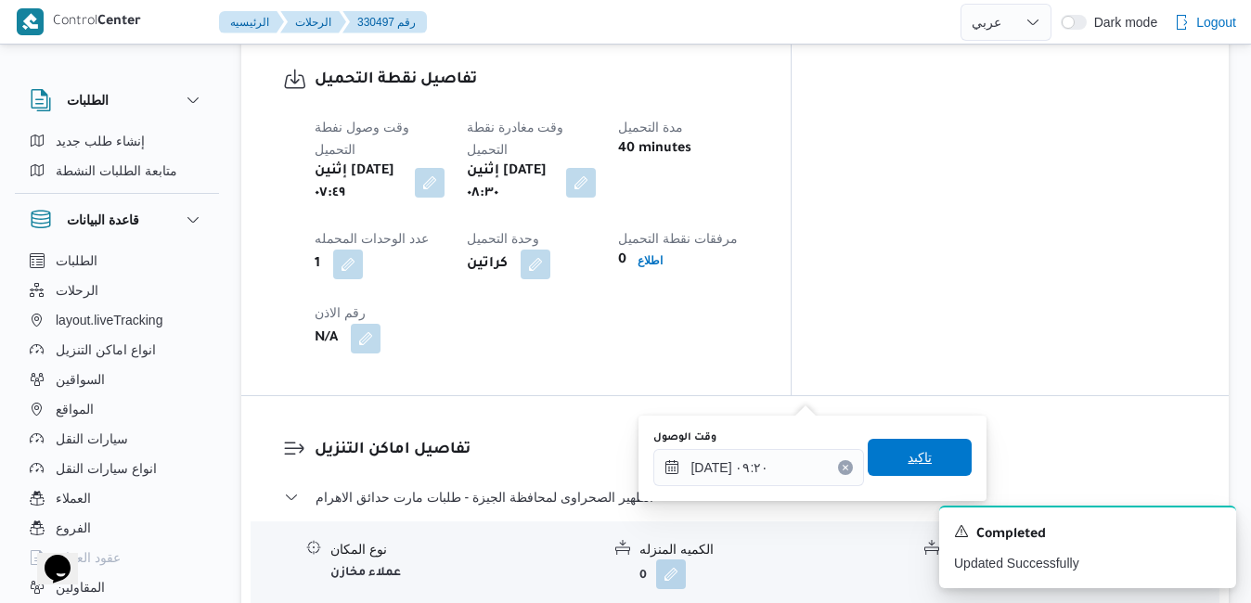
click at [870, 462] on span "تاكيد" at bounding box center [920, 457] width 104 height 37
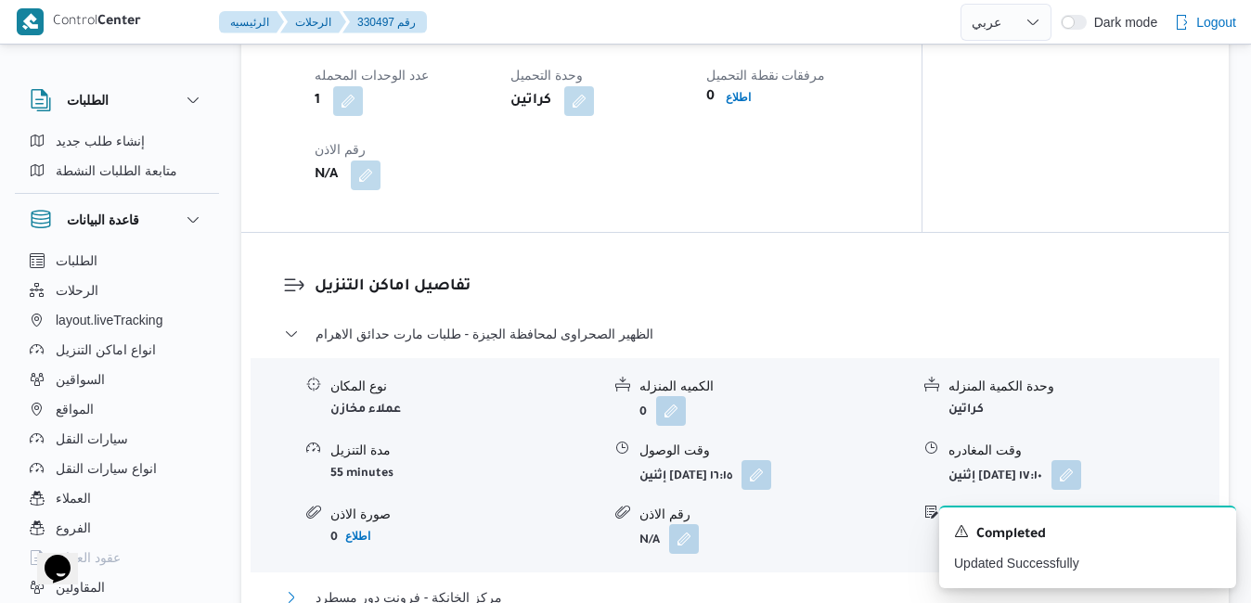
click at [712, 587] on button "مركز الخانكة - فرونت دور مسطرد" at bounding box center [735, 598] width 903 height 22
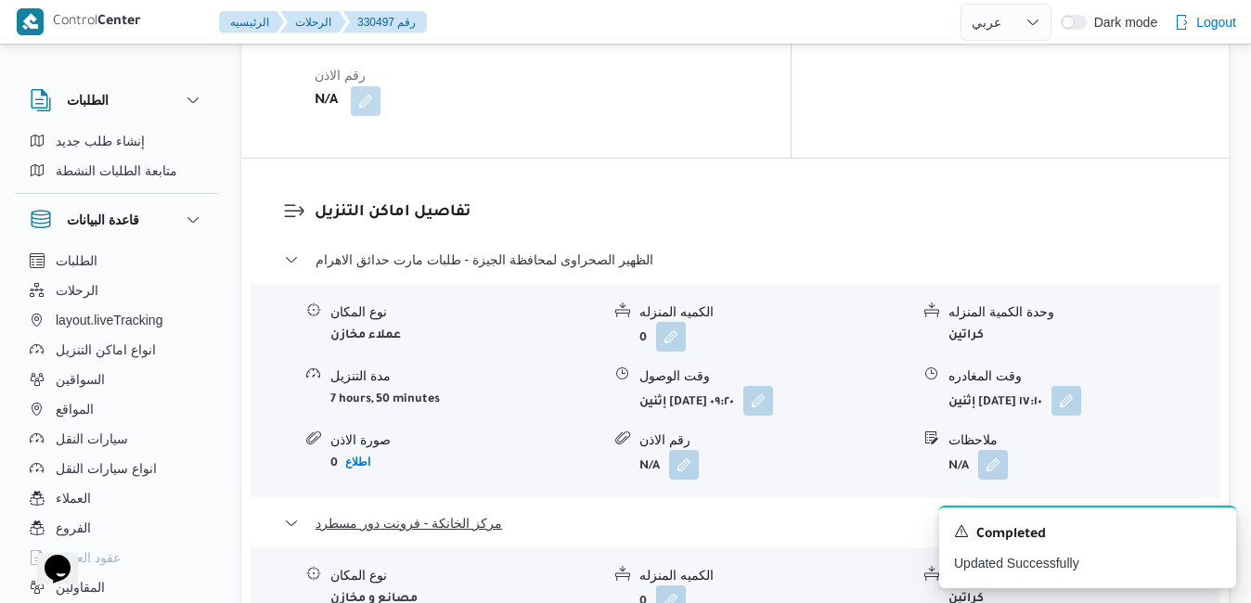
scroll to position [1893, 0]
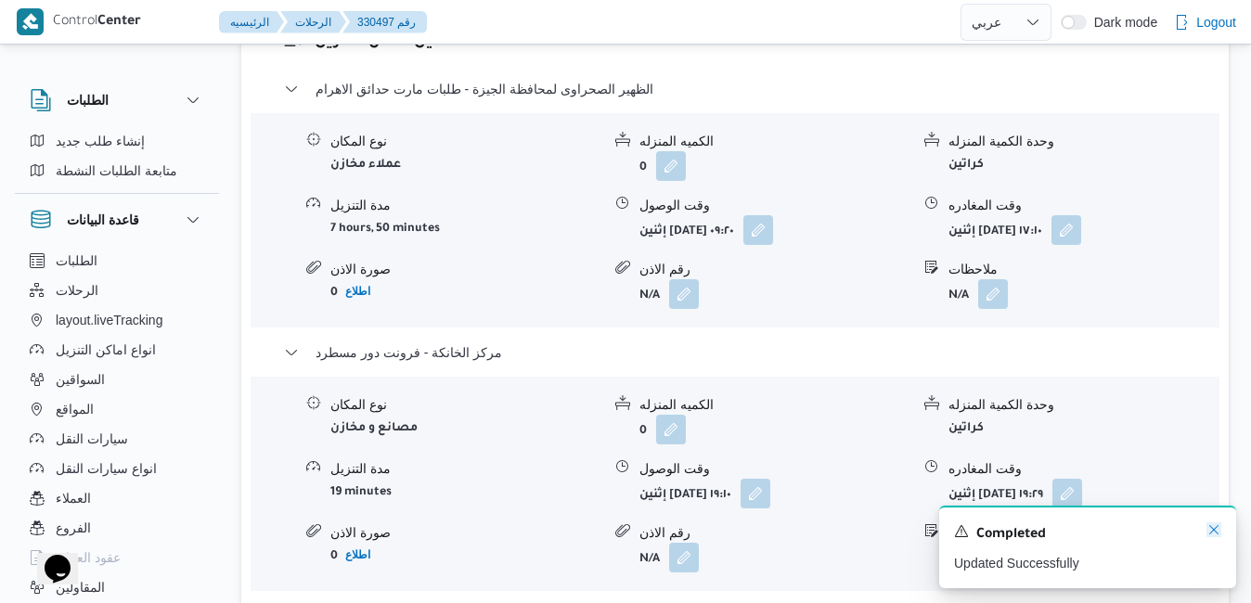
click at [1216, 528] on icon "Dismiss toast" at bounding box center [1213, 529] width 15 height 15
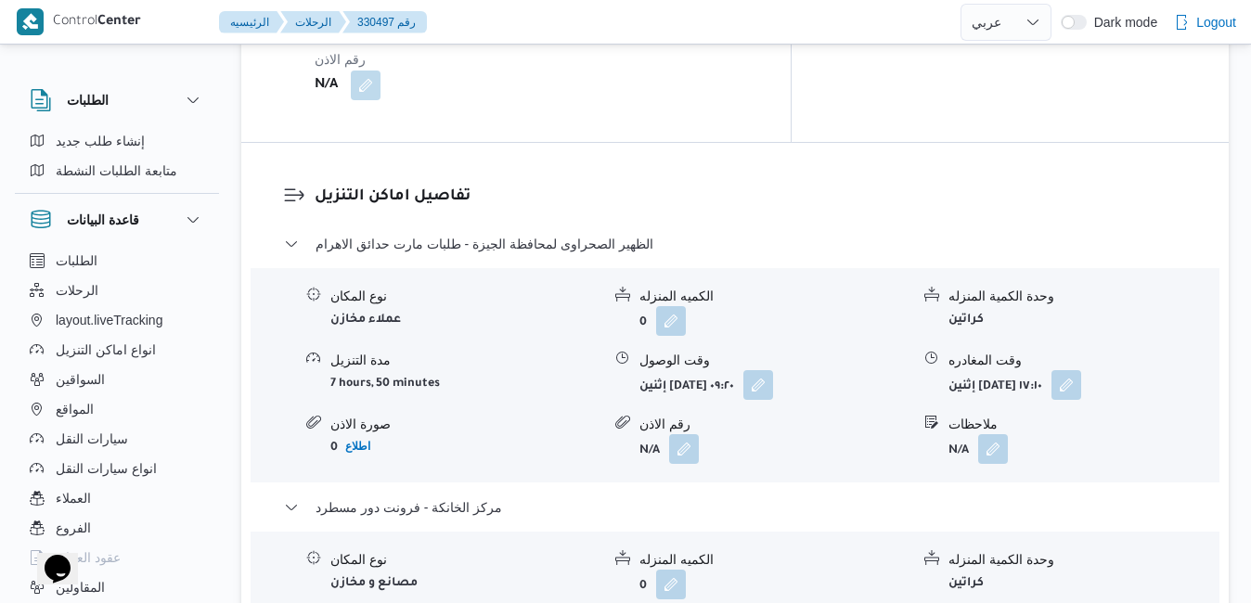
scroll to position [1708, 0]
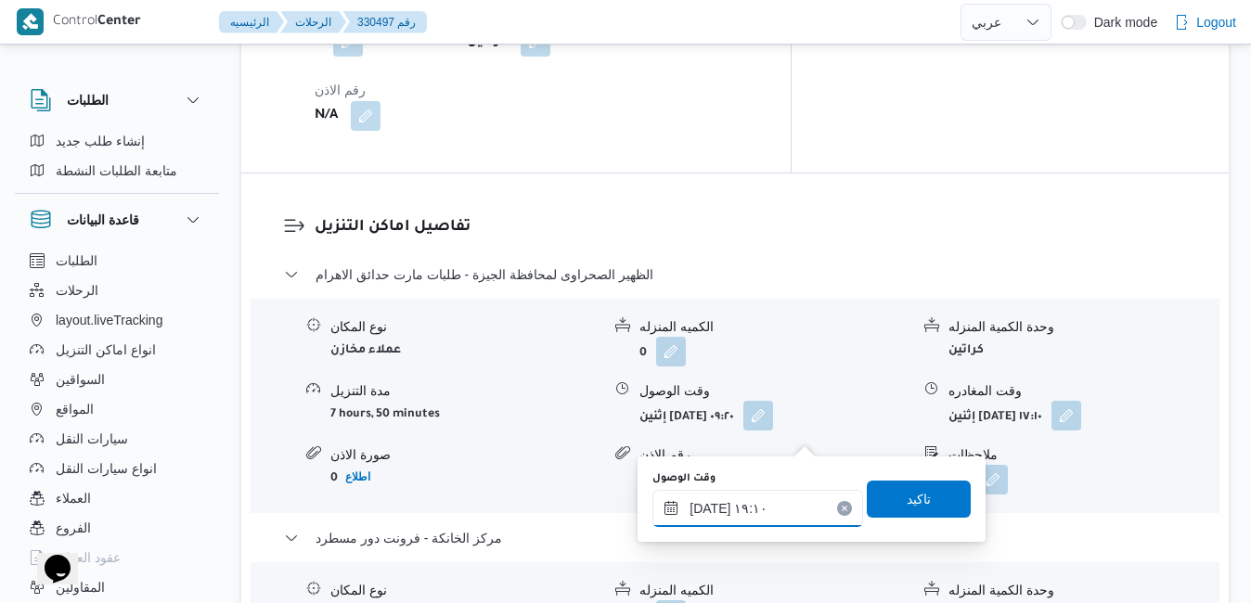
click at [755, 507] on input "١١/٠٨/٢٠٢٥ ١٩:١٠" at bounding box center [757, 508] width 211 height 37
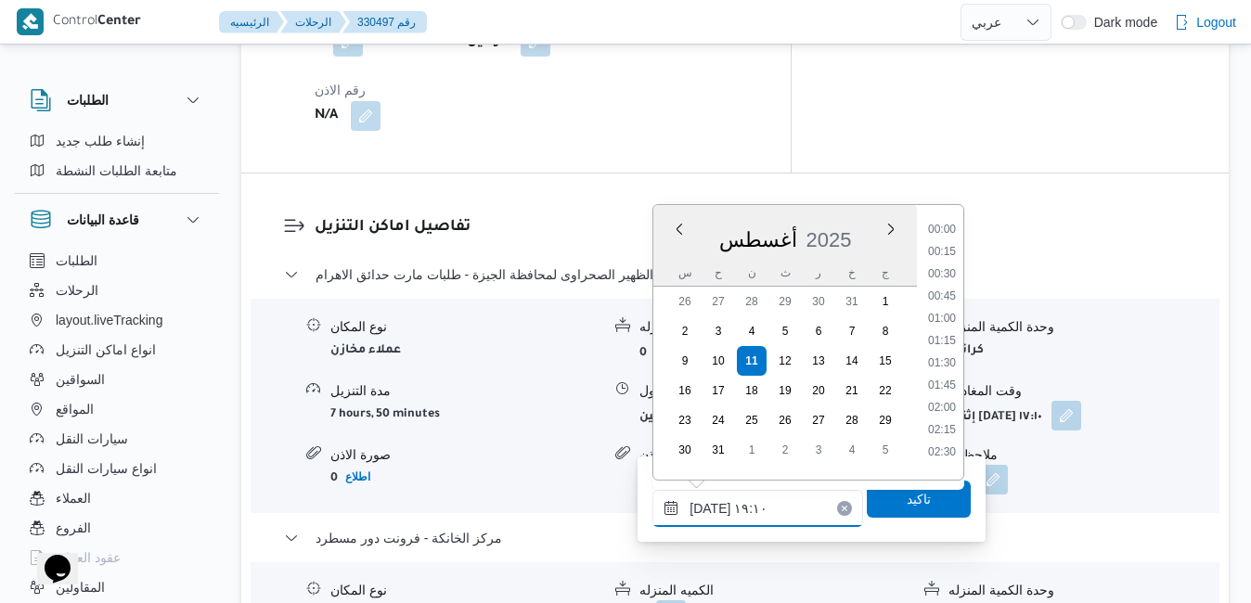
scroll to position [1565, 0]
click at [814, 578] on div "الظهير الصحراوى لمحافظة الجيزة - طلبات مارت حدائق الاهرام نوع المكان عملاء مخاز…" at bounding box center [735, 546] width 903 height 564
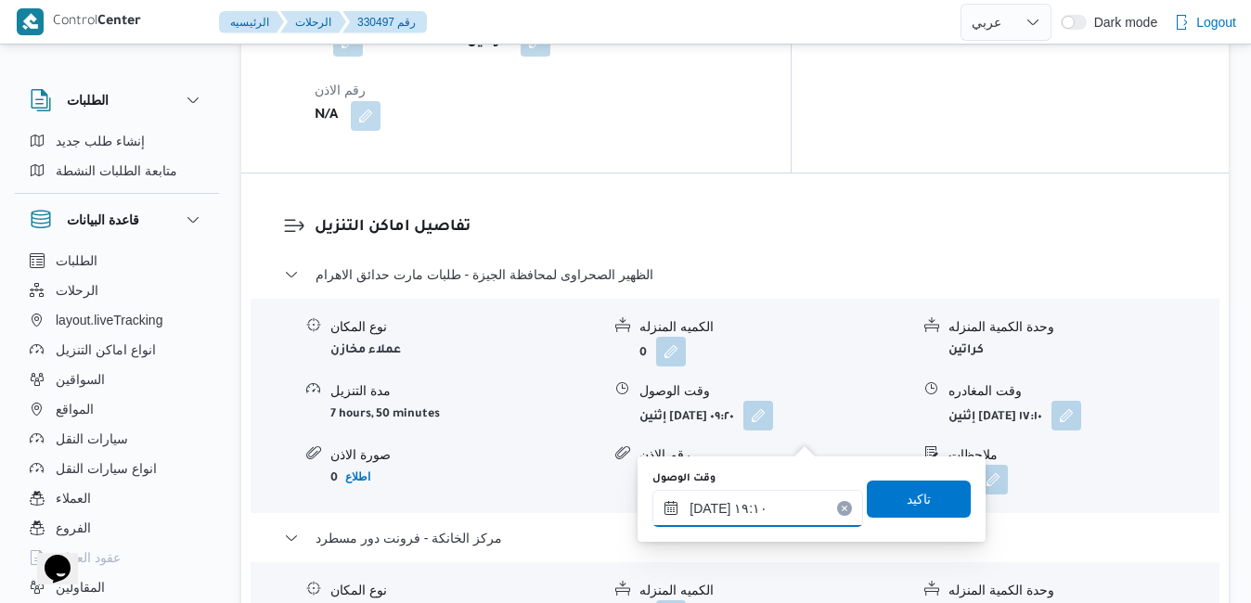
click at [753, 511] on input "١١/٠٨/٢٠٢٥ ١٩:١٠" at bounding box center [757, 508] width 211 height 37
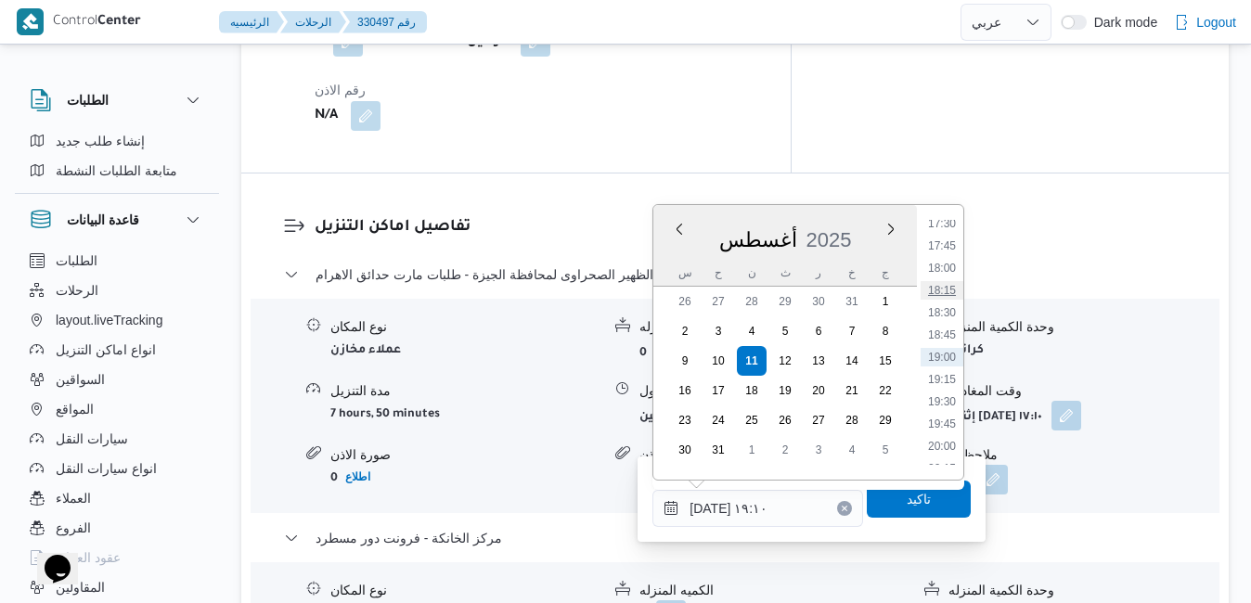
click at [943, 288] on li "18:15" at bounding box center [942, 290] width 43 height 19
type input "١١/٠٨/٢٠٢٥ ١٨:١٥"
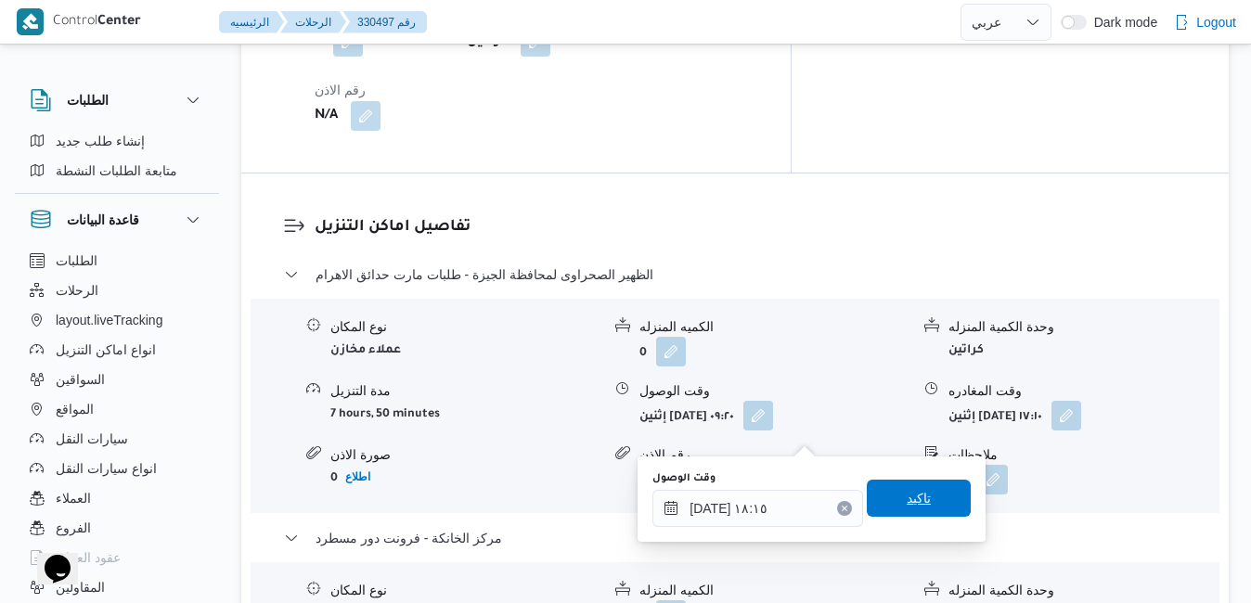
click at [907, 497] on span "تاكيد" at bounding box center [919, 498] width 24 height 22
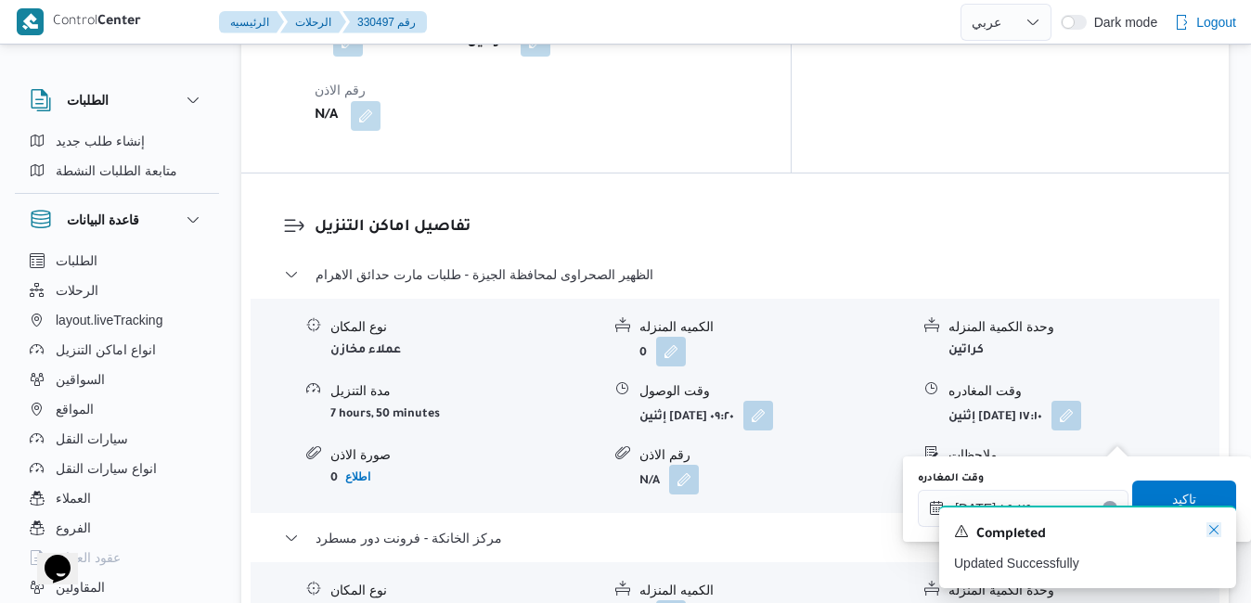
click at [1209, 529] on icon "Dismiss toast" at bounding box center [1213, 529] width 15 height 15
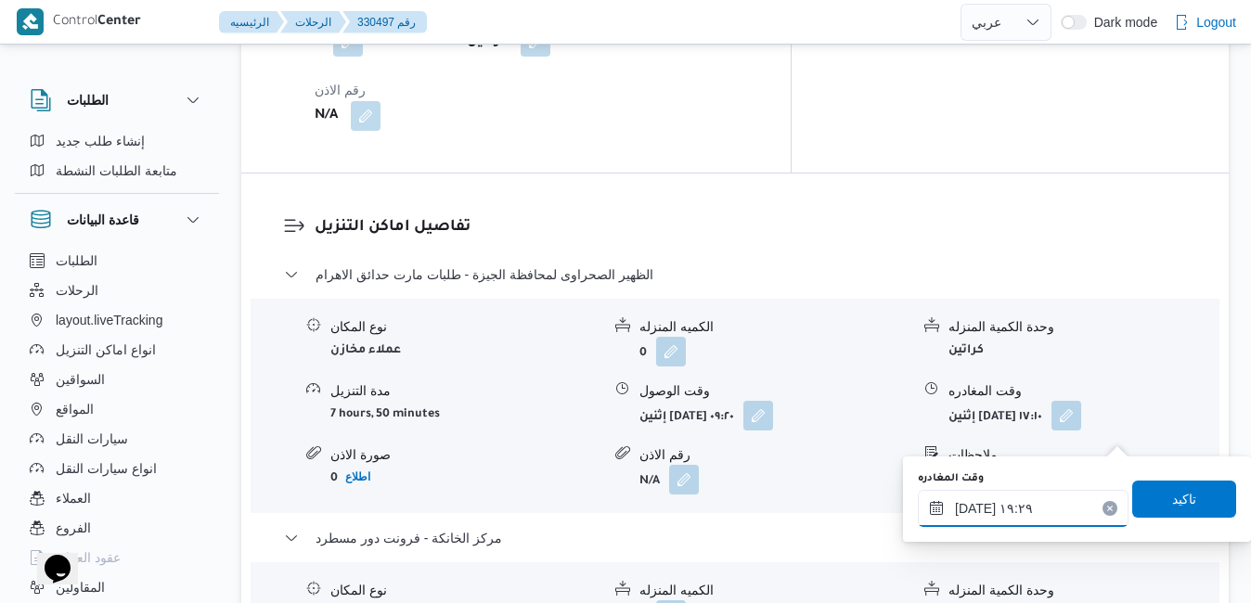
click at [1029, 504] on input "١١/٠٨/٢٠٢٥ ١٩:٢٩" at bounding box center [1023, 508] width 211 height 37
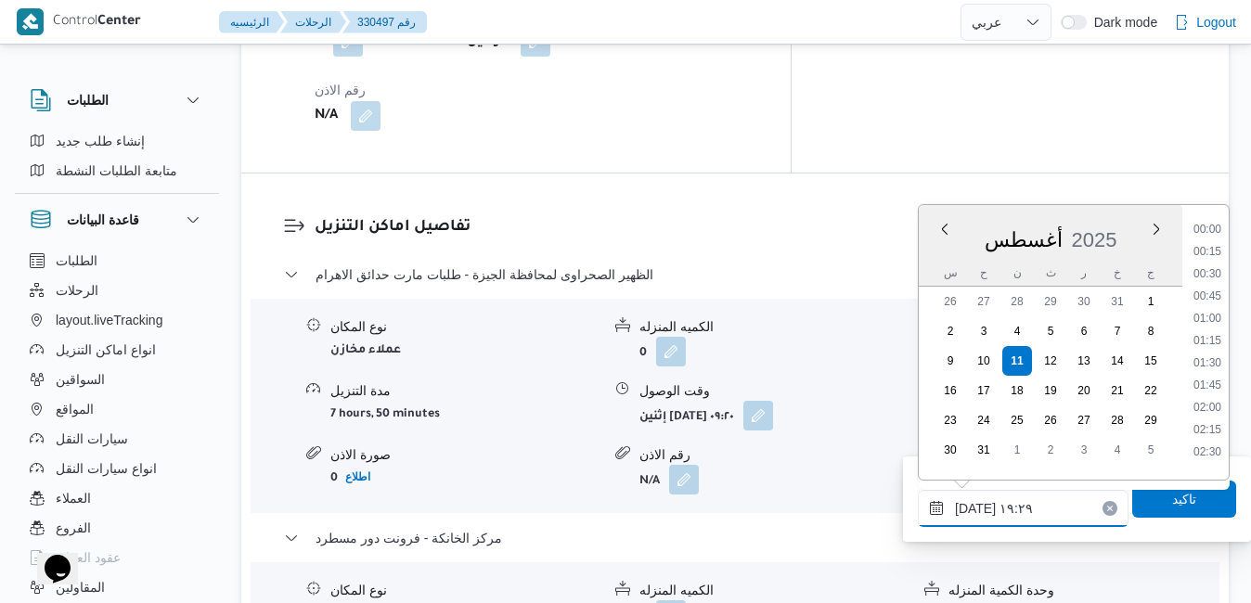
scroll to position [1587, 0]
click at [1215, 296] on li "18:30" at bounding box center [1207, 290] width 43 height 19
type input "١١/٠٨/٢٠٢٥ ١٨:٣٠"
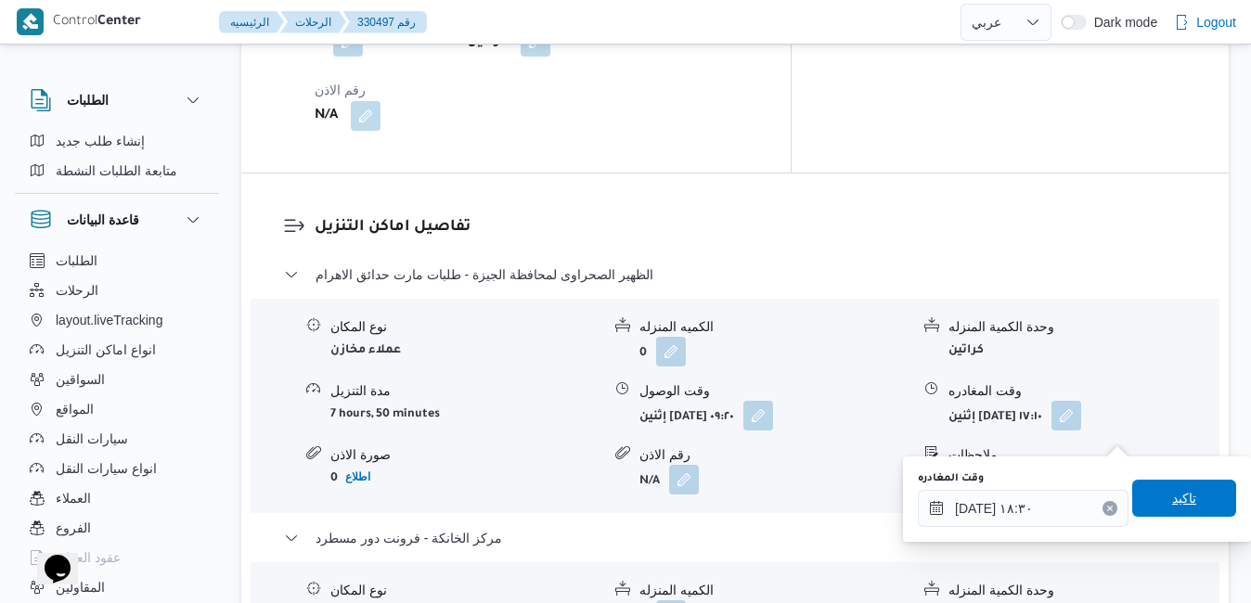
click at [1172, 490] on span "تاكيد" at bounding box center [1184, 498] width 24 height 22
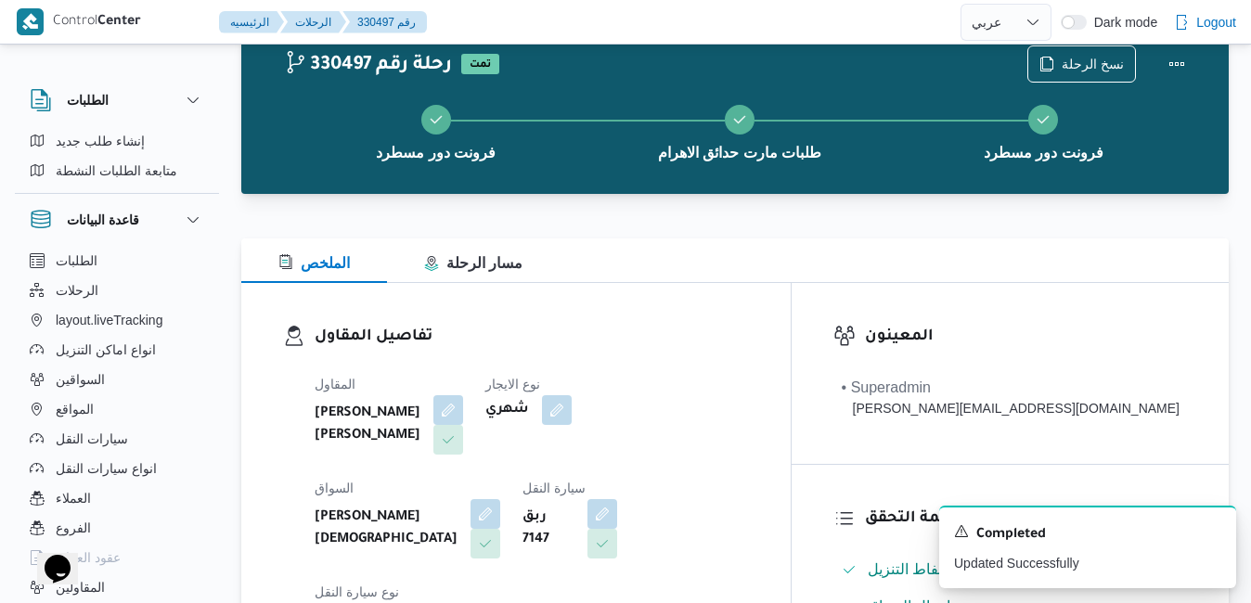
scroll to position [0, 0]
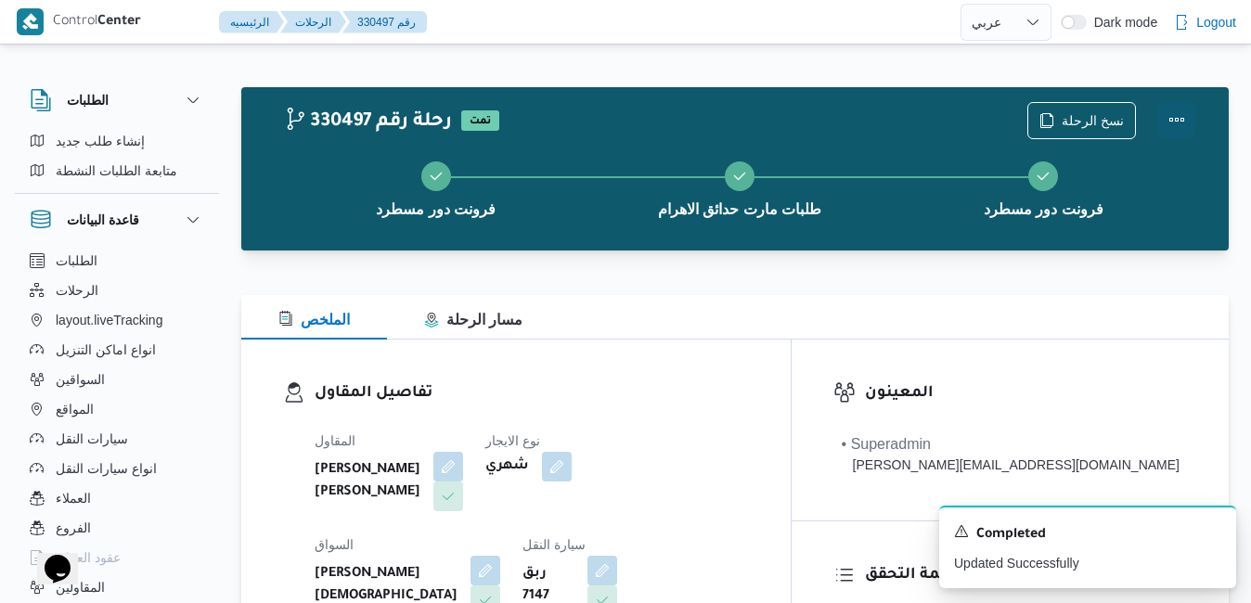
click at [1181, 119] on button "Actions" at bounding box center [1176, 119] width 37 height 37
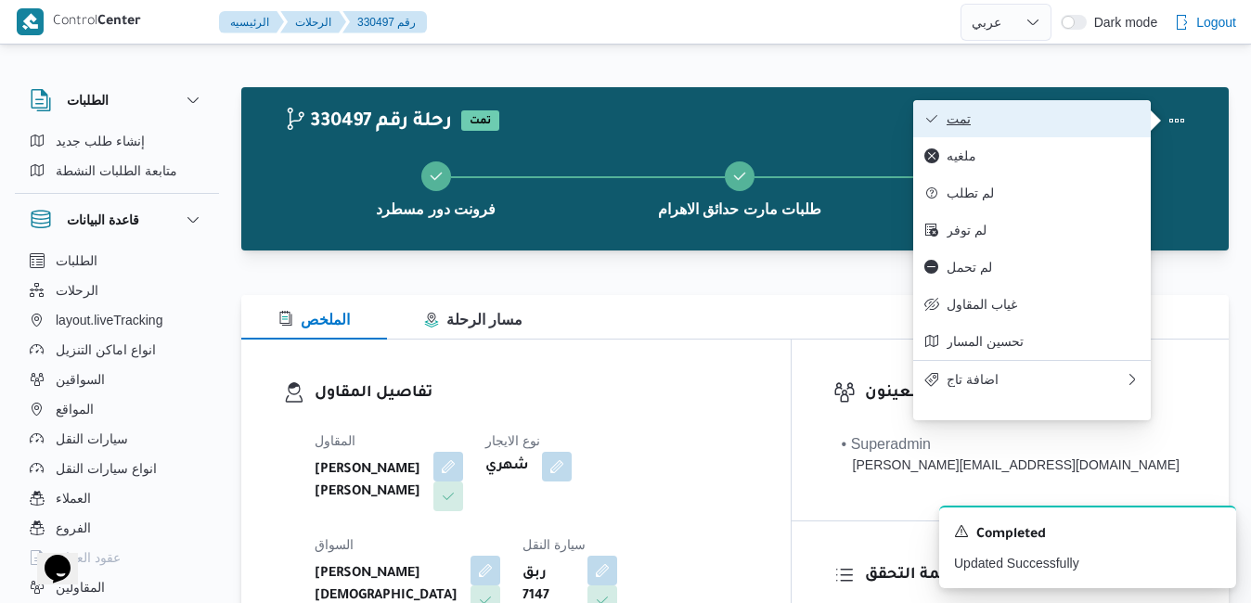
click at [1084, 123] on span "تمت" at bounding box center [1043, 118] width 193 height 15
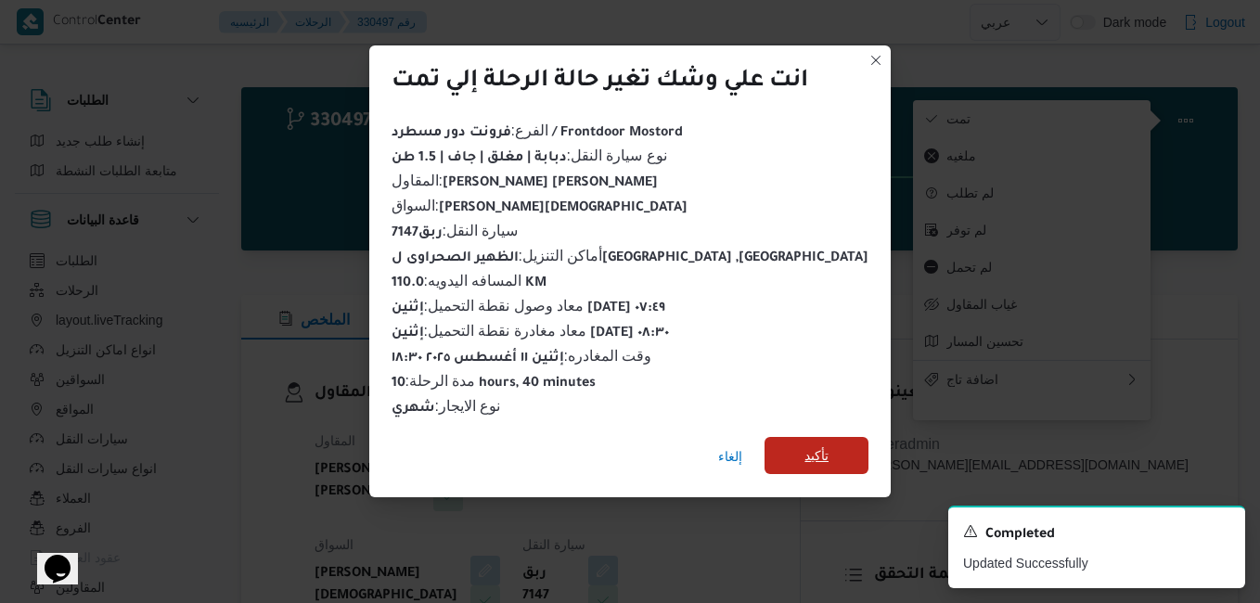
click at [805, 445] on span "تأكيد" at bounding box center [817, 456] width 24 height 22
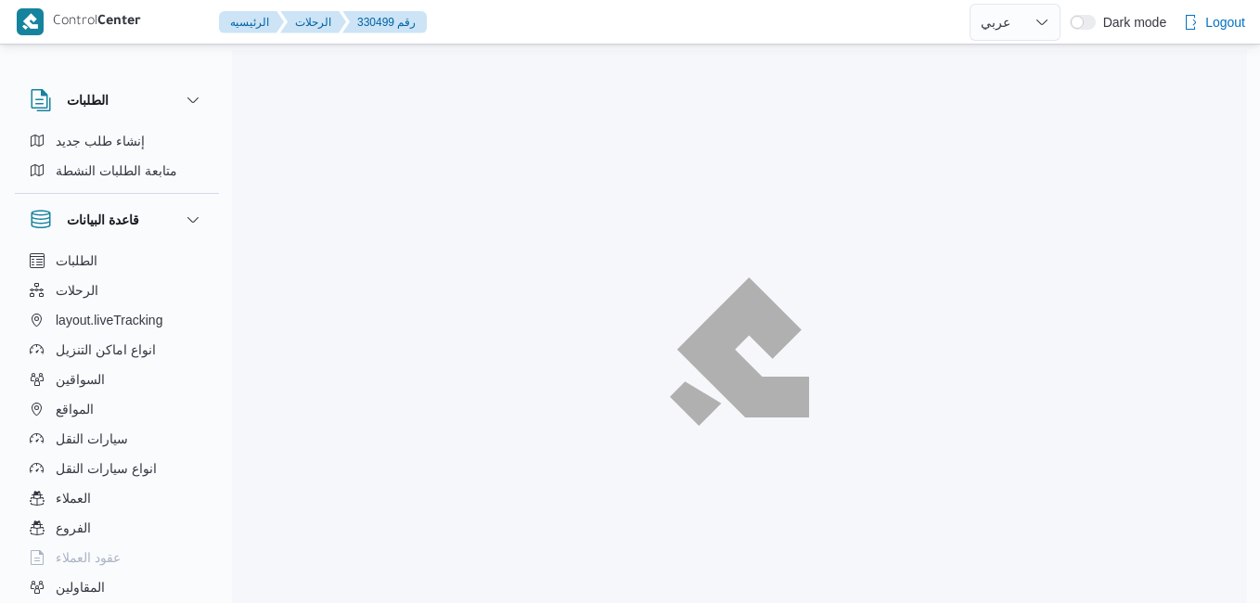
select select "ar"
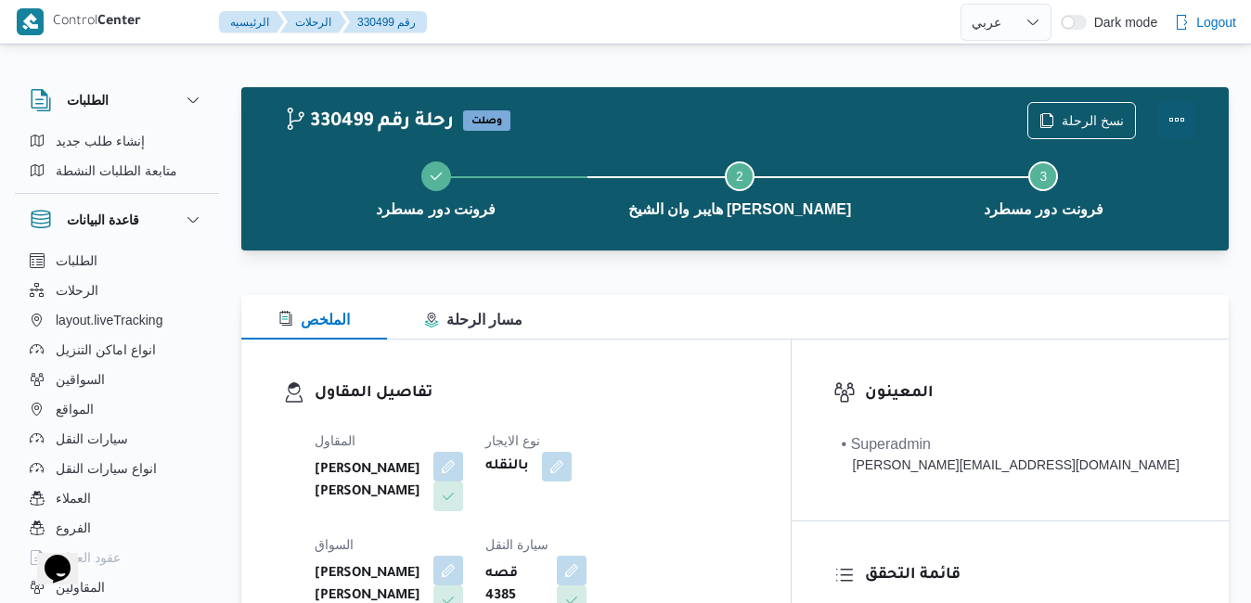
click at [1180, 115] on button "Actions" at bounding box center [1176, 119] width 37 height 37
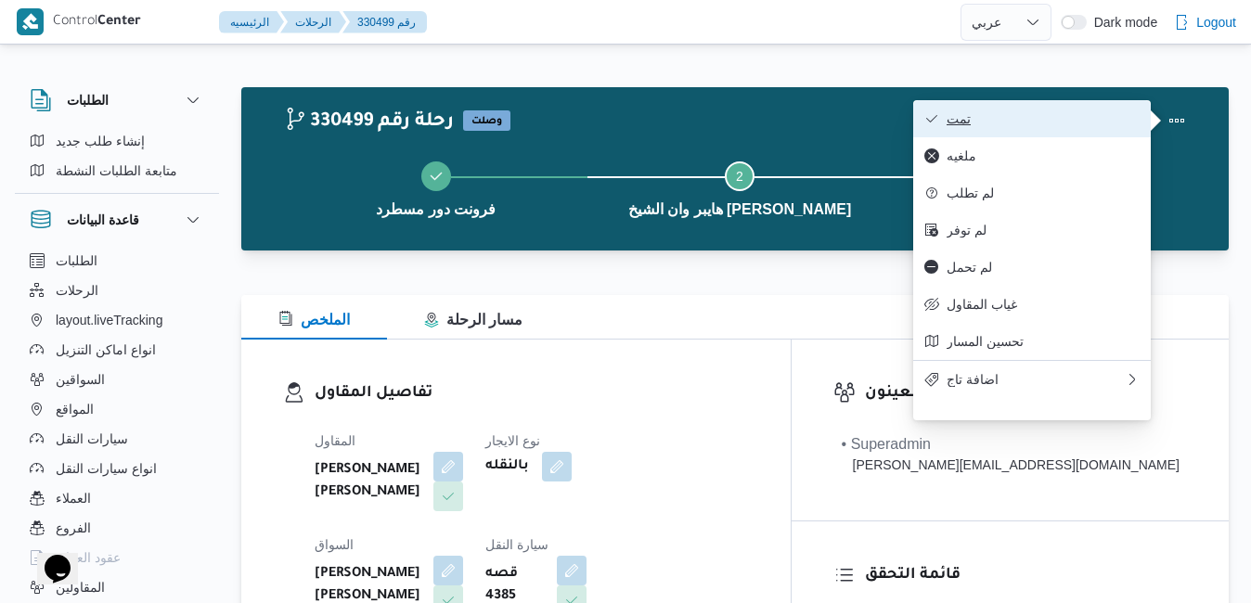
click at [1062, 116] on span "تمت" at bounding box center [1043, 118] width 193 height 15
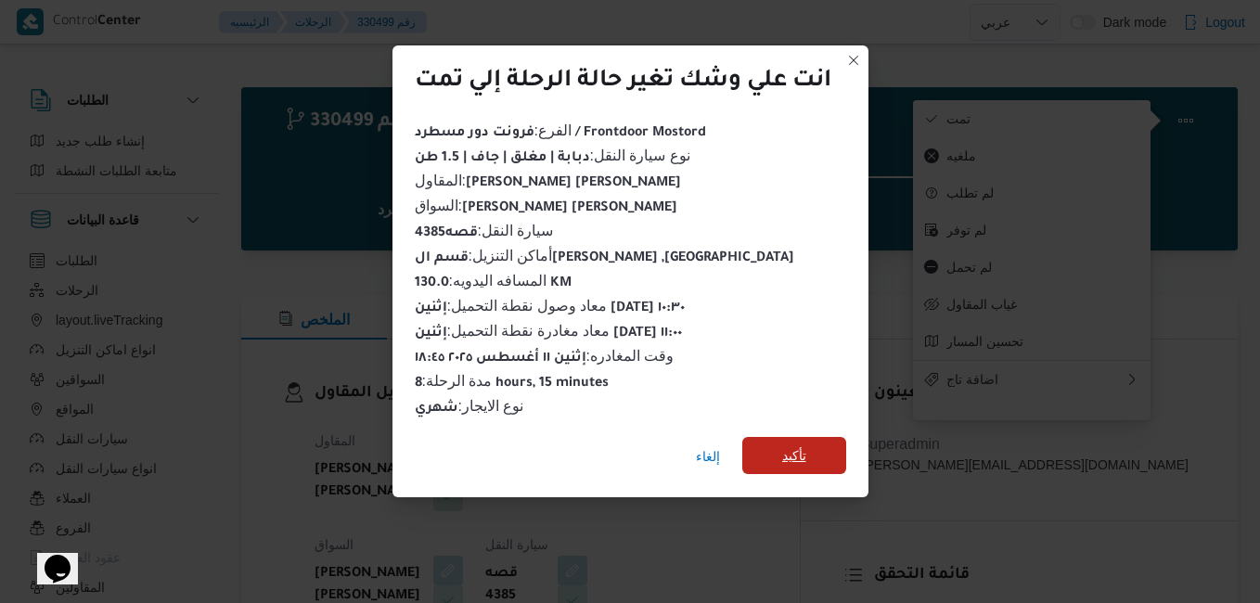
click at [805, 451] on span "تأكيد" at bounding box center [794, 456] width 24 height 22
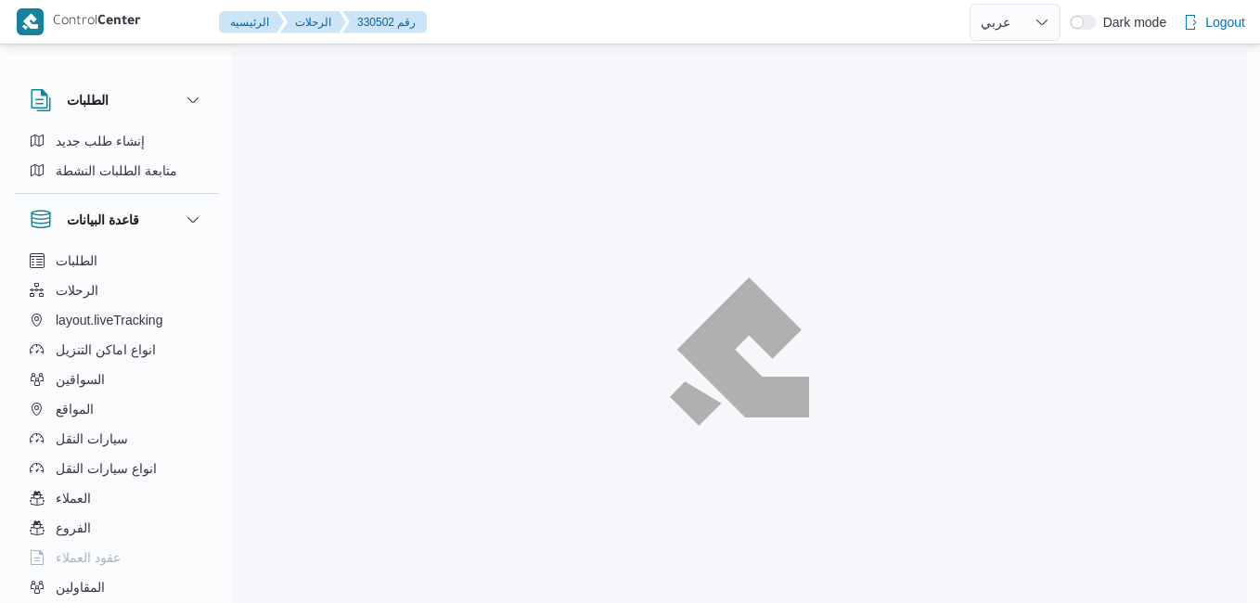
select select "ar"
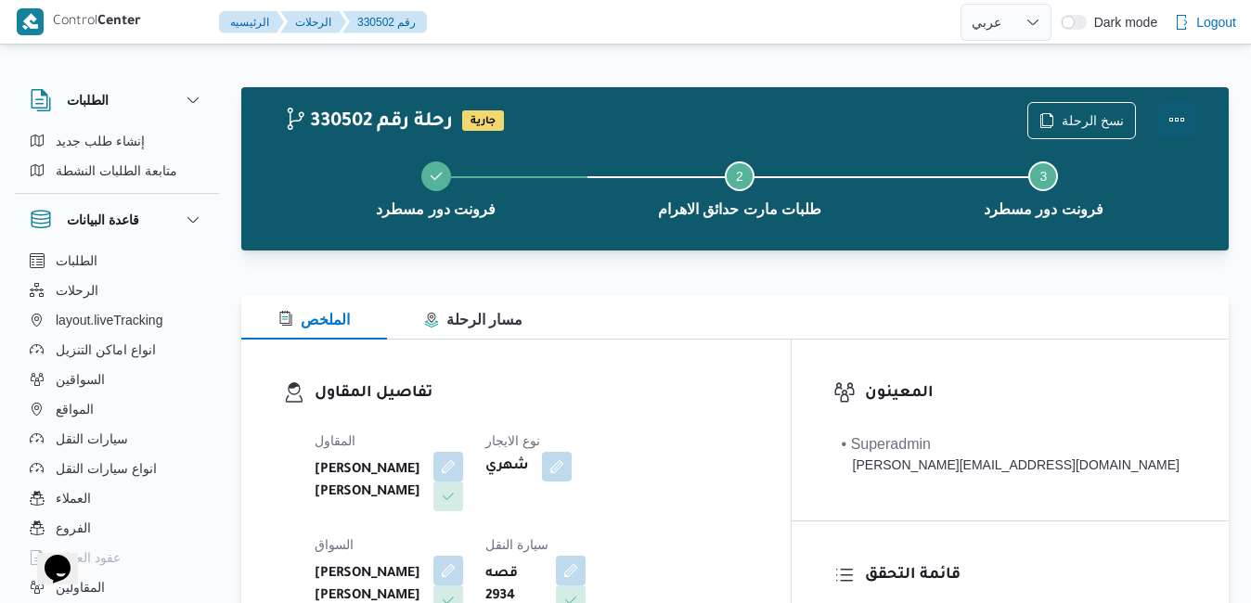
click at [1185, 116] on button "Actions" at bounding box center [1176, 119] width 37 height 37
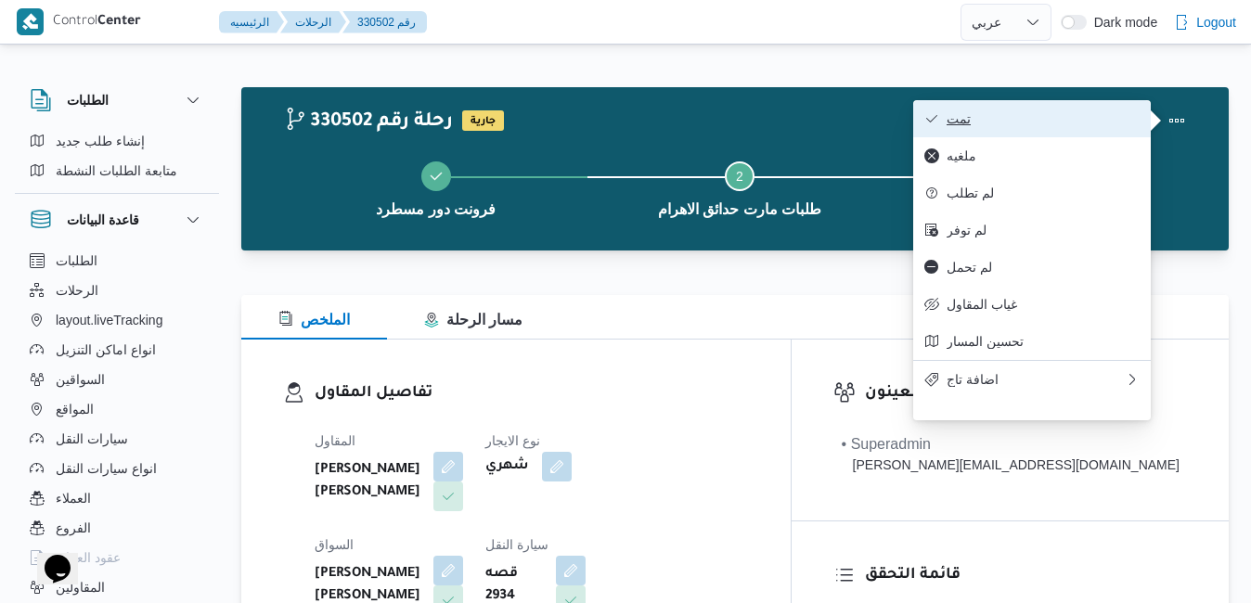
click at [1085, 120] on span "تمت" at bounding box center [1043, 118] width 193 height 15
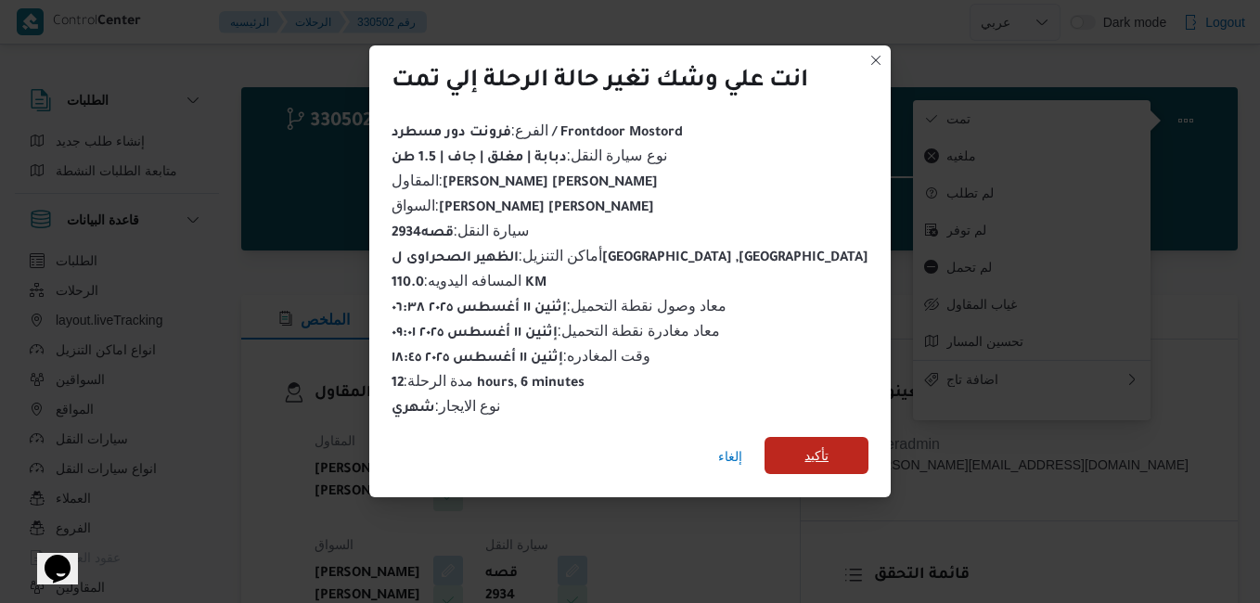
click at [827, 456] on span "تأكيد" at bounding box center [817, 455] width 104 height 37
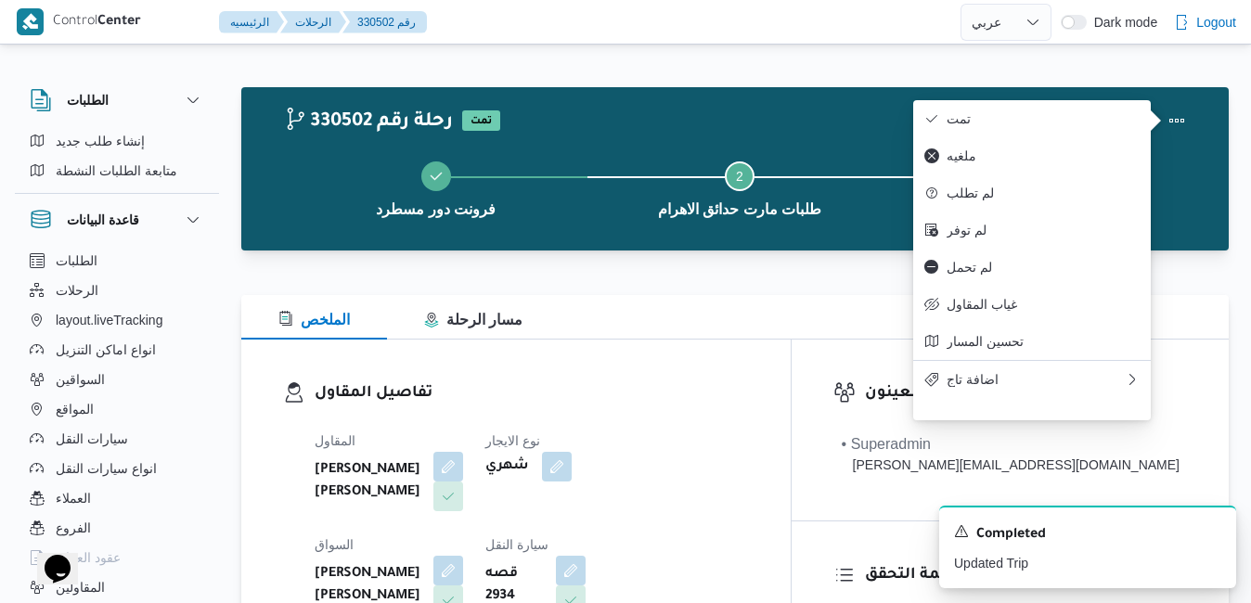
click at [420, 563] on b "عبدالله عيد عبدالسلام عبدالحافظ" at bounding box center [368, 585] width 106 height 45
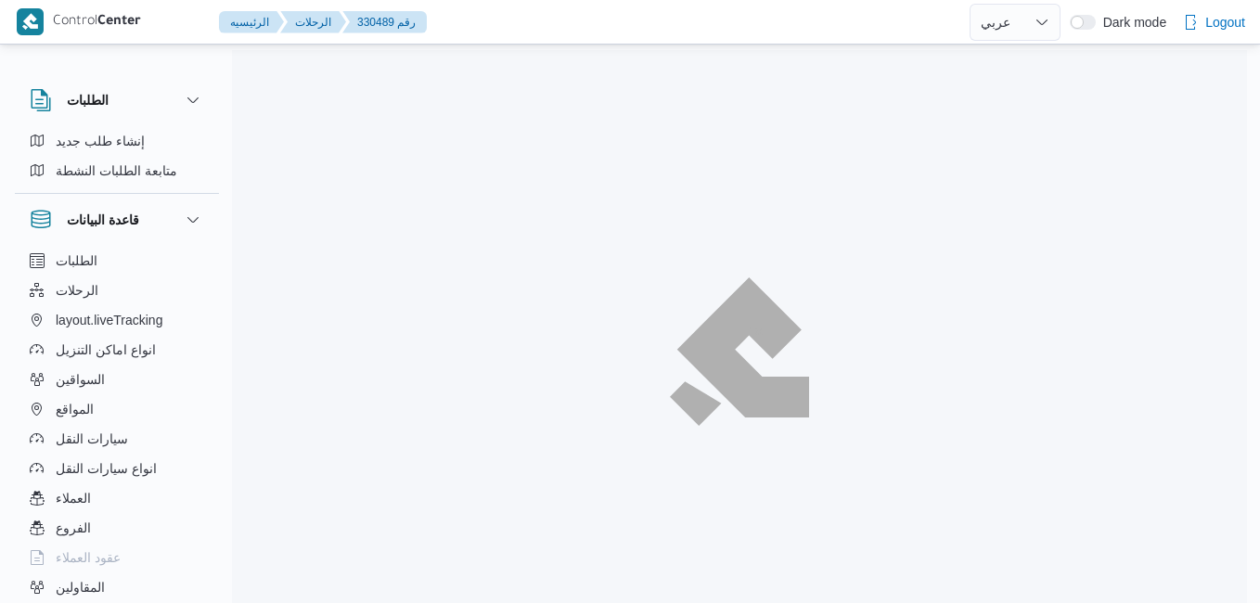
select select "ar"
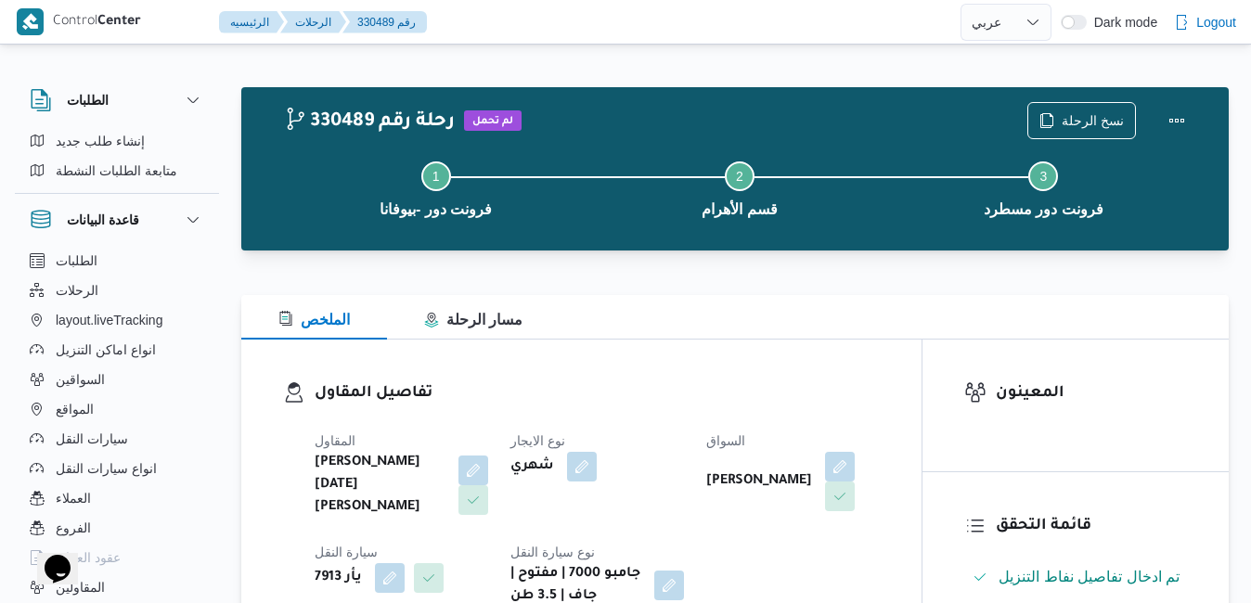
click at [803, 393] on h3 "تفاصيل المقاول" at bounding box center [597, 393] width 565 height 25
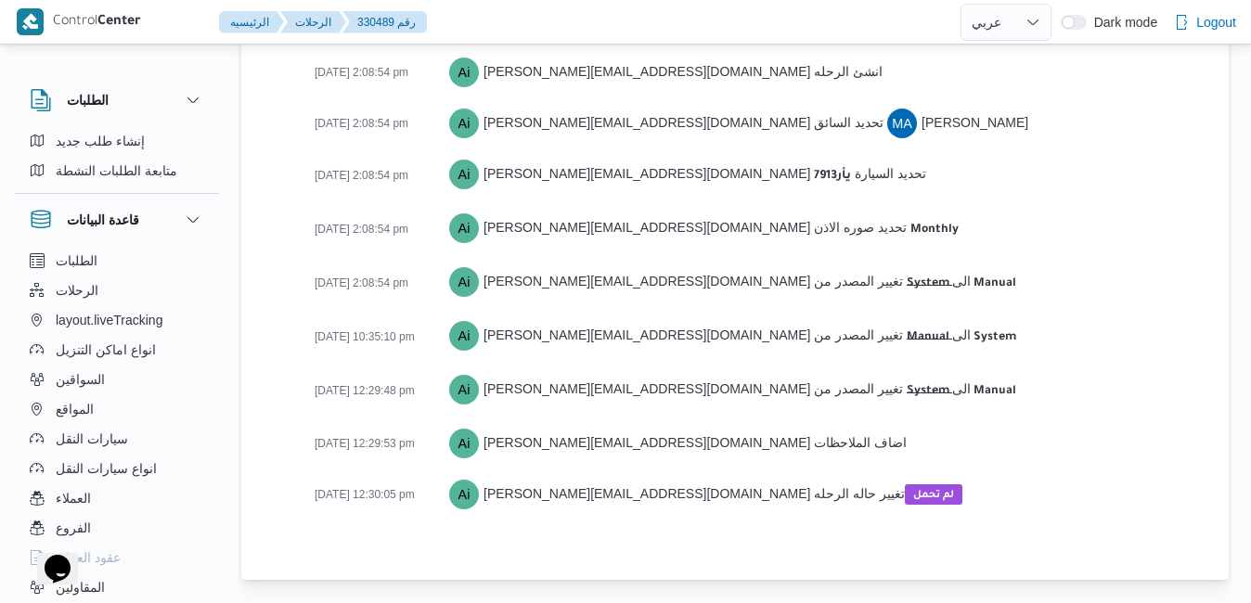
scroll to position [2662, 0]
click at [1013, 232] on div "10-08-2025 2:08:54 pm Ai abdelrahman.ibrahim@illa.com.eg تحديد صوره الاذن Month…" at bounding box center [751, 229] width 872 height 35
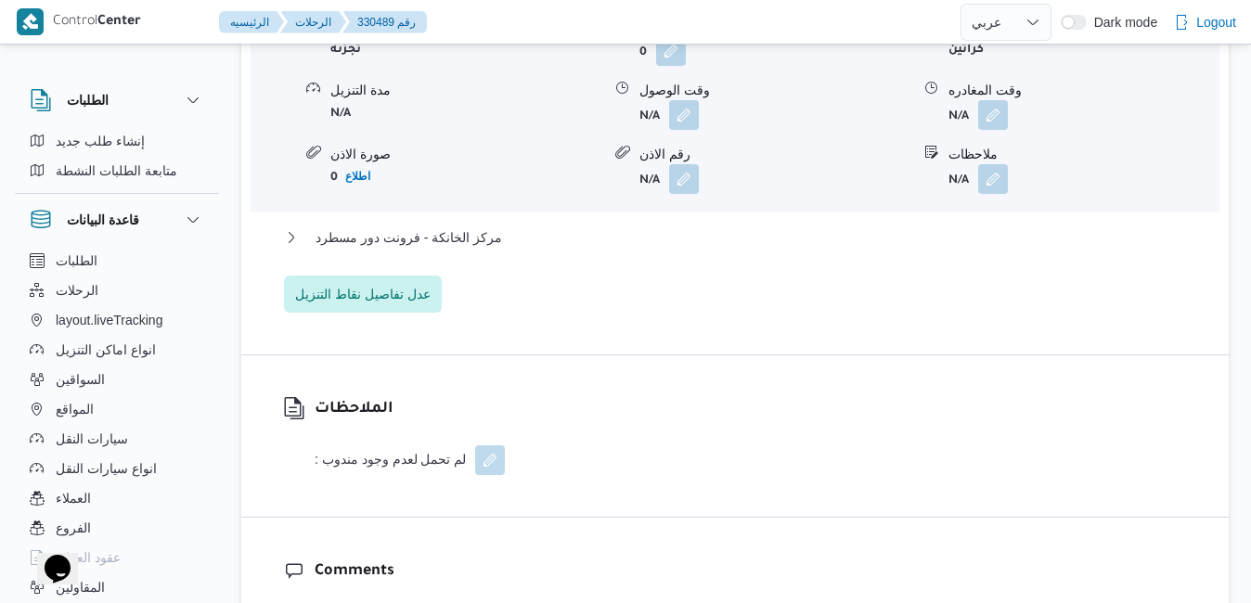
scroll to position [1696, 0]
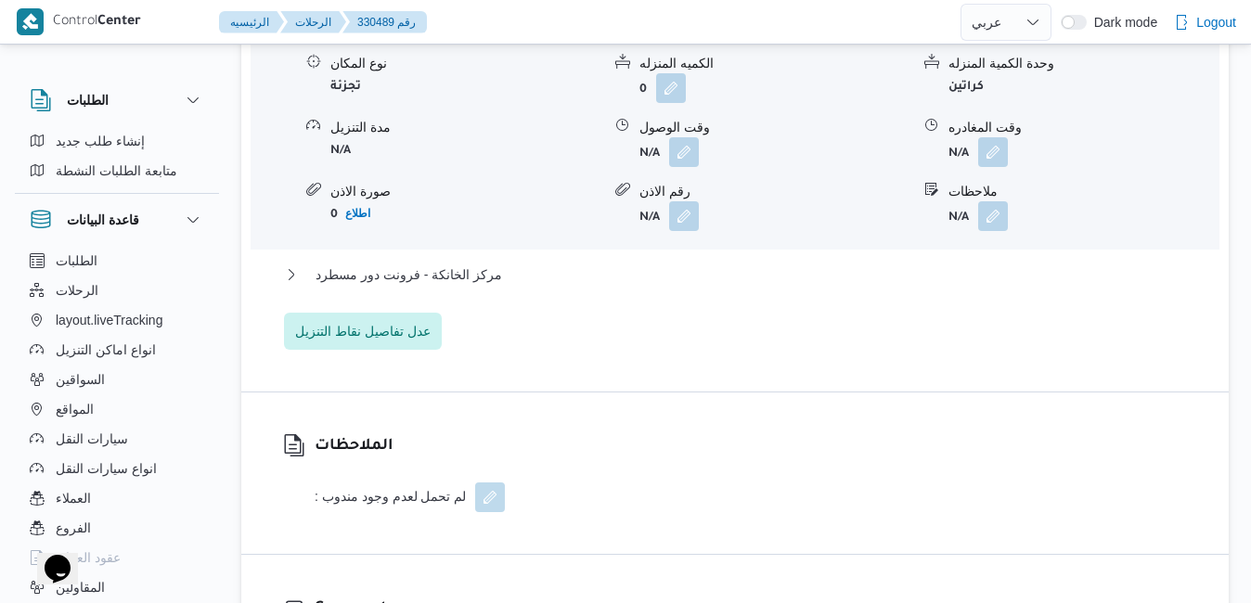
click at [992, 459] on div "الملاحظات : لم تحمل لعدم وجود مندوب" at bounding box center [734, 473] width 987 height 161
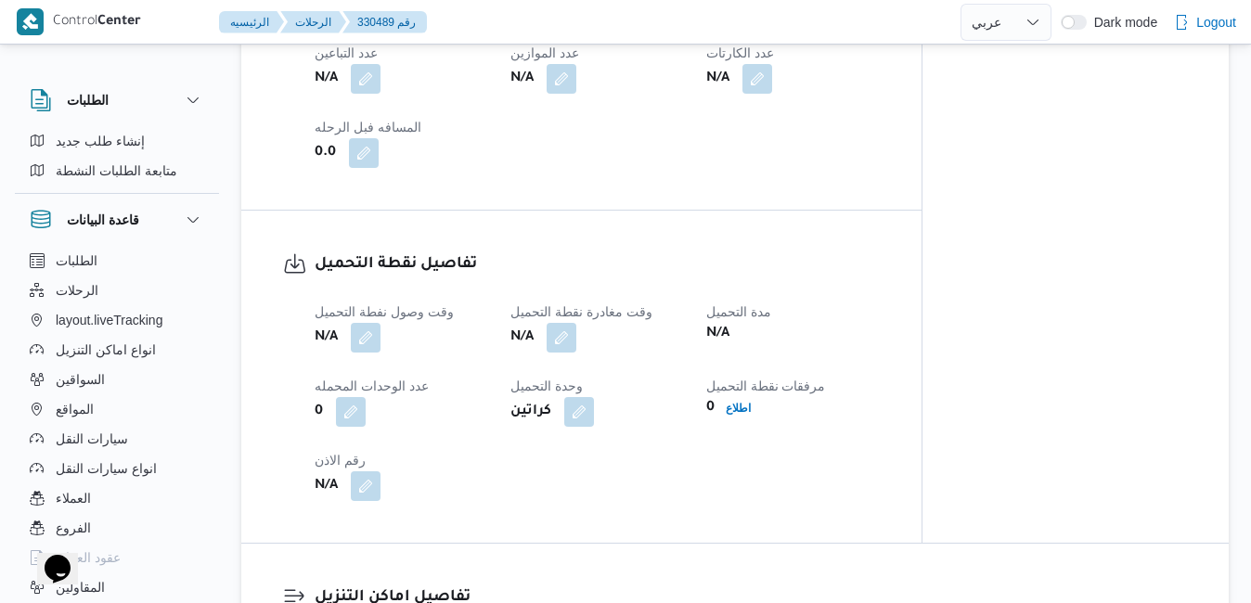
scroll to position [1102, 0]
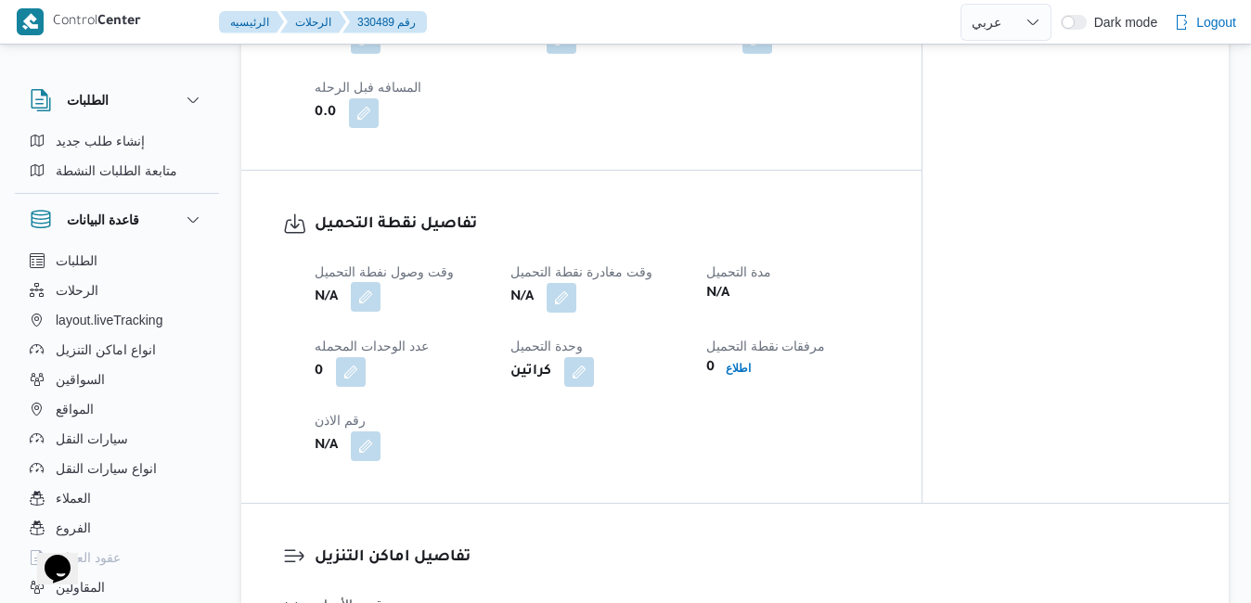
click at [361, 312] on button "button" at bounding box center [366, 297] width 30 height 30
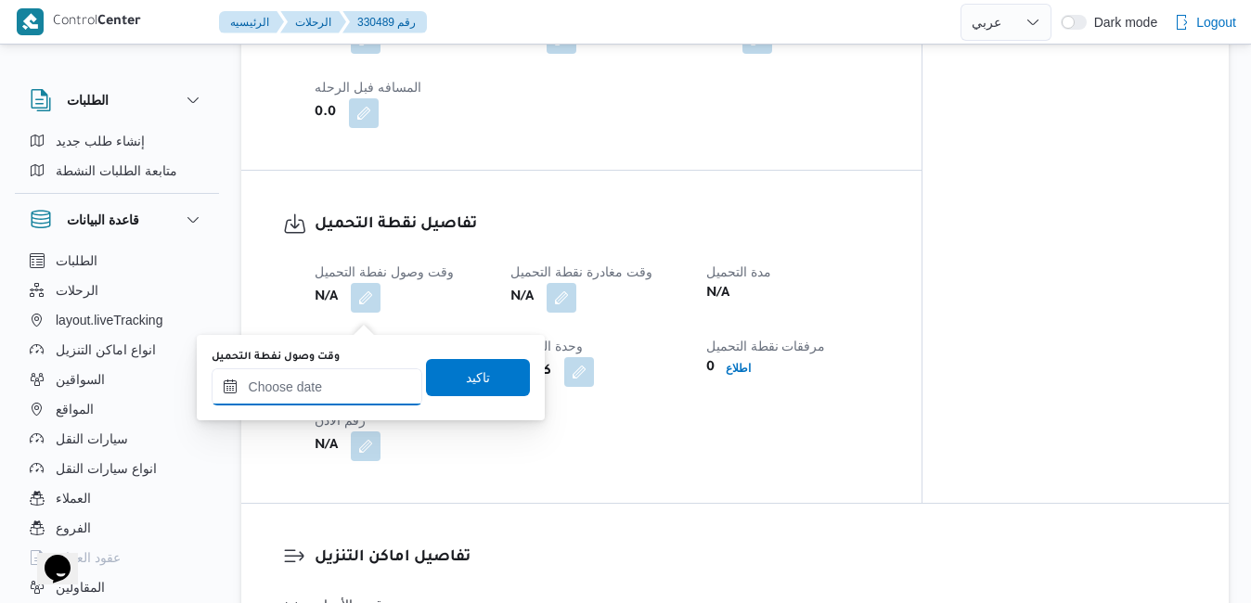
click at [329, 392] on input "وقت وصول نفطة التحميل" at bounding box center [317, 386] width 211 height 37
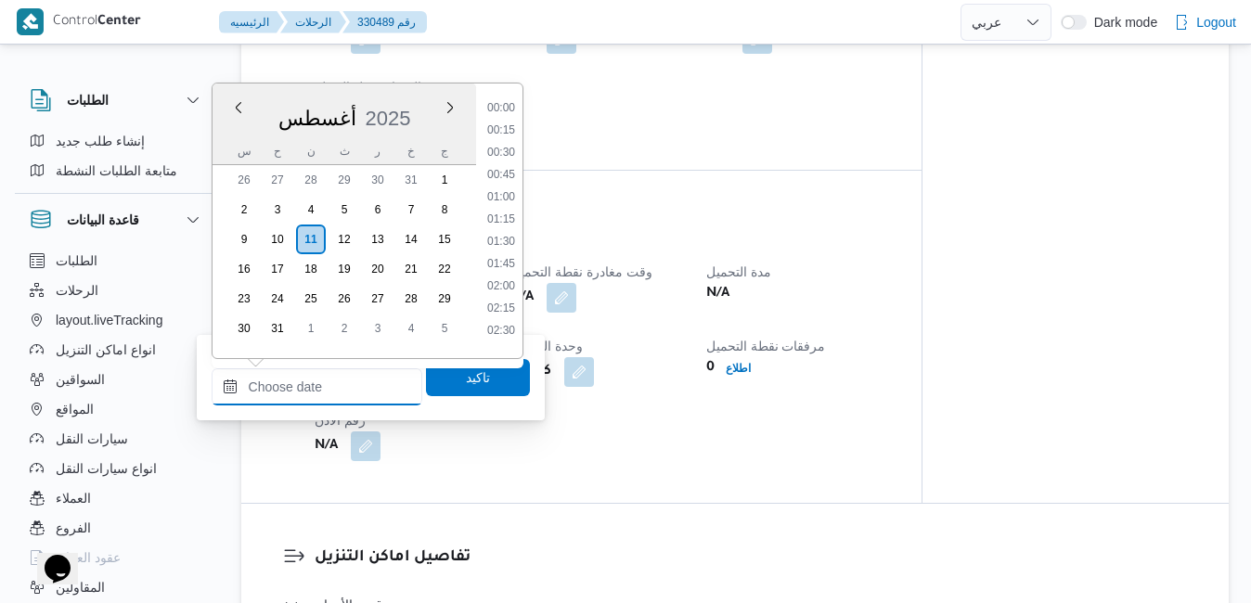
scroll to position [1654, 0]
click at [426, 96] on div "أغسطس 2025" at bounding box center [345, 114] width 264 height 47
click at [507, 288] on li "07:45" at bounding box center [501, 287] width 43 height 19
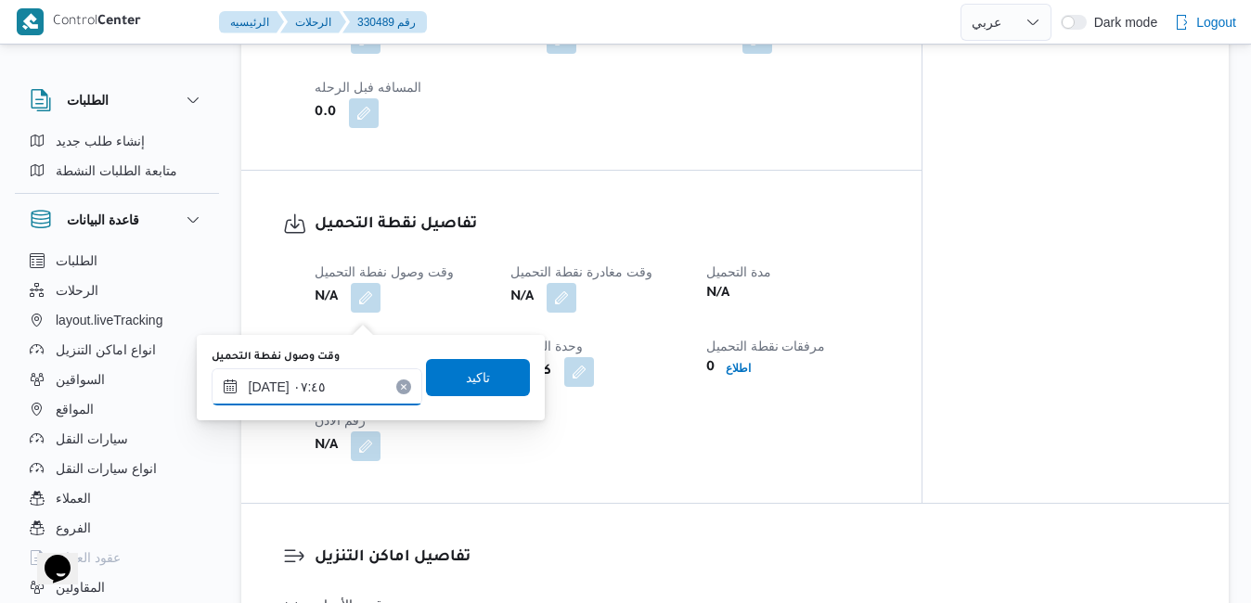
click at [271, 388] on input "١١/٠٨/٢٠٢٥ ٠٧:٤٥" at bounding box center [317, 386] width 211 height 37
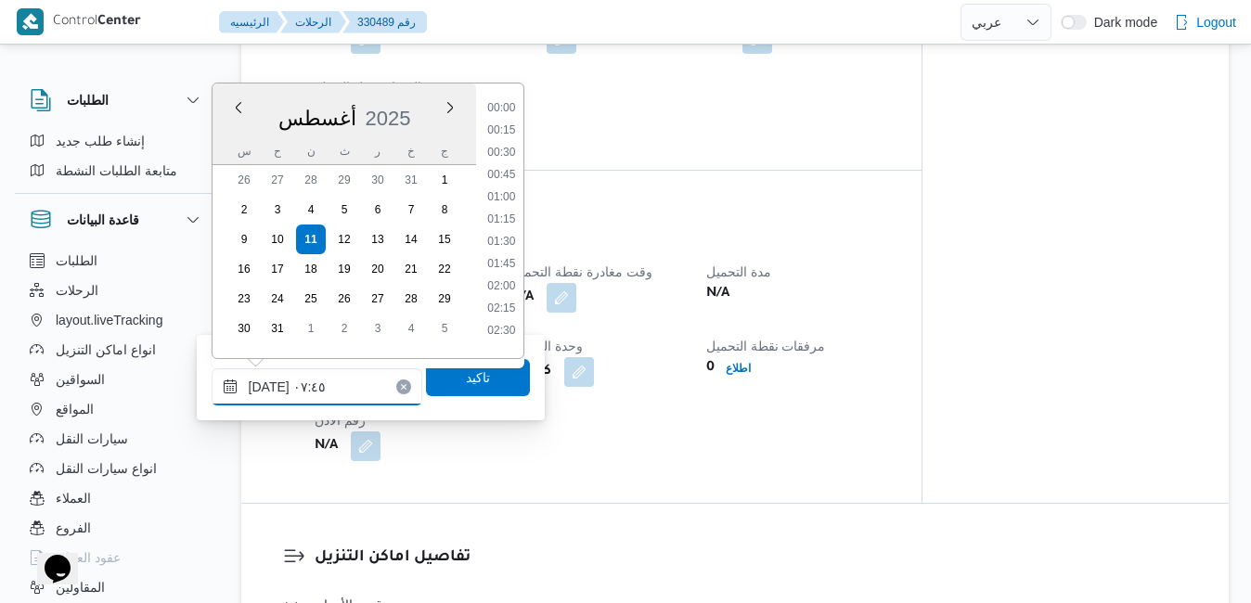
click at [271, 388] on input "١١/٠٨/٢٠٢٥ ٠٧:٤٥" at bounding box center [317, 386] width 211 height 37
type input "١١/٠٨/٢٠٢٥ ٠٧:٣٥"
click at [426, 387] on span "تاكيد" at bounding box center [478, 376] width 104 height 37
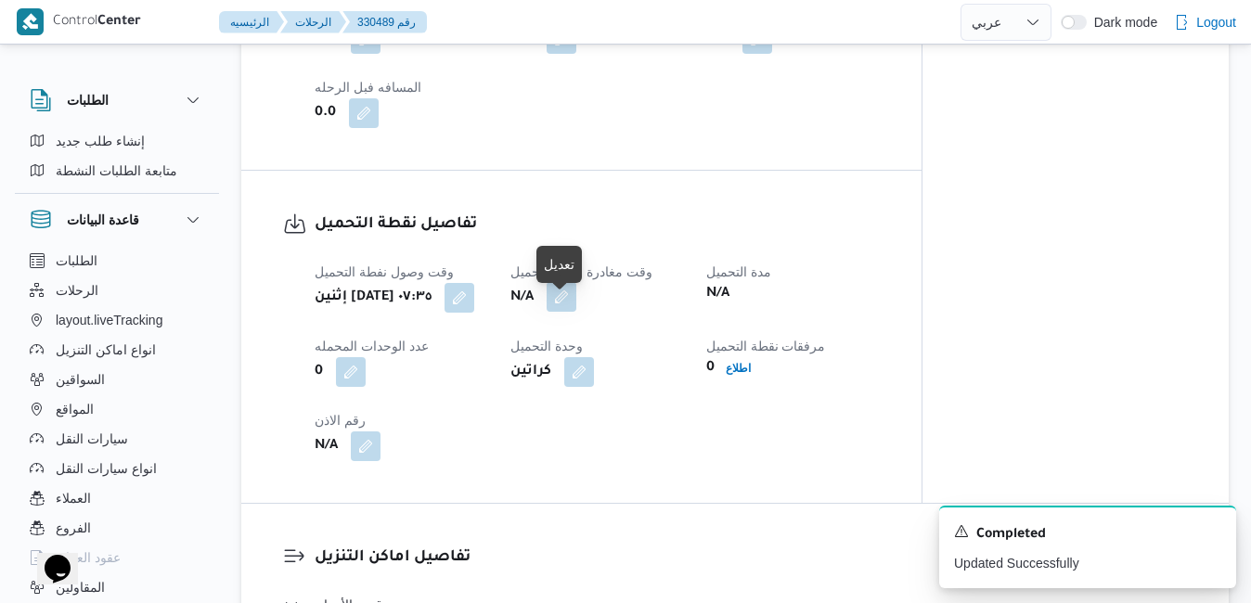
click at [561, 307] on button "button" at bounding box center [562, 297] width 30 height 30
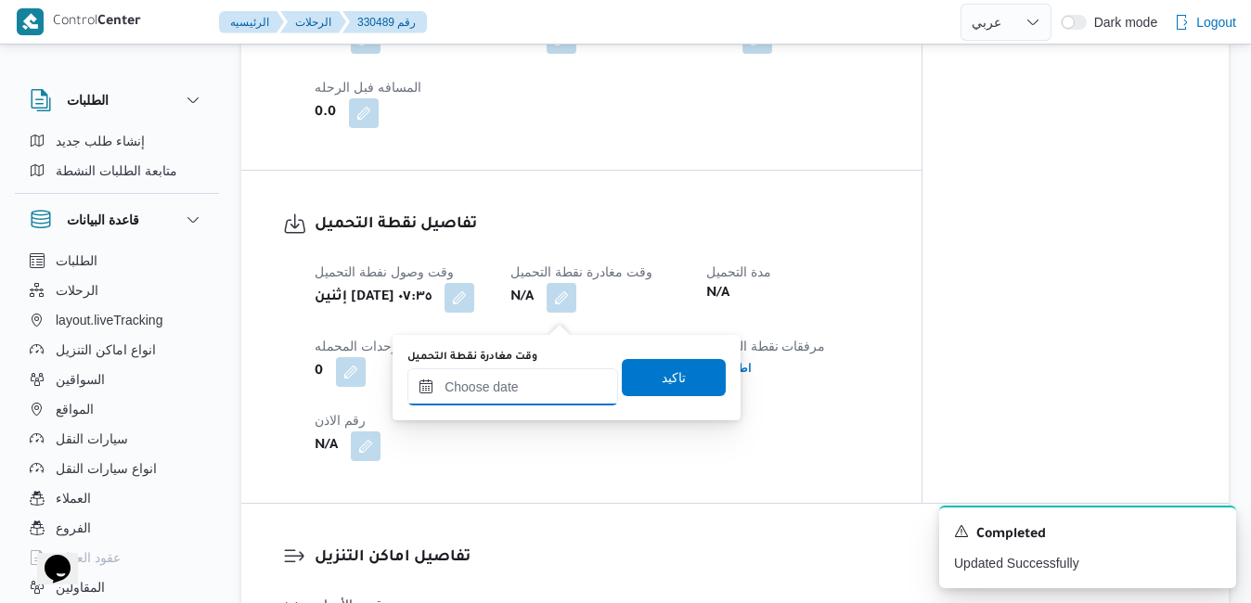
click at [518, 390] on input "وقت مغادرة نقطة التحميل" at bounding box center [512, 386] width 211 height 37
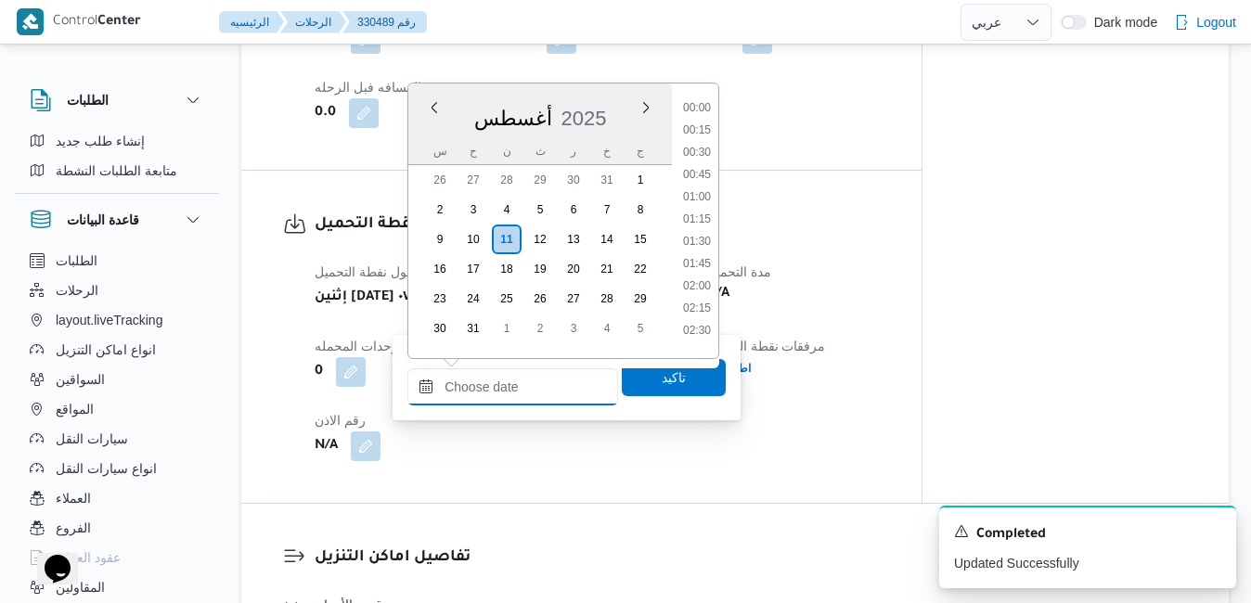
scroll to position [1654, 0]
click at [614, 97] on div "أغسطس 2025" at bounding box center [540, 114] width 264 height 47
click at [695, 136] on li "14:00" at bounding box center [697, 130] width 43 height 19
type input "[DATE] ١٤:٠٠"
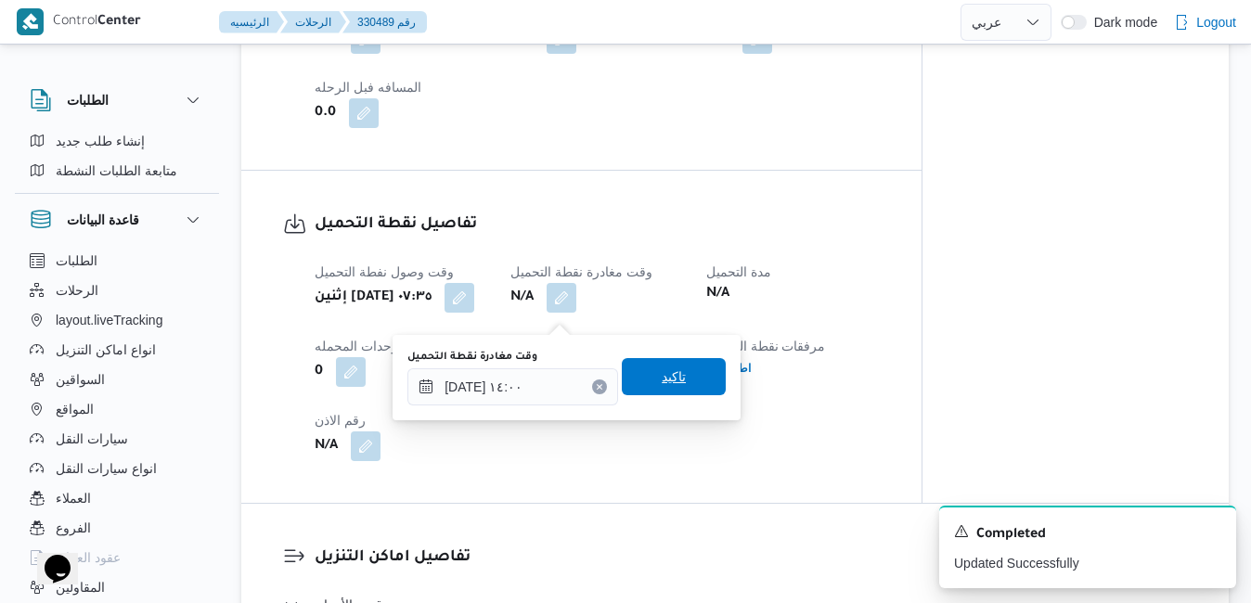
click at [674, 385] on span "تاكيد" at bounding box center [674, 376] width 104 height 37
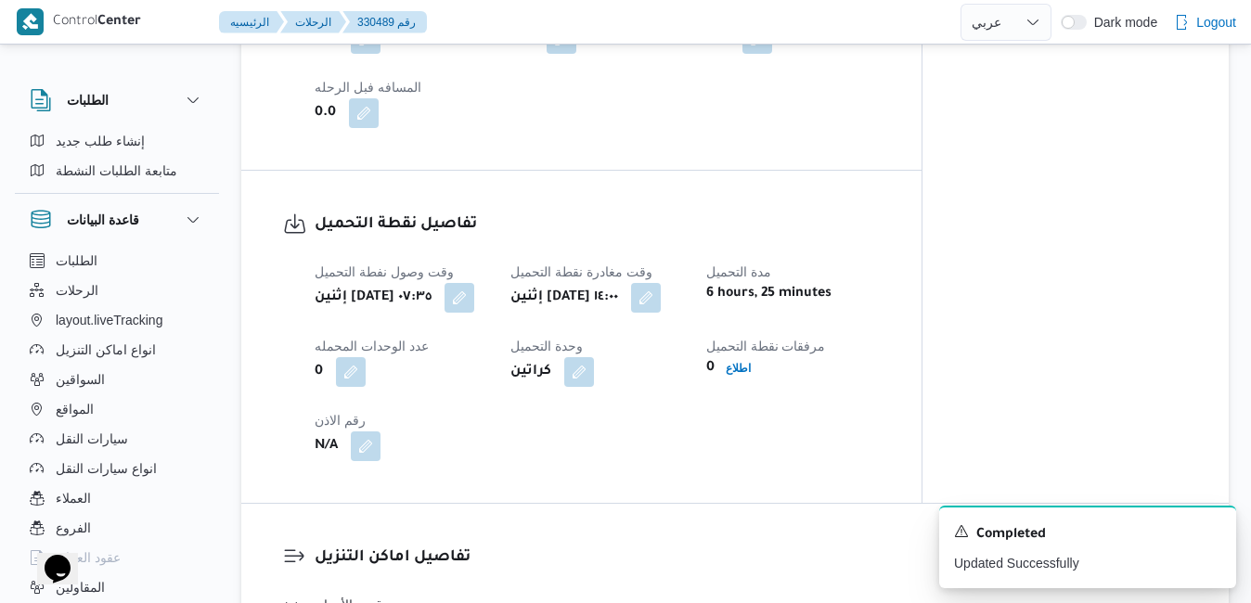
click at [873, 264] on dl "تفاصيل نقطة التحميل وقت وصول نفطة التحميل إثنين ١١ أغسطس ٢٠٢٥ ٠٧:٣٥ وقت مغادرة …" at bounding box center [597, 337] width 565 height 249
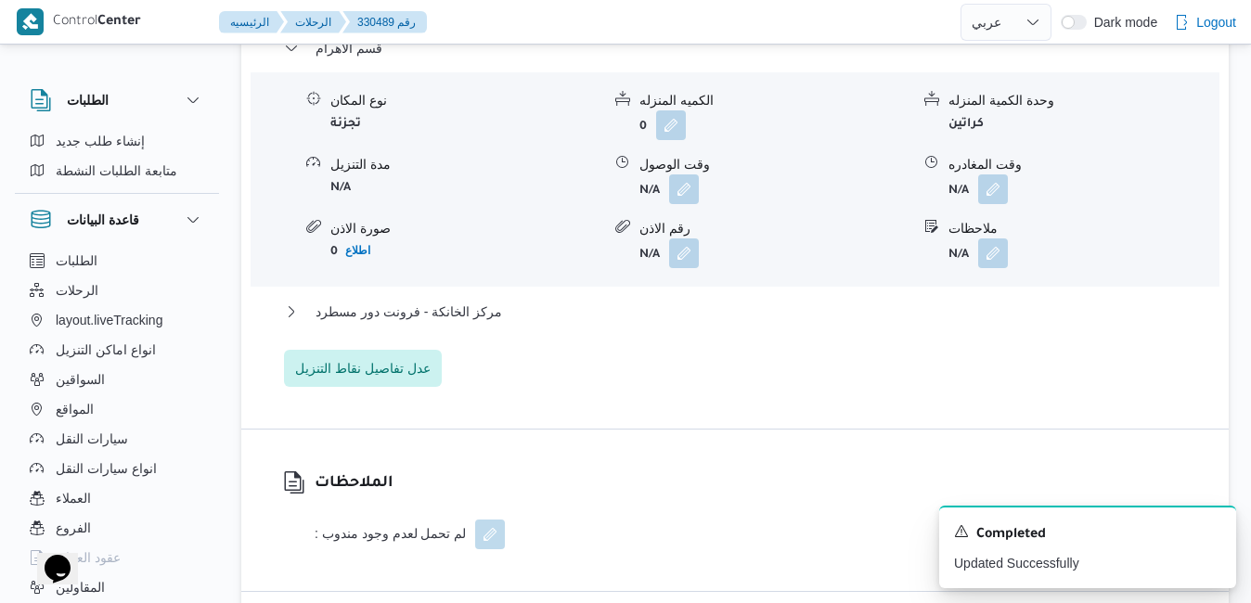
scroll to position [1734, 0]
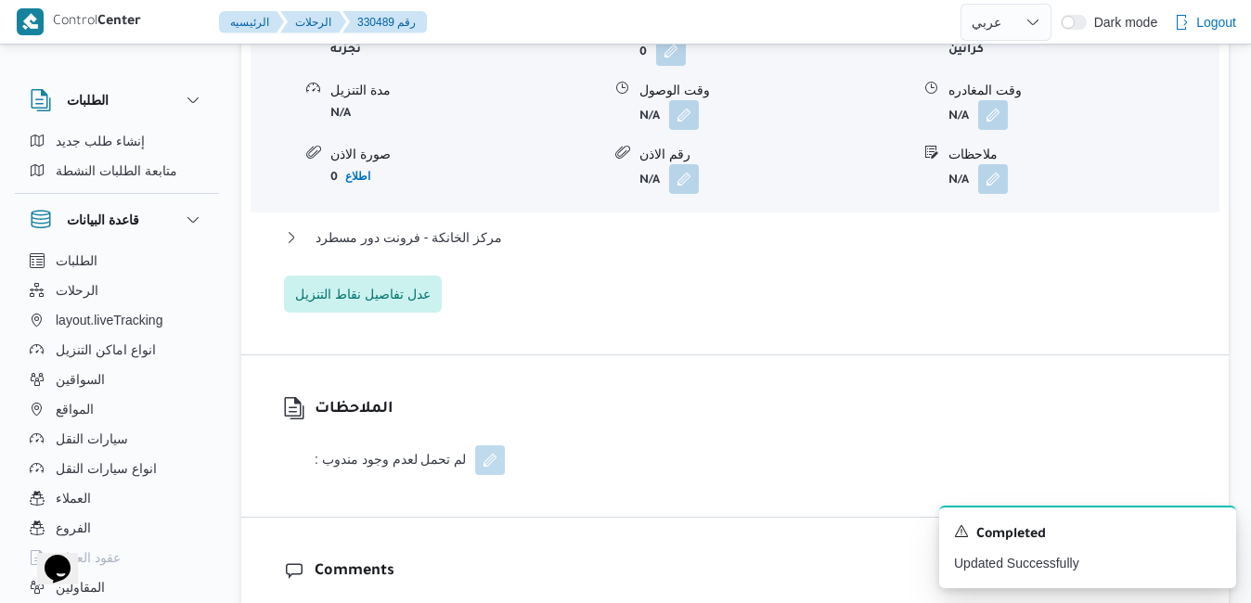
click at [835, 396] on div "الملاحظات : لم تحمل لعدم وجود مندوب" at bounding box center [734, 435] width 987 height 161
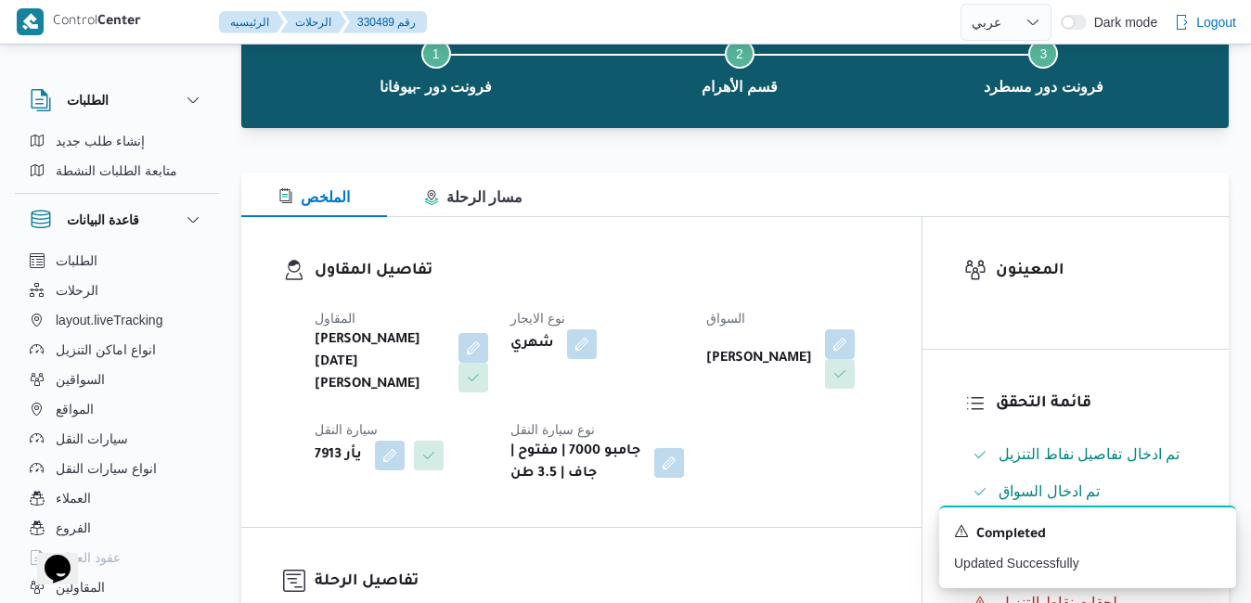
scroll to position [0, 0]
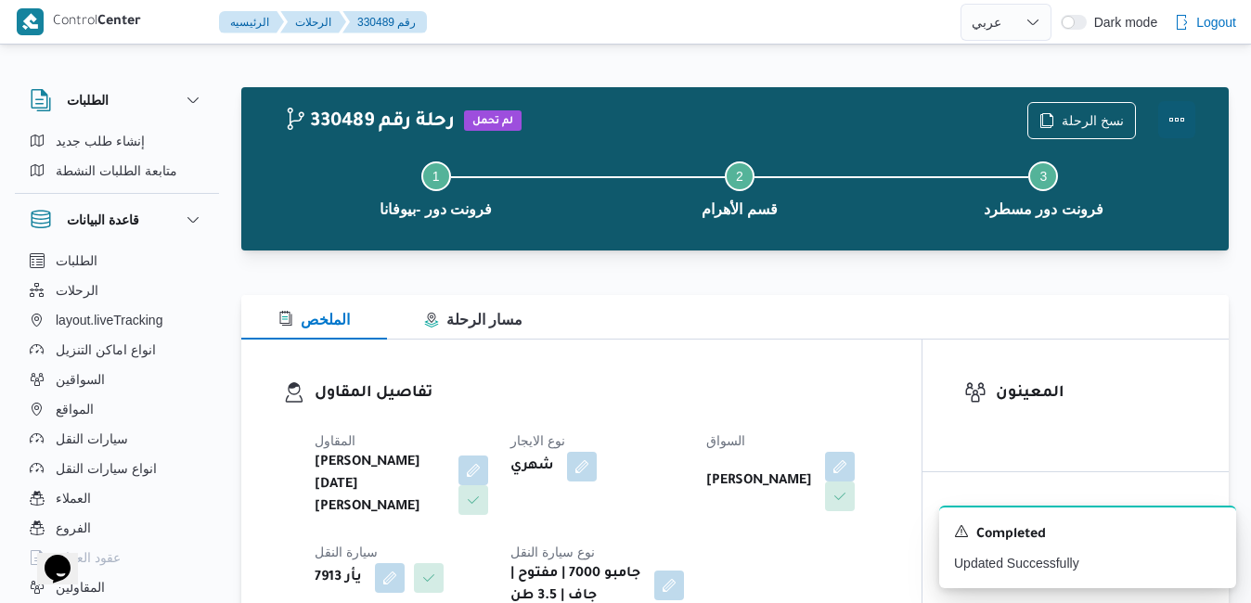
click at [1183, 114] on button "Actions" at bounding box center [1176, 119] width 37 height 37
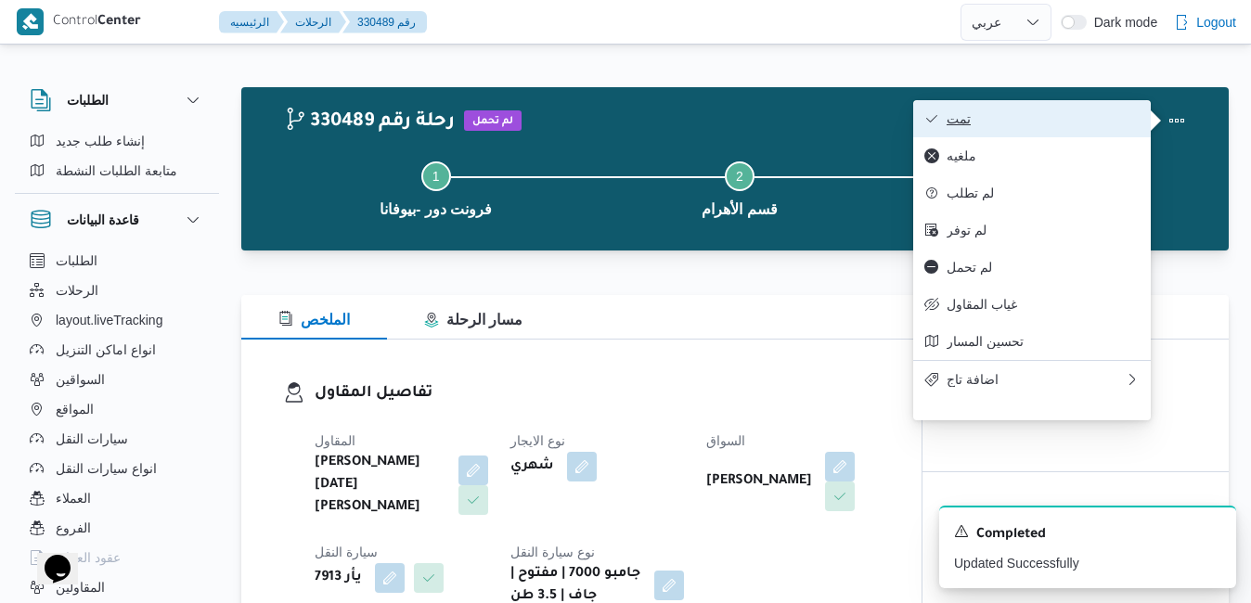
click at [1057, 130] on button "تمت" at bounding box center [1032, 118] width 238 height 37
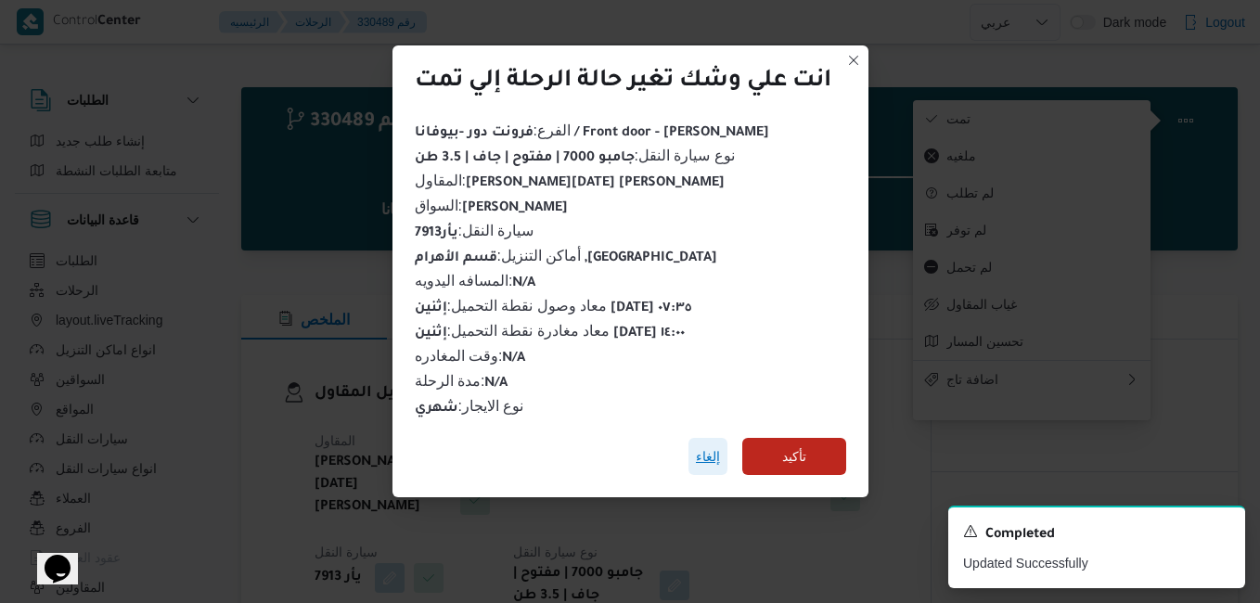
click at [719, 445] on span "إلغاء" at bounding box center [708, 456] width 24 height 22
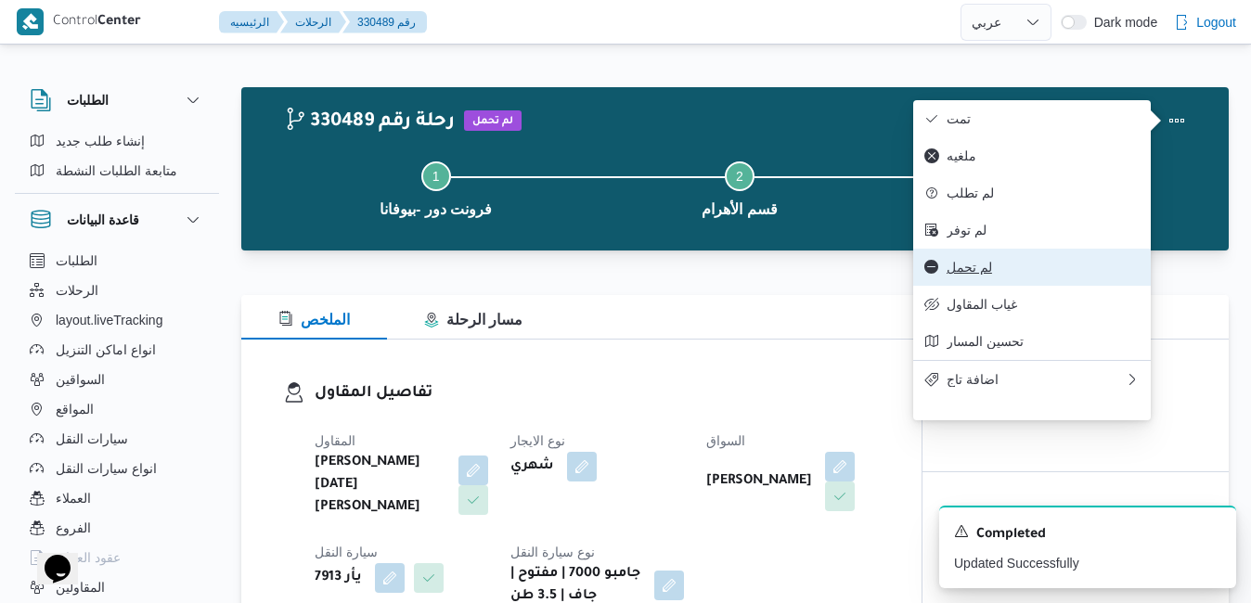
click at [993, 275] on span "لم تحمل" at bounding box center [1043, 267] width 193 height 15
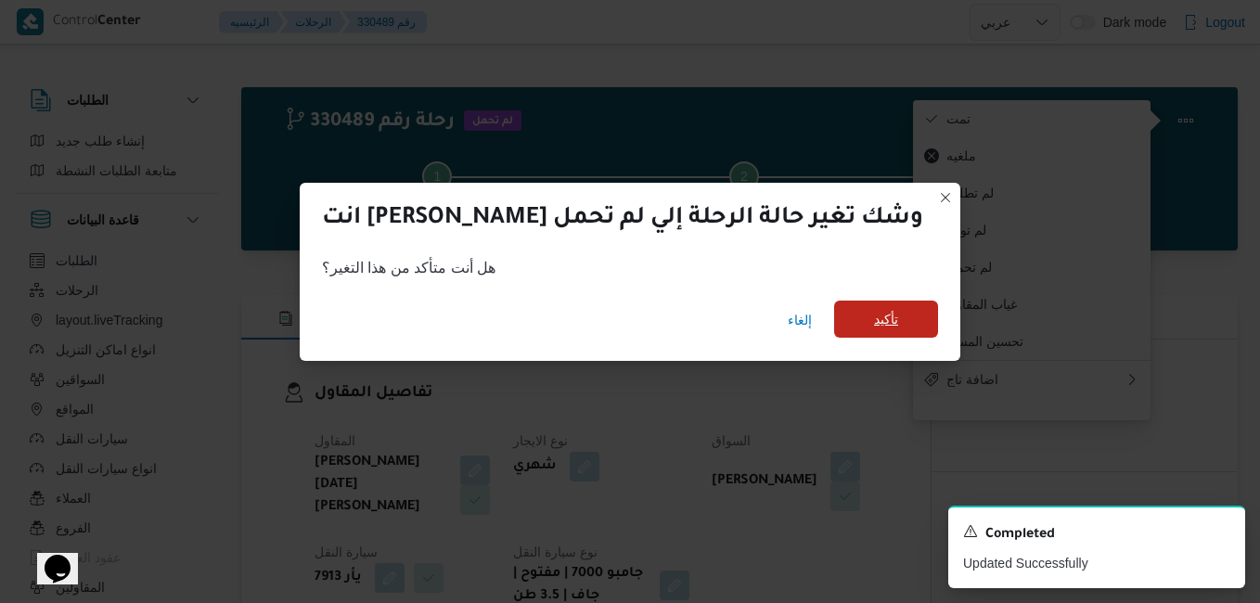
click at [837, 331] on span "تأكيد" at bounding box center [886, 319] width 104 height 37
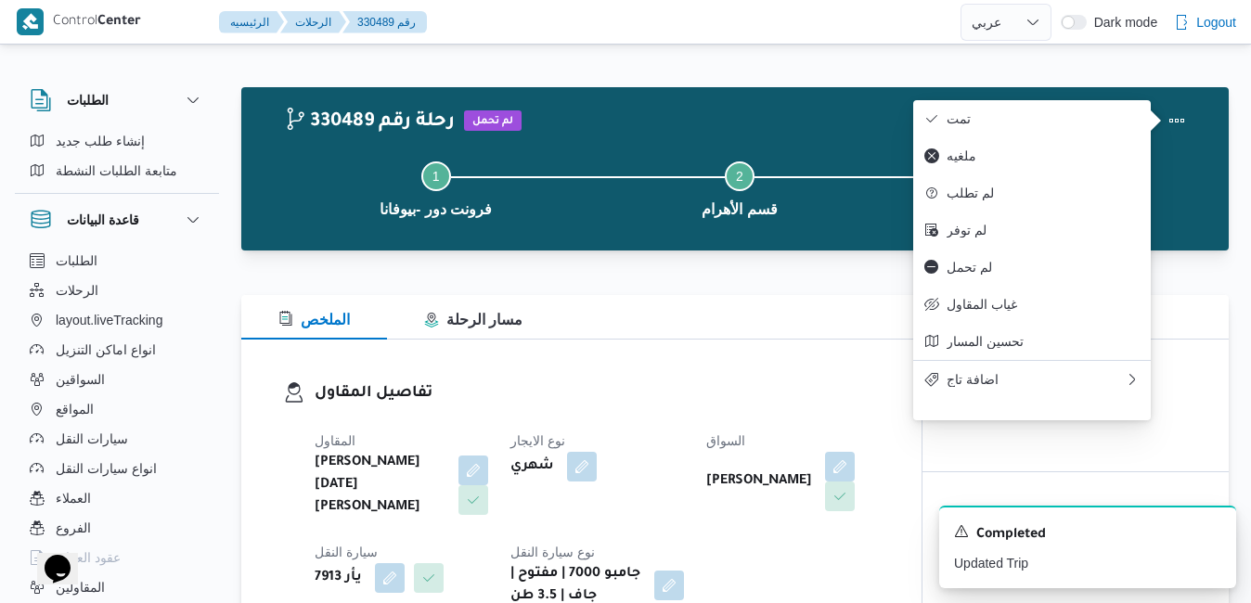
click at [780, 383] on h3 "تفاصيل المقاول" at bounding box center [597, 393] width 565 height 25
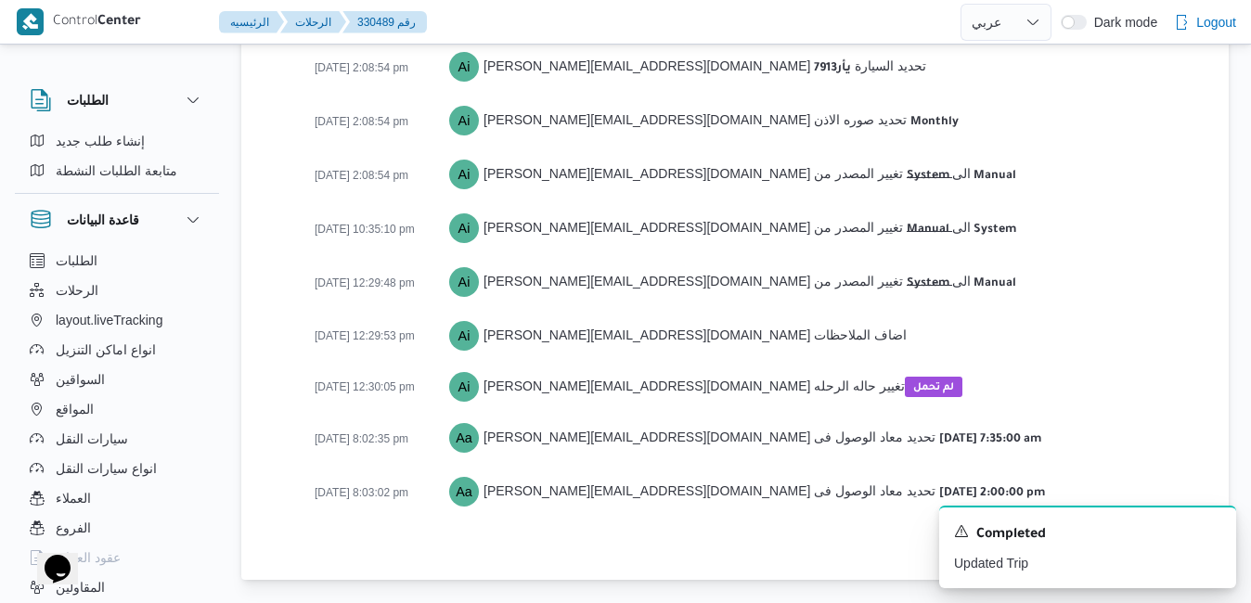
scroll to position [2780, 0]
click at [965, 310] on div "10-08-2025 2:08:54 pm Ai abdelrahman.ibrahim@illa.com.eg انشئ الرحله 10-08-2025…" at bounding box center [751, 238] width 872 height 599
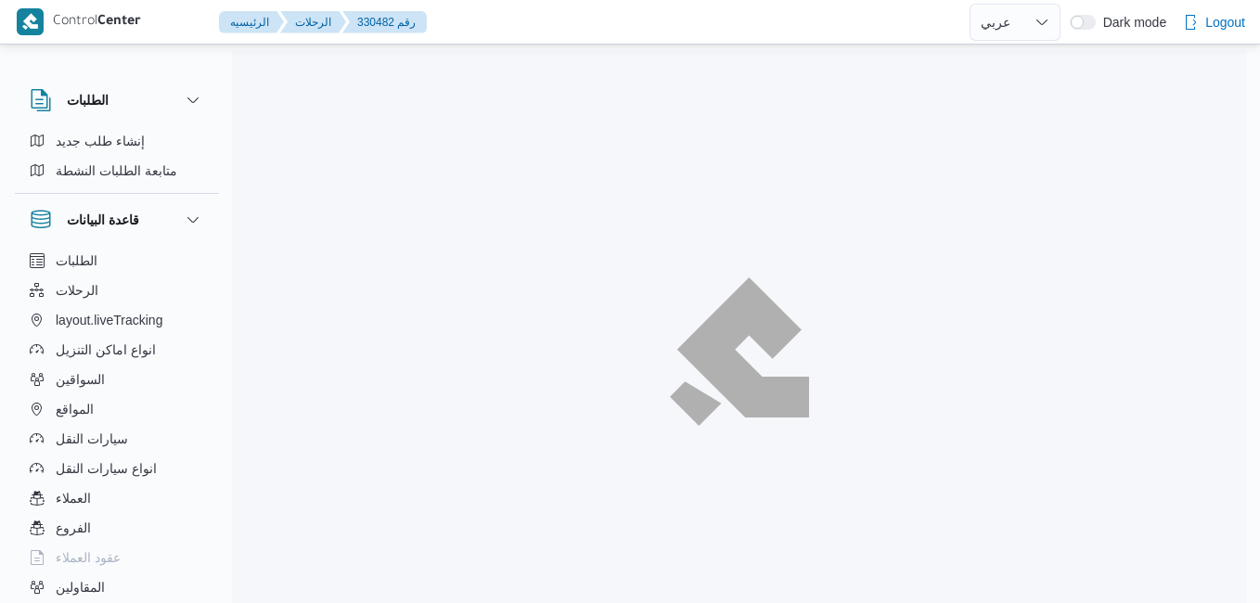
select select "ar"
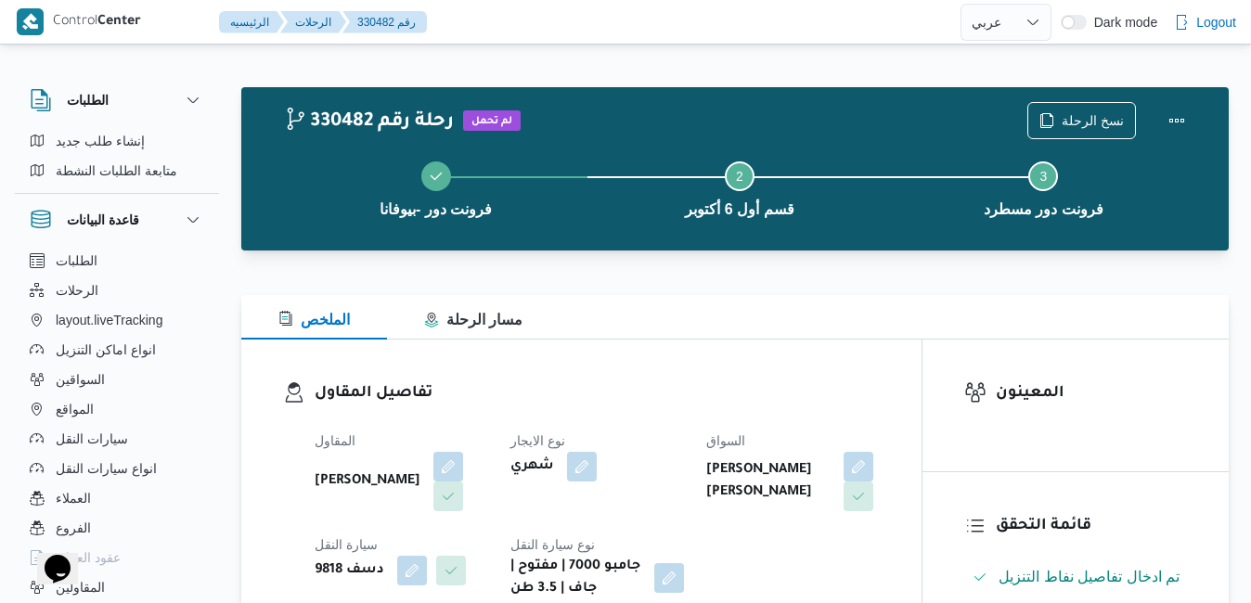
click at [804, 341] on div "تفاصيل المقاول المقاول [PERSON_NAME] نوع الايجار شهري السواق [PERSON_NAME] [PER…" at bounding box center [581, 491] width 680 height 303
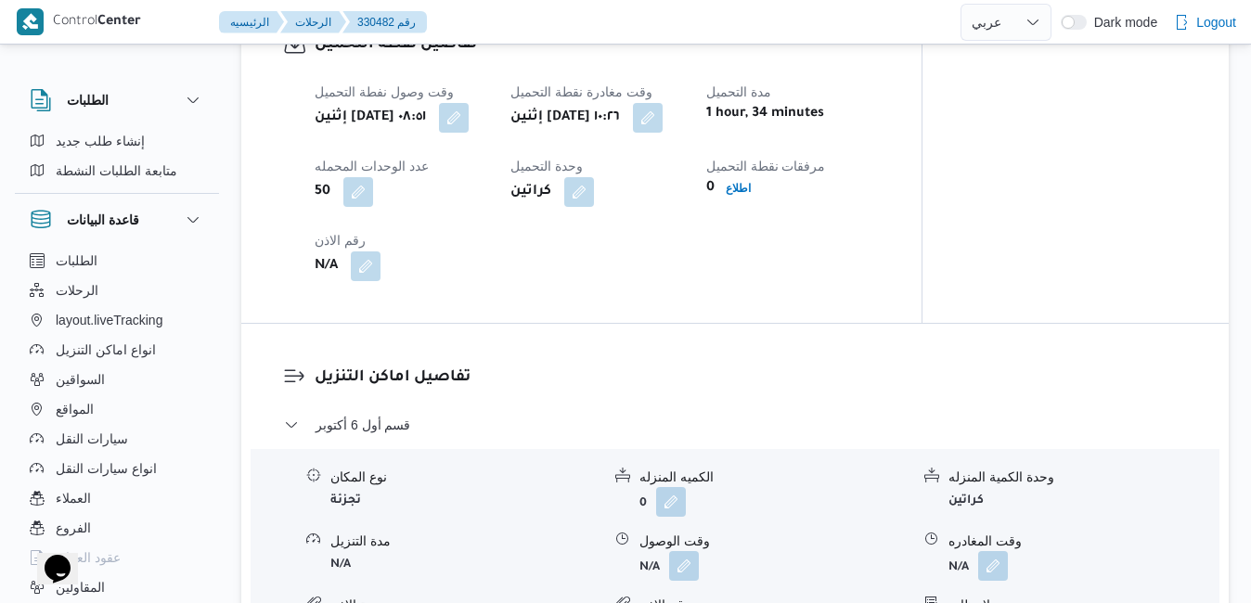
scroll to position [1262, 0]
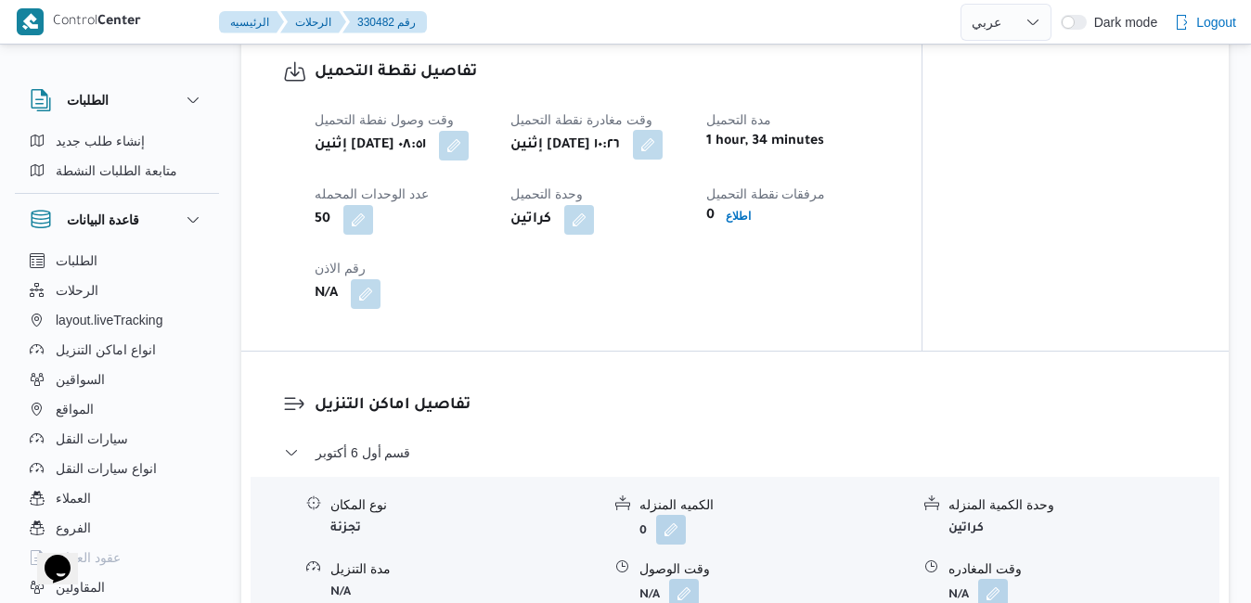
click at [663, 160] on button "button" at bounding box center [648, 145] width 30 height 30
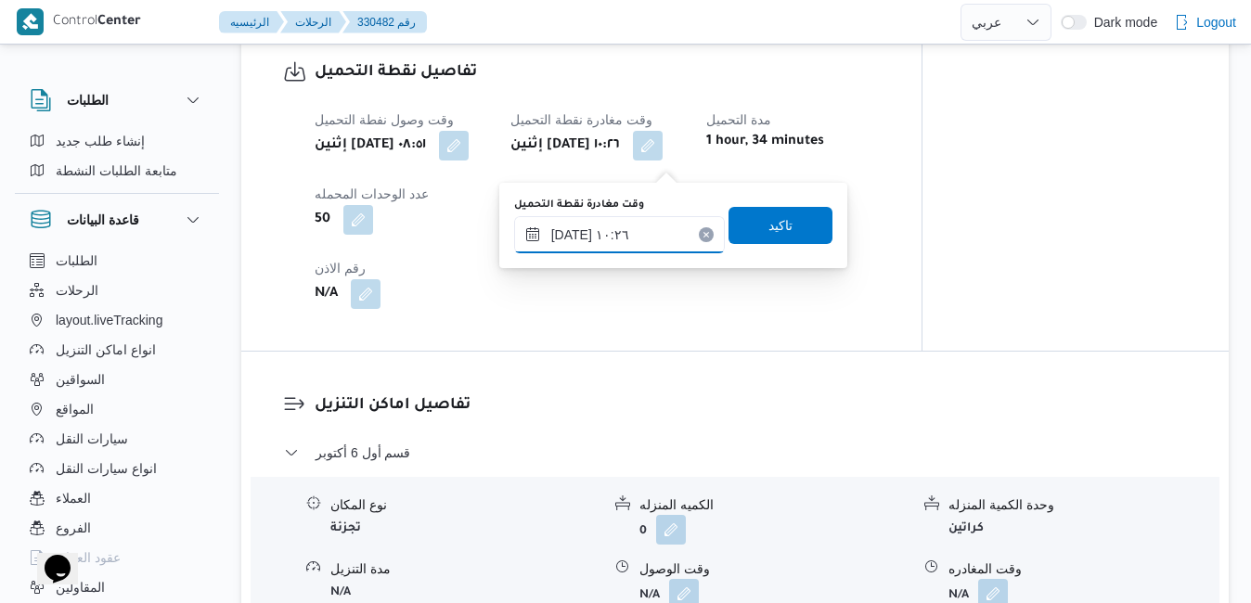
click at [621, 230] on input "[DATE] ١٠:٢٦" at bounding box center [619, 234] width 211 height 37
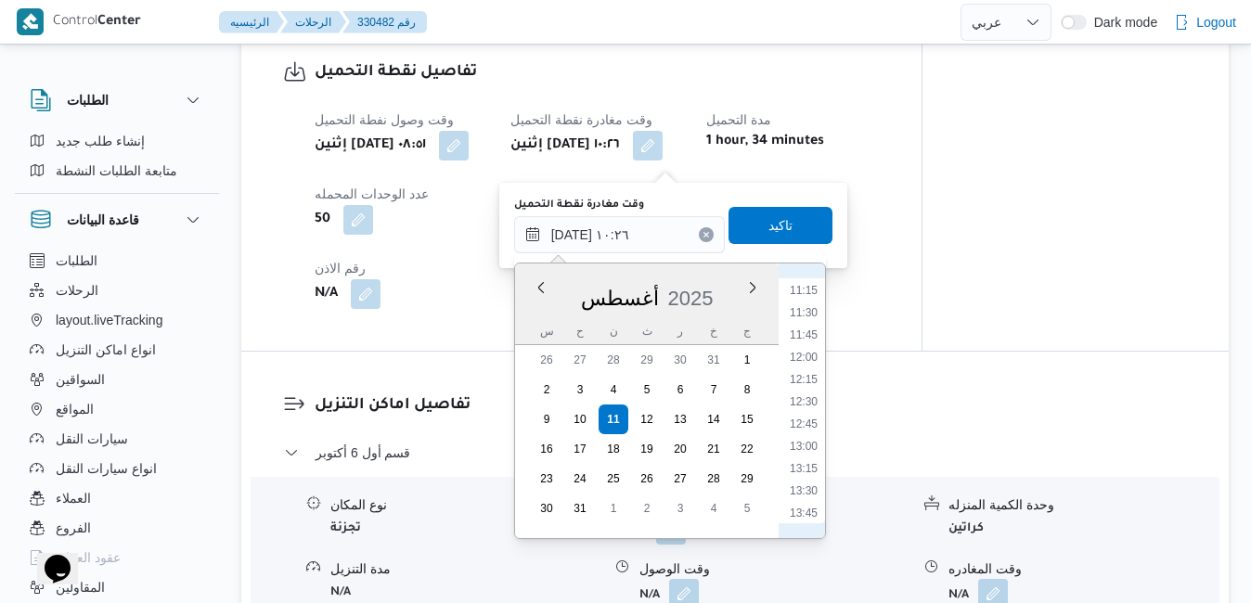
scroll to position [1214, 0]
click at [810, 325] on li "14:00" at bounding box center [803, 321] width 43 height 19
type input "[DATE] ١٤:٠٠"
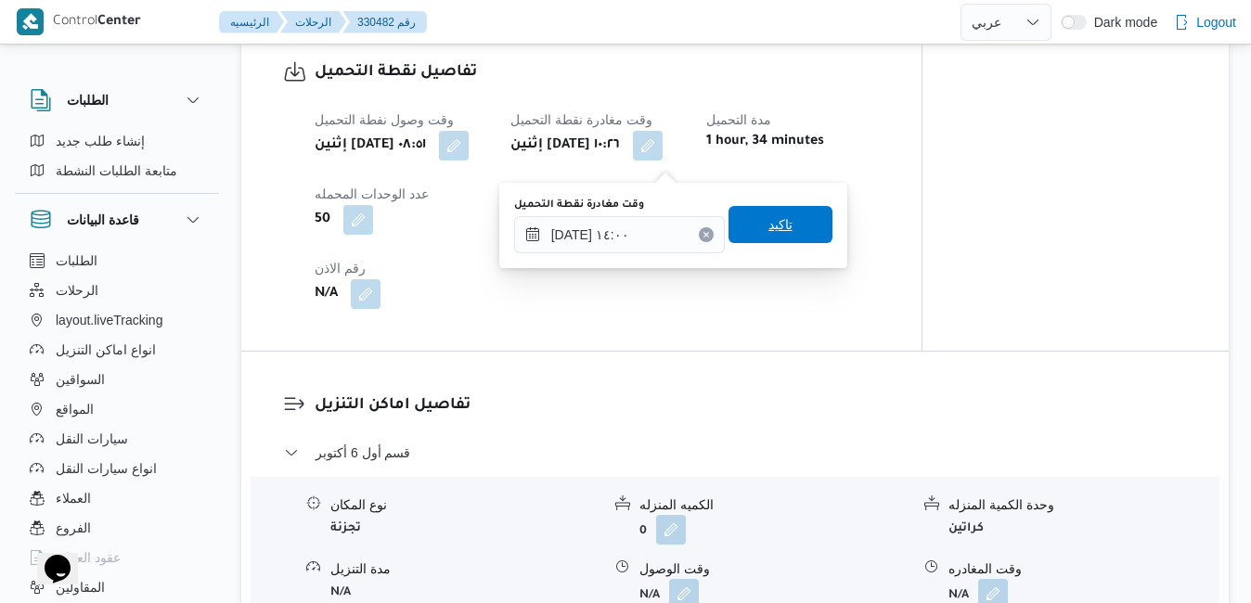
click at [789, 231] on span "تاكيد" at bounding box center [780, 224] width 104 height 37
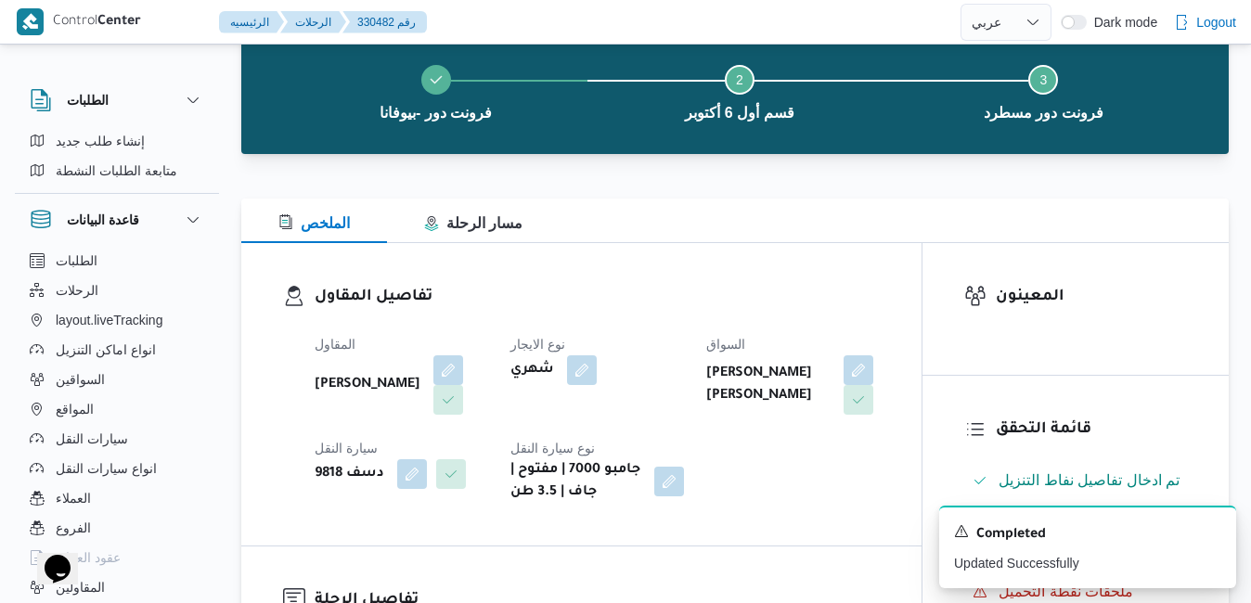
scroll to position [0, 0]
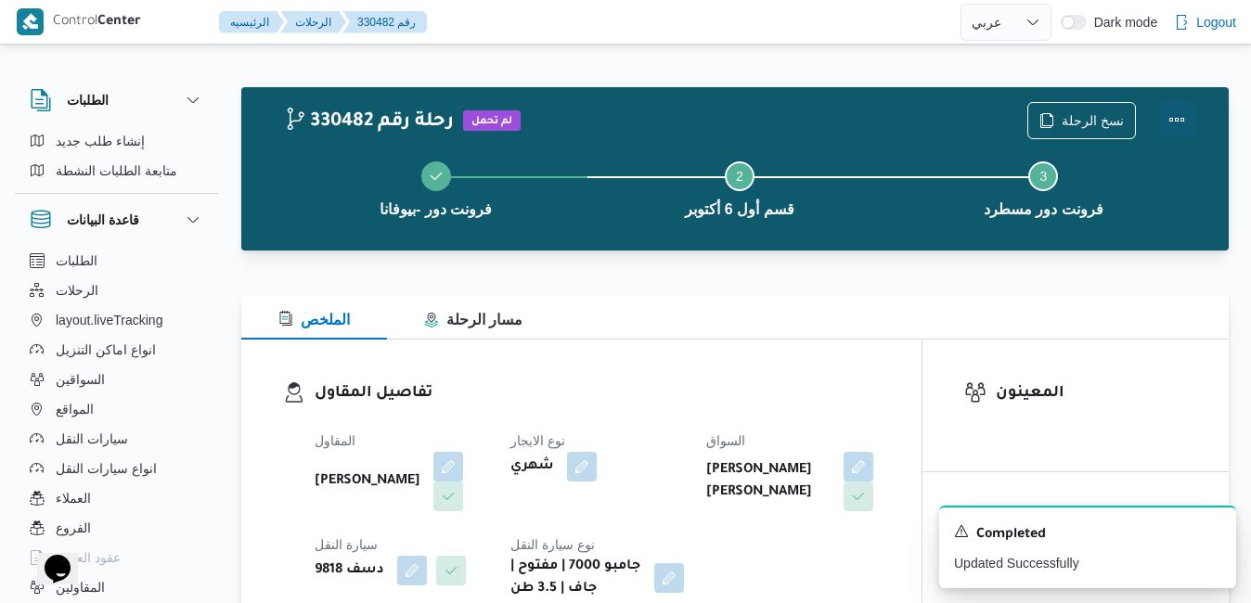
click at [1184, 119] on button "Actions" at bounding box center [1176, 119] width 37 height 37
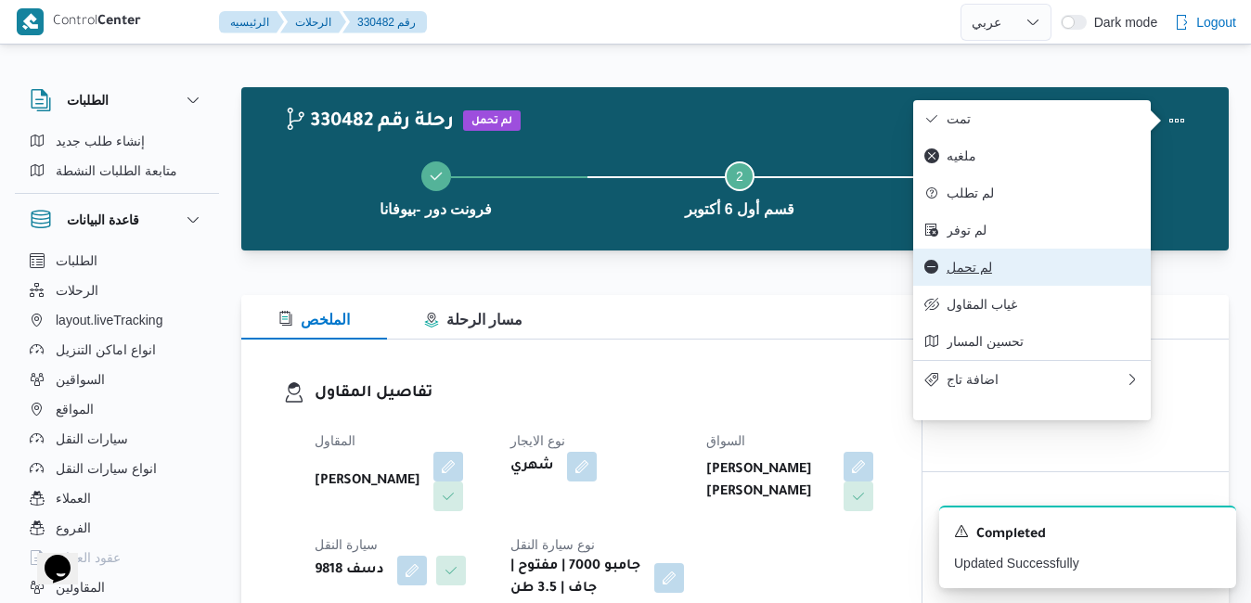
click at [972, 275] on span "لم تحمل" at bounding box center [1043, 267] width 193 height 15
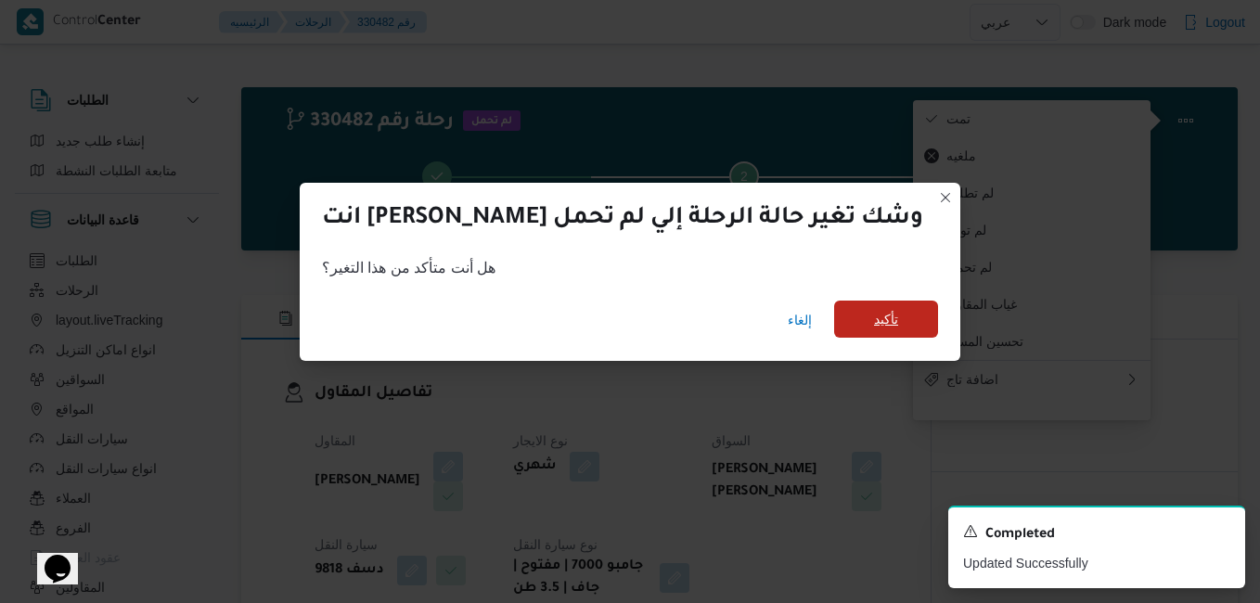
click at [843, 320] on span "تأكيد" at bounding box center [886, 319] width 104 height 37
